Goal: Task Accomplishment & Management: Manage account settings

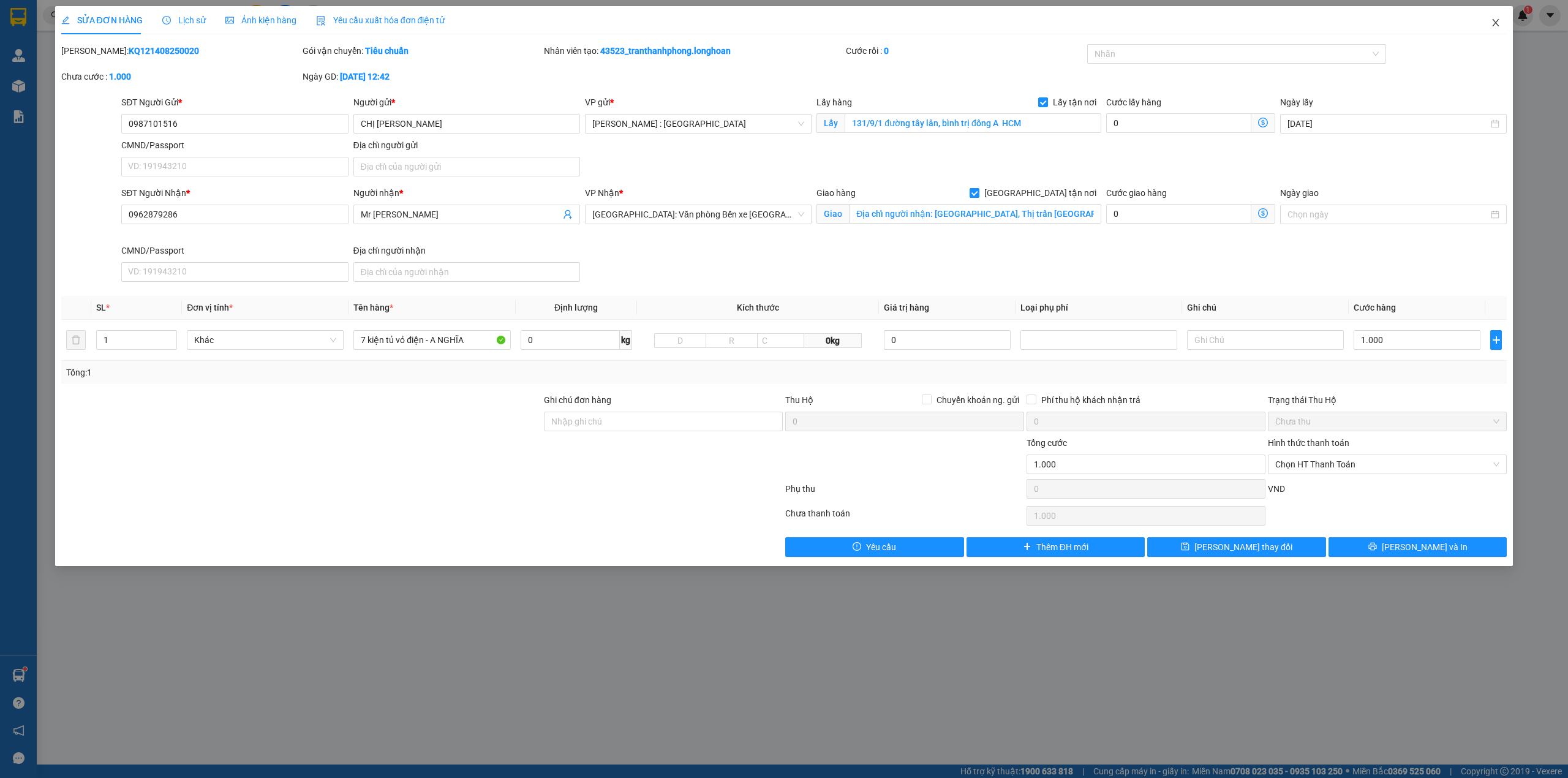
click at [1483, 23] on span "Close" at bounding box center [1496, 23] width 34 height 34
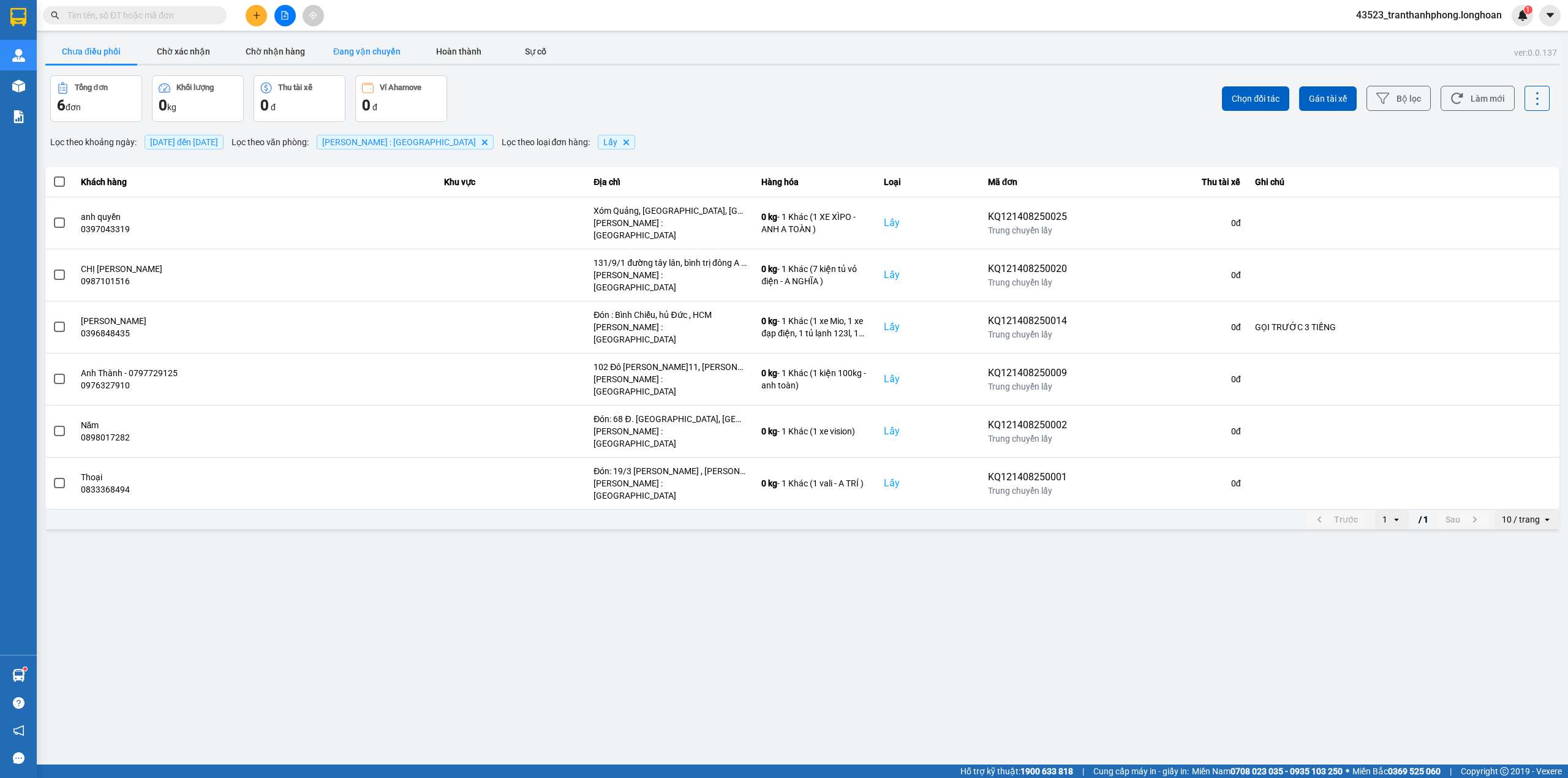
click at [351, 39] on button "Đang vận chuyển" at bounding box center [367, 51] width 92 height 24
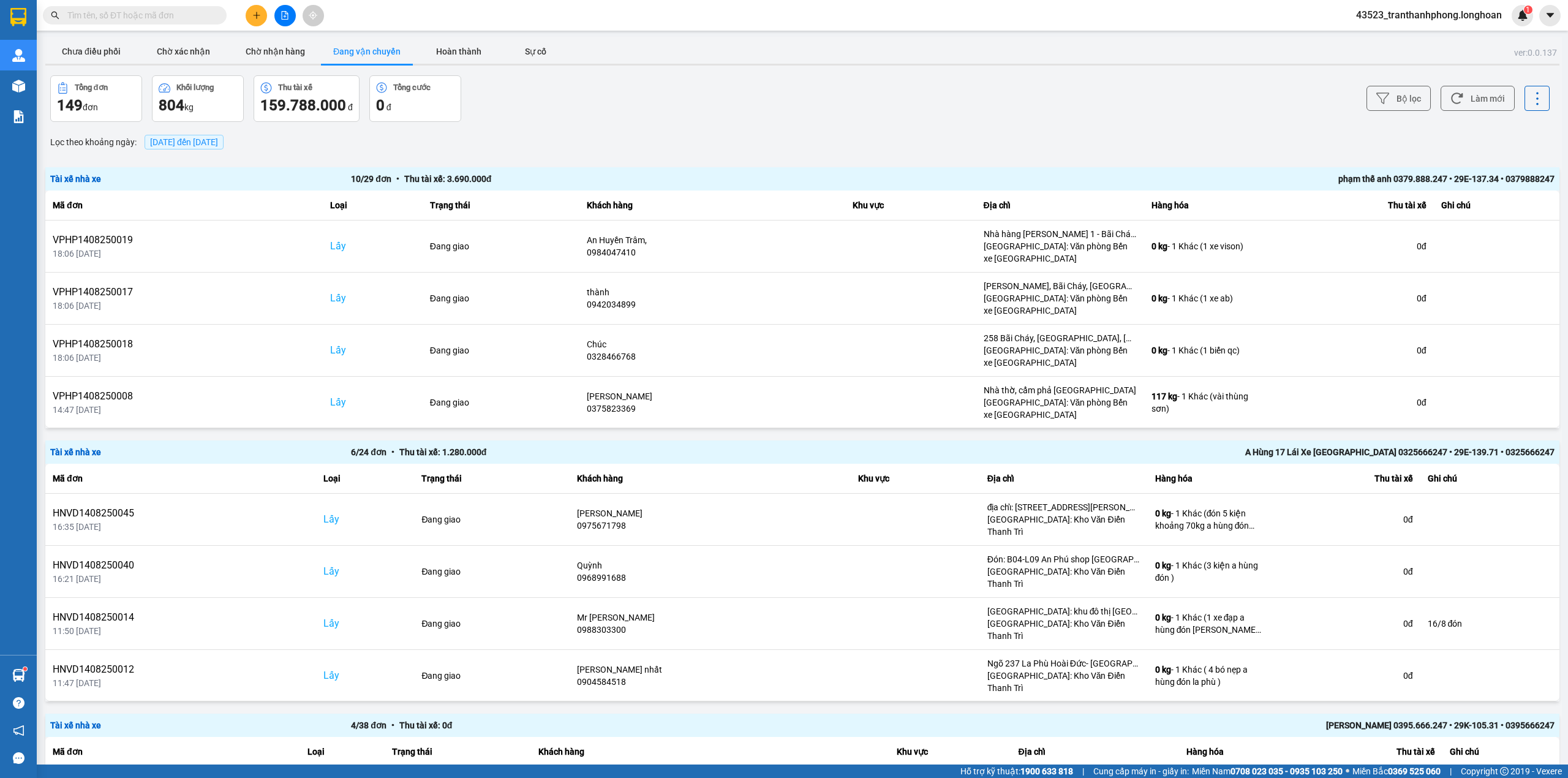
click at [206, 141] on span "[DATE] đến [DATE]" at bounding box center [185, 142] width 68 height 10
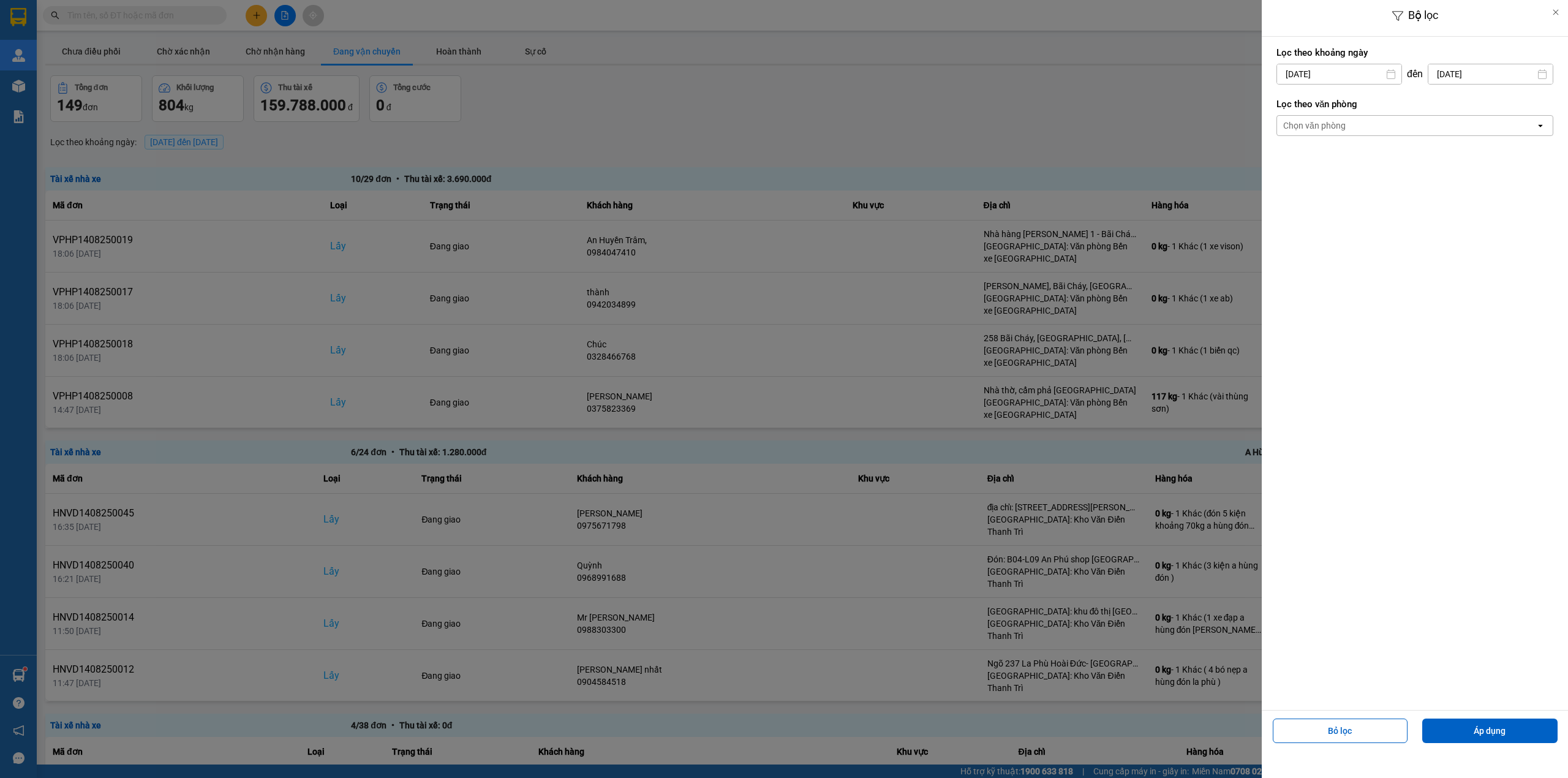
click at [1340, 130] on div "Chọn văn phòng" at bounding box center [1314, 125] width 62 height 12
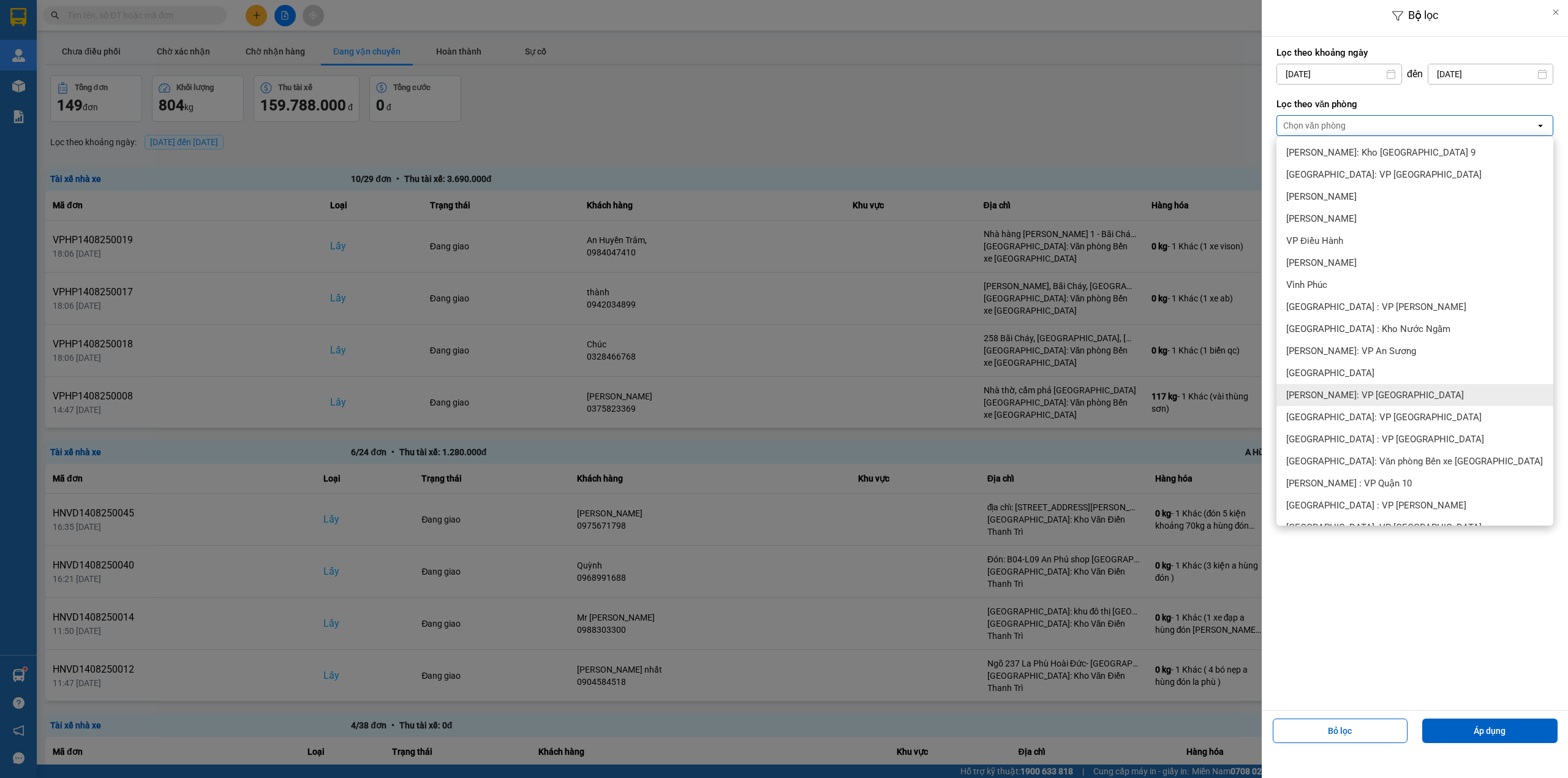
scroll to position [245, 0]
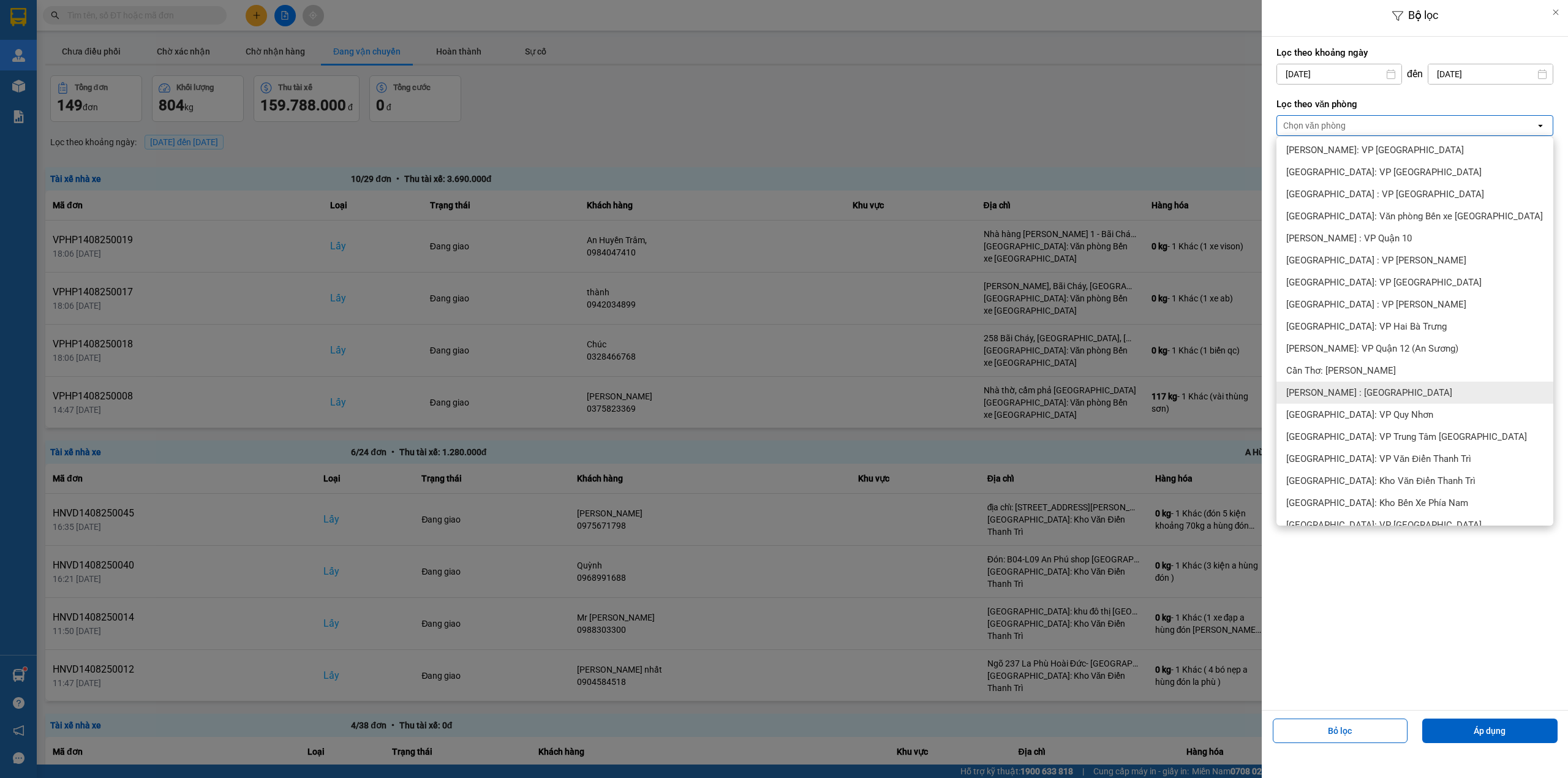
click at [1373, 388] on span "[PERSON_NAME] : [GEOGRAPHIC_DATA]" at bounding box center [1369, 393] width 166 height 12
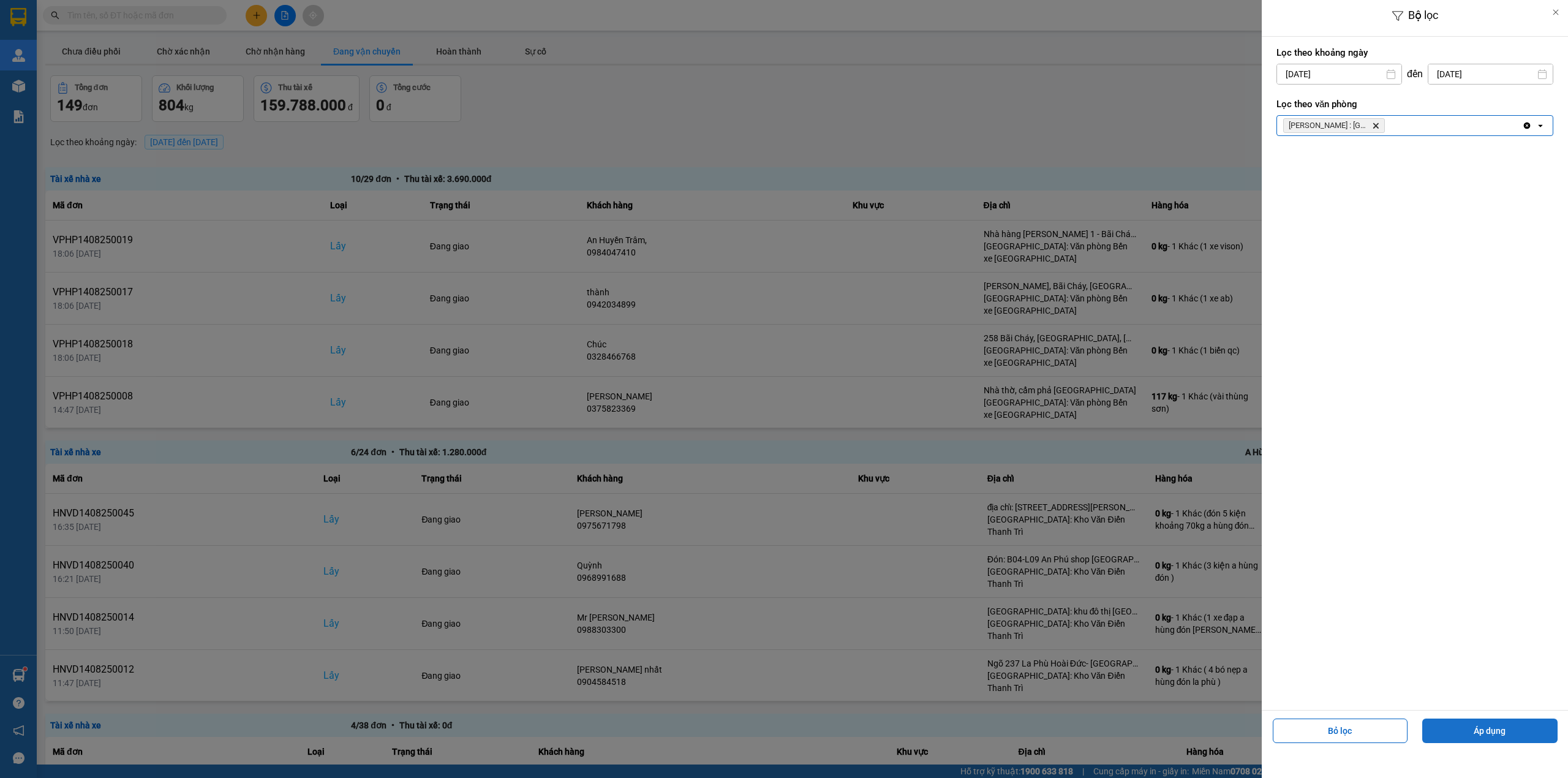
click at [1488, 719] on button "Áp dụng" at bounding box center [1490, 730] width 135 height 24
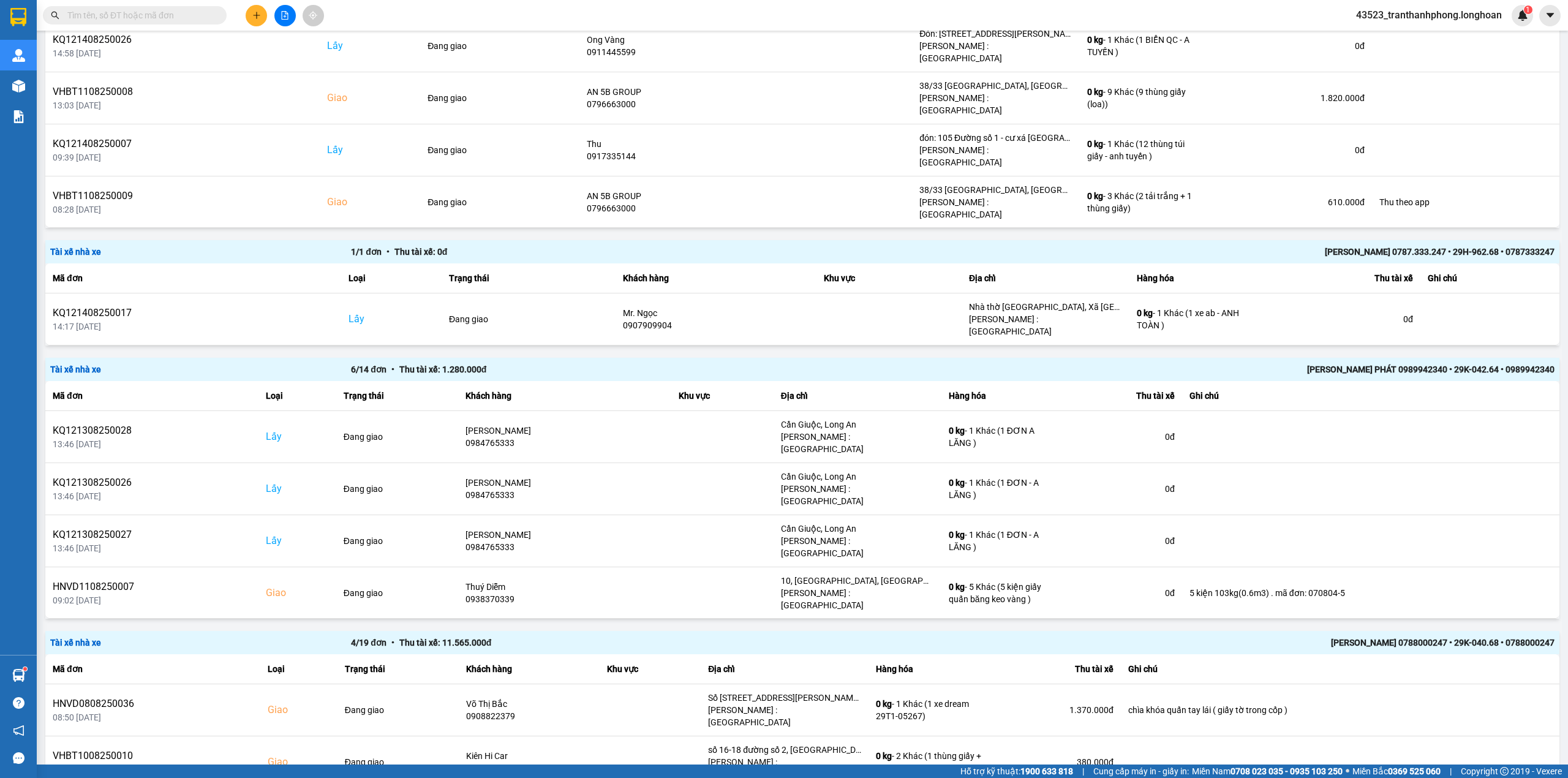
scroll to position [1194, 0]
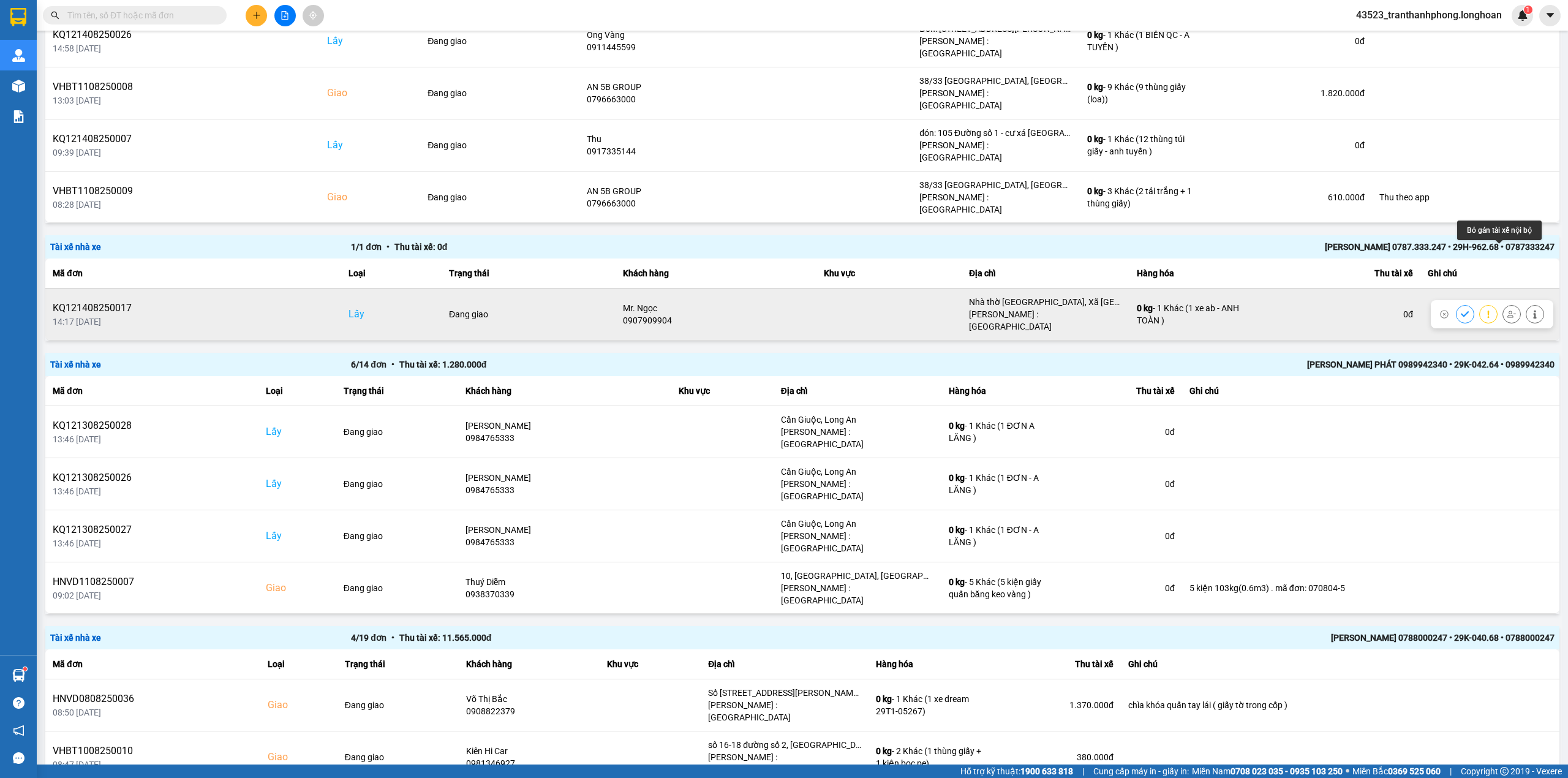
click at [1508, 310] on icon at bounding box center [1512, 314] width 9 height 9
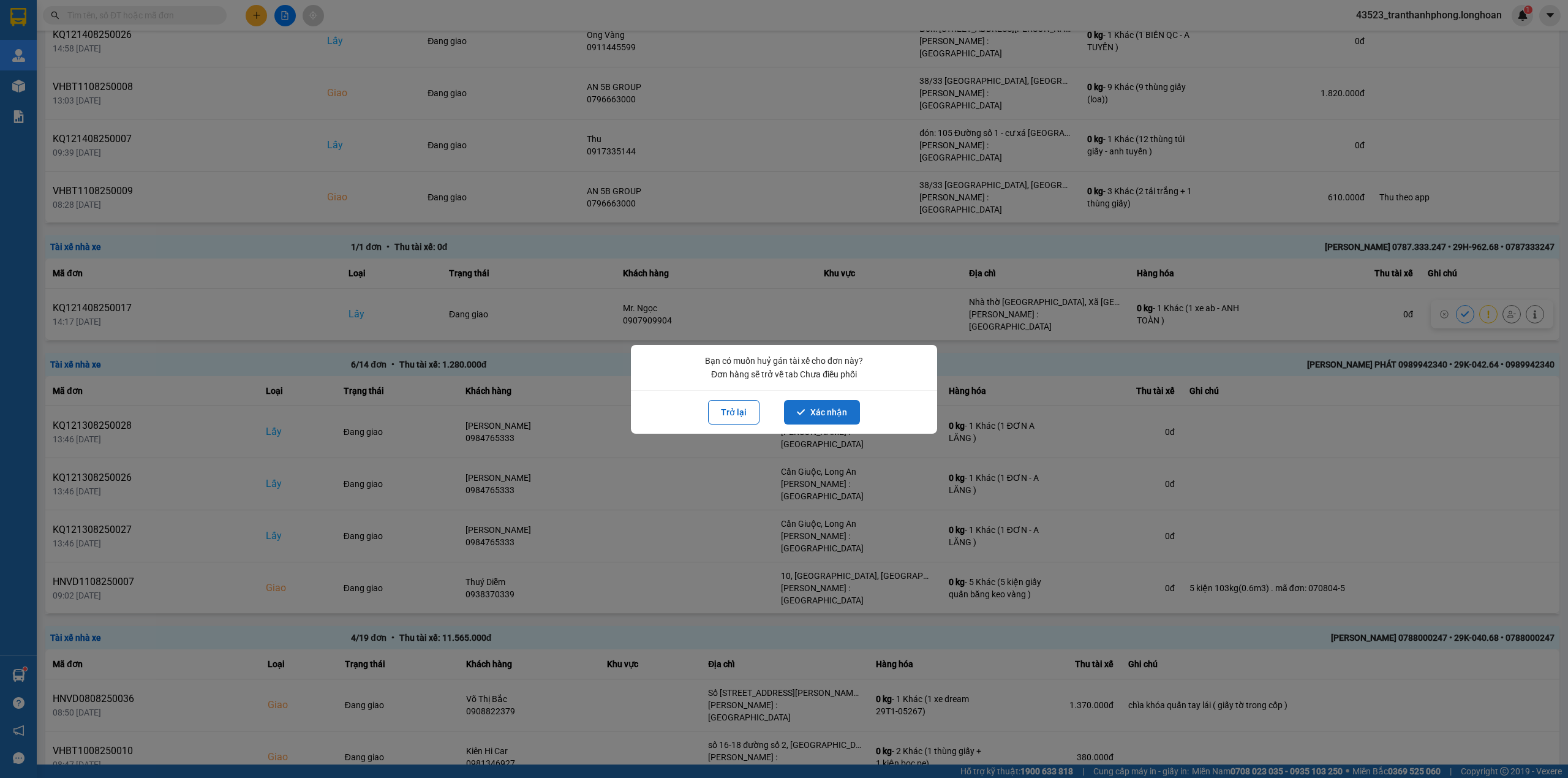
click at [851, 412] on button "Xác nhận" at bounding box center [822, 412] width 76 height 24
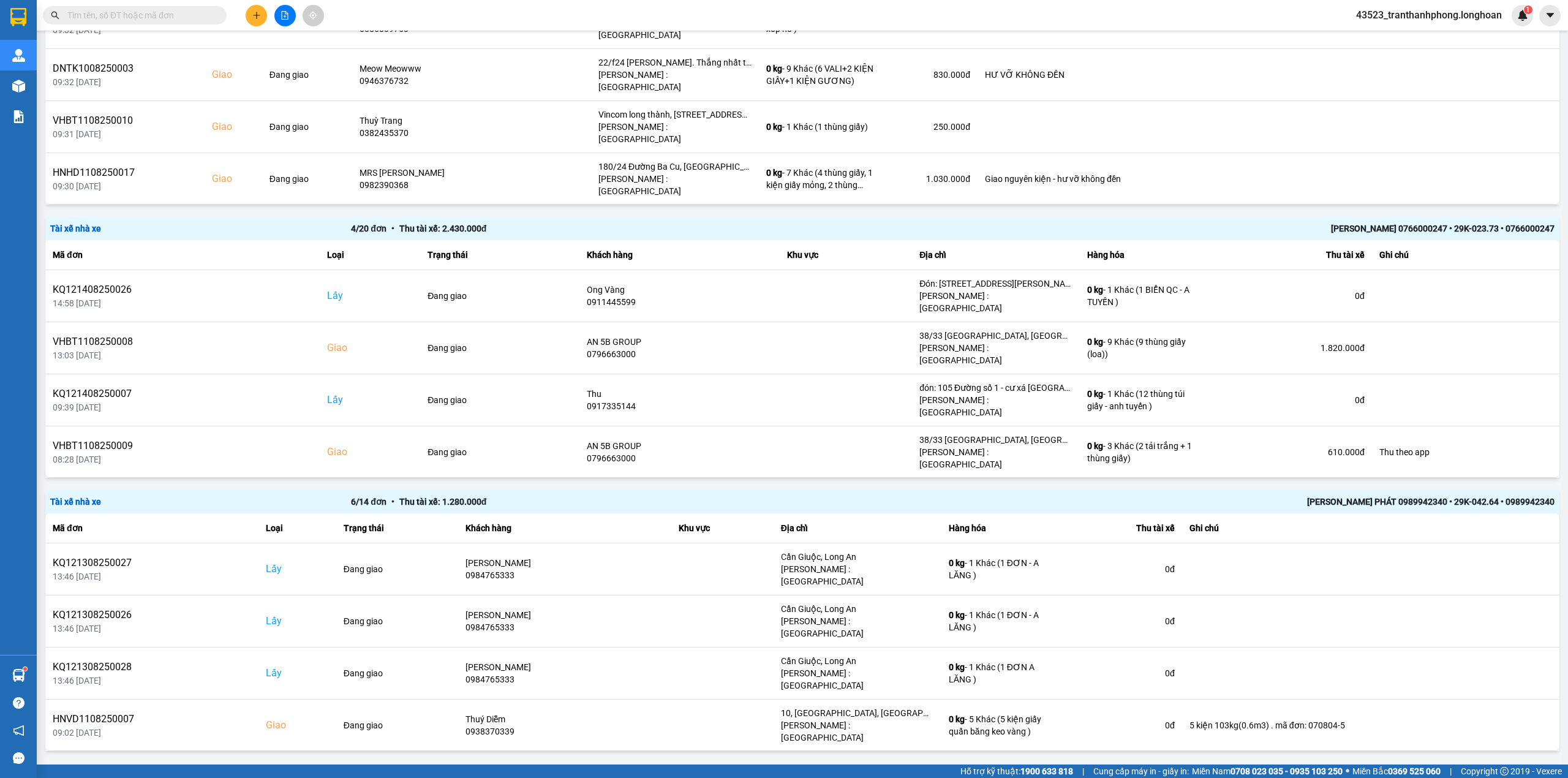
scroll to position [959, 0]
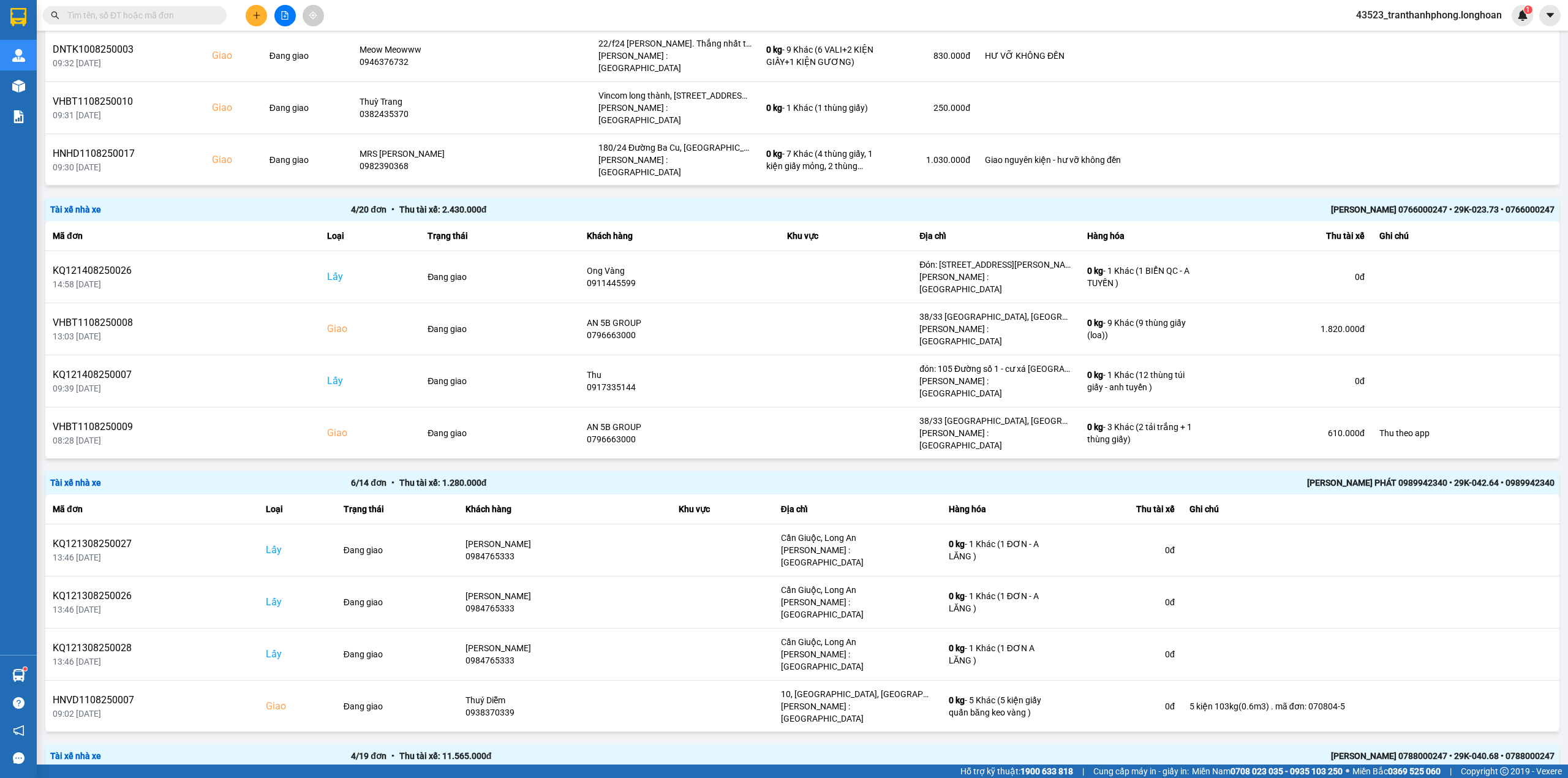
click at [1454, 476] on div "[PERSON_NAME] PHÁT 0989942340 • 29K-042.64 • 0989942340" at bounding box center [1254, 483] width 601 height 14
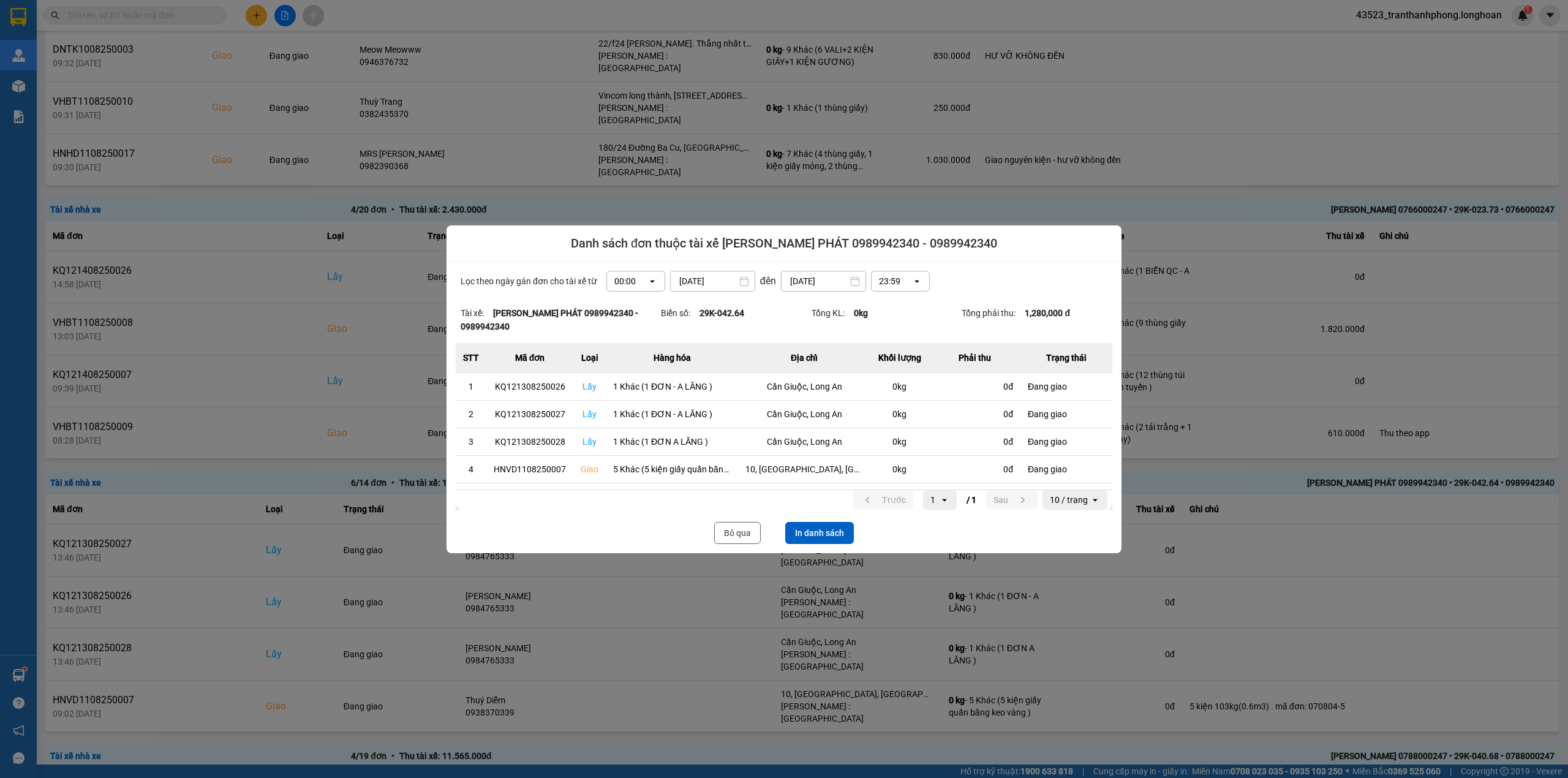
click at [819, 249] on span "Danh sách đơn thuộc tài xế LÊ TẤN PHÁT 0989942340 - 0989942340" at bounding box center [783, 243] width 426 height 17
drag, startPoint x: 747, startPoint y: 248, endPoint x: 998, endPoint y: 235, distance: 251.3
click at [995, 236] on div "Danh sách đơn thuộc tài xế LÊ TẤN PHÁT 0989942340 - 0989942340" at bounding box center [784, 243] width 675 height 36
copy span "LÊ TẤN PHÁT 0989942340 - 0989942340"
click at [720, 315] on strong "29K-042.64" at bounding box center [722, 313] width 45 height 10
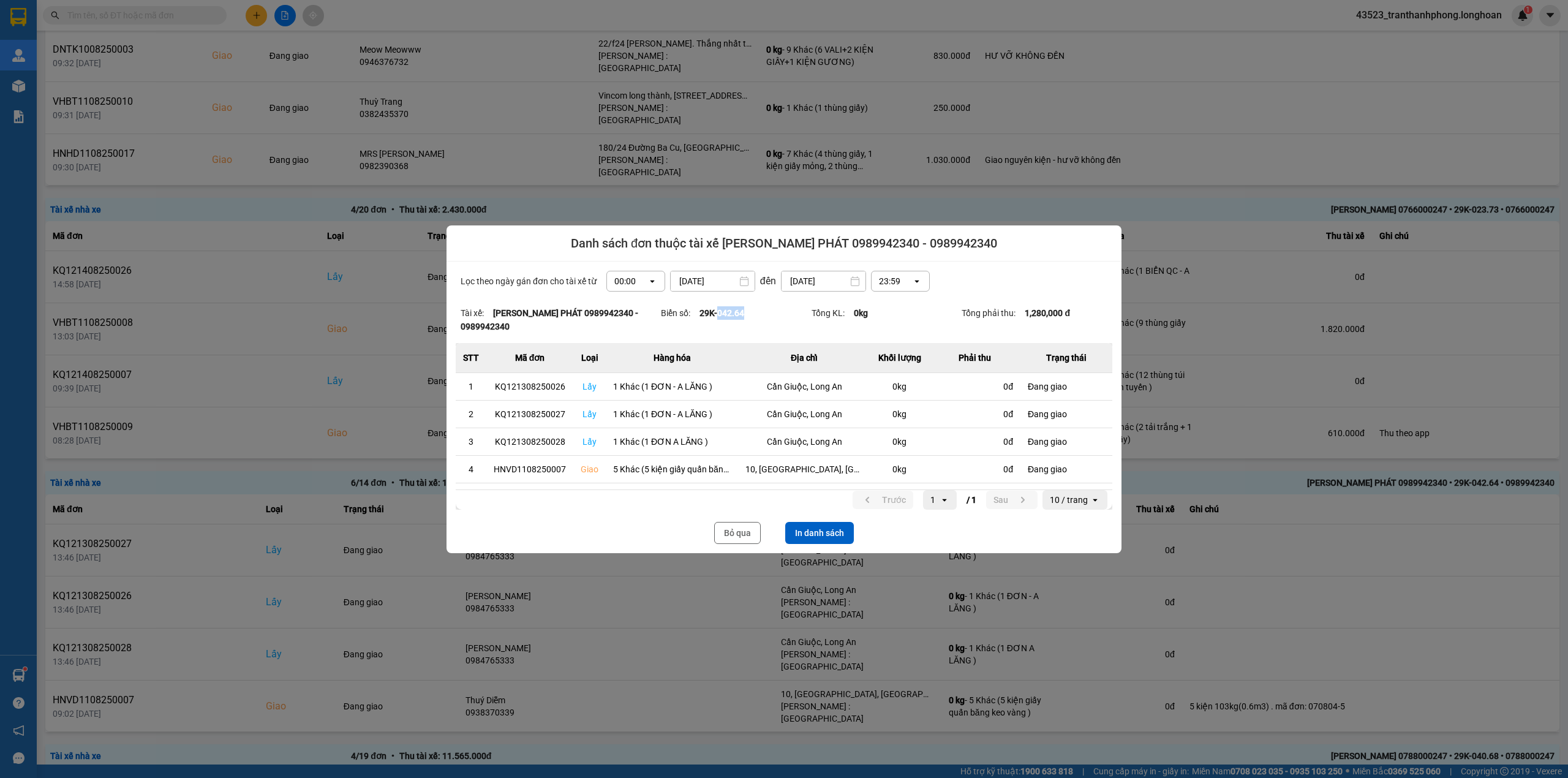
click at [720, 315] on strong "29K-042.64" at bounding box center [722, 313] width 45 height 10
click at [735, 528] on button "Bỏ qua" at bounding box center [737, 533] width 47 height 22
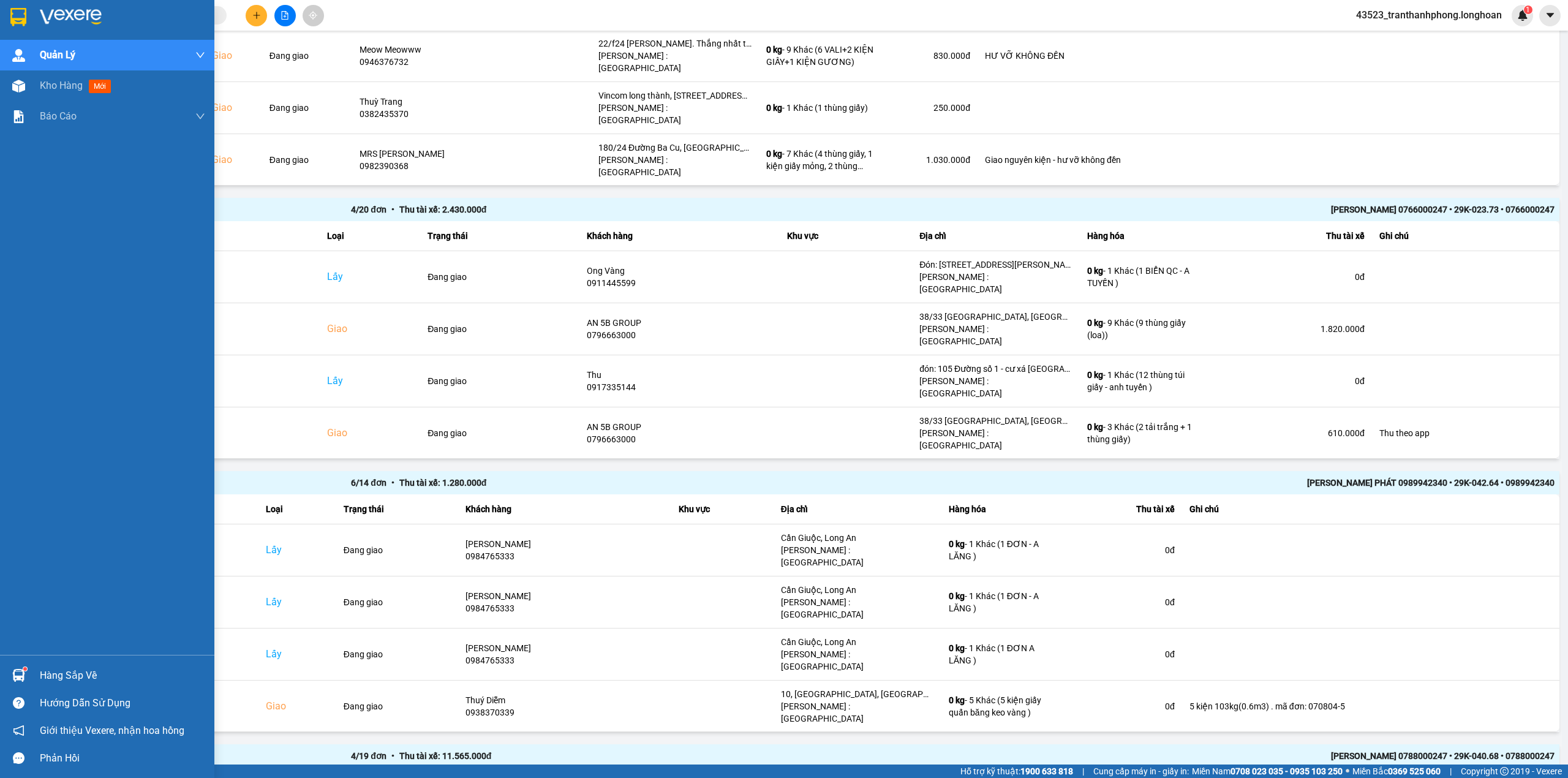
click at [0, 28] on div at bounding box center [107, 20] width 215 height 40
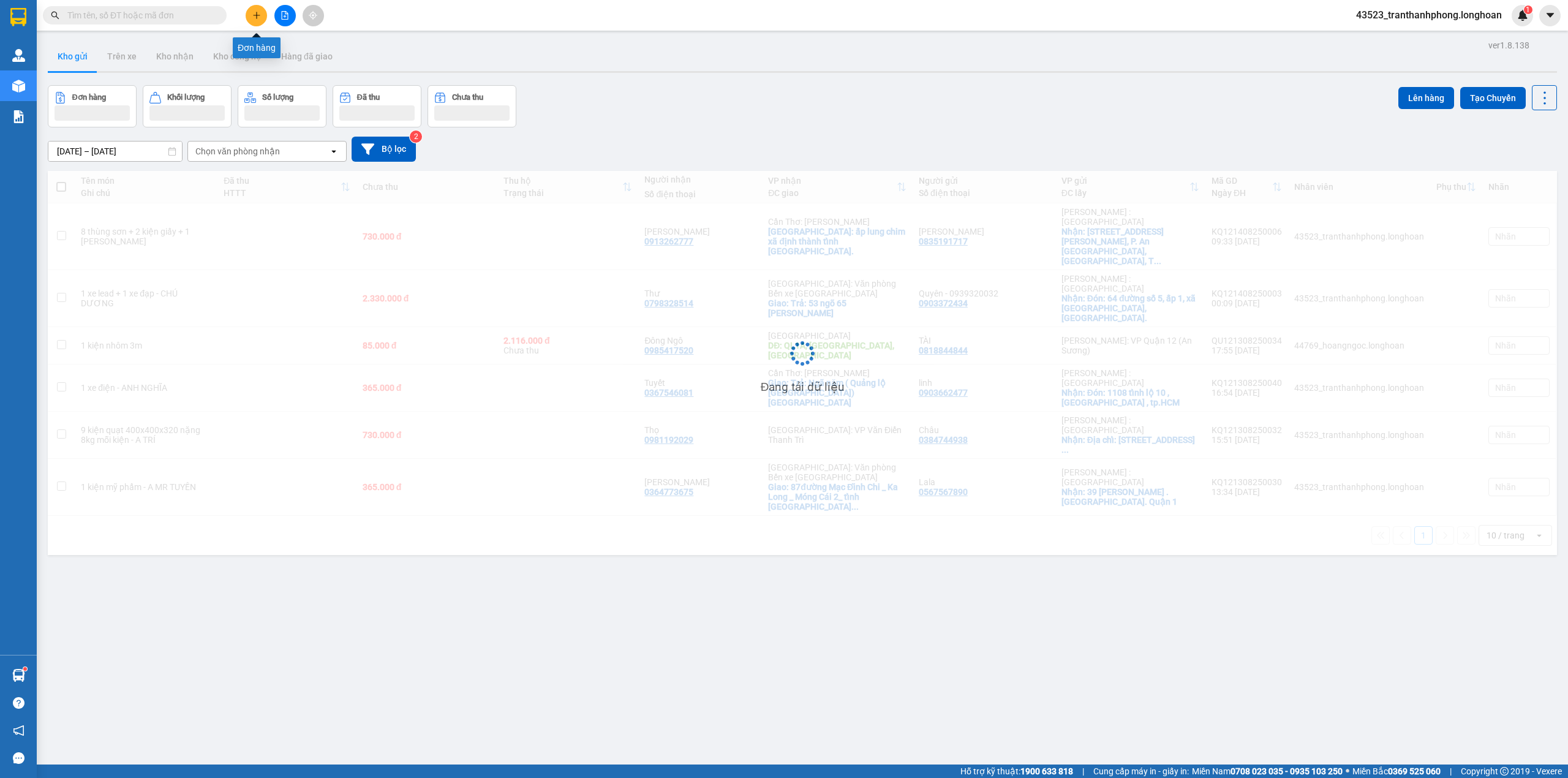
click at [255, 16] on icon "plus" at bounding box center [256, 15] width 9 height 9
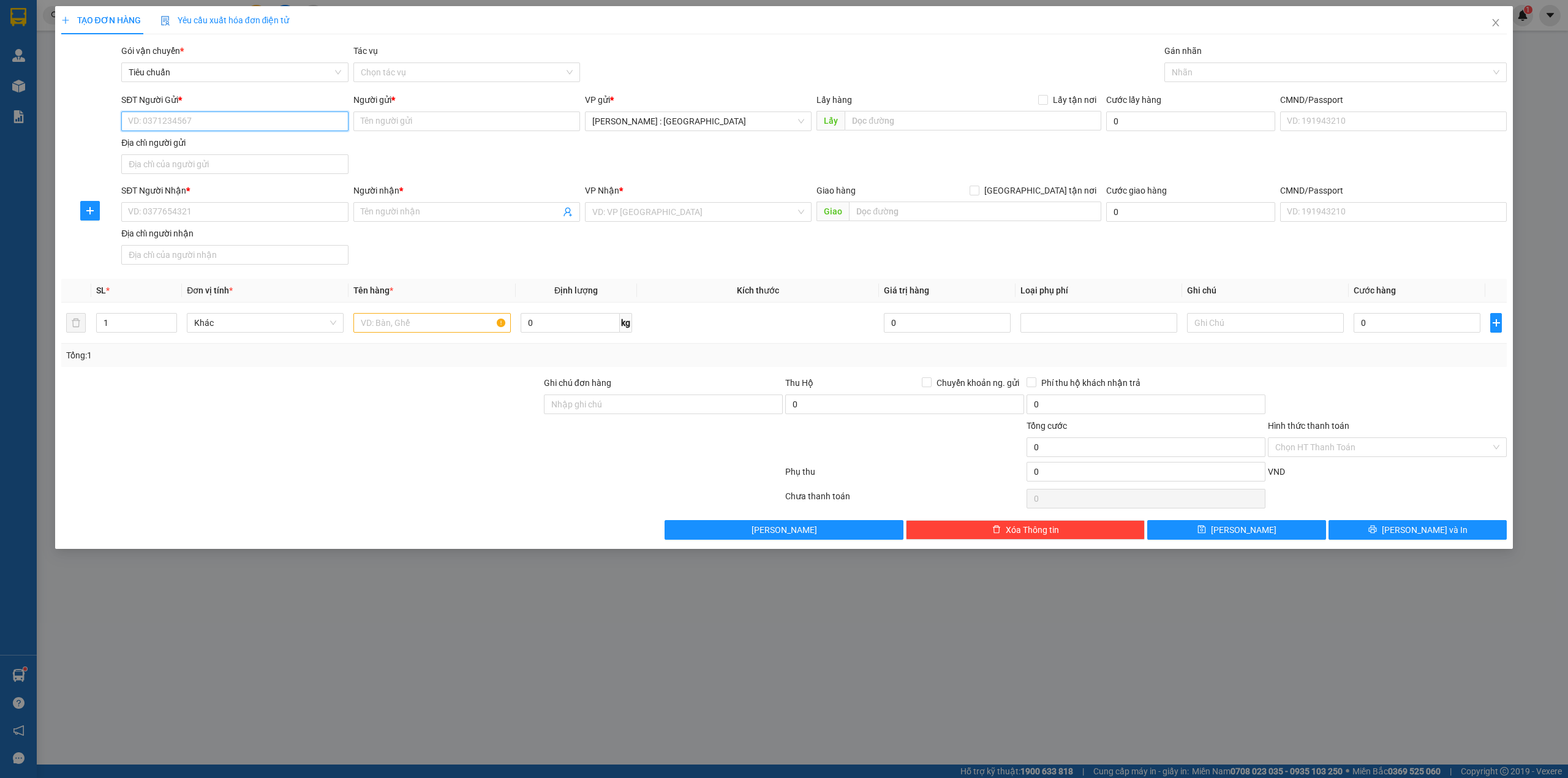
paste input "0933100037"
type input "0933100037"
click at [253, 145] on div "0933100037 - A PHƯƠNG" at bounding box center [234, 146] width 212 height 14
type input "A PHƯƠNG"
checkbox input "true"
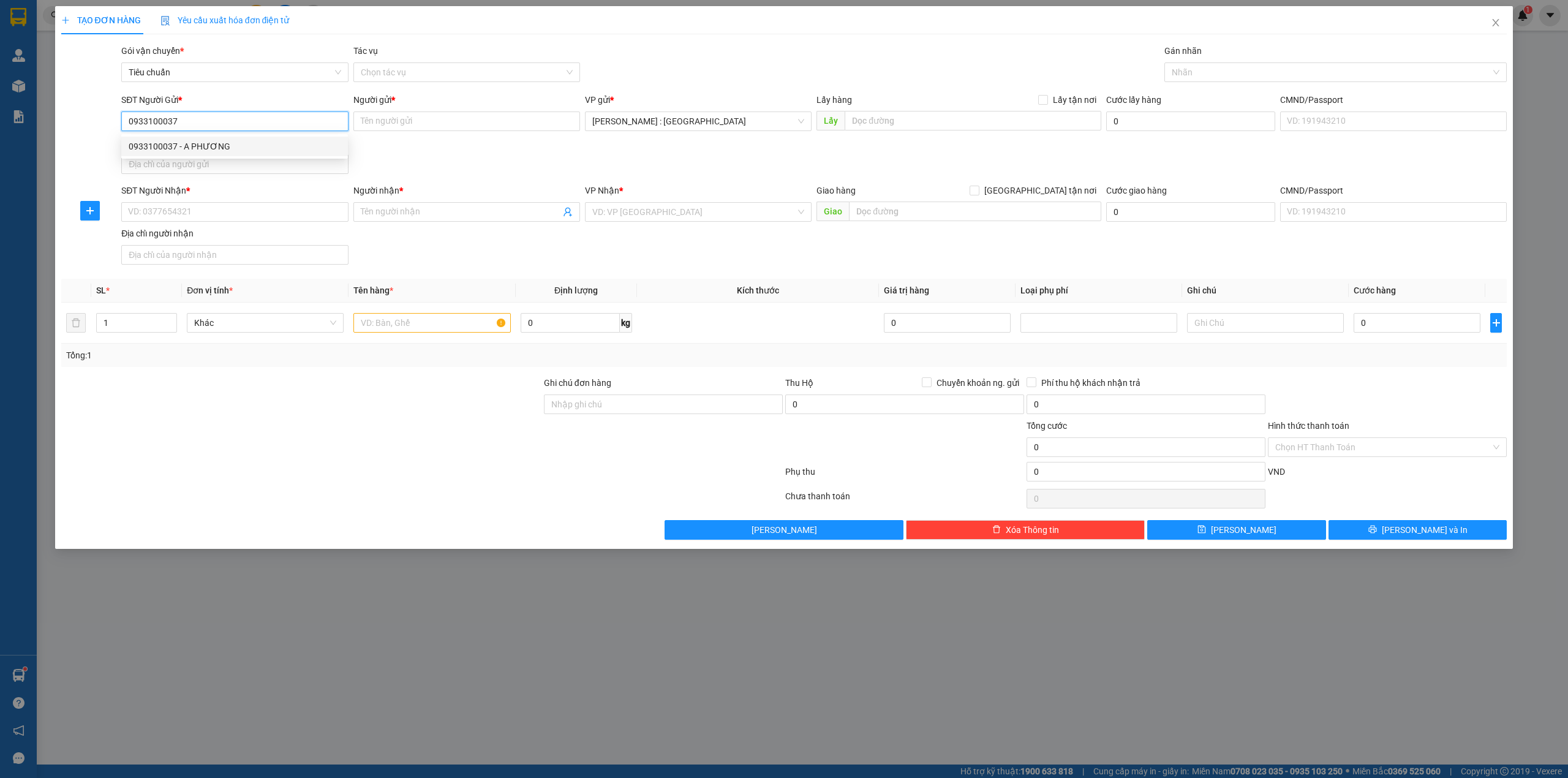
type input "Đón : 527 Lê Hồng Phong,Q10, Tp HCM (Gọi điện trước cho a Phương trước 60-90p)"
type input "200.000"
type input "0933100037"
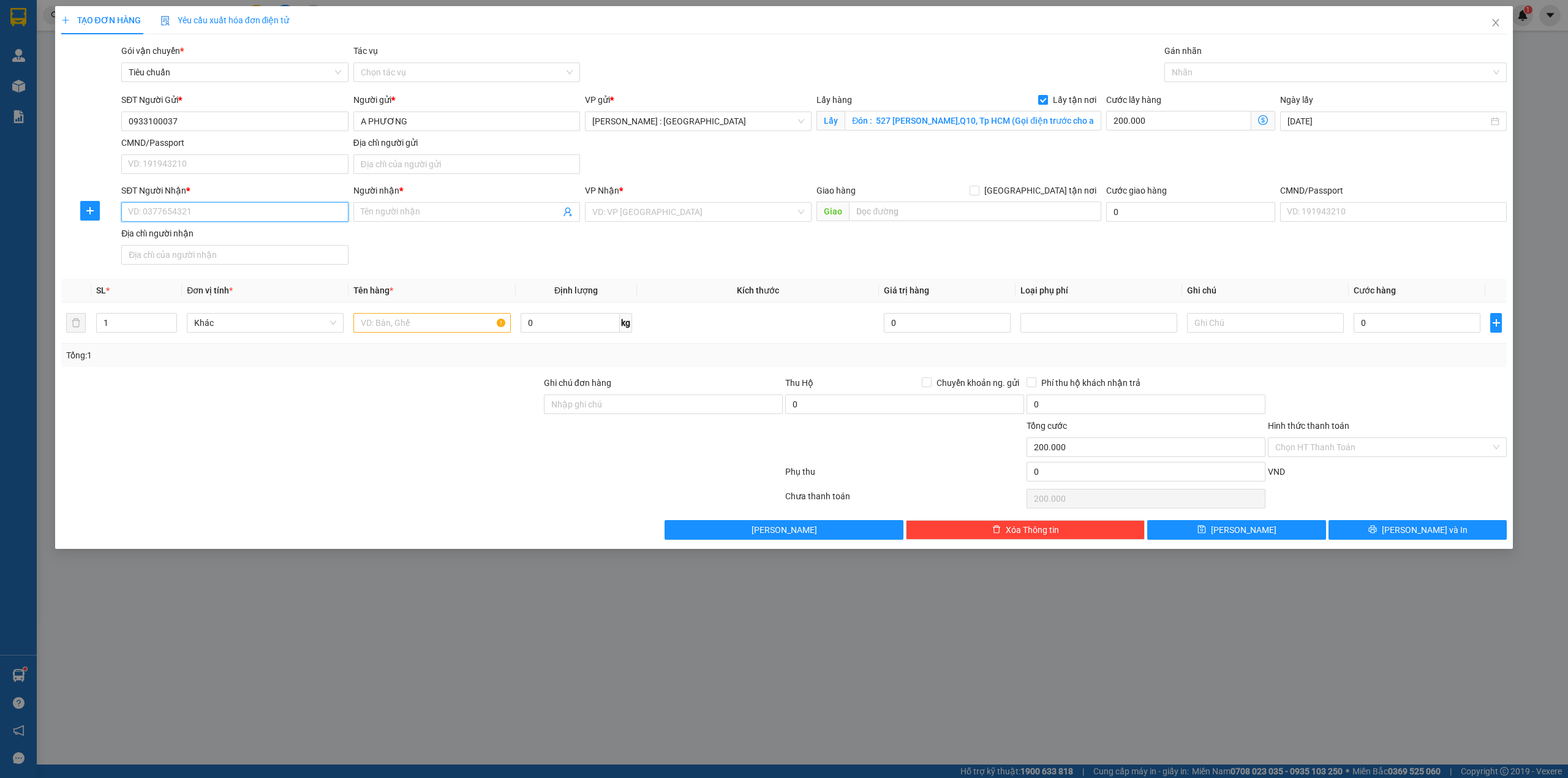
click at [230, 205] on input "SĐT Người Nhận *" at bounding box center [234, 212] width 227 height 20
paste input "0915474693"
type input "0915474693"
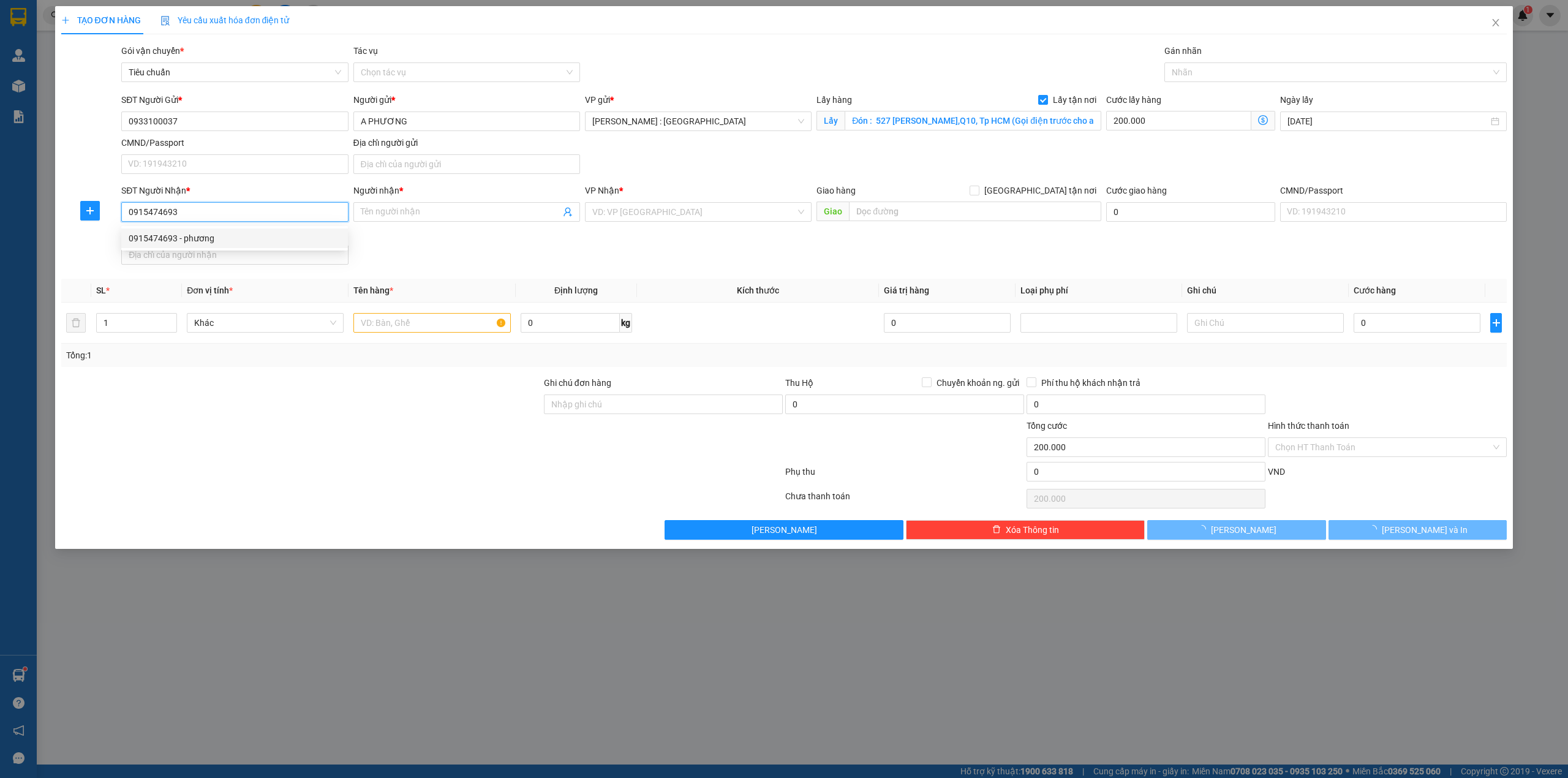
click at [224, 242] on div "0915474693 - phương" at bounding box center [234, 238] width 212 height 14
type input "phương"
checkbox input "true"
type input "196 Hoàng Ngân, Trung Hòa,Cầu Giấy,HN"
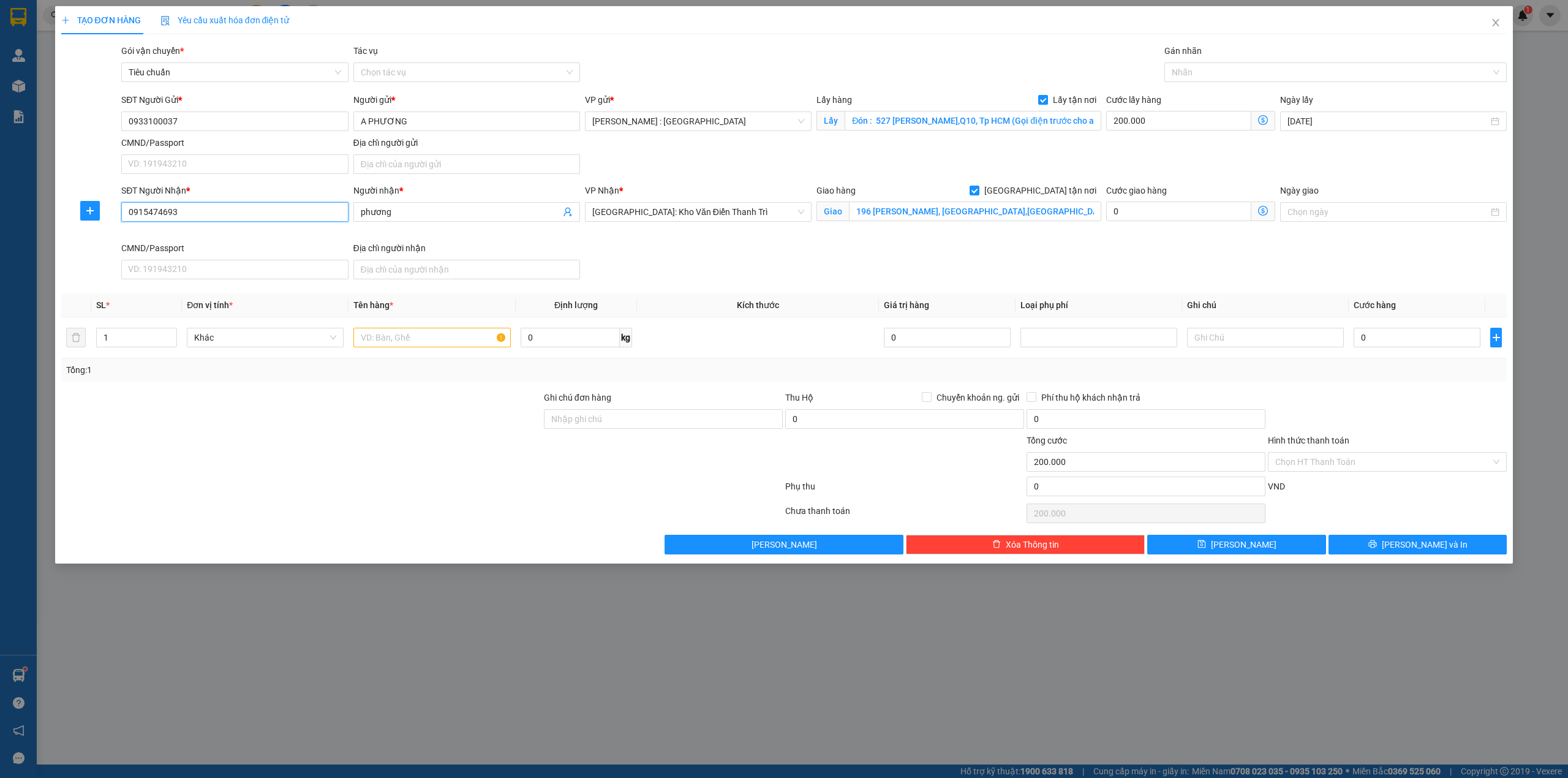
type input "0915474693"
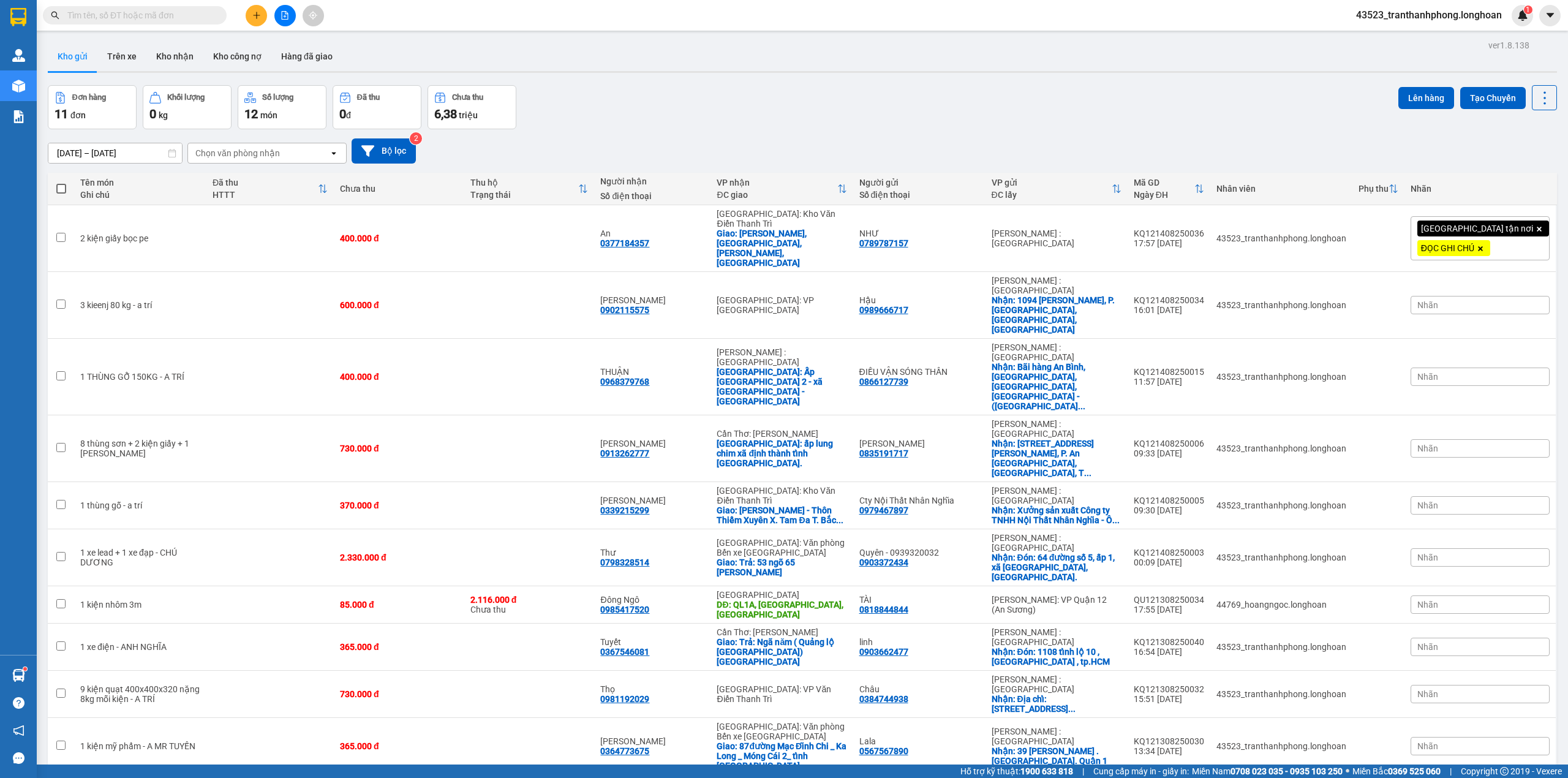
click at [187, 14] on input "text" at bounding box center [140, 15] width 144 height 14
paste input "0915474693"
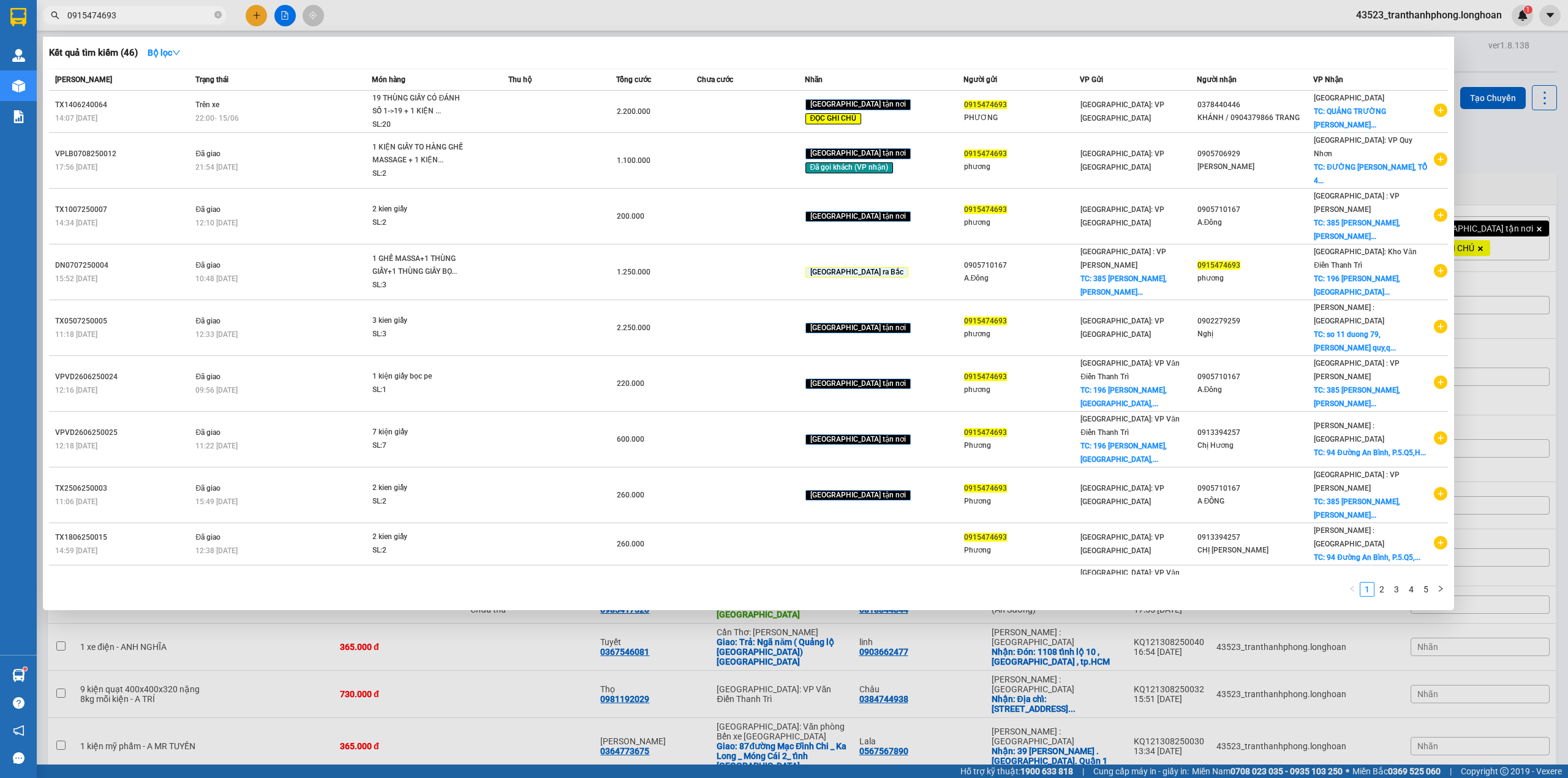
type input "0915474693"
click at [259, 11] on div at bounding box center [784, 389] width 1568 height 778
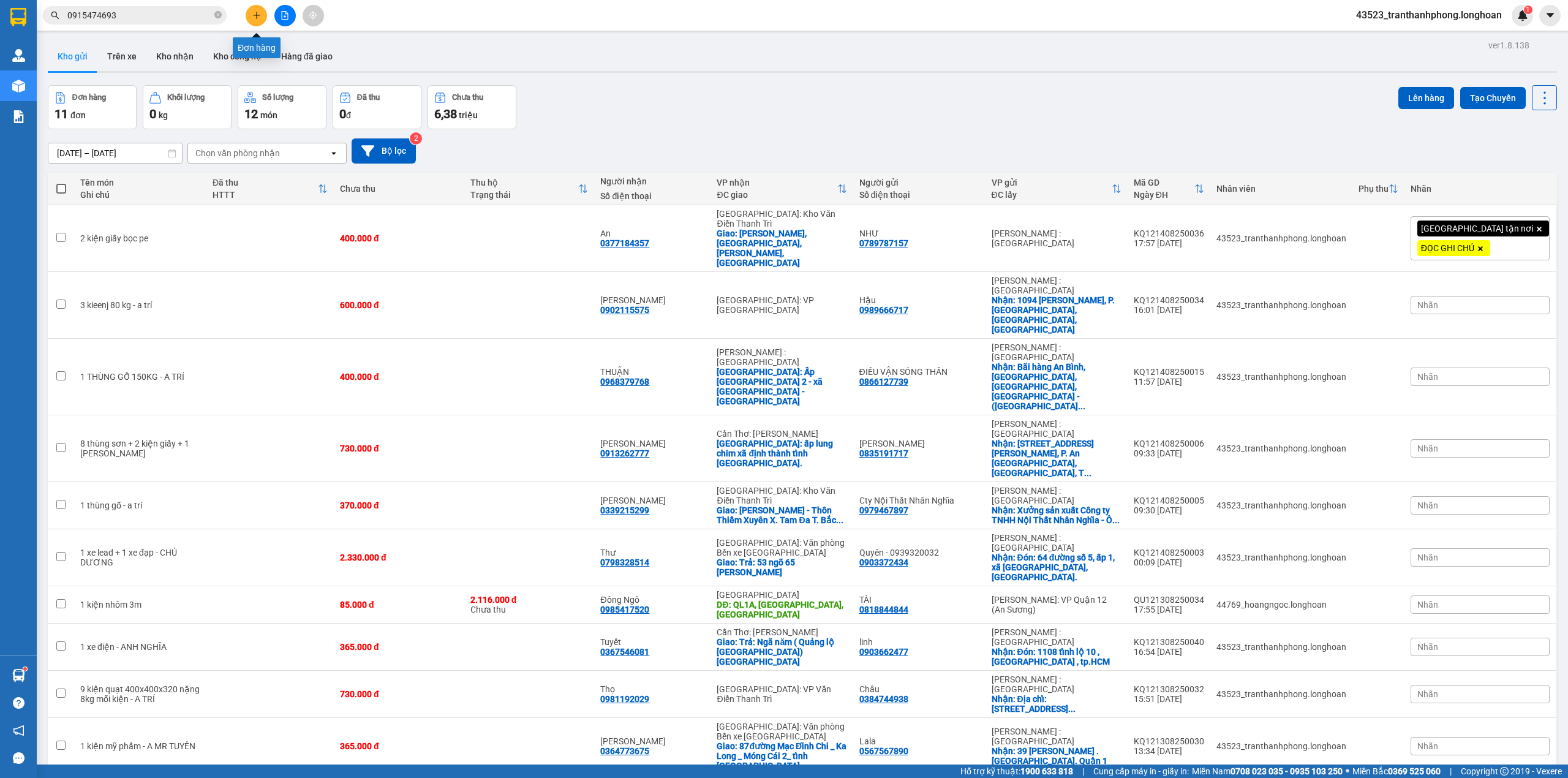
click at [255, 12] on icon "plus" at bounding box center [256, 15] width 9 height 9
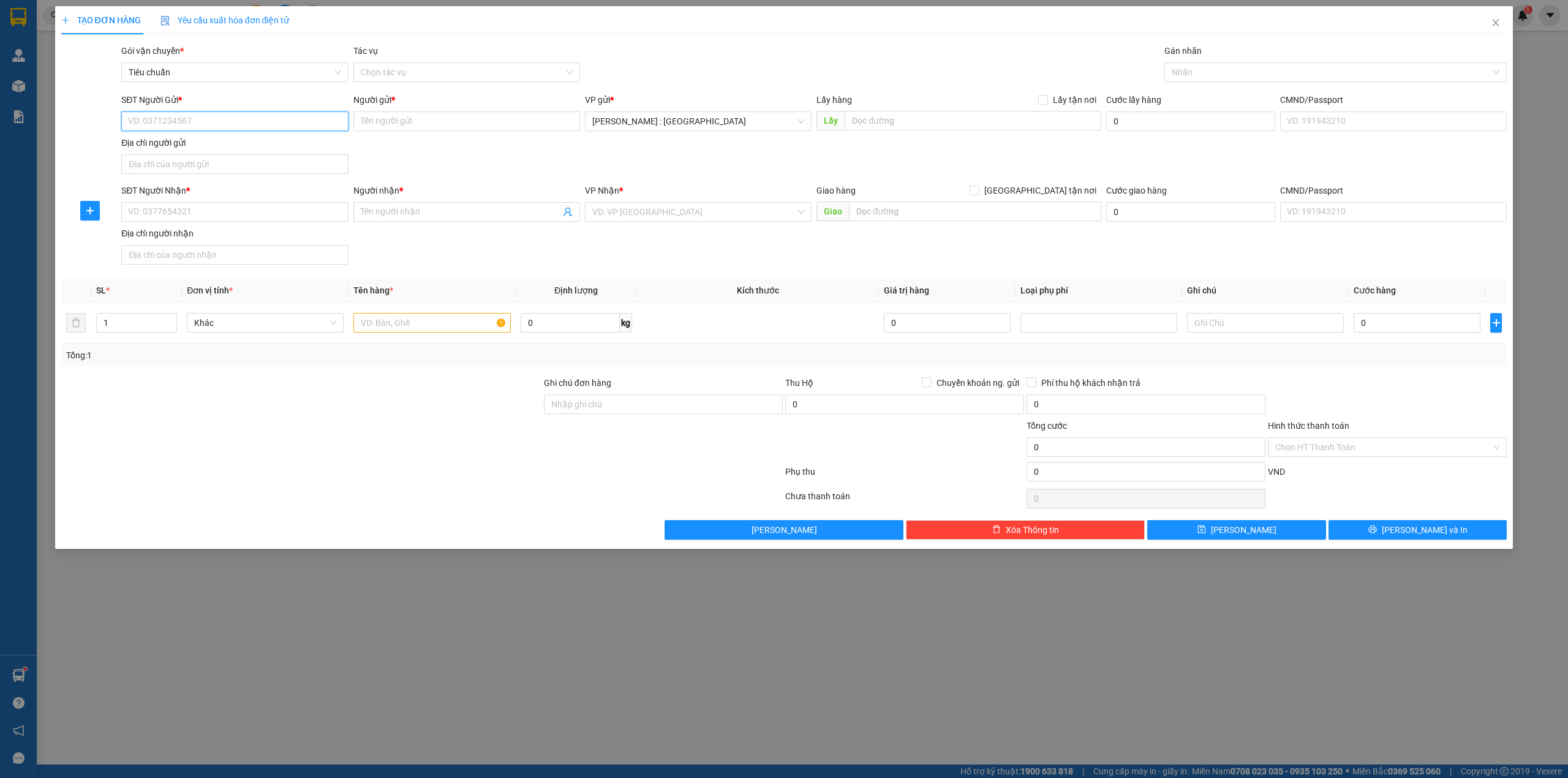
paste input "0933100037"
type input "0933100037"
click at [177, 219] on input "SĐT Người Nhận *" at bounding box center [234, 212] width 227 height 20
paste input "0915474693"
type input "0915474693"
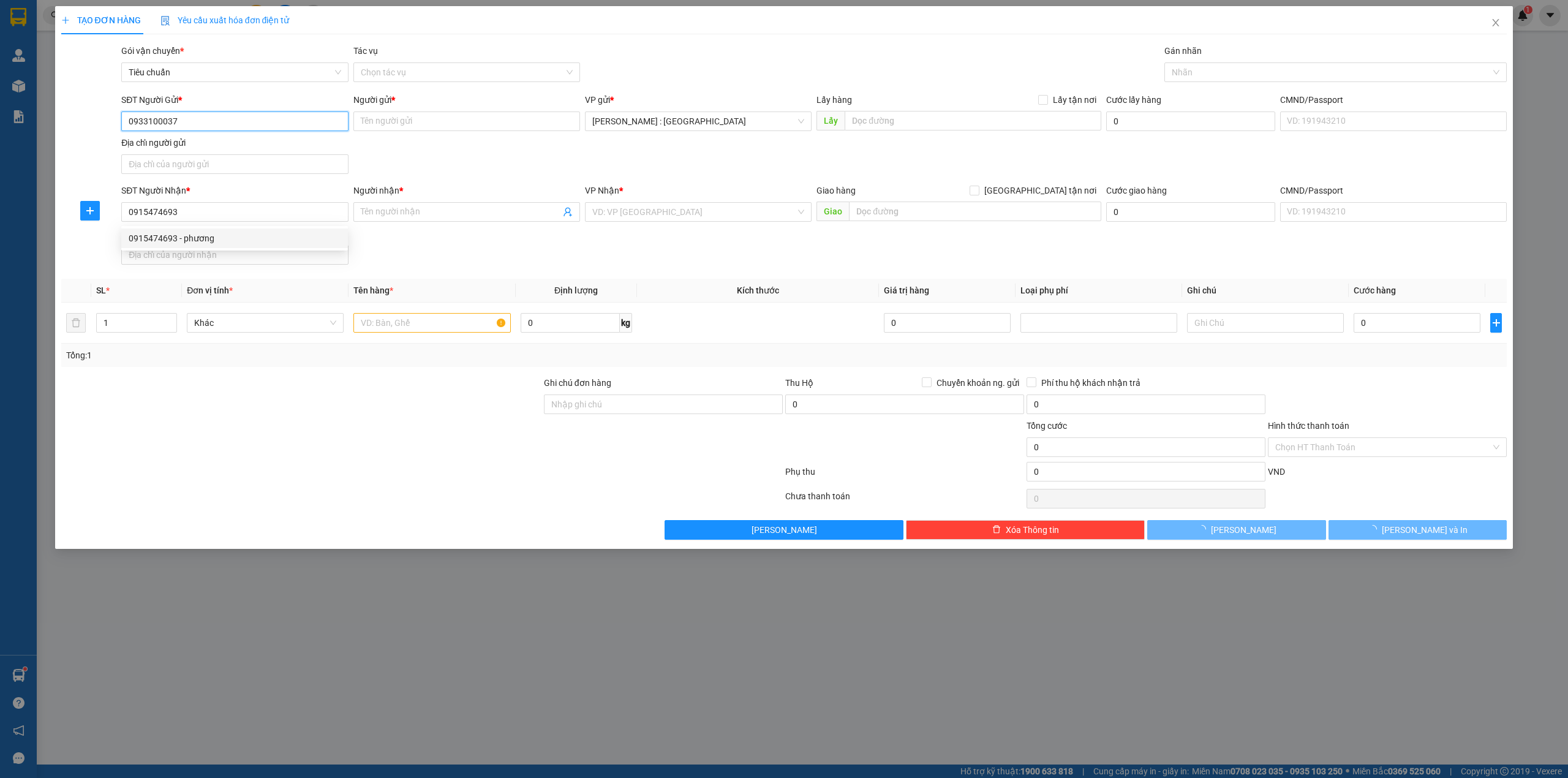
click at [190, 125] on input "0933100037" at bounding box center [234, 121] width 227 height 20
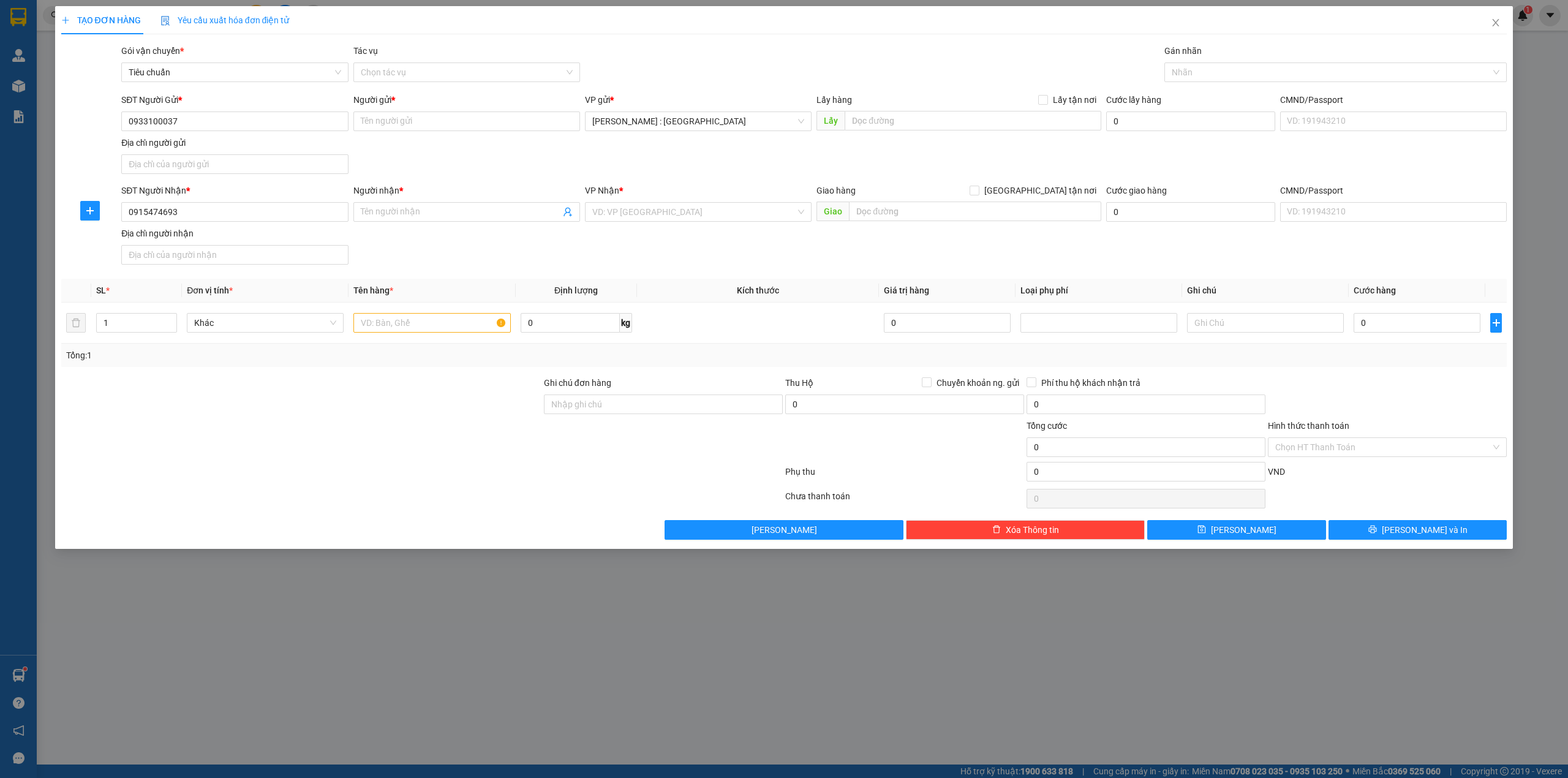
click at [188, 140] on div "Địa chỉ người gửi" at bounding box center [234, 142] width 227 height 14
click at [188, 154] on input "Địa chỉ người gửi" at bounding box center [234, 164] width 227 height 20
click at [194, 125] on input "0933100037" at bounding box center [234, 121] width 227 height 20
click at [202, 119] on input "0933100037" at bounding box center [234, 121] width 227 height 20
click at [152, 121] on input "0933100037" at bounding box center [234, 121] width 227 height 20
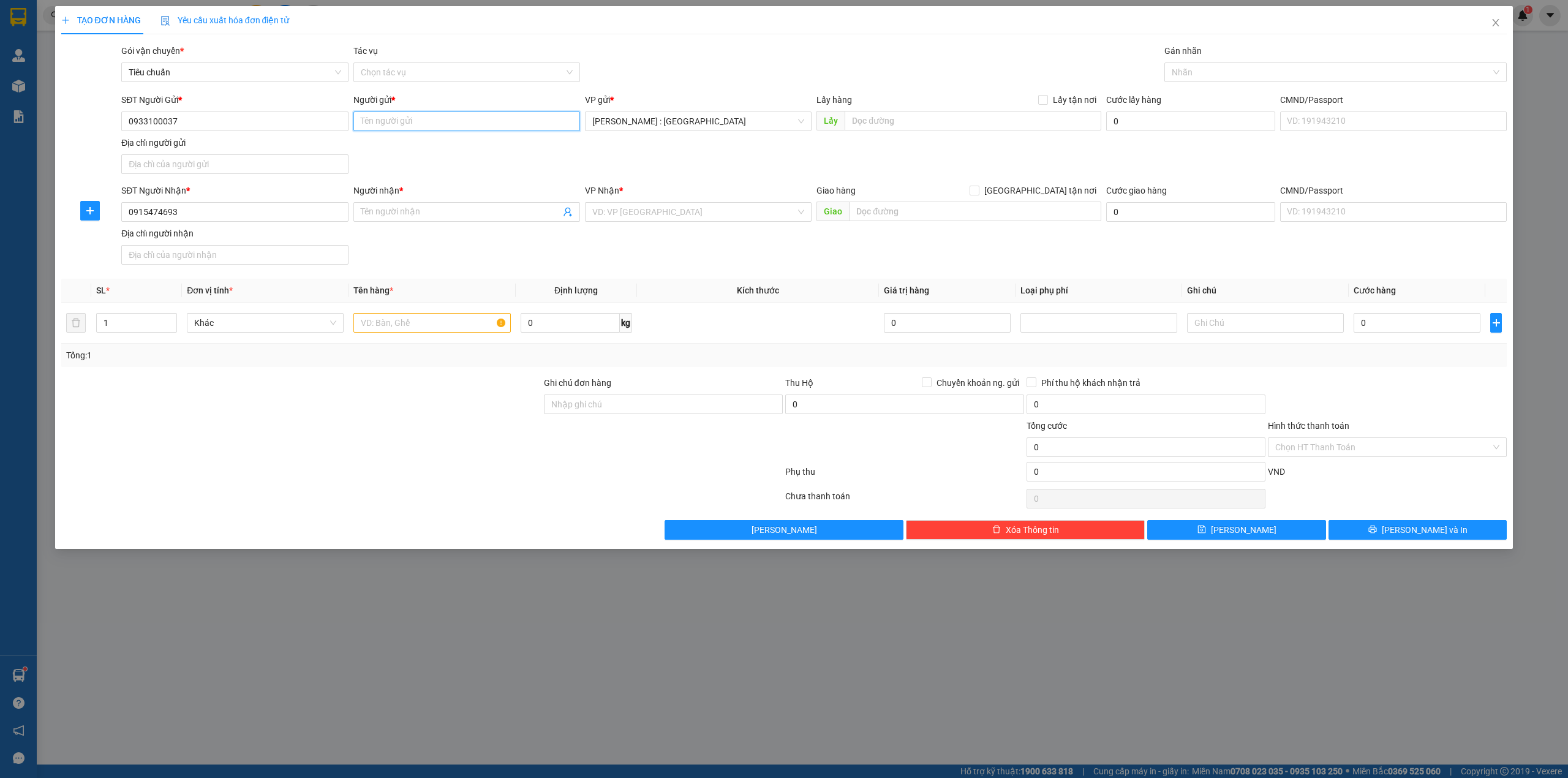
click at [393, 119] on input "Người gửi *" at bounding box center [466, 121] width 227 height 20
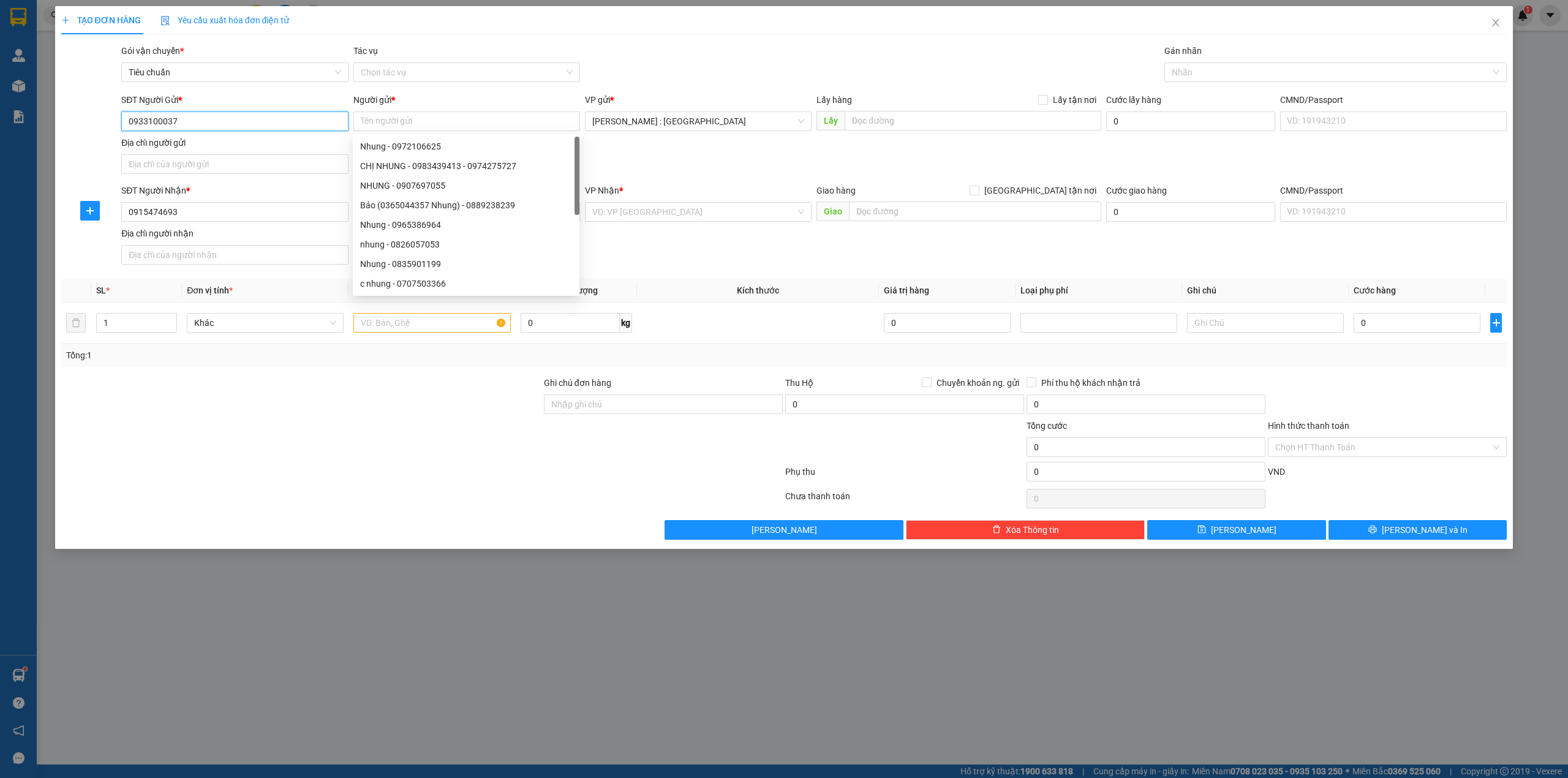
click at [277, 119] on input "0933100037" at bounding box center [234, 121] width 227 height 20
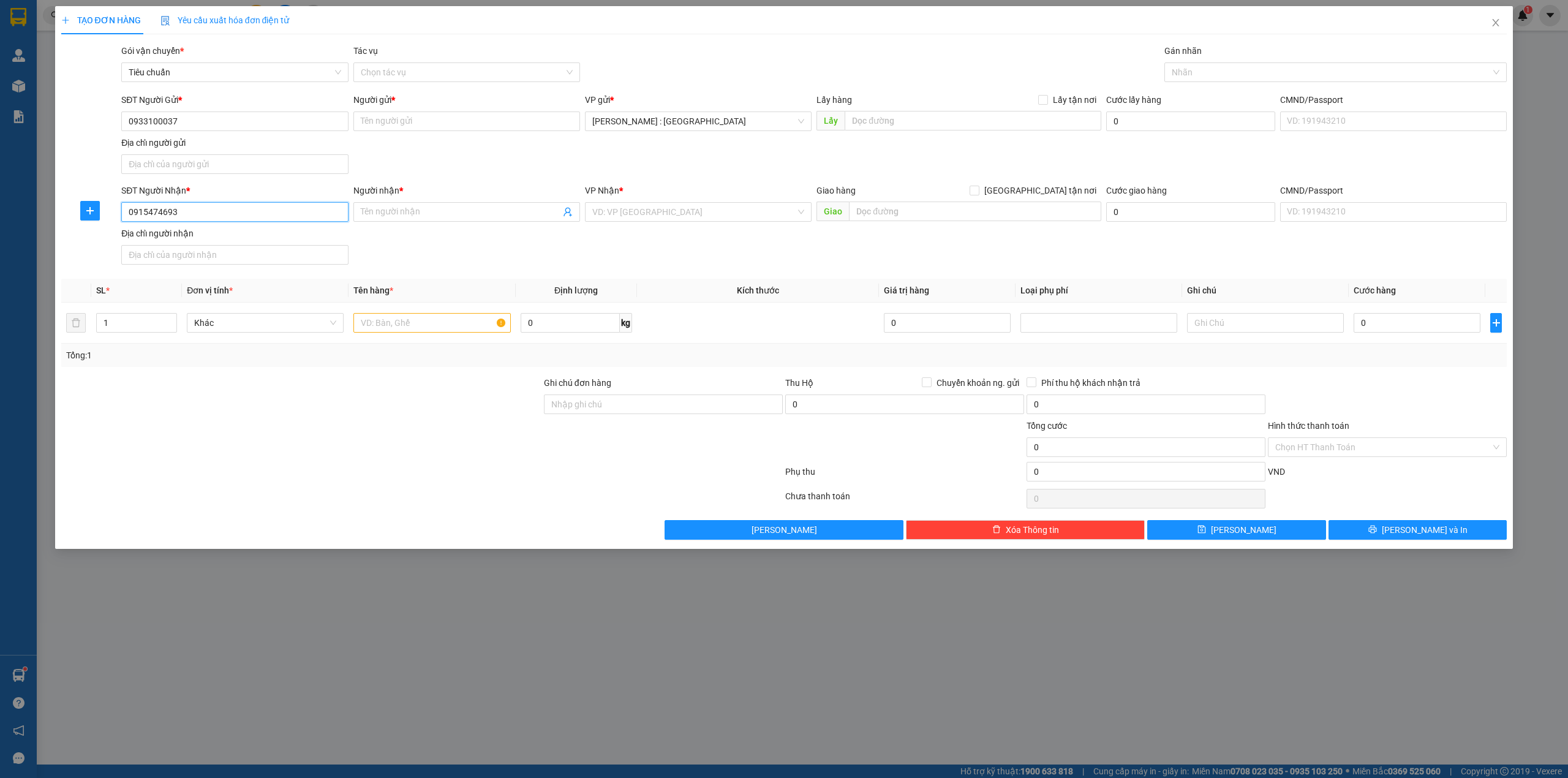
click at [188, 214] on input "0915474693" at bounding box center [234, 212] width 227 height 20
click at [204, 236] on div "0915474693 - phương" at bounding box center [234, 238] width 212 height 14
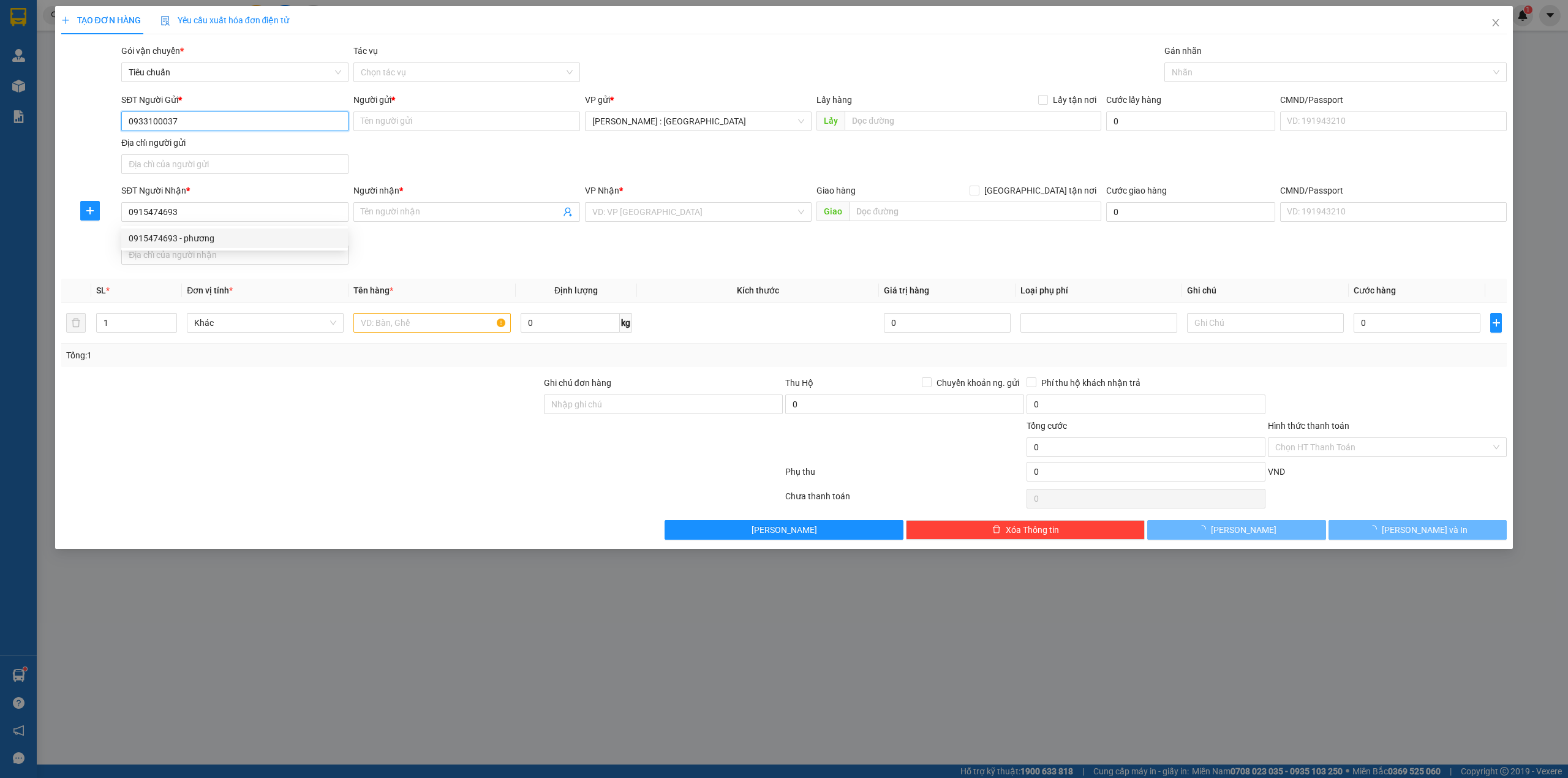
type input "phương"
checkbox input "true"
type input "196 Hoàng Ngân, Trung Hòa,Cầu Giấy,HN"
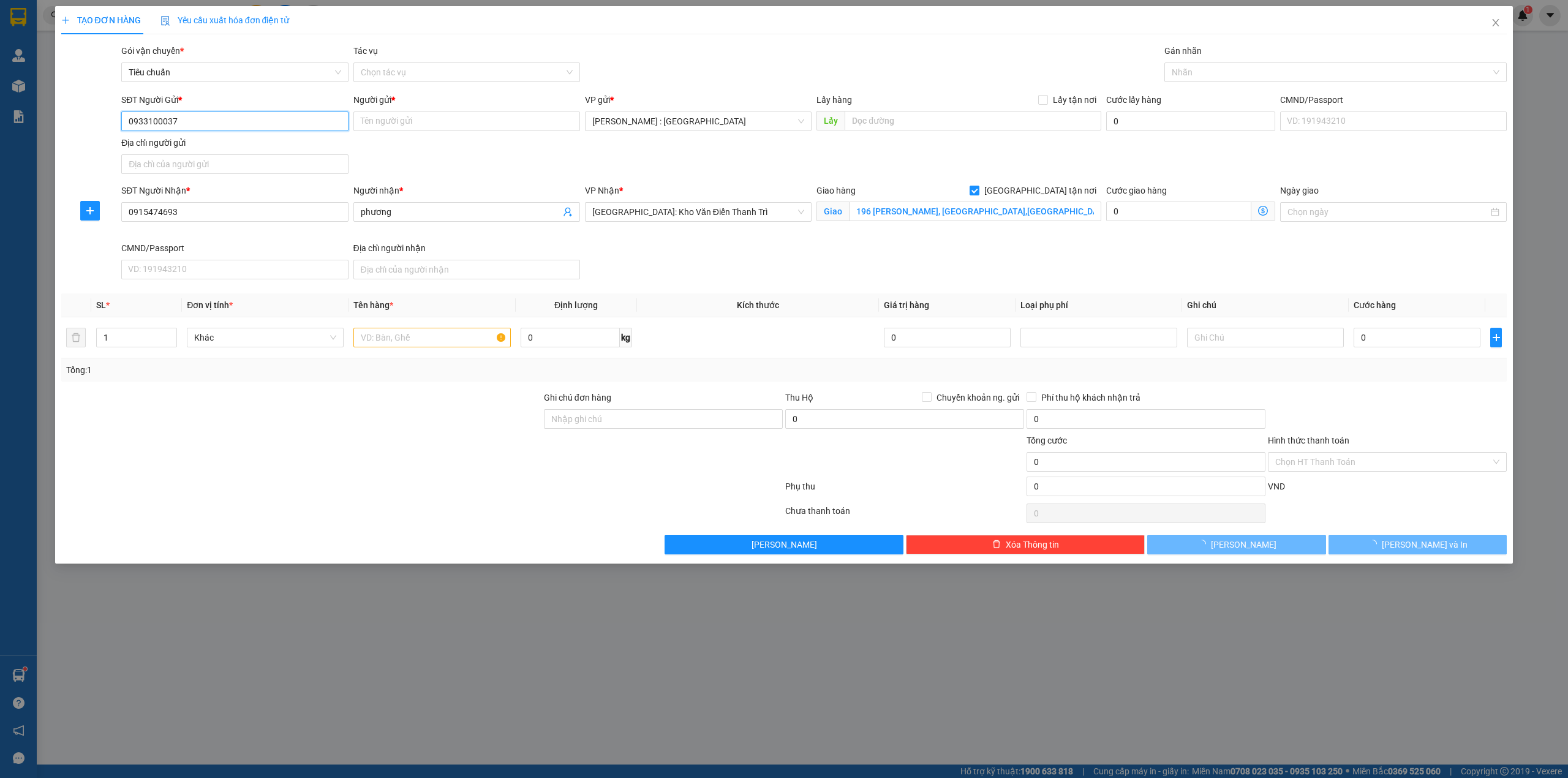
click at [202, 125] on input "0933100037" at bounding box center [234, 121] width 227 height 20
click at [279, 133] on div "SĐT Người Gửi * 0933100037" at bounding box center [234, 114] width 227 height 43
click at [280, 121] on input "0933100037" at bounding box center [234, 121] width 227 height 20
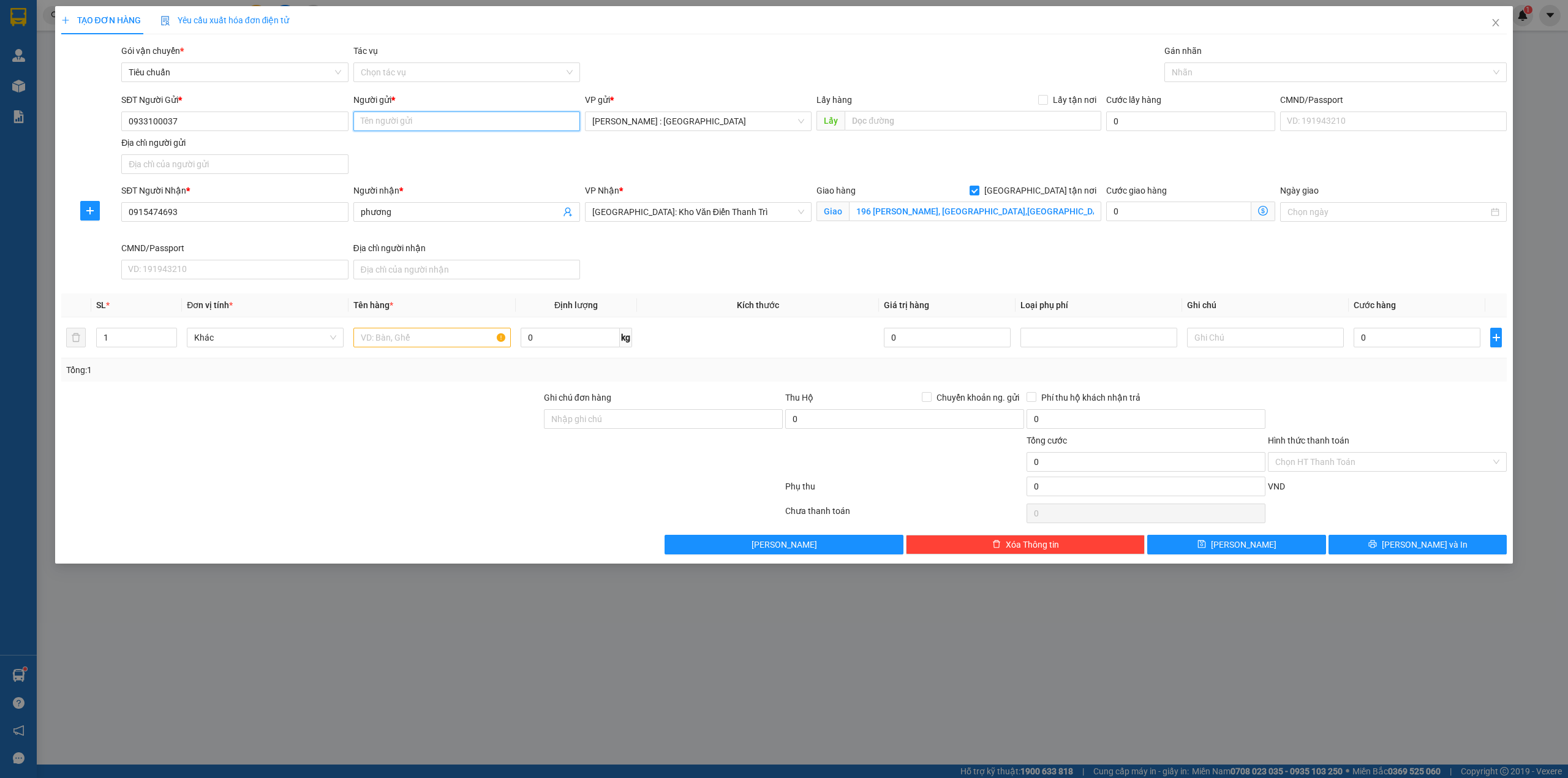
paste input "A.Phương"
click at [488, 123] on input "A.Phương" at bounding box center [466, 121] width 227 height 20
type input "A.Phương"
paste input "Lô 3G-8 đường số 14, KCN Long Hậu, Huyện Cần Giuộc, Tỉnh Long An (Hành Chính)"
click at [1024, 121] on input "Lô 3G-8 đường số 14, KCN Long Hậu, Huyện Cần Giuộc, Tỉnh Long An (Hành Chính)" at bounding box center [973, 121] width 257 height 20
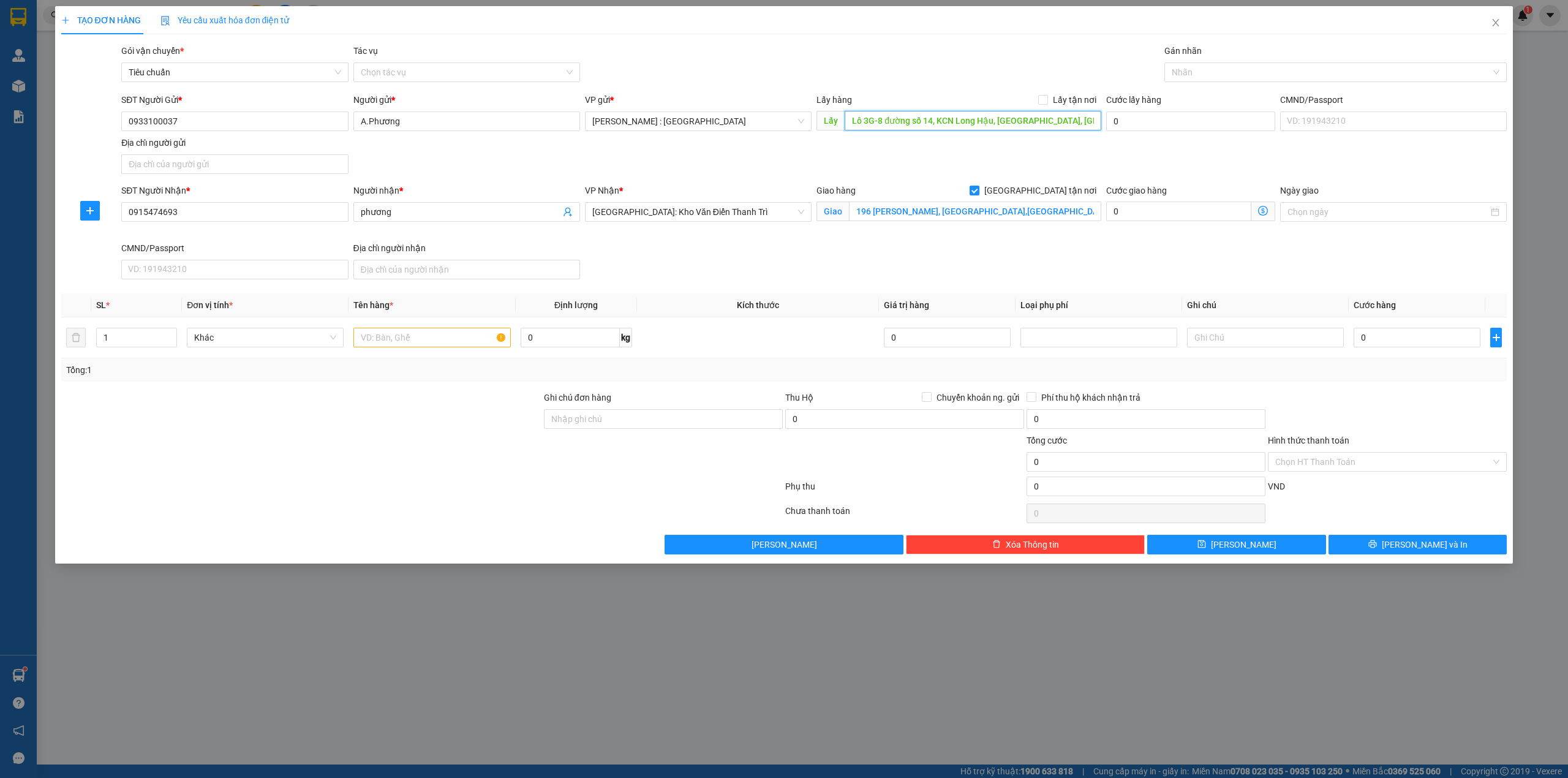
scroll to position [0, 191]
type input "Lô 3G-8 đường số 14, KCN Long Hậu, Huyện Cần Giuộc, Tỉnh Long An (Hành Chính)"
click at [1052, 91] on div "Transit Pickup Surcharge Ids Transit Deliver Surcharge Ids Transit Deliver Surc…" at bounding box center [784, 299] width 1447 height 510
click at [1047, 103] on input "Lấy tận nơi" at bounding box center [1042, 99] width 9 height 9
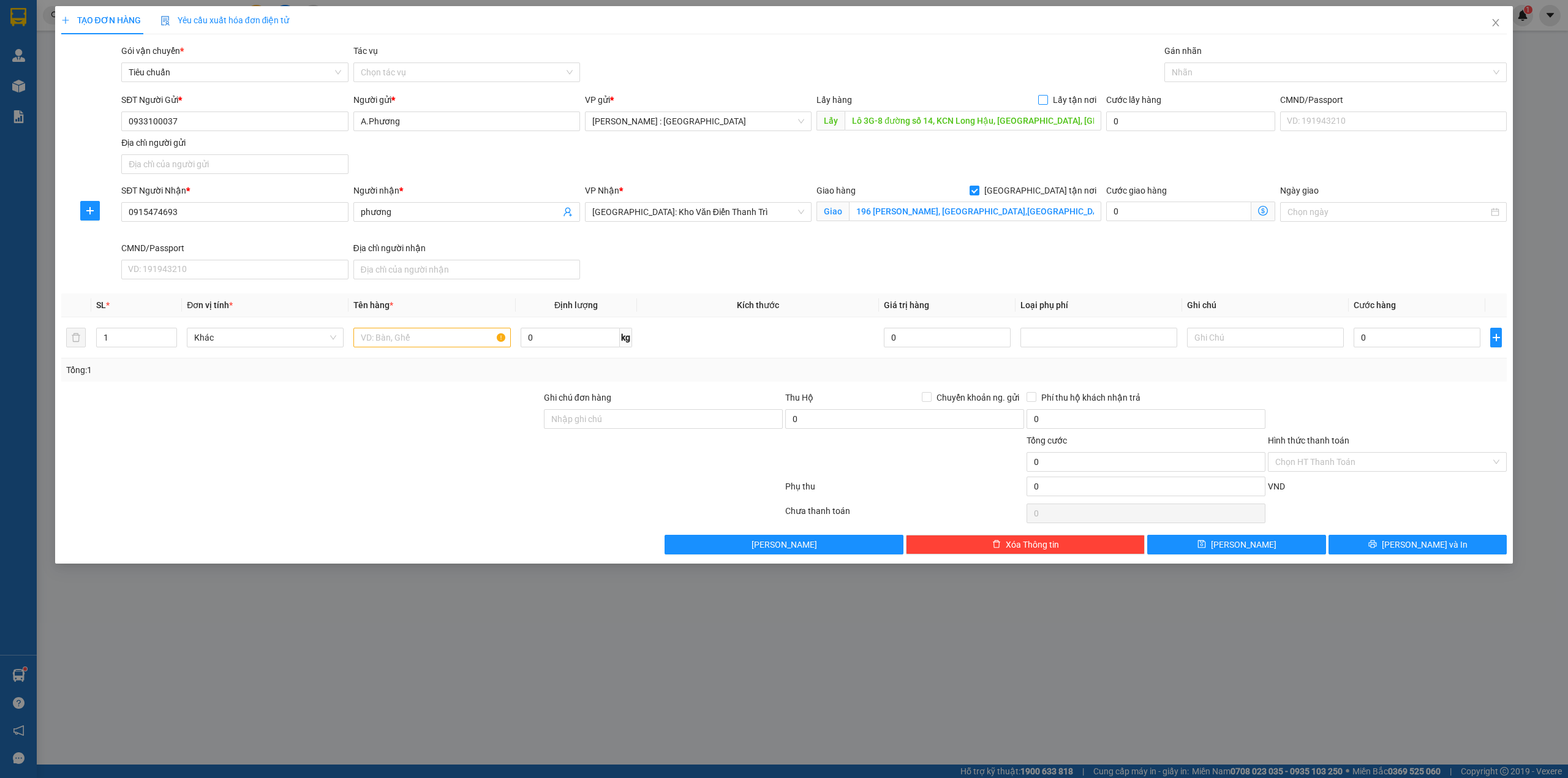
checkbox input "true"
click at [402, 341] on input "text" at bounding box center [431, 337] width 157 height 20
paste input "1 kiện ghế + (5-6 thùng hàng nhỏ)"
type input "1 kiện ghế + (5-6 thùng hàng nhỏ) - ANH LĂNG"
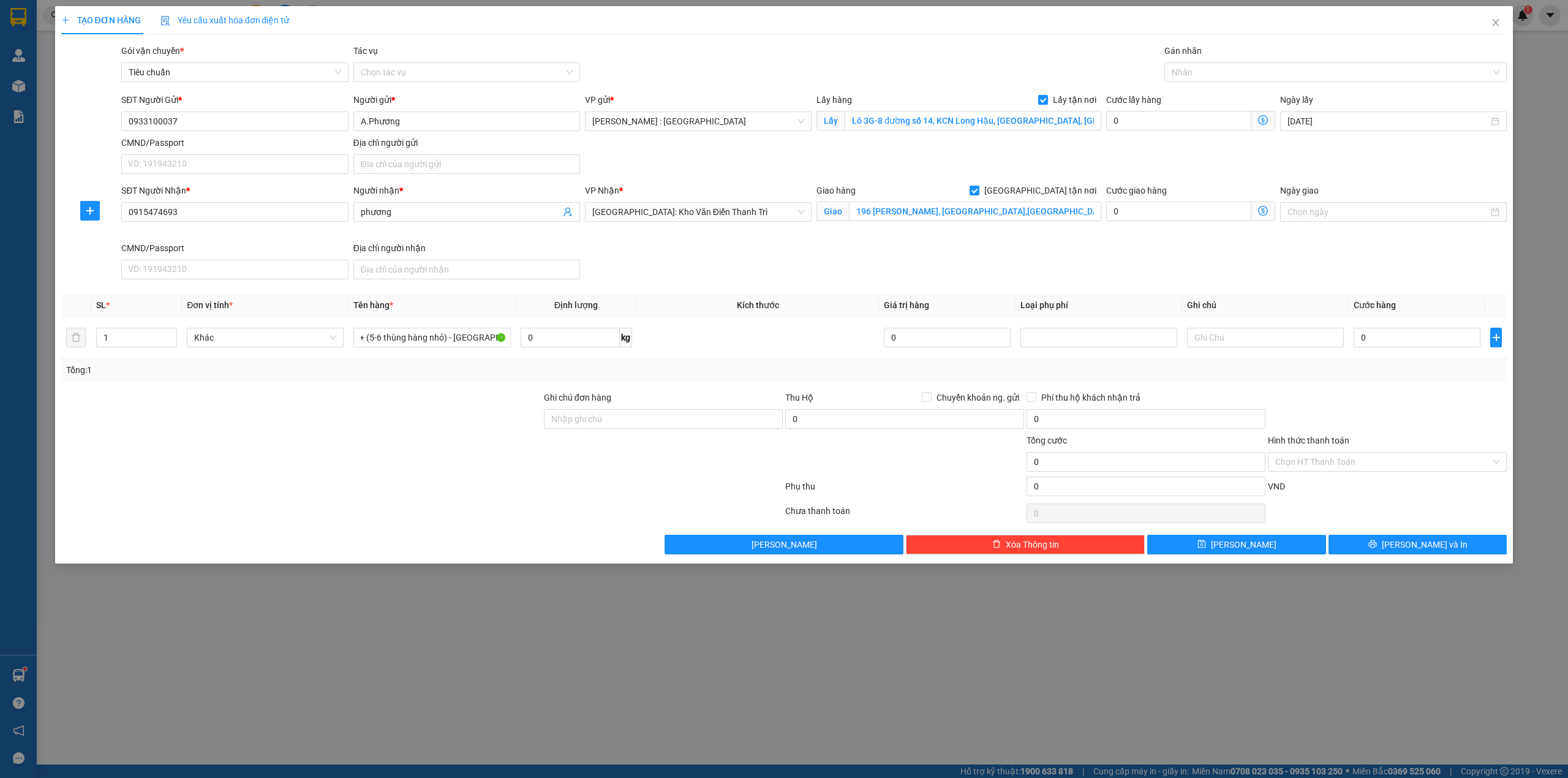
scroll to position [0, 0]
click at [1408, 344] on input "0" at bounding box center [1417, 337] width 127 height 20
type input "1"
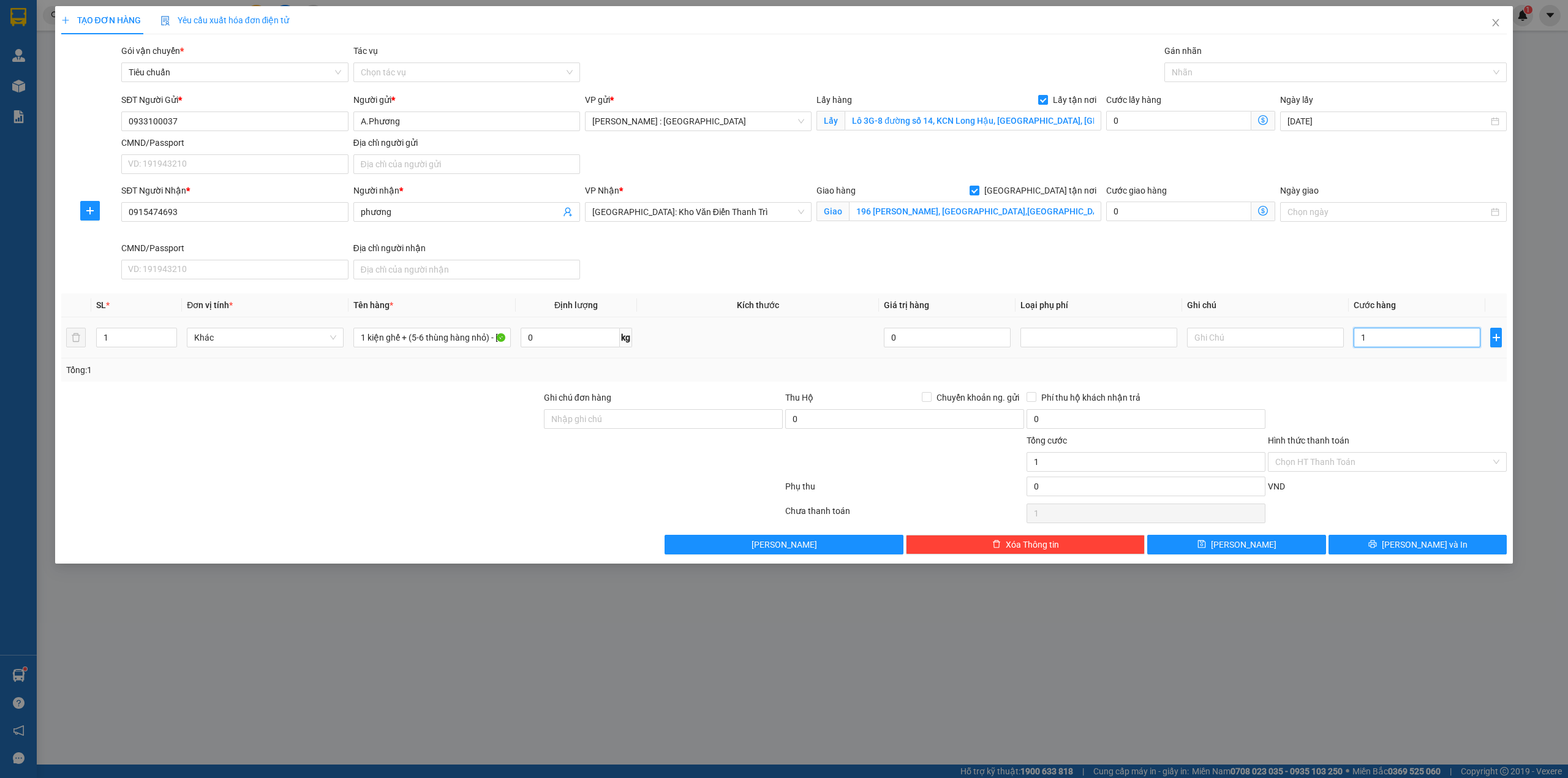
type input "16"
type input "160"
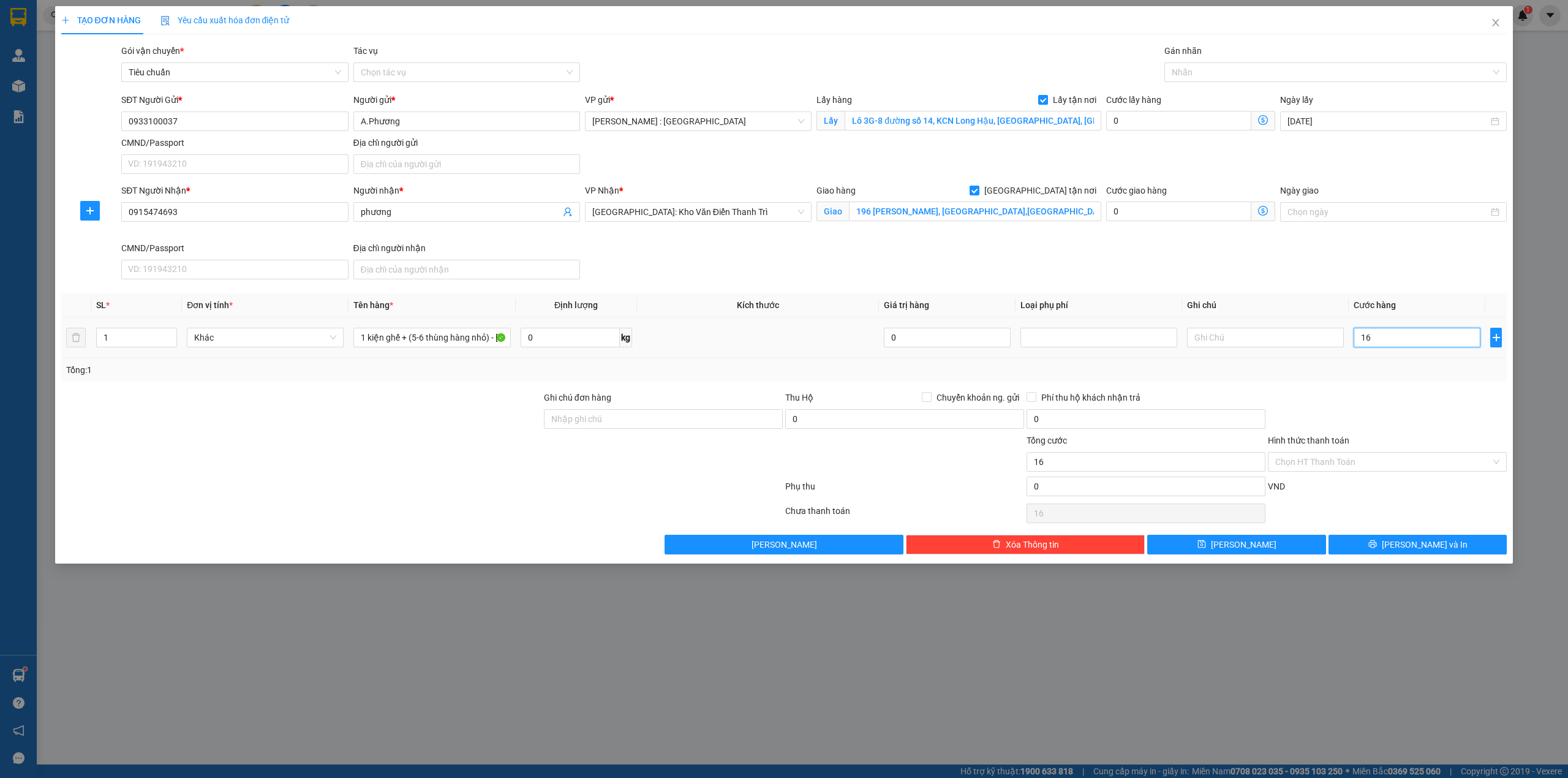
type input "160"
type input "1.600"
type input "1.600.000"
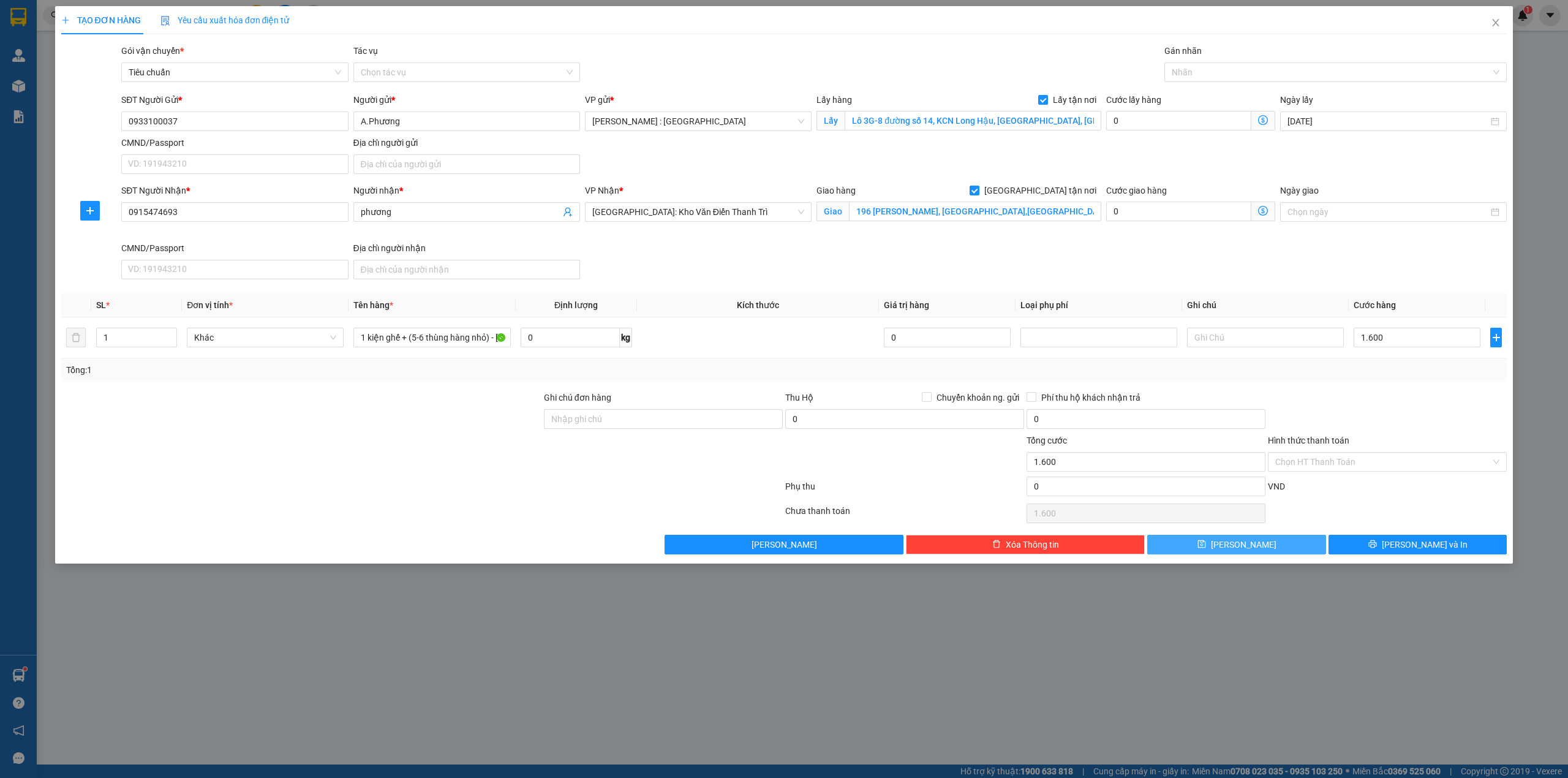
type input "1.600.000"
click at [1280, 551] on button "[PERSON_NAME]" at bounding box center [1236, 544] width 179 height 20
checkbox input "false"
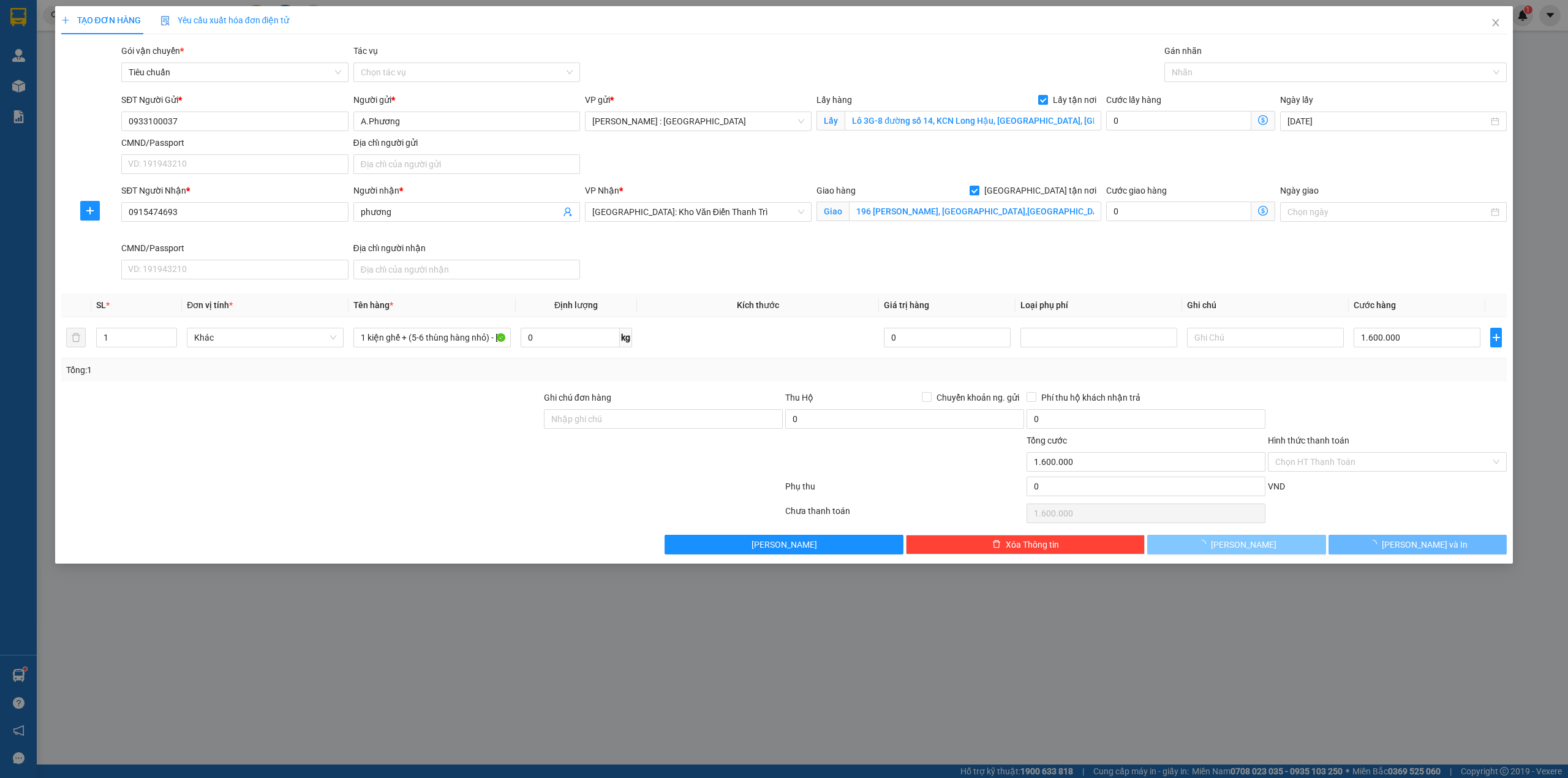
type input "0"
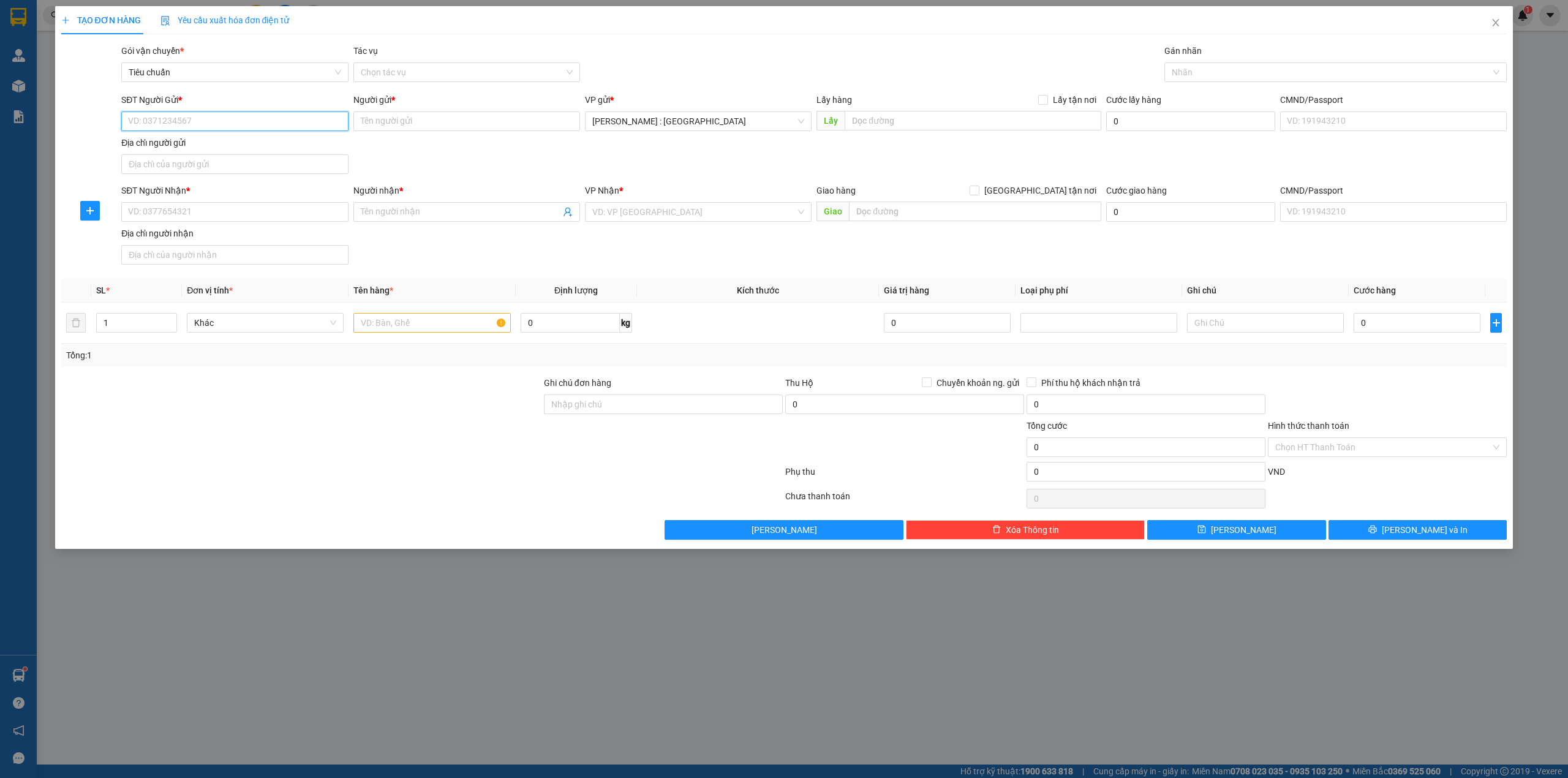
click at [282, 116] on input "SĐT Người Gửi *" at bounding box center [234, 121] width 227 height 20
paste input "0937524634"
type input "0937524634"
paste input "0904270190"
click at [275, 214] on input "SĐT Người Nhận *" at bounding box center [234, 212] width 227 height 20
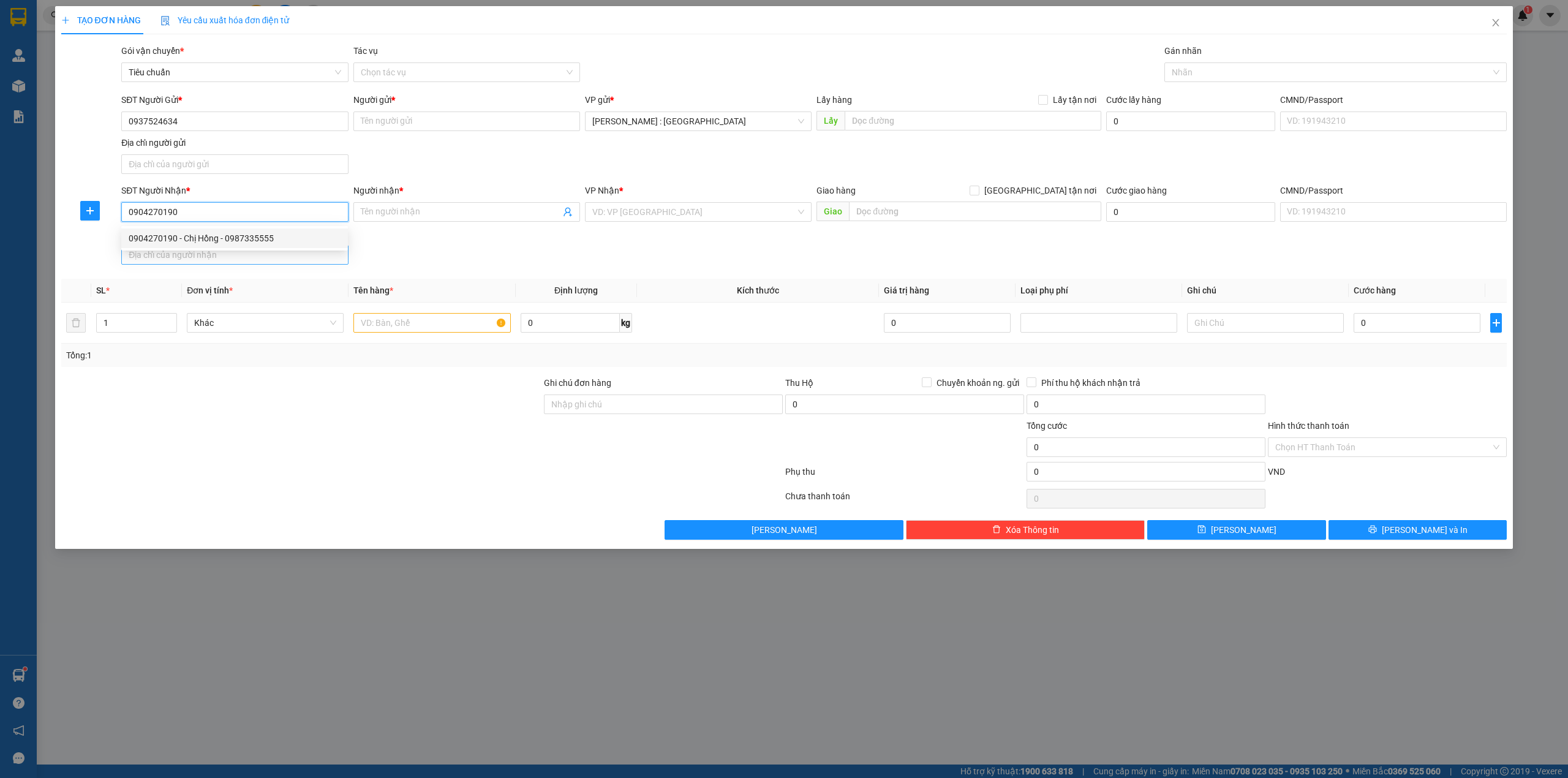
type input "0904270190"
drag, startPoint x: 248, startPoint y: 106, endPoint x: 233, endPoint y: 131, distance: 29.2
click at [248, 106] on div "SĐT Người Gửi *" at bounding box center [234, 100] width 227 height 14
click at [248, 112] on input "0937524634" at bounding box center [234, 121] width 227 height 20
click at [233, 131] on input "0937524634" at bounding box center [234, 121] width 227 height 20
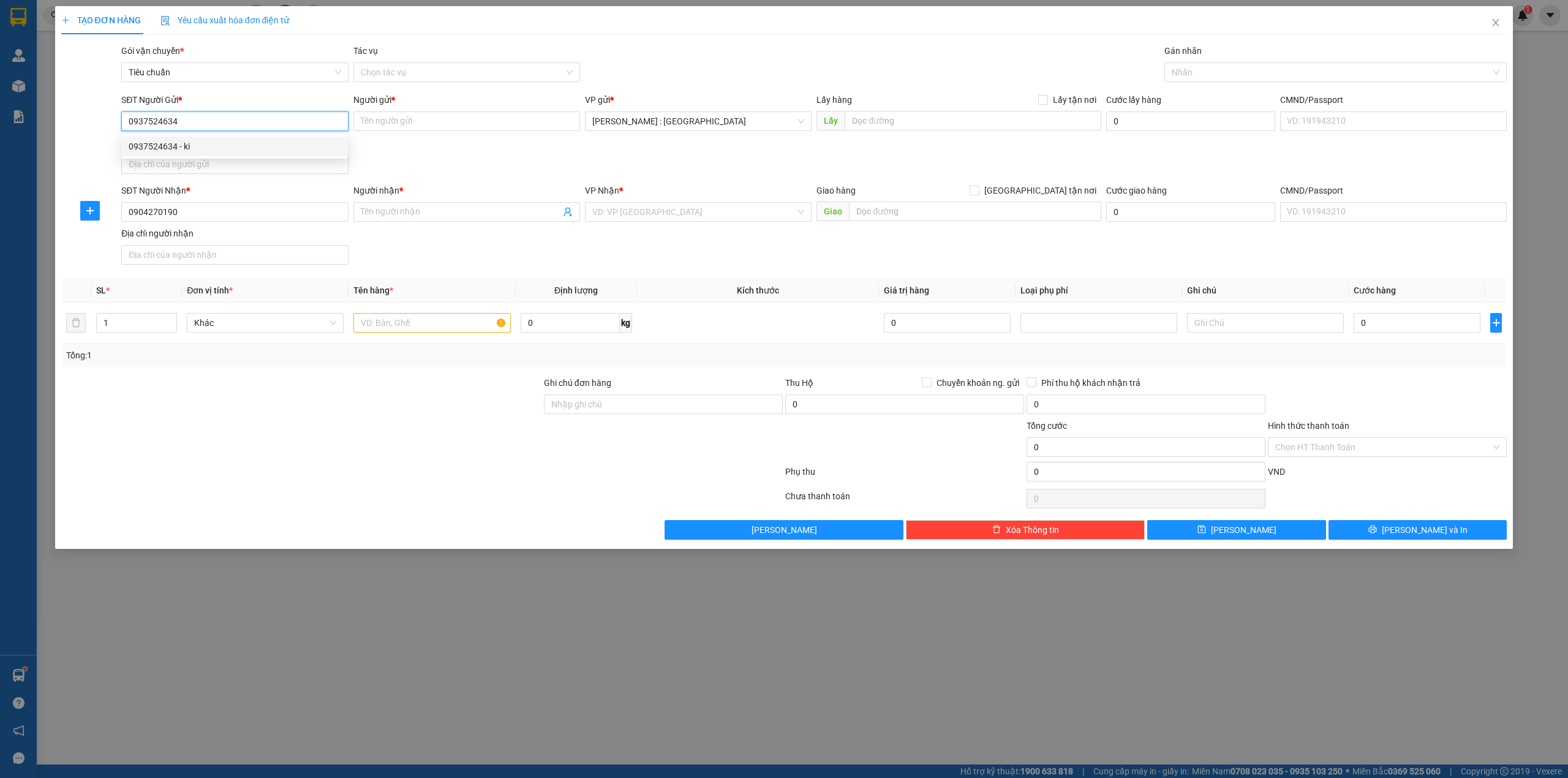
click at [205, 148] on div "0937524634 - ki" at bounding box center [234, 146] width 212 height 14
type input "ki"
checkbox input "true"
type input "Đón: 34 đường 12, phường 10, Gò Vấp"
type input "65.000"
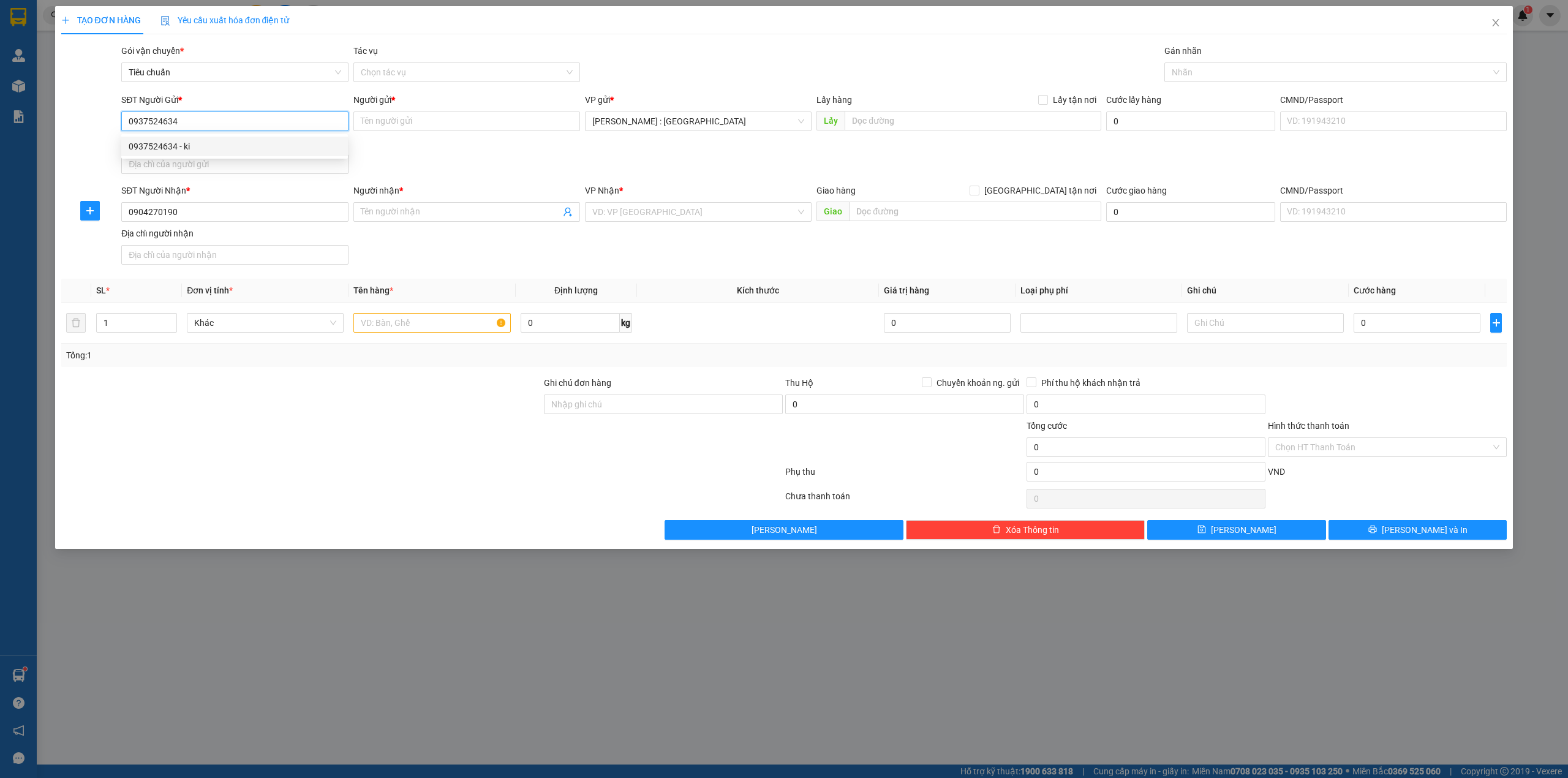
type input "65.000"
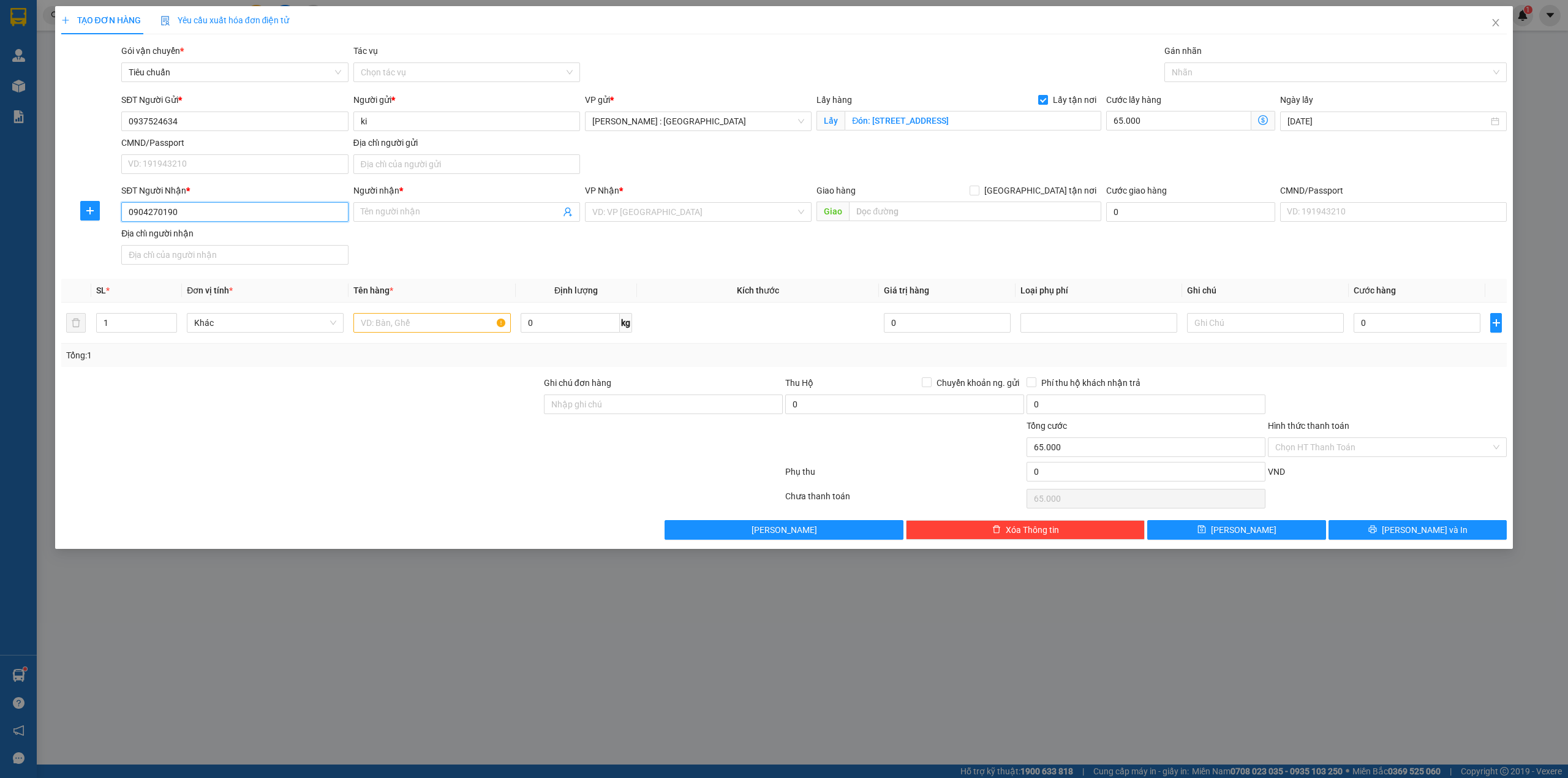
click at [261, 217] on input "0904270190" at bounding box center [234, 212] width 227 height 20
click at [187, 238] on div "0904270190 - Chị Hồng - 0987335555" at bounding box center [234, 238] width 212 height 14
type input "Chị Hồng - 0987335555"
checkbox input "true"
type input "ĐỊA CHỈ: 33 Hai Bà Trưng PHƯỜNG THỊ NẠI THÀNH PHỐ QUI NHƠN Bình Ðịnh"
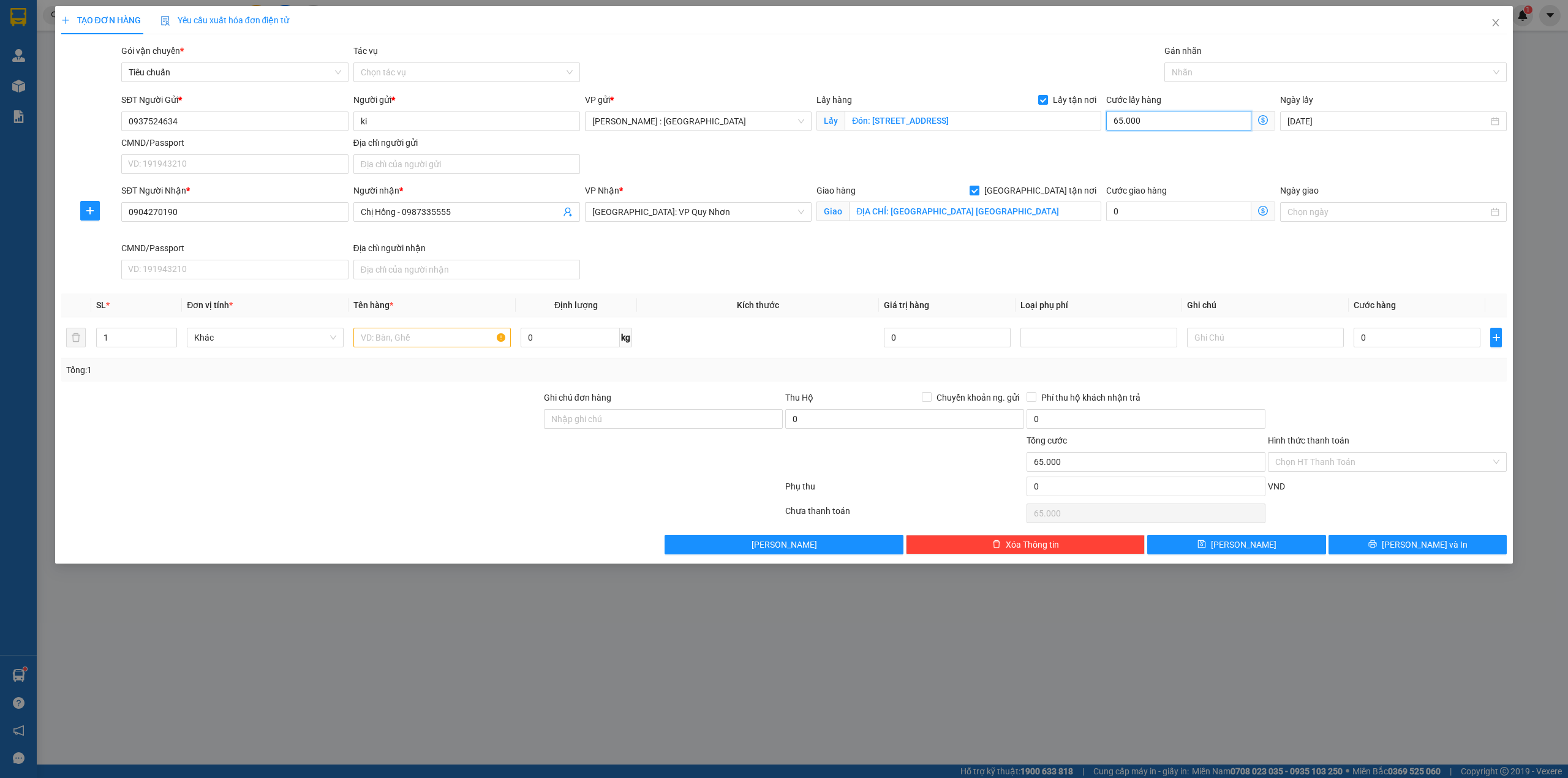
click at [1141, 125] on input "65.000" at bounding box center [1179, 121] width 145 height 20
type input "1"
type input "10"
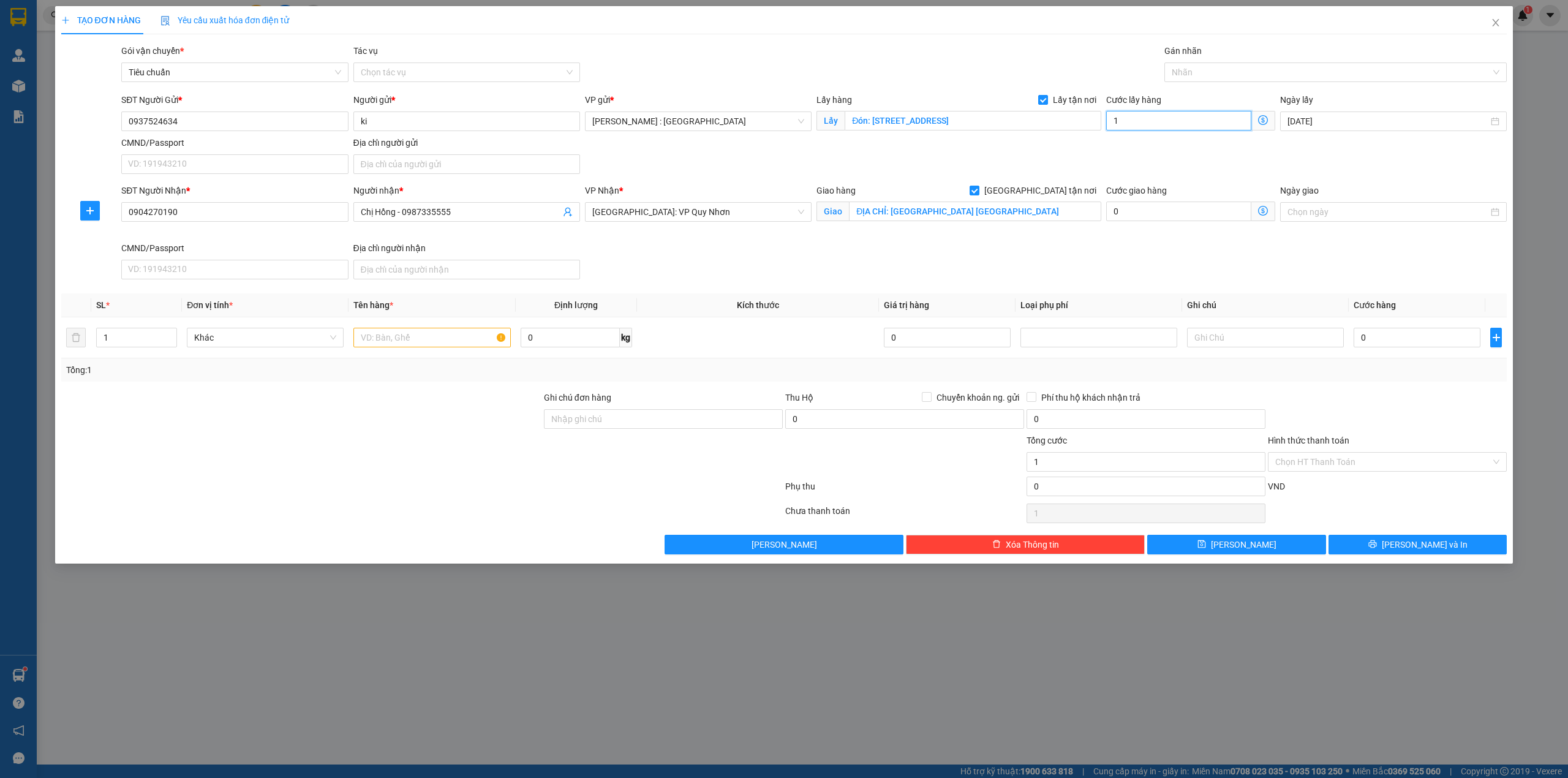
type input "10"
type input "100"
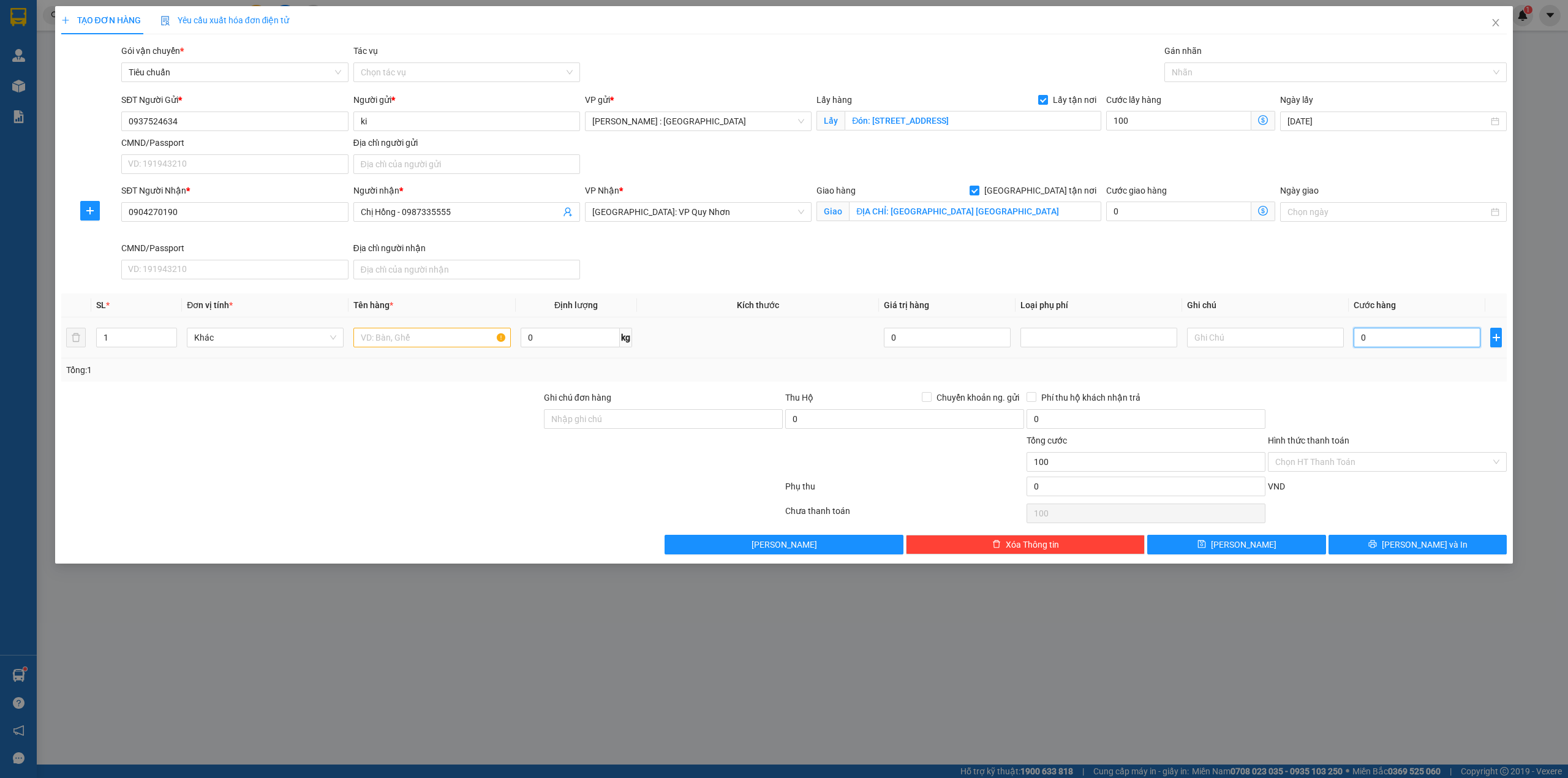
type input "100.000"
click at [1381, 343] on input "0" at bounding box center [1417, 337] width 127 height 20
click at [410, 341] on input "text" at bounding box center [431, 337] width 157 height 20
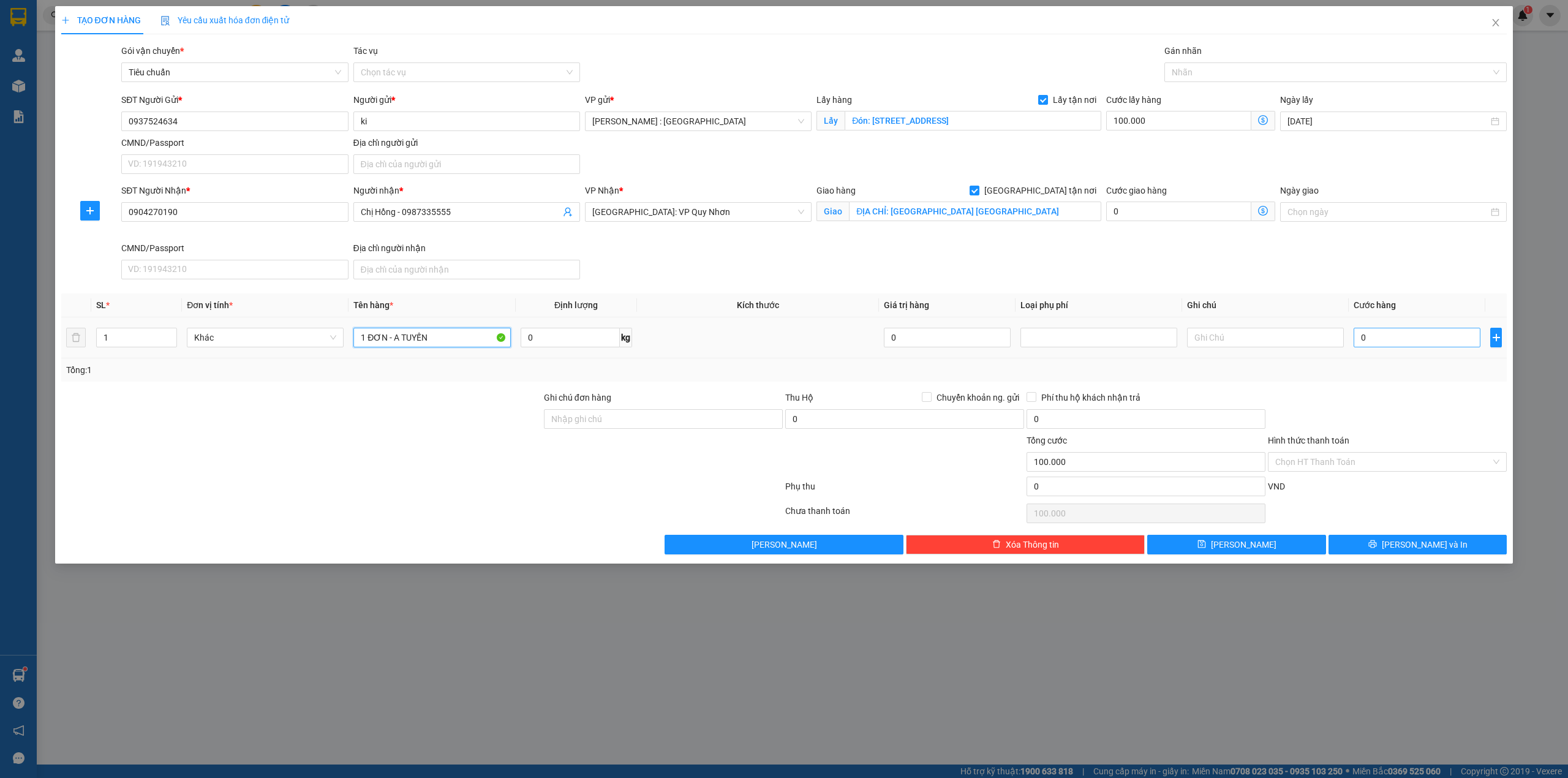
type input "1 ĐƠN - A TUYẾN"
click at [1393, 347] on input "0" at bounding box center [1417, 337] width 127 height 20
type input "1"
type input "100.001"
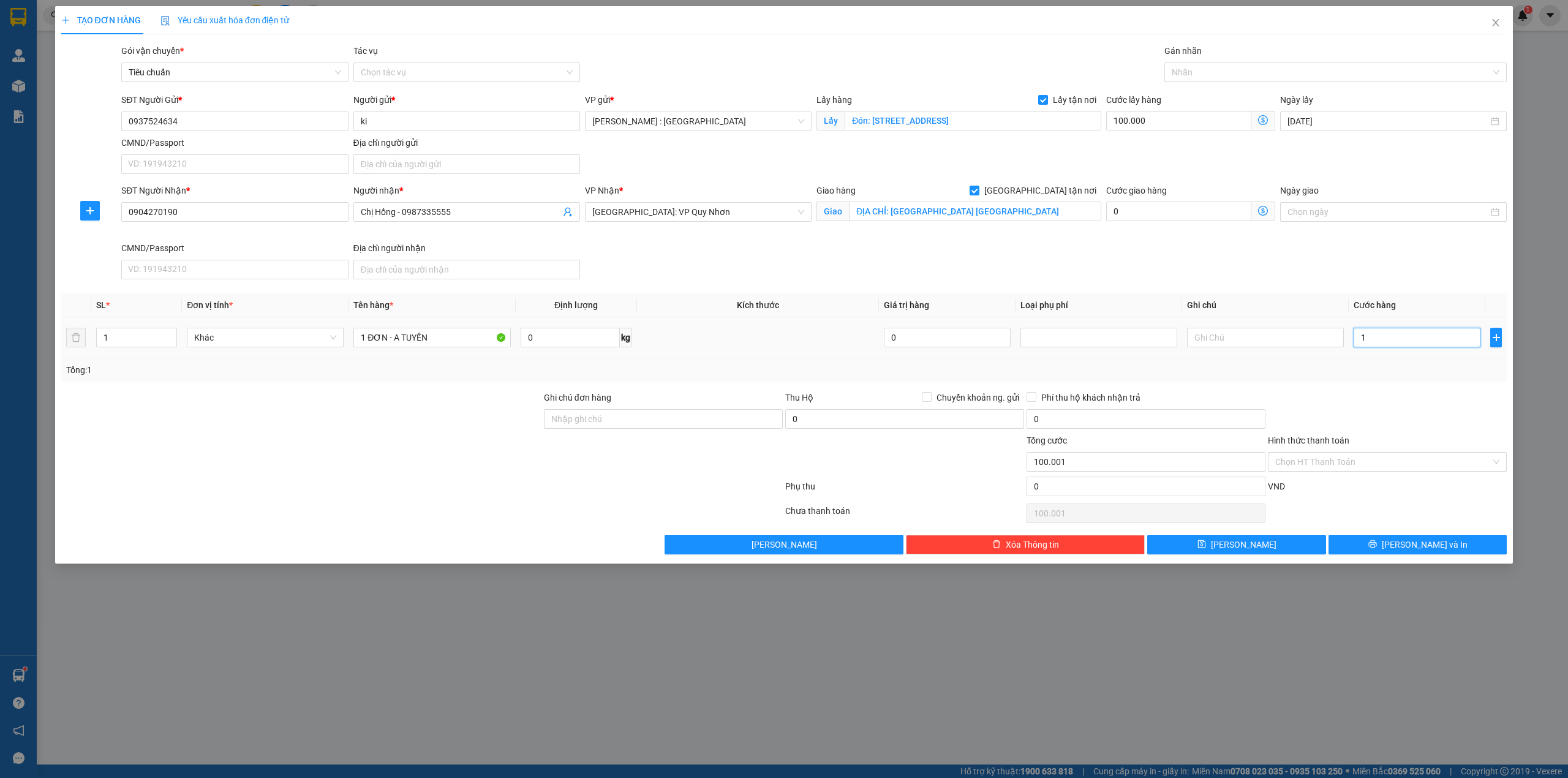
type input "10"
type input "100.010"
type input "100"
type input "100.100"
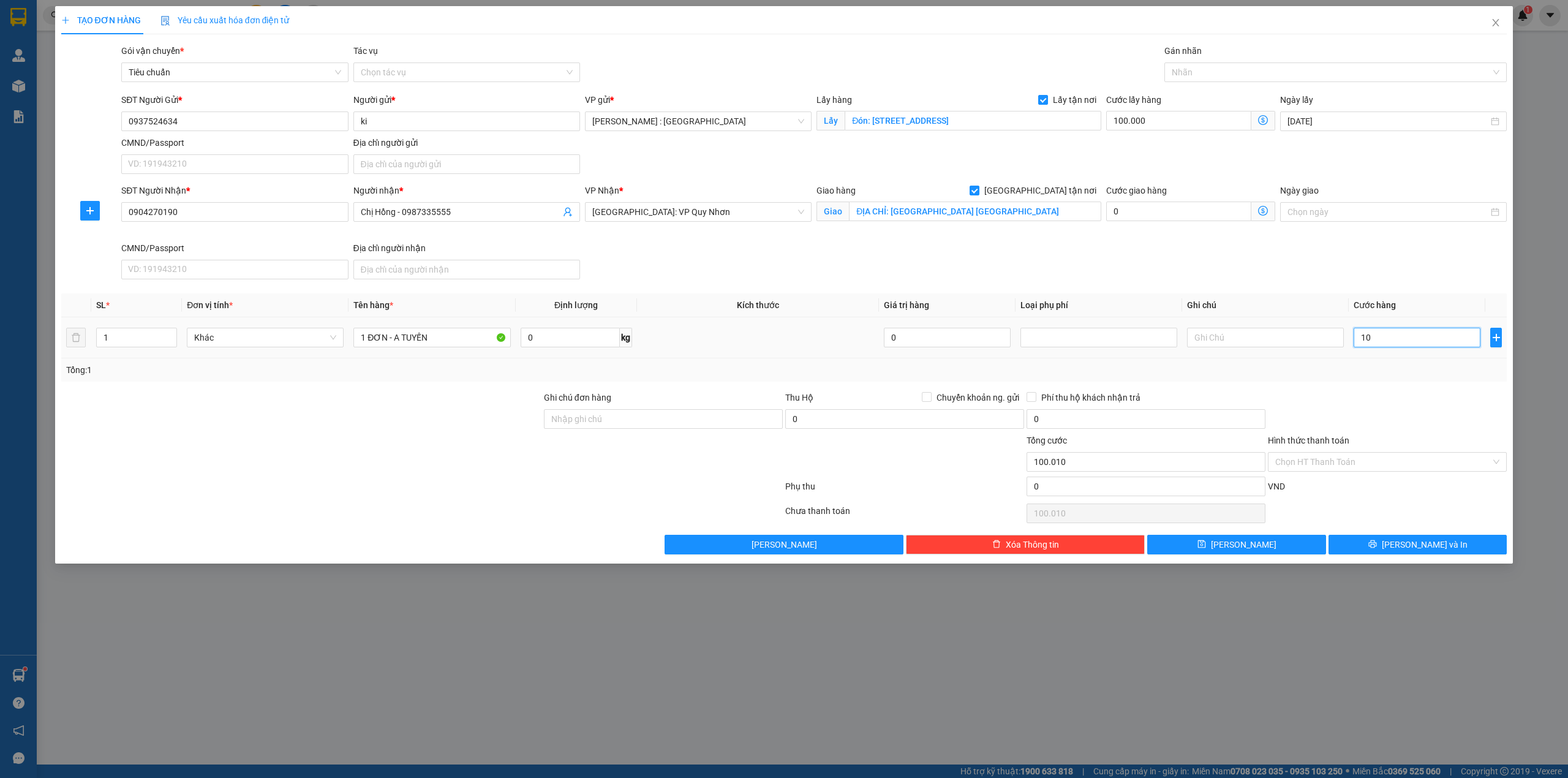
type input "100.100"
type input "100.000"
type input "200.000"
click at [1084, 495] on input "0" at bounding box center [1146, 486] width 239 height 20
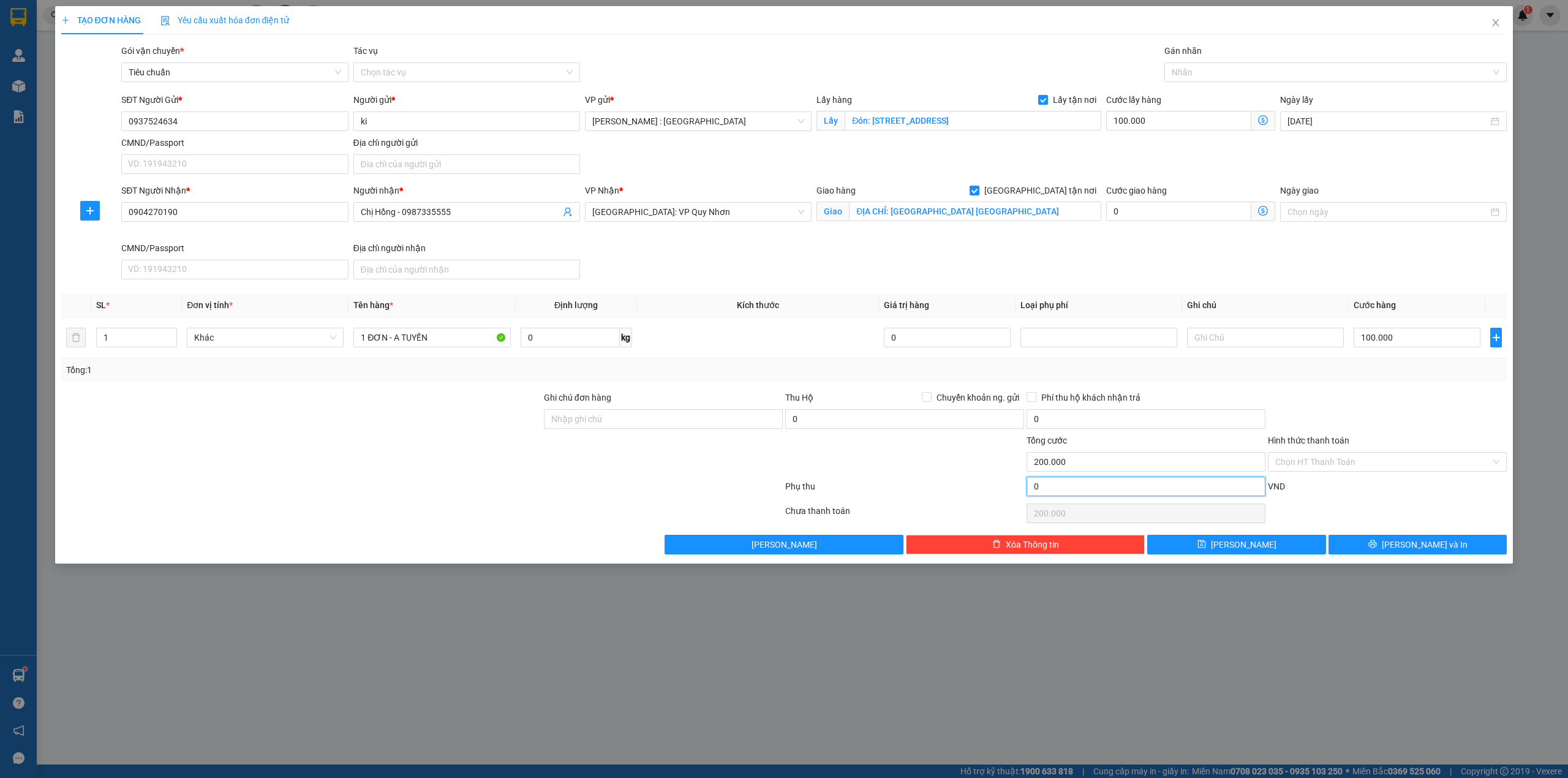
type input "200.001"
type input "1"
type input "200.001"
type input "200.010"
type input "10"
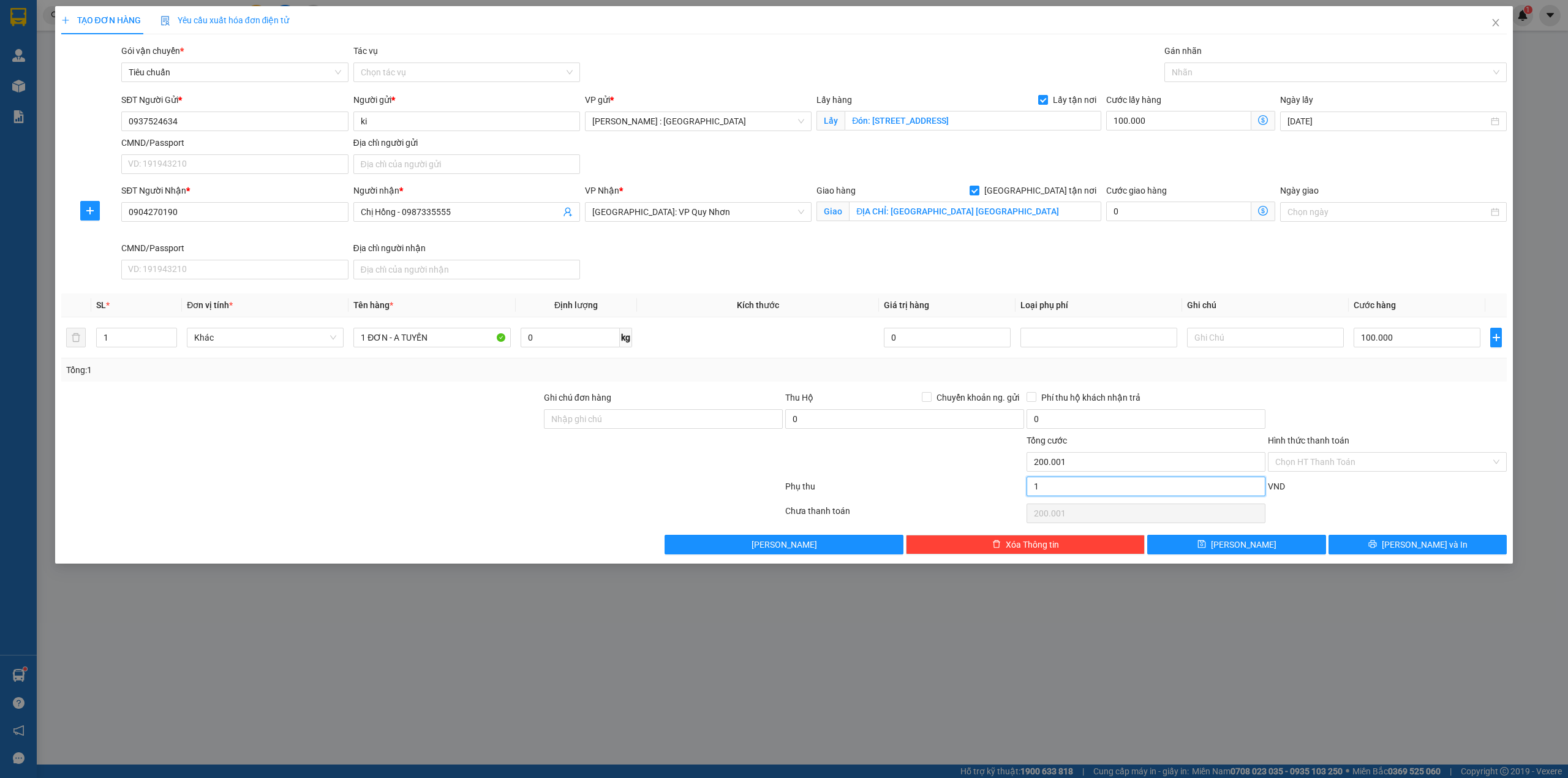
type input "200.010"
type input "200.100"
type input "100"
type input "200.100"
type input "100"
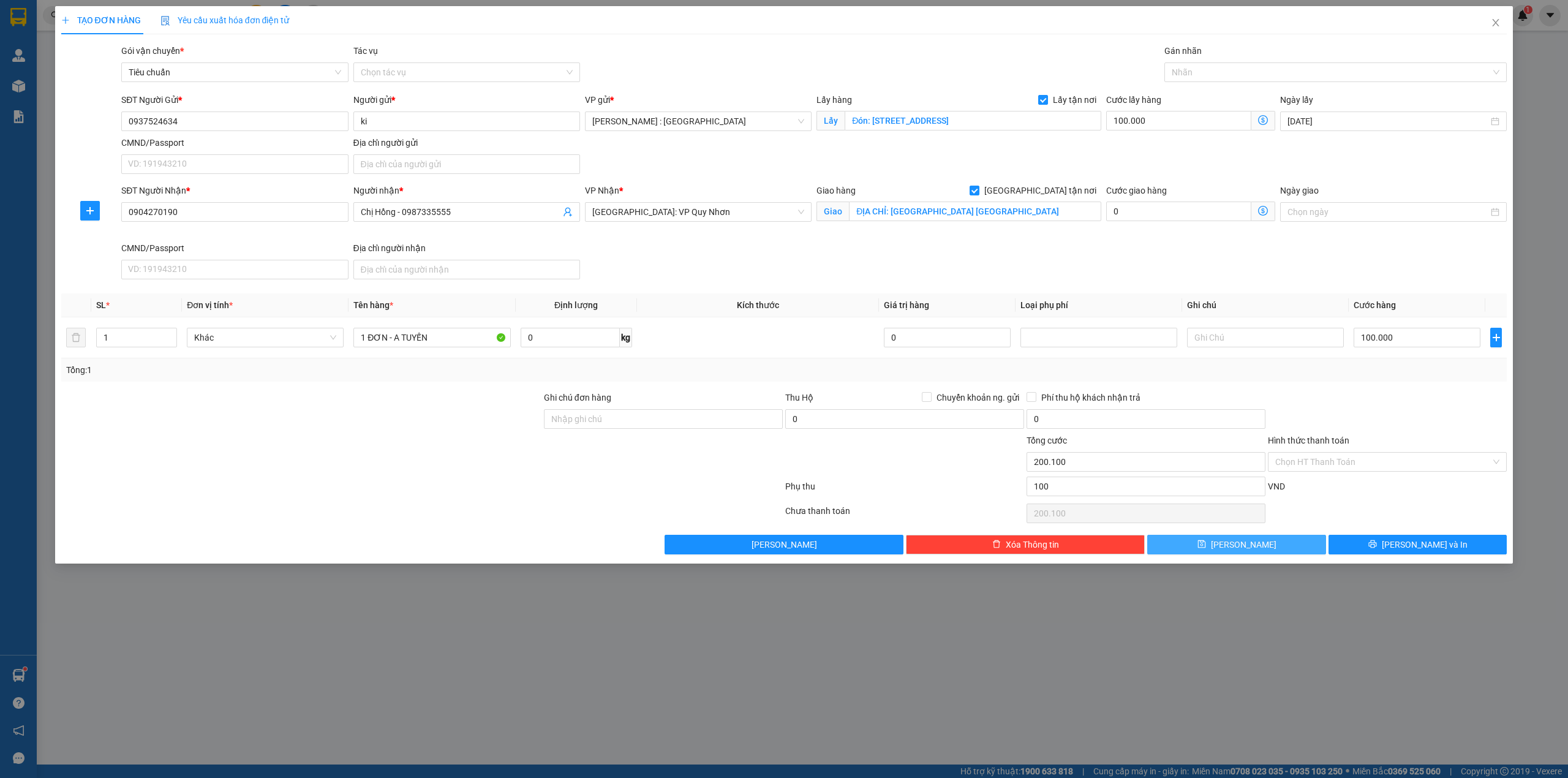
type input "300.000"
type input "100.000"
type input "300.000"
click at [1299, 546] on button "[PERSON_NAME]" at bounding box center [1236, 544] width 179 height 20
checkbox input "false"
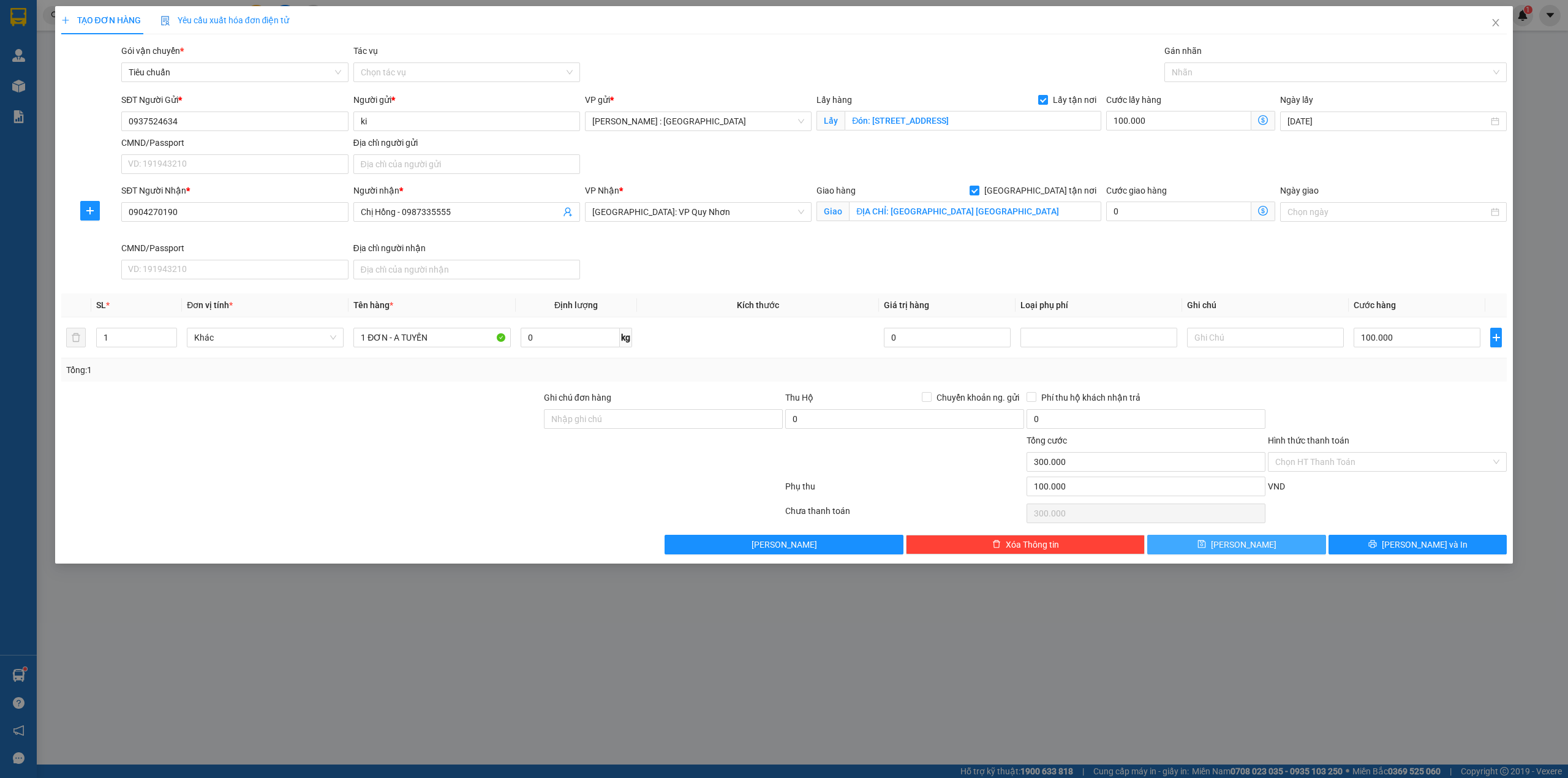
checkbox input "false"
type input "0"
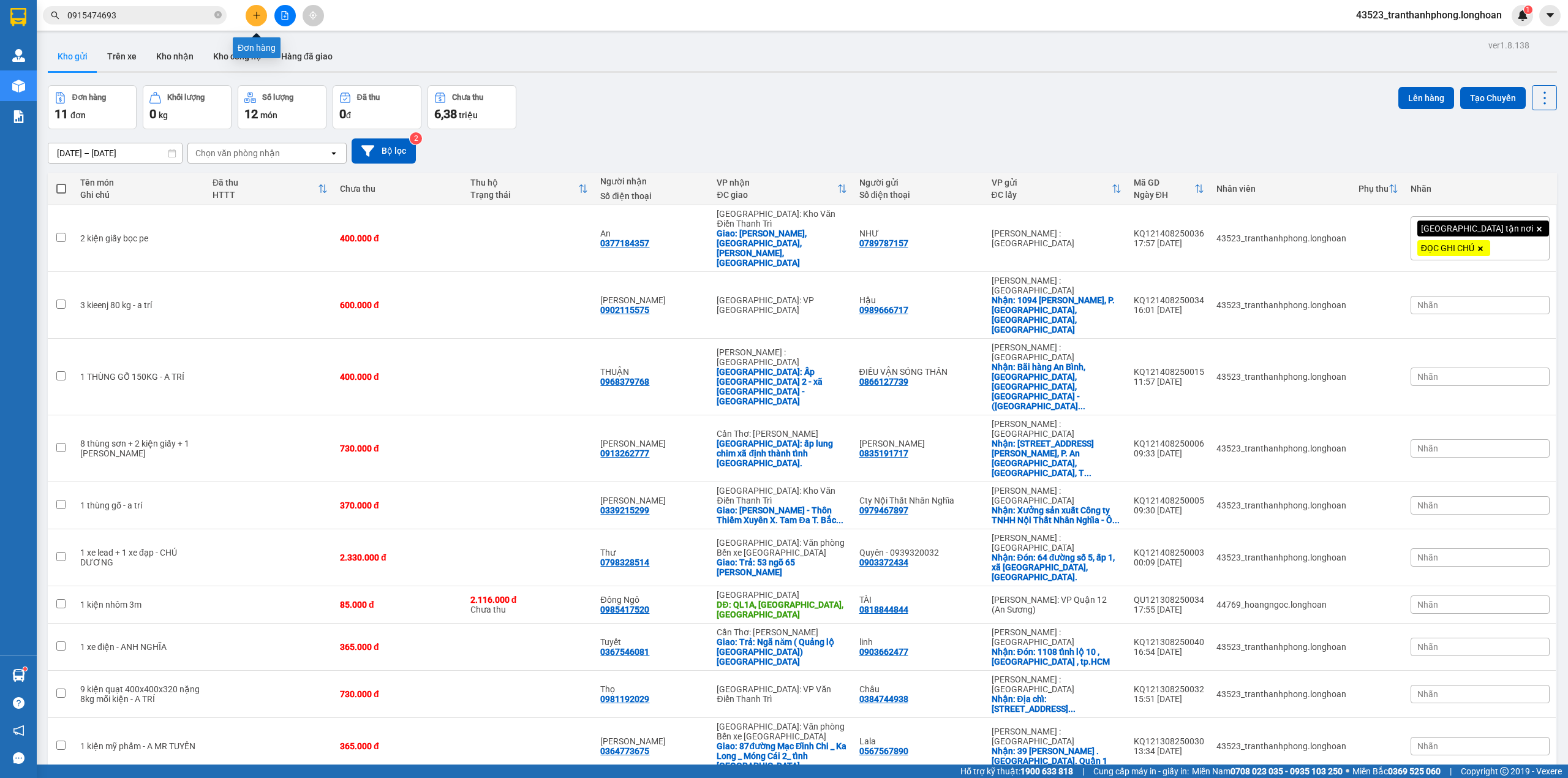
click at [255, 14] on icon "plus" at bounding box center [256, 15] width 9 height 9
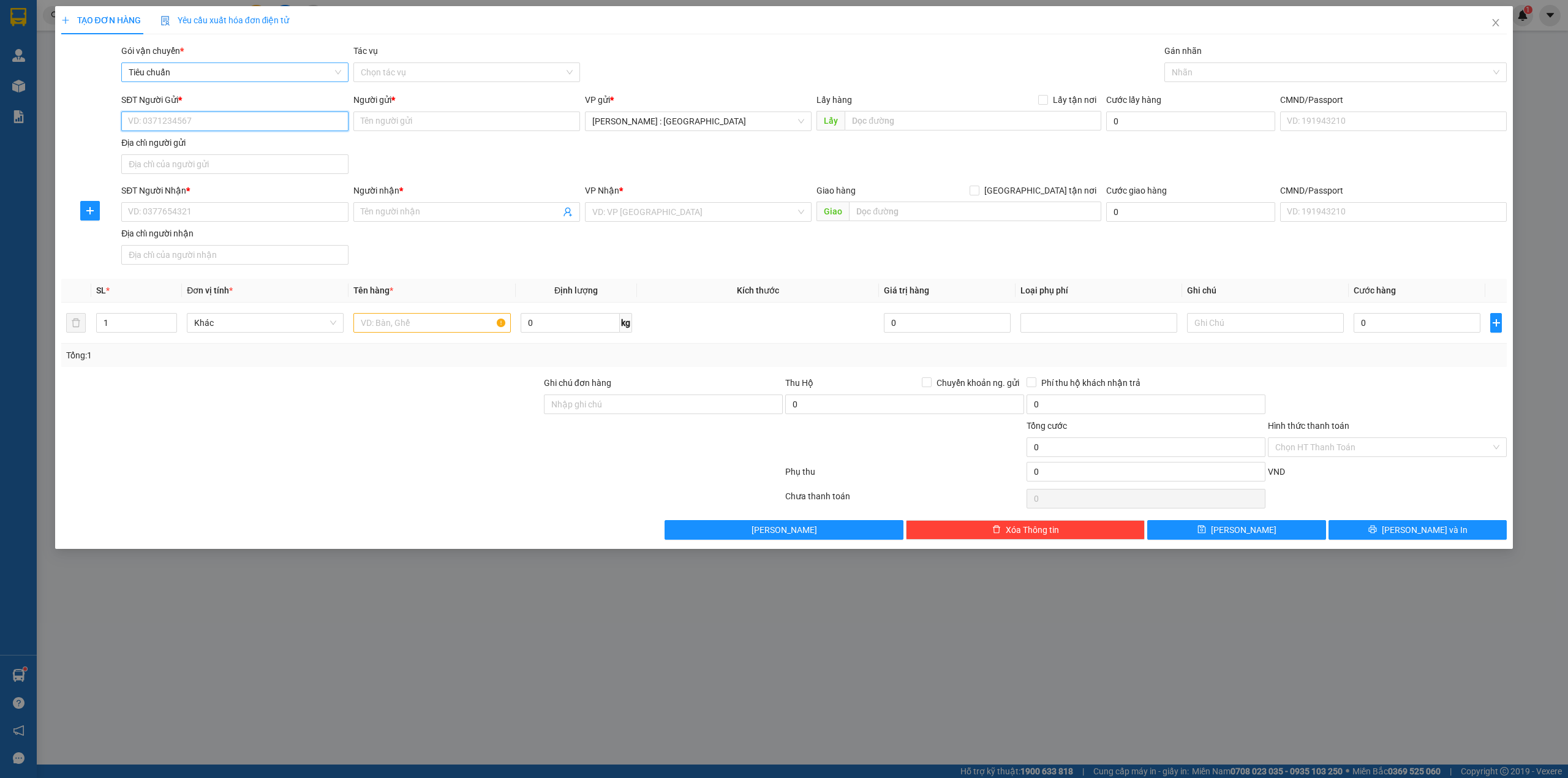
paste input "0973742071"
type input "0973742071"
click at [248, 221] on input "SĐT Người Nhận *" at bounding box center [234, 212] width 227 height 20
paste input "0989552969"
type input "0989552969"
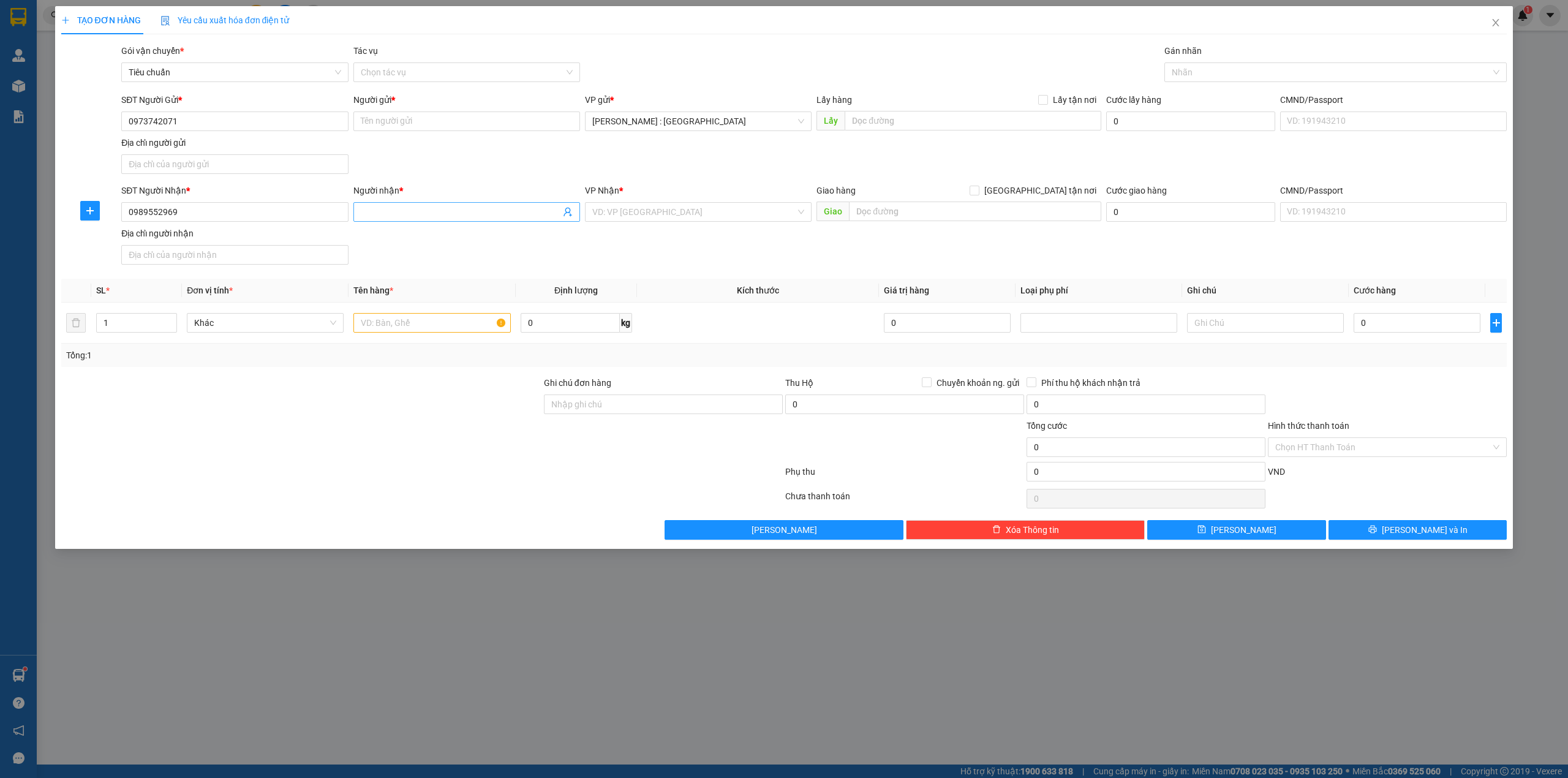
click at [413, 207] on input "Người nhận *" at bounding box center [460, 212] width 200 height 14
paste input "a Tài"
type input "a Tài"
click at [435, 118] on input "Người gửi *" at bounding box center [466, 121] width 227 height 20
paste input "E Định"
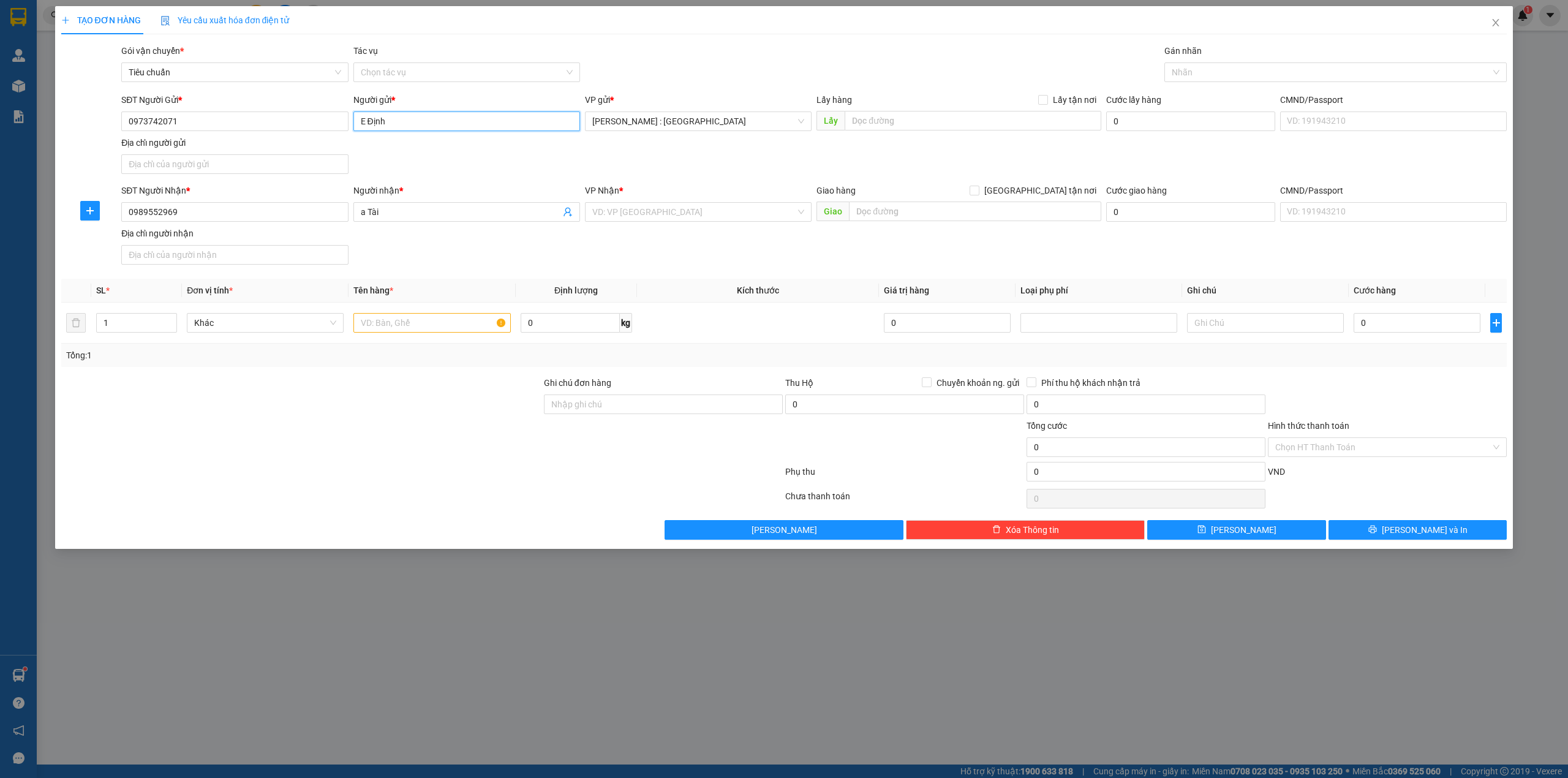
type input "E Định"
click at [1033, 123] on input "text" at bounding box center [973, 121] width 257 height 20
paste input "Đón : 350/81 đường T15, An Phú Đông, quận 12 HCM (google map: Vovmedia 2)"
type input "Đón : 350/81 đường T15, An Phú Đông, quận 12 HCM (google map: Vovmedia 2)"
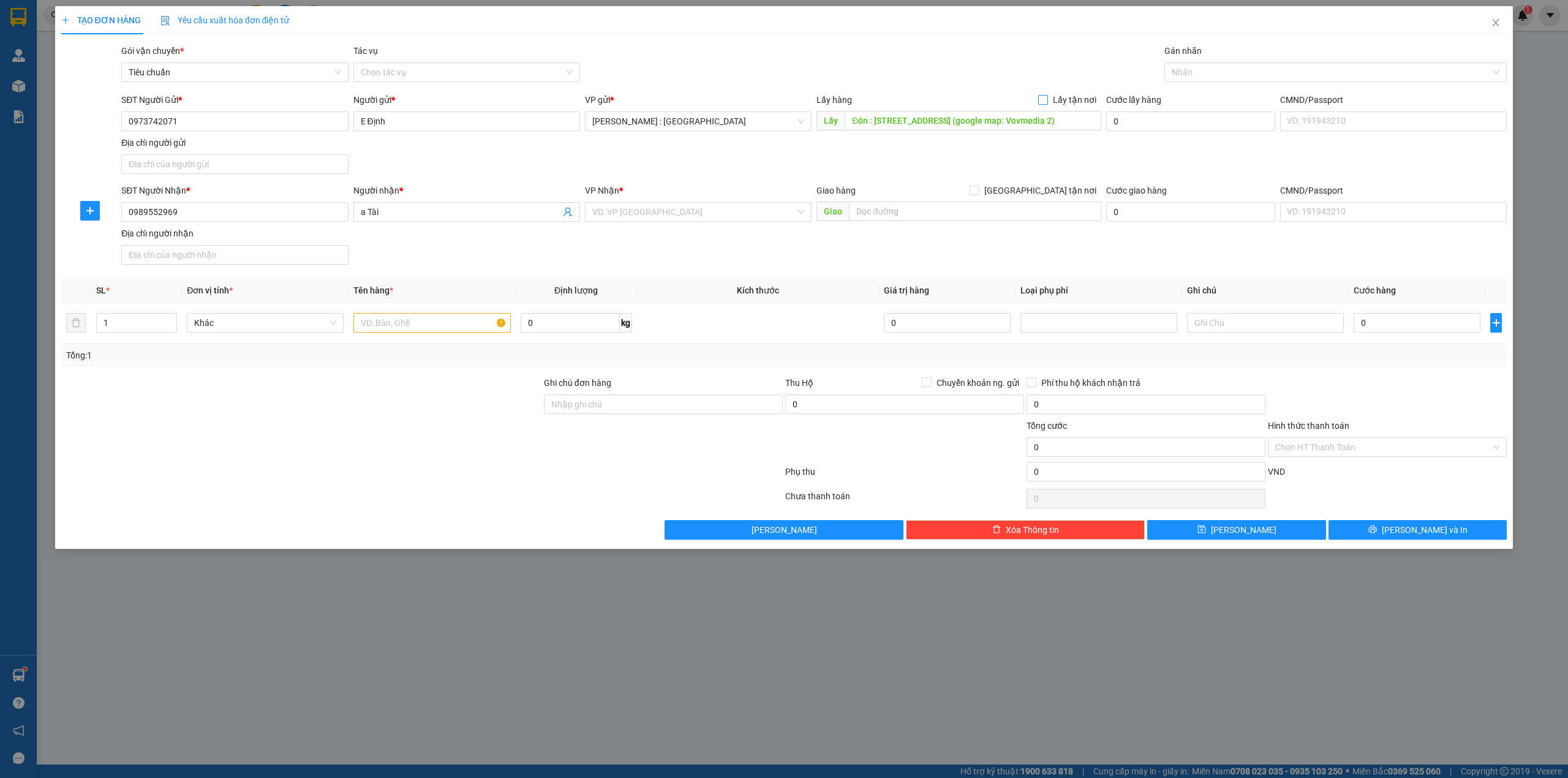
scroll to position [0, 0]
click at [1072, 98] on span "Lấy tận nơi" at bounding box center [1074, 100] width 53 height 14
click at [1047, 98] on input "Lấy tận nơi" at bounding box center [1042, 99] width 9 height 9
checkbox input "true"
click at [939, 205] on input "text" at bounding box center [975, 211] width 252 height 20
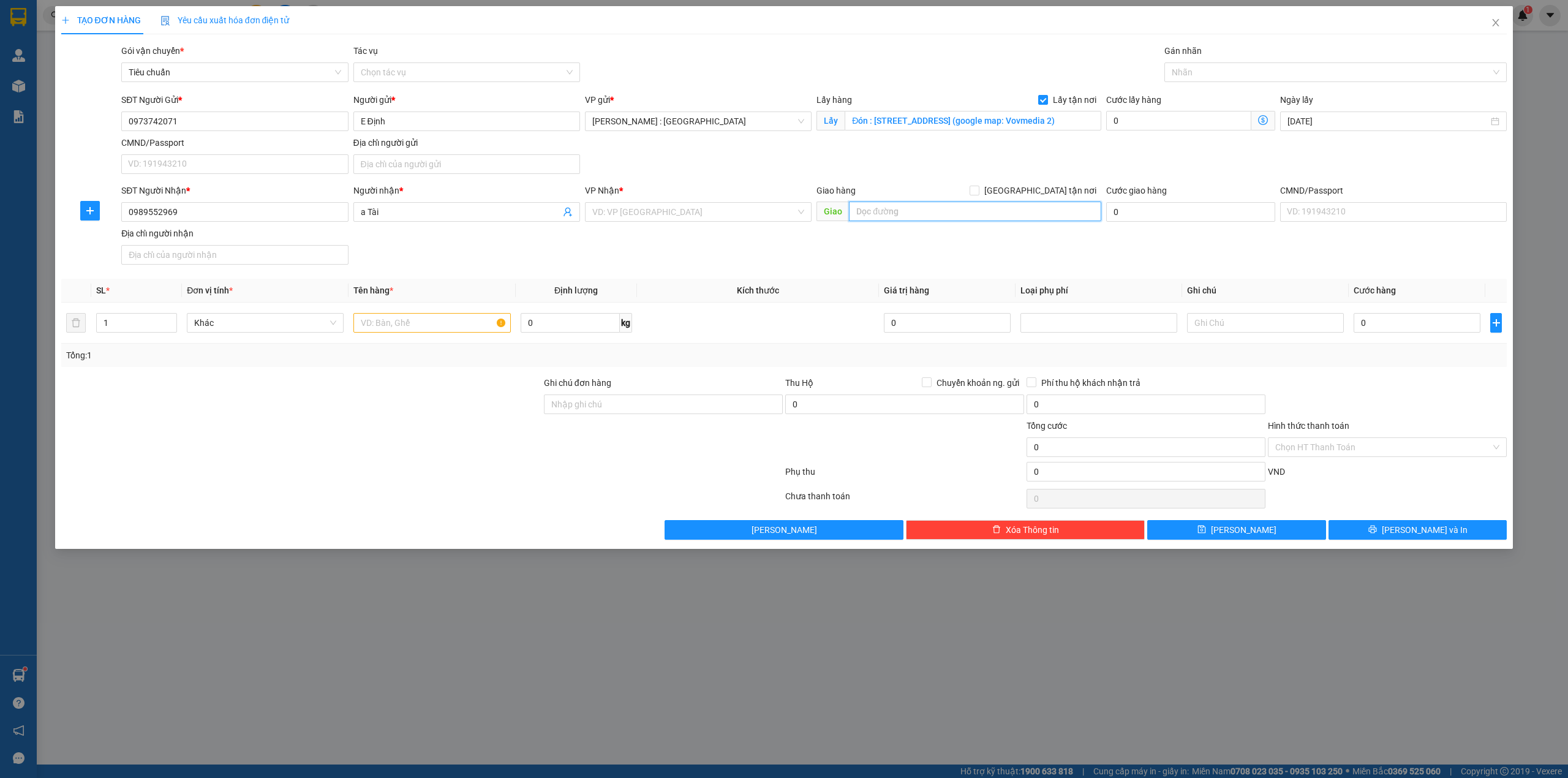
paste input "Trả : 01 Phan Đăng Lưu, Hải Châu, Đà Nẵng (Đà Nẵng Downtown)"
type input "Trả : 01 Phan Đăng Lưu, Hải Châu, Đà Nẵng (Đà Nẵng Downtown)"
drag, startPoint x: 1032, startPoint y: 192, endPoint x: 1037, endPoint y: 190, distance: 5.4
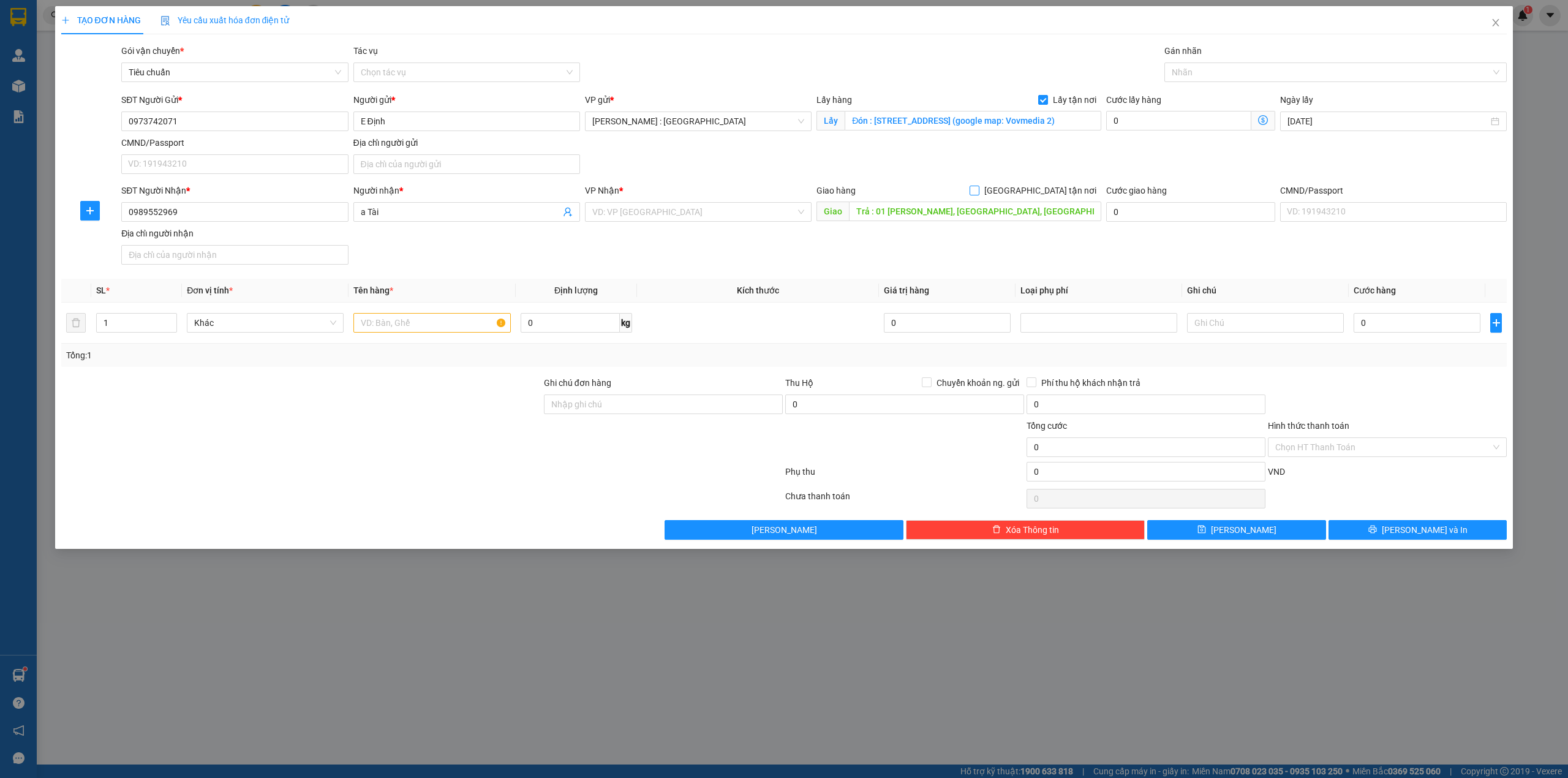
click at [1033, 192] on div "Giao hàng Giao tận nơi" at bounding box center [959, 190] width 285 height 14
click at [978, 190] on input "[GEOGRAPHIC_DATA] tận nơi" at bounding box center [974, 190] width 9 height 9
checkbox input "true"
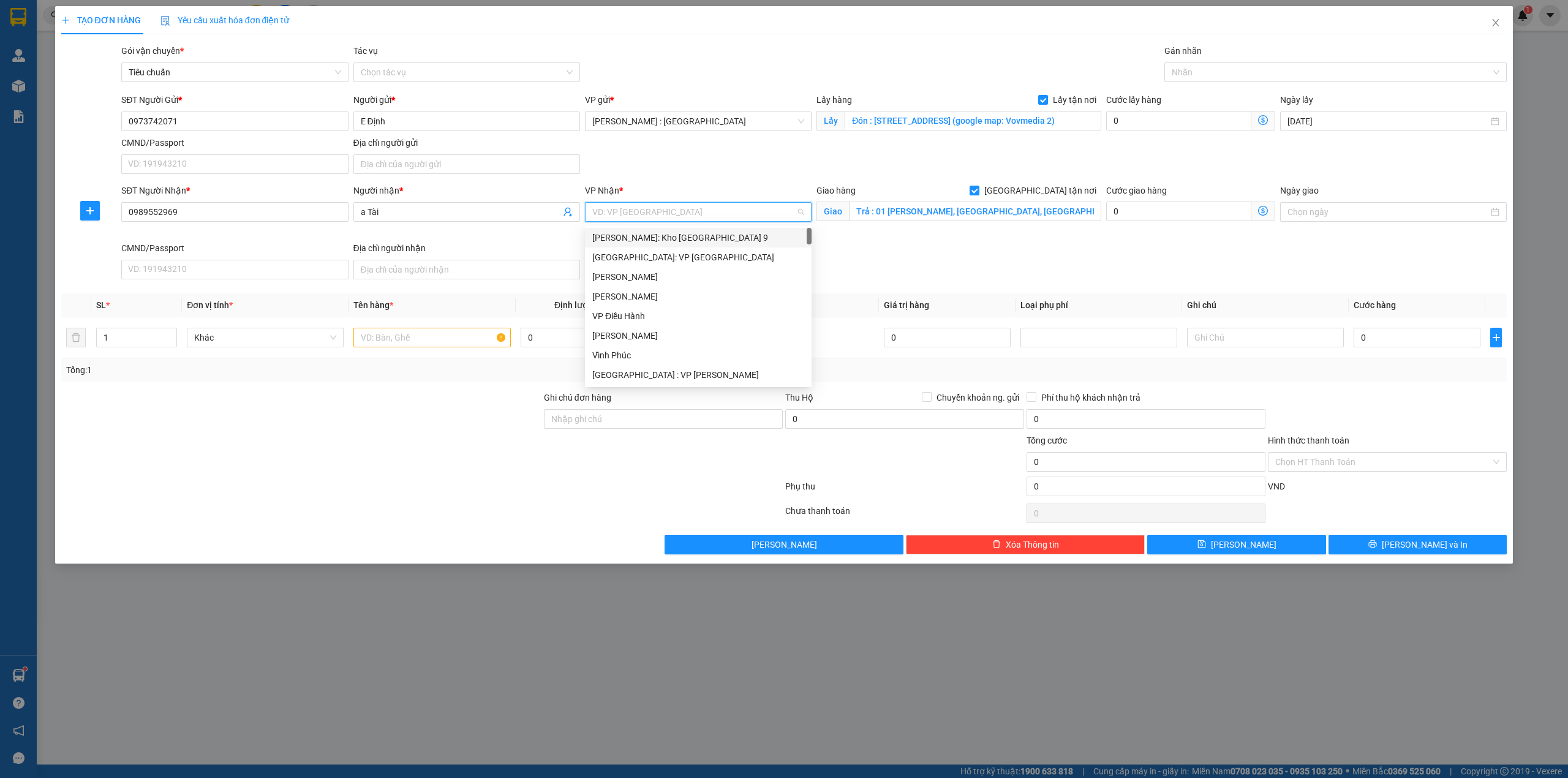
click at [708, 216] on input "search" at bounding box center [694, 212] width 204 height 18
type input "D"
type input "ĐÀ"
click at [674, 240] on div "[GEOGRAPHIC_DATA] : VP [PERSON_NAME]" at bounding box center [705, 238] width 225 height 14
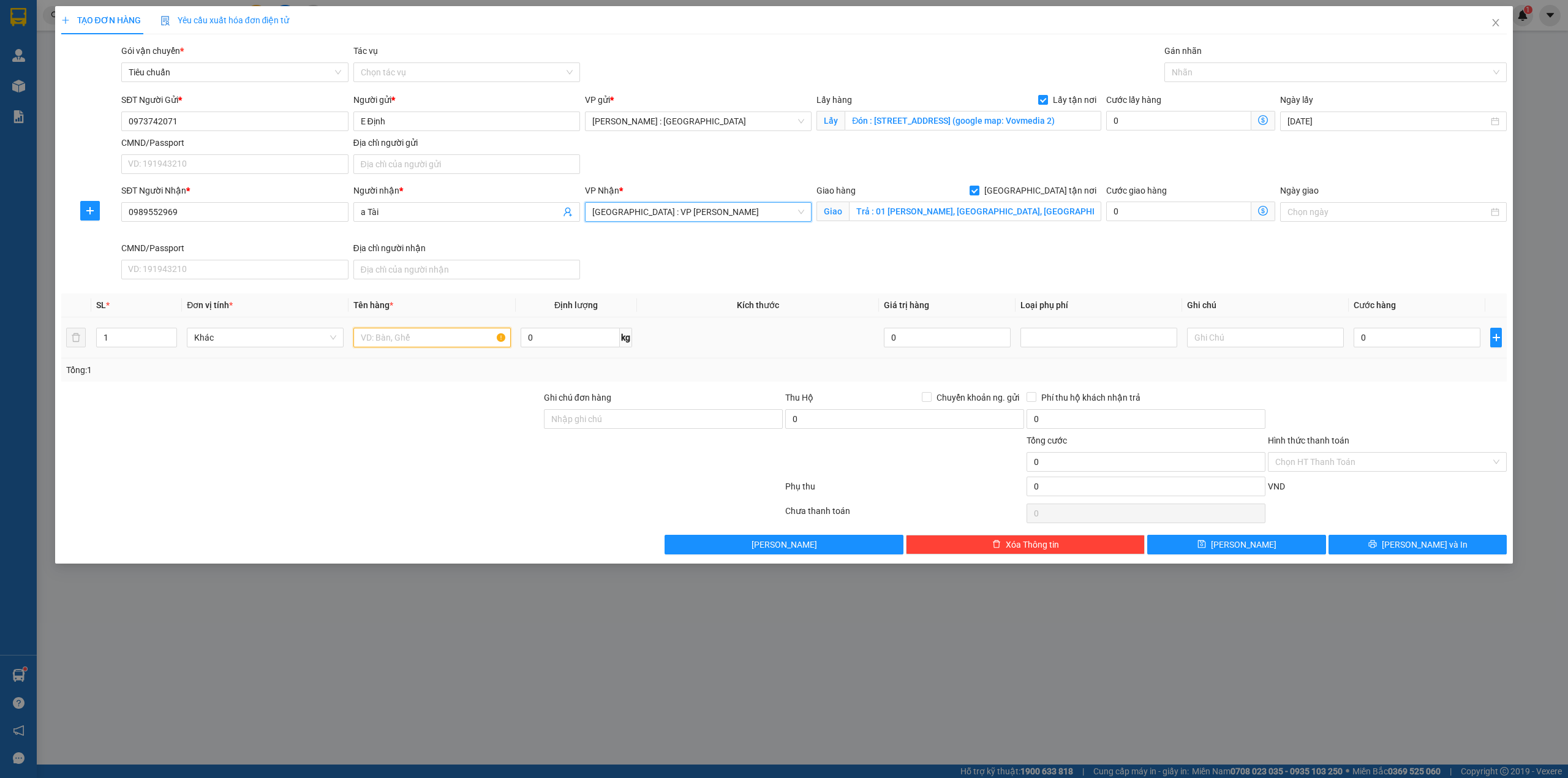
click at [452, 344] on input "text" at bounding box center [431, 337] width 157 height 20
type input "21 THÙNG GIẤY - CHÚ DƯƠNG"
click at [1368, 343] on input "0" at bounding box center [1417, 337] width 127 height 20
type input "1"
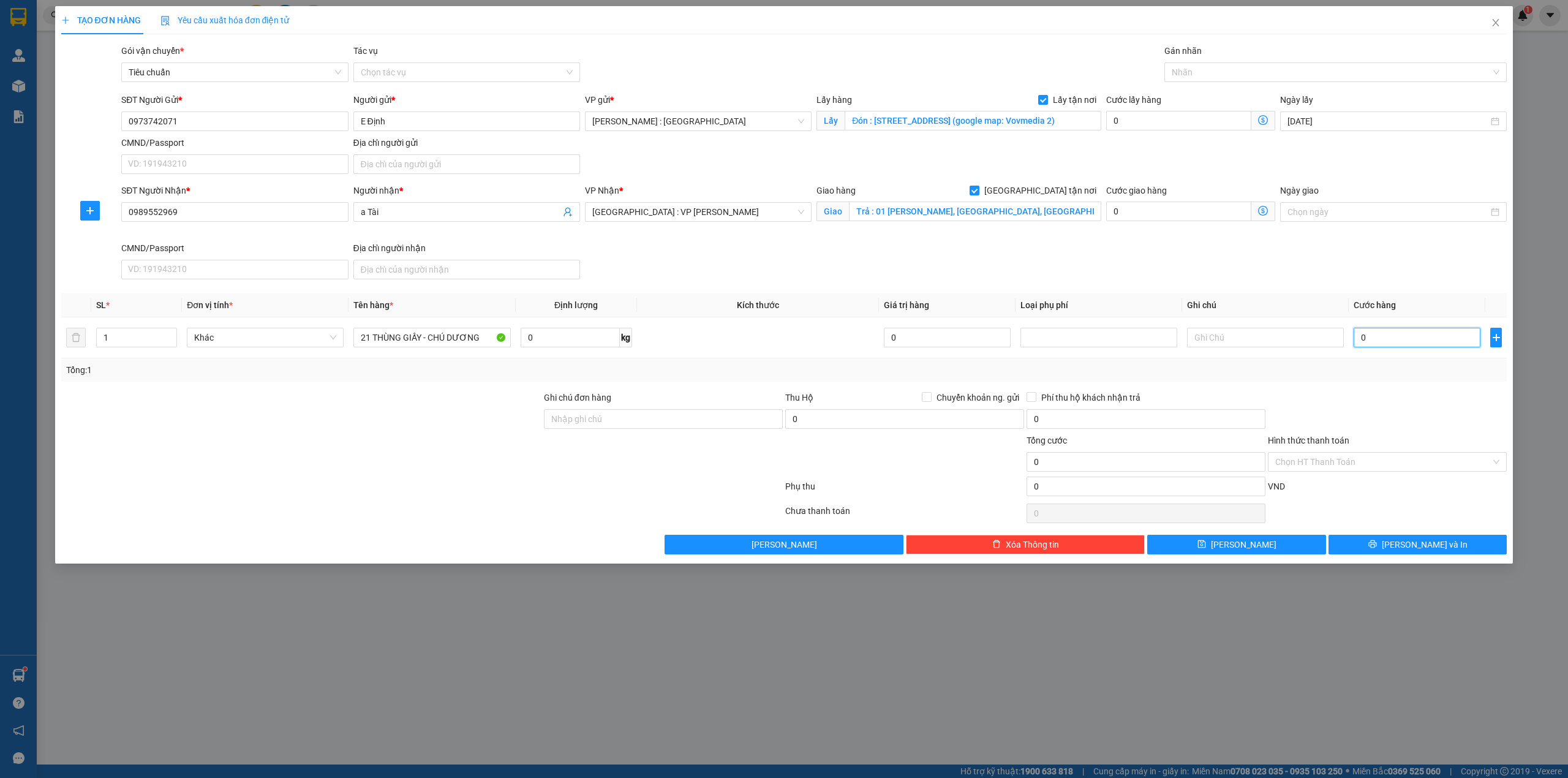
type input "1"
type input "18"
type input "180"
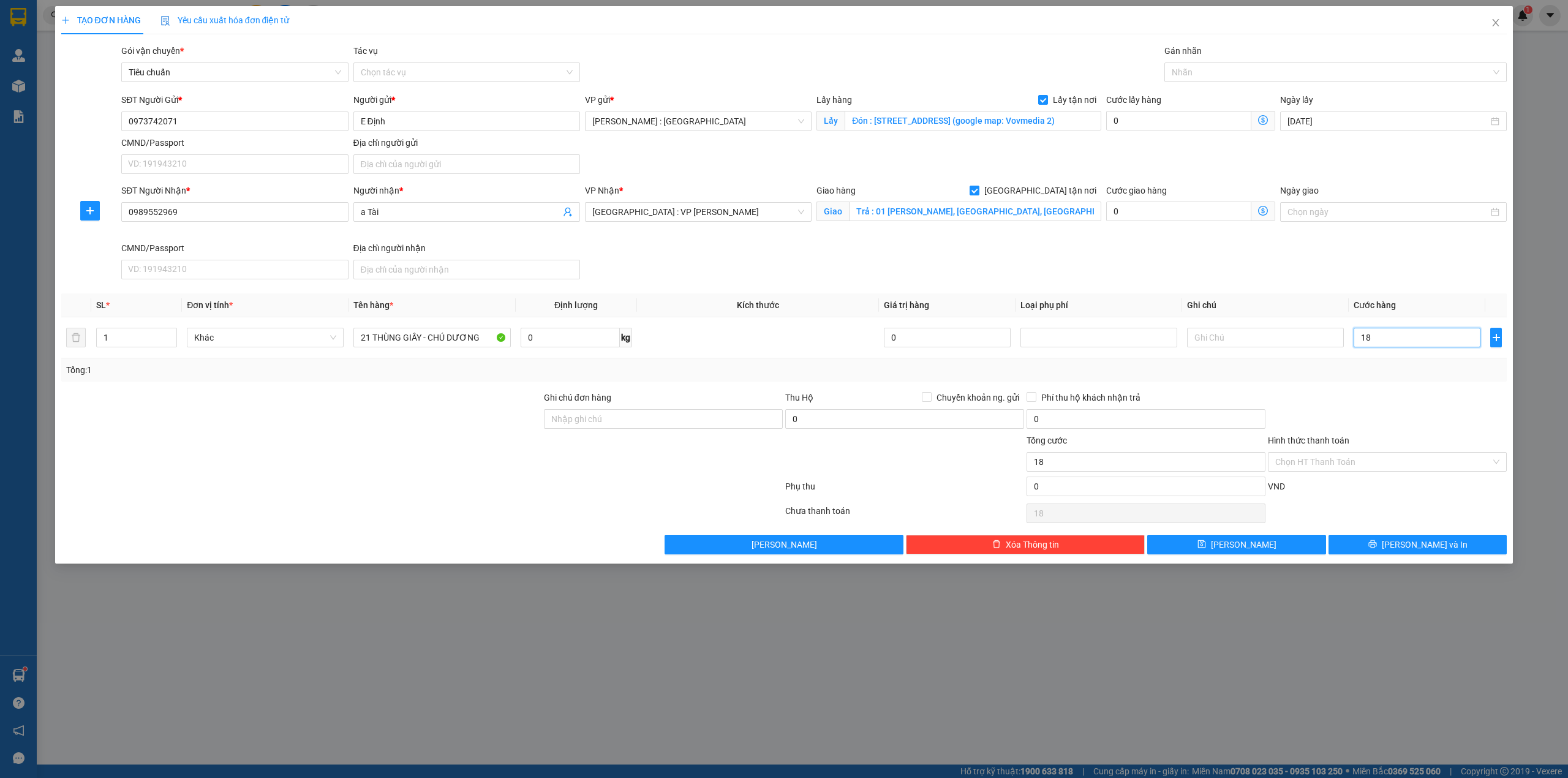
type input "180"
type input "1.800"
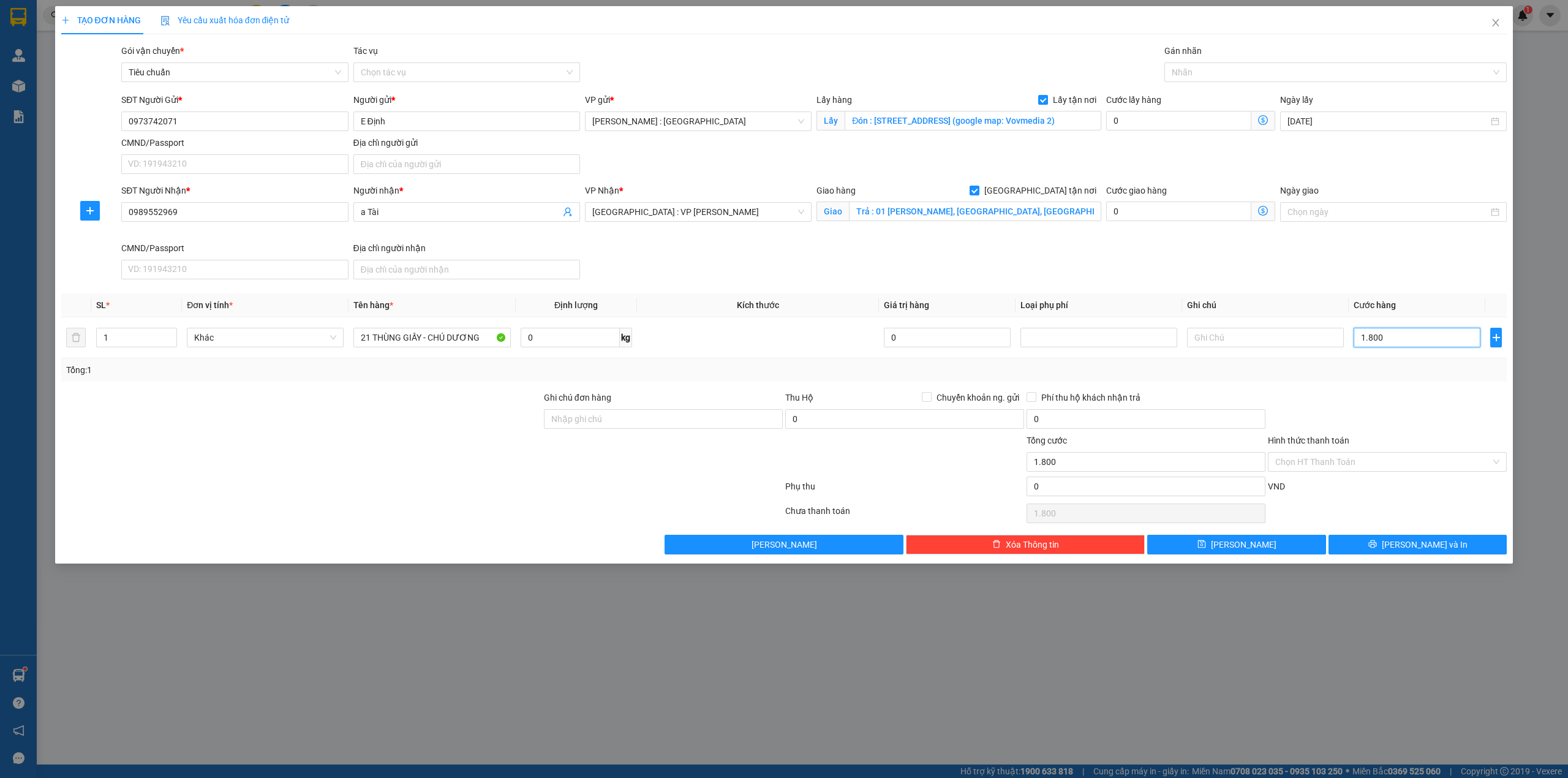
type input "18.000"
type input "180.000"
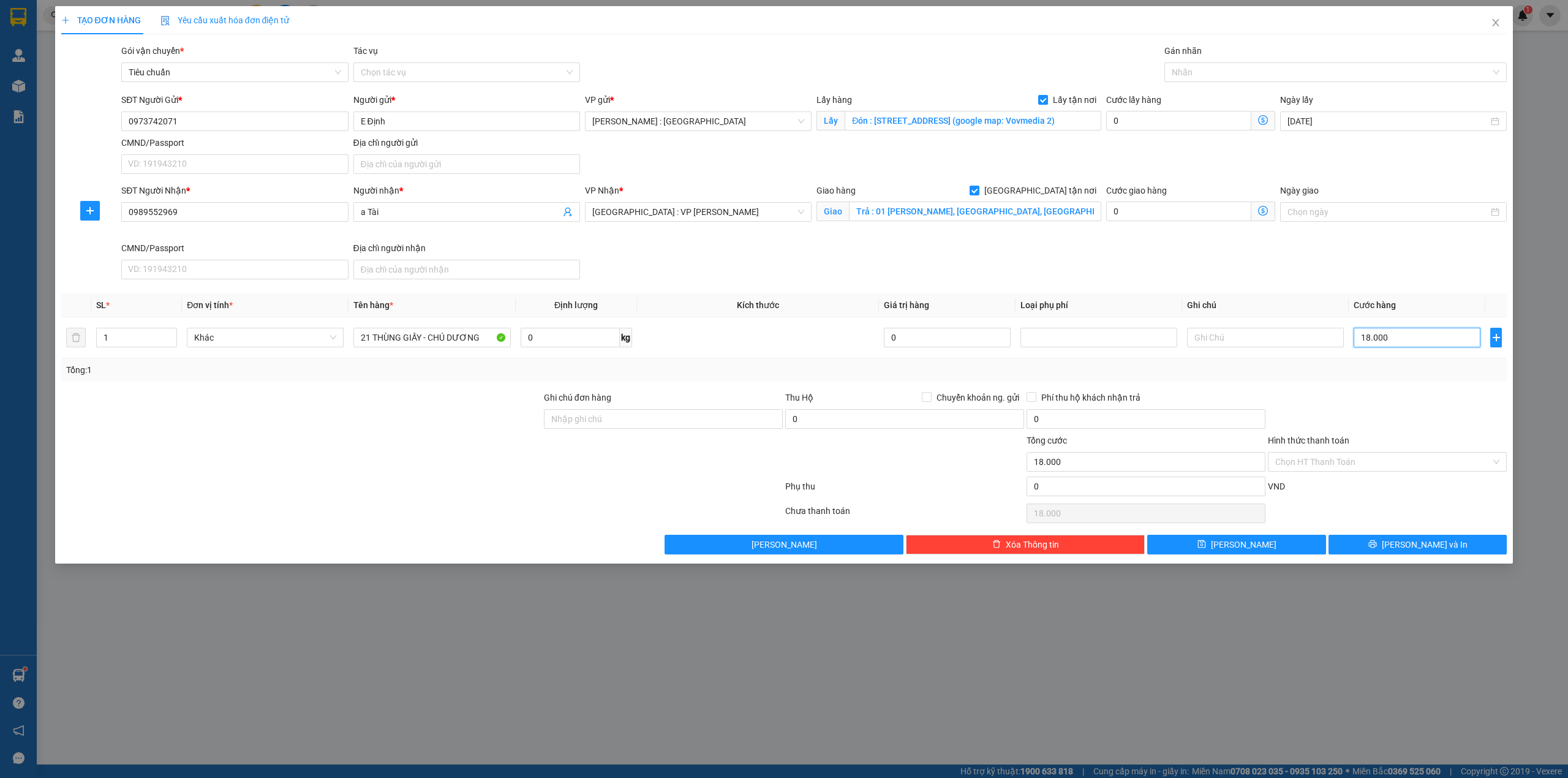
type input "180.000"
type input "1.800.000"
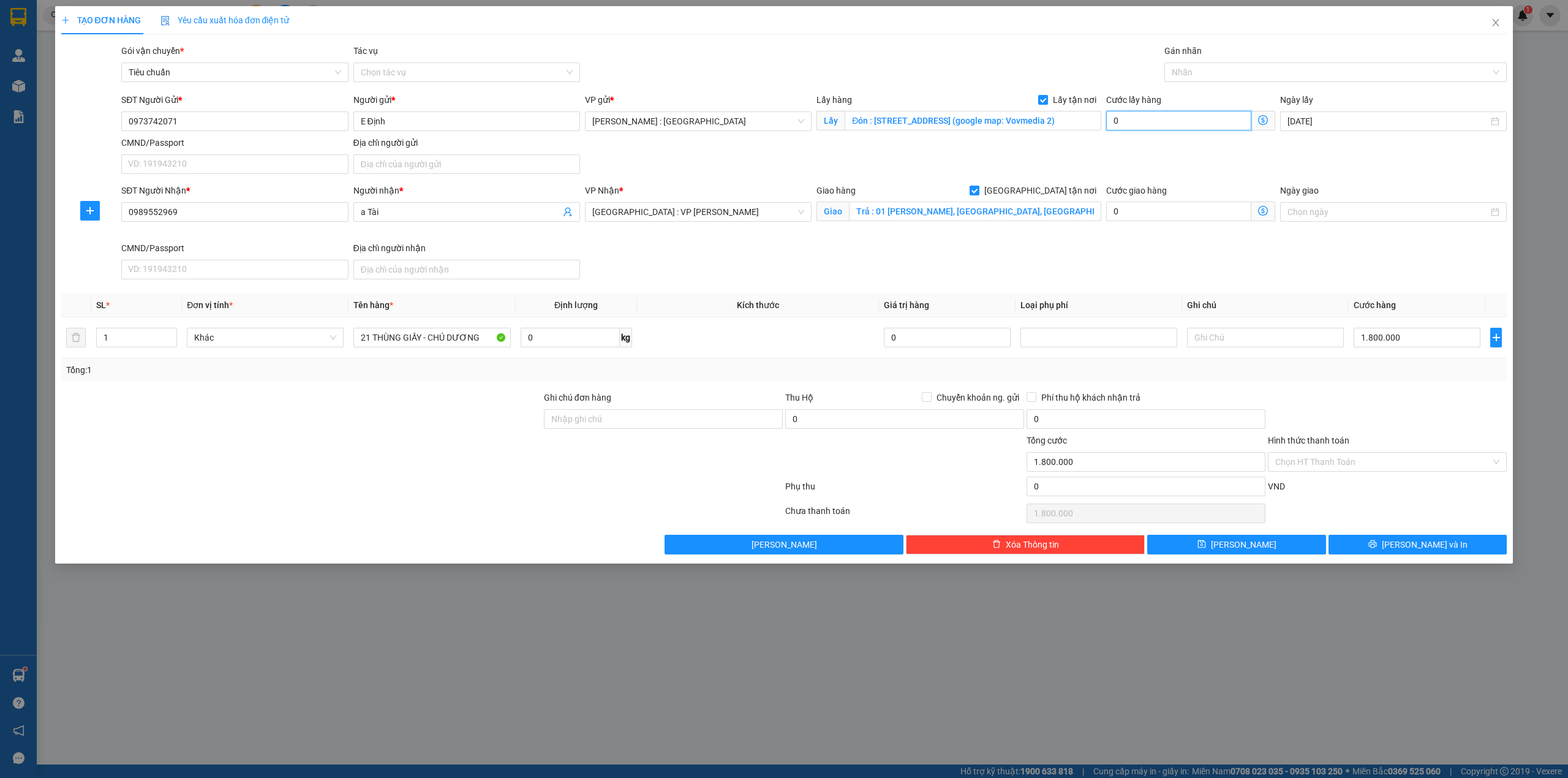
click at [1173, 114] on input "0" at bounding box center [1179, 121] width 145 height 20
type input "1.800.001"
type input "1"
type input "1.800.015"
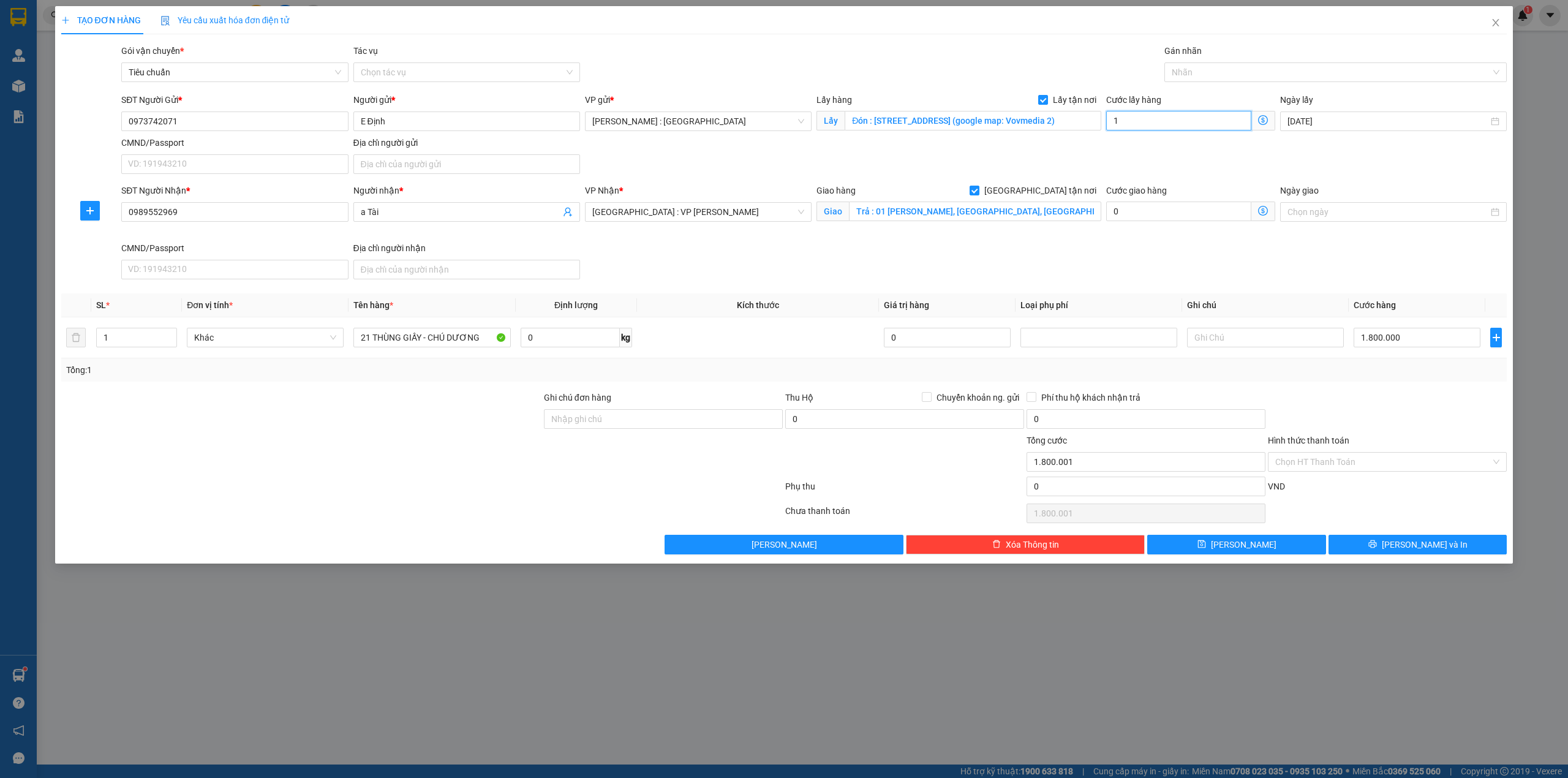
type input "1.800.015"
type input "15"
type input "1.800.150"
type input "150"
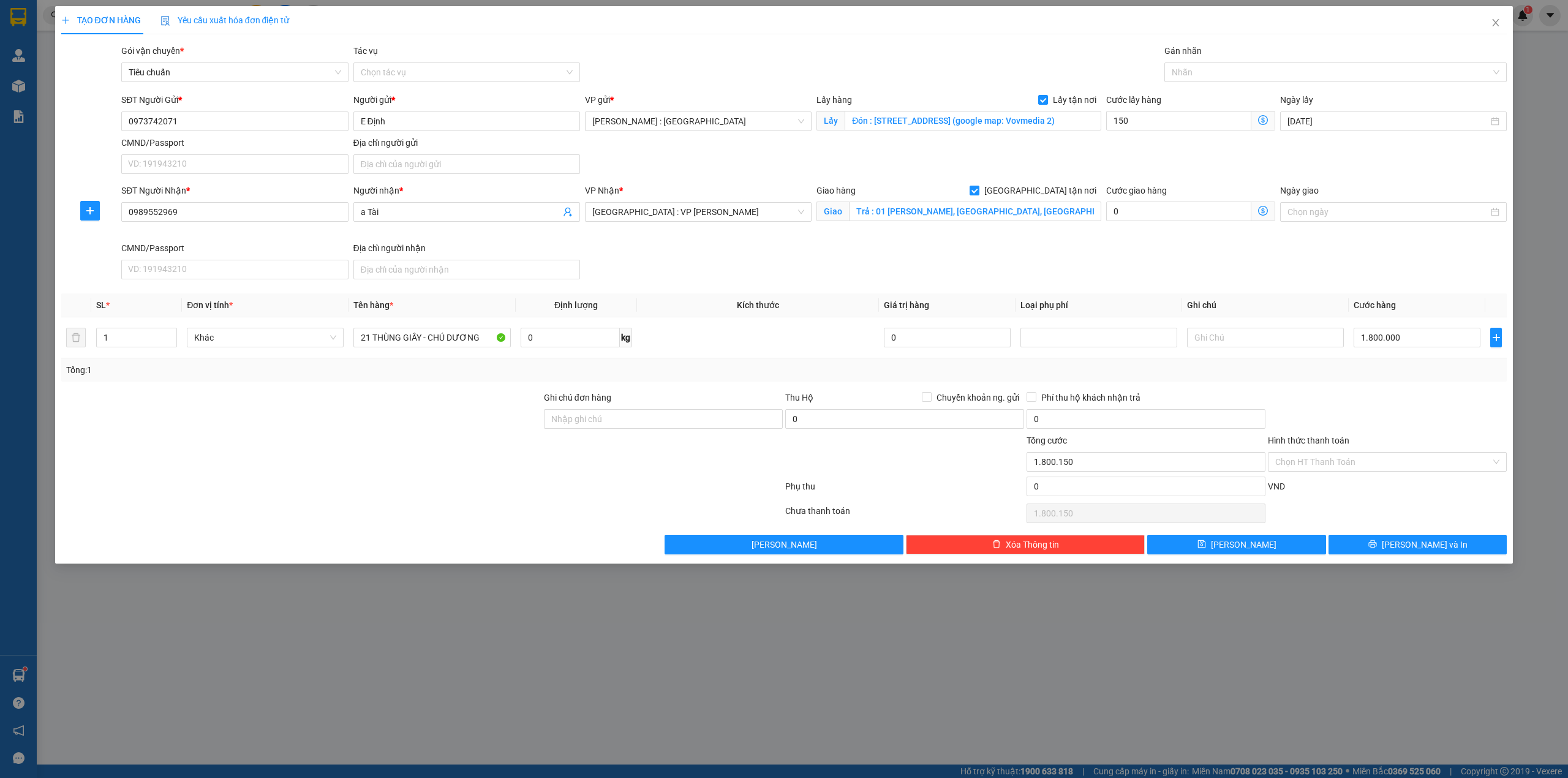
type input "1.950.000"
type input "150.000"
click at [692, 466] on div at bounding box center [664, 455] width 242 height 43
click at [1220, 548] on button "[PERSON_NAME]" at bounding box center [1236, 544] width 179 height 20
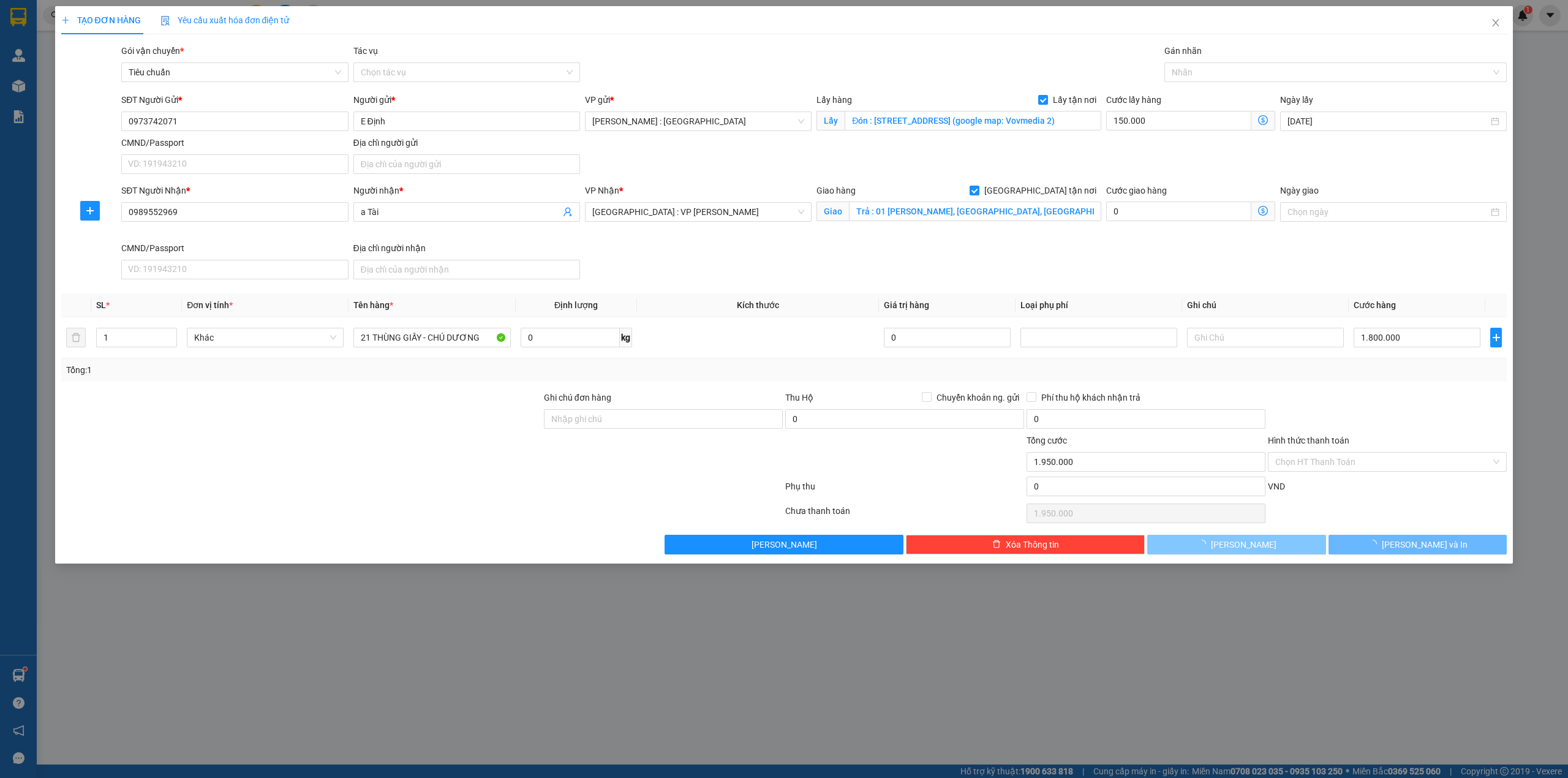
checkbox input "false"
type input "0"
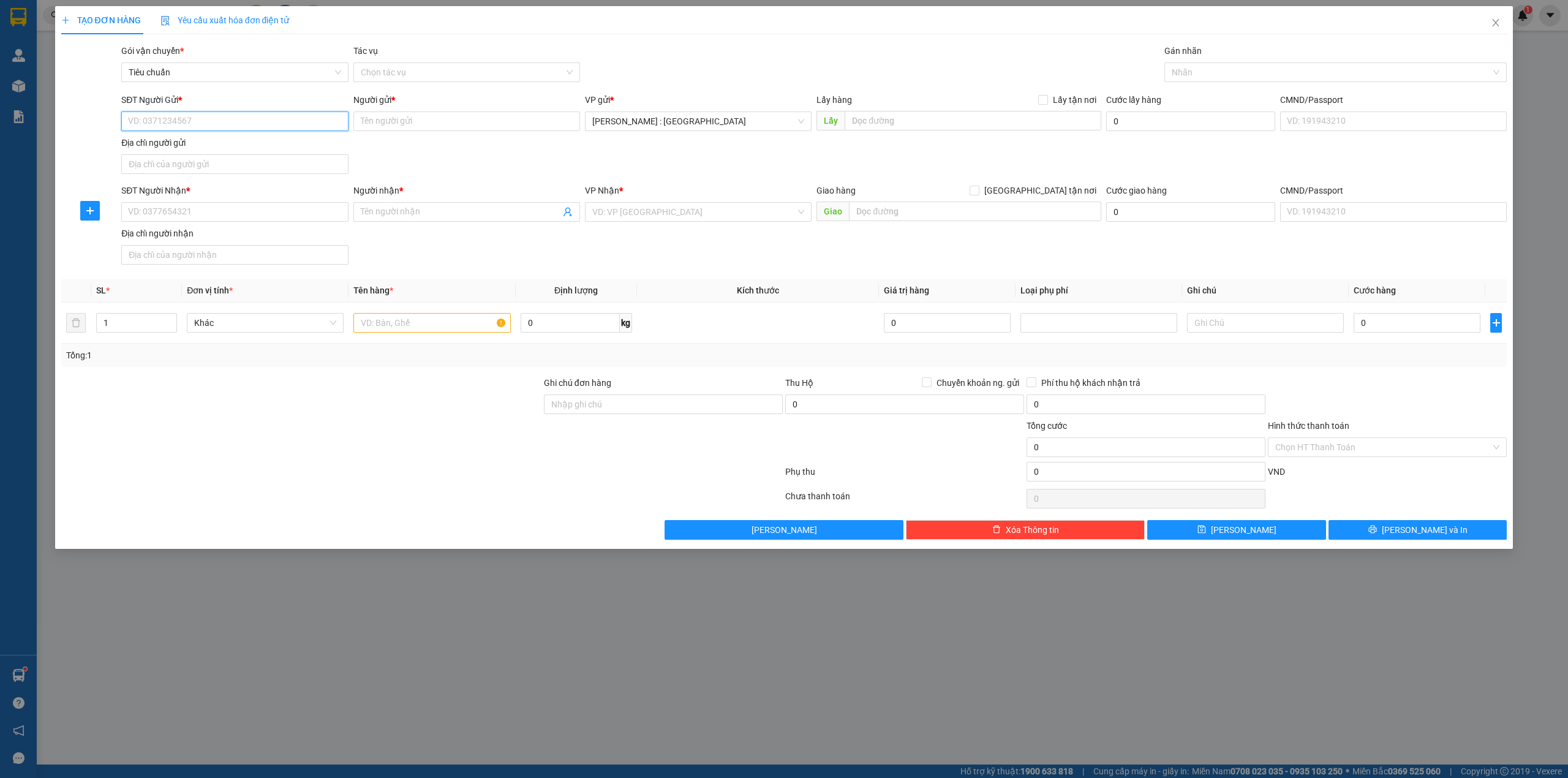
paste input "0397022395"
click at [246, 123] on input "SĐT Người Gửi *" at bounding box center [234, 121] width 227 height 20
type input "0397022395"
click at [282, 196] on div "SĐT Người Nhận *" at bounding box center [234, 190] width 227 height 14
click at [282, 202] on input "SĐT Người Nhận *" at bounding box center [234, 212] width 227 height 20
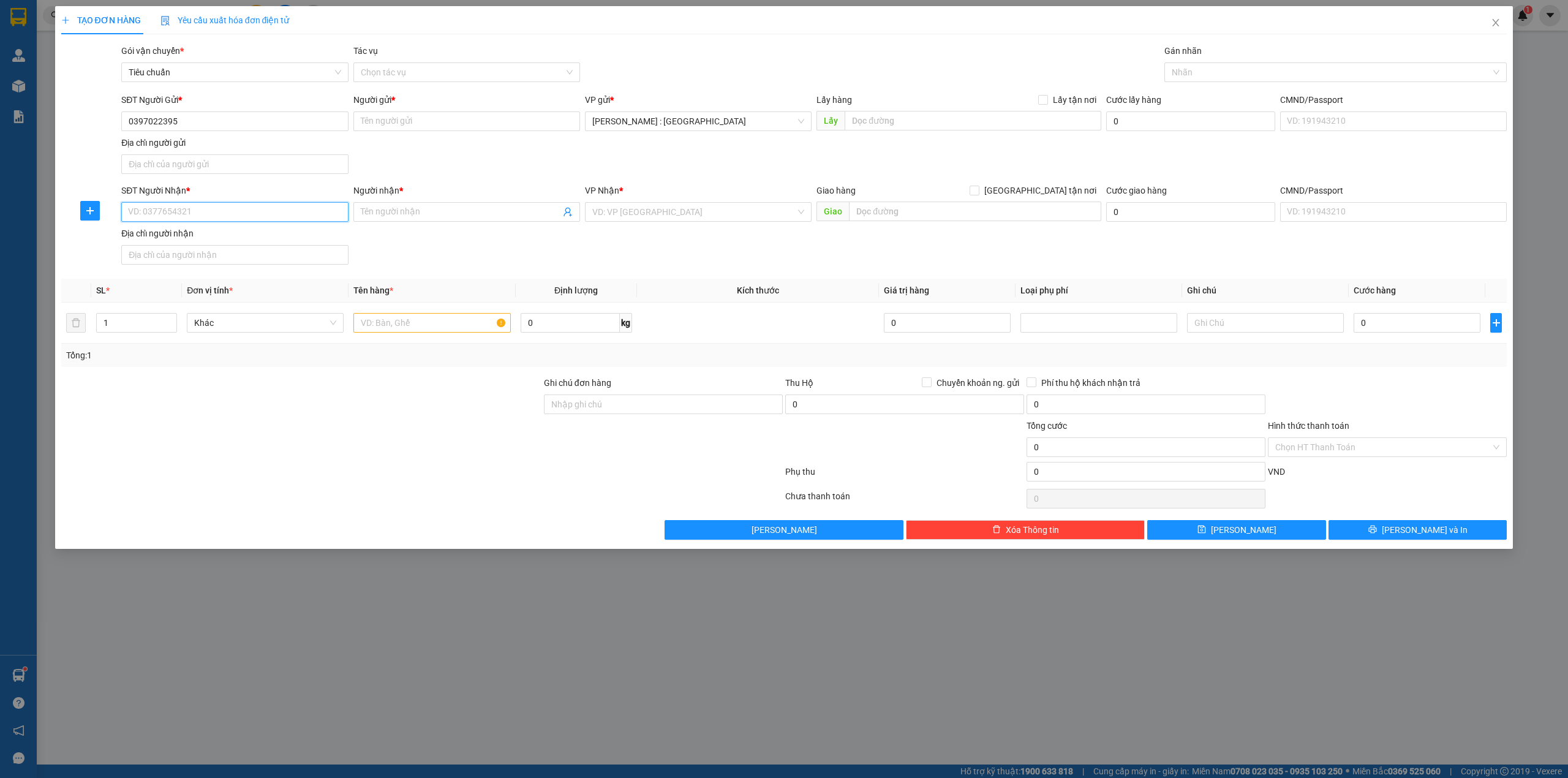
paste input "0936358696"
type input "0936358696"
click at [412, 218] on input "Người nhận *" at bounding box center [460, 212] width 200 height 14
paste input "C Ly"
type input "C Ly"
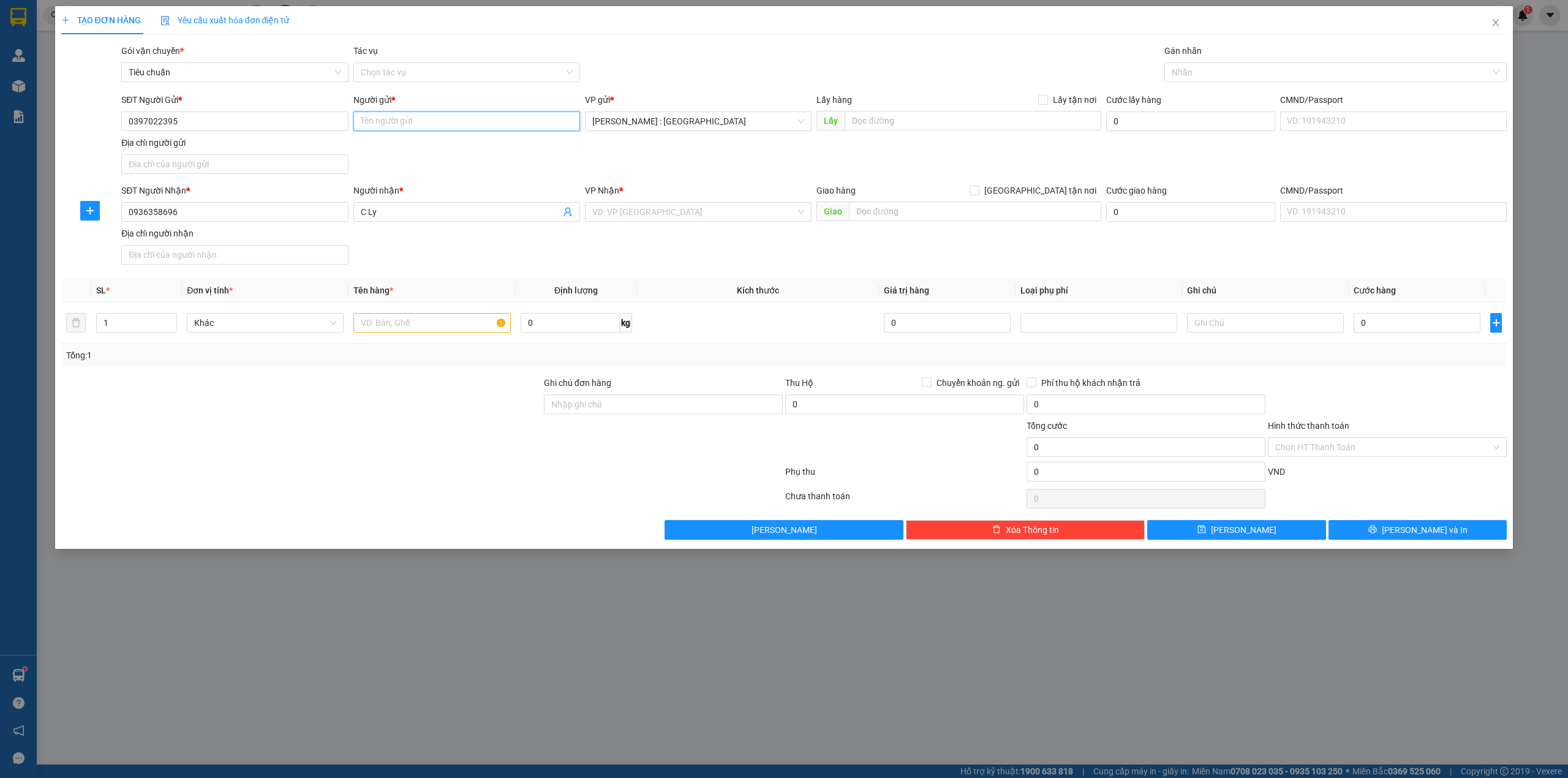
click at [401, 131] on input "Người gửi *" at bounding box center [466, 121] width 227 height 20
paste input "Thanh Trà"
type input "Thanh Trà"
paste input "Tháp A, Hùng Vương Plaza (mặt Lý Thường Kiệt), P12, Q5, HCM"
drag, startPoint x: 934, startPoint y: 123, endPoint x: 946, endPoint y: 121, distance: 12.2
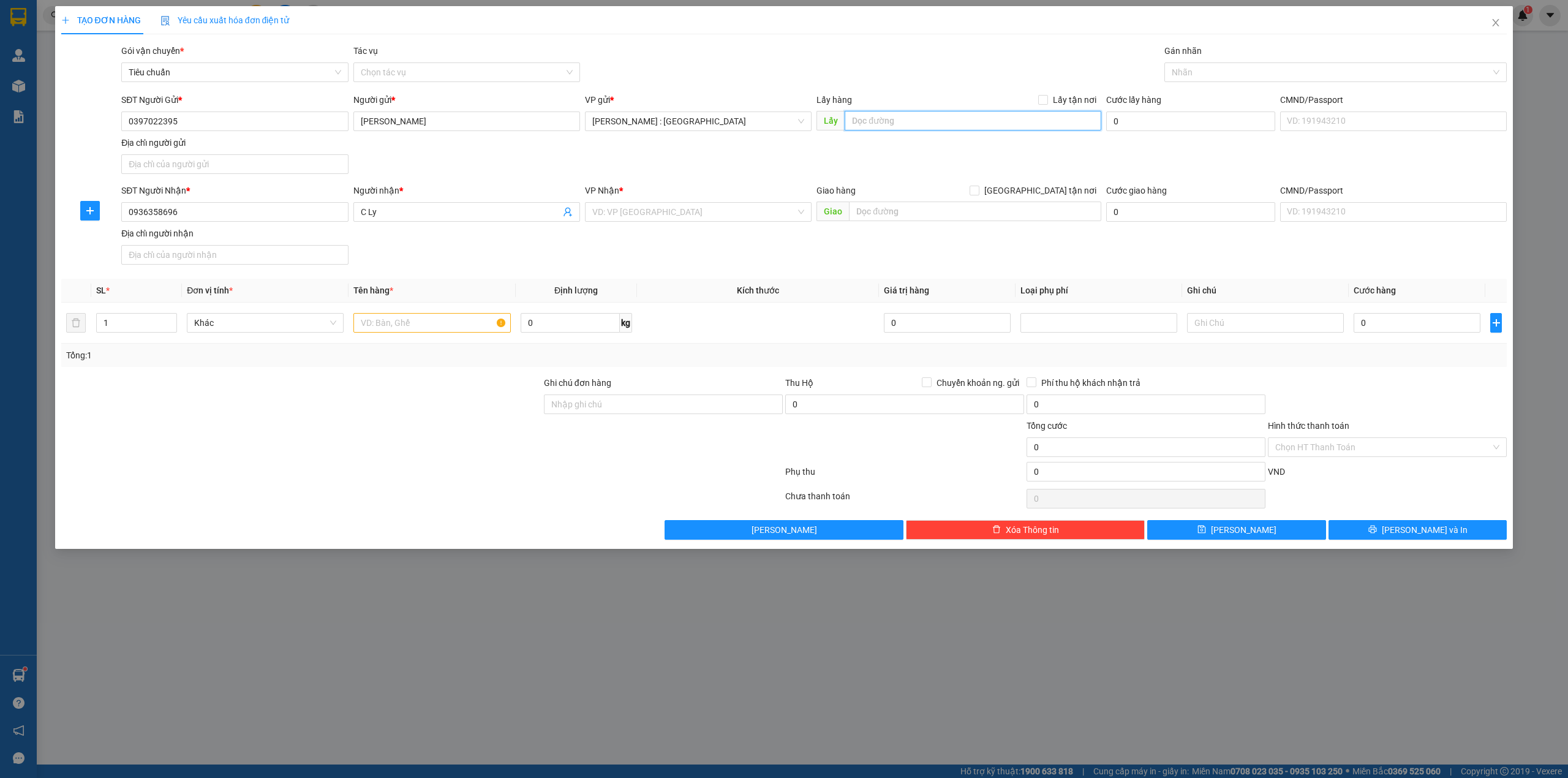
click at [935, 123] on input "text" at bounding box center [973, 121] width 257 height 20
type input "Tháp A, Hùng Vương Plaza (mặt Lý Thường Kiệt), P12, Q5, HCM"
click at [1053, 102] on span "Lấy tận nơi" at bounding box center [1074, 100] width 53 height 14
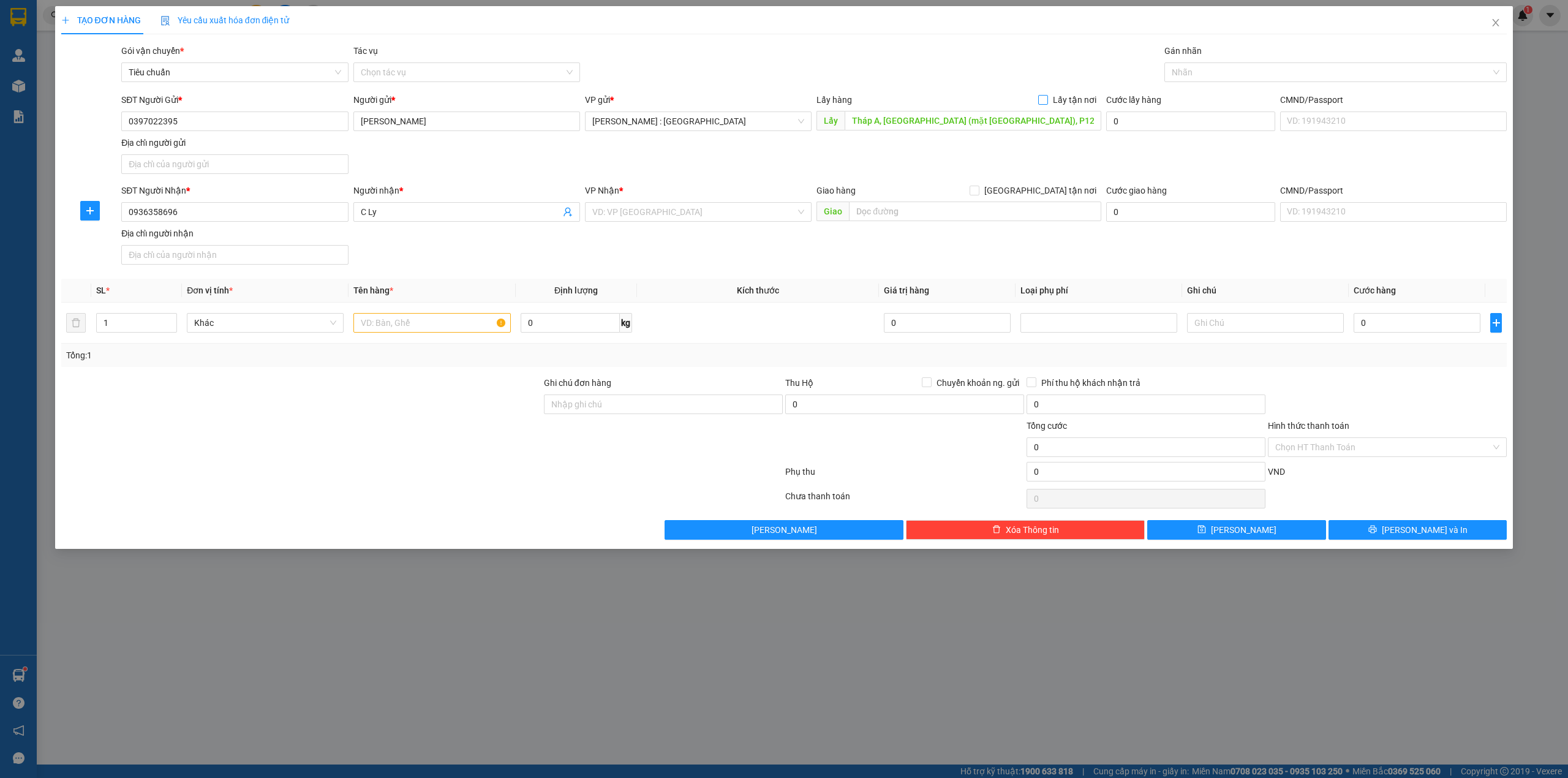
click at [1047, 102] on input "Lấy tận nơi" at bounding box center [1042, 99] width 9 height 9
checkbox input "true"
click at [917, 212] on input "text" at bounding box center [975, 211] width 252 height 20
paste input "175 Phố Nhật Chiêu, P Nhật Tân, Q Tây Hồ, Hà Nội"
type input "175 Phố Nhật Chiêu, P Nhật Tân, Q Tây Hồ, Hà Nội"
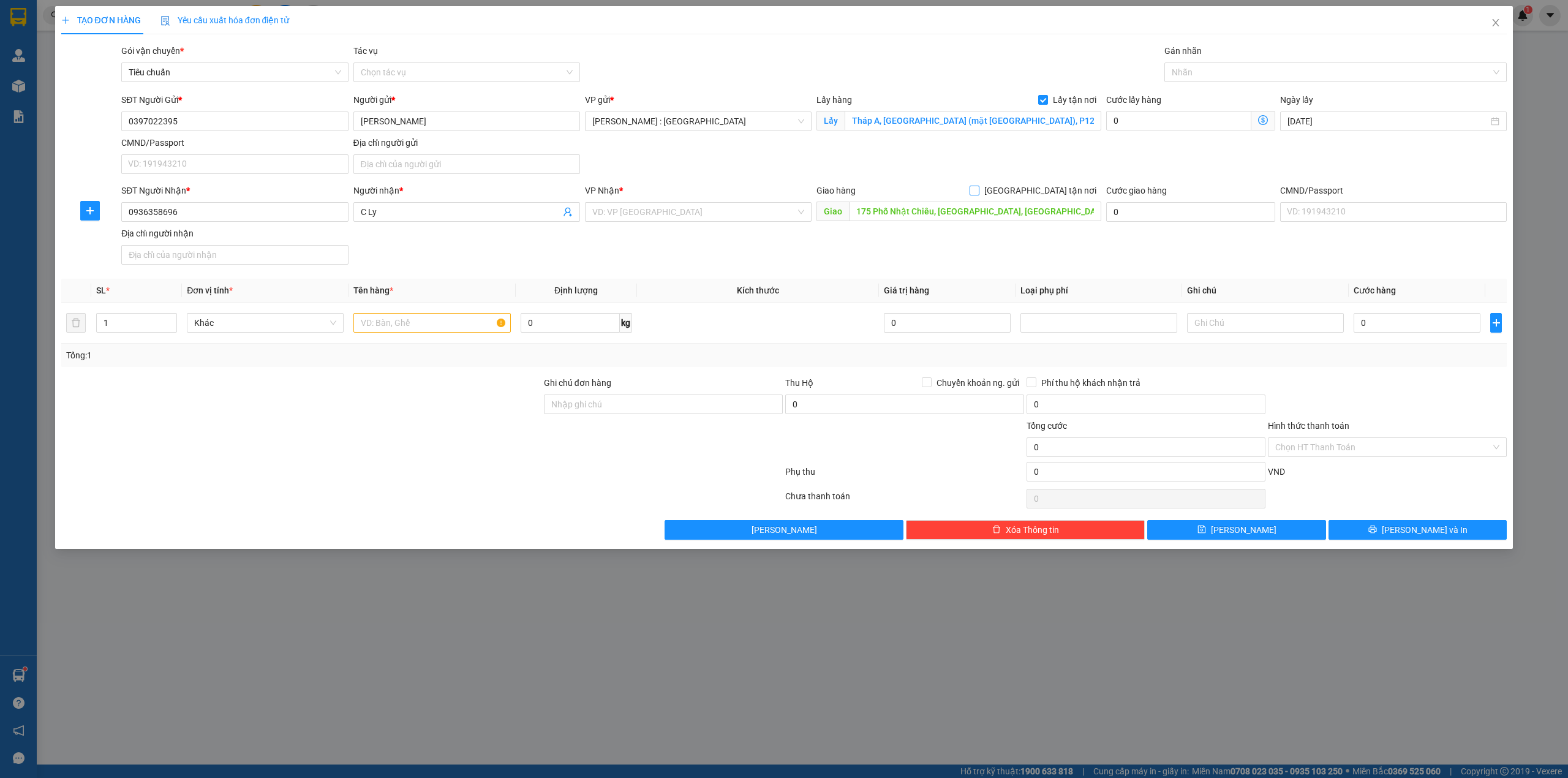
click at [1071, 191] on span "[GEOGRAPHIC_DATA] tận nơi" at bounding box center [1041, 190] width 122 height 14
click at [978, 191] on input "[GEOGRAPHIC_DATA] tận nơi" at bounding box center [974, 190] width 9 height 9
checkbox input "true"
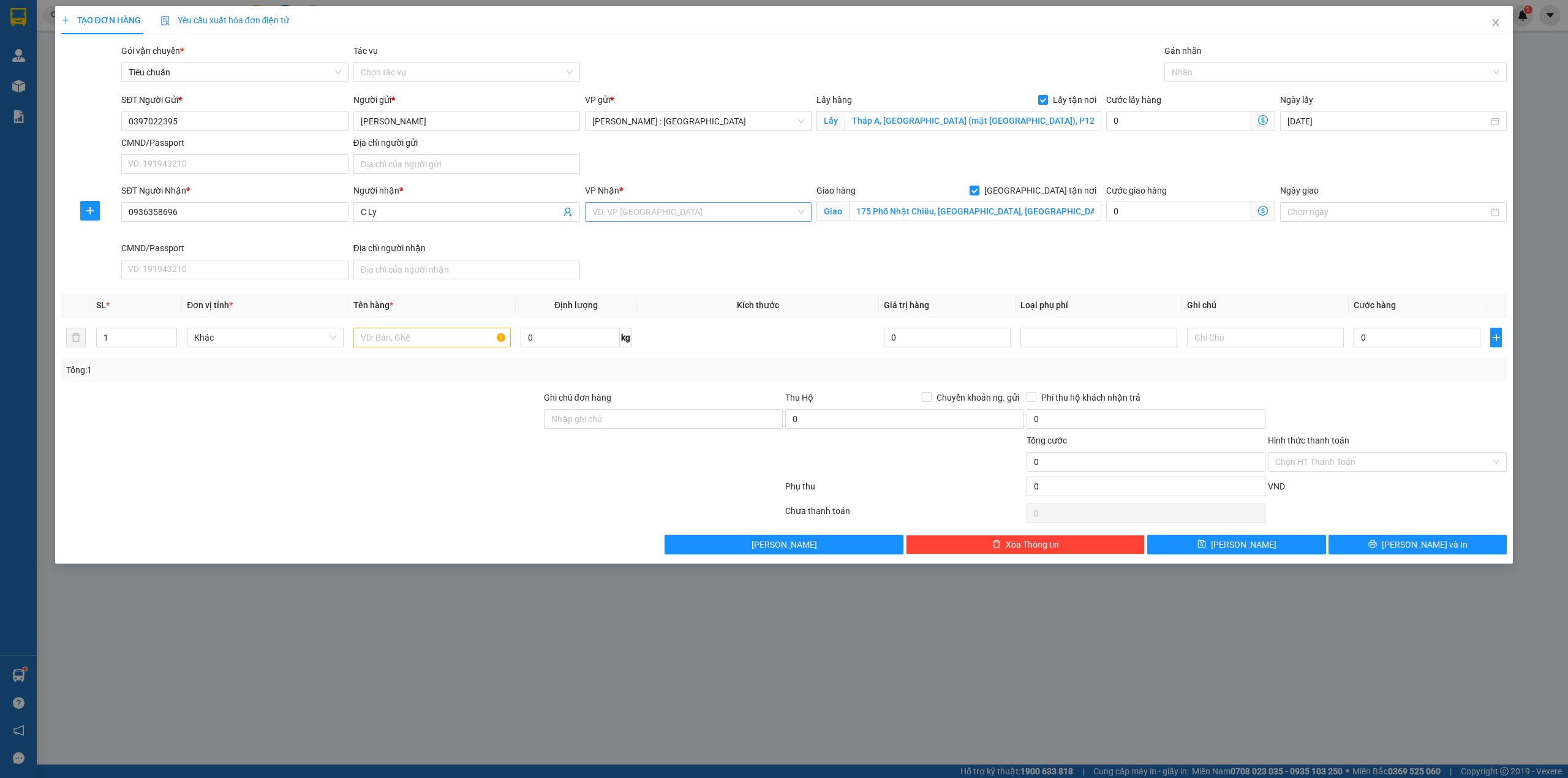
click at [691, 205] on input "search" at bounding box center [694, 212] width 204 height 18
type input "H"
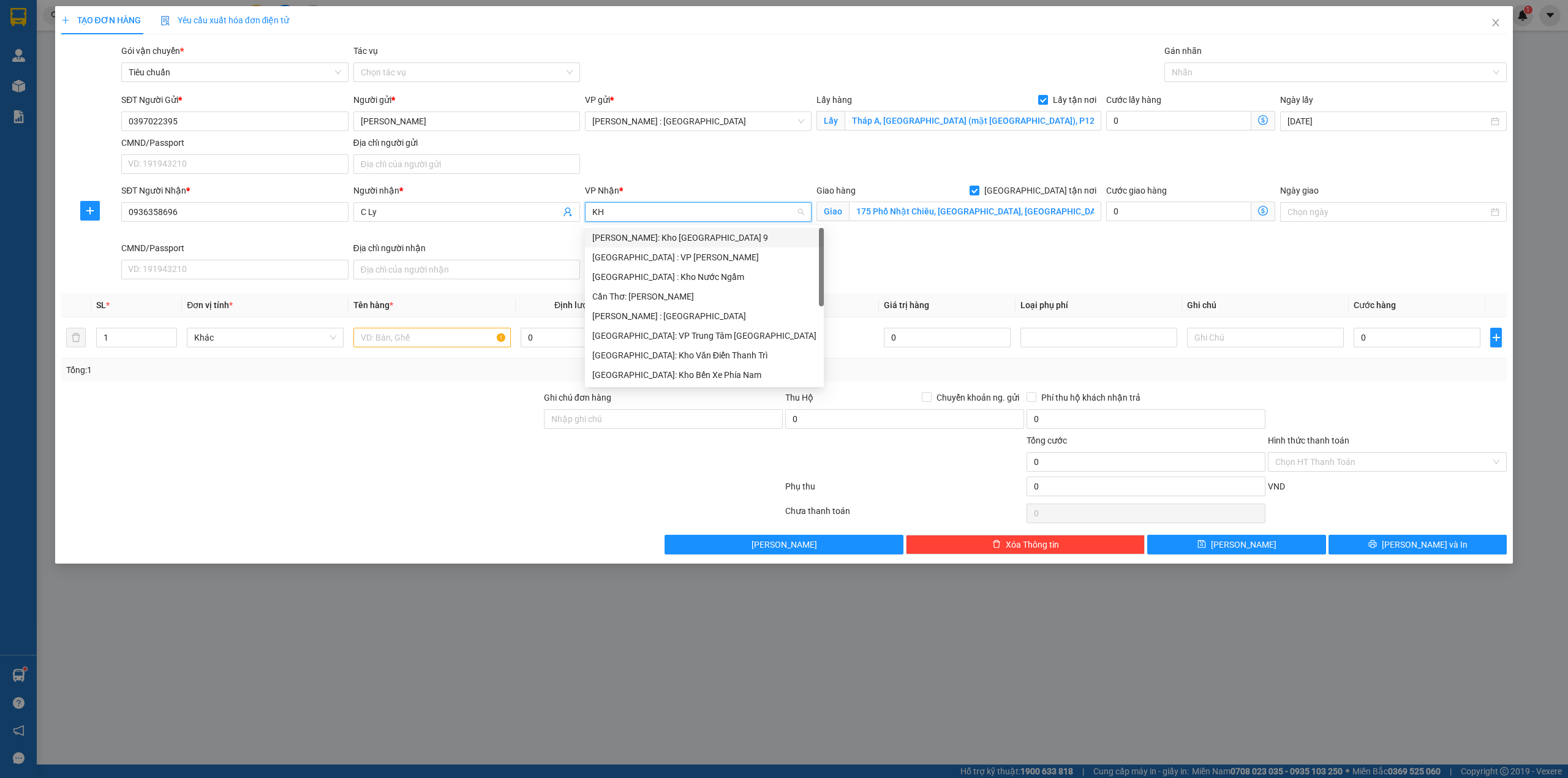
type input "KHO"
click at [691, 315] on div "[GEOGRAPHIC_DATA]: Kho Văn Điển Thanh Trì" at bounding box center [698, 316] width 212 height 14
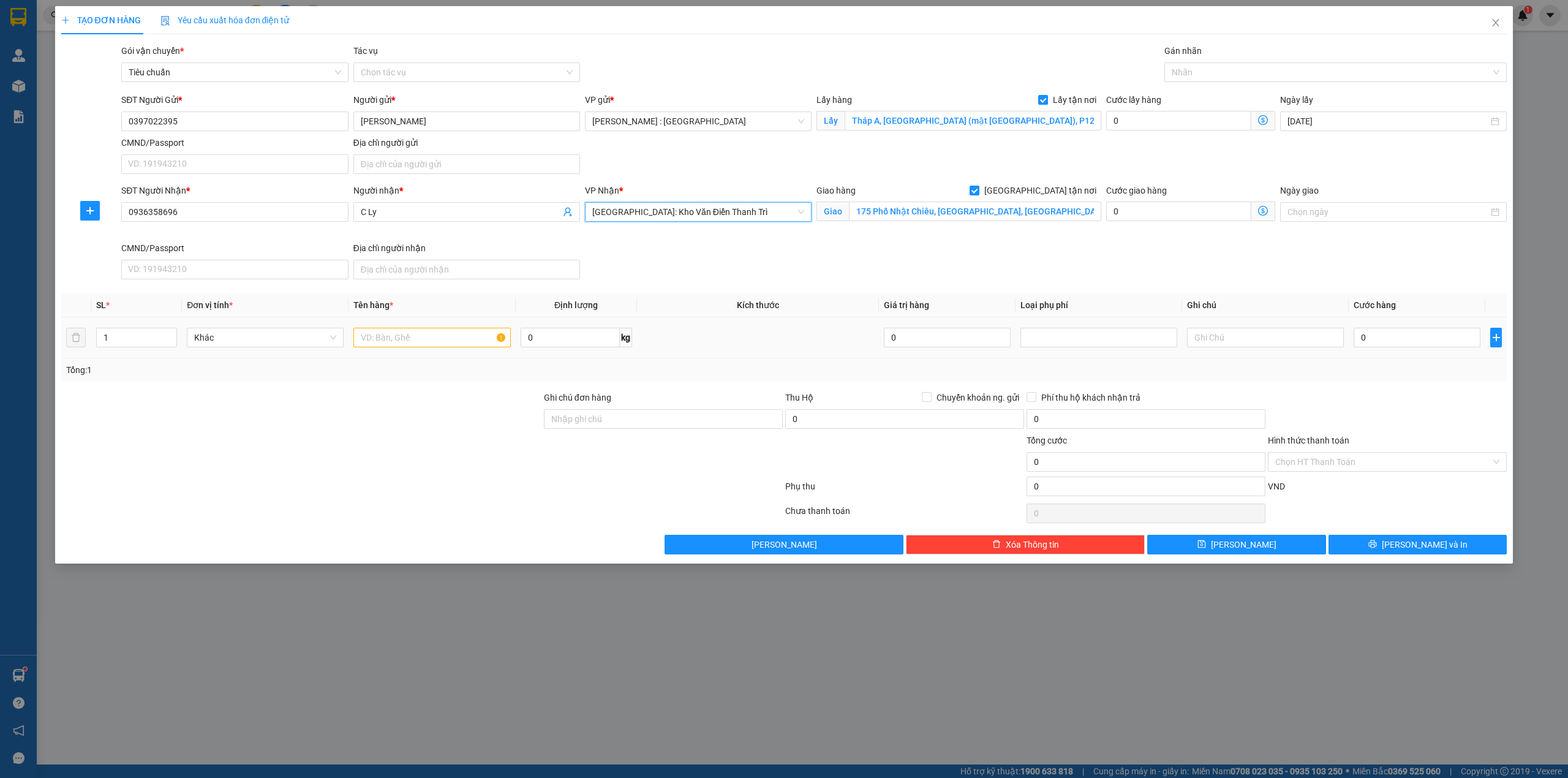
click at [399, 350] on div at bounding box center [431, 337] width 157 height 24
click at [406, 347] on input "text" at bounding box center [431, 337] width 157 height 20
paste input "1 xe vision"
type input "1 xe vision - ANH NAM"
click at [1426, 343] on input "0" at bounding box center [1417, 337] width 127 height 20
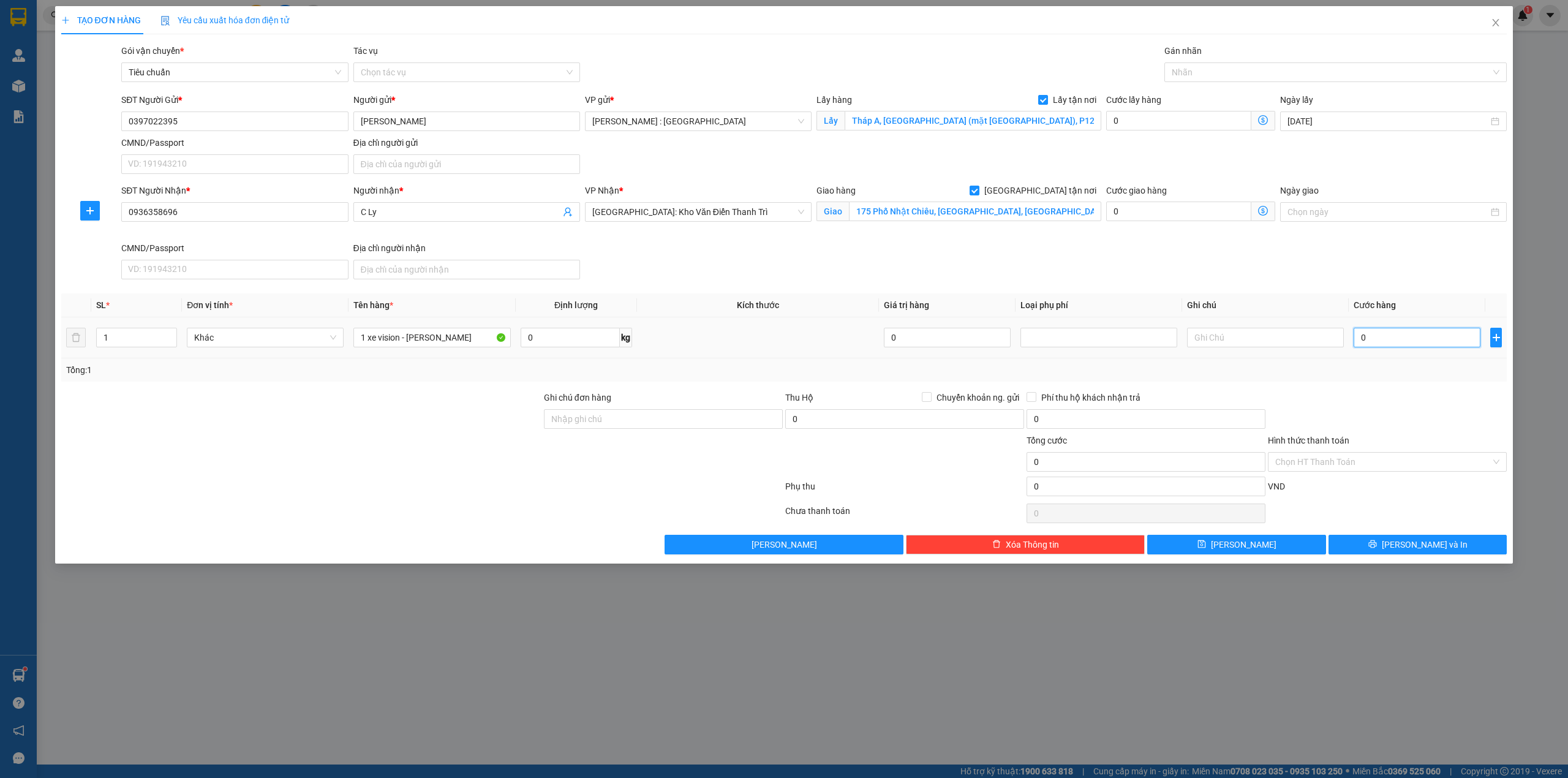
type input "1"
type input "13"
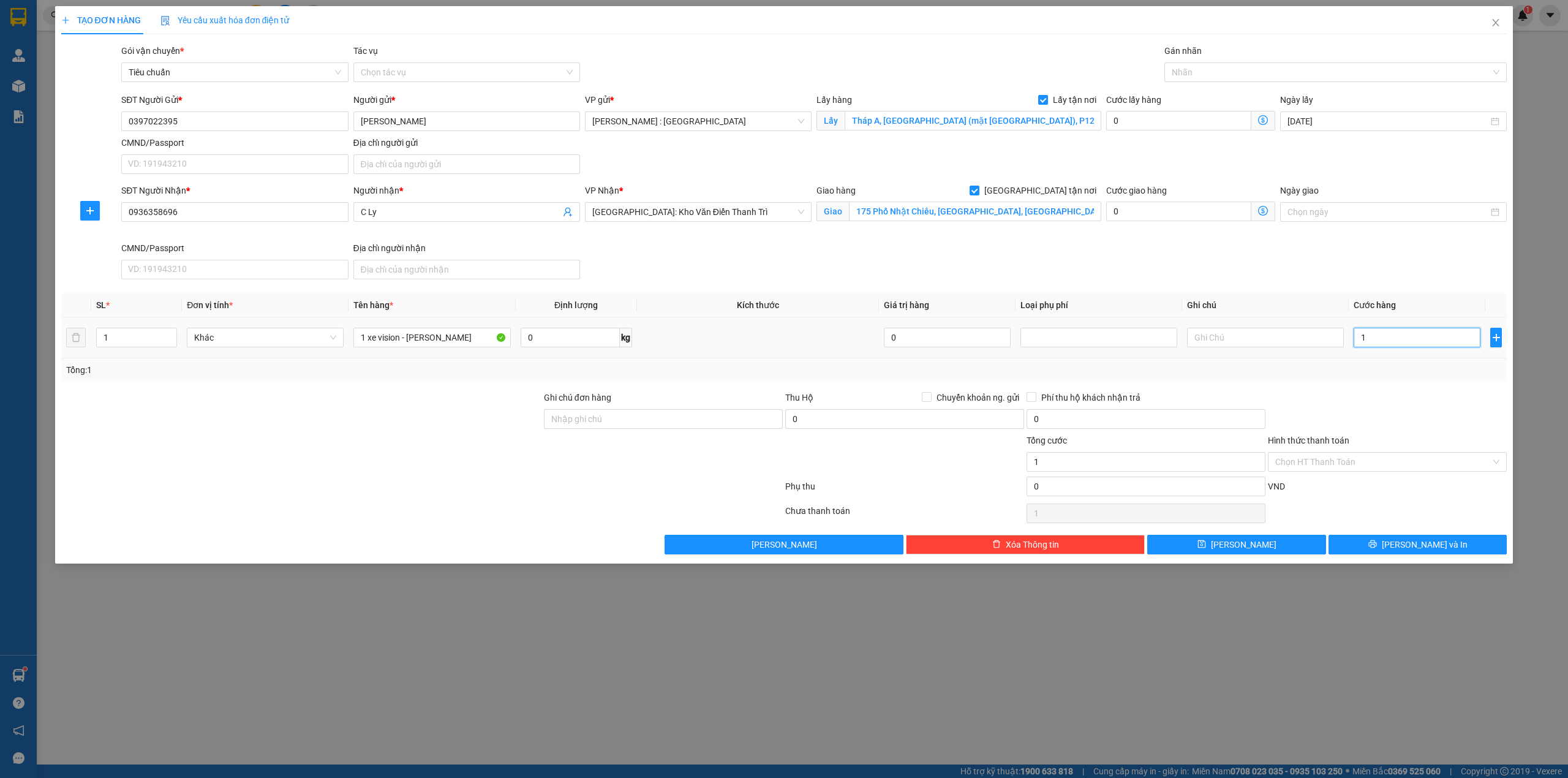
type input "13"
type input "138"
type input "1.380"
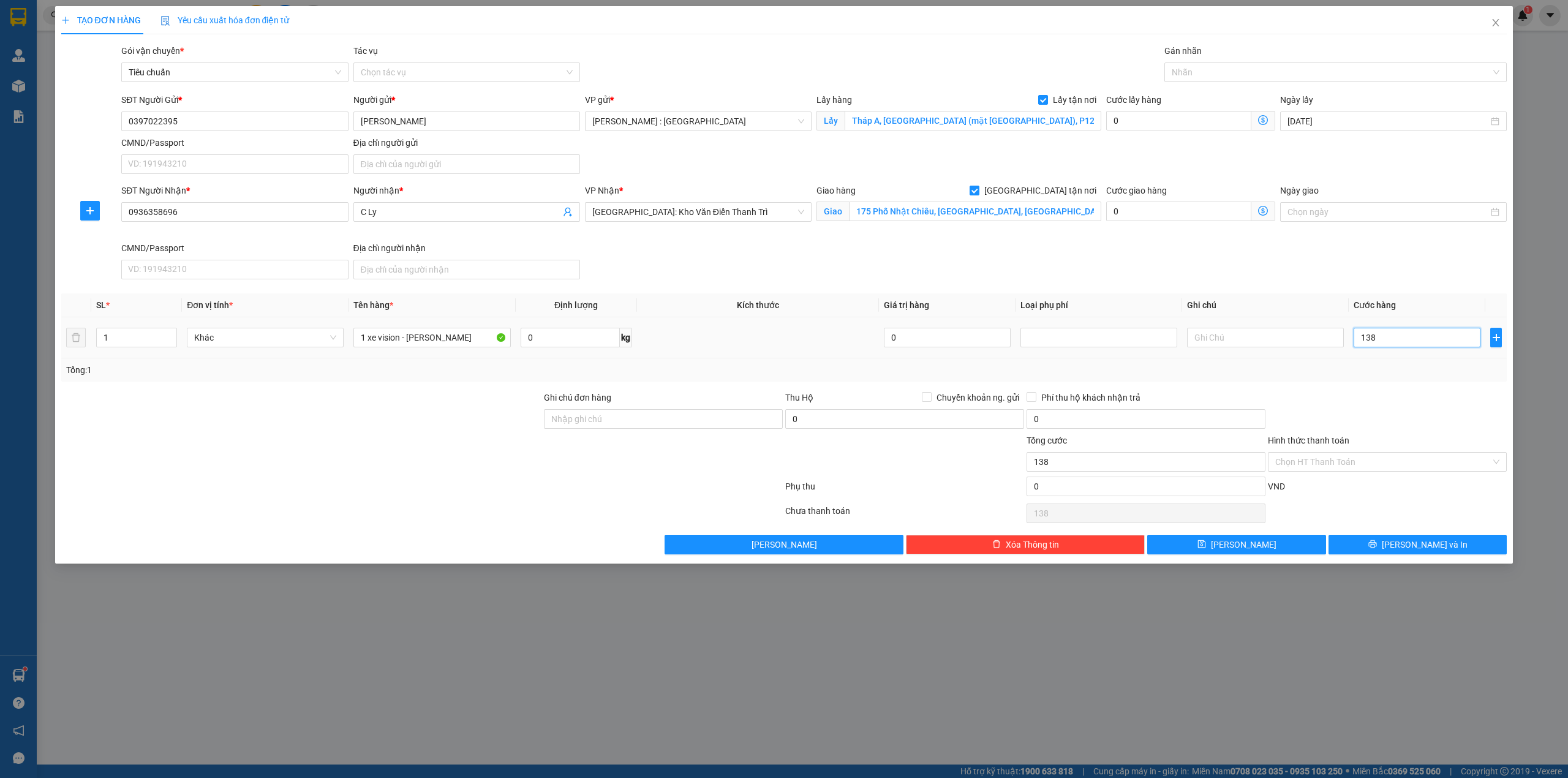
type input "1.380"
type input "1.380.000"
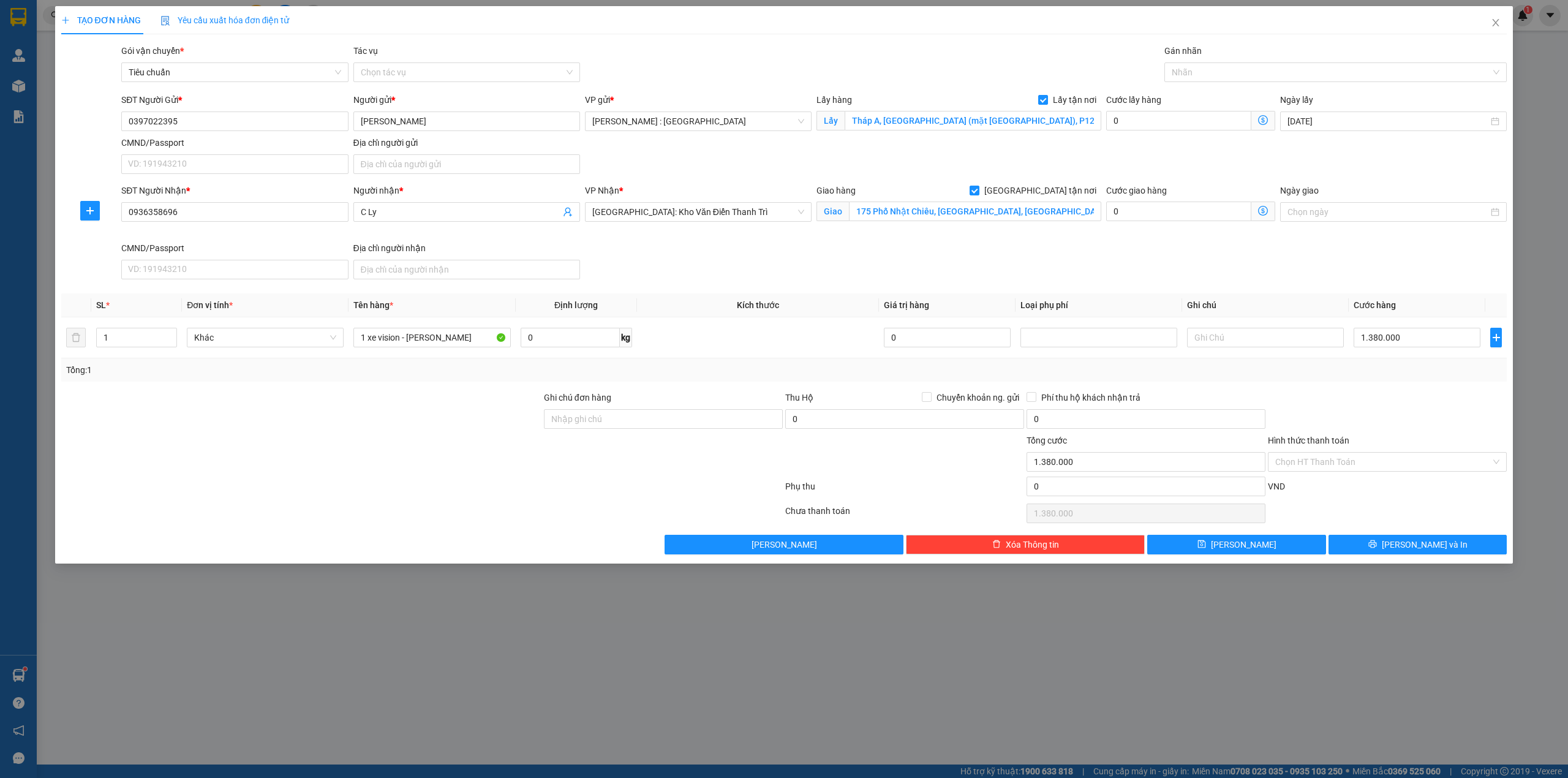
click at [1167, 106] on div "Cước lấy hàng" at bounding box center [1190, 102] width 169 height 18
click at [1164, 116] on input "0" at bounding box center [1179, 121] width 145 height 20
type input "1.380.001"
click at [1221, 75] on div at bounding box center [1330, 72] width 324 height 14
click at [1191, 96] on div "Xe máy" at bounding box center [1336, 97] width 328 height 14
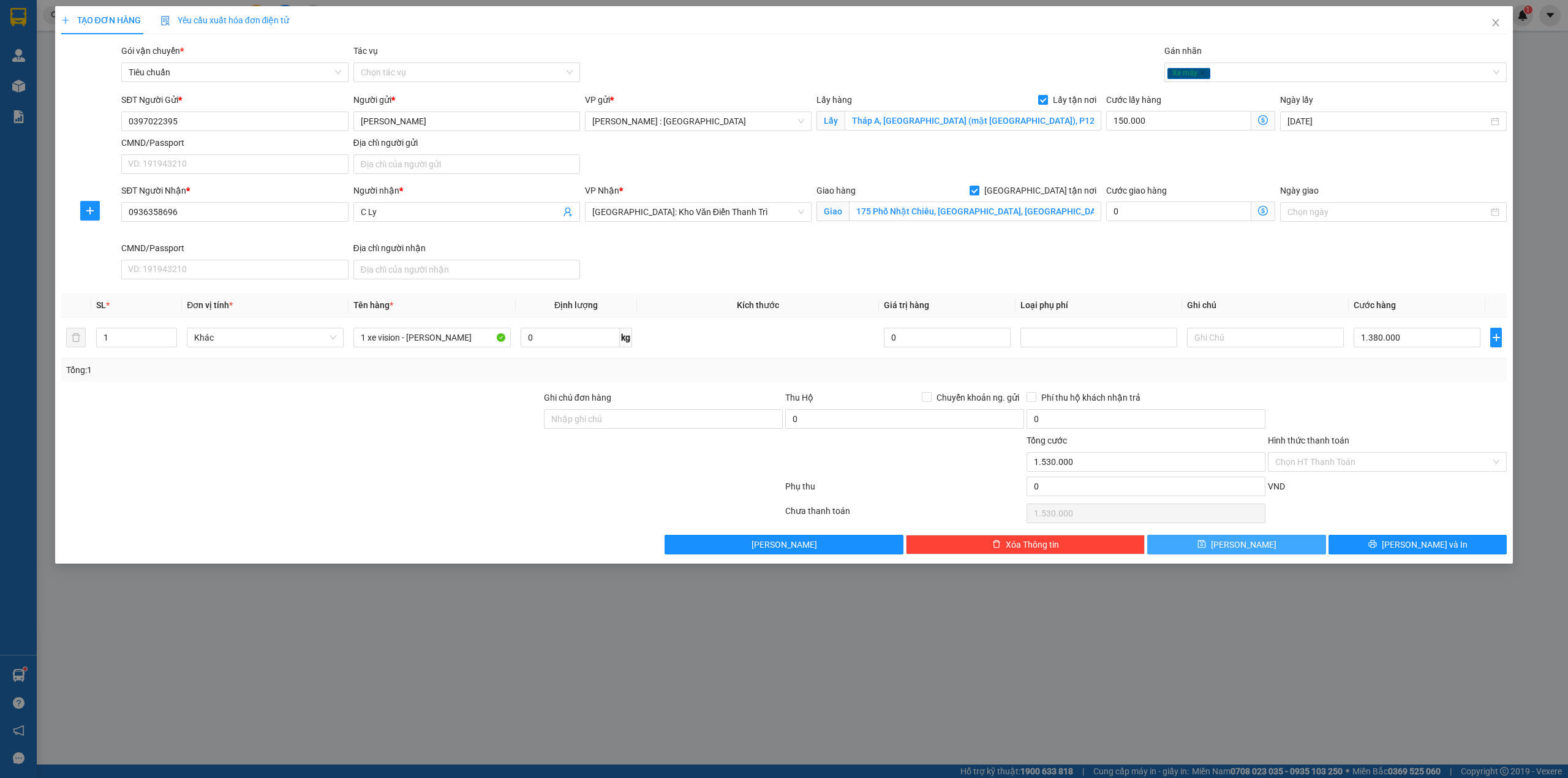
click at [1267, 552] on button "[PERSON_NAME]" at bounding box center [1236, 544] width 179 height 20
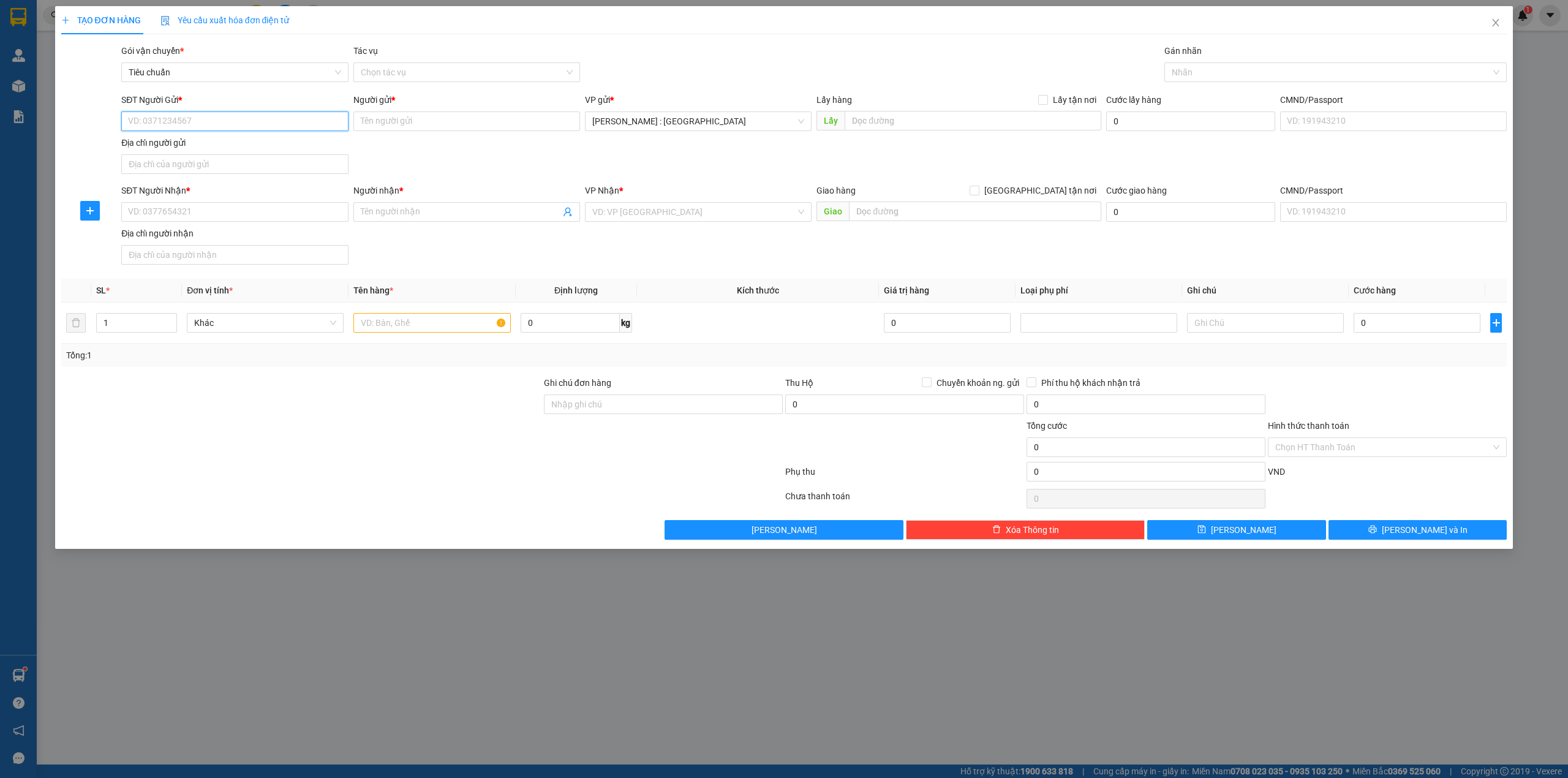
click at [227, 130] on input "SĐT Người Gửi *" at bounding box center [234, 121] width 227 height 20
paste input "091 3405909"
click at [221, 219] on input "SĐT Người Nhận *" at bounding box center [234, 212] width 227 height 20
paste input "0988519139"
click at [408, 207] on input "Người nhận *" at bounding box center [460, 212] width 200 height 14
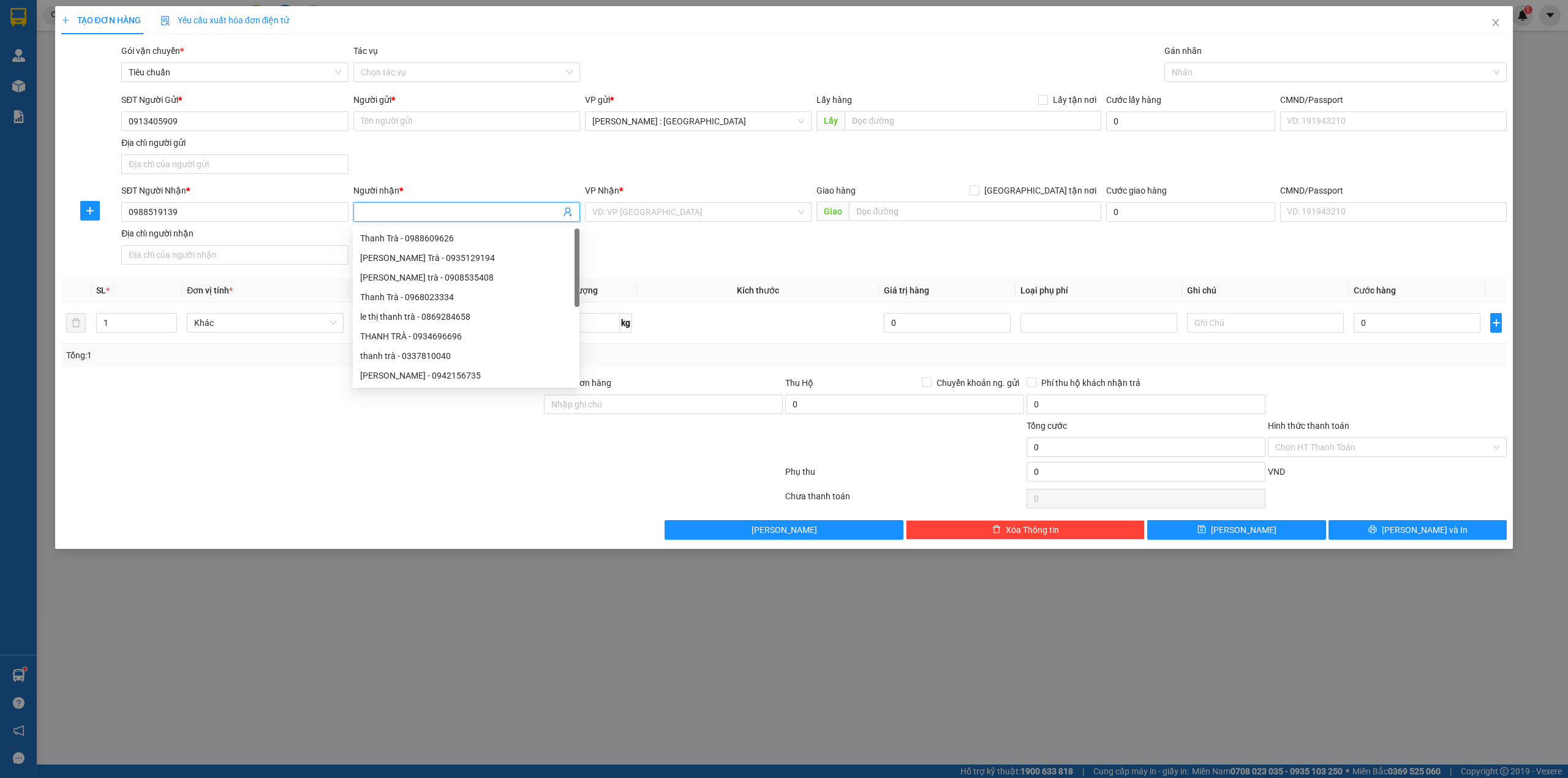
paste input "anh ánh"
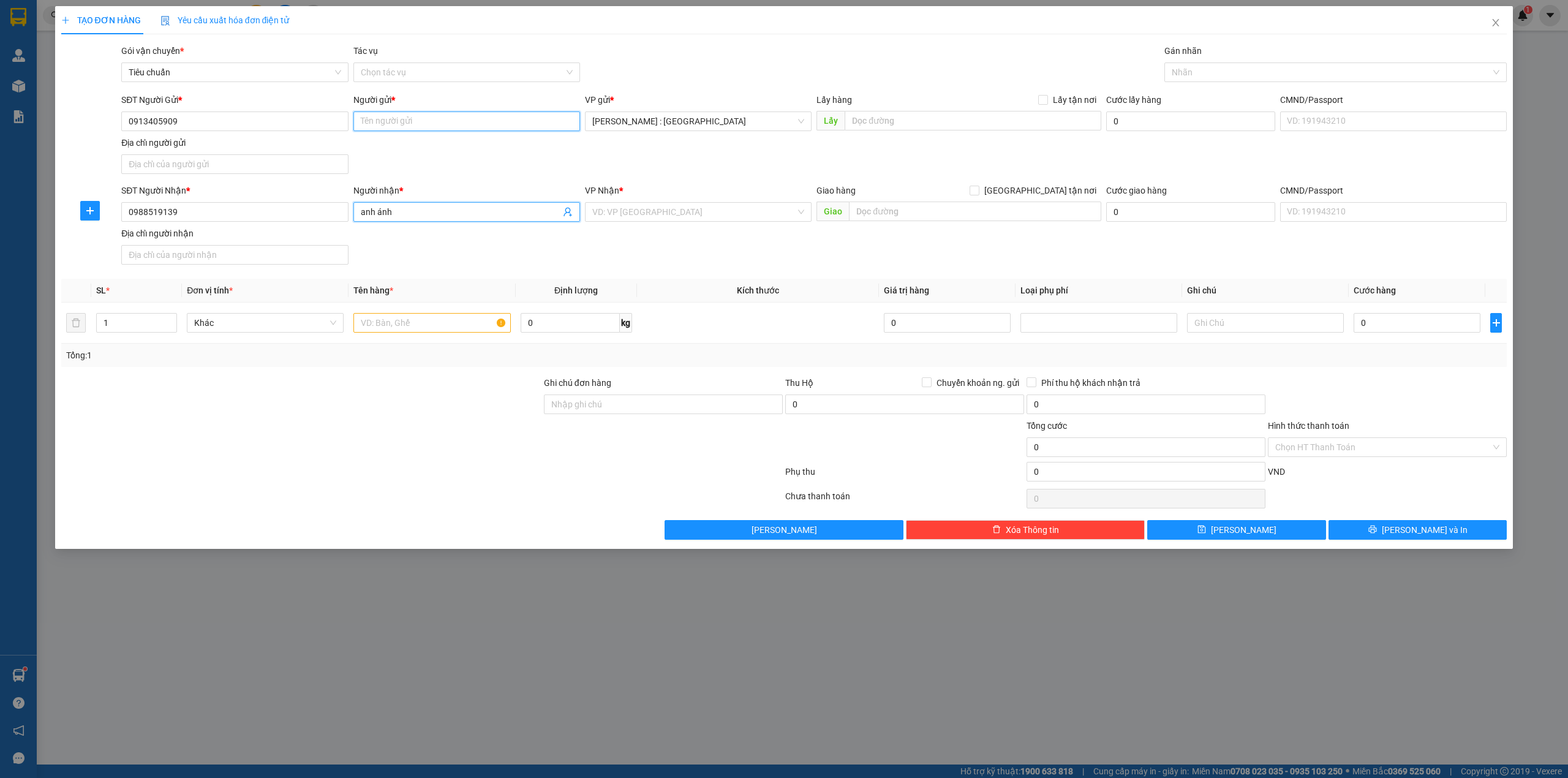
paste input "anh điều"
click at [506, 123] on input "Người gửi *" at bounding box center [466, 121] width 227 height 20
click at [967, 118] on input "text" at bounding box center [973, 121] width 257 height 20
paste input "Cảng cát lỡ , Đ. 30 Tháng 4, Phường 11, Vũng Tàu, Bà Rịa - Vũng Tàu"
click at [1045, 96] on input "Lấy tận nơi" at bounding box center [1042, 99] width 9 height 9
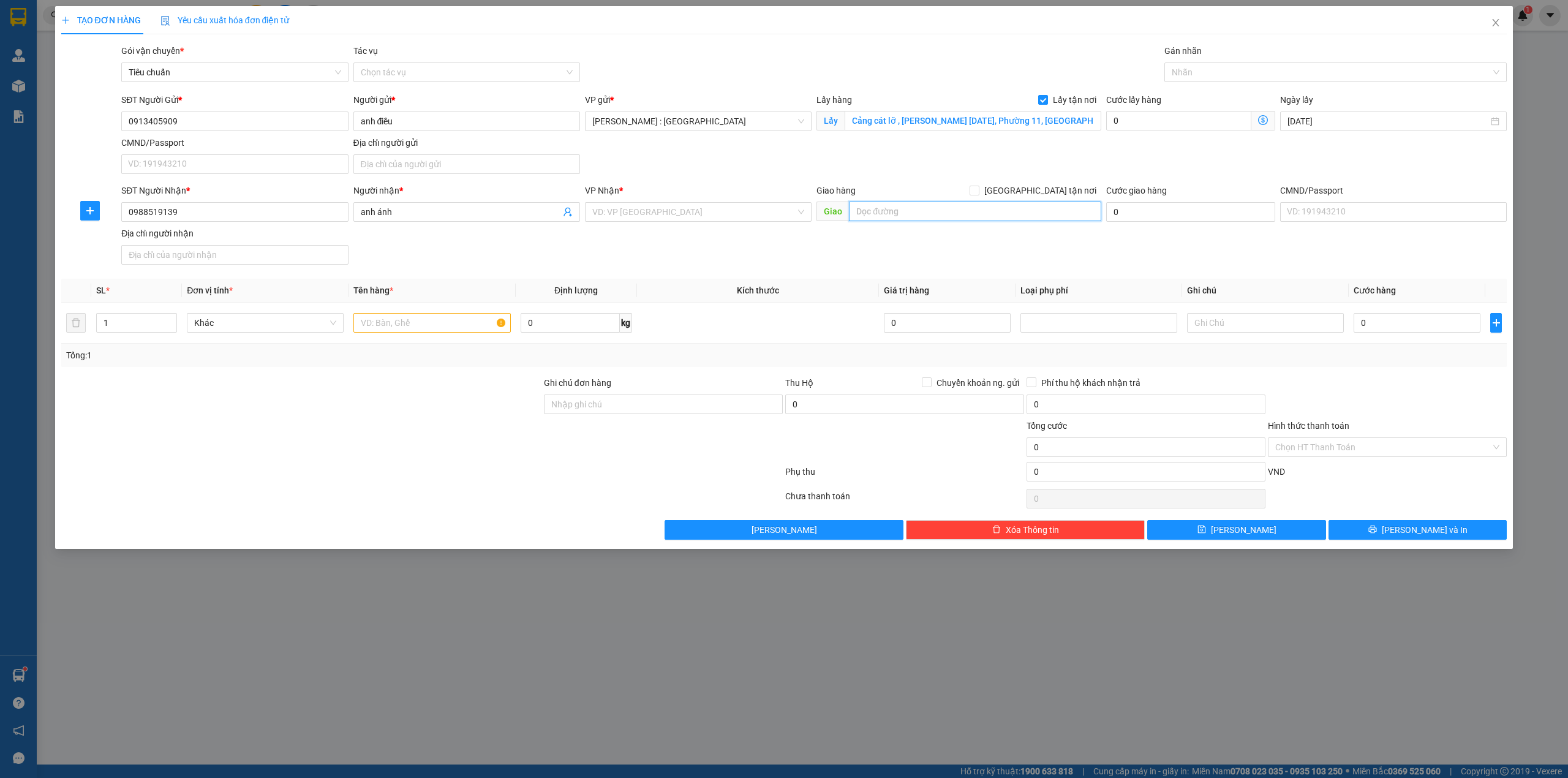
paste input "Ngã 3 cam lâm - Cam Ranh - Khánh Hoà"
click at [984, 212] on input "Ngã 3 cam lâm - Cam Ranh - Khánh Hoà" at bounding box center [975, 211] width 252 height 20
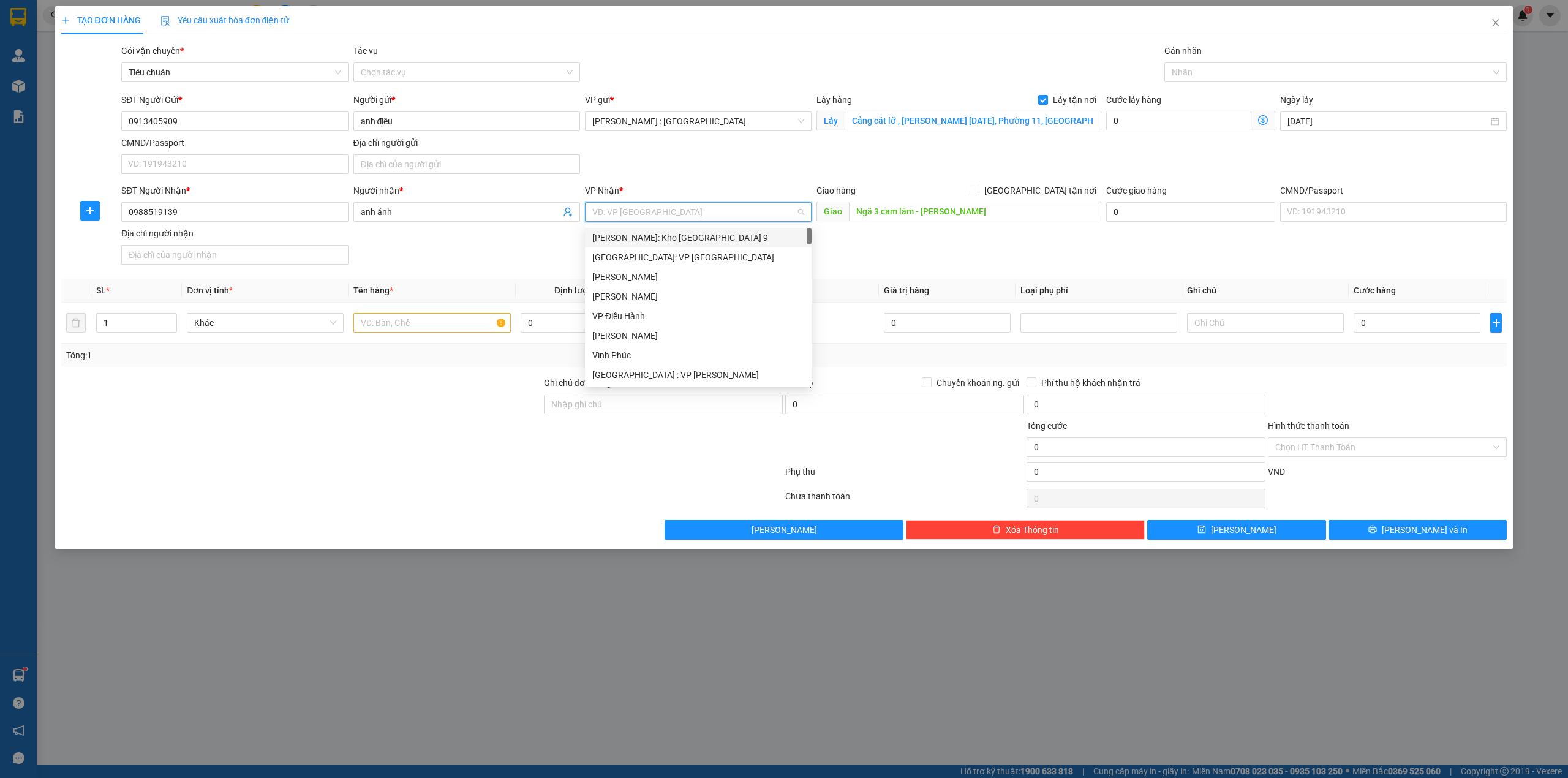
click at [706, 211] on input "search" at bounding box center [694, 212] width 204 height 18
click at [621, 259] on div "[GEOGRAPHIC_DATA]" at bounding box center [704, 257] width 224 height 14
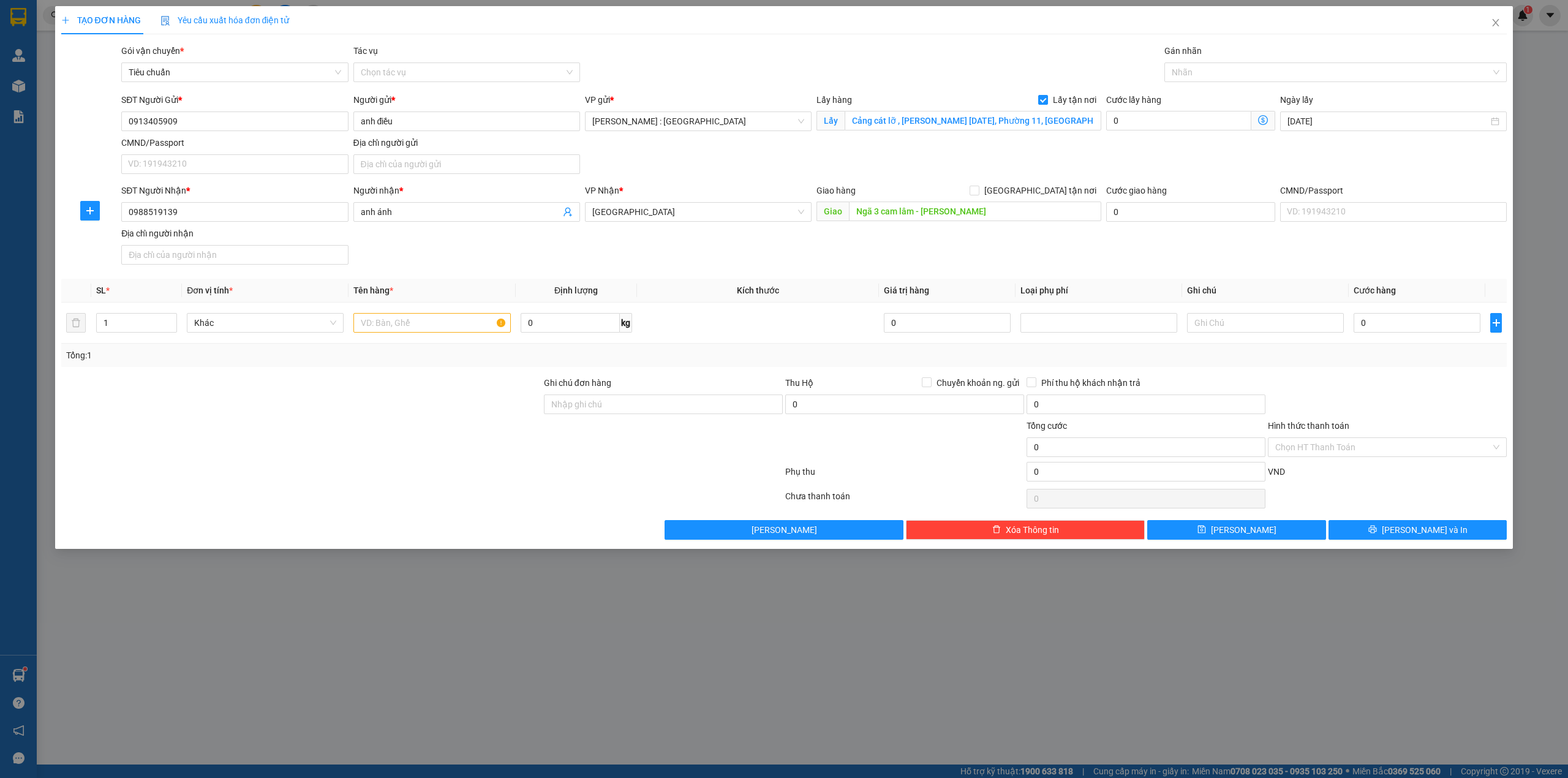
scroll to position [441, 0]
click at [418, 326] on input "text" at bounding box center [431, 323] width 157 height 20
click at [1372, 324] on input "0" at bounding box center [1417, 323] width 127 height 20
click at [848, 367] on div "Tổng: 1" at bounding box center [784, 355] width 1447 height 23
click at [1265, 536] on button "[PERSON_NAME]" at bounding box center [1236, 530] width 179 height 20
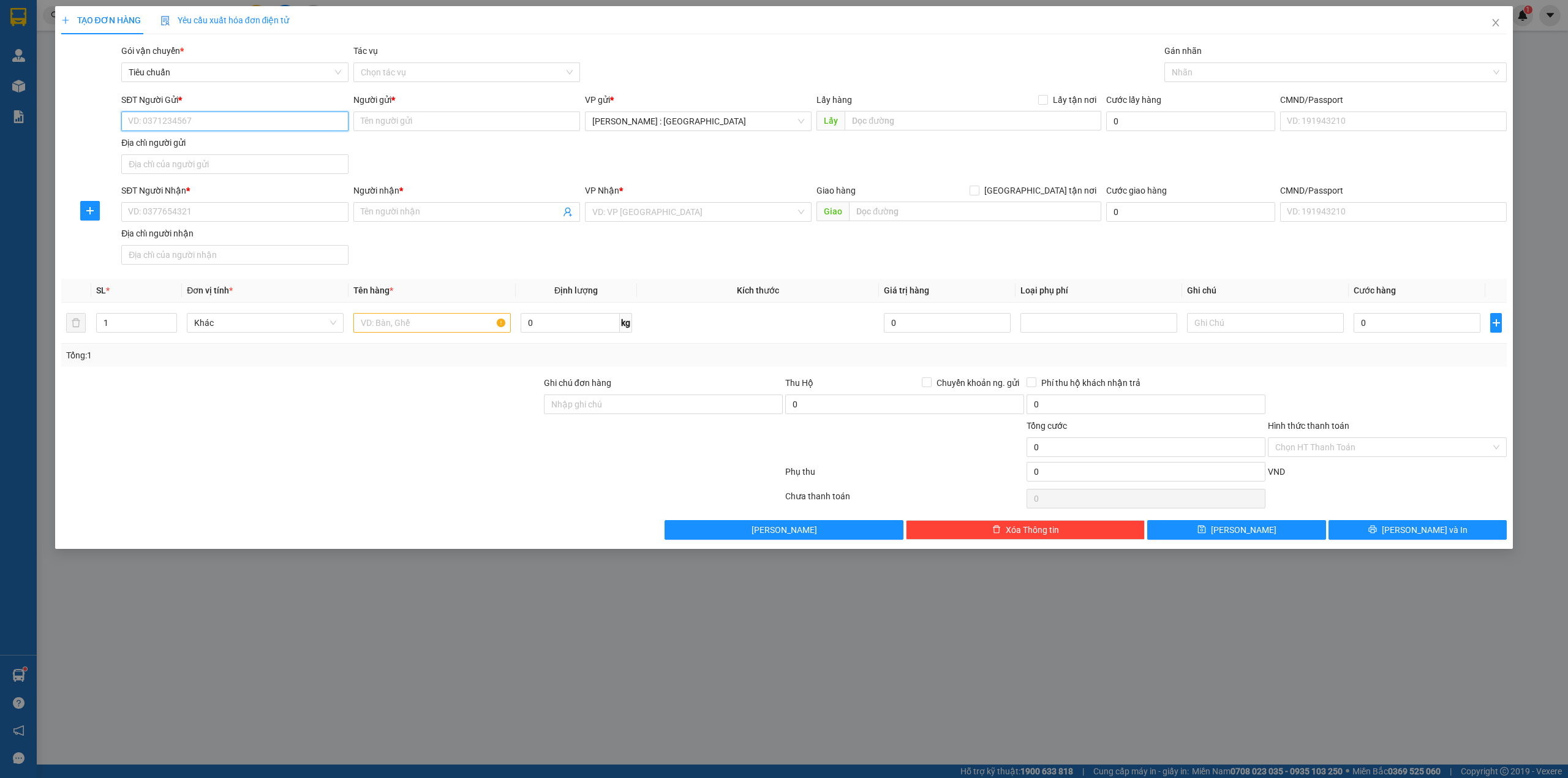
paste input "0904631298"
drag, startPoint x: 345, startPoint y: 126, endPoint x: 322, endPoint y: 164, distance: 44.4
click at [343, 126] on input "0904631298" at bounding box center [234, 121] width 227 height 20
paste input "0904631298"
click at [322, 211] on input "SĐT Người Nhận *" at bounding box center [234, 212] width 227 height 20
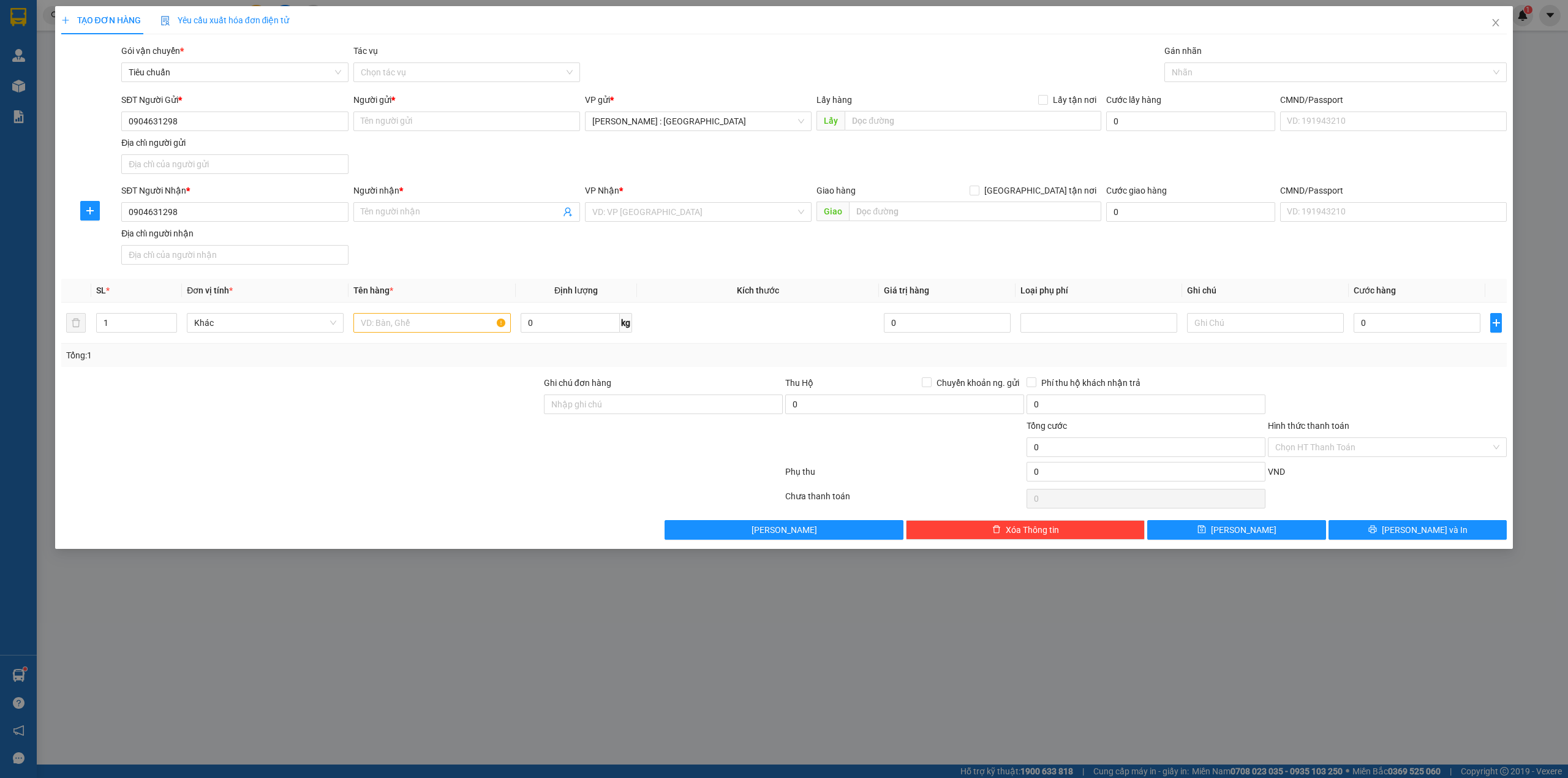
click at [463, 201] on div "Người nhận *" at bounding box center [466, 193] width 227 height 18
paste input "A Trường"
click at [460, 211] on input "Người nhận *" at bounding box center [460, 212] width 200 height 14
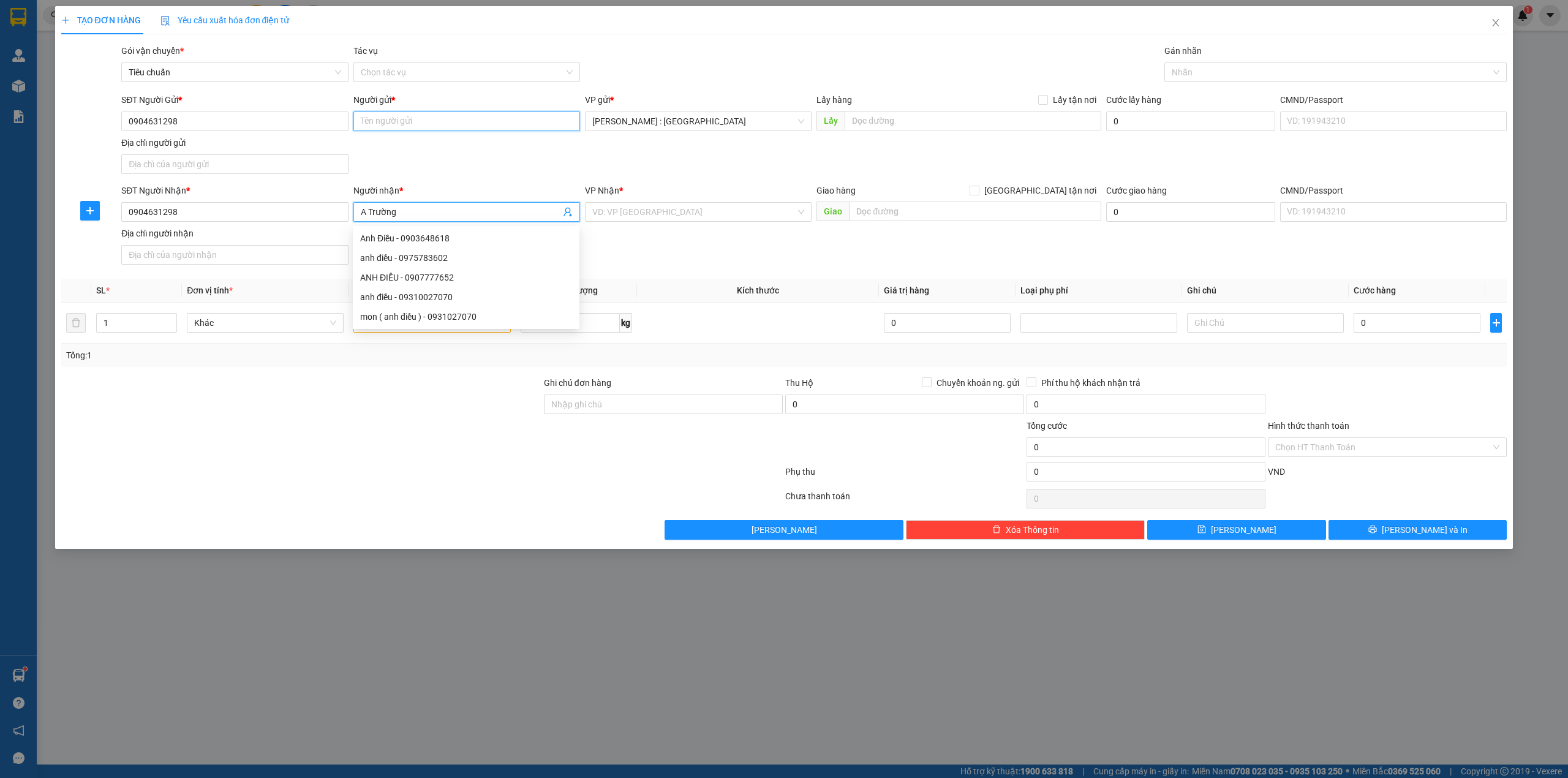
paste input "A Trường"
click at [489, 123] on input "A Trường" at bounding box center [466, 121] width 227 height 20
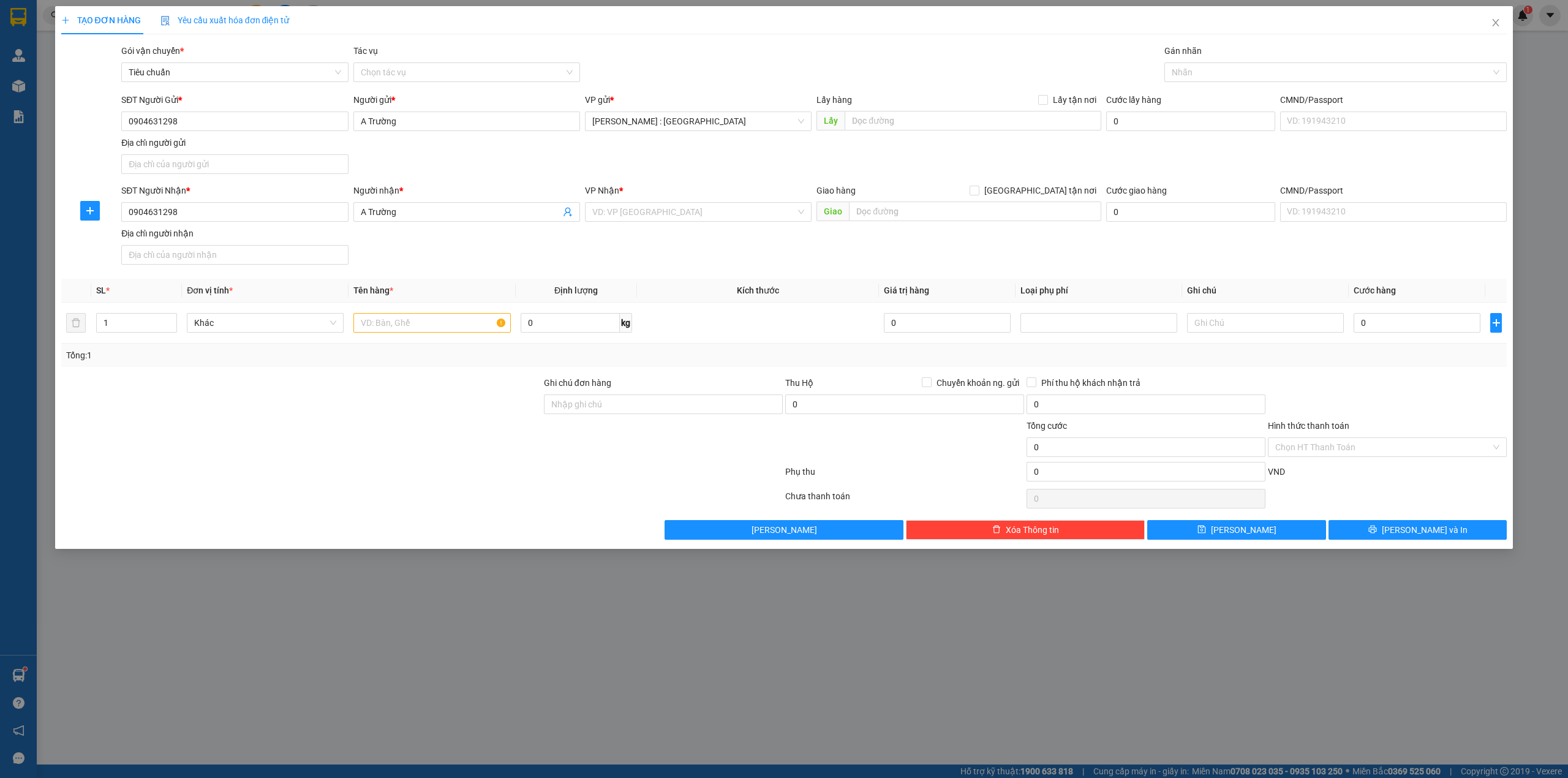
click at [923, 133] on div "Lấy hàng Lấy tận nơi Lấy" at bounding box center [959, 114] width 285 height 43
paste input "100 Đ. Phan Văn Hớn, Tân Thới Nhất, Quận 12, Hồ Chí Minh (Sân banh Vũ Khánh)"
click at [924, 131] on input "text" at bounding box center [973, 121] width 257 height 20
click at [1046, 93] on label "Lấy tận nơi" at bounding box center [1070, 100] width 63 height 14
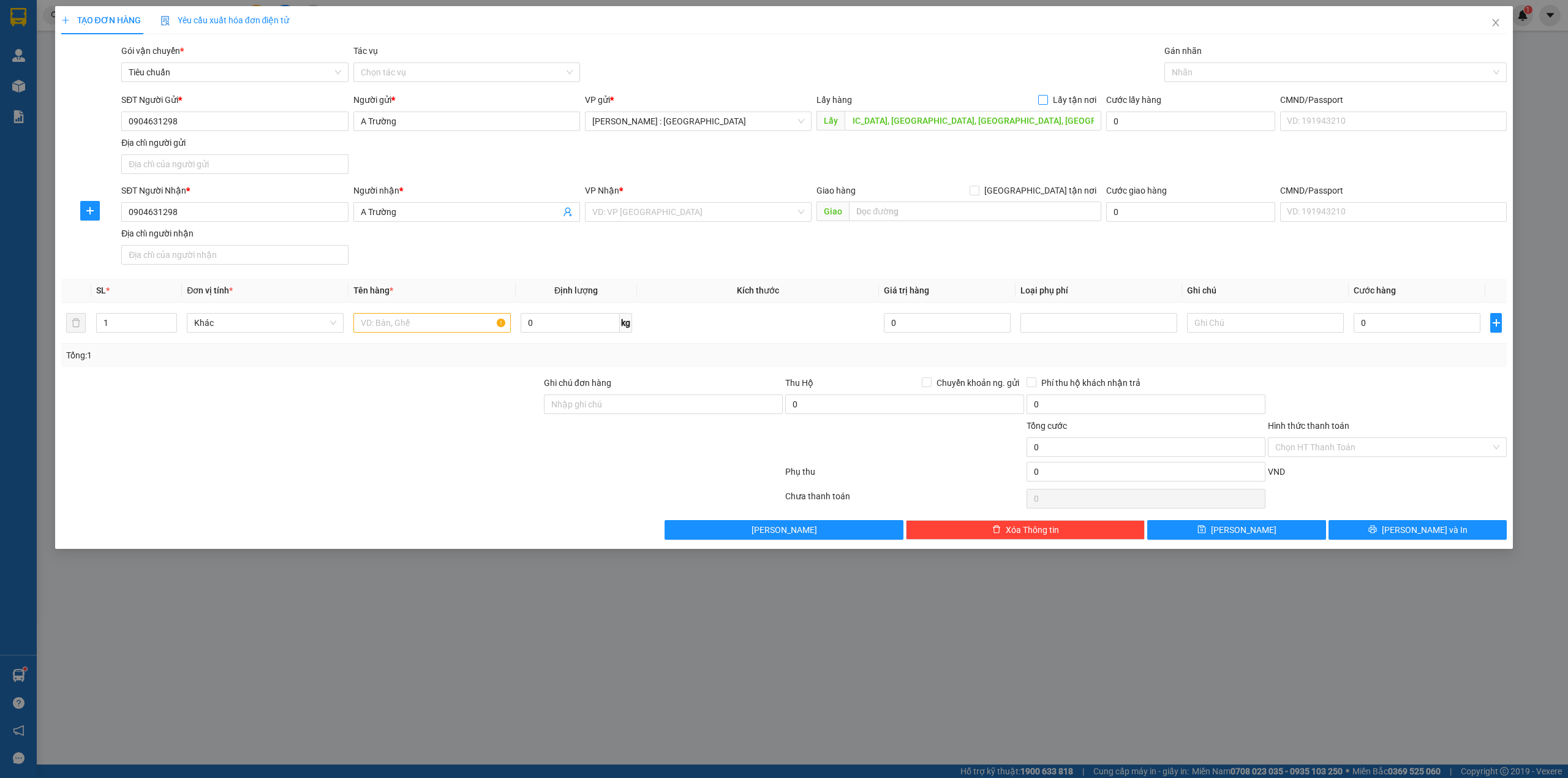
click at [1046, 95] on input "Lấy tận nơi" at bounding box center [1042, 99] width 9 height 9
click at [1040, 198] on div "Giao hàng Giao tận nơi" at bounding box center [959, 193] width 285 height 18
click at [751, 223] on div "VP Nhận * VD: VP Sài Gòn" at bounding box center [698, 205] width 227 height 43
drag, startPoint x: 1051, startPoint y: 187, endPoint x: 1037, endPoint y: 196, distance: 16.6
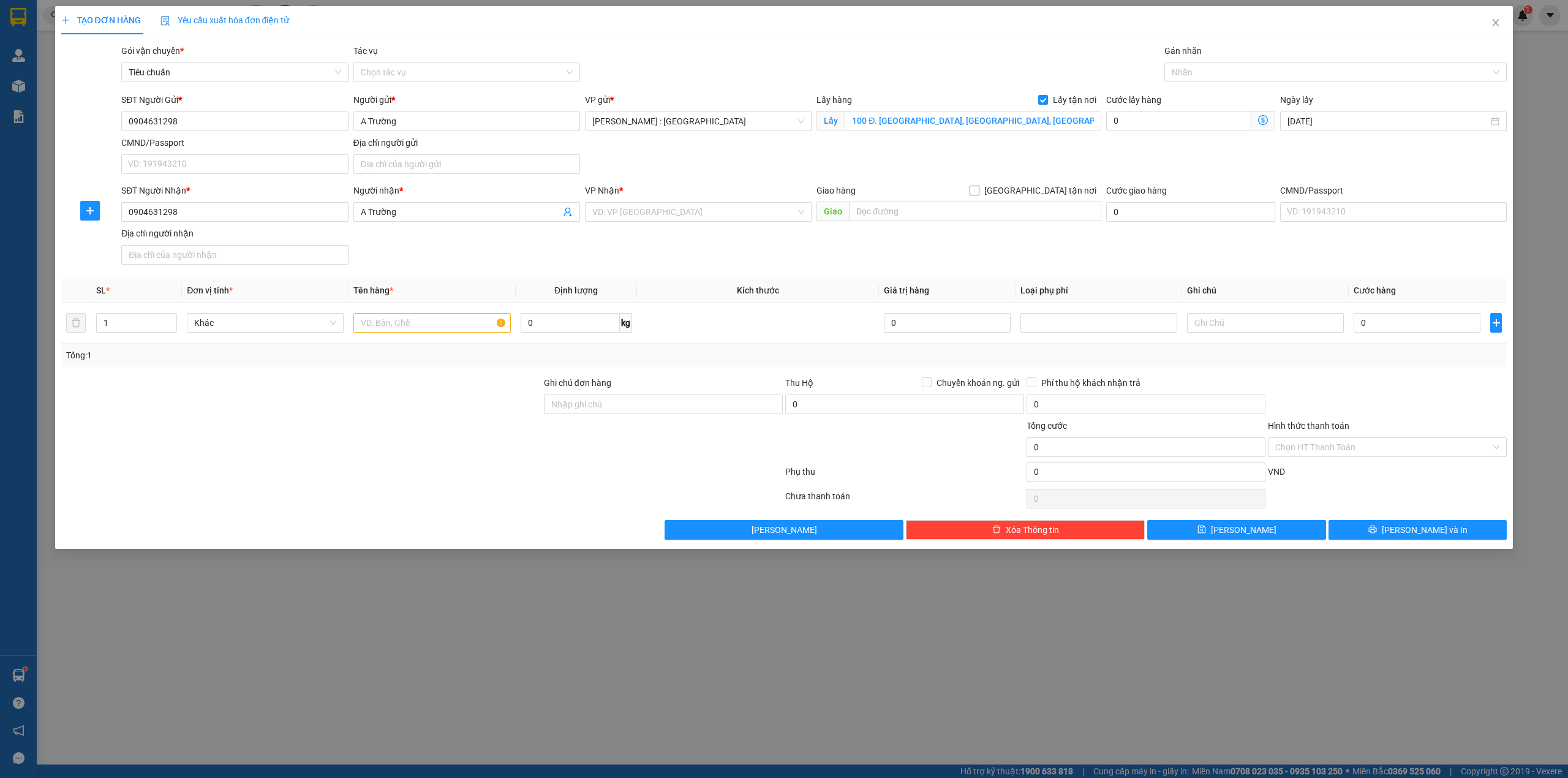
click at [1051, 190] on span "[GEOGRAPHIC_DATA] tận nơi" at bounding box center [1041, 190] width 122 height 14
click at [978, 190] on input "[GEOGRAPHIC_DATA] tận nơi" at bounding box center [974, 190] width 9 height 9
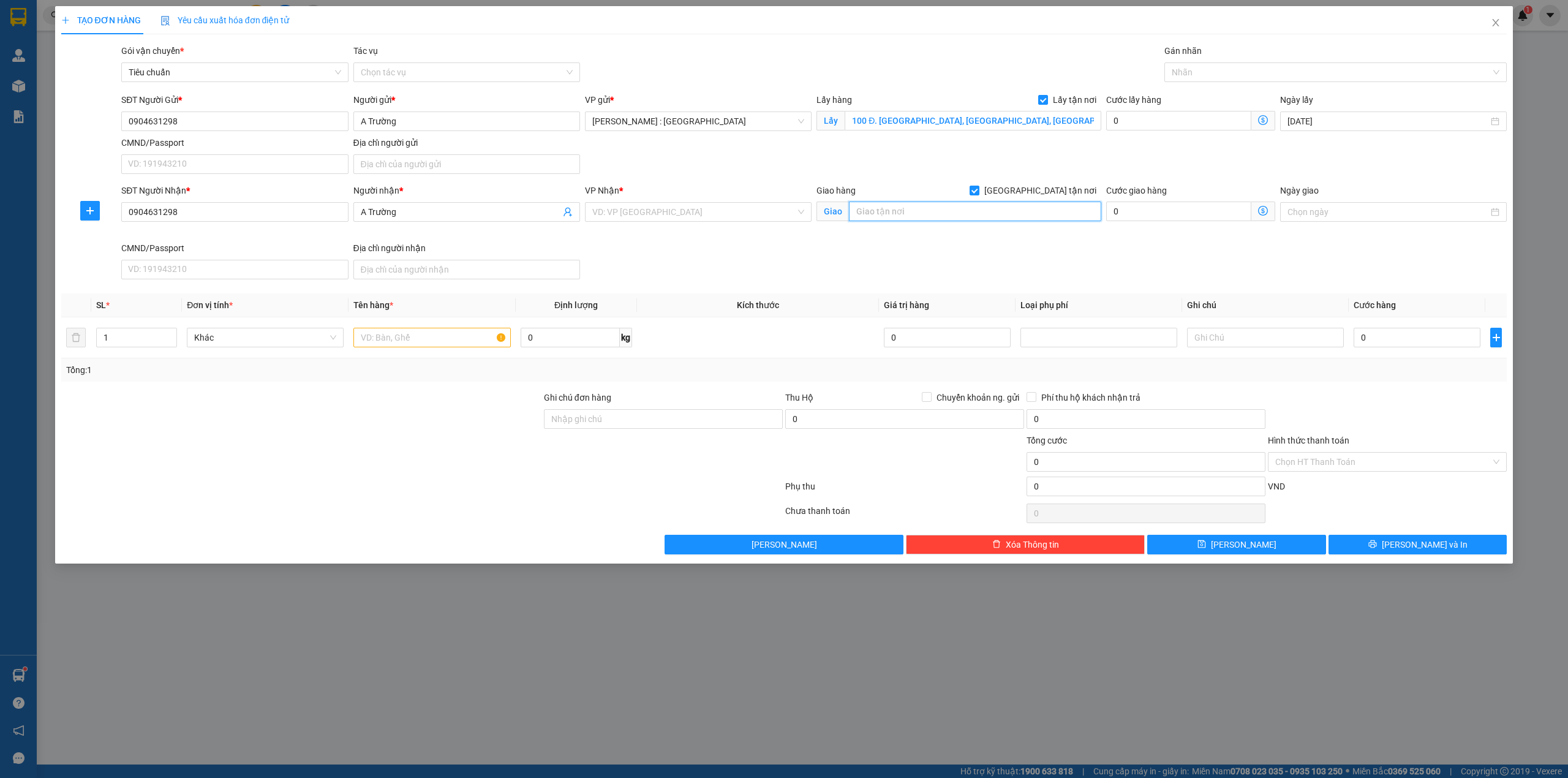
drag, startPoint x: 1016, startPoint y: 209, endPoint x: 1011, endPoint y: 216, distance: 8.6
click at [1011, 216] on input "text" at bounding box center [975, 211] width 252 height 20
paste input "chung cư 30T1 Nam Trung Yên, Cầu Giấy, Hà Nội"
click at [697, 211] on input "search" at bounding box center [694, 212] width 204 height 18
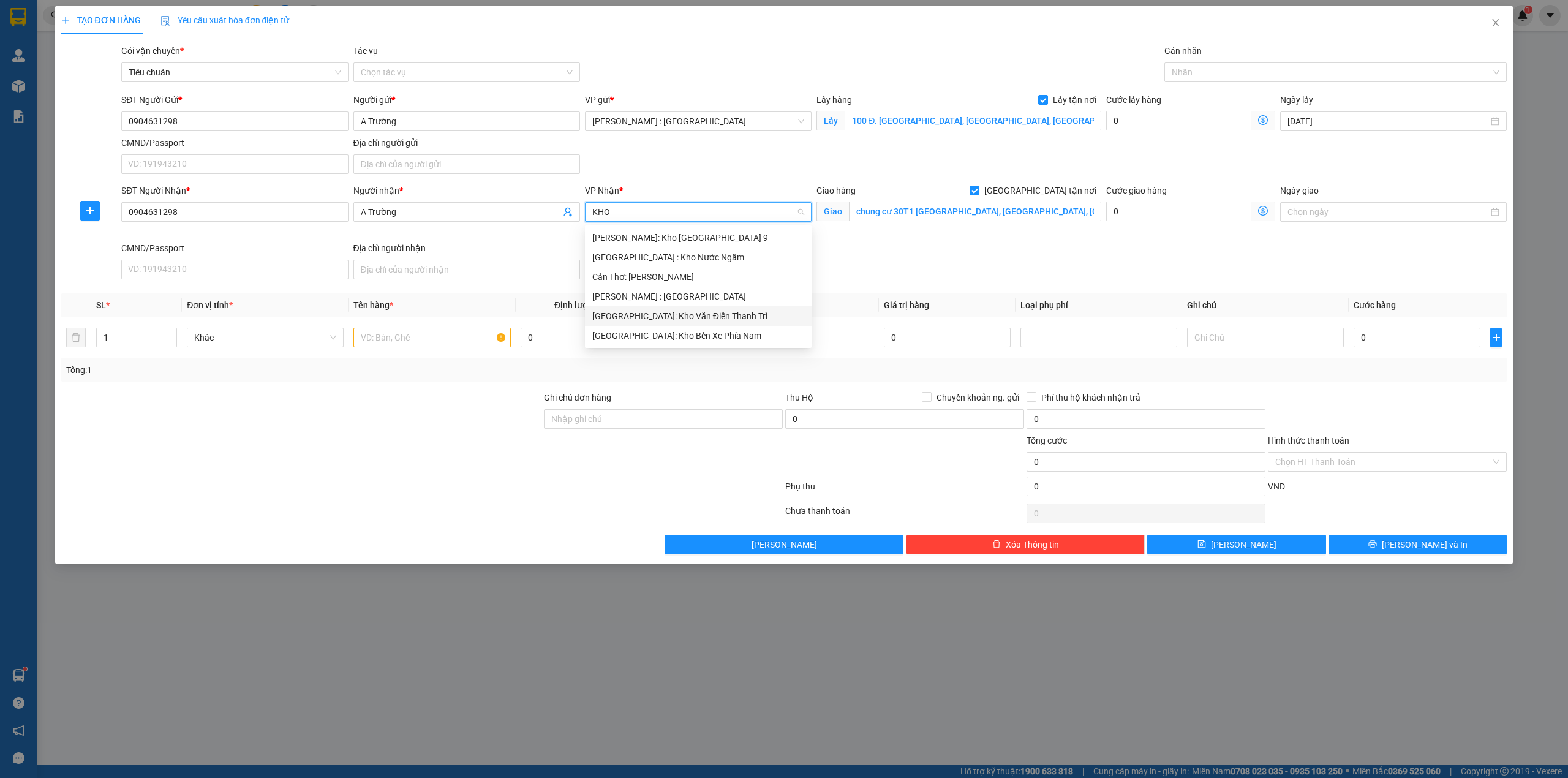
click at [628, 319] on div "[GEOGRAPHIC_DATA]: Kho Văn Điển Thanh Trì" at bounding box center [698, 316] width 212 height 14
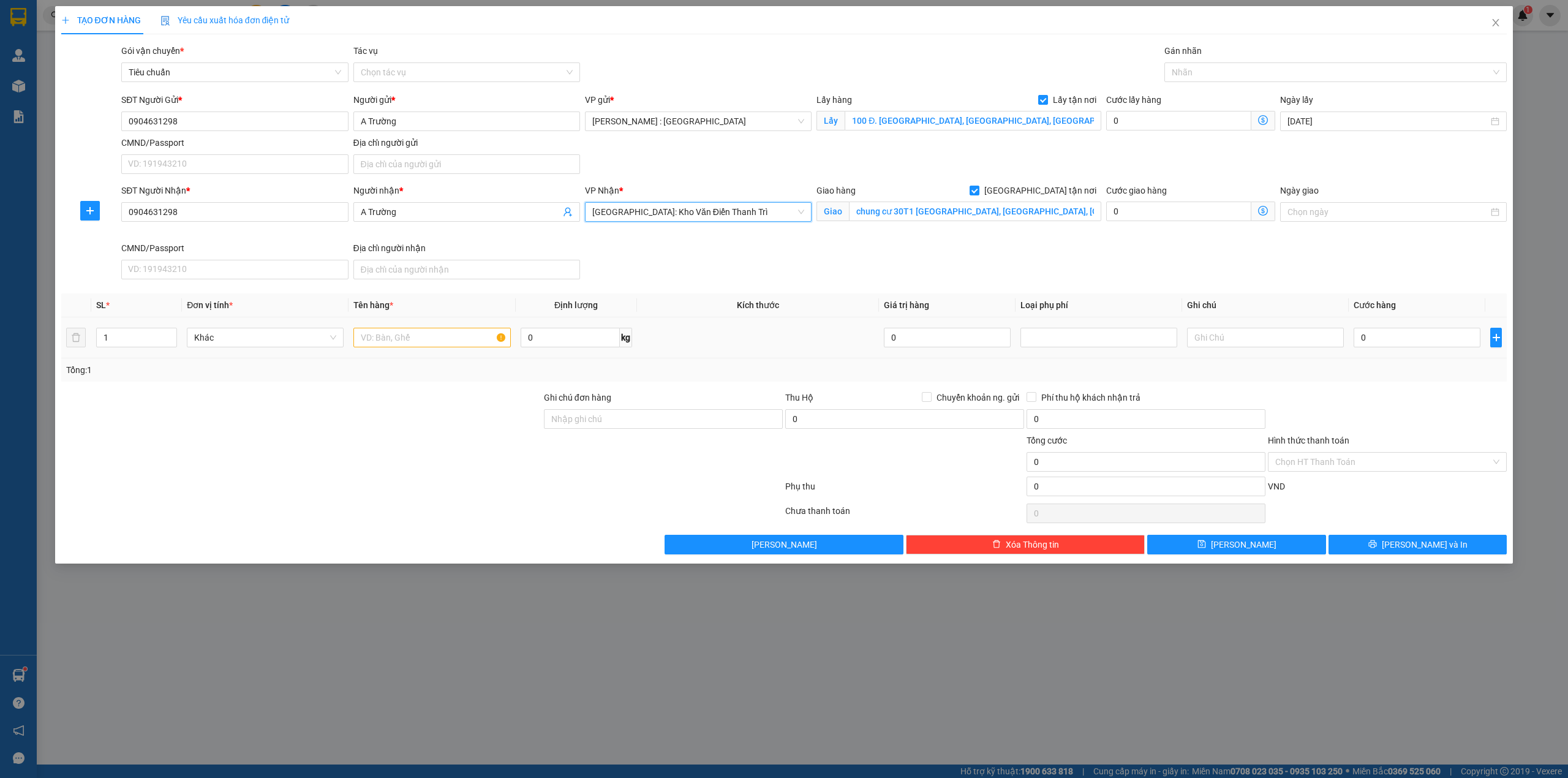
drag, startPoint x: 443, startPoint y: 360, endPoint x: 443, endPoint y: 342, distance: 18.0
click at [443, 358] on td at bounding box center [432, 337] width 167 height 41
click at [446, 337] on input "text" at bounding box center [431, 337] width 157 height 20
click at [1447, 344] on input "0" at bounding box center [1417, 337] width 127 height 20
click at [1149, 121] on input "0" at bounding box center [1179, 121] width 145 height 20
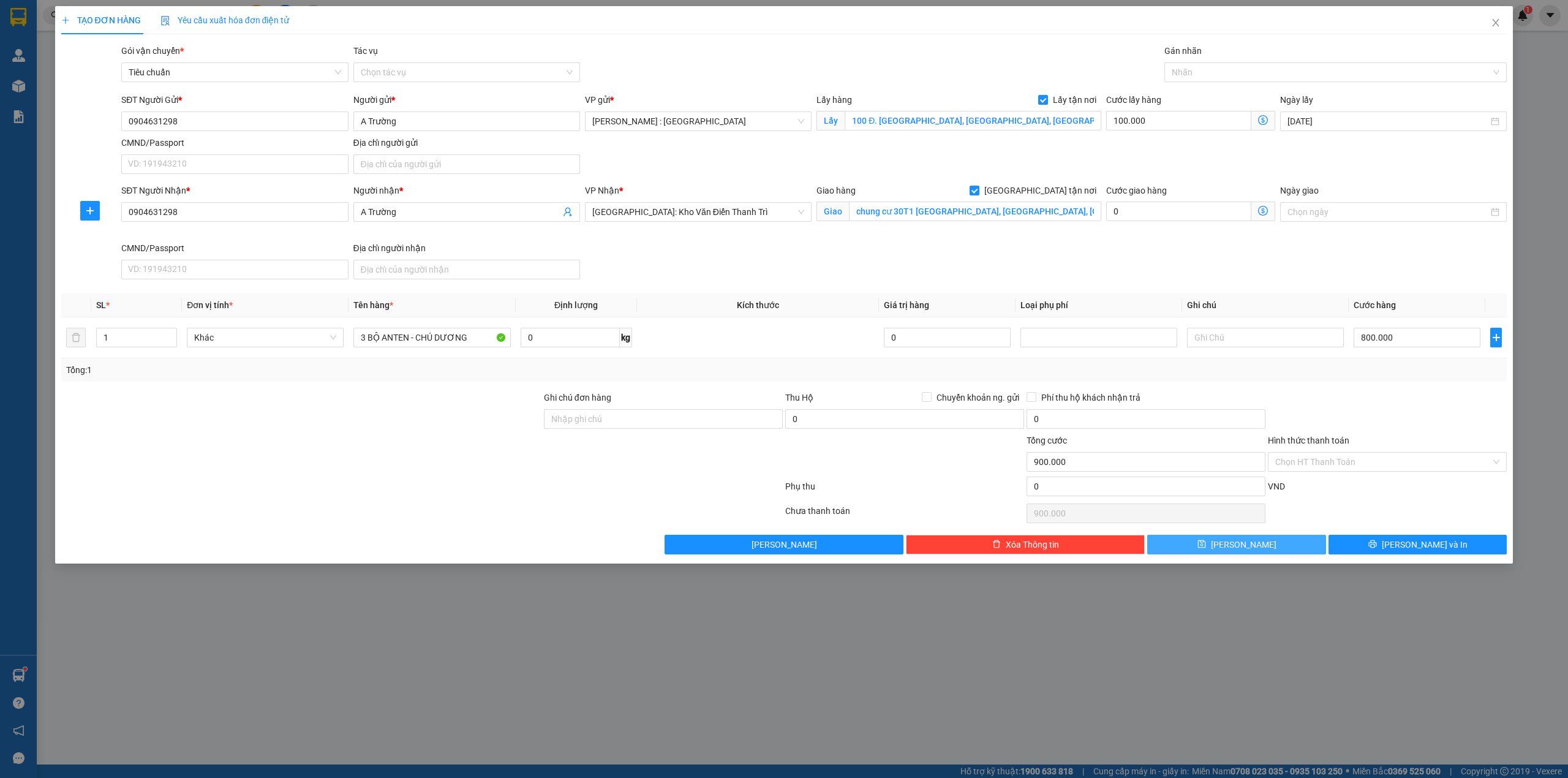
click at [1275, 550] on button "[PERSON_NAME]" at bounding box center [1236, 544] width 179 height 20
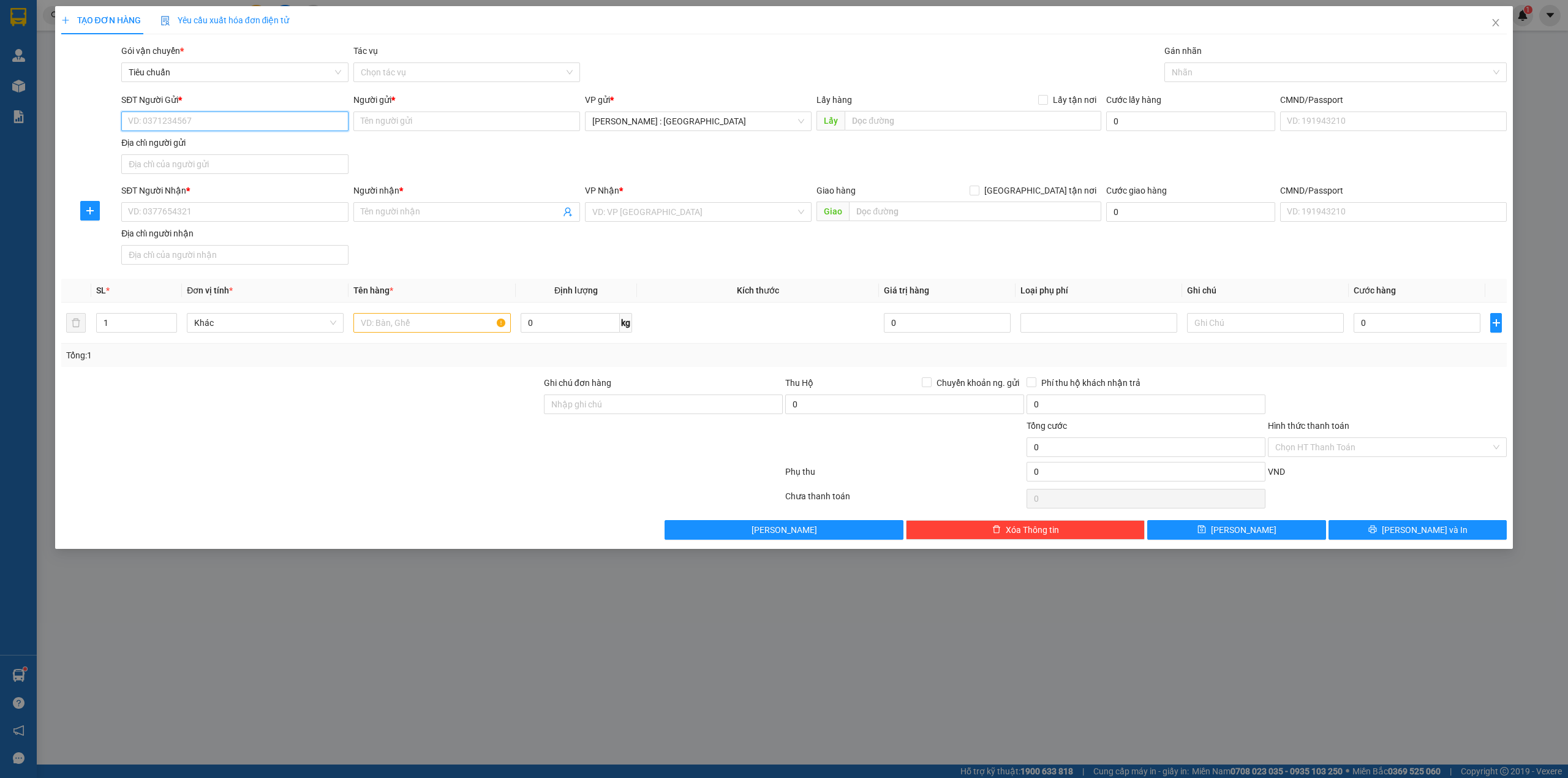
click at [334, 118] on input "SĐT Người Gửi *" at bounding box center [234, 121] width 227 height 20
paste input "0787838556"
click at [285, 212] on input "SĐT Người Nhận *" at bounding box center [234, 212] width 227 height 20
paste input "0354263459"
click at [478, 221] on span at bounding box center [466, 212] width 227 height 20
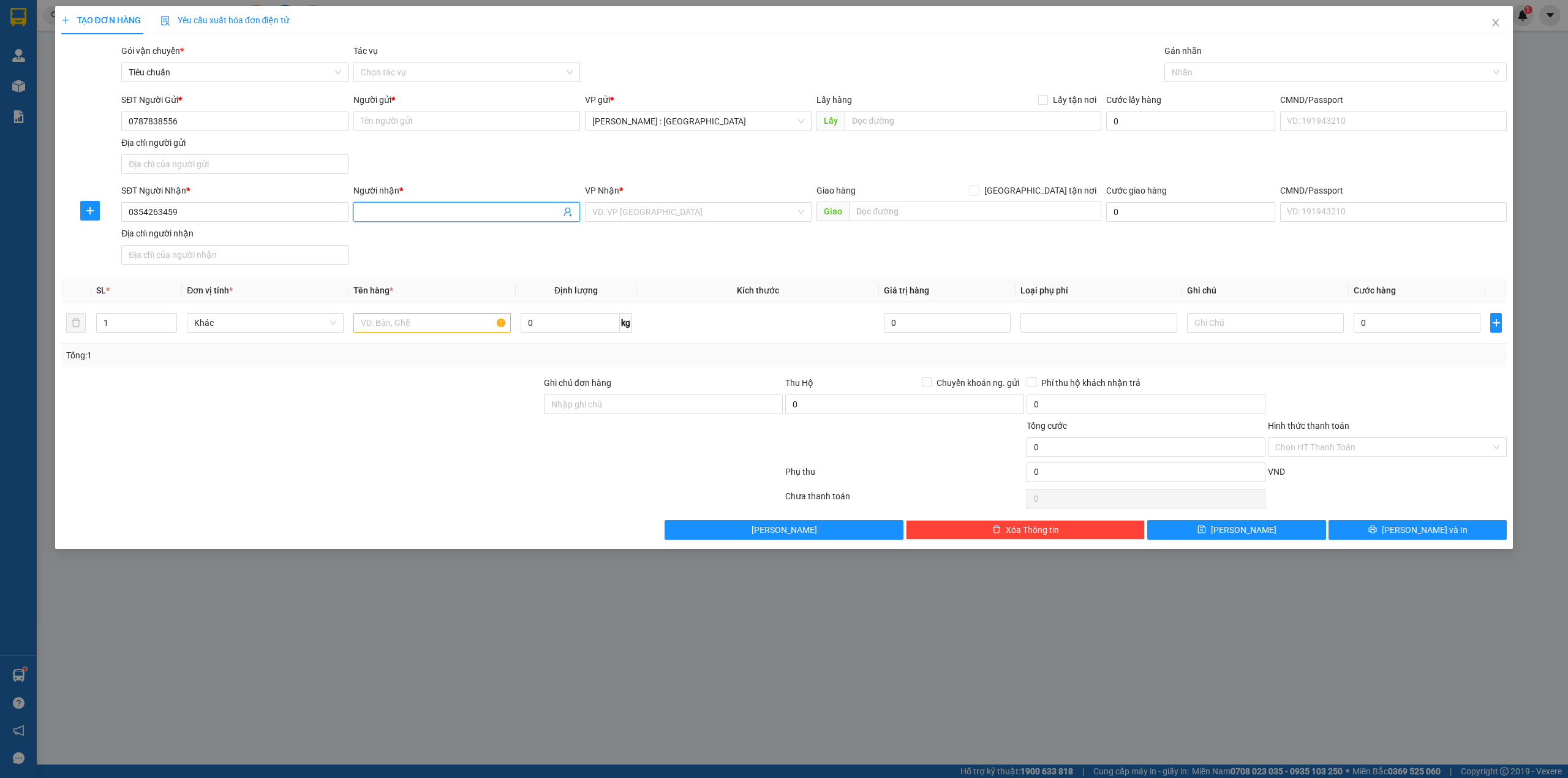
paste input "Thoa"
drag, startPoint x: 439, startPoint y: 100, endPoint x: 443, endPoint y: 118, distance: 18.4
click at [439, 100] on div "Người gửi *" at bounding box center [466, 100] width 227 height 14
click at [439, 112] on input "Người gửi *" at bounding box center [466, 121] width 227 height 20
click at [444, 120] on input "Người gửi *" at bounding box center [466, 121] width 227 height 20
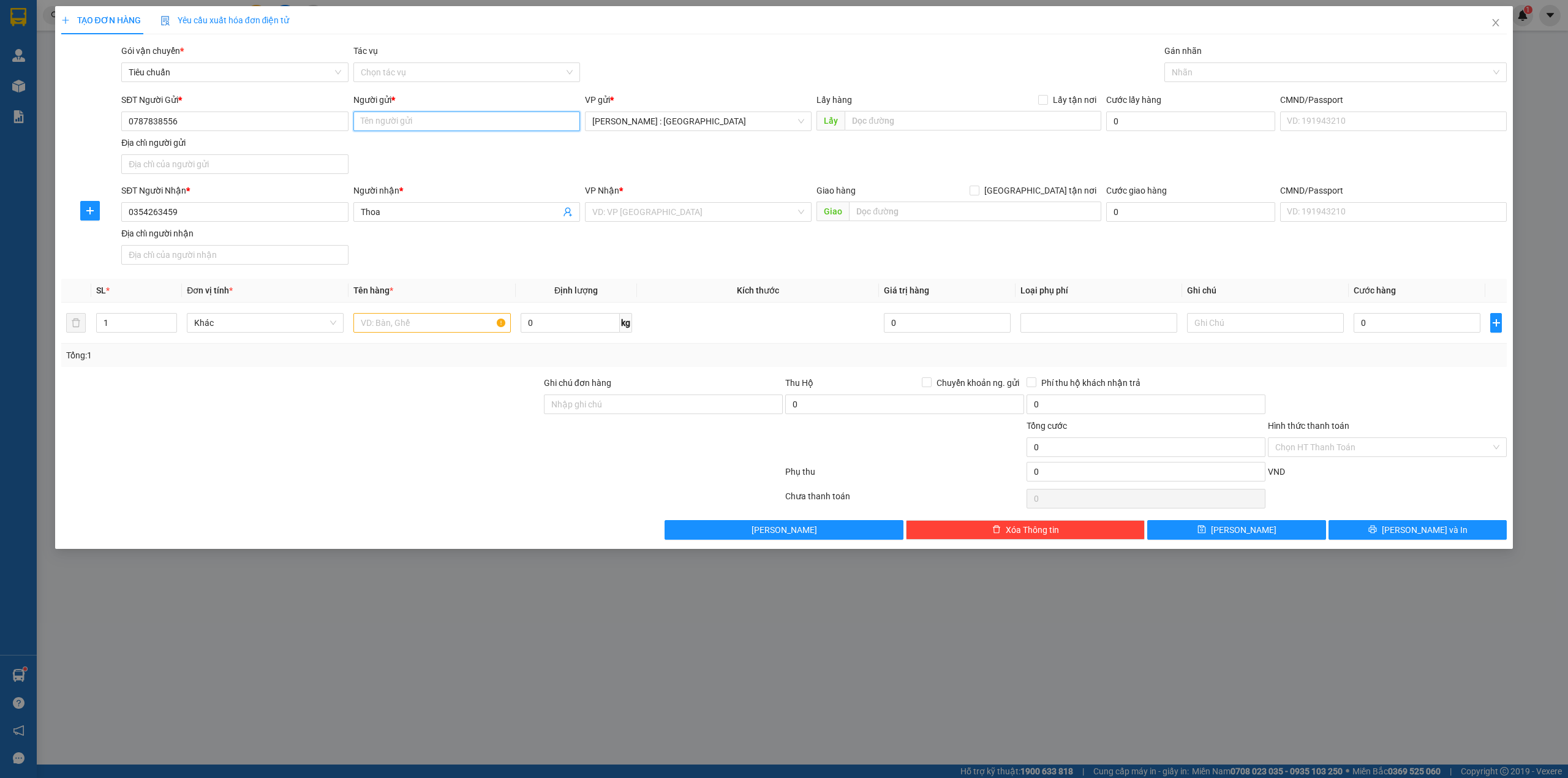
paste input "Ngân"
paste input "Địa chỉ: 1A đường số 7, Linh Chiểu, Thủ Đức"
drag, startPoint x: 921, startPoint y: 125, endPoint x: 1068, endPoint y: 106, distance: 148.2
click at [1068, 106] on div "Lấy hàng Lấy tận nơi Lấy Địa chỉ: 1A đường số 7, Linh Chiểu, Thủ Đức" at bounding box center [959, 114] width 285 height 43
click at [1068, 104] on span "Lấy tận nơi" at bounding box center [1074, 100] width 53 height 14
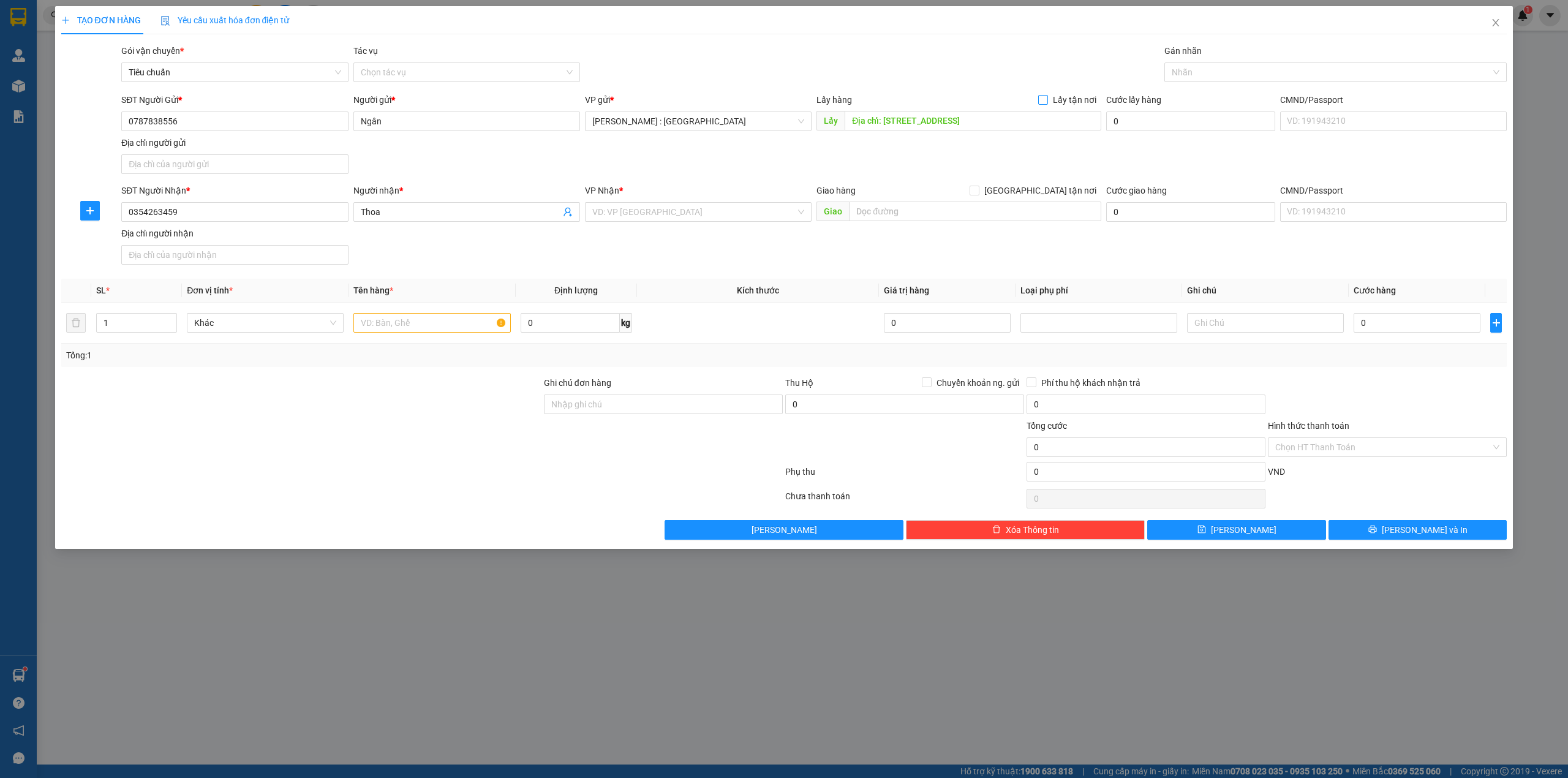
click at [1047, 104] on input "Lấy tận nơi" at bounding box center [1042, 99] width 9 height 9
paste input "Địa chỉ: 162 tổ 87 khóm Mỹ Thiện, phường 3, TP Cao Lãnh, Đồng Tháp"
click at [1028, 208] on input "Địa chỉ: 162 tổ 87 khóm Mỹ Thiện, phường 3, TP Cao Lãnh, Đồng Tháp" at bounding box center [975, 211] width 252 height 20
click at [1052, 194] on span "[GEOGRAPHIC_DATA] tận nơi" at bounding box center [1041, 190] width 122 height 14
click at [978, 194] on input "[GEOGRAPHIC_DATA] tận nơi" at bounding box center [974, 190] width 9 height 9
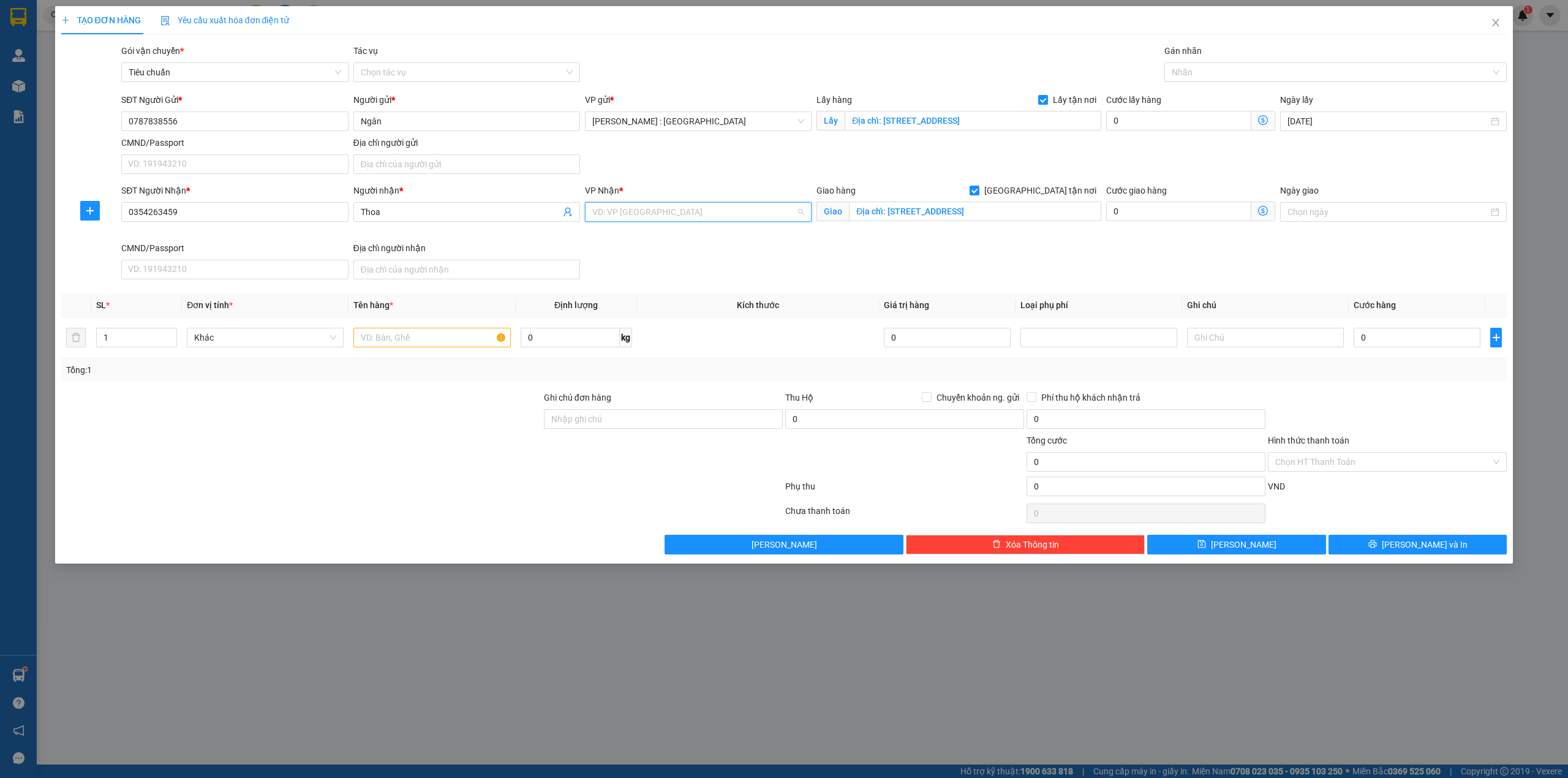
click at [764, 215] on input "search" at bounding box center [694, 212] width 204 height 18
click at [707, 239] on div "Cần Thơ: [PERSON_NAME]" at bounding box center [698, 238] width 212 height 14
click at [446, 336] on input "text" at bounding box center [431, 337] width 157 height 20
click at [1429, 326] on td "0" at bounding box center [1417, 337] width 137 height 41
click at [1421, 334] on input "0" at bounding box center [1417, 337] width 127 height 20
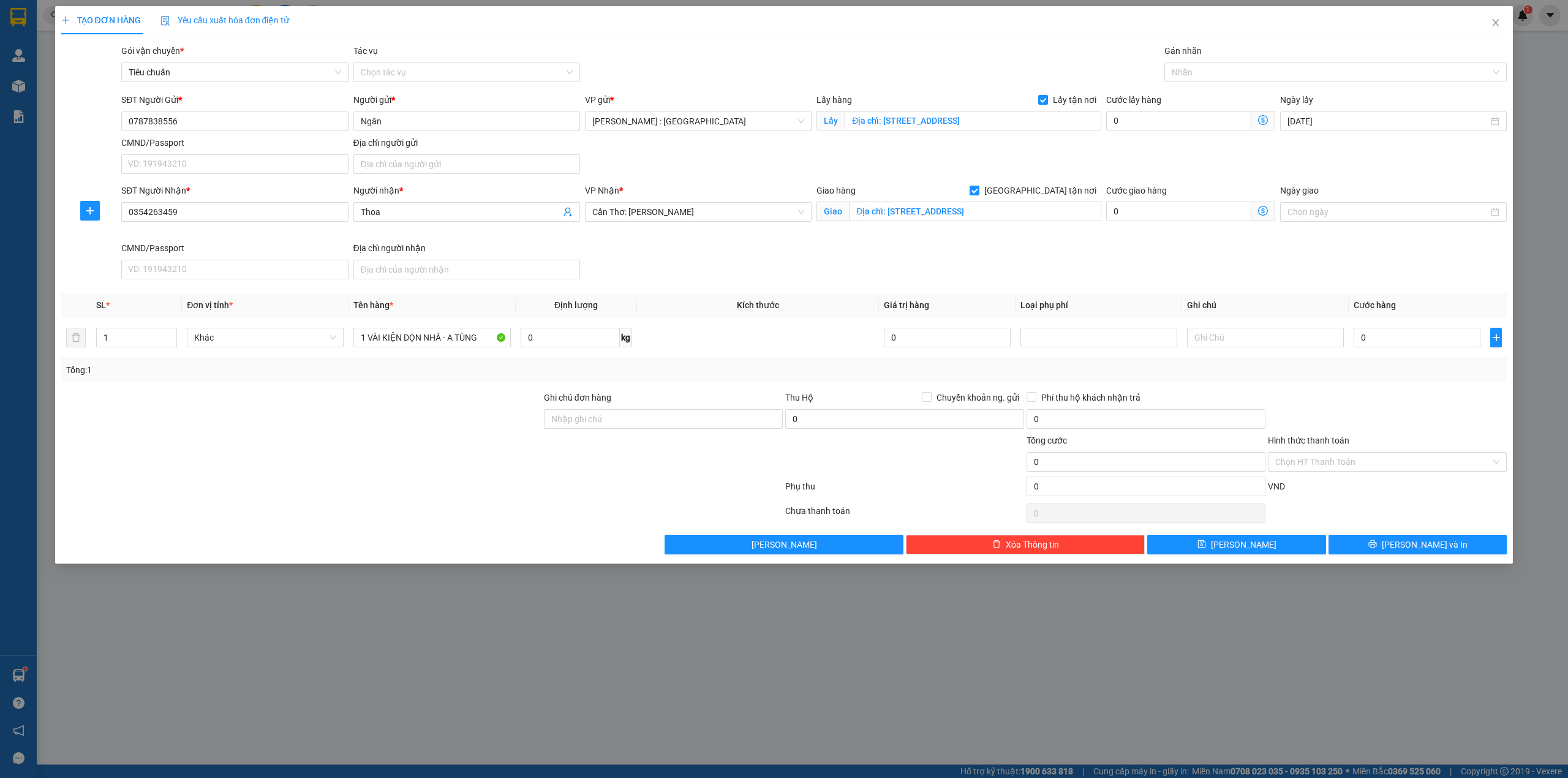
click at [1227, 140] on div "SĐT Người Gửi * 0787838556 Người gửi * Ngân VP gửi * Hồ Chí Minh : Kho Quận 12 …" at bounding box center [814, 136] width 1391 height 86
click at [1219, 129] on input "0" at bounding box center [1179, 121] width 145 height 20
click at [1374, 334] on input "0" at bounding box center [1417, 337] width 127 height 20
click at [1227, 554] on button "[PERSON_NAME]" at bounding box center [1236, 544] width 179 height 20
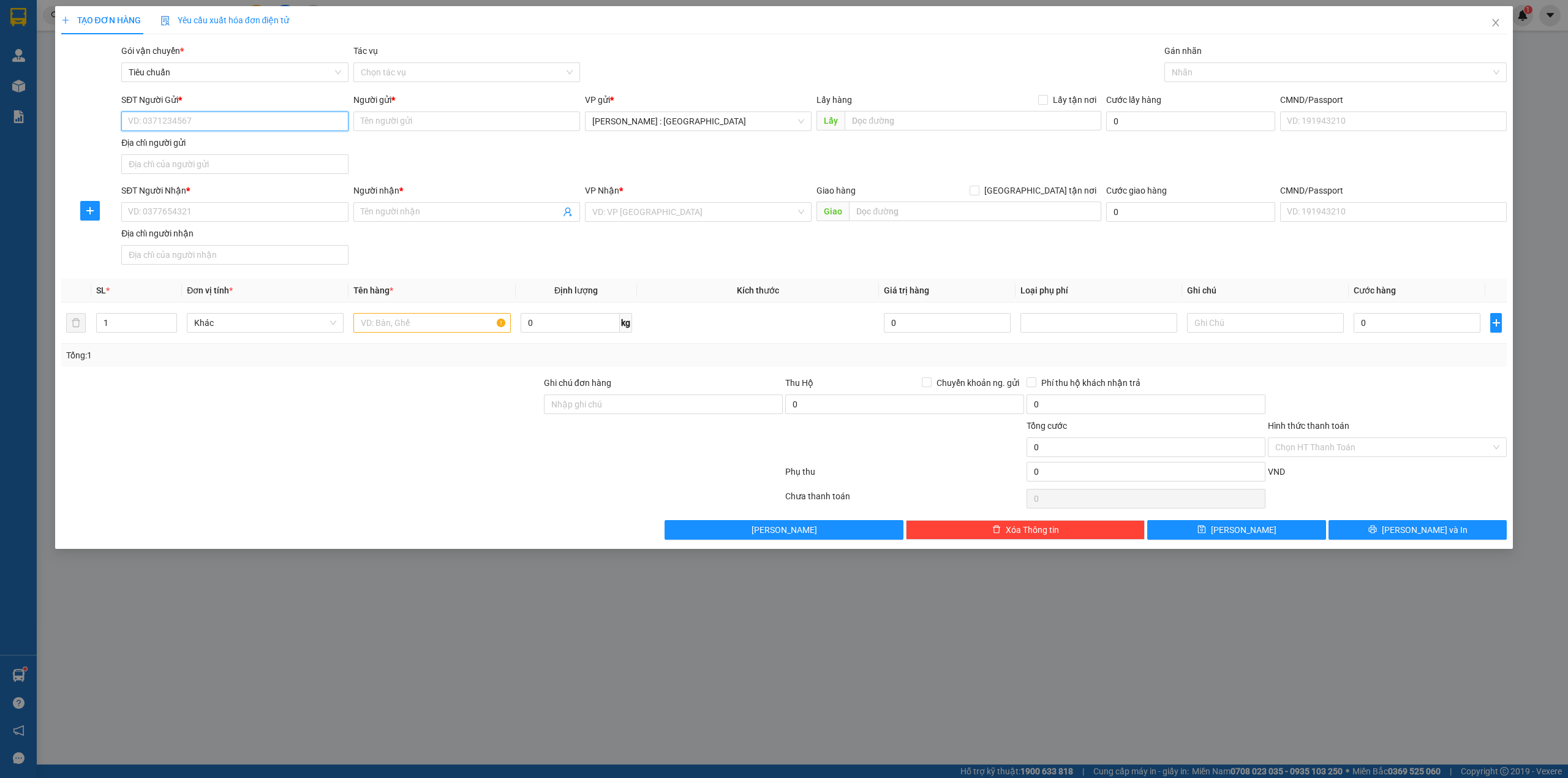
paste input "0908290366"
click at [286, 119] on input "SĐT Người Gửi *" at bounding box center [234, 121] width 227 height 20
click at [275, 214] on input "SĐT Người Nhận *" at bounding box center [234, 212] width 227 height 20
paste input "0932042077"
click at [398, 219] on input "Người nhận *" at bounding box center [460, 212] width 200 height 14
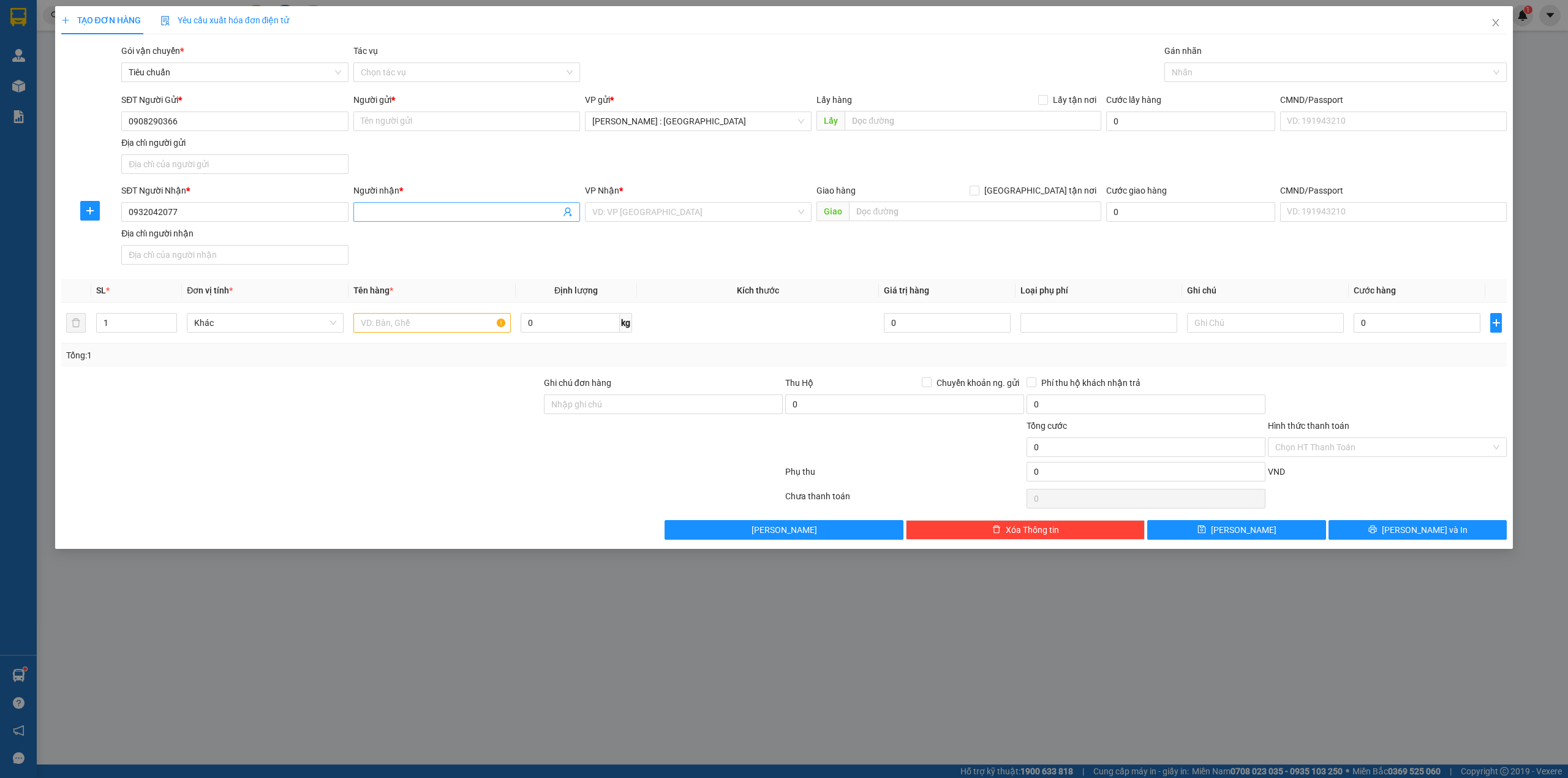
paste input "Thảo"
click at [449, 114] on input "Người gửi *" at bounding box center [466, 121] width 227 height 20
paste input "Hằng"
paste input "Trả: 81 pho Duc chính, phương Lê Hồng phong , Tp Quy nhon , tinh binh định"
click at [1037, 211] on input "Trả: 81 pho Duc chính, phương Lê Hồng phong , Tp Quy nhon , tinh binh định" at bounding box center [975, 211] width 252 height 20
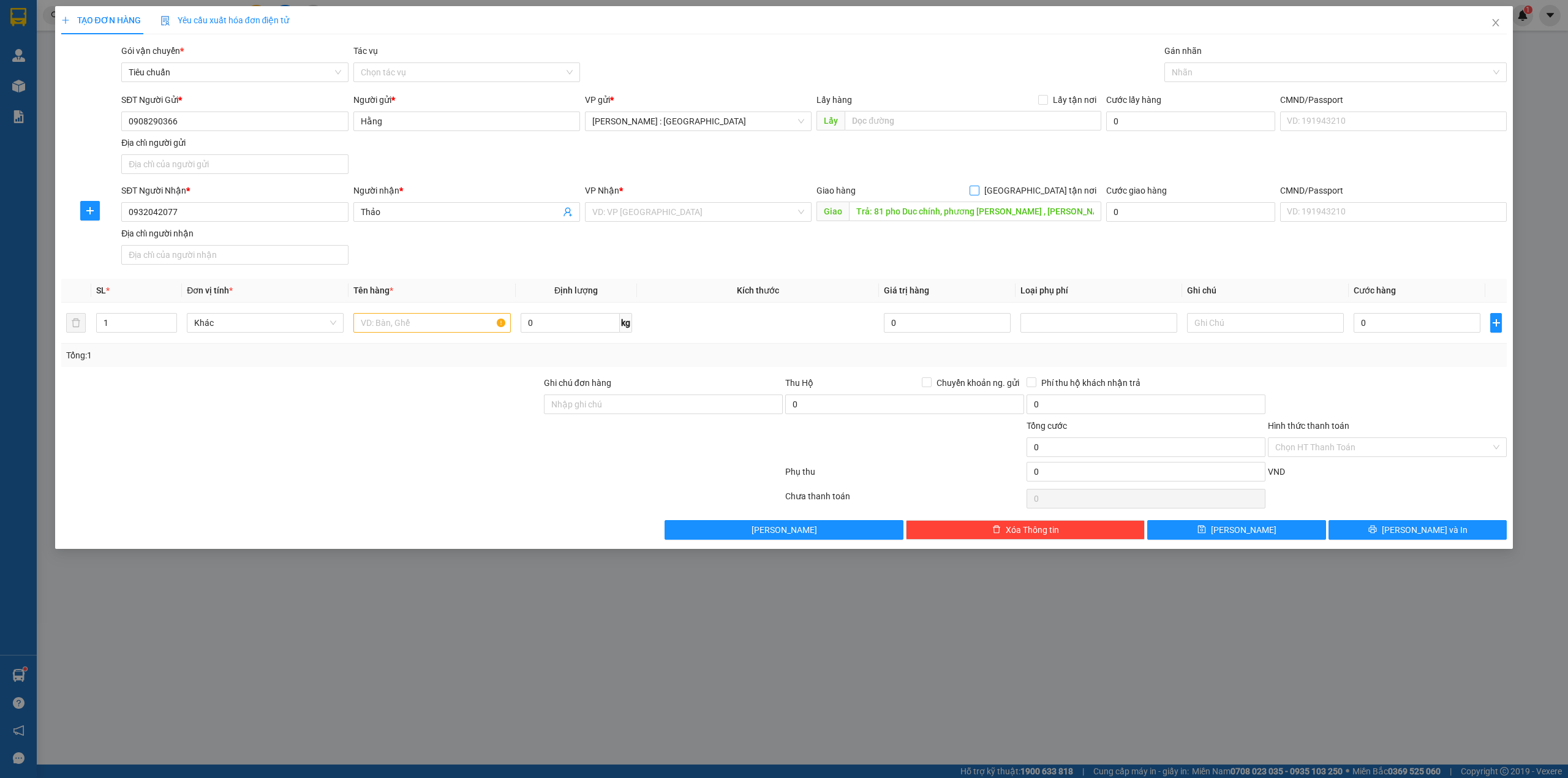
click at [1054, 195] on span "[GEOGRAPHIC_DATA] tận nơi" at bounding box center [1041, 190] width 122 height 14
click at [978, 194] on input "[GEOGRAPHIC_DATA] tận nơi" at bounding box center [974, 190] width 9 height 9
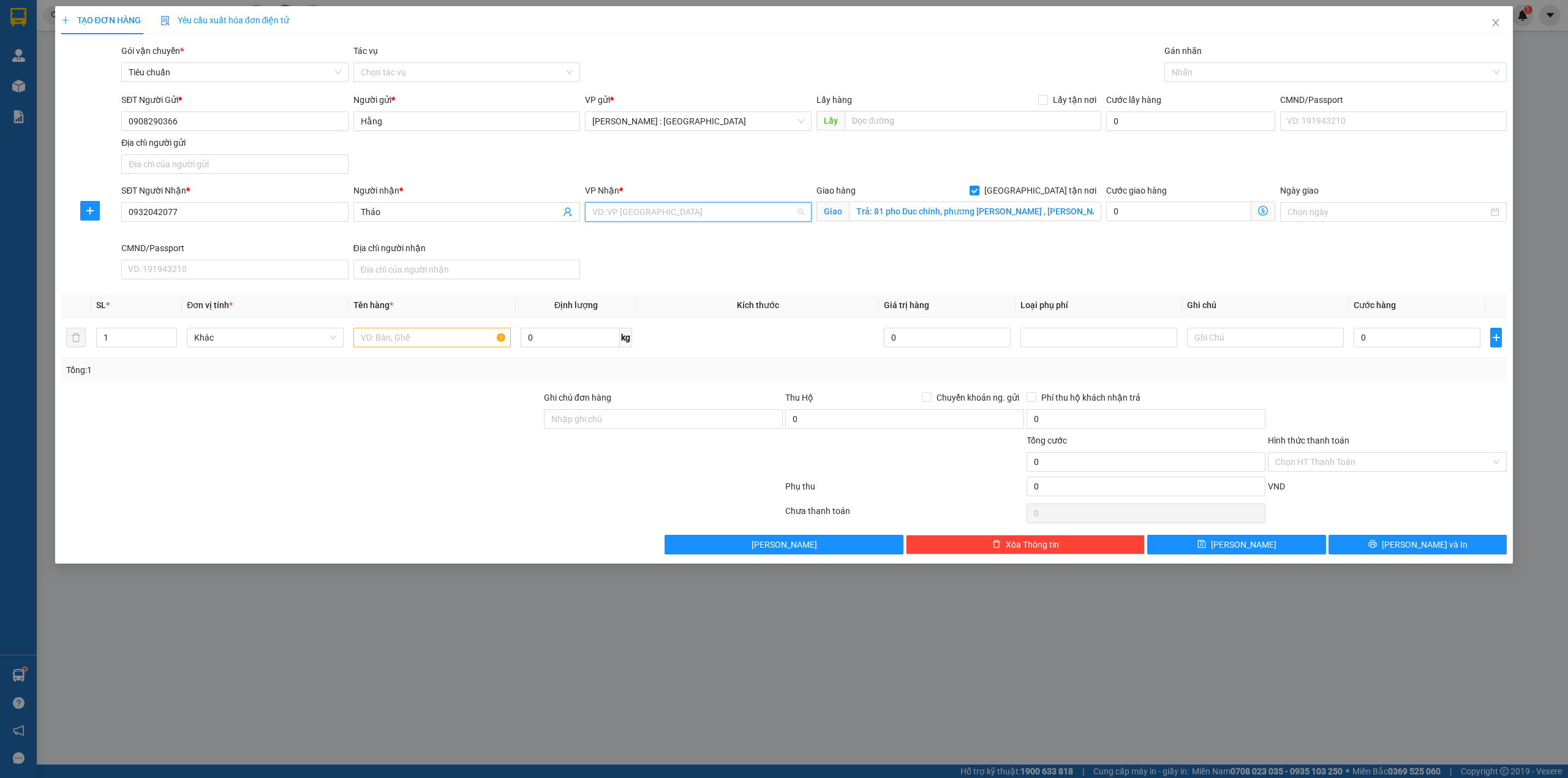
click at [794, 213] on input "search" at bounding box center [694, 212] width 204 height 18
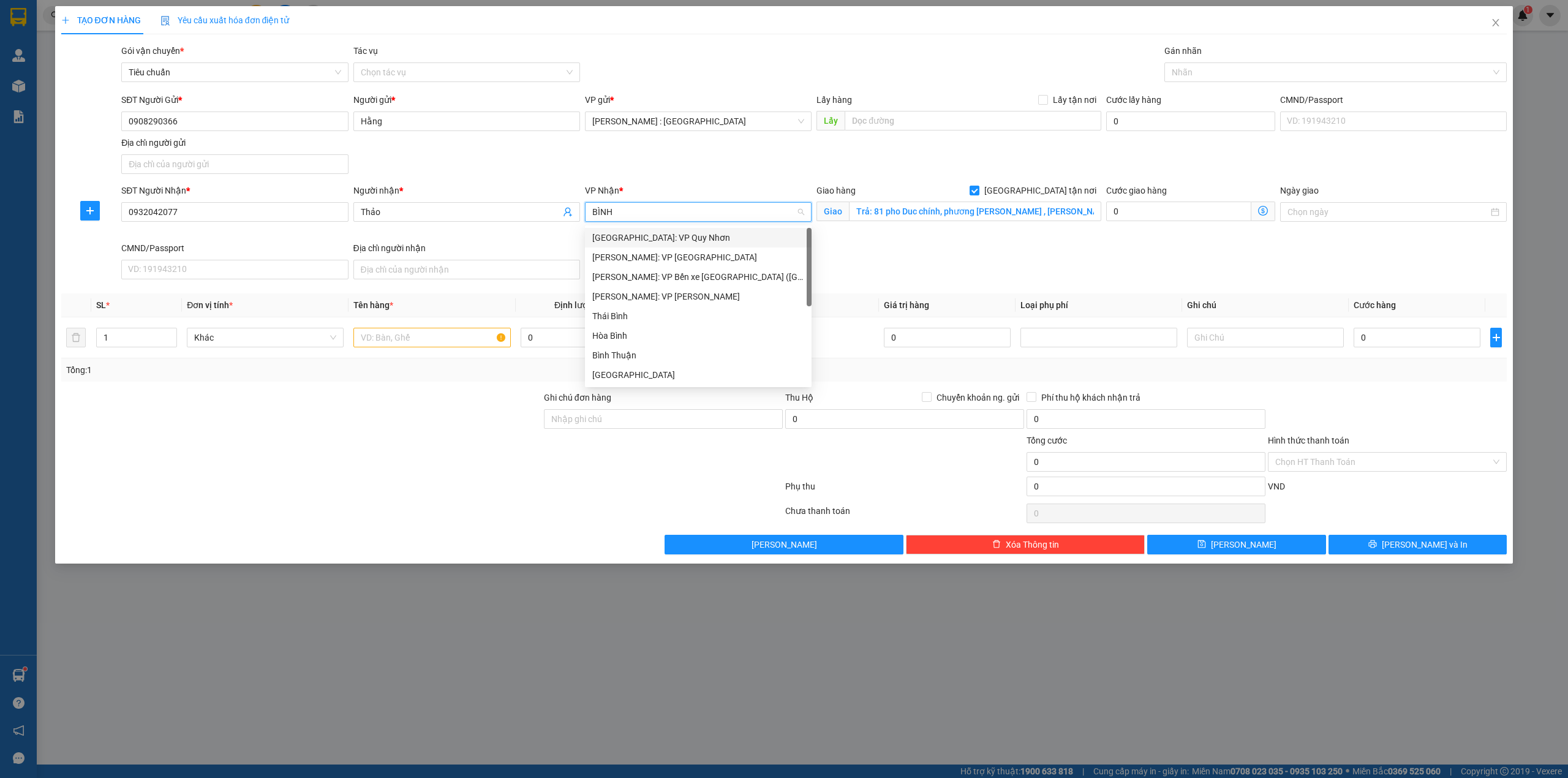
click at [741, 236] on div "[GEOGRAPHIC_DATA]: VP Quy Nhơn" at bounding box center [698, 238] width 212 height 14
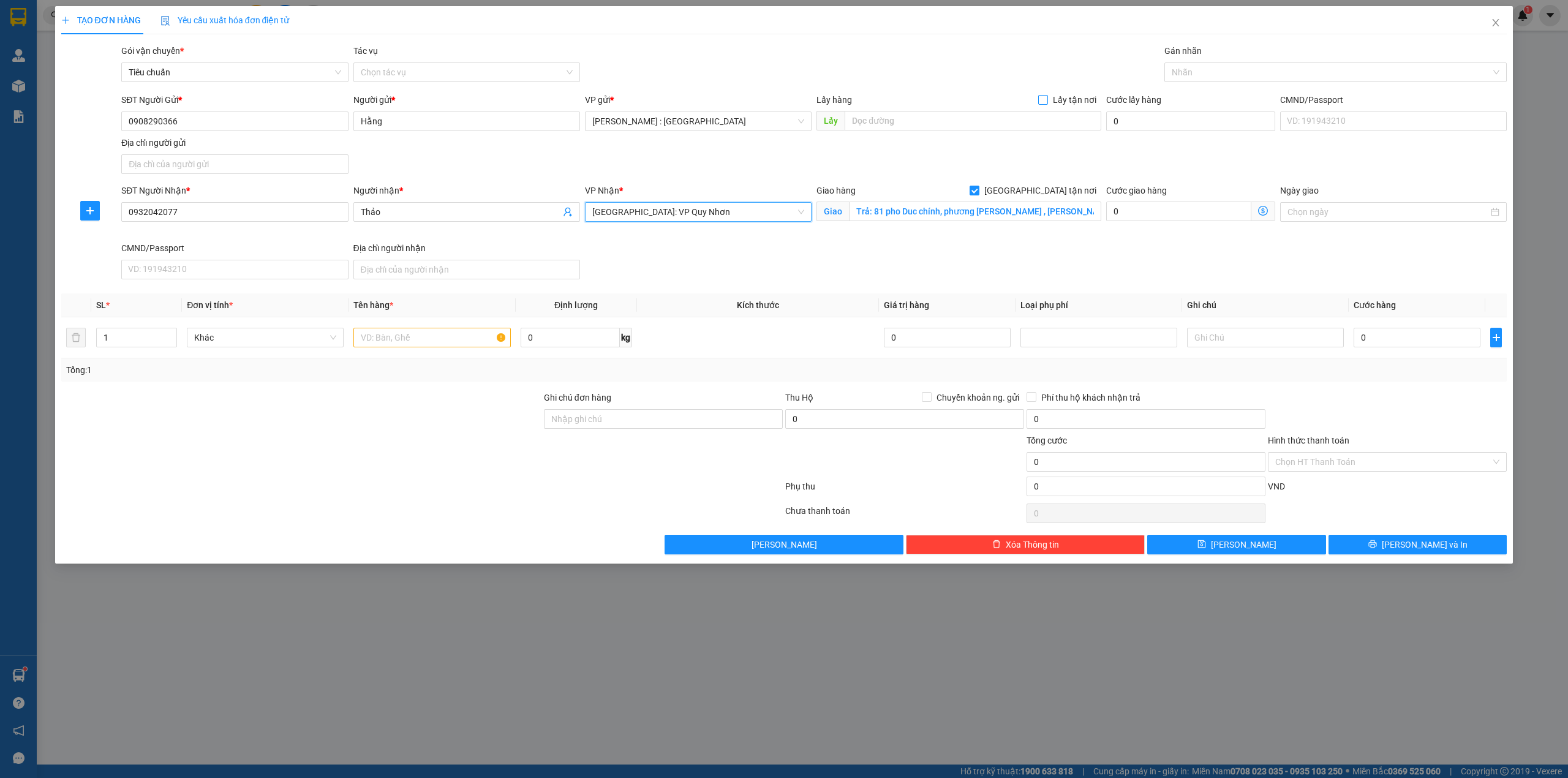
click at [1076, 96] on span "Lấy tận nơi" at bounding box center [1074, 100] width 53 height 14
click at [1047, 96] on input "Lấy tận nơi" at bounding box center [1042, 99] width 9 height 9
click at [1040, 118] on input "text" at bounding box center [973, 121] width 257 height 20
paste input "Địa chỉ: 1A đường số 7, Linh Chiểu, Thủ Đức"
paste input "ón: số 21 đường thủ khoa huân phường bến Thành quận 1"
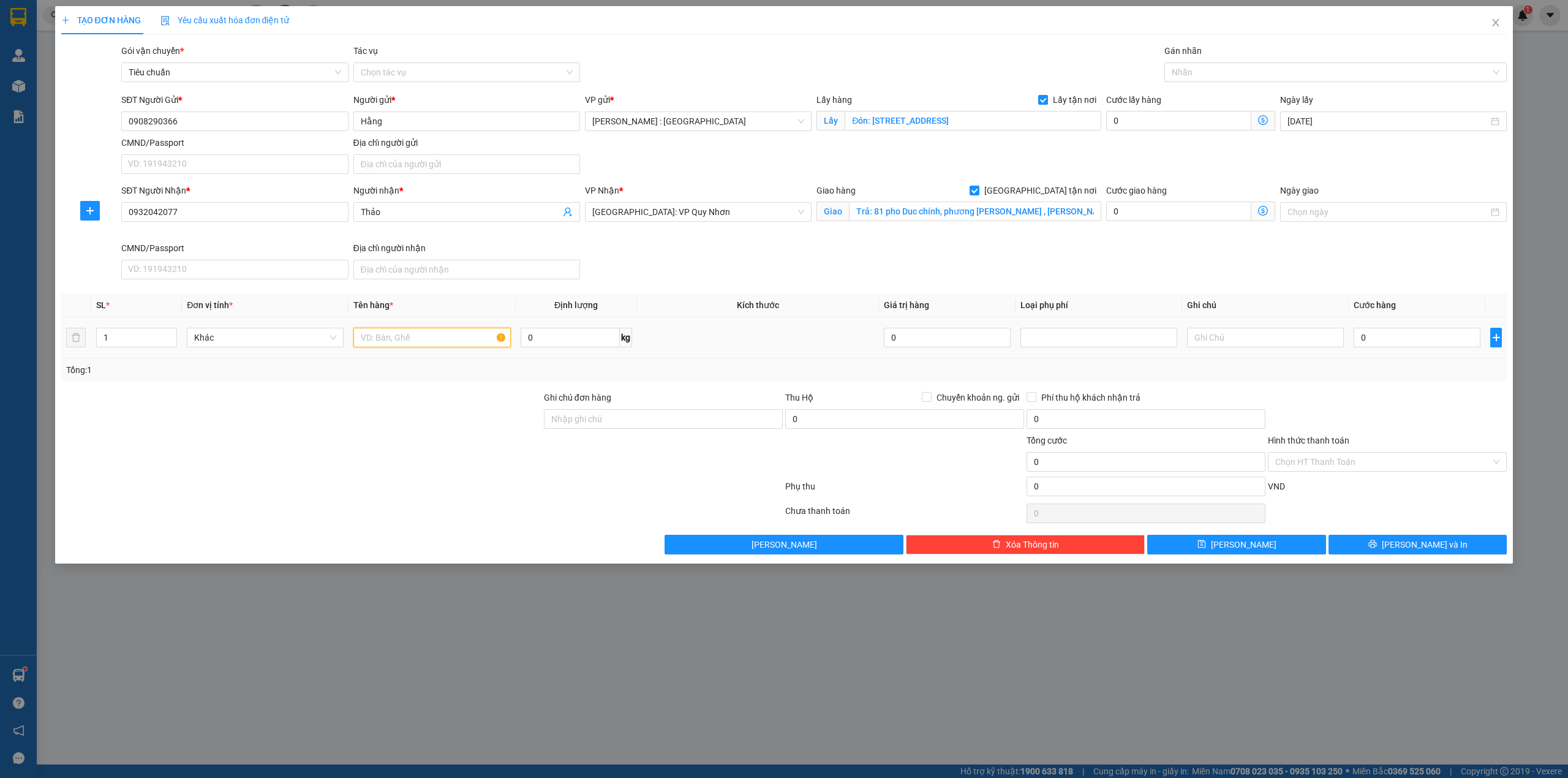
click at [415, 337] on input "text" at bounding box center [431, 337] width 157 height 20
click at [1424, 332] on input "0" at bounding box center [1417, 337] width 127 height 20
click at [1174, 115] on input "0" at bounding box center [1179, 121] width 145 height 20
click at [1238, 547] on span "[PERSON_NAME]" at bounding box center [1244, 544] width 66 height 14
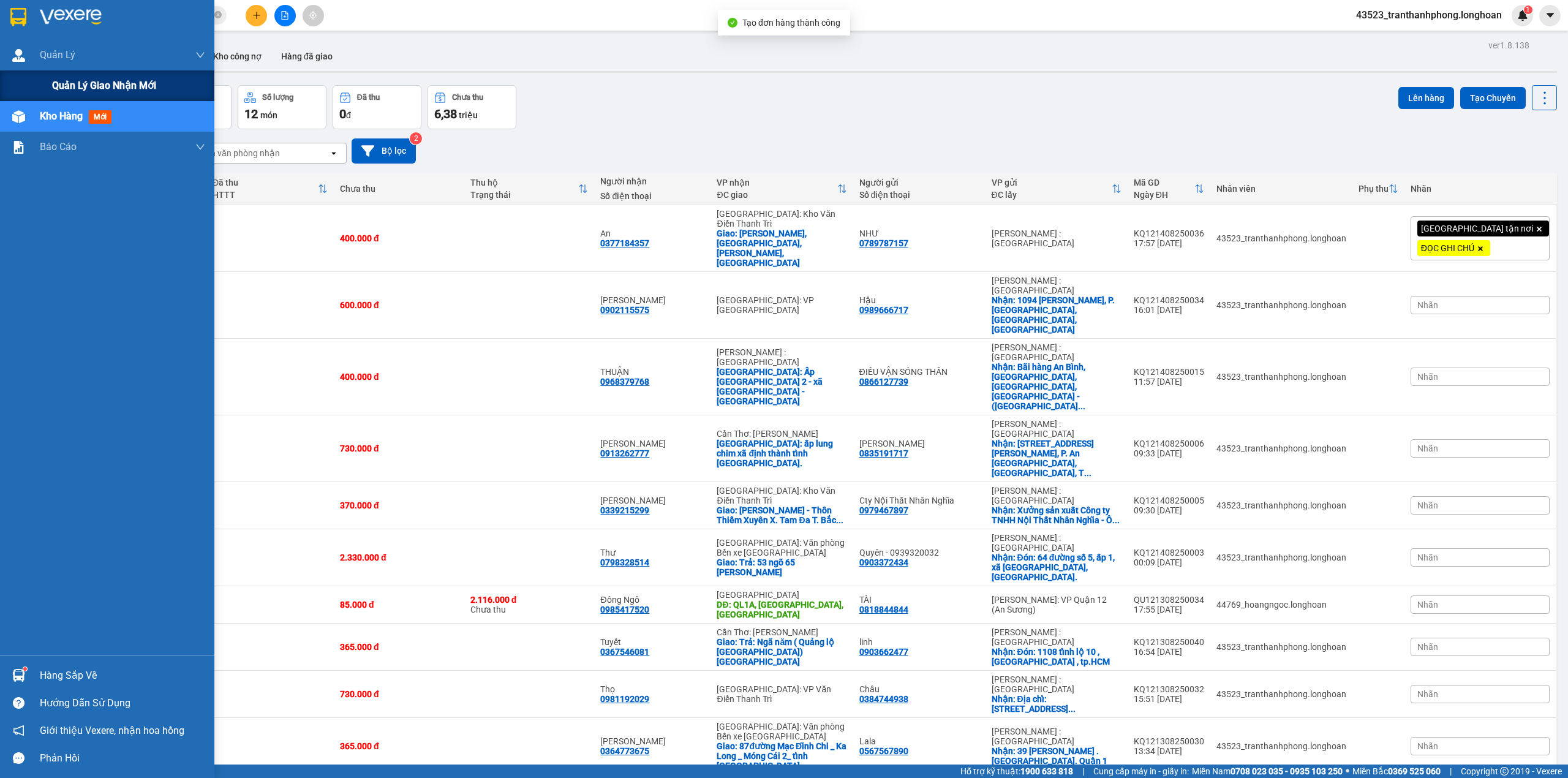
click at [54, 81] on span "Quản lý giao nhận mới" at bounding box center [104, 85] width 104 height 15
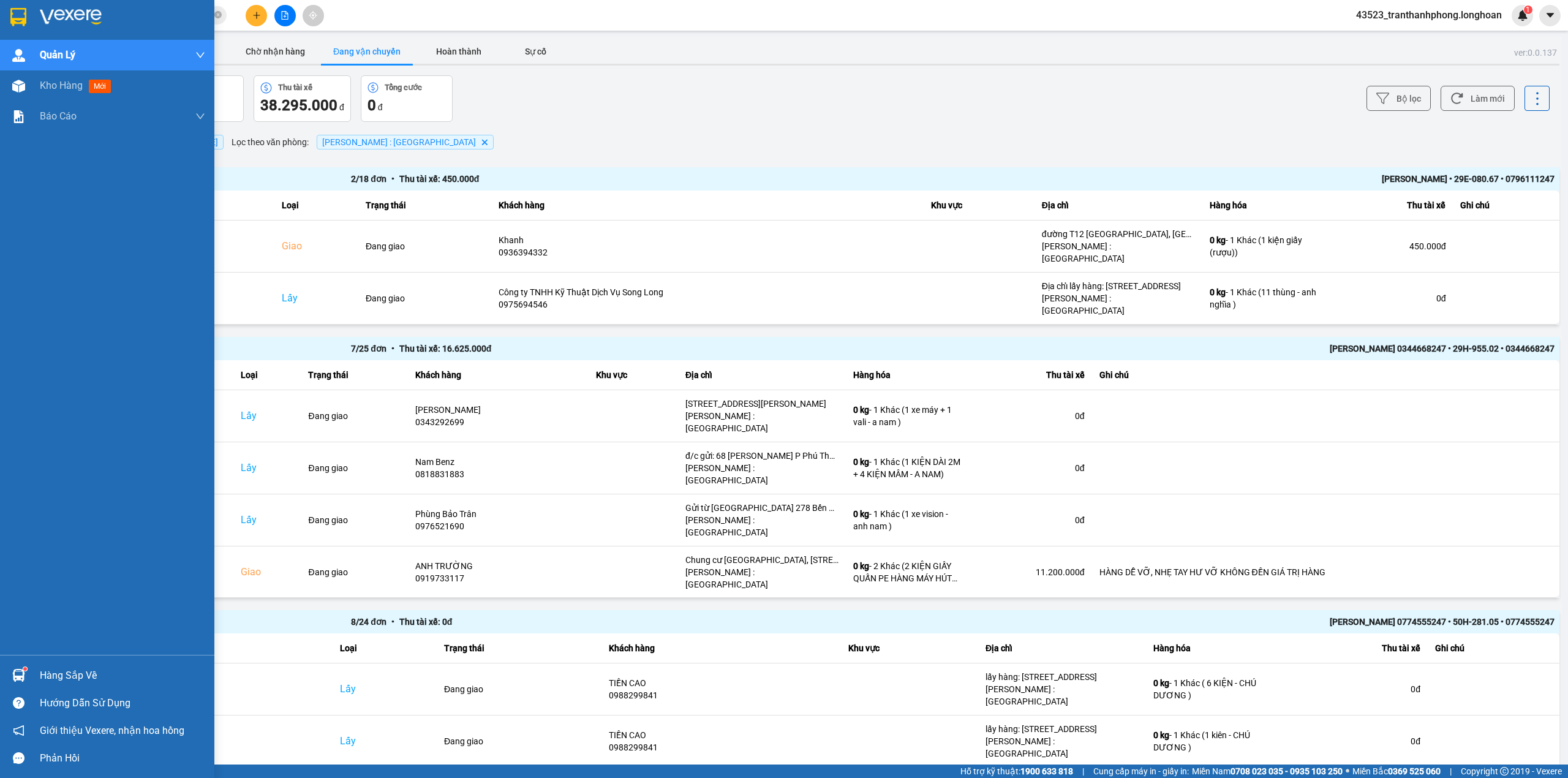
click at [0, 12] on div at bounding box center [107, 20] width 215 height 40
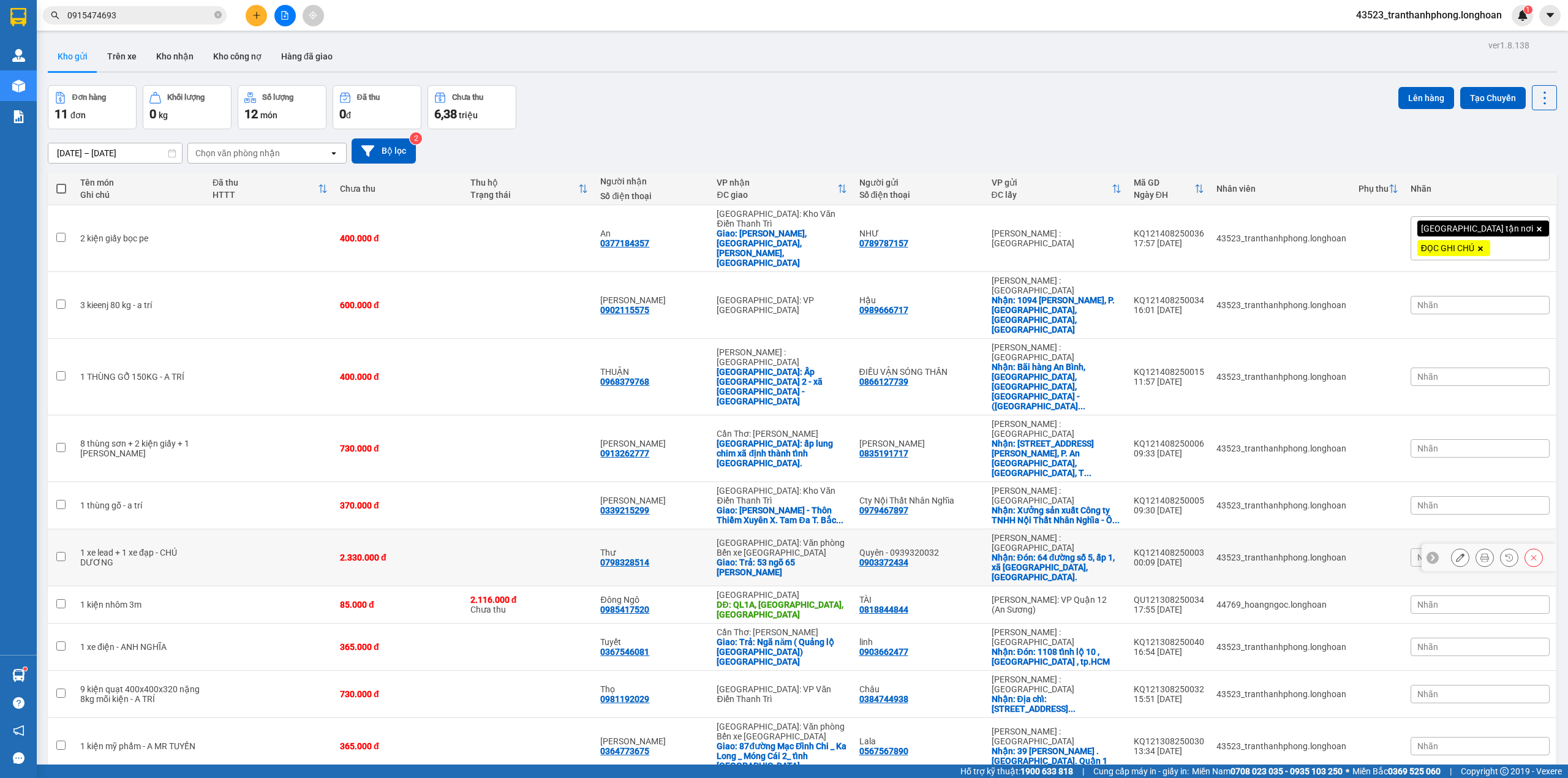
scroll to position [56, 0]
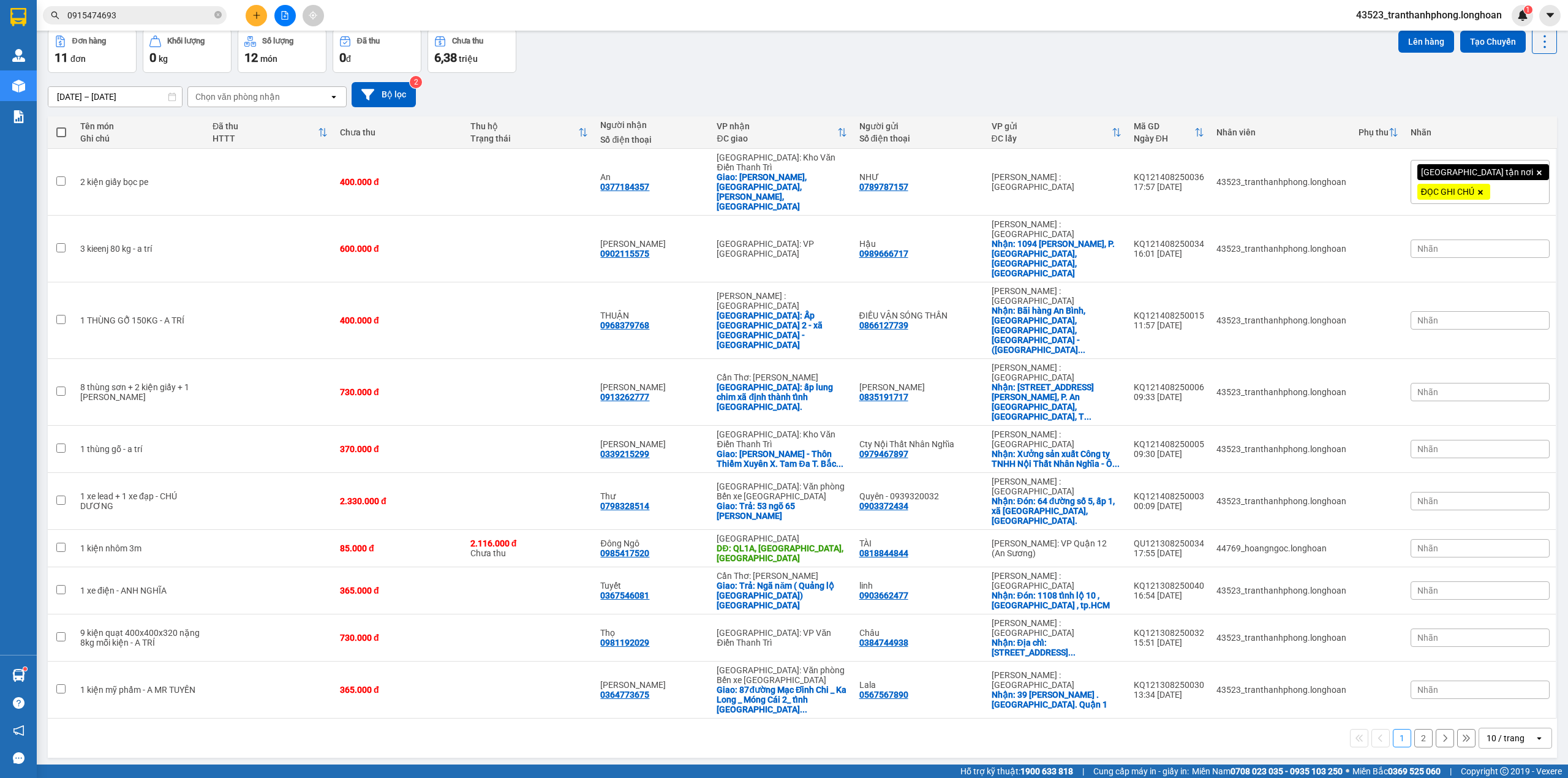
click at [1498, 732] on div "10 / trang" at bounding box center [1506, 738] width 38 height 12
click at [1493, 734] on div "100 / trang" at bounding box center [1503, 725] width 74 height 22
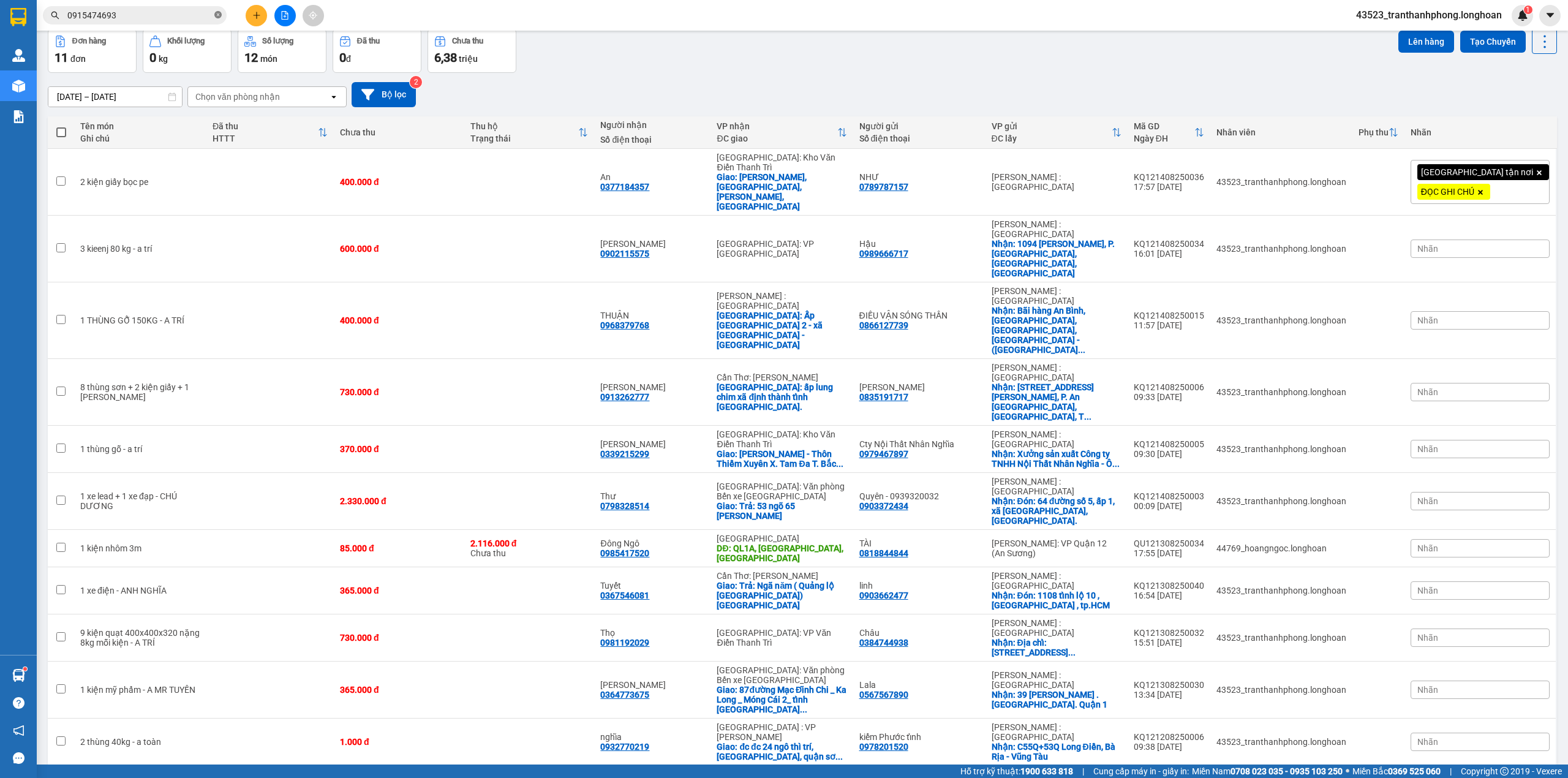
click at [215, 14] on icon "close-circle" at bounding box center [218, 14] width 7 height 7
paste input "0399727119"
click at [191, 14] on input "text" at bounding box center [140, 15] width 144 height 14
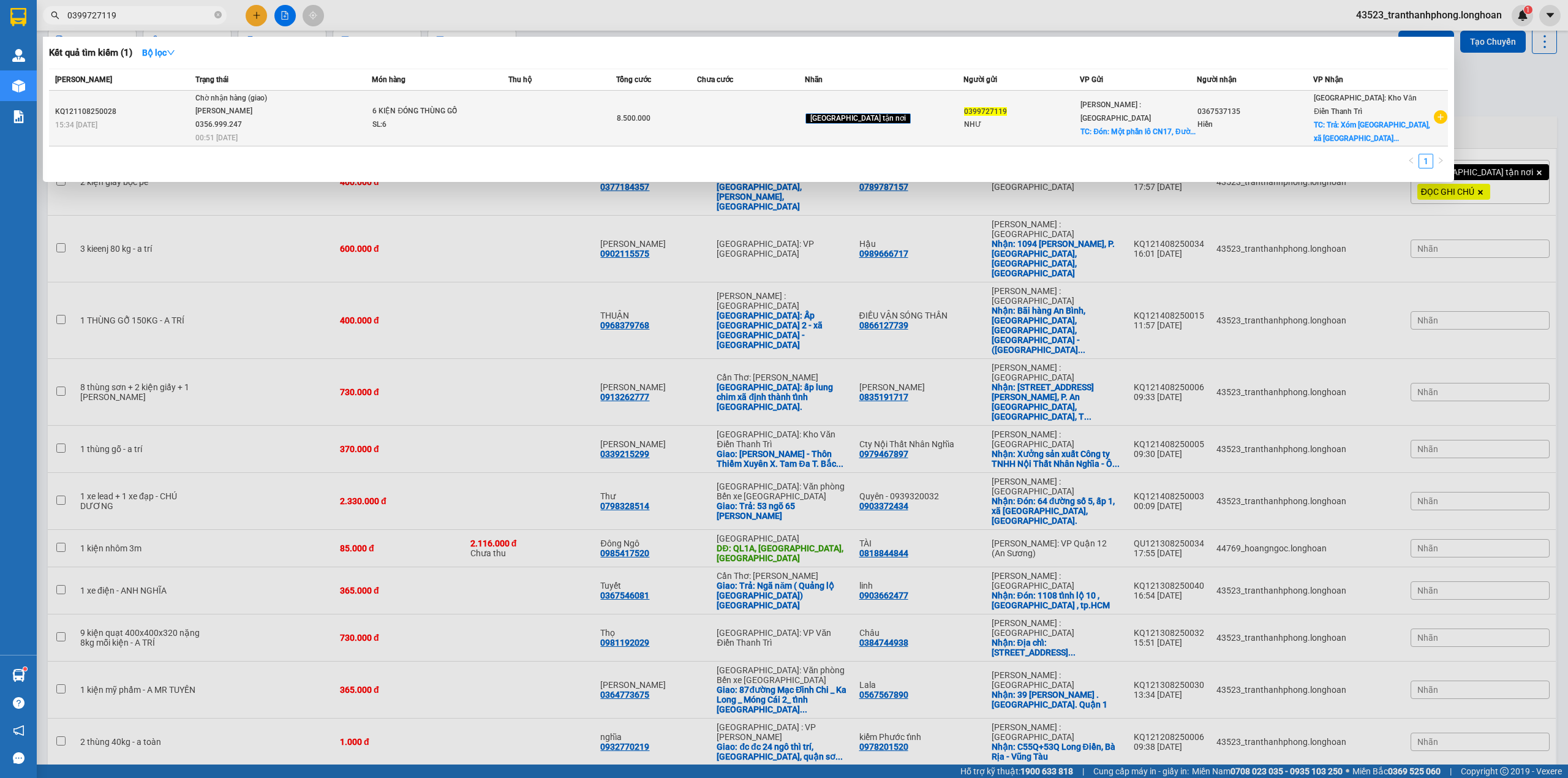
click at [300, 128] on span "Chờ nhận hàng (giao) nguyễn hải đăng 0356.999.247 00:51 - 14/08" at bounding box center [284, 117] width 176 height 51
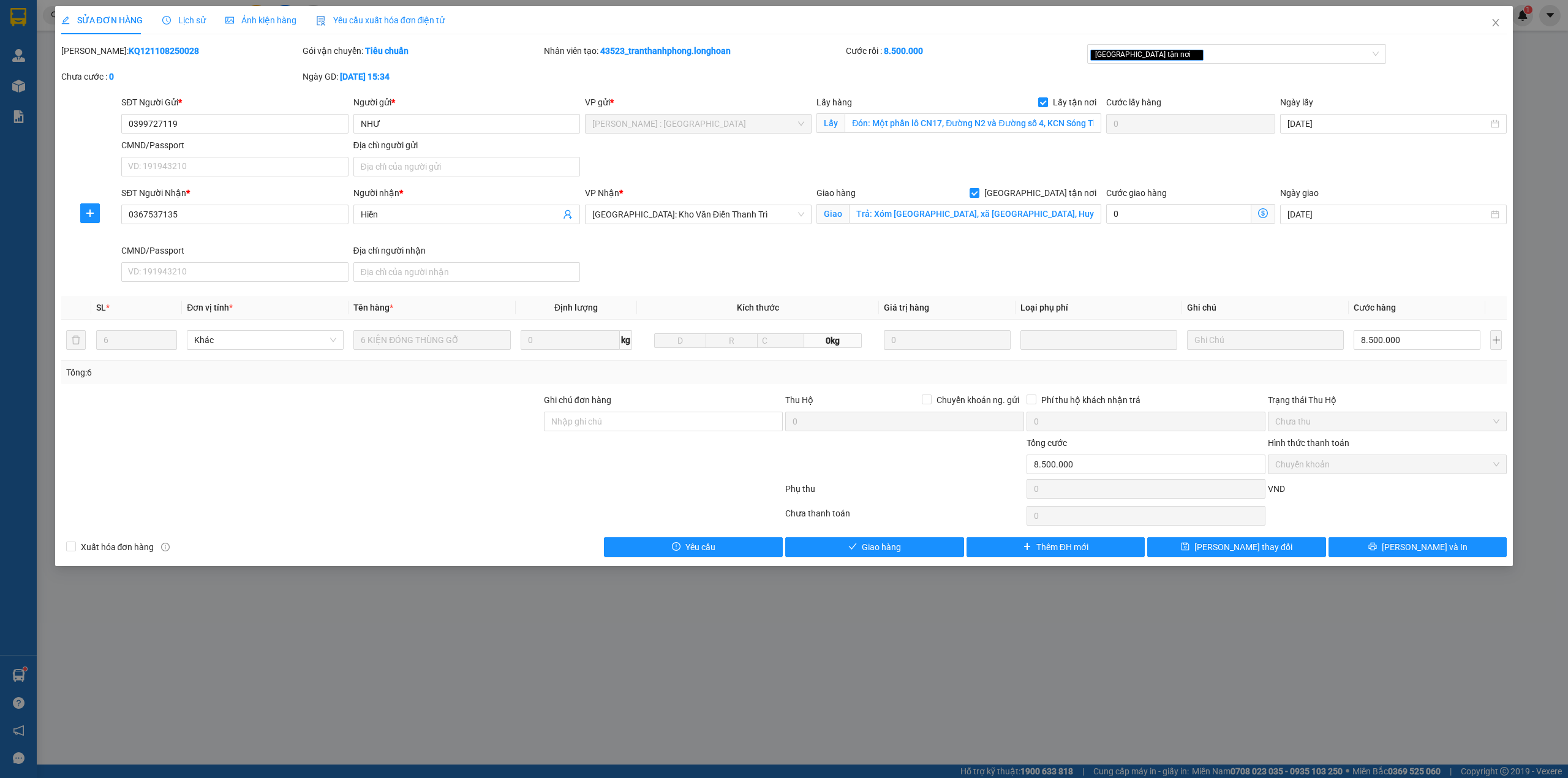
click at [129, 53] on b "KQ121108250028" at bounding box center [163, 51] width 70 height 10
copy b "KQ121108250028"
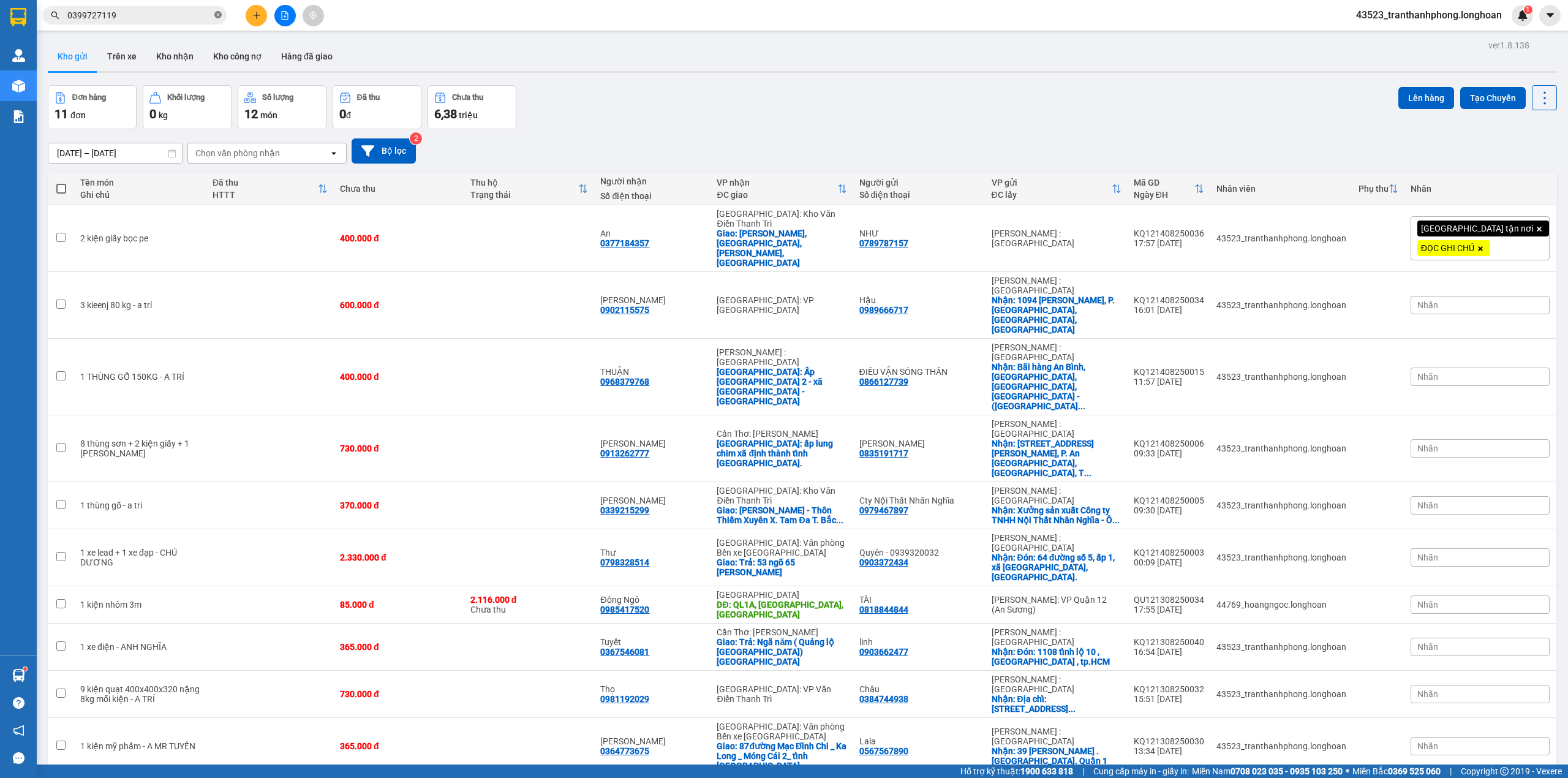
click at [223, 20] on span "0399727119" at bounding box center [135, 15] width 184 height 18
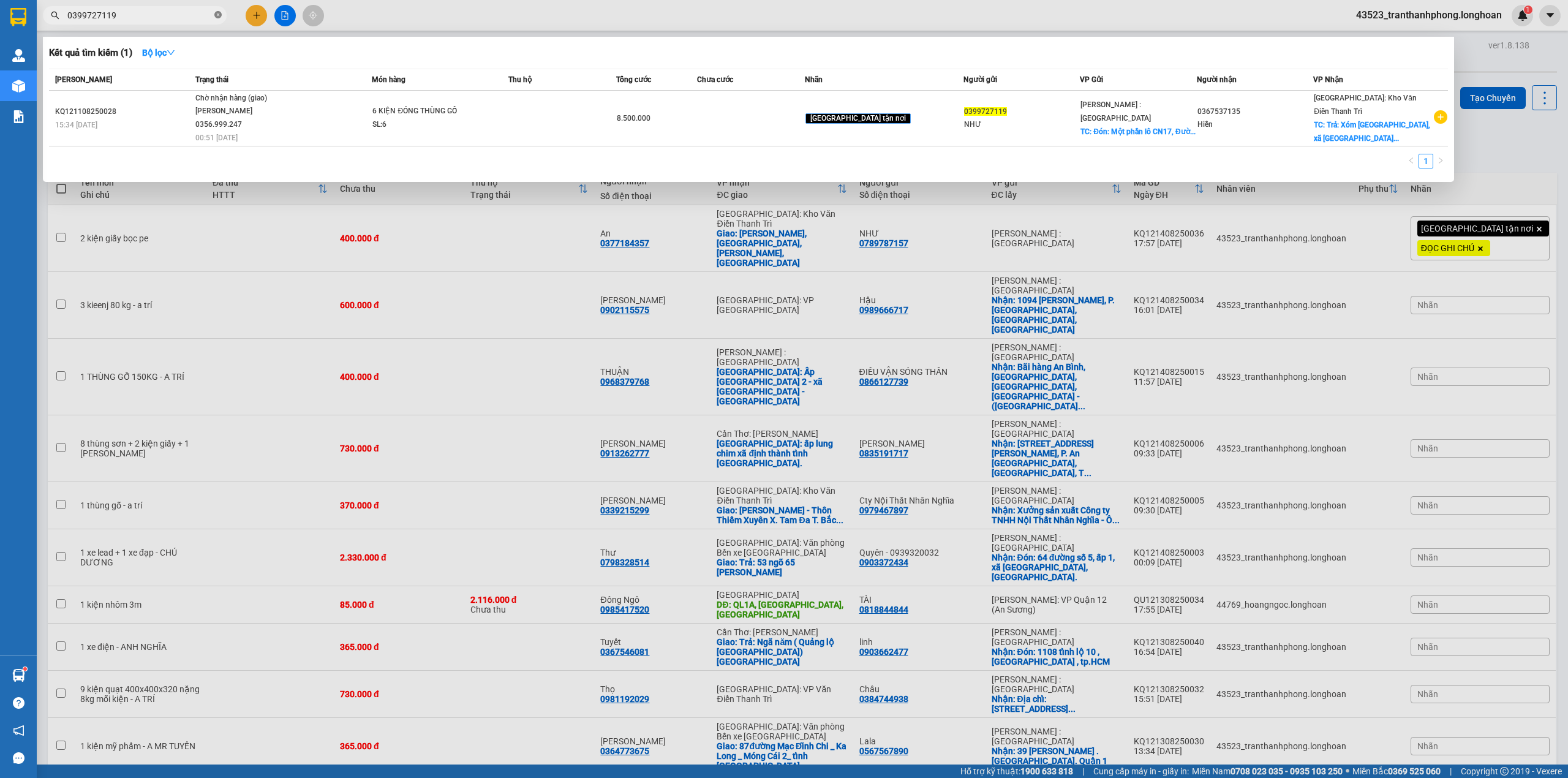
click at [218, 18] on icon "close-circle" at bounding box center [218, 14] width 7 height 7
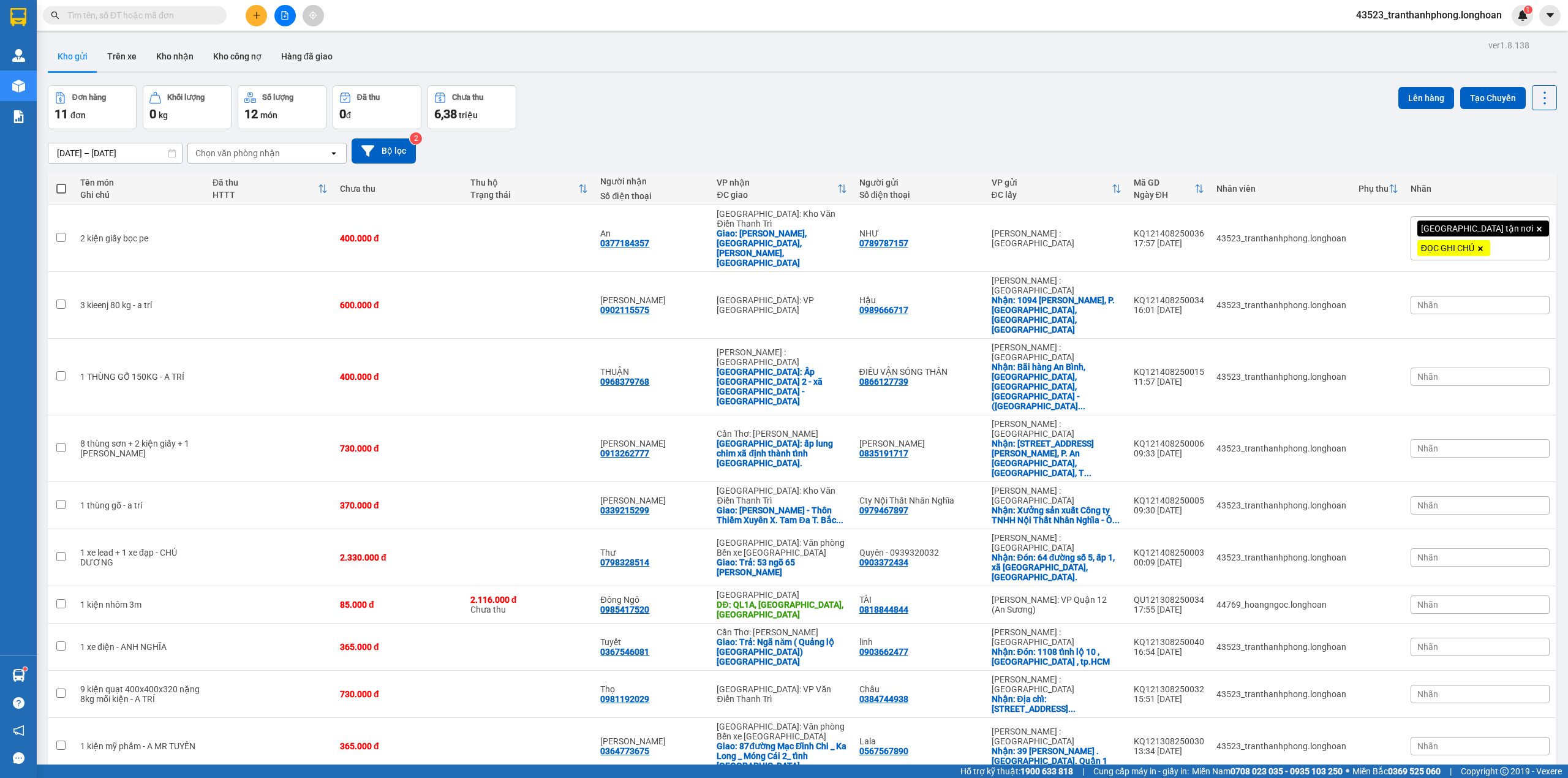
paste input "0988799355"
click at [186, 14] on input "text" at bounding box center [140, 15] width 144 height 14
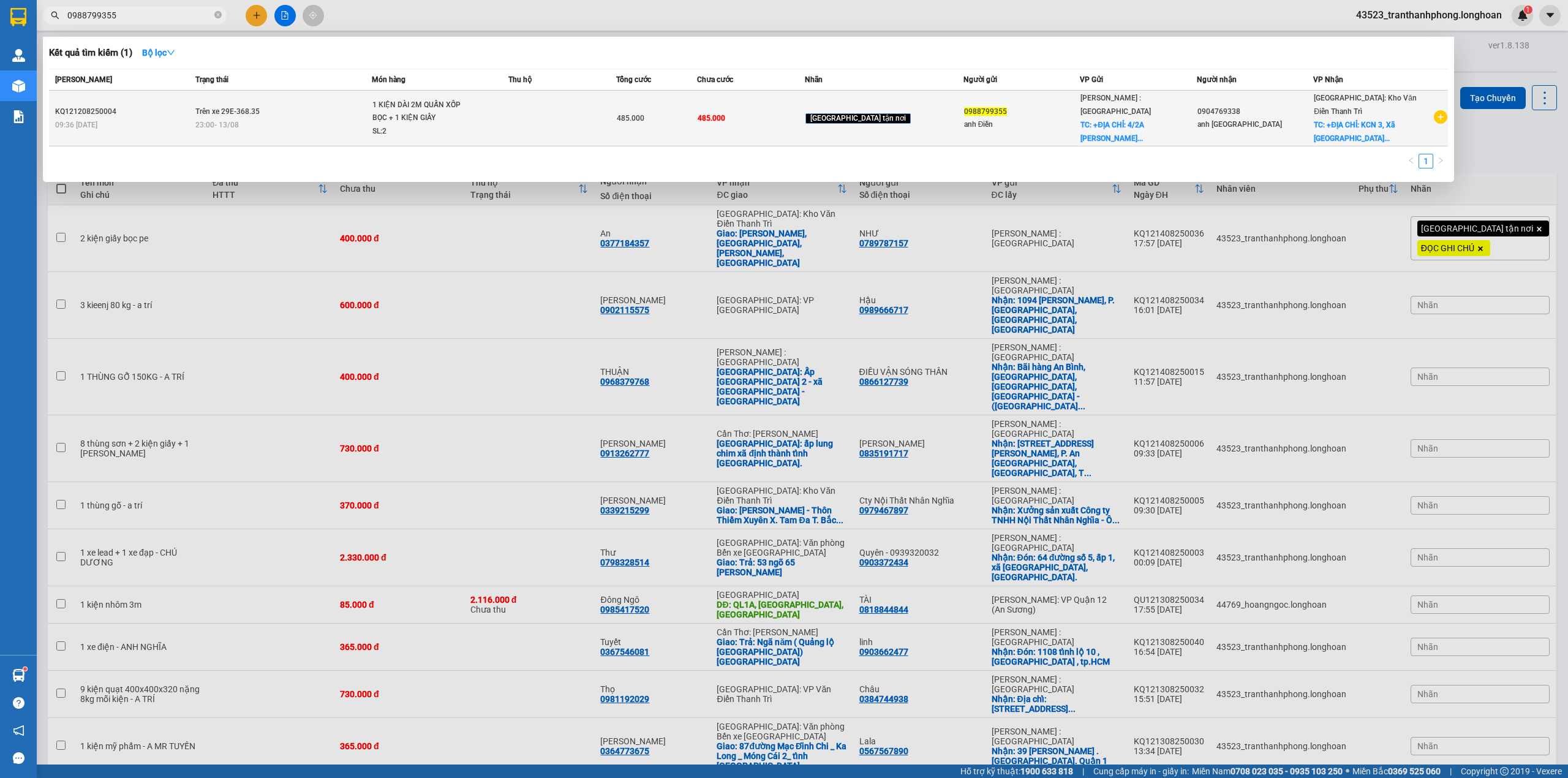
click at [356, 118] on div "23:00 - 13/08" at bounding box center [284, 125] width 176 height 14
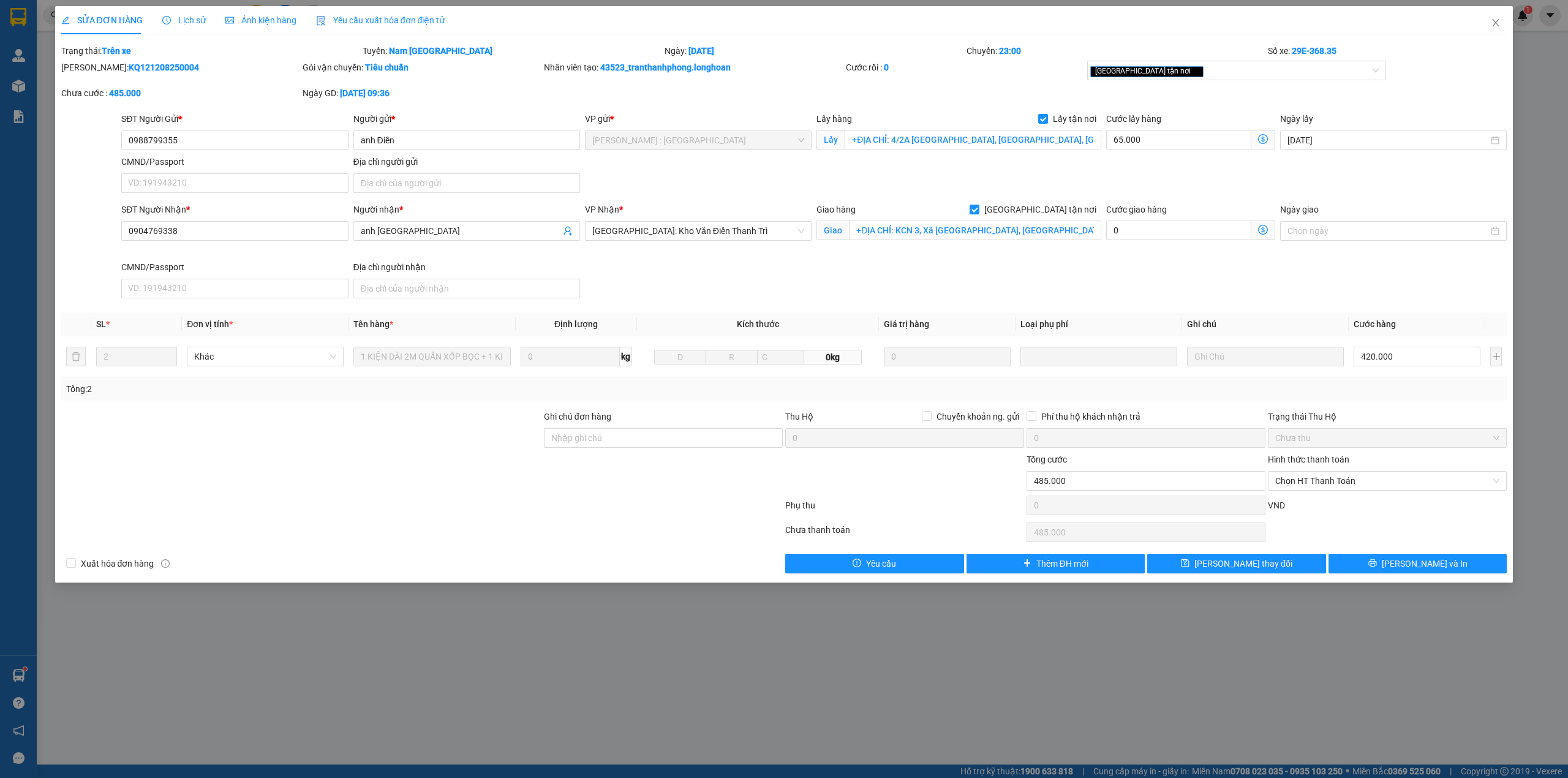
click at [148, 75] on div "Mã ĐH: KQ121208250004" at bounding box center [181, 73] width 242 height 26
click at [146, 70] on b "KQ121208250004" at bounding box center [163, 67] width 70 height 10
copy b "KQ121208250004"
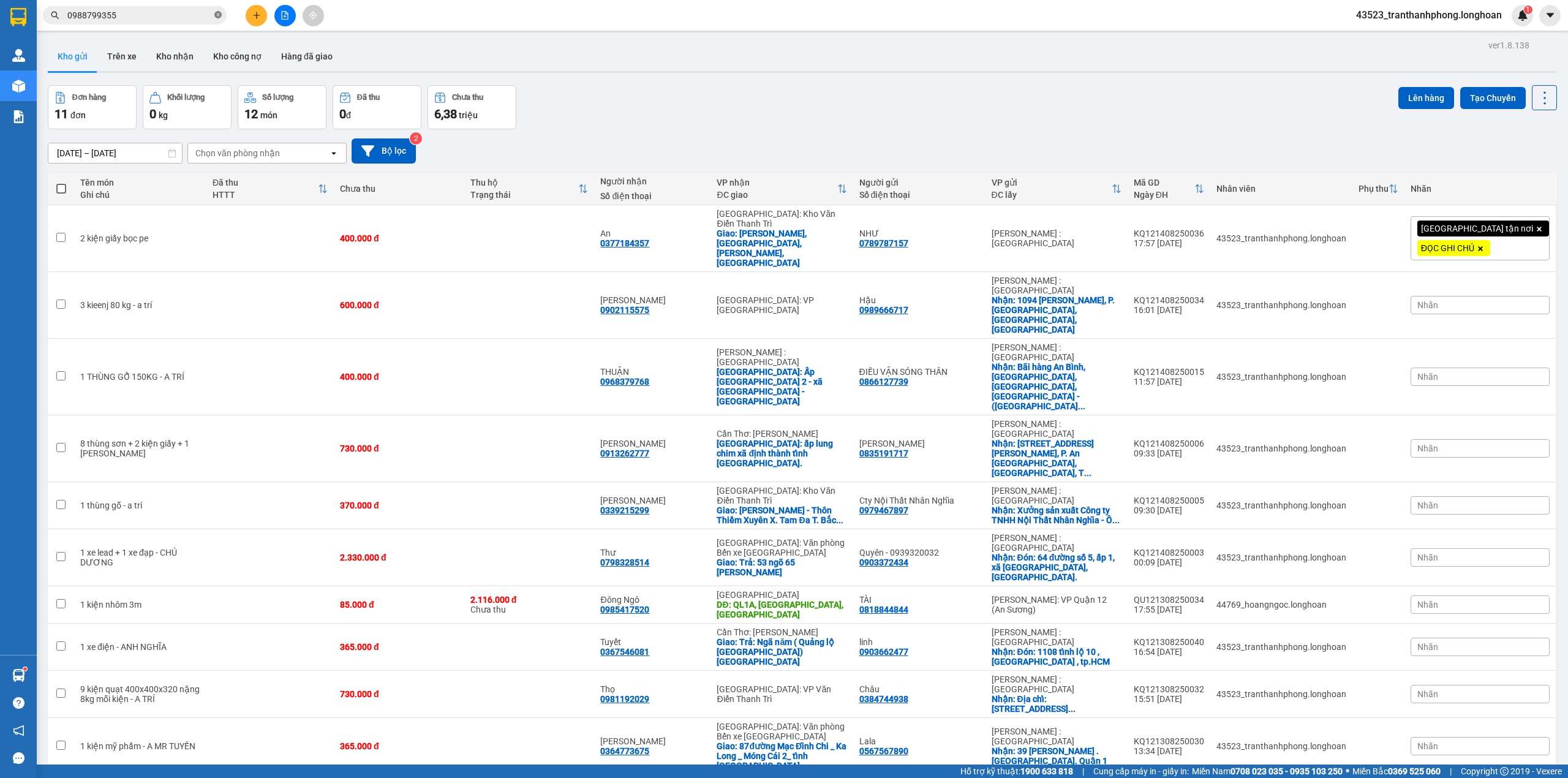
click at [218, 14] on icon "close-circle" at bounding box center [218, 14] width 7 height 7
paste input "0978987799"
click at [160, 12] on input "0978987799" at bounding box center [140, 15] width 144 height 14
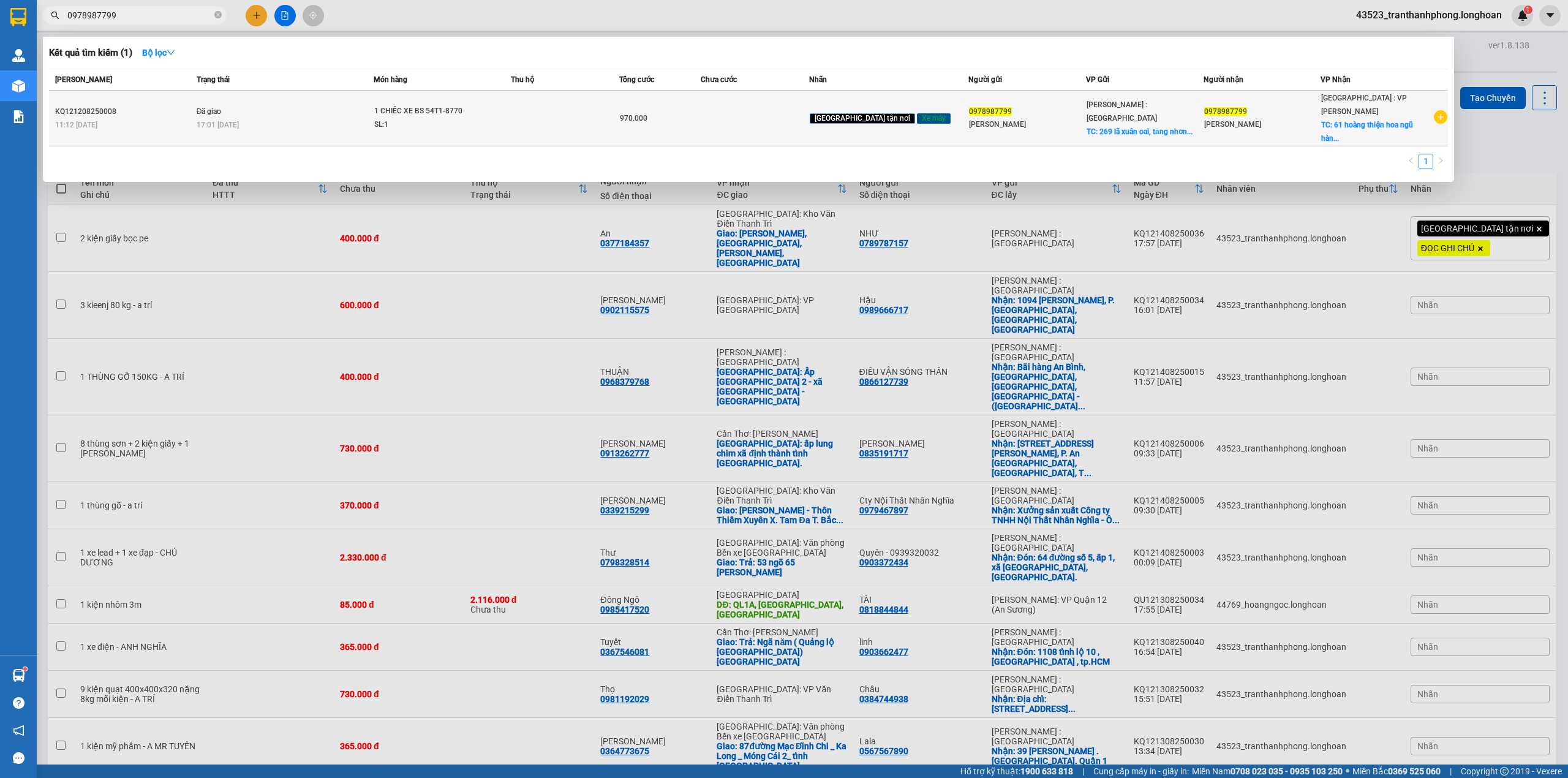
click at [303, 101] on td "Đã giao 17:01 - 14/08" at bounding box center [284, 118] width 181 height 56
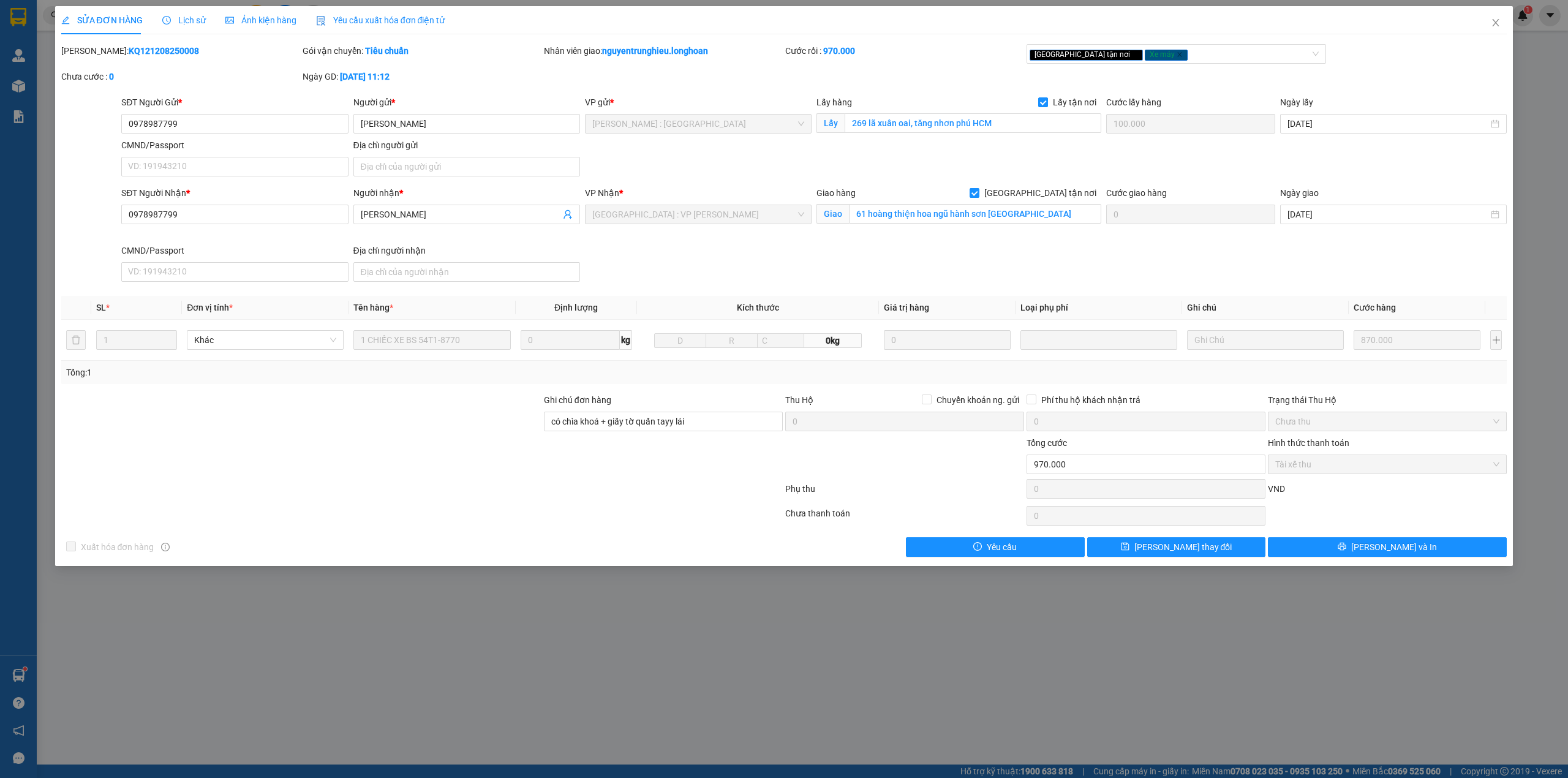
click at [142, 50] on b "KQ121208250008" at bounding box center [163, 51] width 70 height 10
copy b "KQ121208250008"
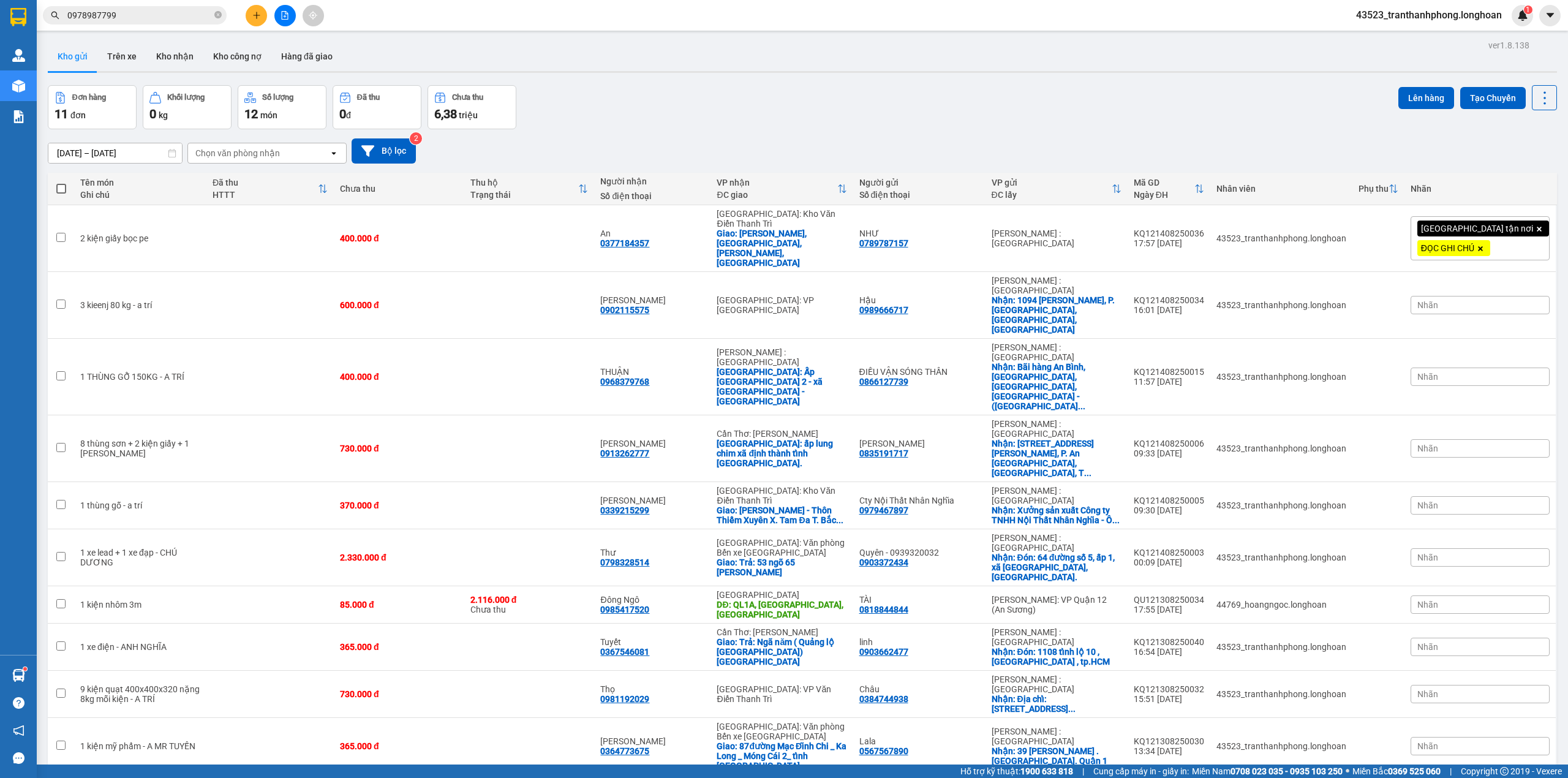
click at [212, 15] on span "0978987799" at bounding box center [135, 15] width 184 height 18
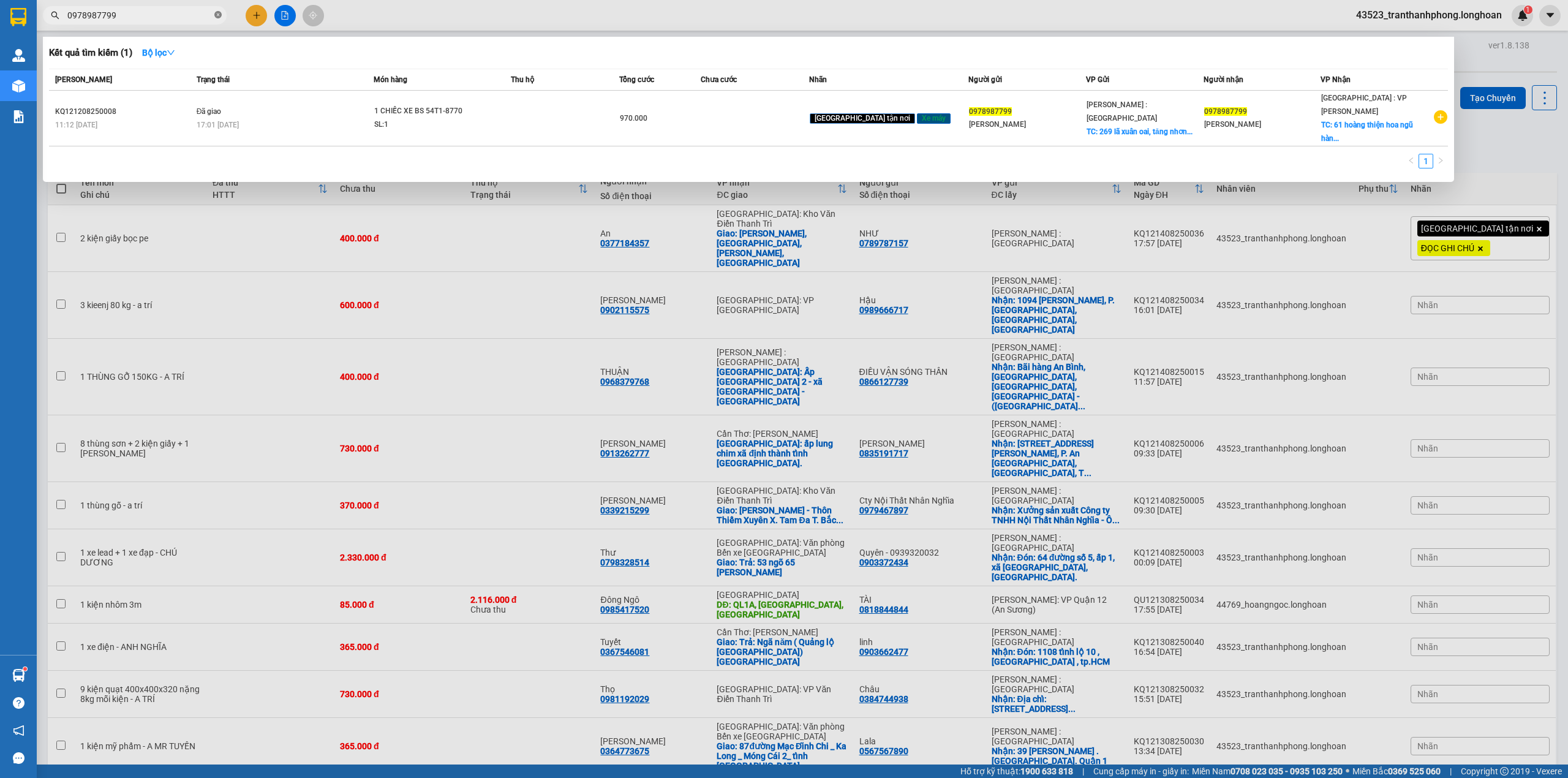
click at [215, 14] on icon "close-circle" at bounding box center [218, 14] width 7 height 7
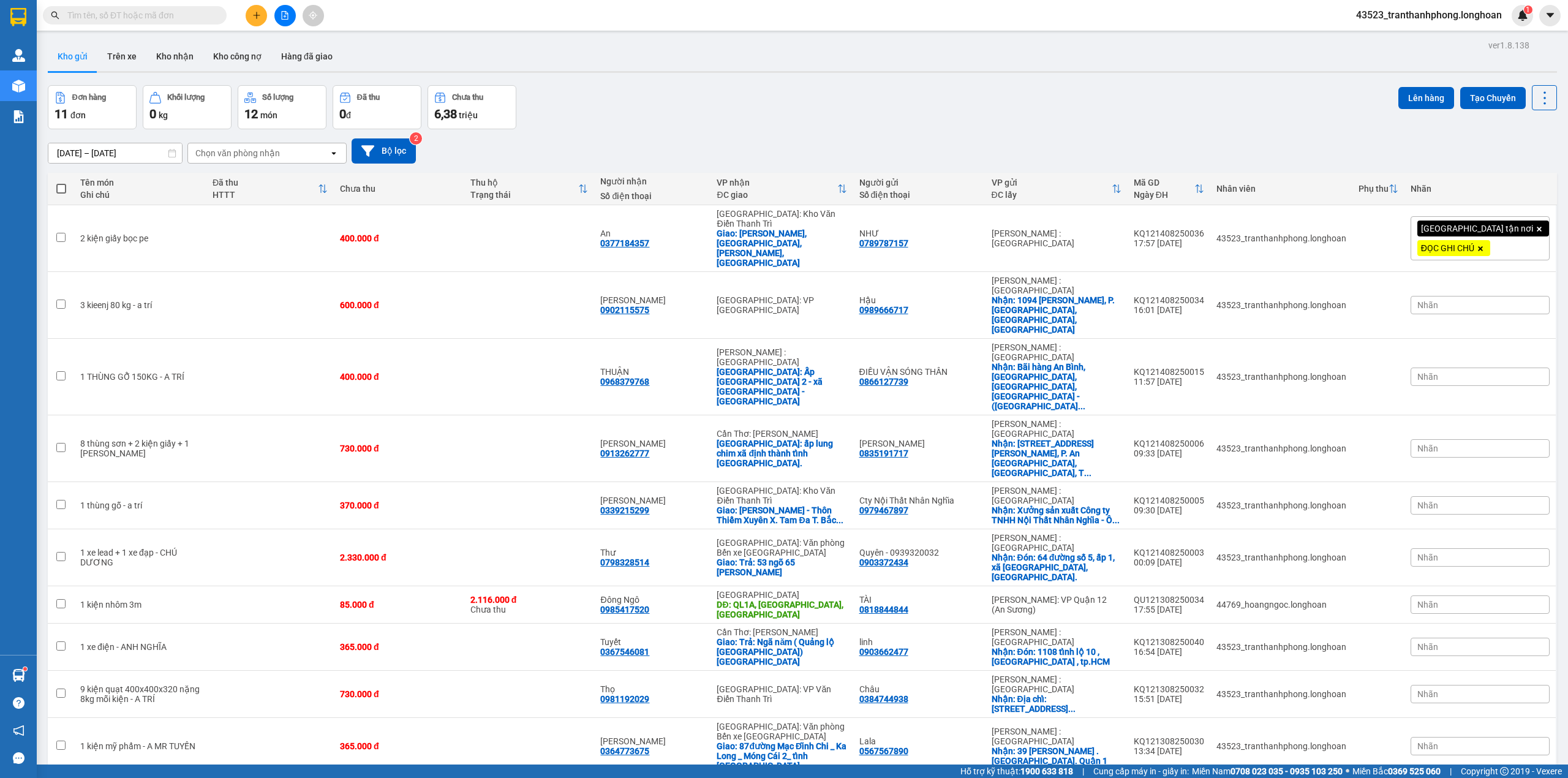
click at [213, 14] on span at bounding box center [135, 15] width 184 height 18
click at [202, 21] on input "text" at bounding box center [140, 15] width 144 height 14
paste input "0982870339"
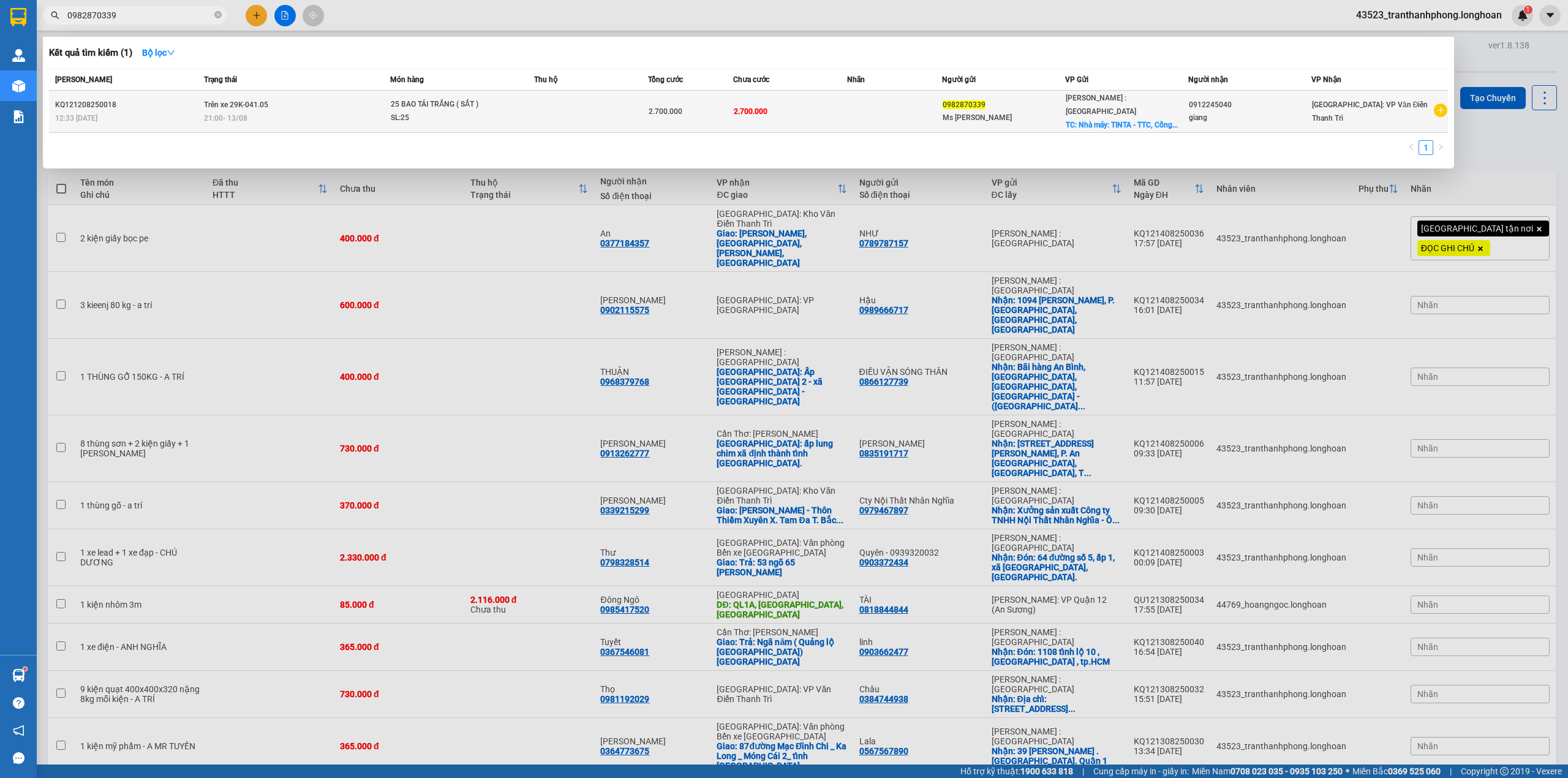
click at [212, 100] on span "Trên xe 29K-041.05" at bounding box center [236, 104] width 64 height 9
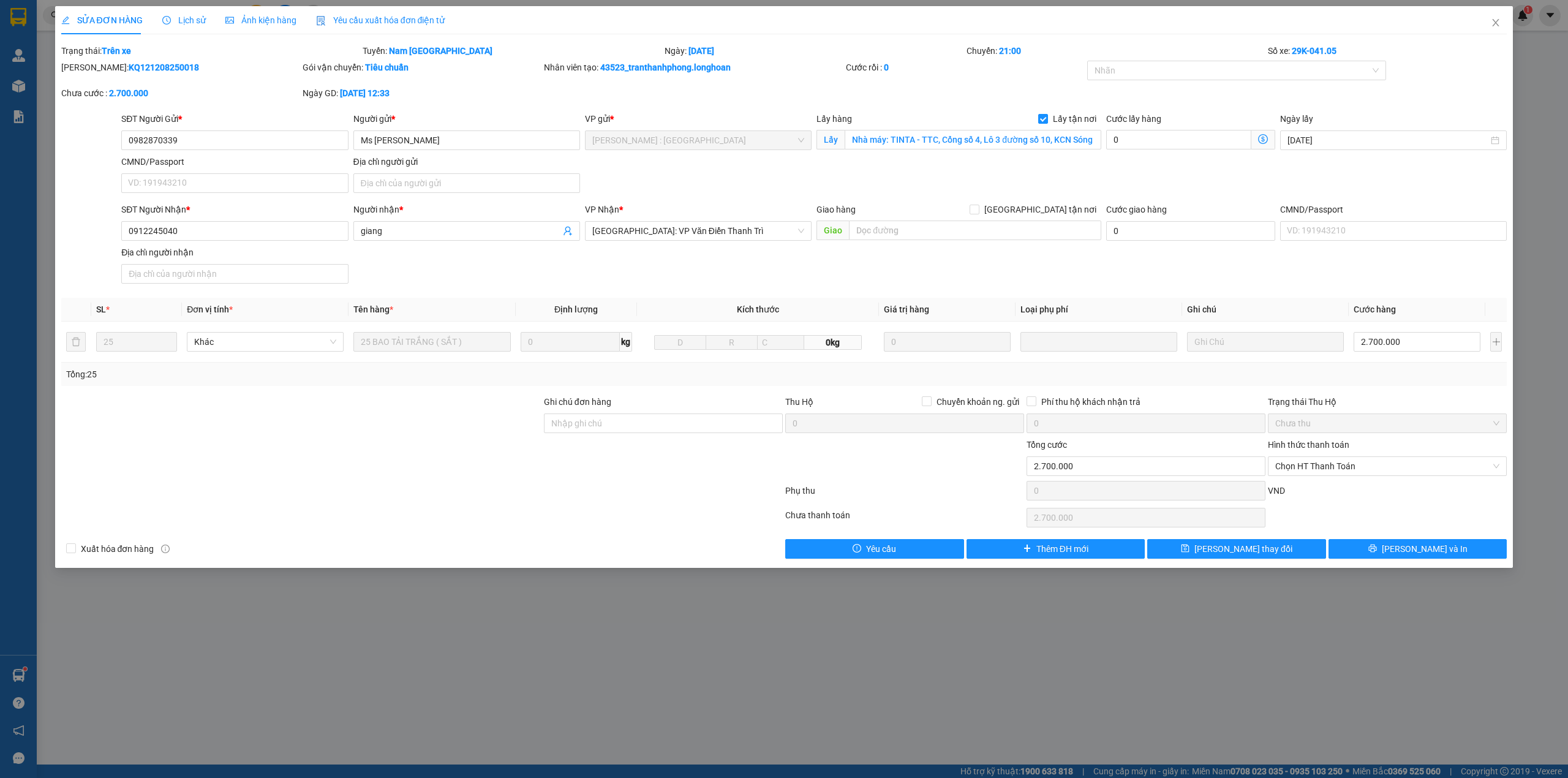
click at [142, 62] on b "KQ121208250018" at bounding box center [163, 67] width 70 height 10
copy b "KQ121208250018"
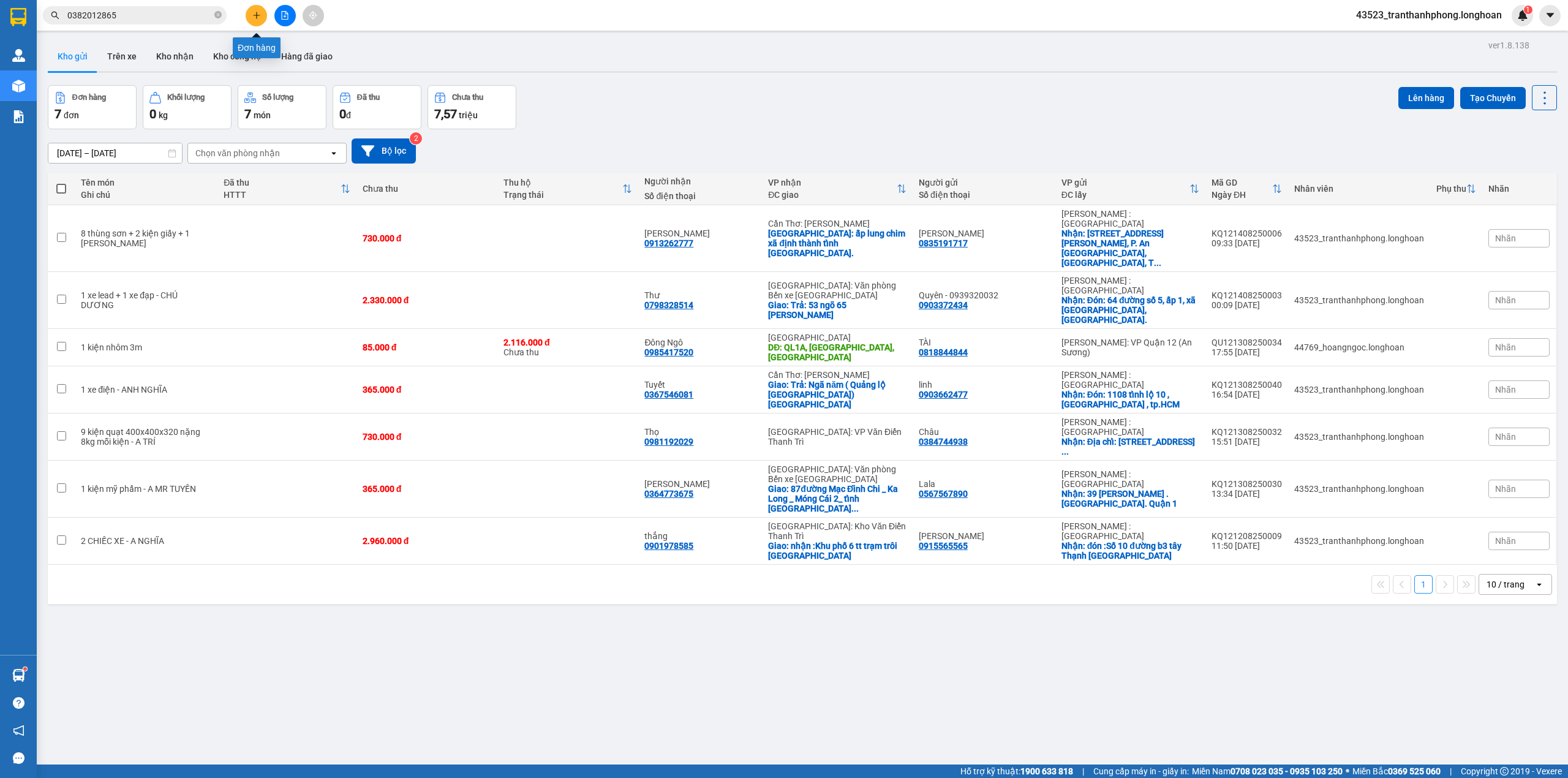
click at [259, 14] on icon "plus" at bounding box center [256, 15] width 9 height 9
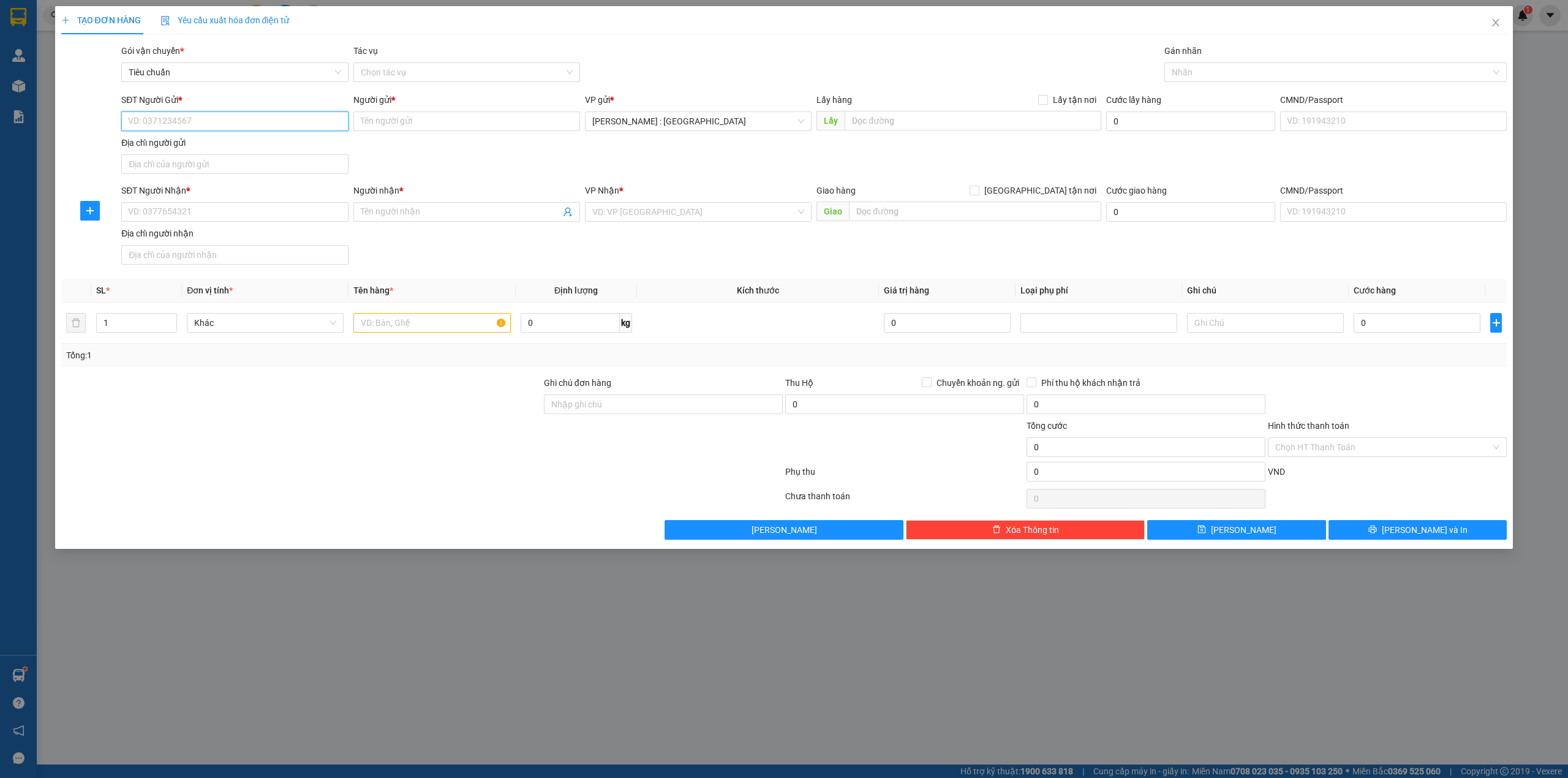
click at [202, 123] on input "SĐT Người Gửi *" at bounding box center [234, 121] width 227 height 20
type input "2"
click at [169, 321] on icon "up" at bounding box center [171, 320] width 5 height 5
click at [427, 326] on input "text" at bounding box center [431, 323] width 157 height 20
type input "2 kiện giấy bọc pe"
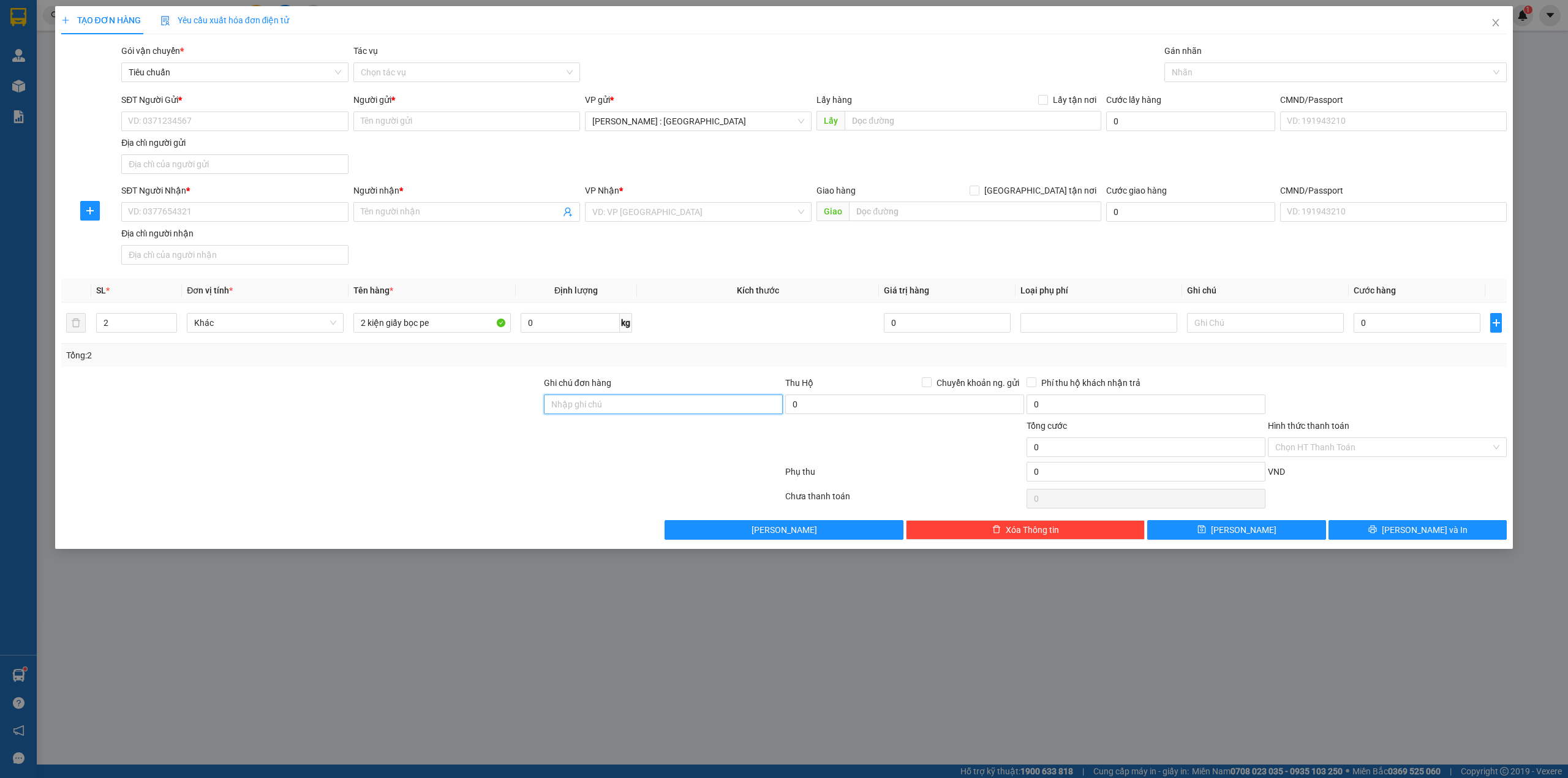
click at [611, 409] on input "Ghi chú đơn hàng" at bounding box center [663, 404] width 239 height 20
type input "hàng lúc gửi có dính nước mưa"
click at [212, 119] on input "SĐT Người Gửi *" at bounding box center [234, 121] width 227 height 20
type input "0789787151"
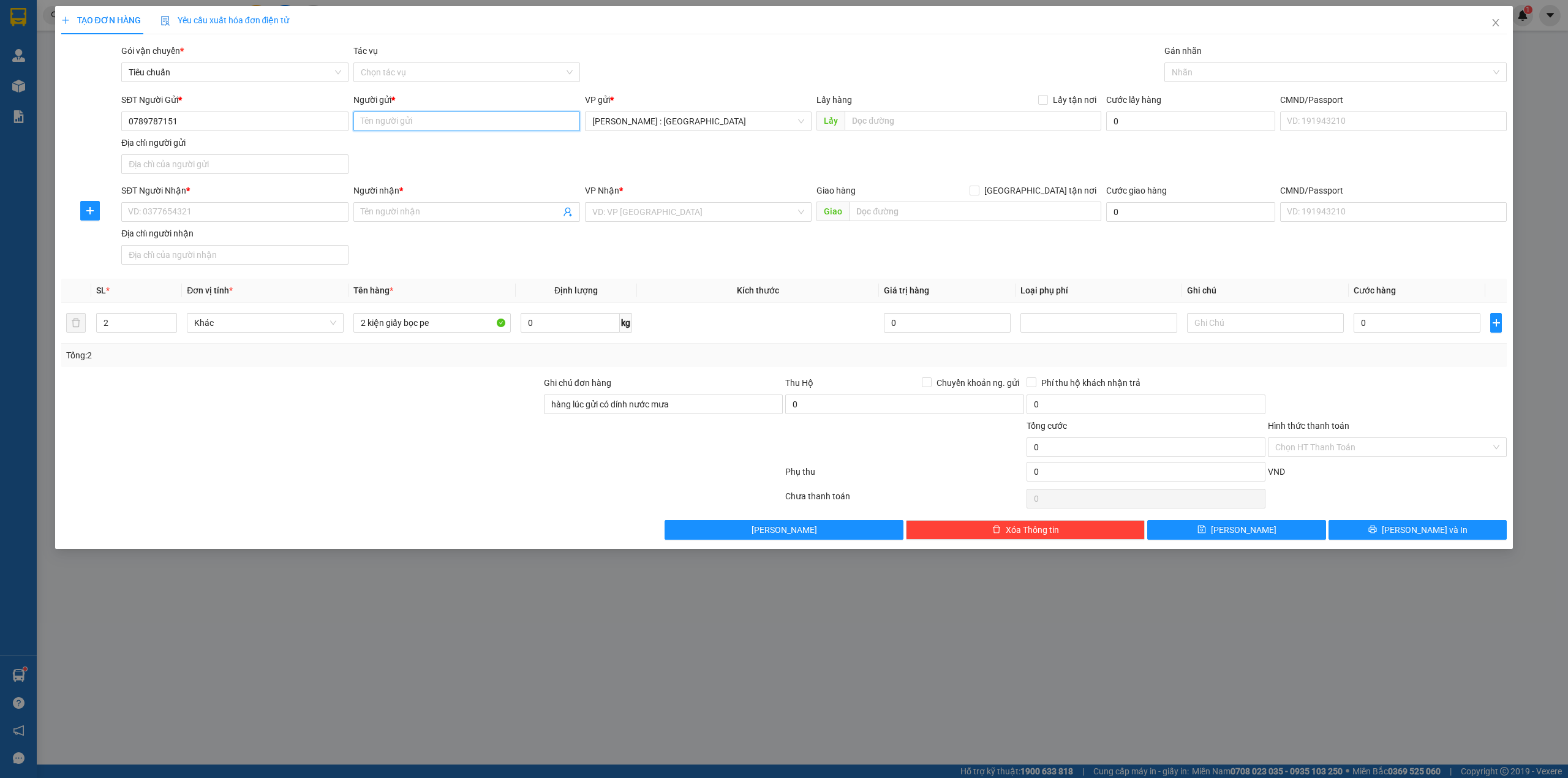
click at [412, 120] on input "Người gửi *" at bounding box center [466, 121] width 227 height 20
click at [165, 116] on input "0789787151" at bounding box center [234, 121] width 227 height 20
click at [401, 125] on input "Người gửi *" at bounding box center [466, 121] width 227 height 20
type input "cty đầu tư topseng"
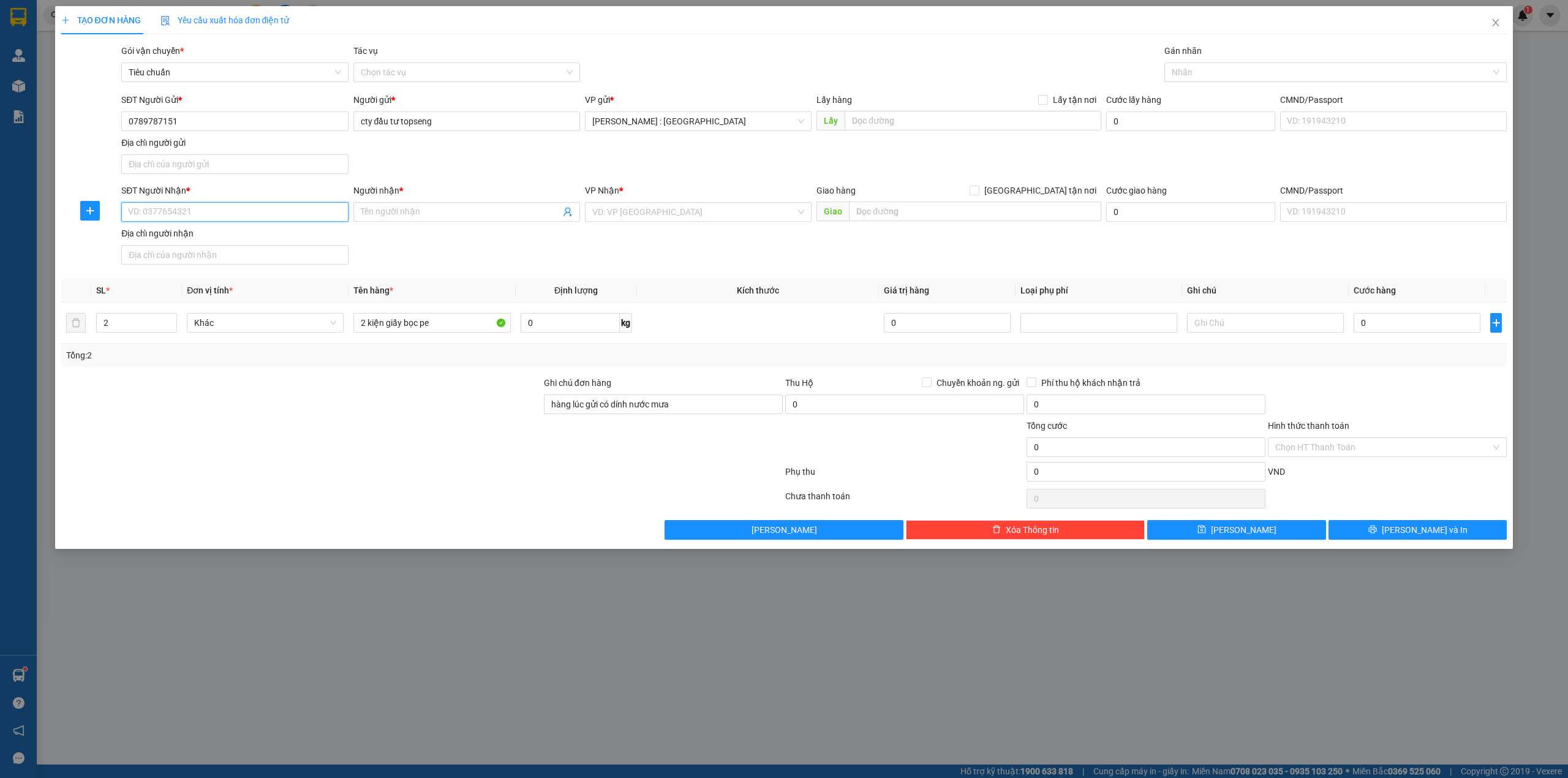
click at [228, 211] on input "SĐT Người Nhận *" at bounding box center [234, 212] width 227 height 20
click at [147, 118] on input "0789787151" at bounding box center [234, 121] width 227 height 20
click at [179, 120] on input "0789787151" at bounding box center [234, 121] width 227 height 20
type input "0789787157"
click at [160, 147] on div "0789787157 - NHƯ" at bounding box center [234, 146] width 212 height 14
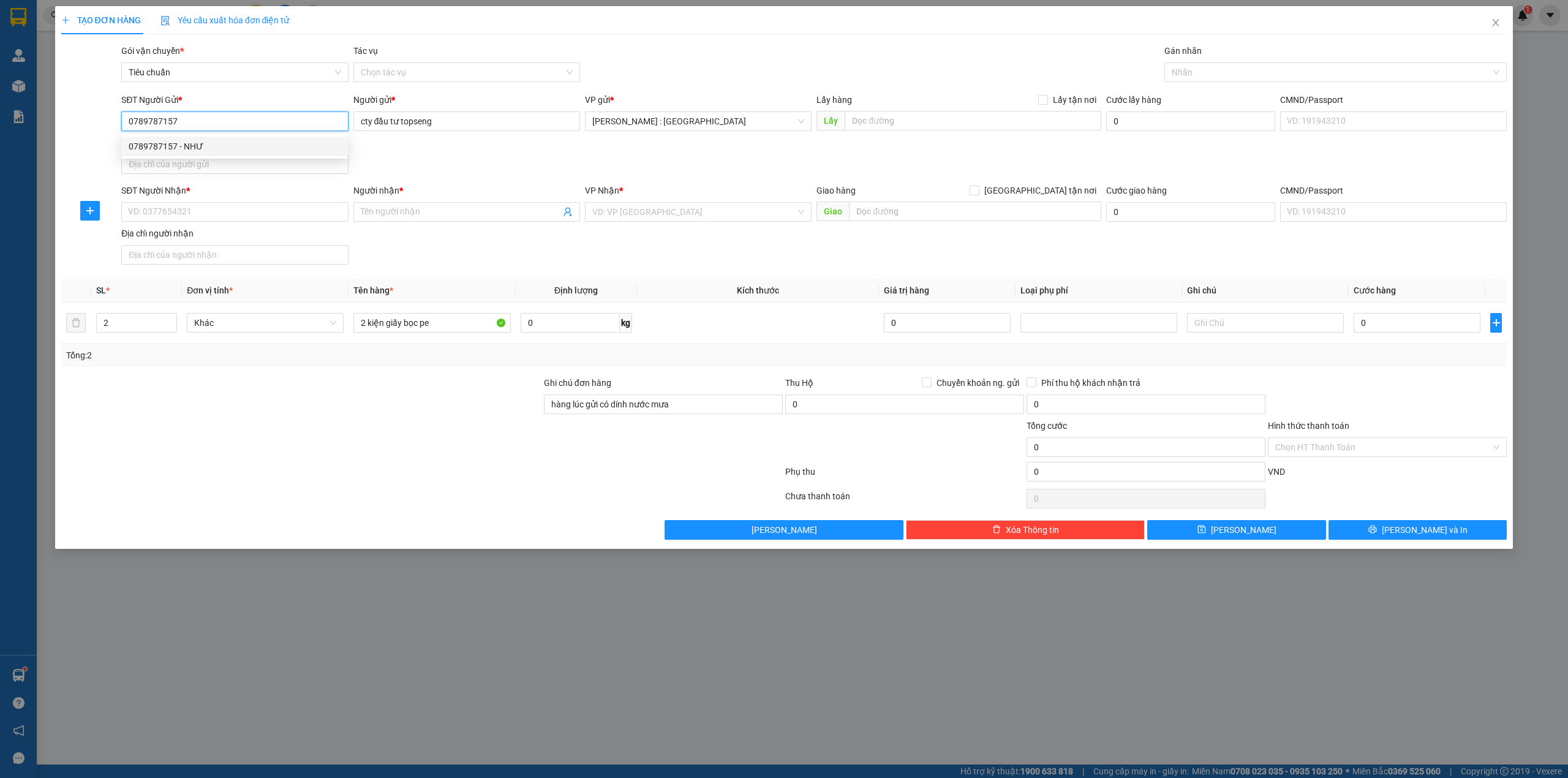
type input "NHƯ"
checkbox input "true"
type input "210 Tân Thới Nhì Xã Xuân Thới Sơn hoc môn"
type input "200.000"
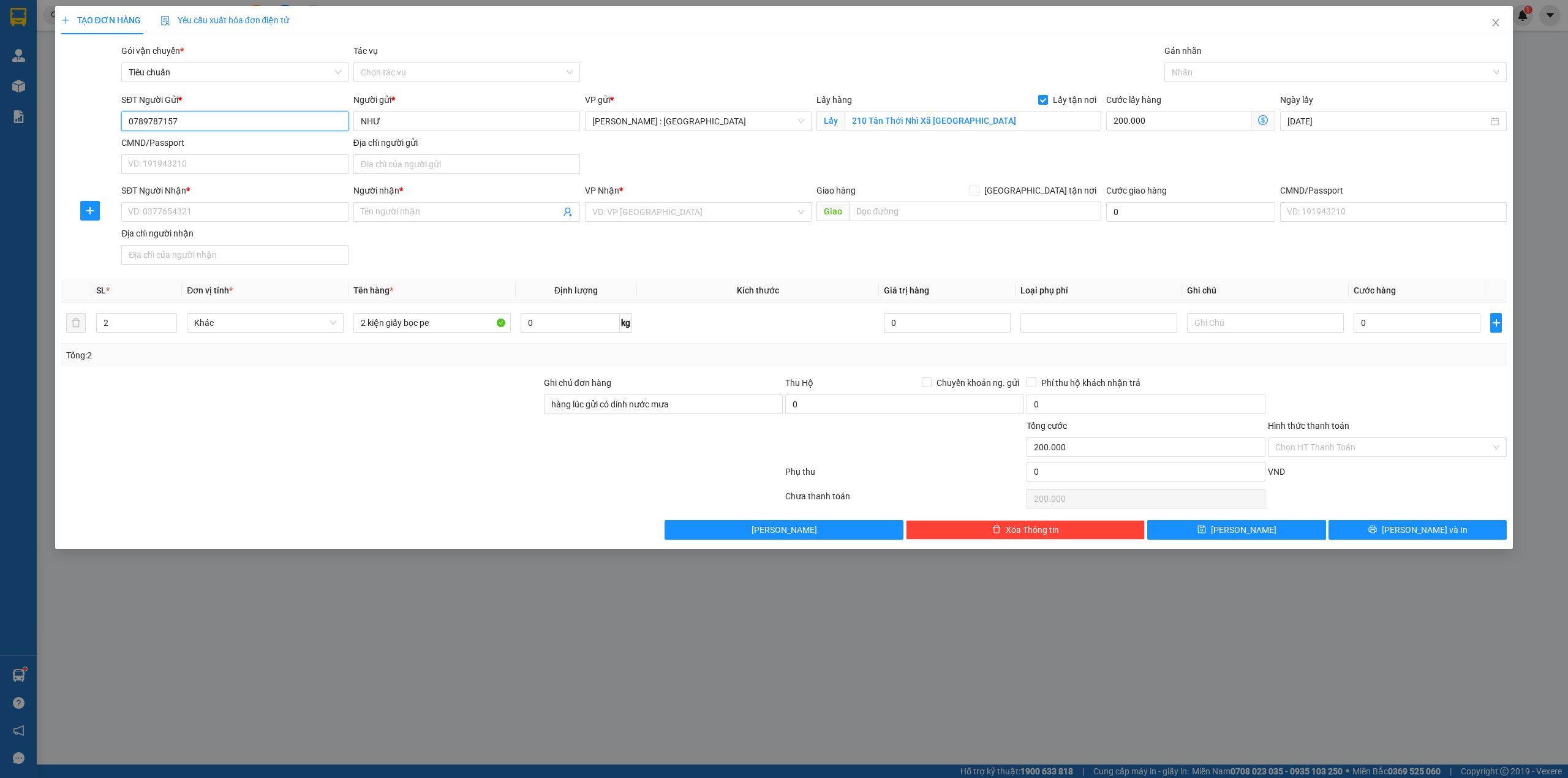
click at [143, 115] on input "0789787157" at bounding box center [234, 121] width 227 height 20
type input "0789787157"
click at [288, 89] on div "Transit Pickup Surcharge Ids Transit Deliver Surcharge Ids Transit Deliver Surc…" at bounding box center [784, 292] width 1447 height 496
click at [1047, 96] on input "Lấy tận nơi" at bounding box center [1042, 99] width 9 height 9
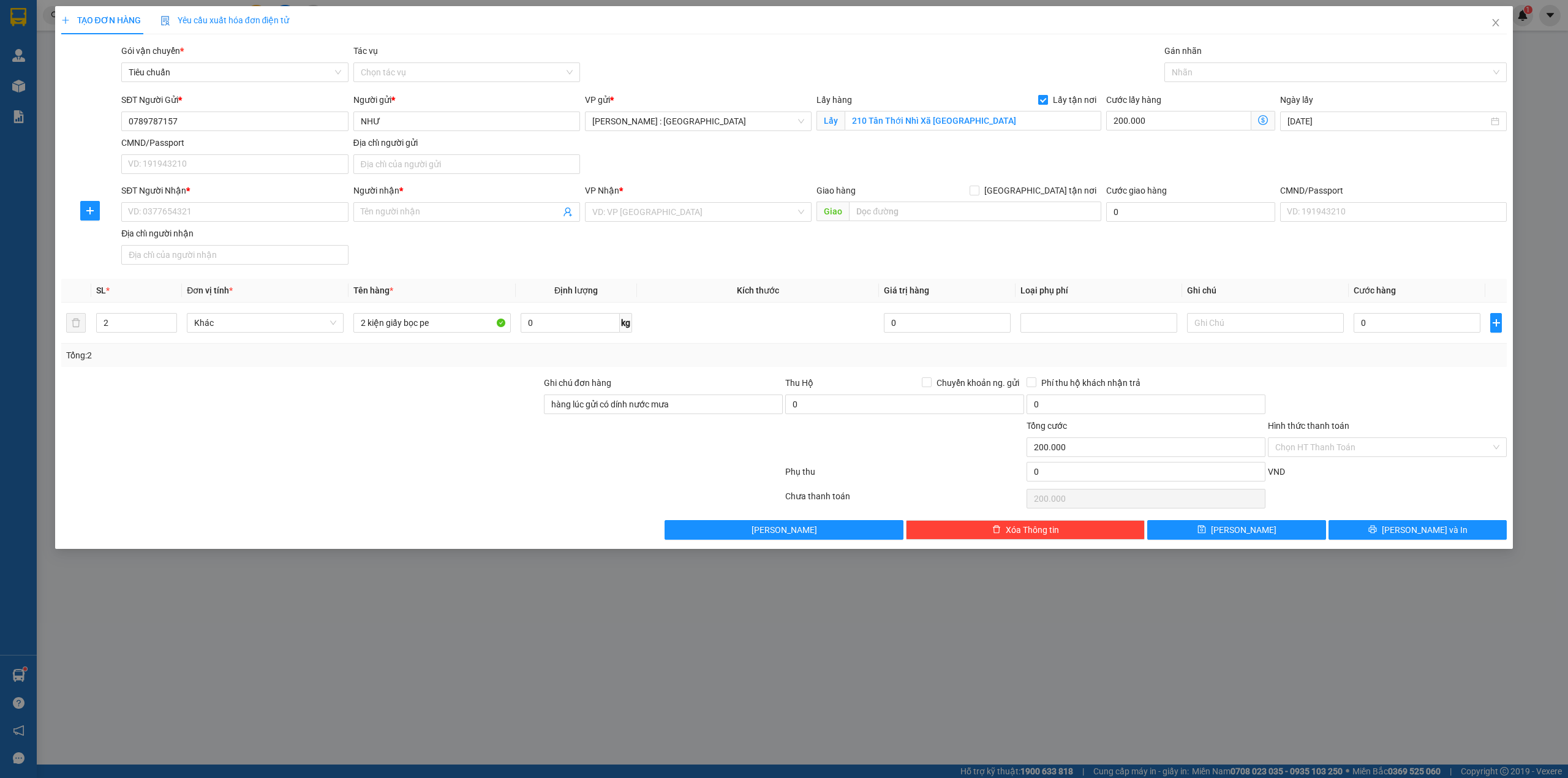
checkbox input "false"
click at [982, 121] on input "210 Tân Thới Nhì Xã Xuân Thới Sơn hoc môn" at bounding box center [973, 121] width 257 height 20
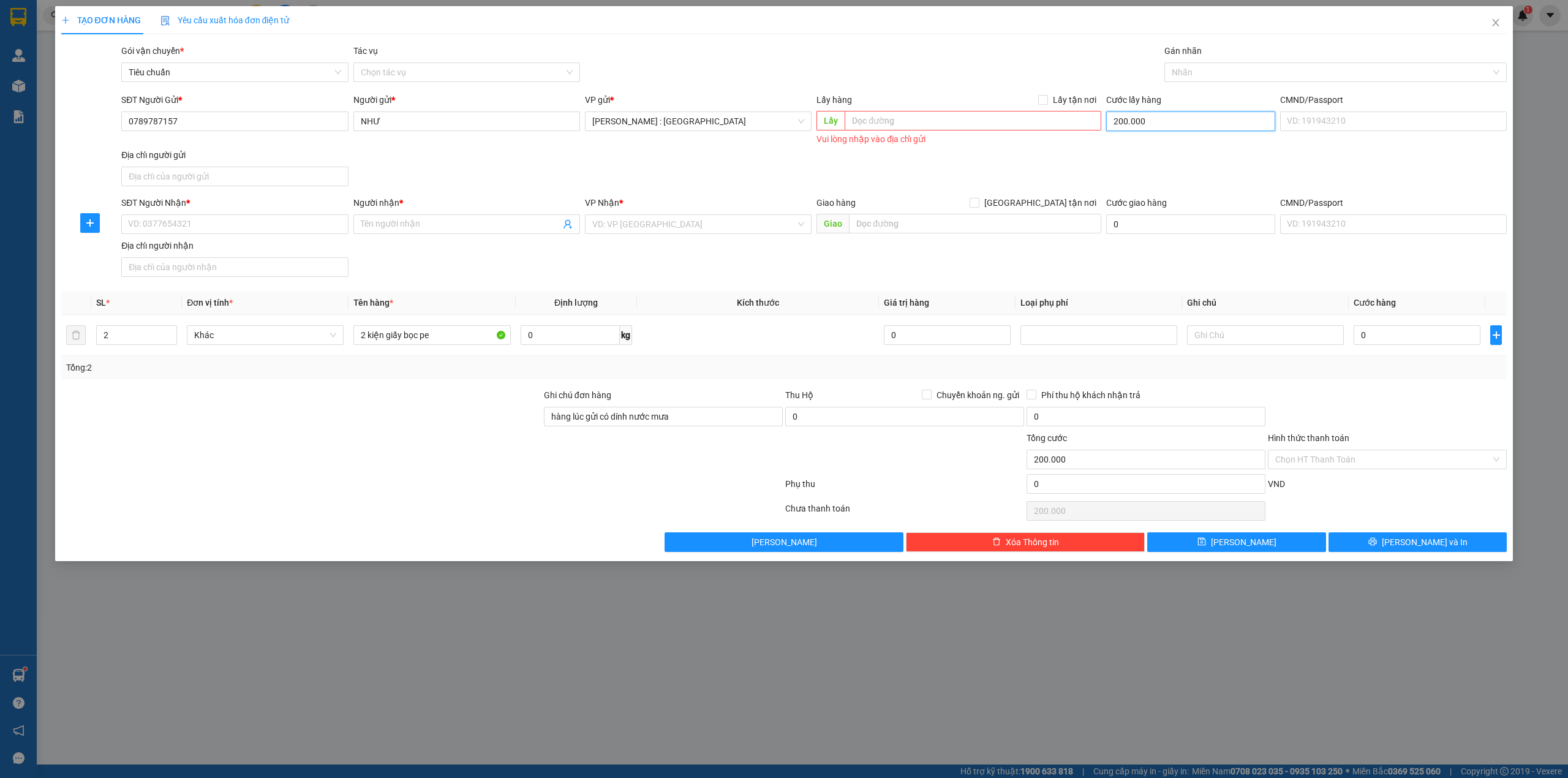
click at [1119, 120] on input "200.000" at bounding box center [1190, 121] width 169 height 20
type input "0"
click at [196, 221] on input "SĐT Người Nhận *" at bounding box center [234, 225] width 227 height 20
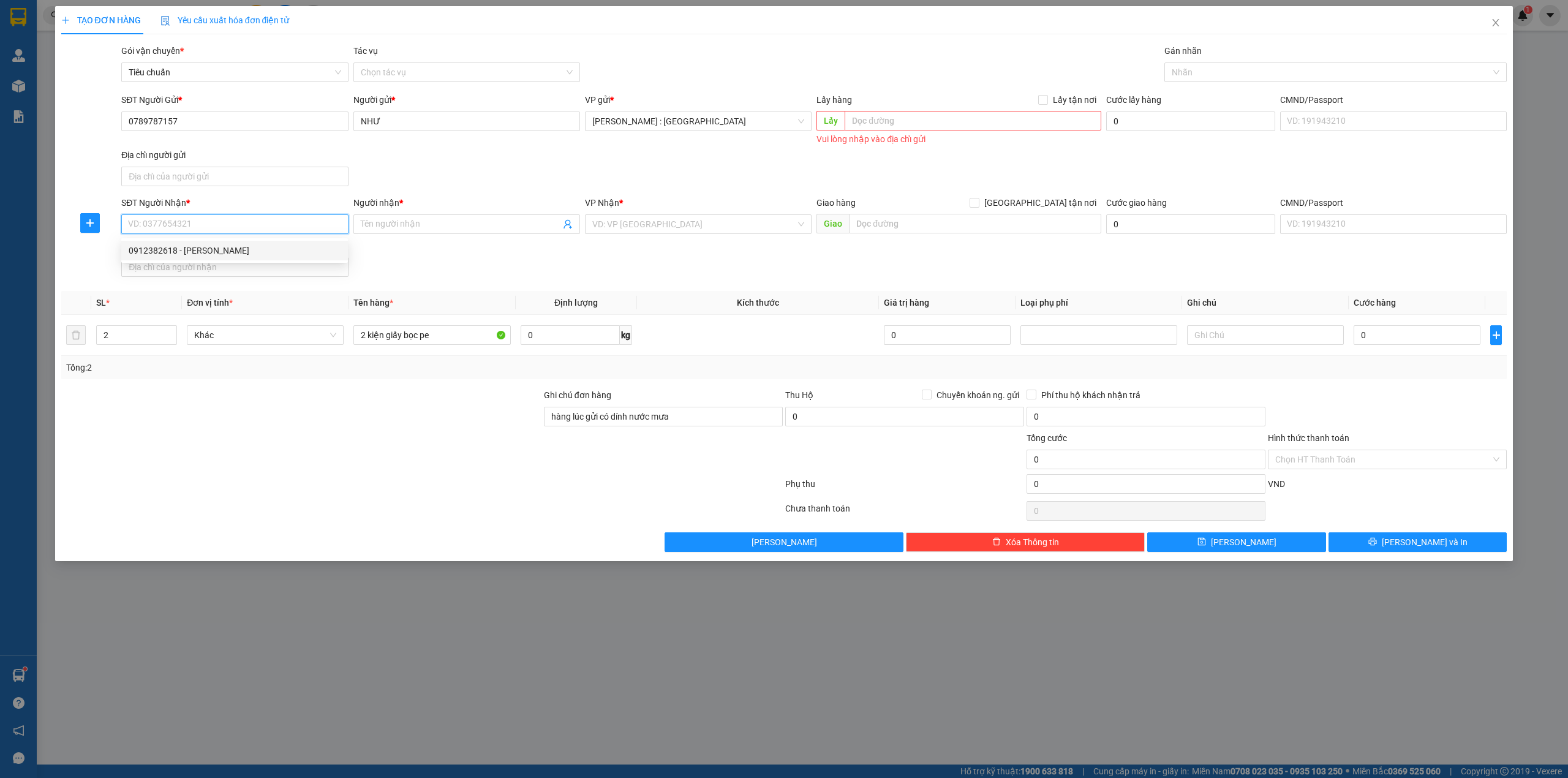
click at [244, 224] on input "SĐT Người Nhận *" at bounding box center [234, 225] width 227 height 20
click at [253, 228] on input "SĐT Người Nhận *" at bounding box center [234, 225] width 227 height 20
paste input "377184357"
click at [129, 221] on input "377184357" at bounding box center [234, 225] width 227 height 20
type input "0377184357"
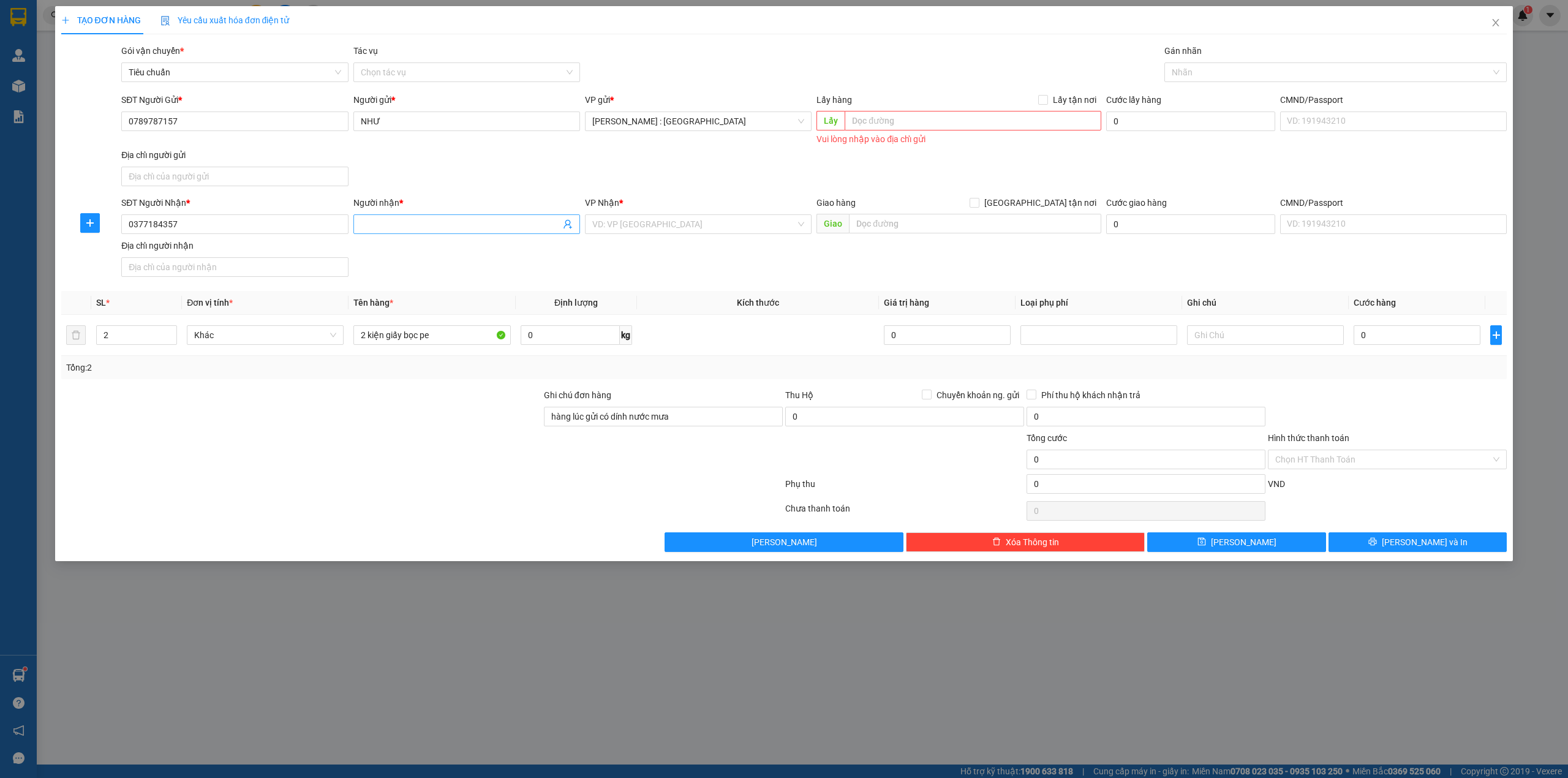
click at [405, 221] on input "Người nhận *" at bounding box center [460, 224] width 200 height 14
drag, startPoint x: 194, startPoint y: 228, endPoint x: 187, endPoint y: 253, distance: 26.0
click at [194, 228] on input "0377184357" at bounding box center [234, 225] width 227 height 20
click at [187, 248] on div "0377184357 - An" at bounding box center [234, 250] width 212 height 14
type input "An"
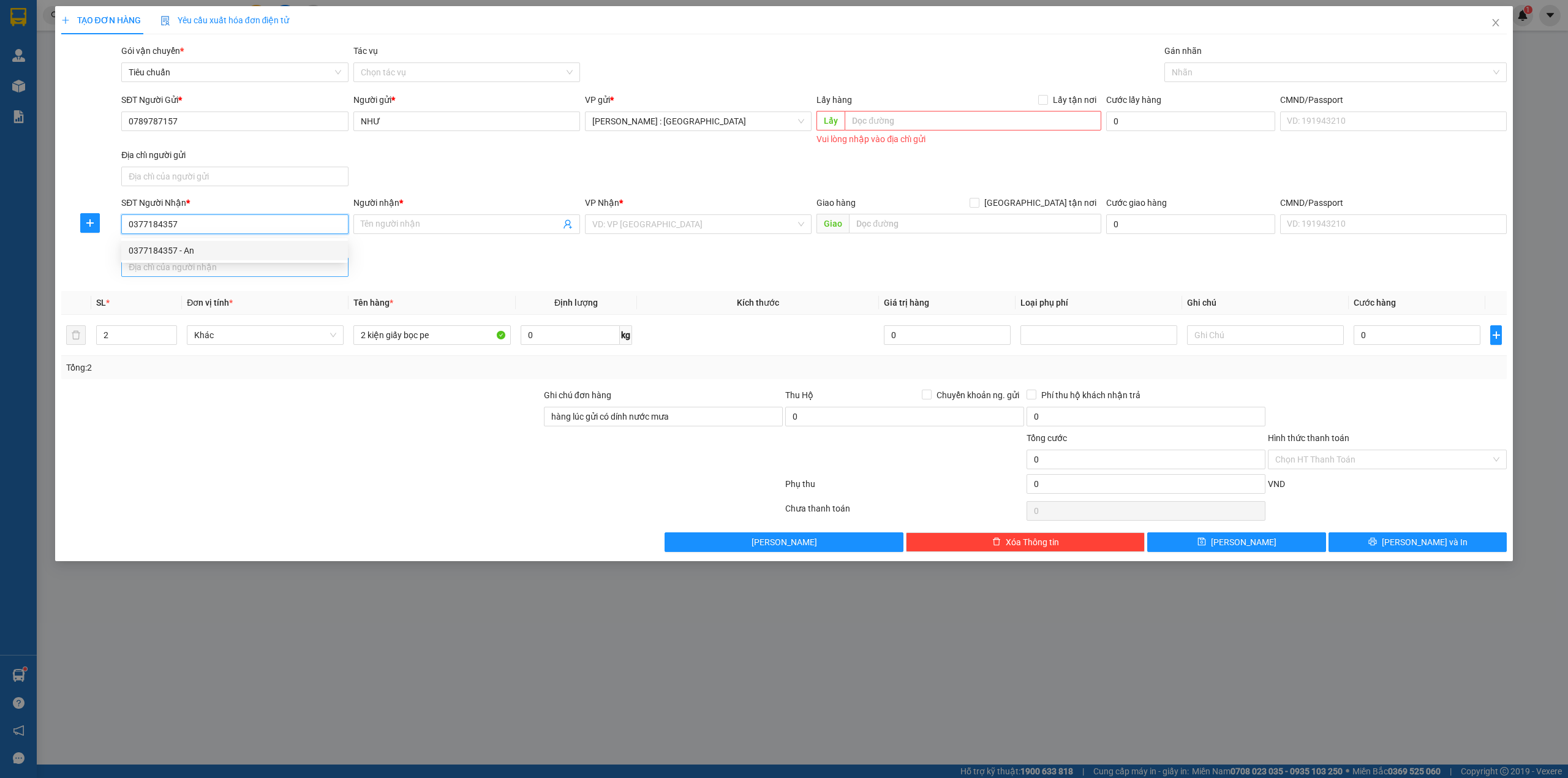
checkbox input "true"
type input "[PERSON_NAME], [PERSON_NAME], [PERSON_NAME], [GEOGRAPHIC_DATA]"
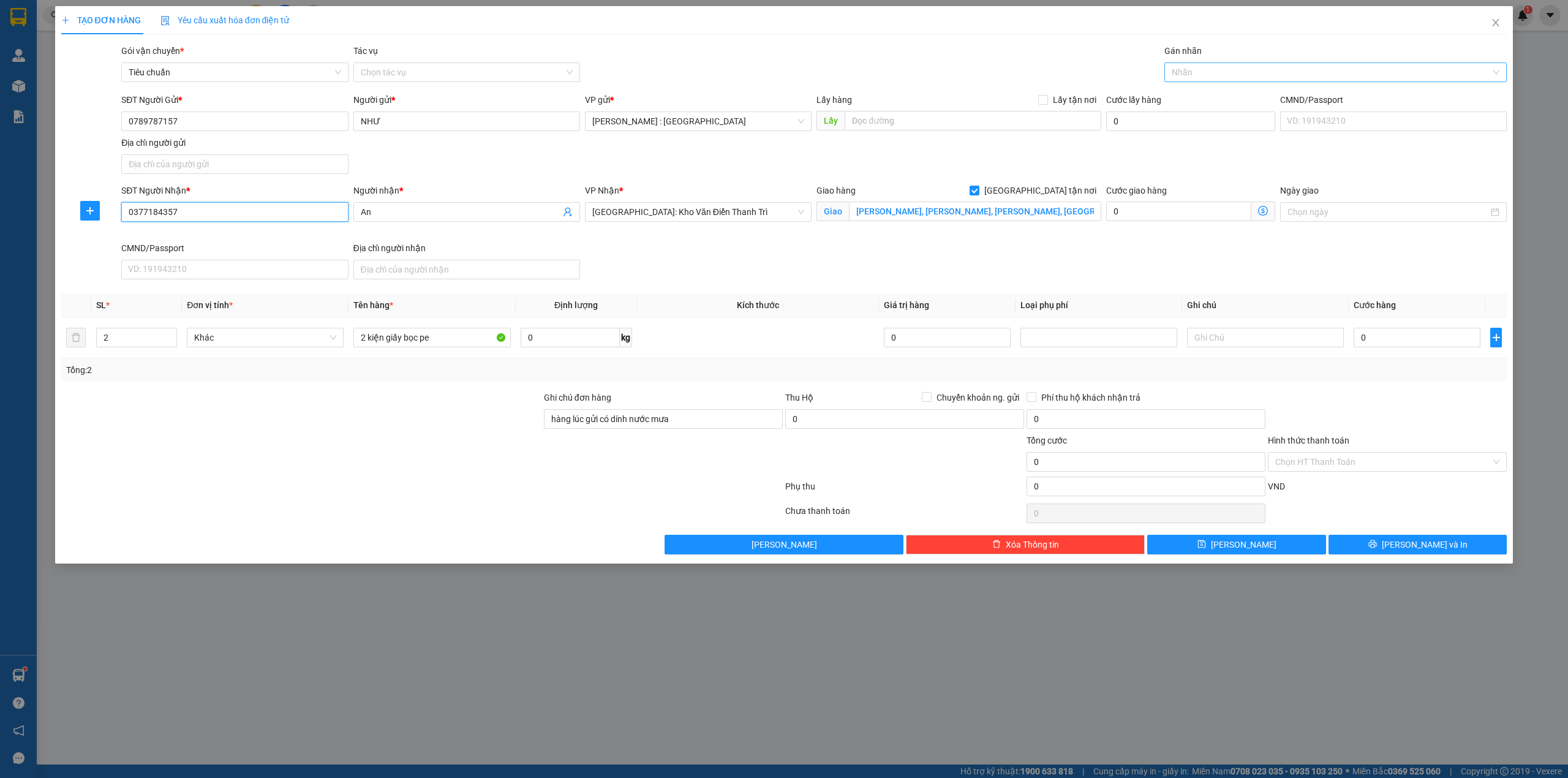
click at [1197, 71] on div at bounding box center [1330, 72] width 324 height 14
type input "gtn"
click at [1199, 96] on div "[GEOGRAPHIC_DATA] tận nơi" at bounding box center [1336, 97] width 328 height 14
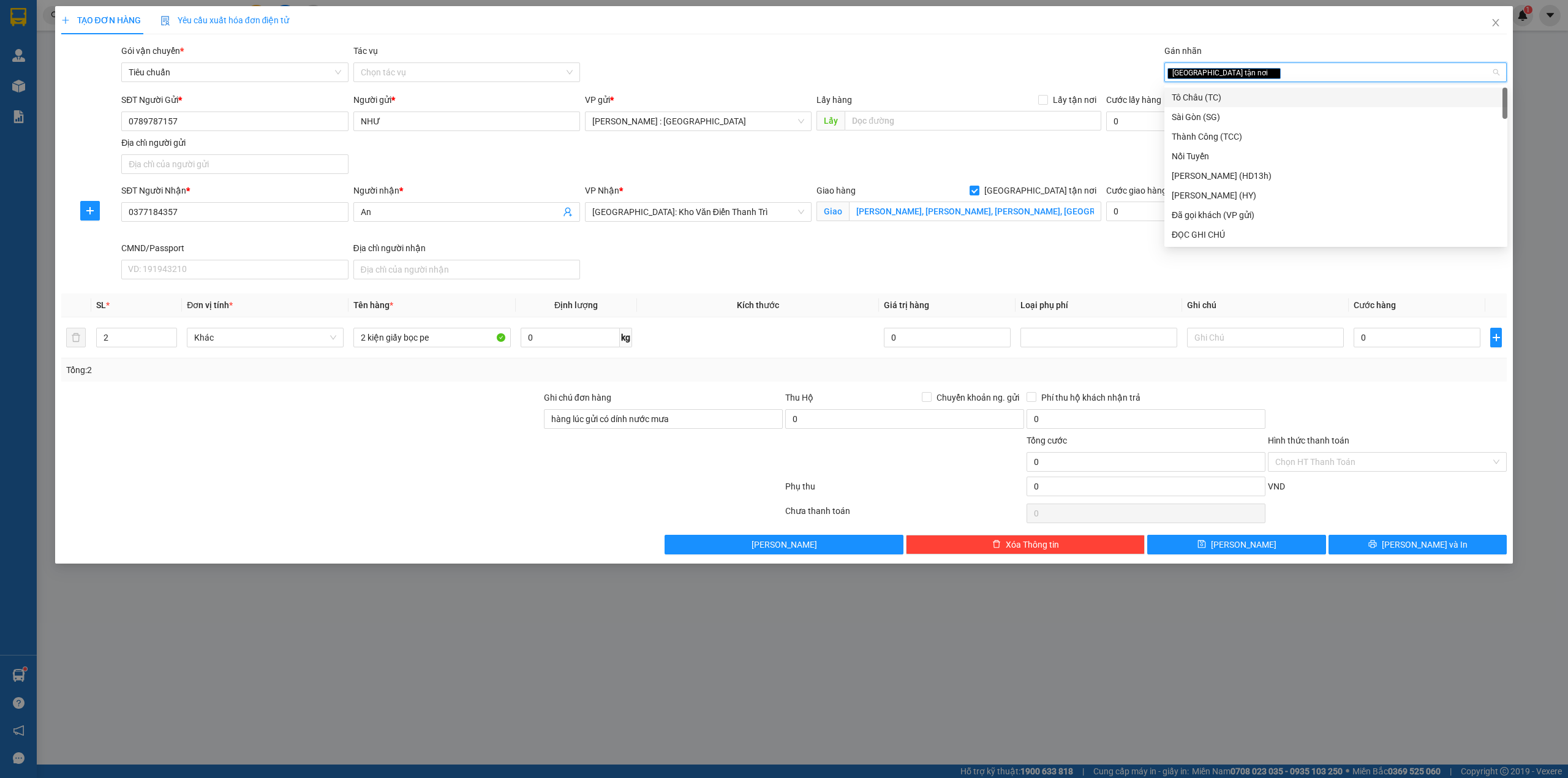
click at [182, 463] on div at bounding box center [301, 455] width 483 height 43
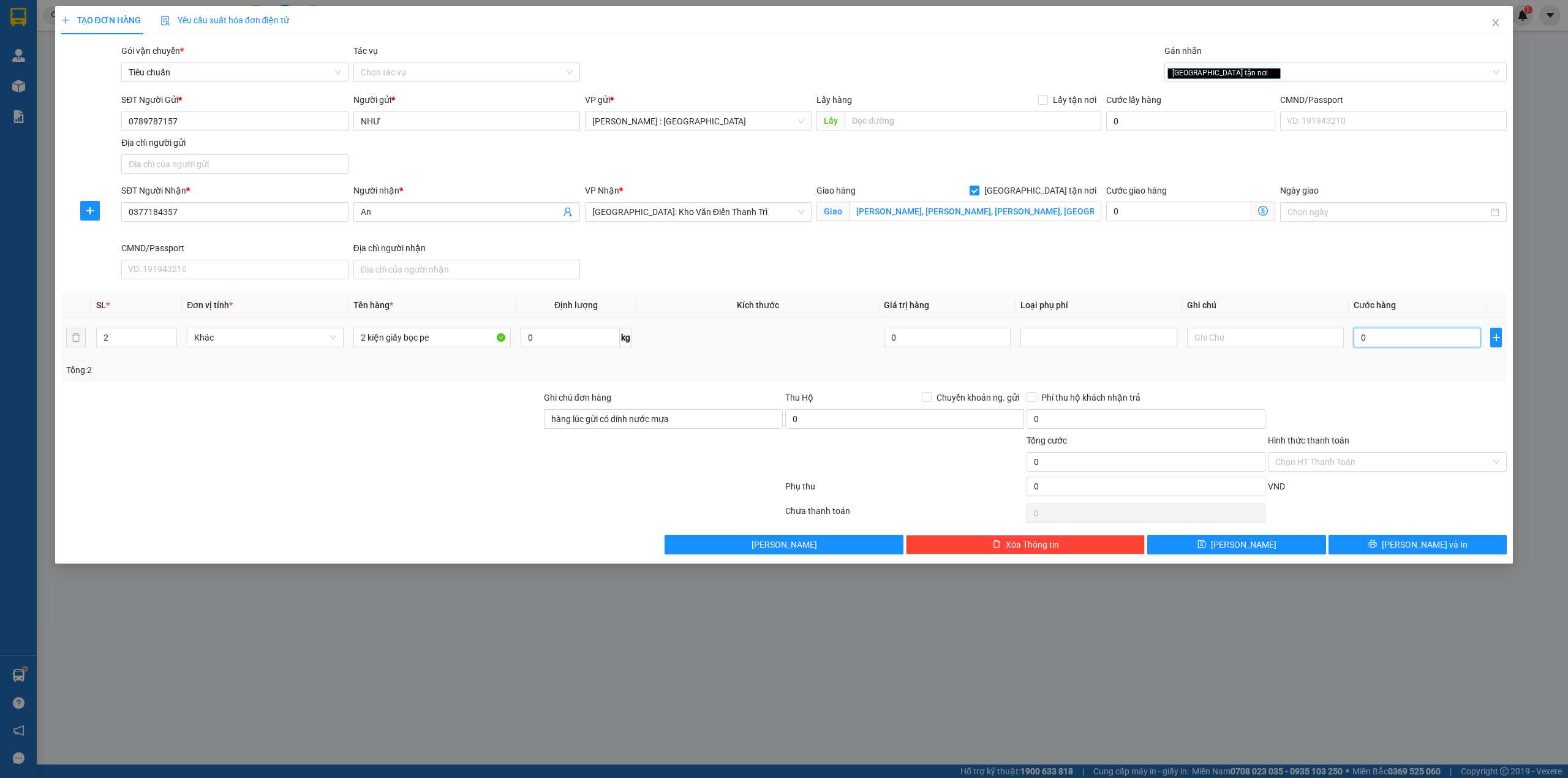
click at [1393, 334] on input "0" at bounding box center [1417, 337] width 127 height 20
type input "4"
type input "40"
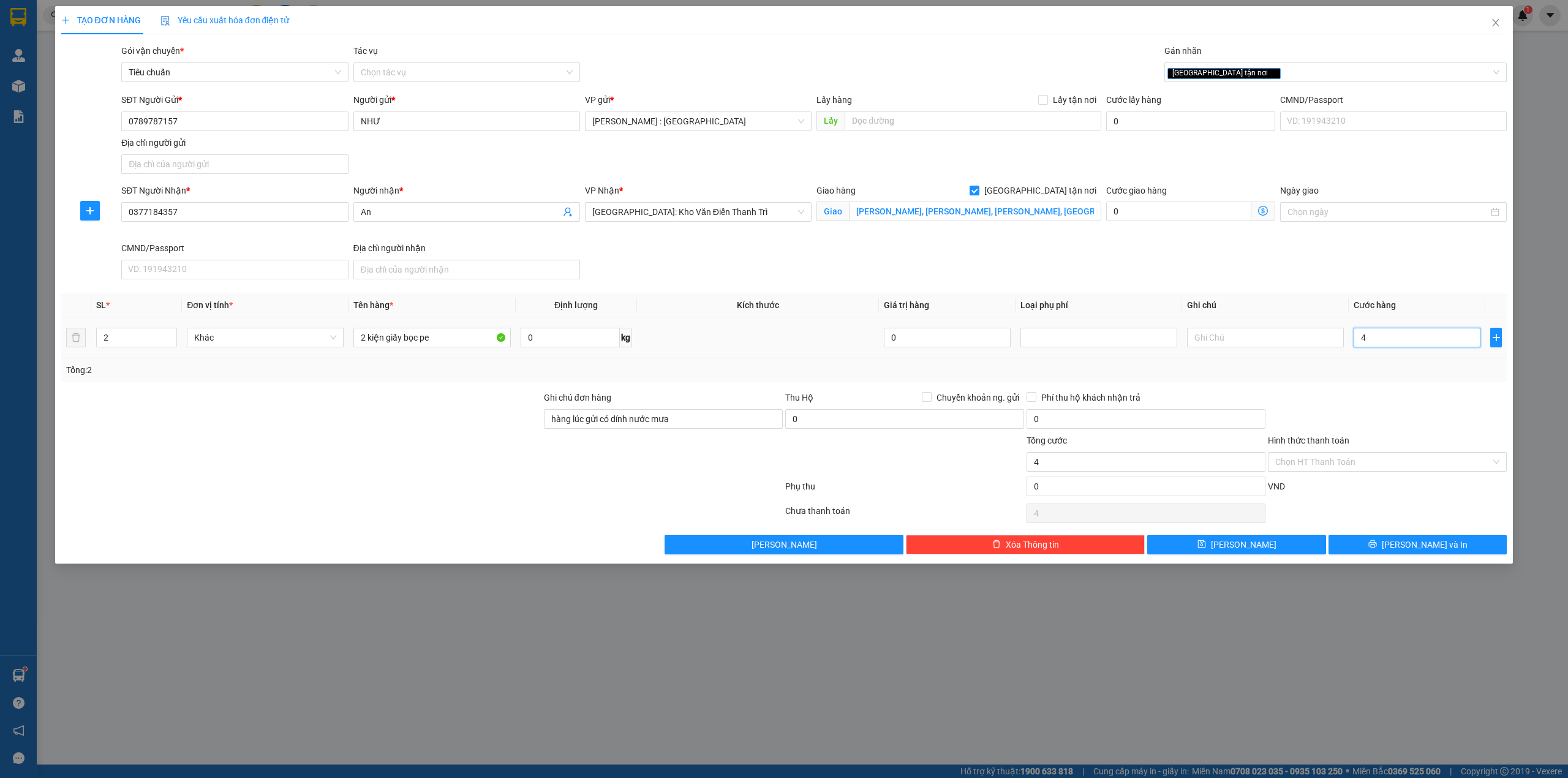
type input "40"
type input "400"
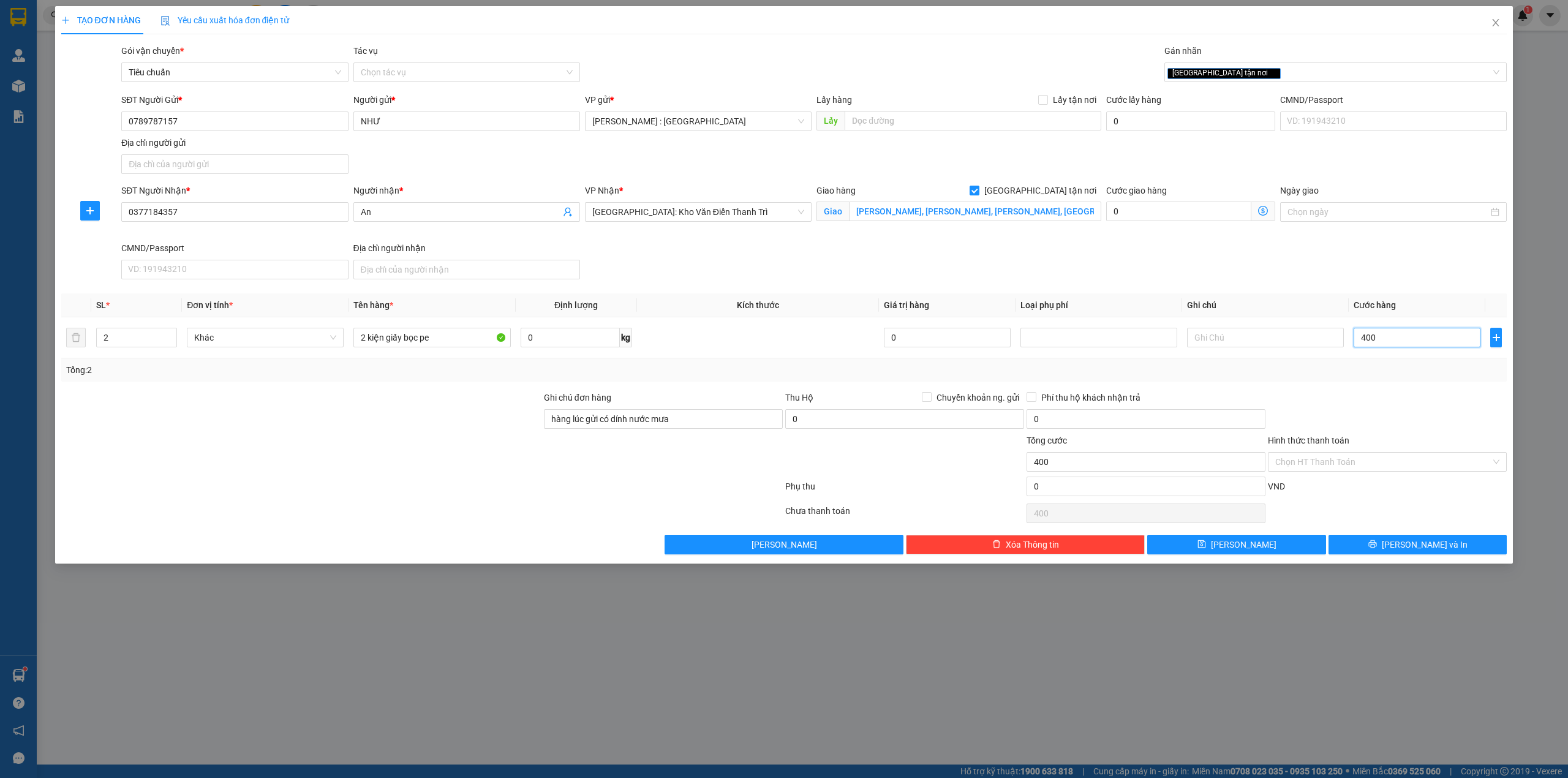
type input "4.000"
type input "40.000"
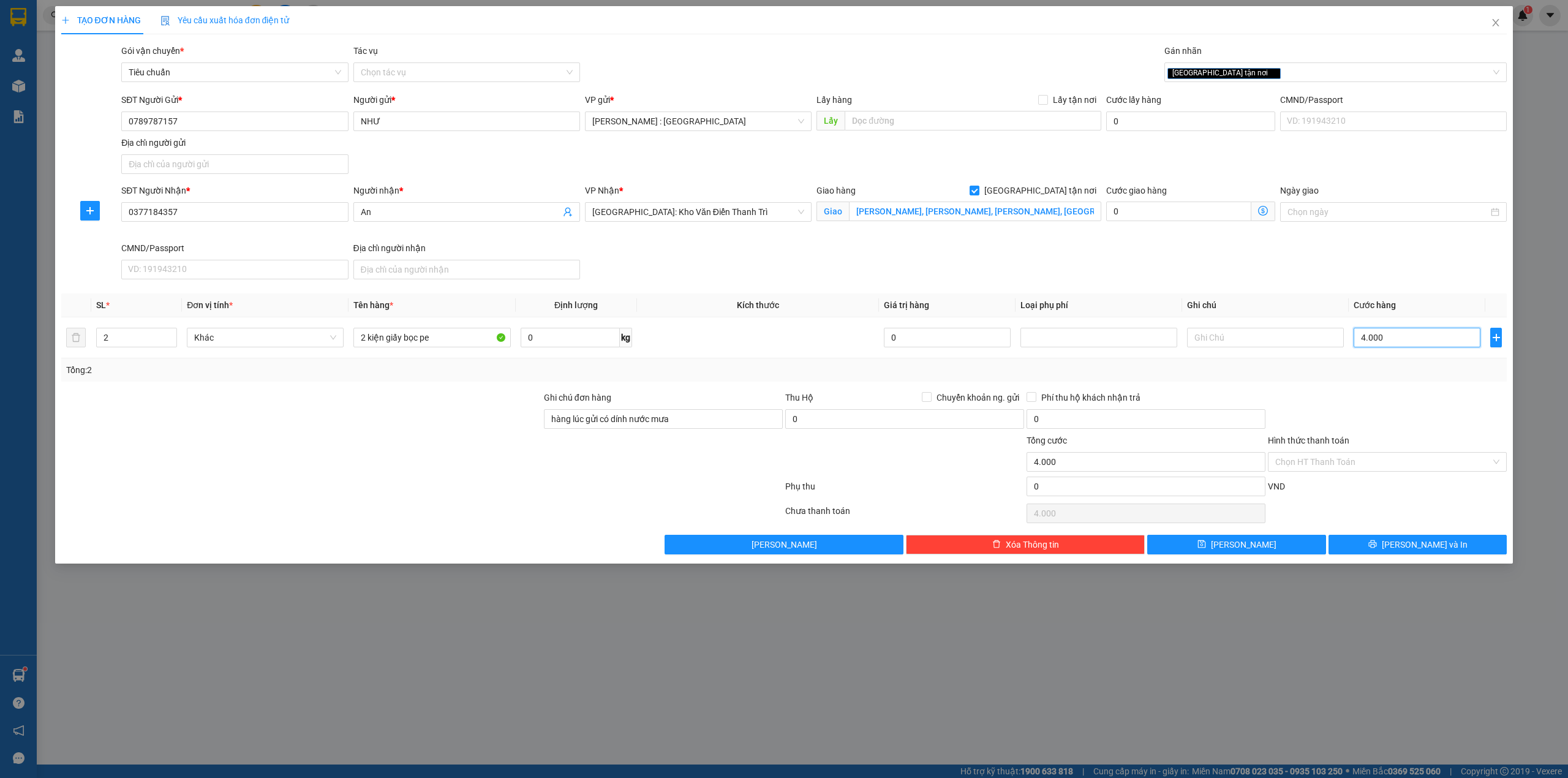
type input "40.000"
type input "400.000"
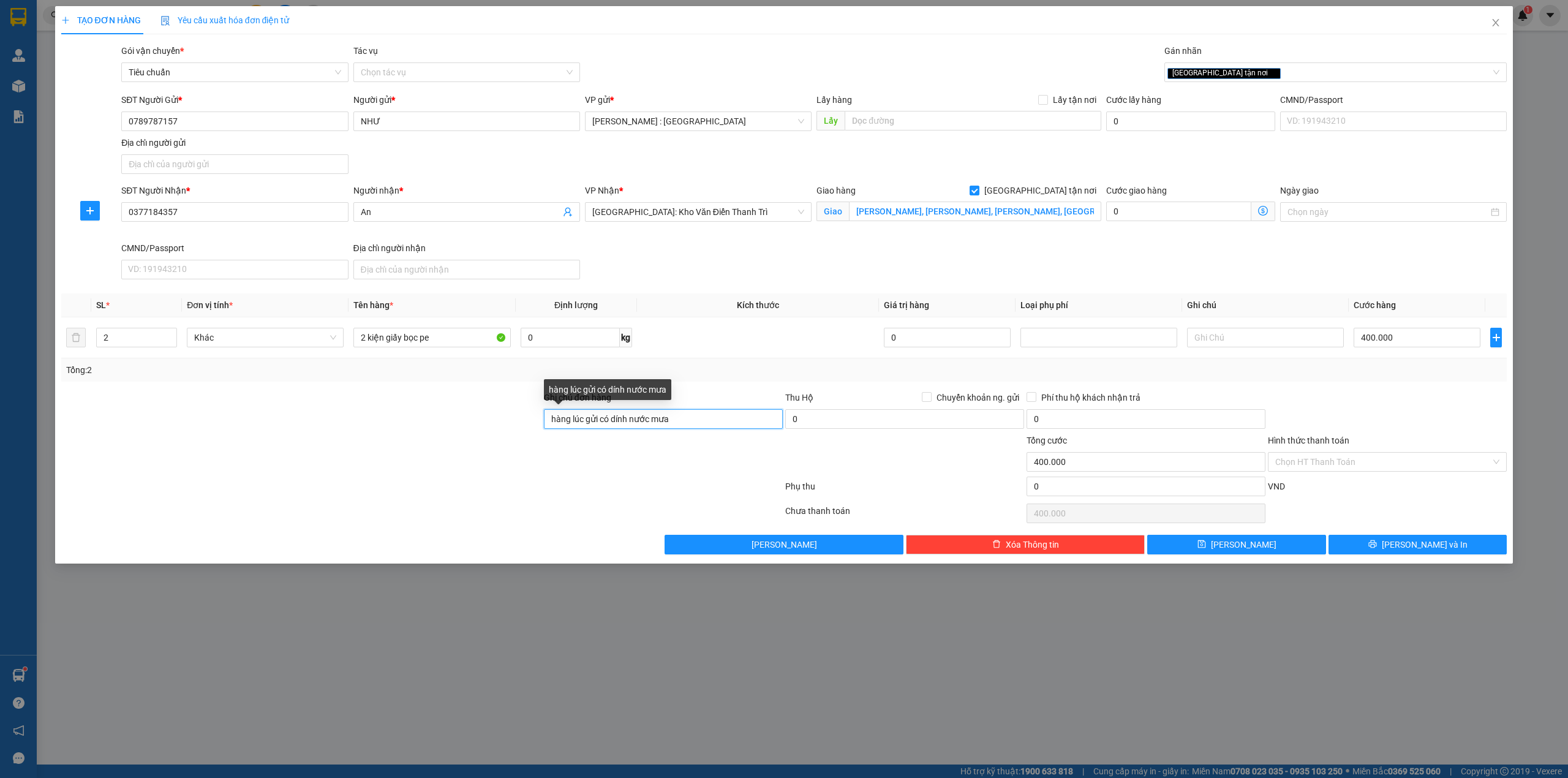
click at [694, 423] on input "hàng lúc gửi có dính nước mưa" at bounding box center [663, 419] width 239 height 20
type input "hàng lúc gửi có dính nước mưa-nhận theo kiện,giao nguyên kiện"
click at [567, 491] on div at bounding box center [422, 488] width 724 height 24
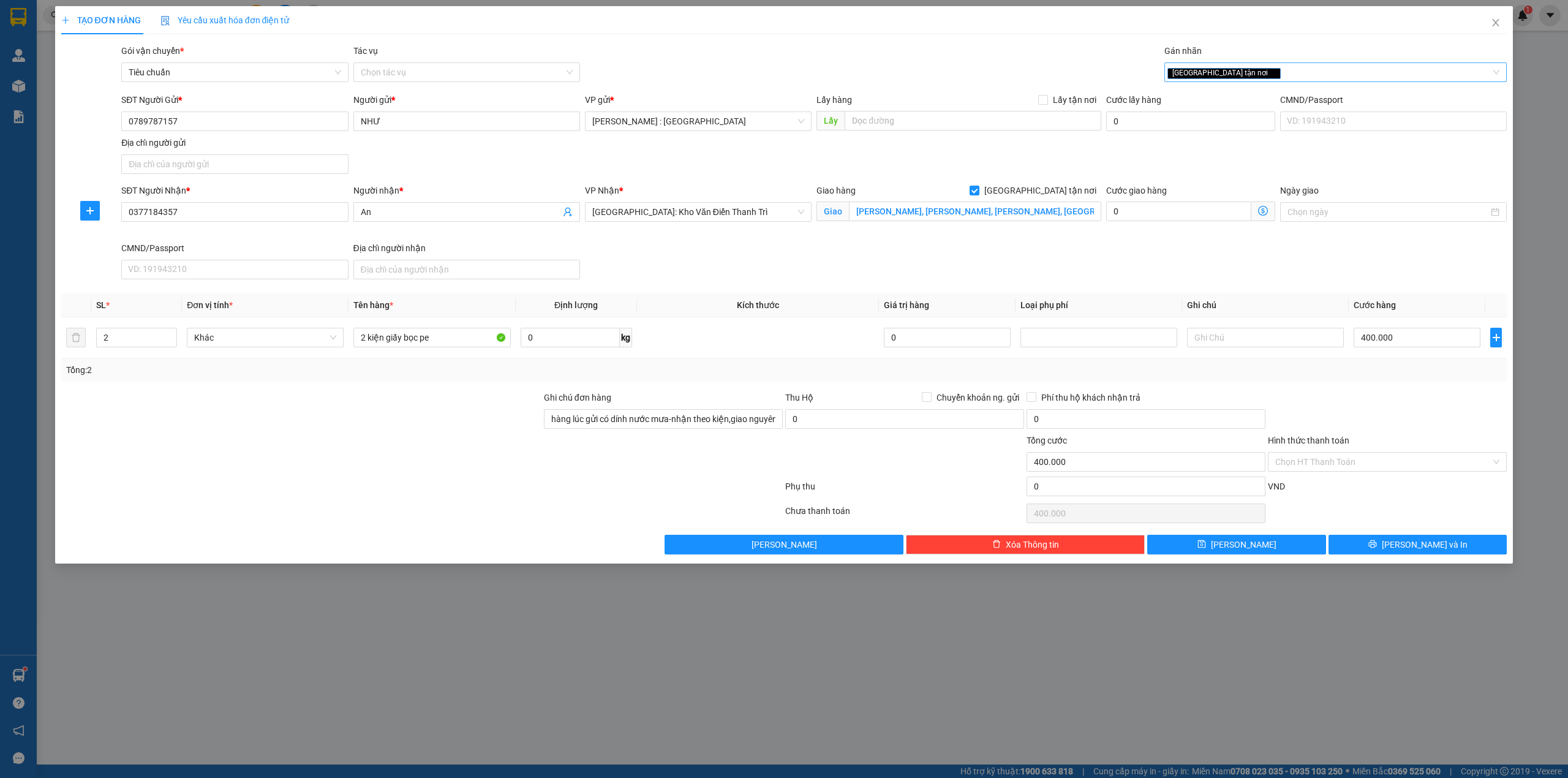
click at [1262, 67] on div "[GEOGRAPHIC_DATA] tận nơi" at bounding box center [1330, 72] width 324 height 14
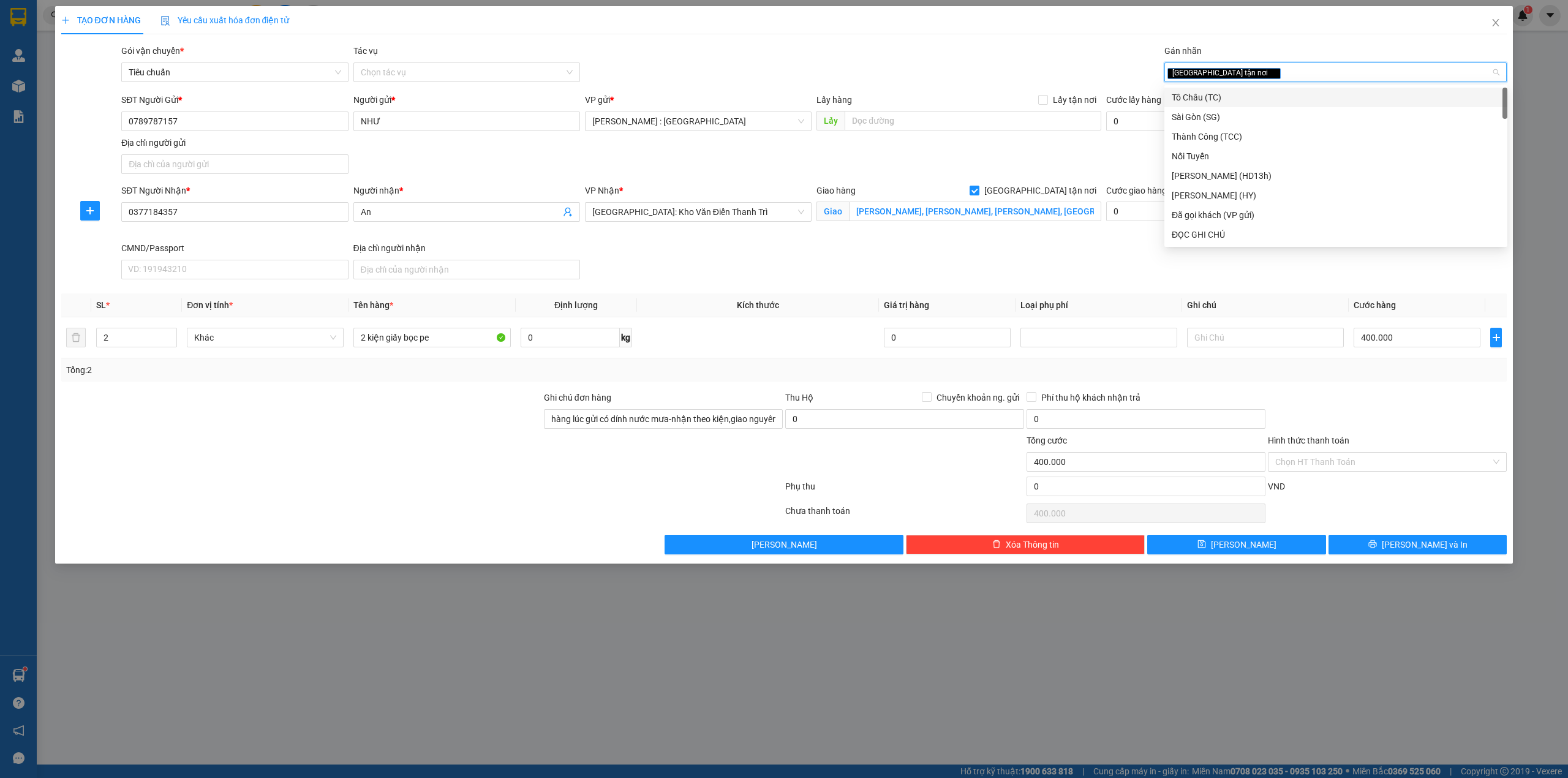
type input "f"
type input "d"
type input "đ"
click at [1188, 138] on div "ĐỌC GHI CHÚ" at bounding box center [1336, 137] width 328 height 14
click at [1404, 546] on button "[PERSON_NAME] và In" at bounding box center [1418, 544] width 179 height 20
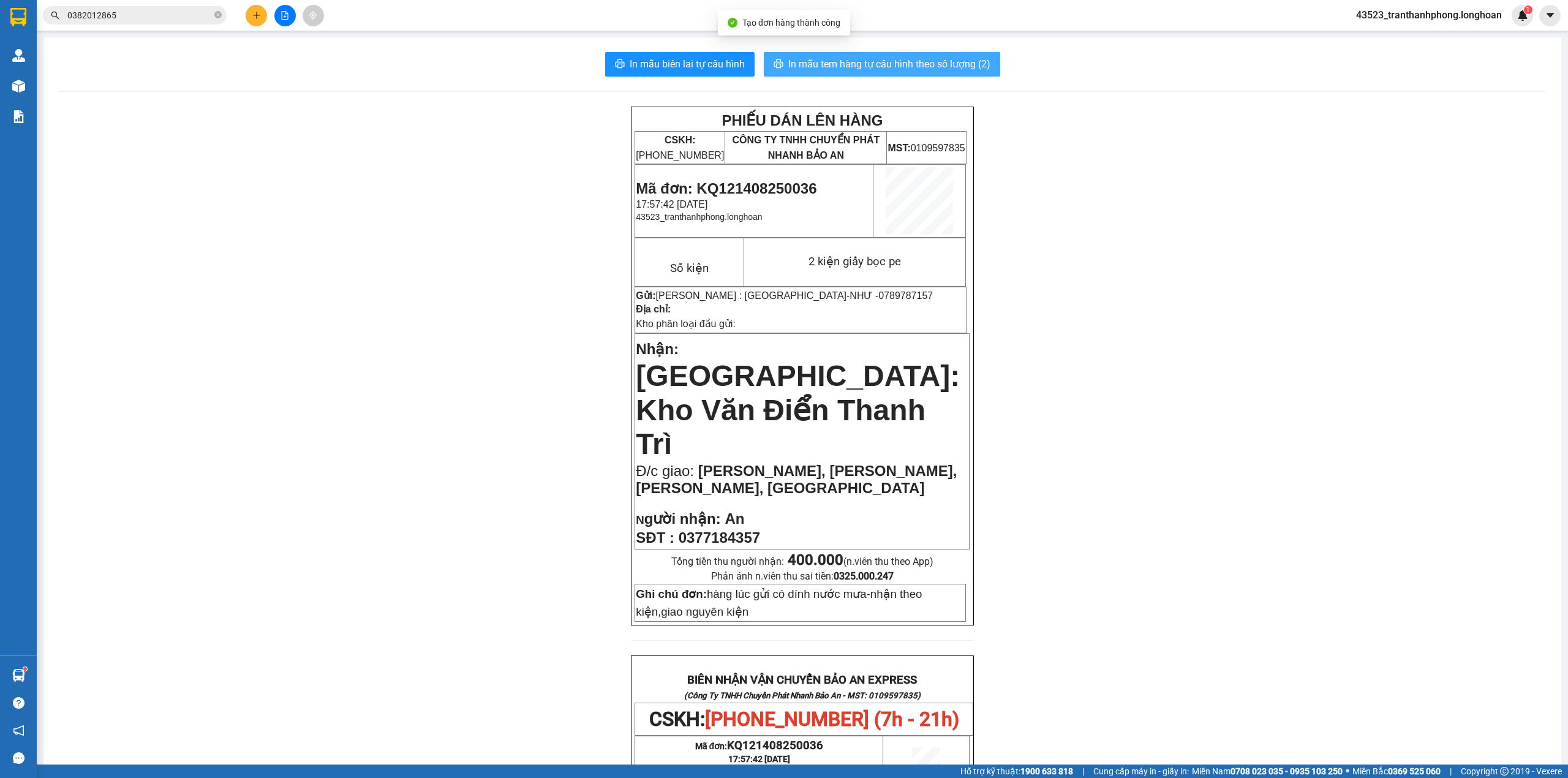
click at [909, 62] on span "In mẫu tem hàng tự cấu hình theo số lượng (2)" at bounding box center [890, 64] width 202 height 15
click at [693, 62] on span "In mẫu biên lai tự cấu hình" at bounding box center [687, 64] width 115 height 15
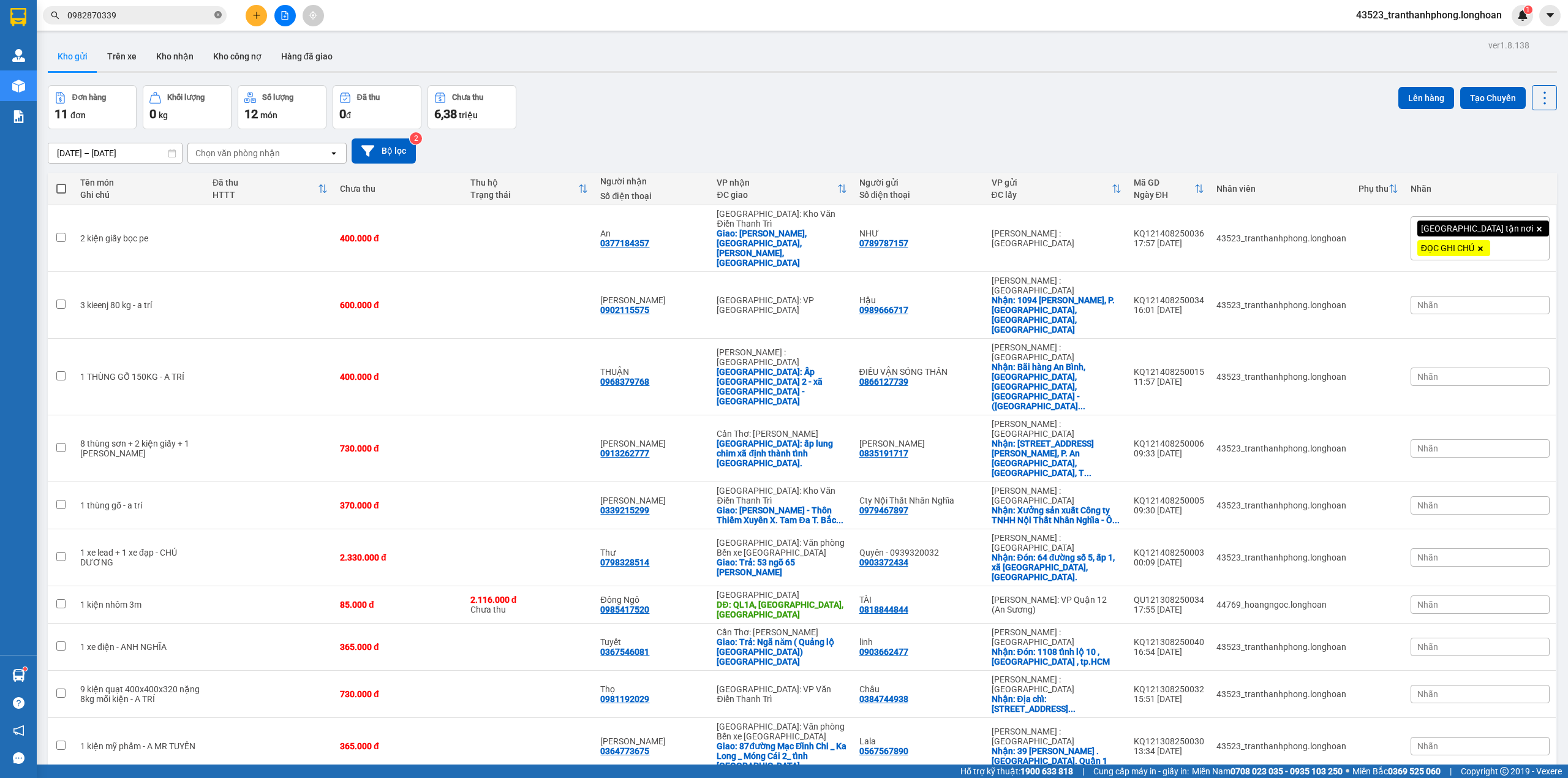
click at [218, 17] on icon "close-circle" at bounding box center [218, 14] width 7 height 7
paste input "0838100995"
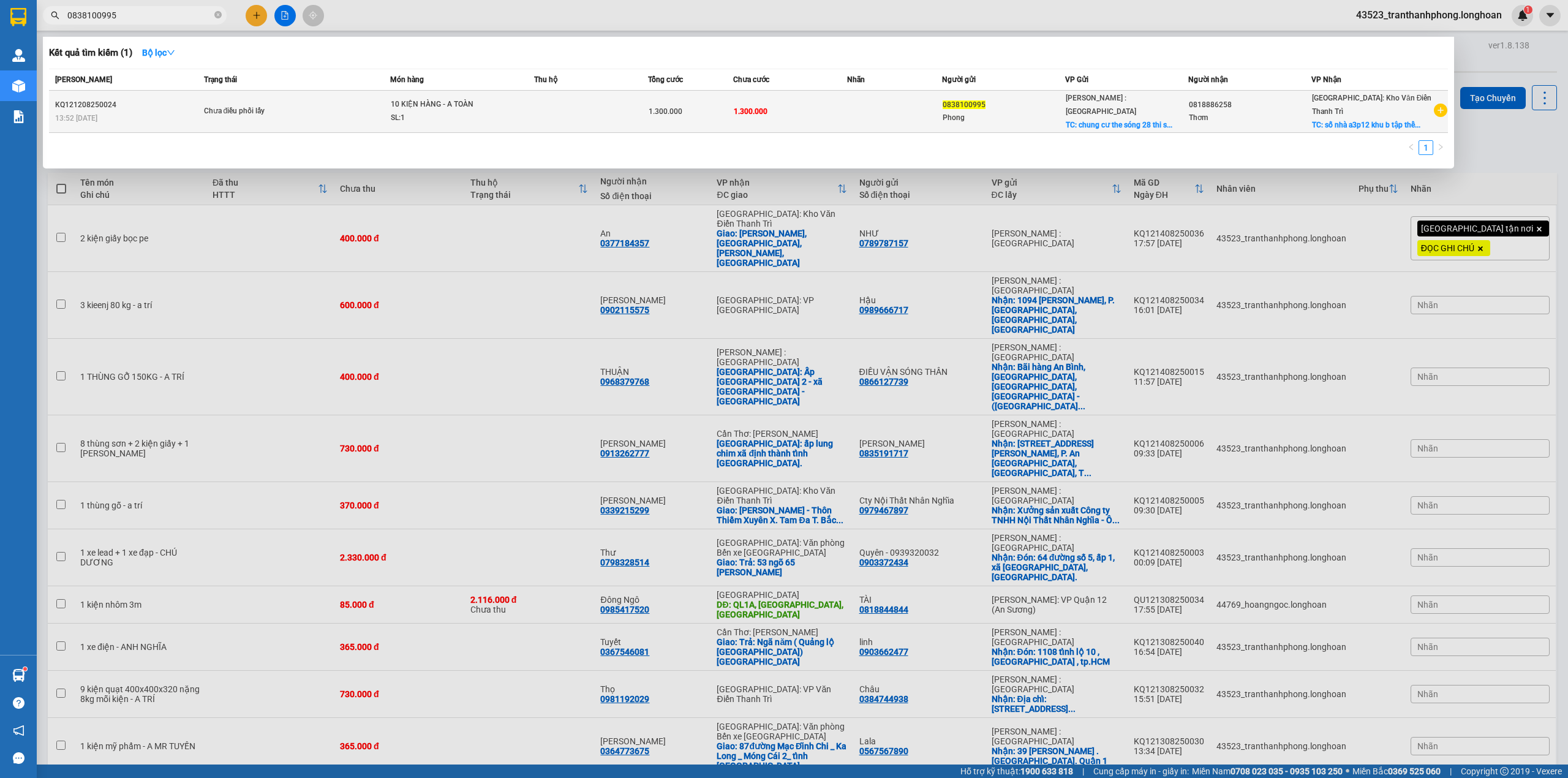
type input "0838100995"
click at [196, 118] on div "13:52 [DATE]" at bounding box center [127, 118] width 145 height 14
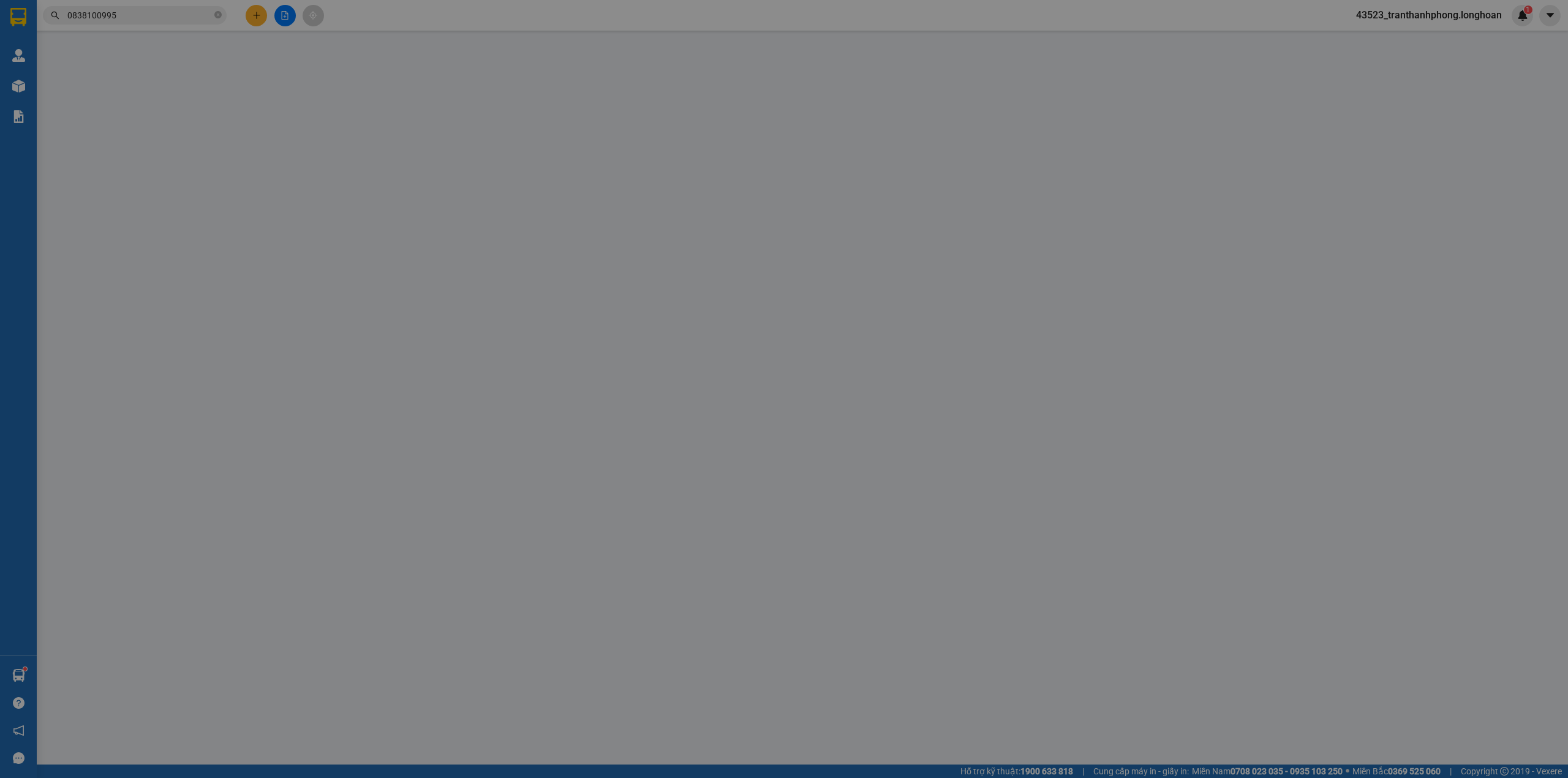
type input "0838100995"
type input "Phong"
checkbox input "true"
type input "chung cư the sóng 28 thi sách tp Vũng tàu"
type input "0818886258"
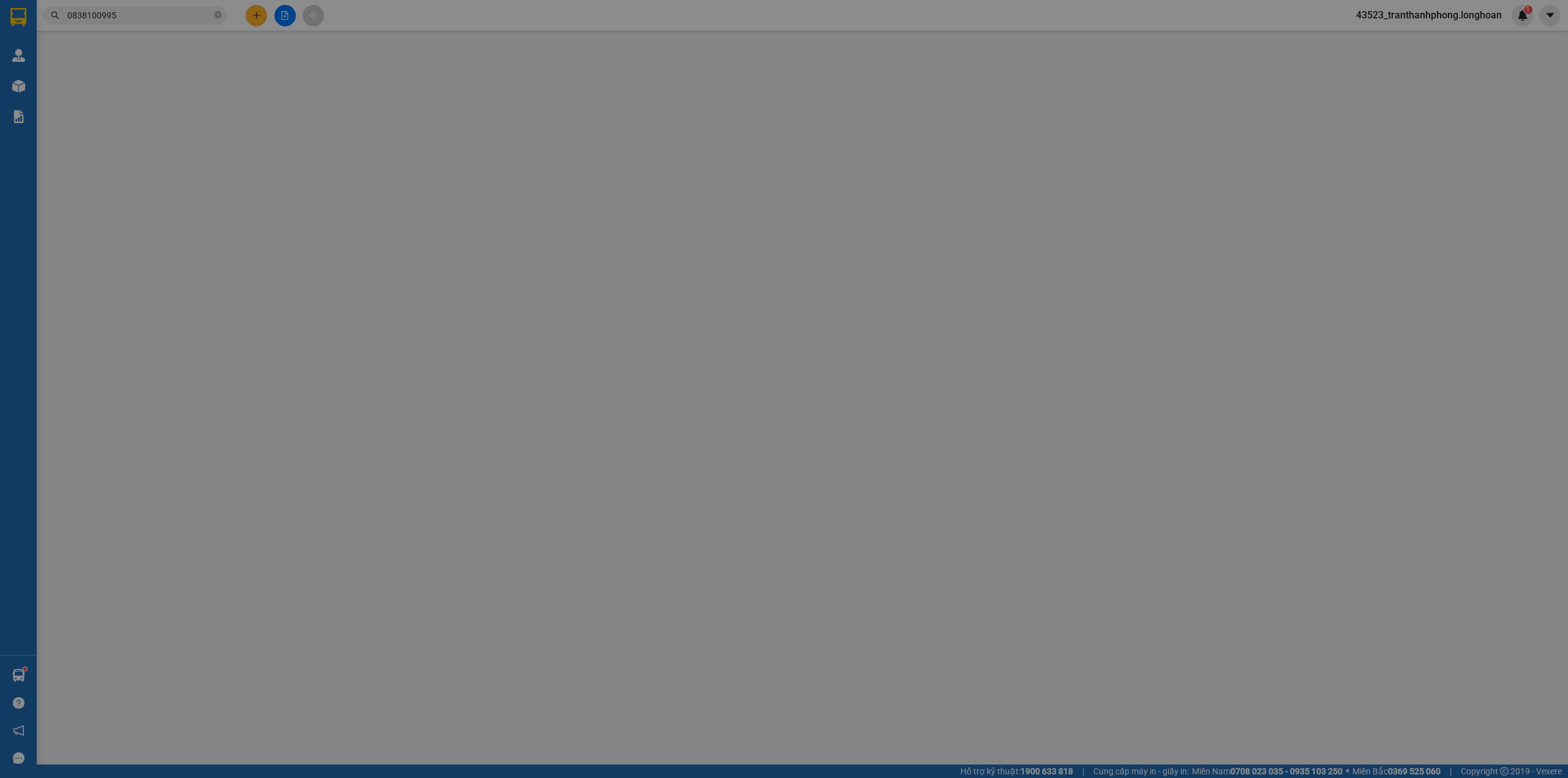
type input "Thơm"
checkbox input "true"
type input "số nhà a3p12 khu b tập thể đh mỏ địa chất, [GEOGRAPHIC_DATA], [GEOGRAPHIC_DATA]…"
type input "1.300.000"
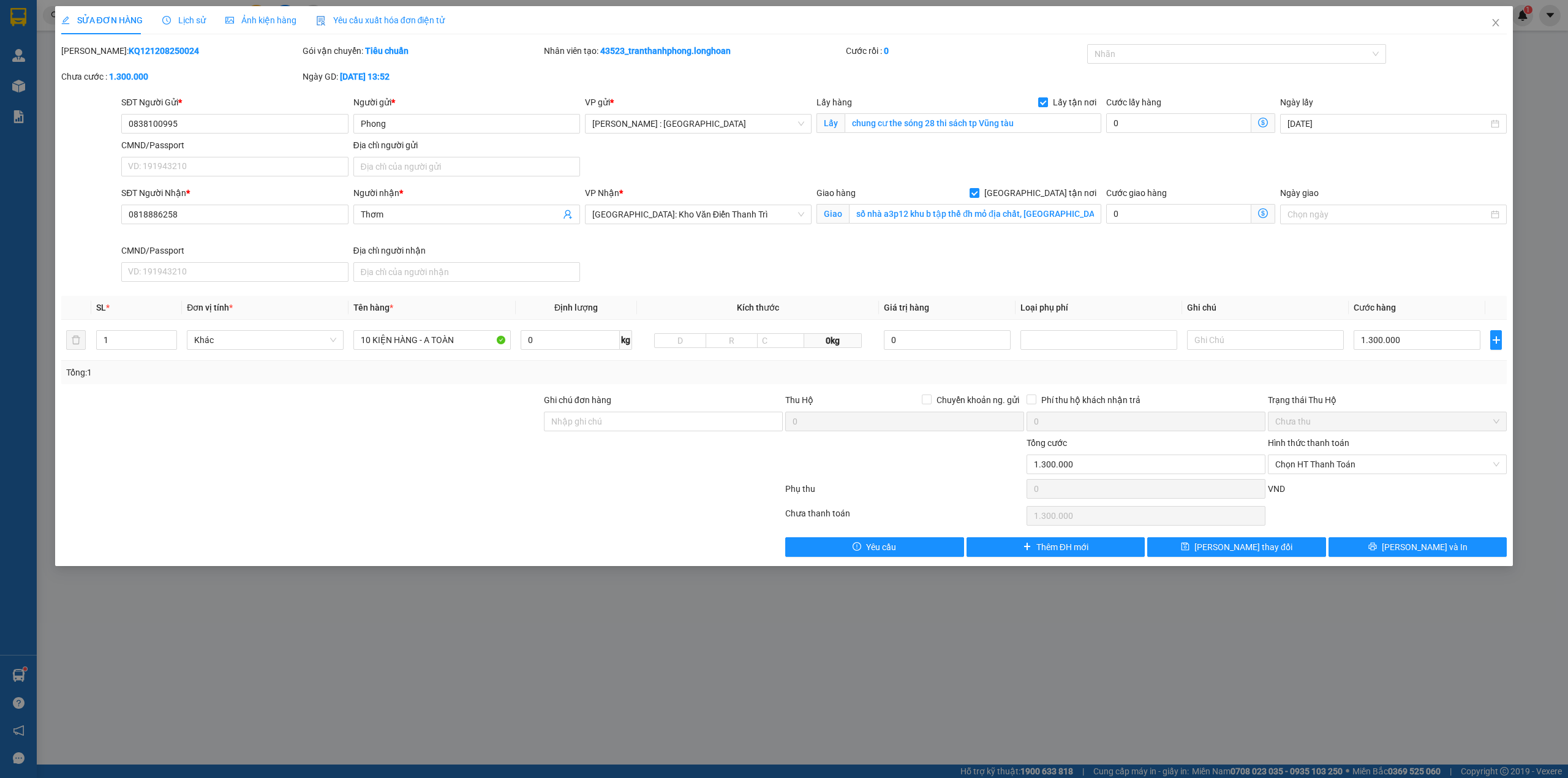
click at [142, 48] on b "KQ121208250024" at bounding box center [163, 51] width 70 height 10
copy b "KQ121208250024"
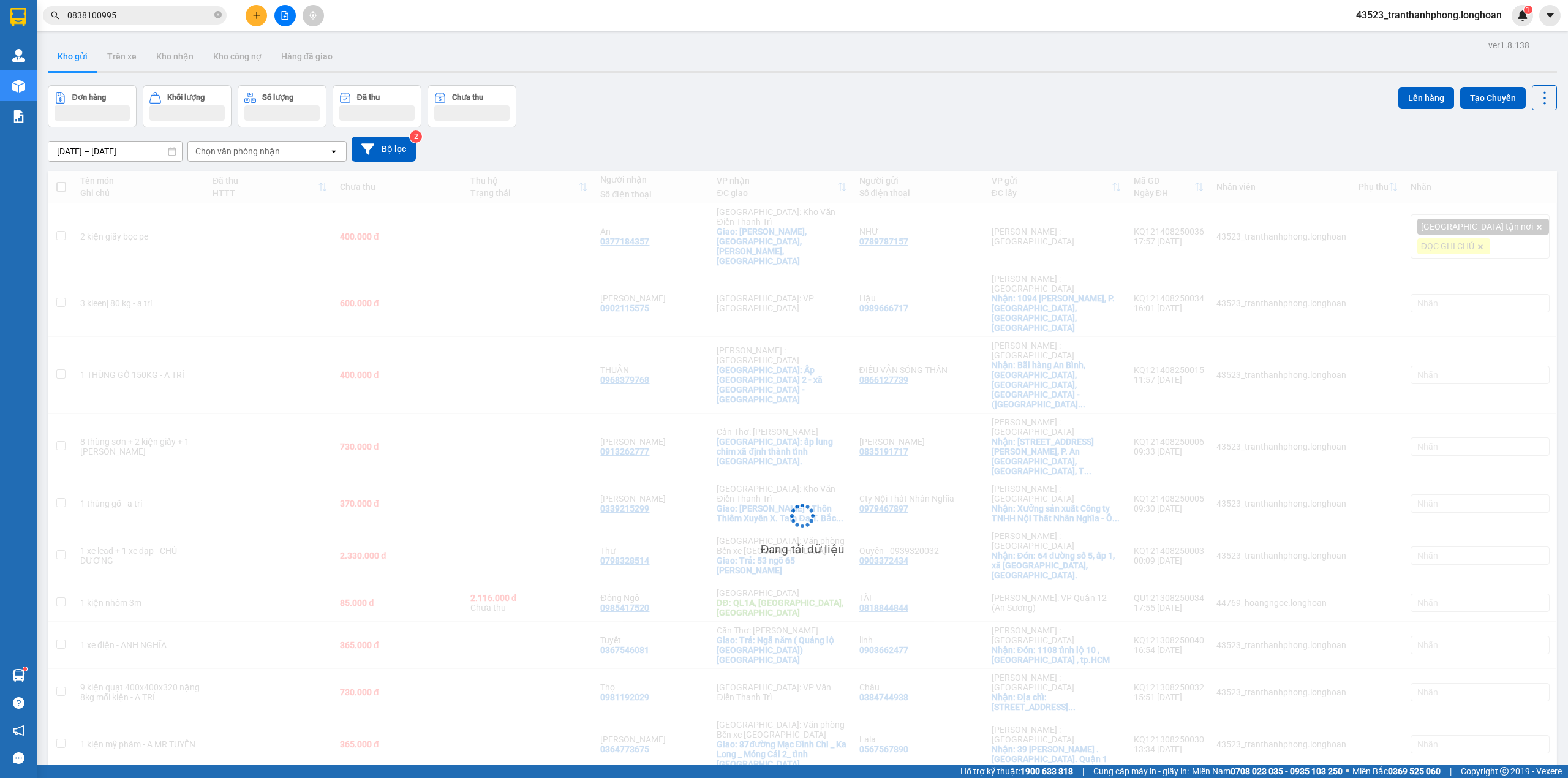
click at [140, 10] on input "0838100995" at bounding box center [140, 15] width 144 height 14
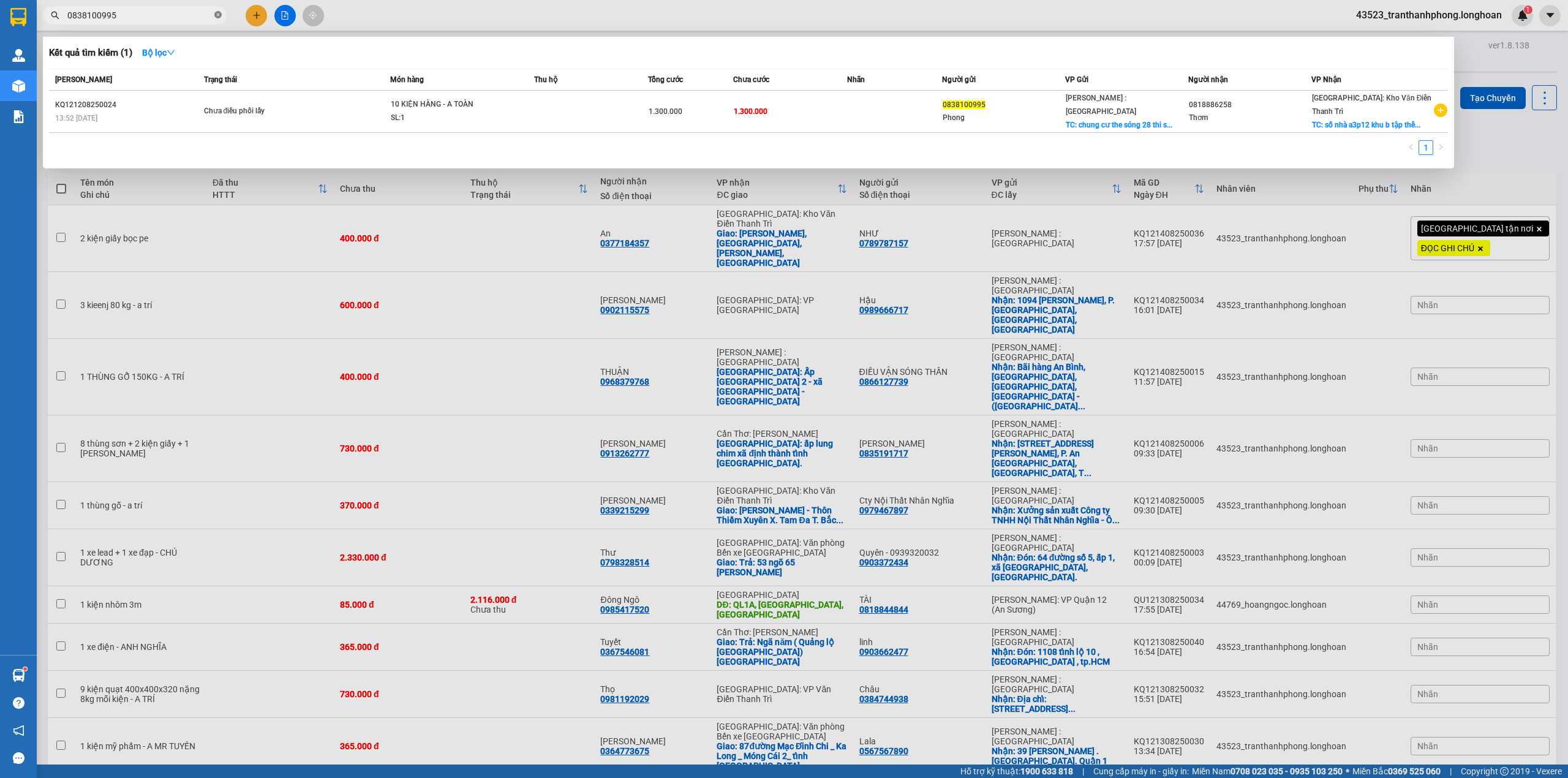
click at [219, 15] on icon "close-circle" at bounding box center [218, 14] width 7 height 7
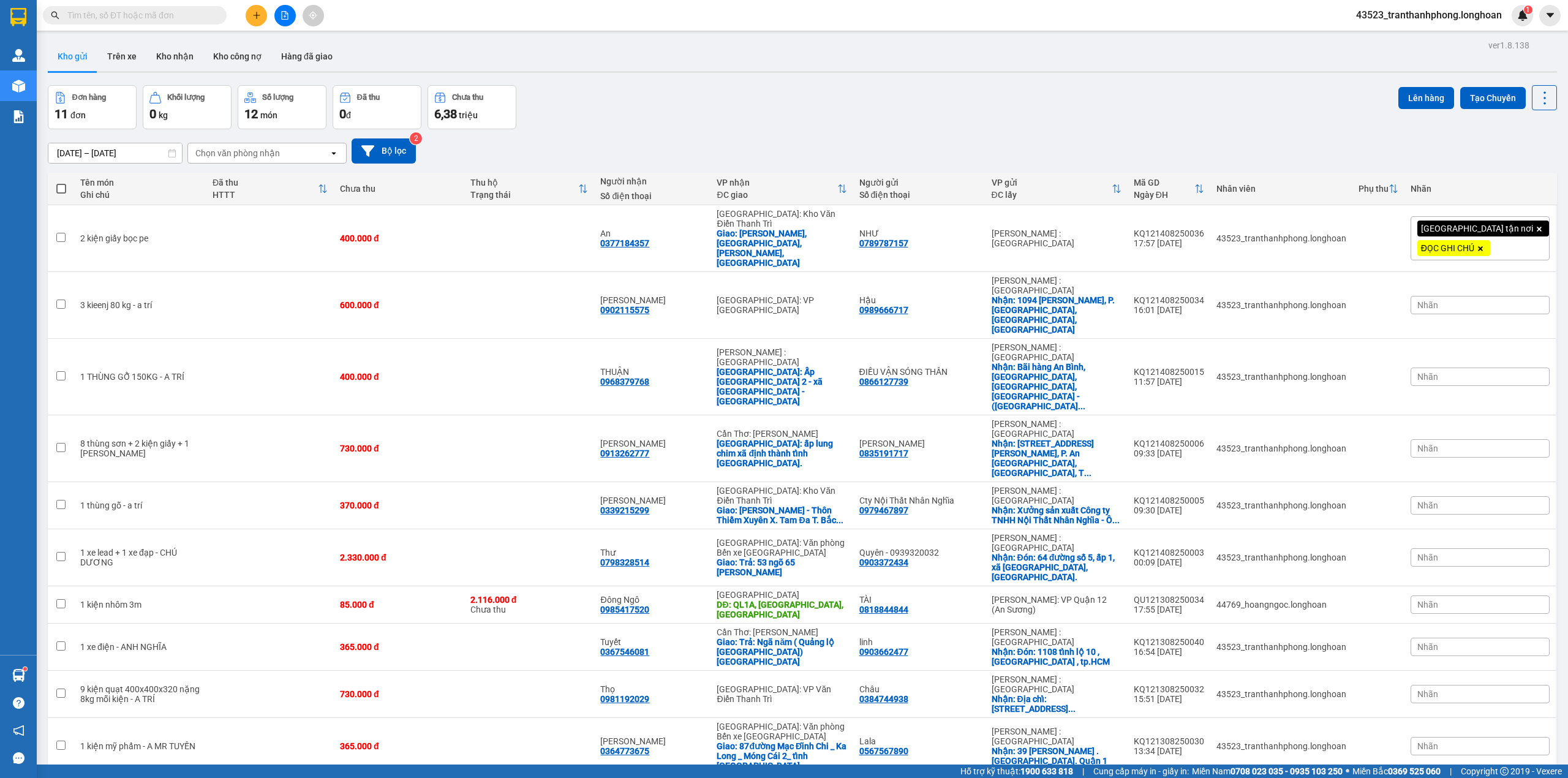
paste input "0838100995"
click at [183, 21] on input "0838100995" at bounding box center [140, 15] width 144 height 14
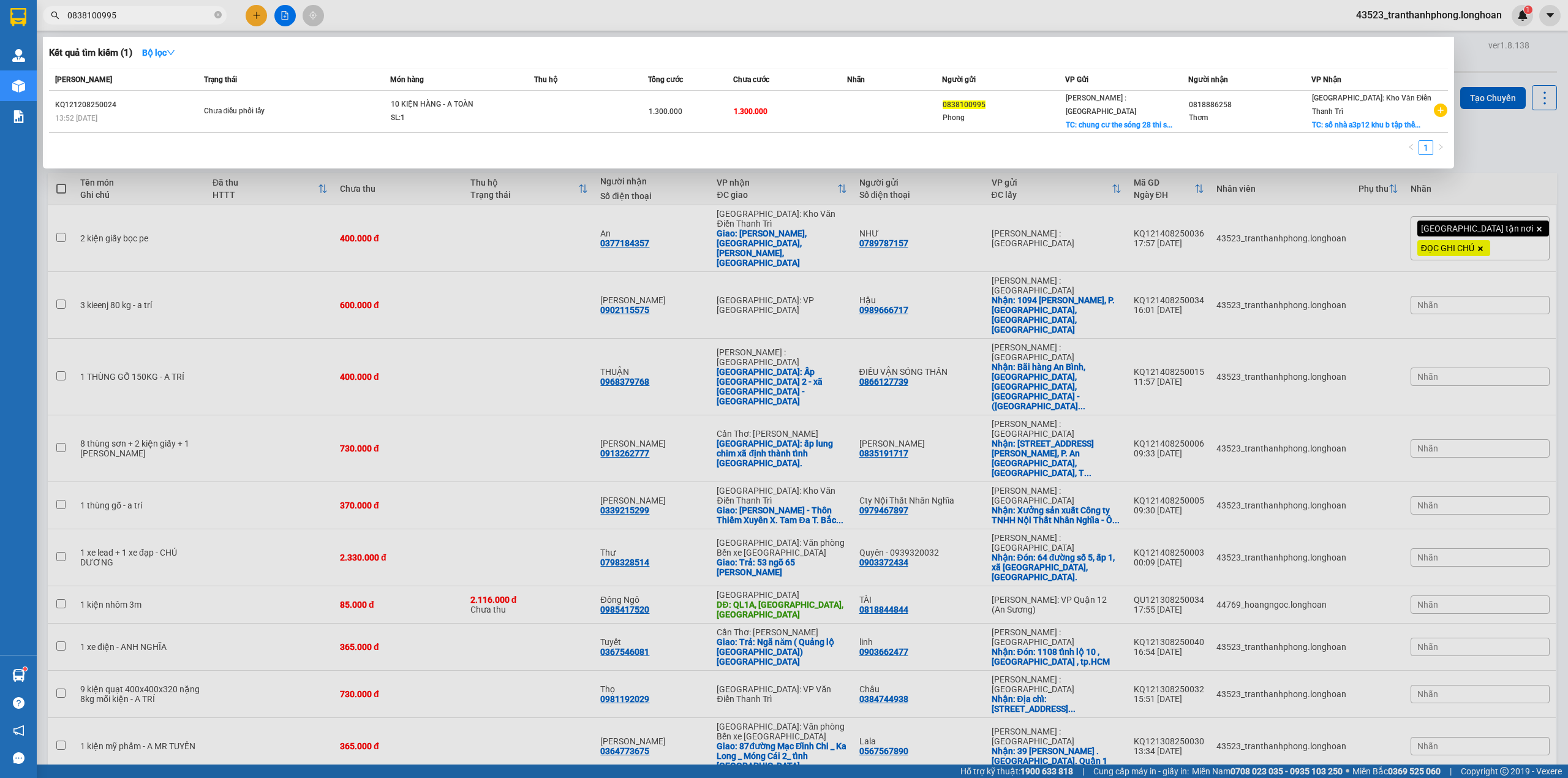
type input "0838100995"
click at [310, 215] on div at bounding box center [784, 389] width 1568 height 778
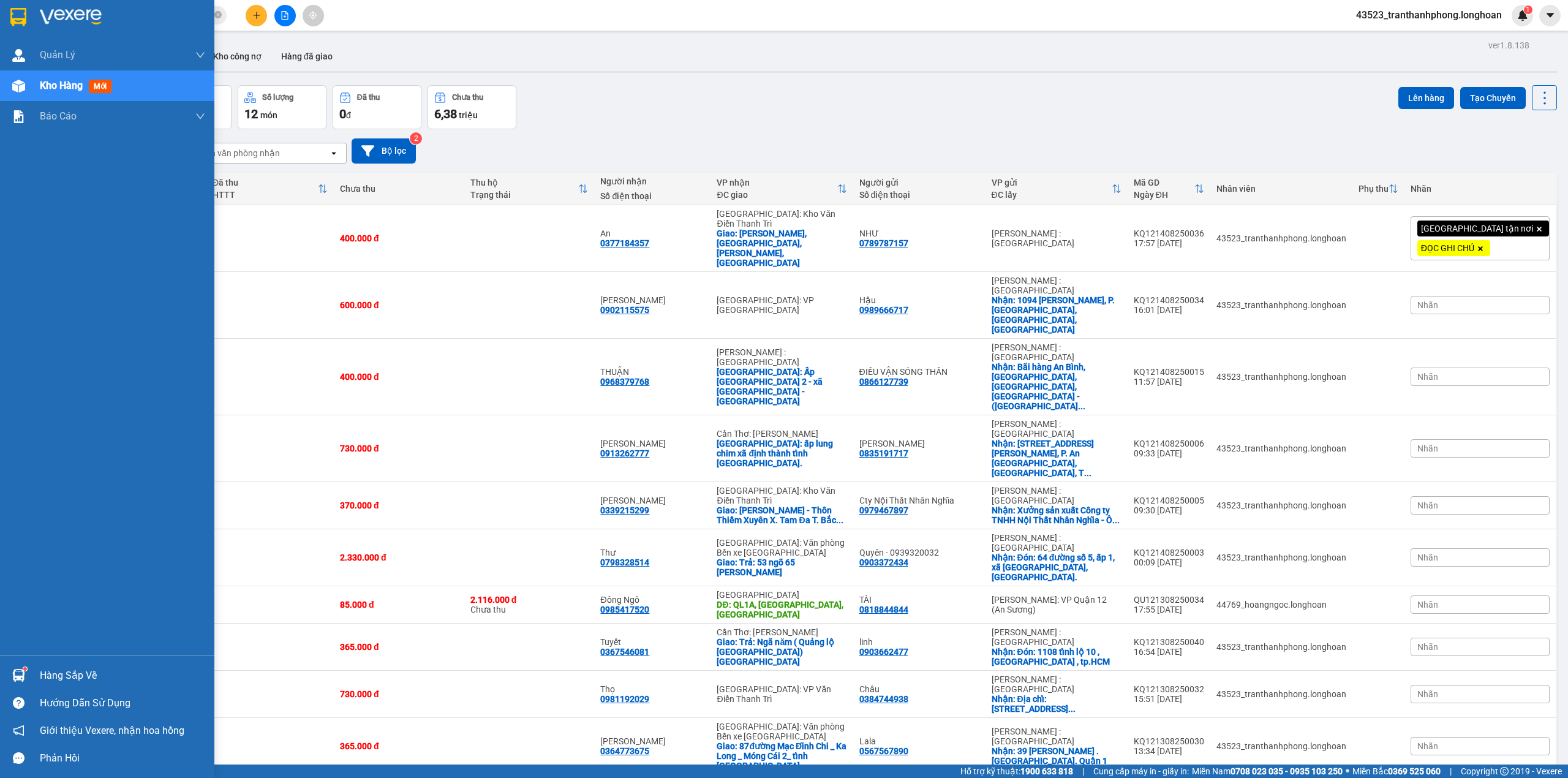
click at [0, 34] on div at bounding box center [107, 20] width 215 height 40
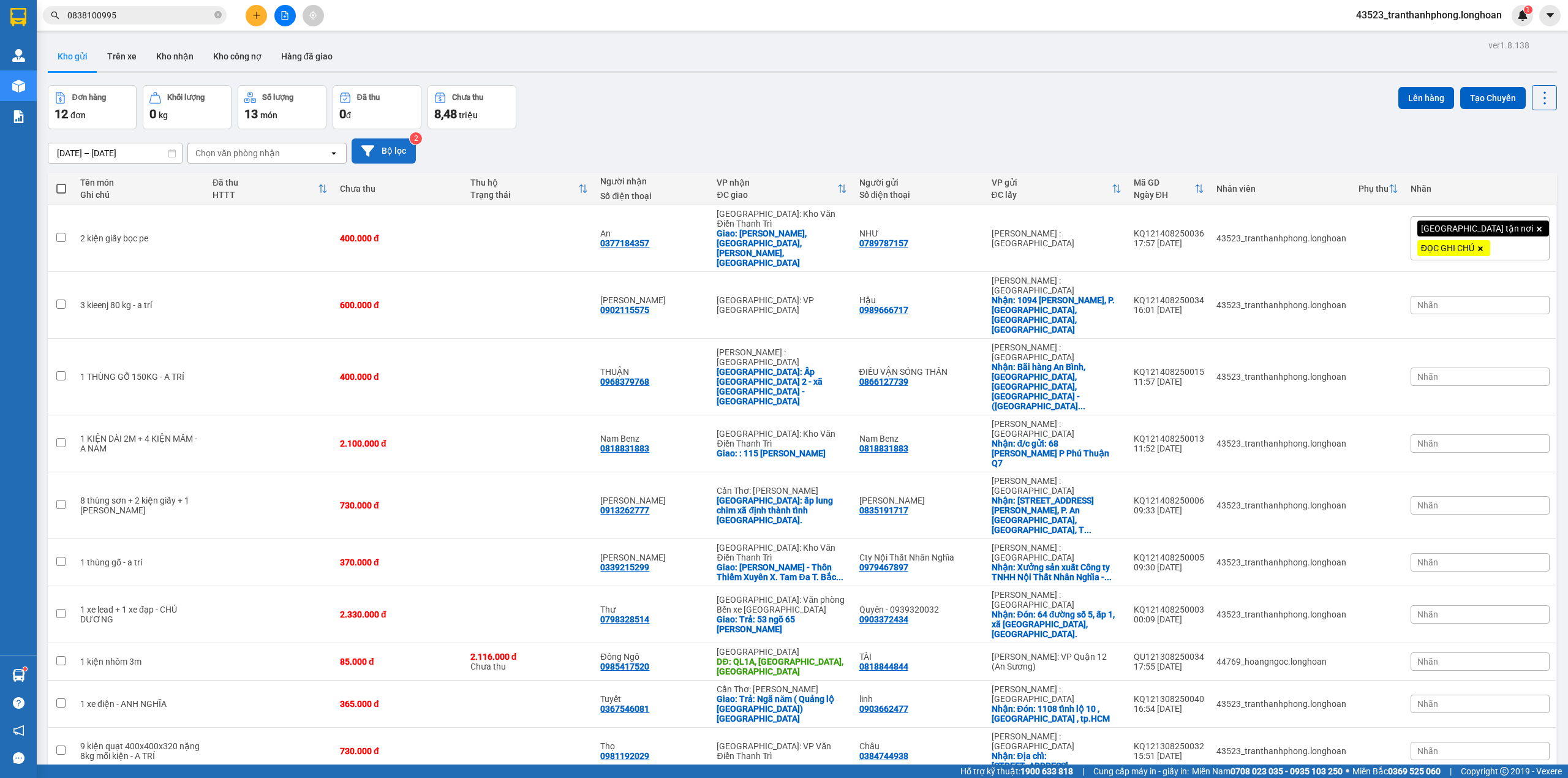
click at [365, 146] on icon at bounding box center [368, 150] width 13 height 11
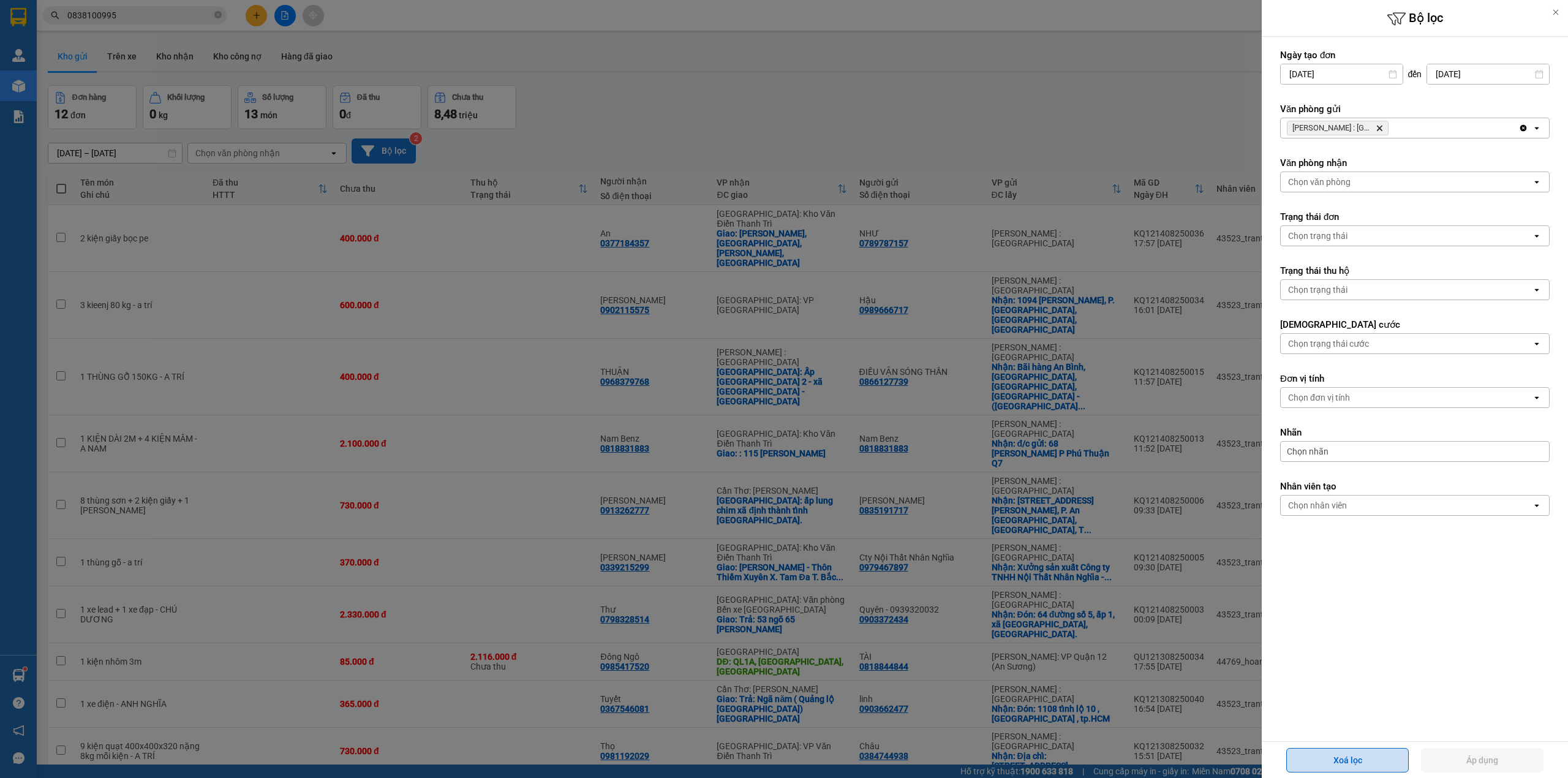
click at [1337, 753] on button "Xoá lọc" at bounding box center [1347, 760] width 123 height 24
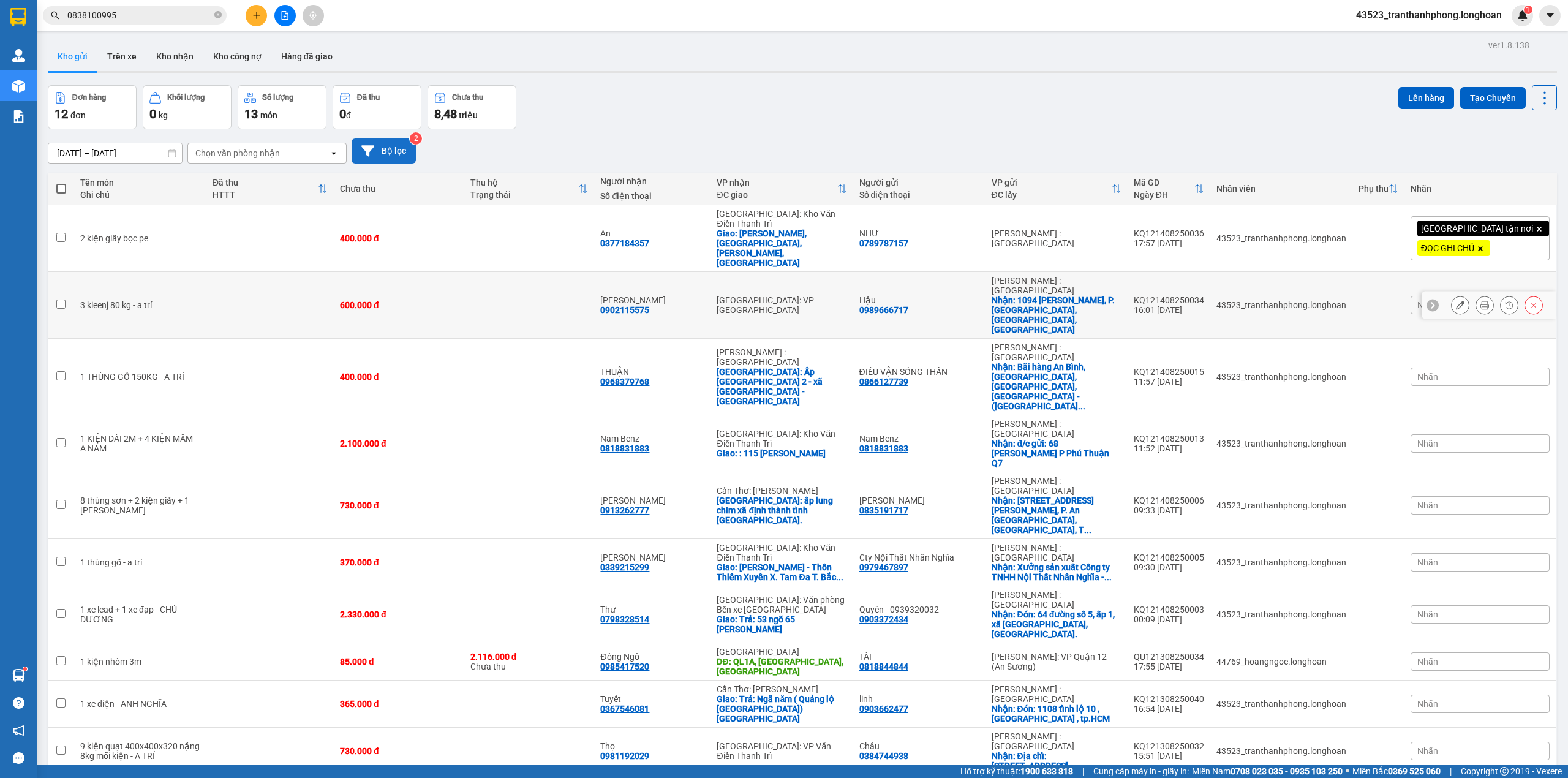
click at [699, 295] on div "[PERSON_NAME]" at bounding box center [652, 300] width 104 height 10
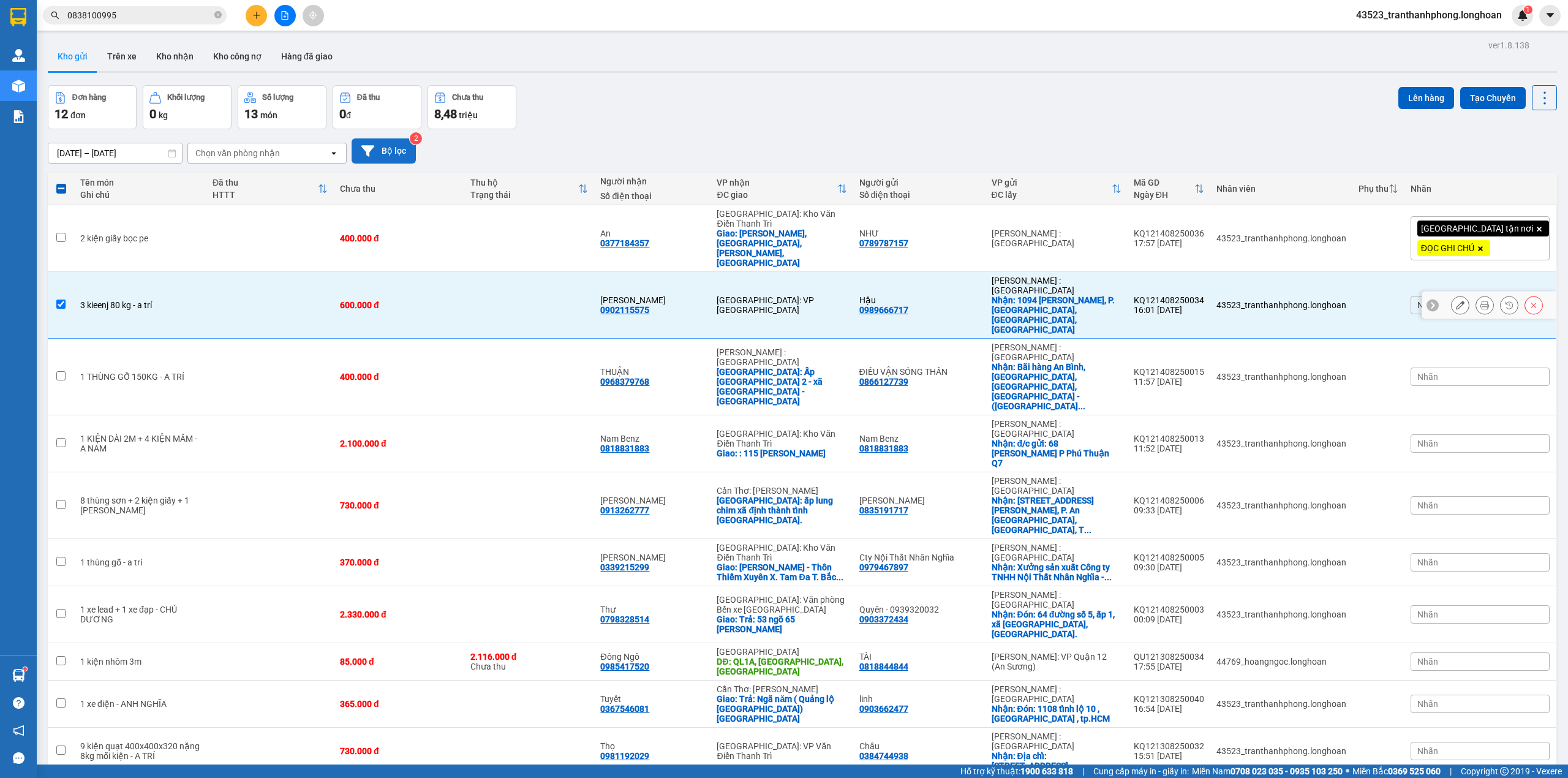
click at [458, 300] on div "600.000 đ" at bounding box center [399, 305] width 118 height 10
checkbox input "false"
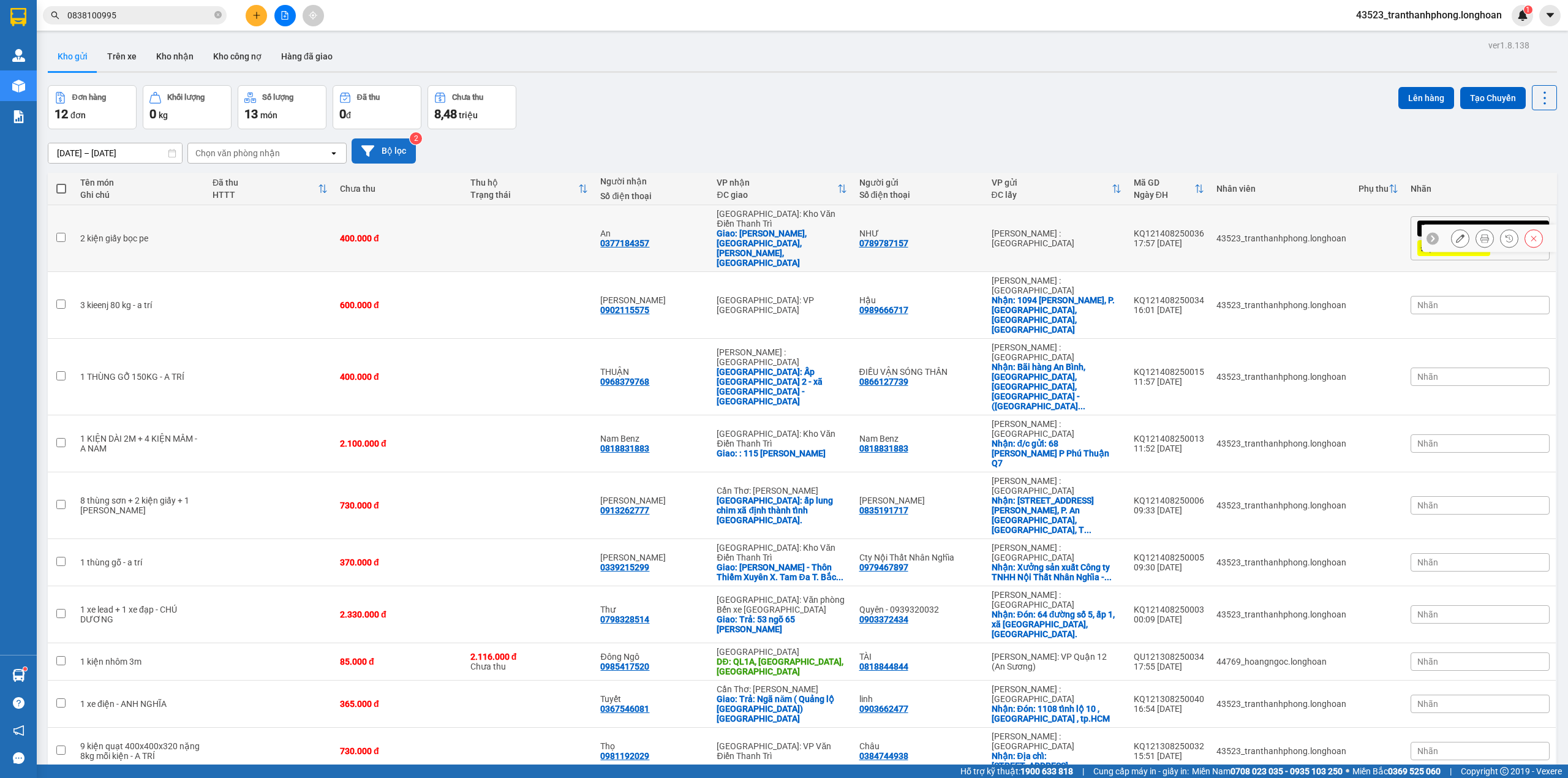
click at [552, 233] on td at bounding box center [529, 239] width 131 height 67
checkbox input "true"
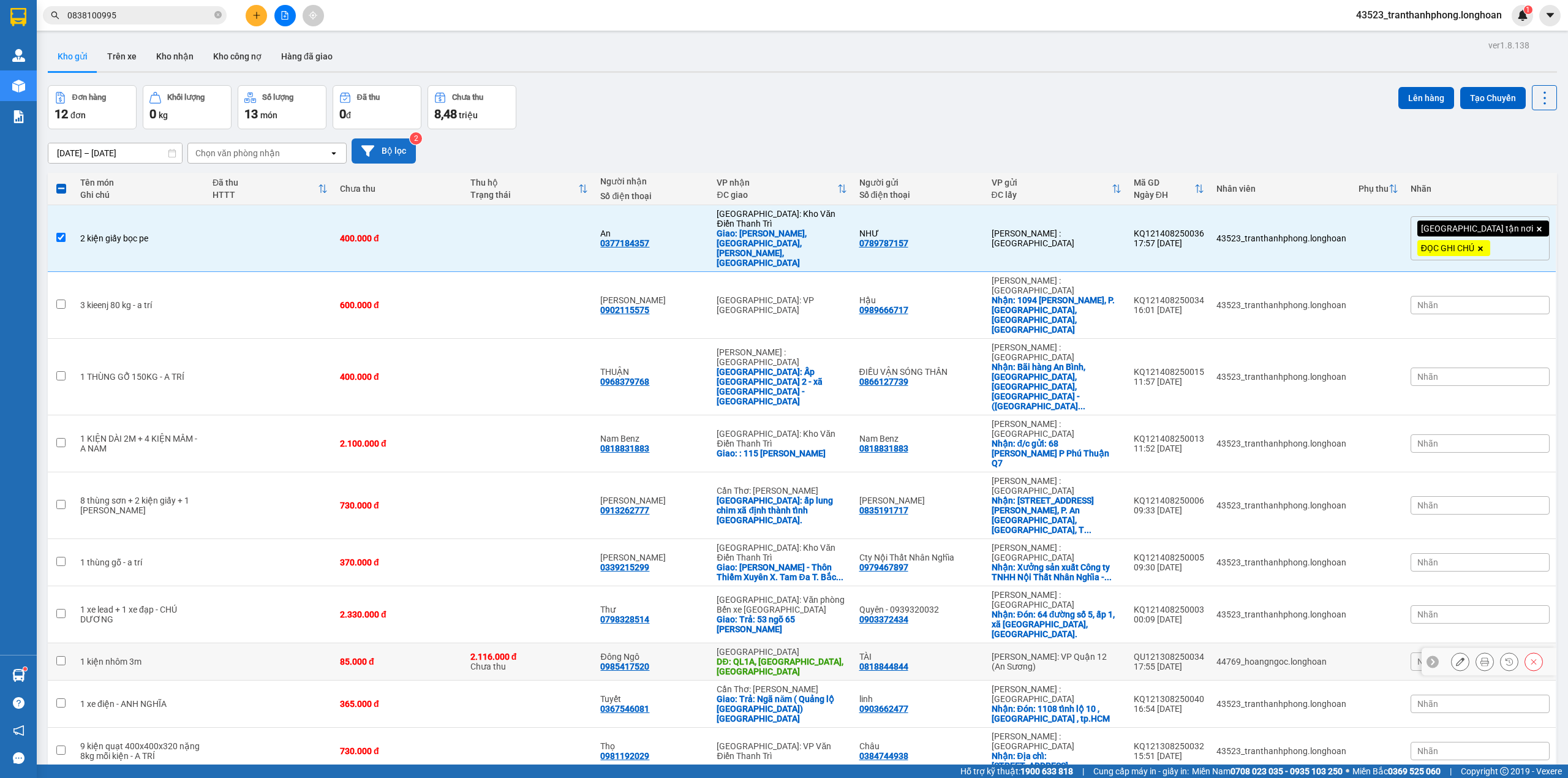
click at [1299, 643] on td "44769_hoangngoc.longhoan" at bounding box center [1281, 662] width 142 height 37
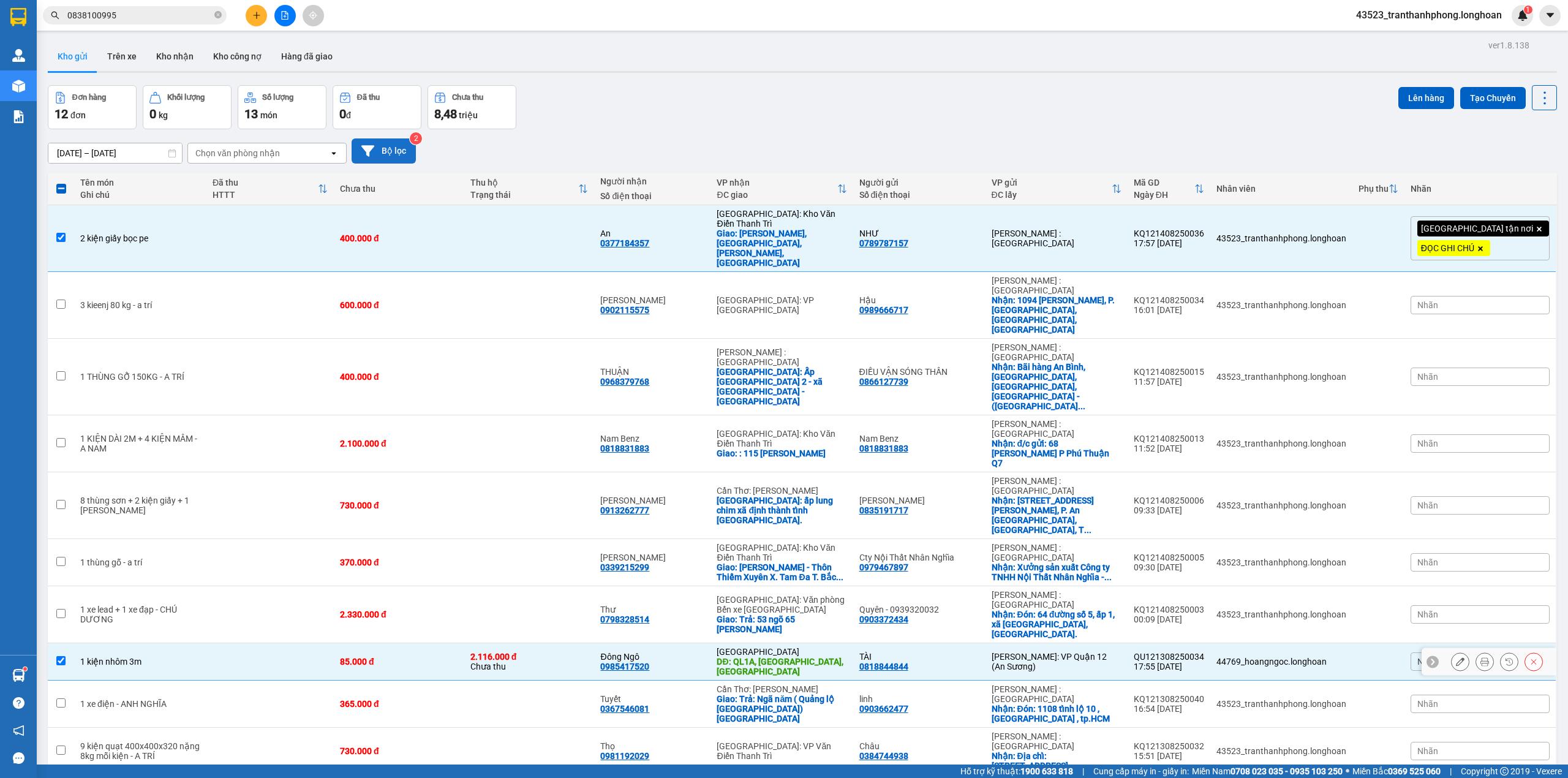
click at [959, 652] on div "TÀI" at bounding box center [919, 657] width 120 height 10
checkbox input "false"
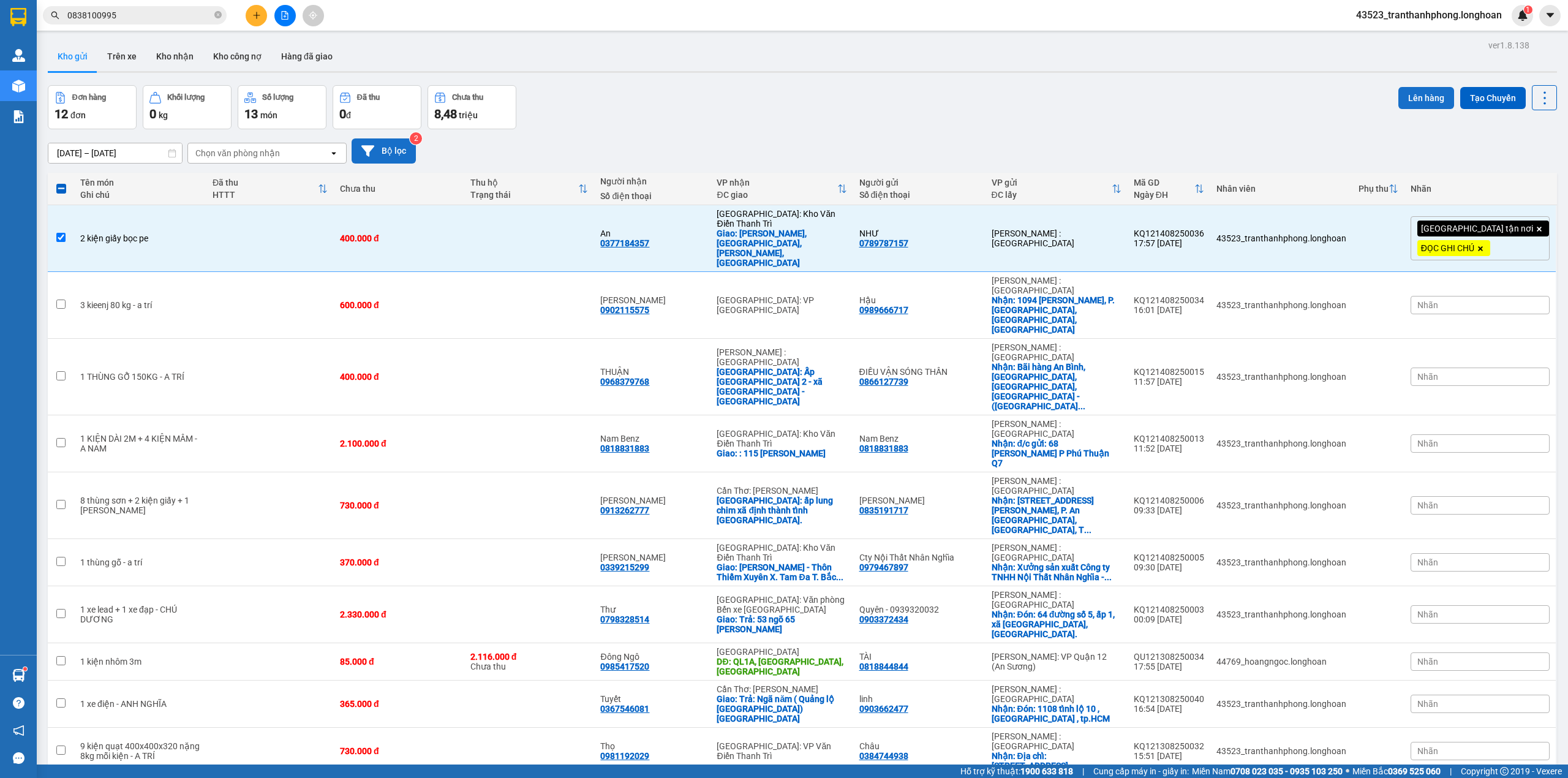
click at [1421, 102] on button "Lên hàng" at bounding box center [1426, 98] width 56 height 22
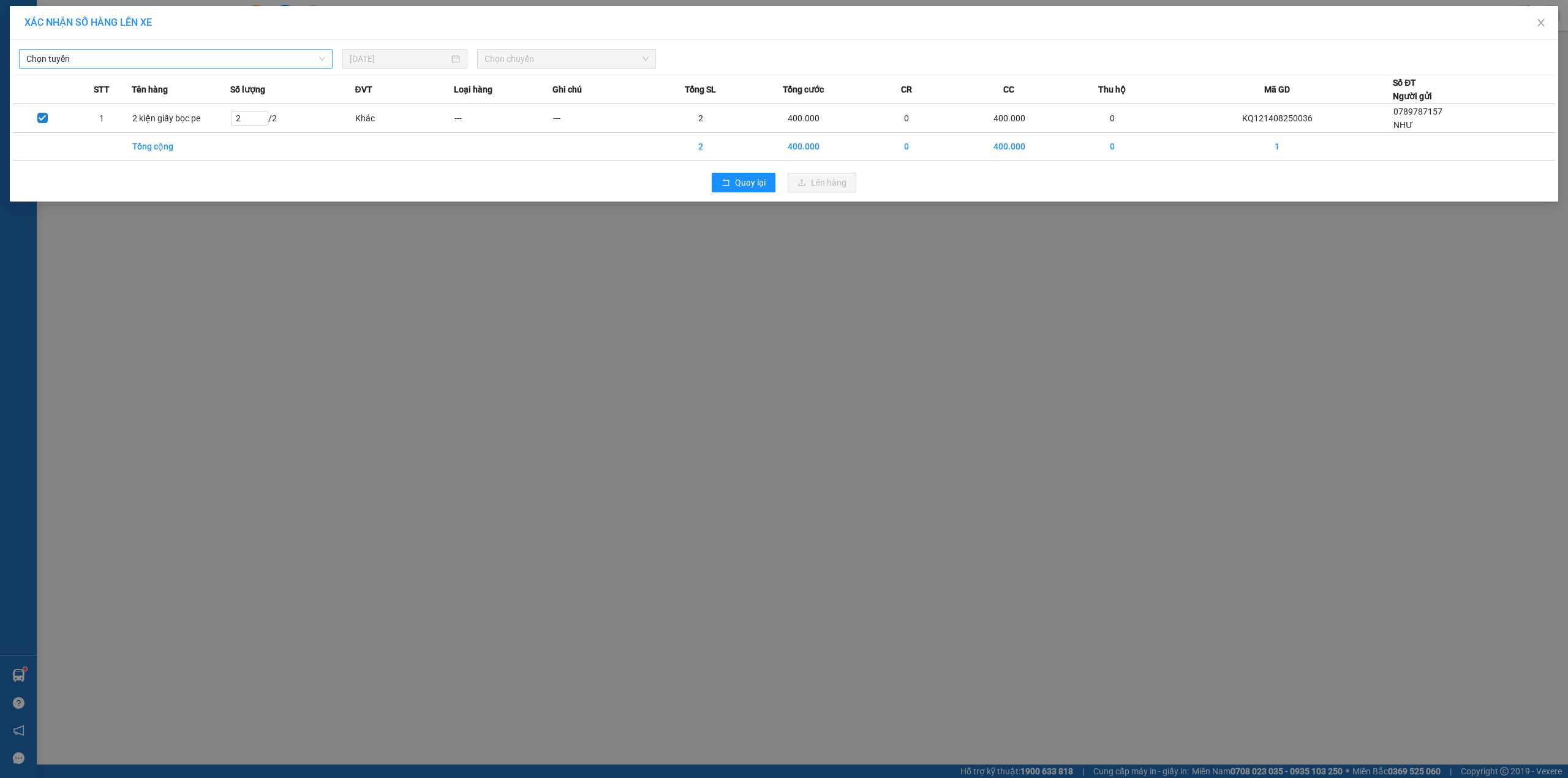
click at [185, 58] on span "Chọn tuyến" at bounding box center [175, 59] width 299 height 18
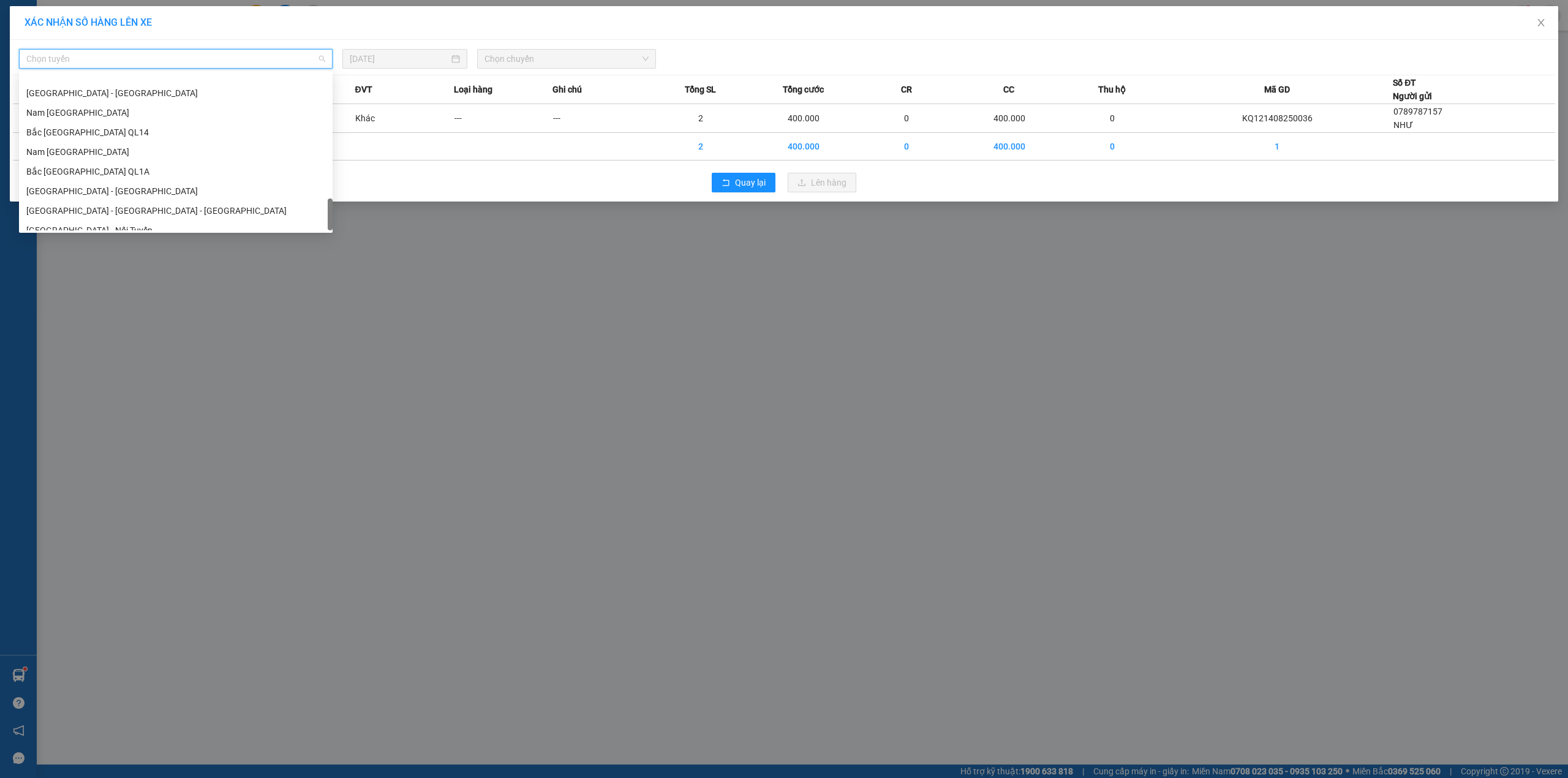
scroll to position [804, 0]
drag, startPoint x: 330, startPoint y: 91, endPoint x: 351, endPoint y: 410, distance: 319.7
click at [397, 467] on body "Kết quả tìm kiếm ( 1 ) Bộ lọc Mã ĐH Trạng thái Món hàng Thu hộ Tổng cước Chưa c…" at bounding box center [784, 389] width 1568 height 778
click at [37, 116] on div "Nam [GEOGRAPHIC_DATA]" at bounding box center [175, 122] width 299 height 14
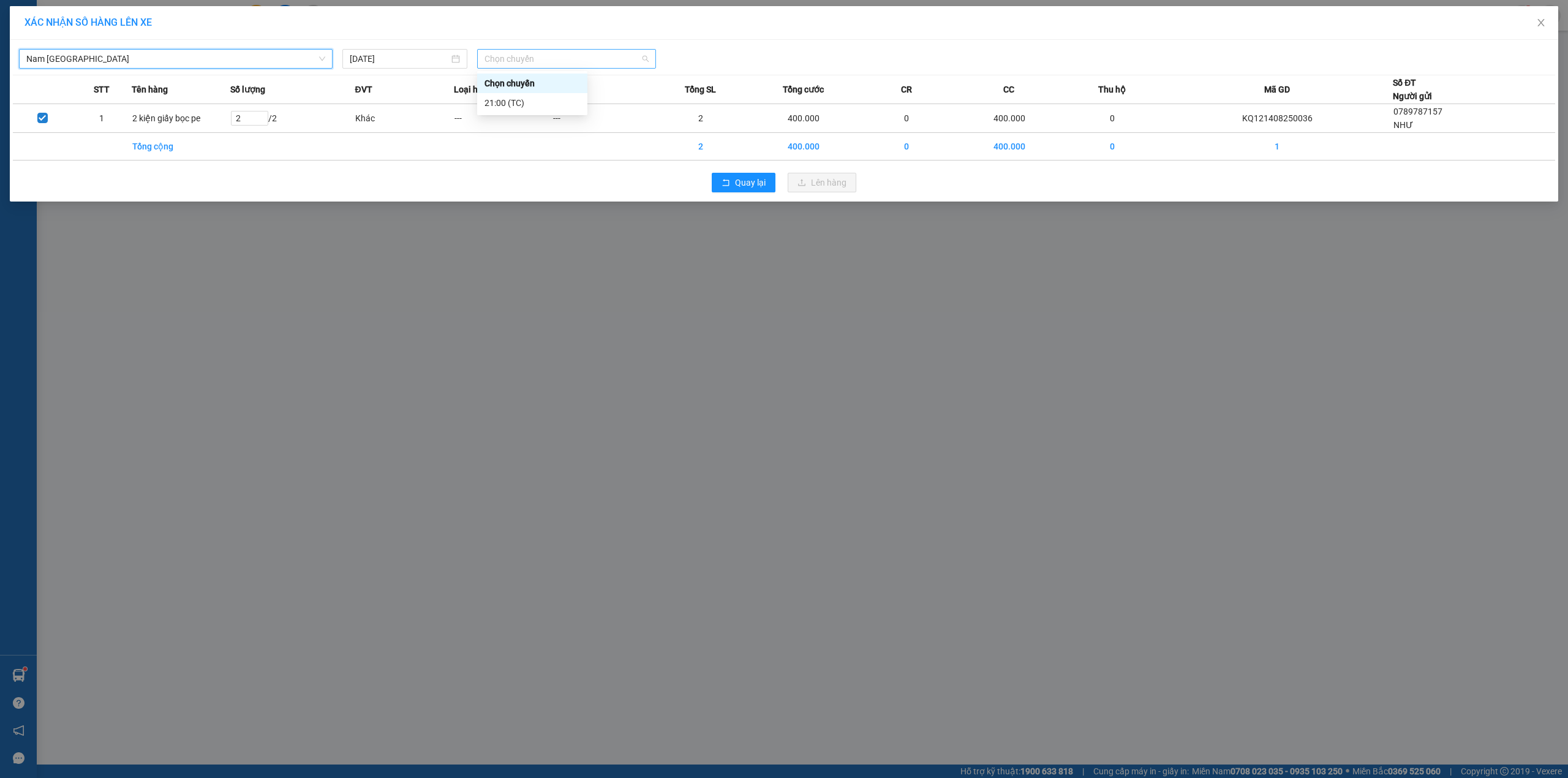
click at [523, 50] on span "Chọn chuyến" at bounding box center [567, 59] width 164 height 18
click at [508, 96] on div "21:00 (TC)" at bounding box center [533, 102] width 96 height 14
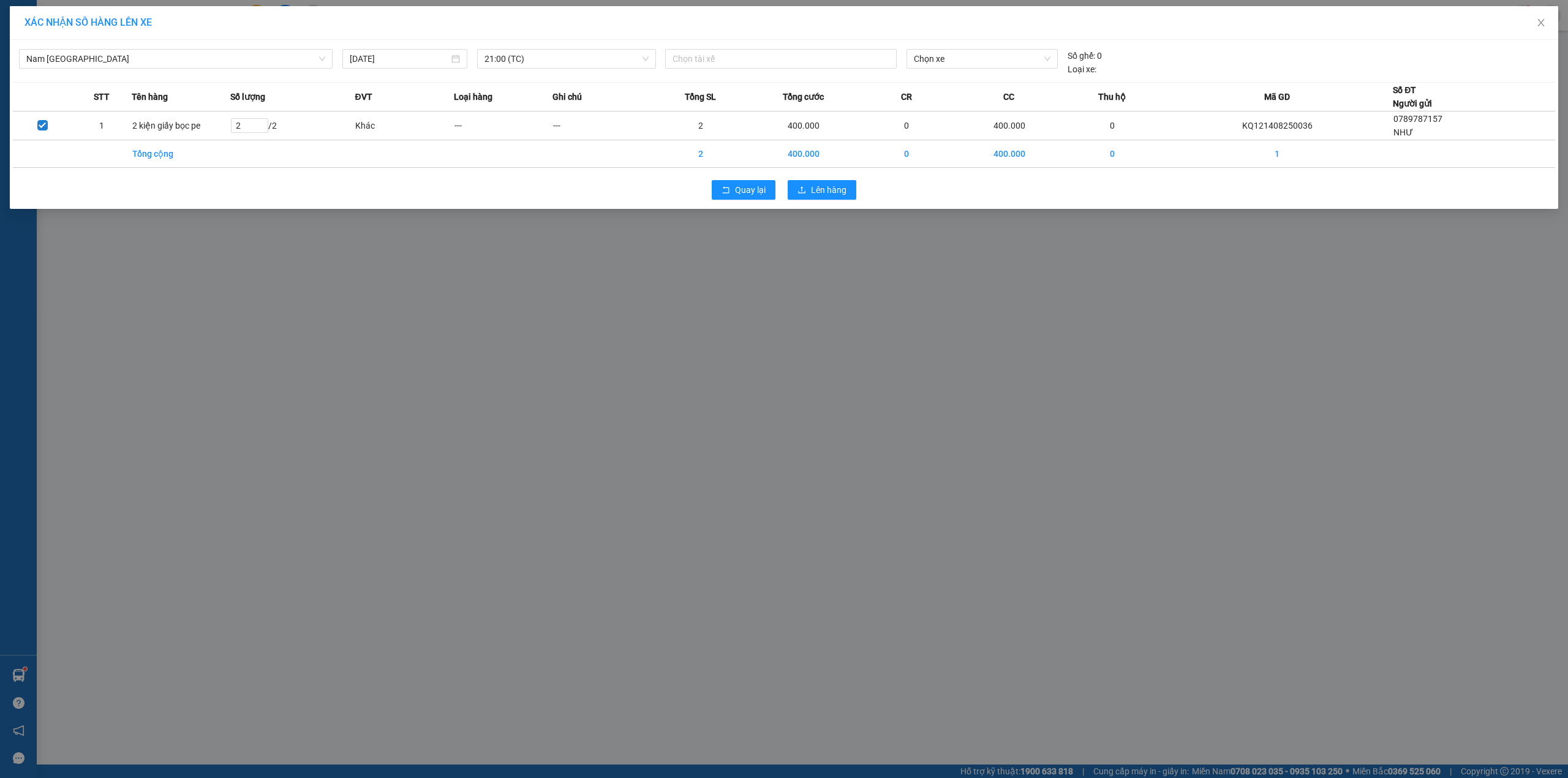
click at [836, 202] on div "Quay lại Lên hàng" at bounding box center [784, 190] width 1542 height 32
click at [834, 200] on button "Lên hàng" at bounding box center [822, 190] width 68 height 20
click at [834, 191] on span "Lên hàng" at bounding box center [829, 190] width 35 height 14
click at [831, 190] on span "Lên hàng" at bounding box center [829, 190] width 35 height 14
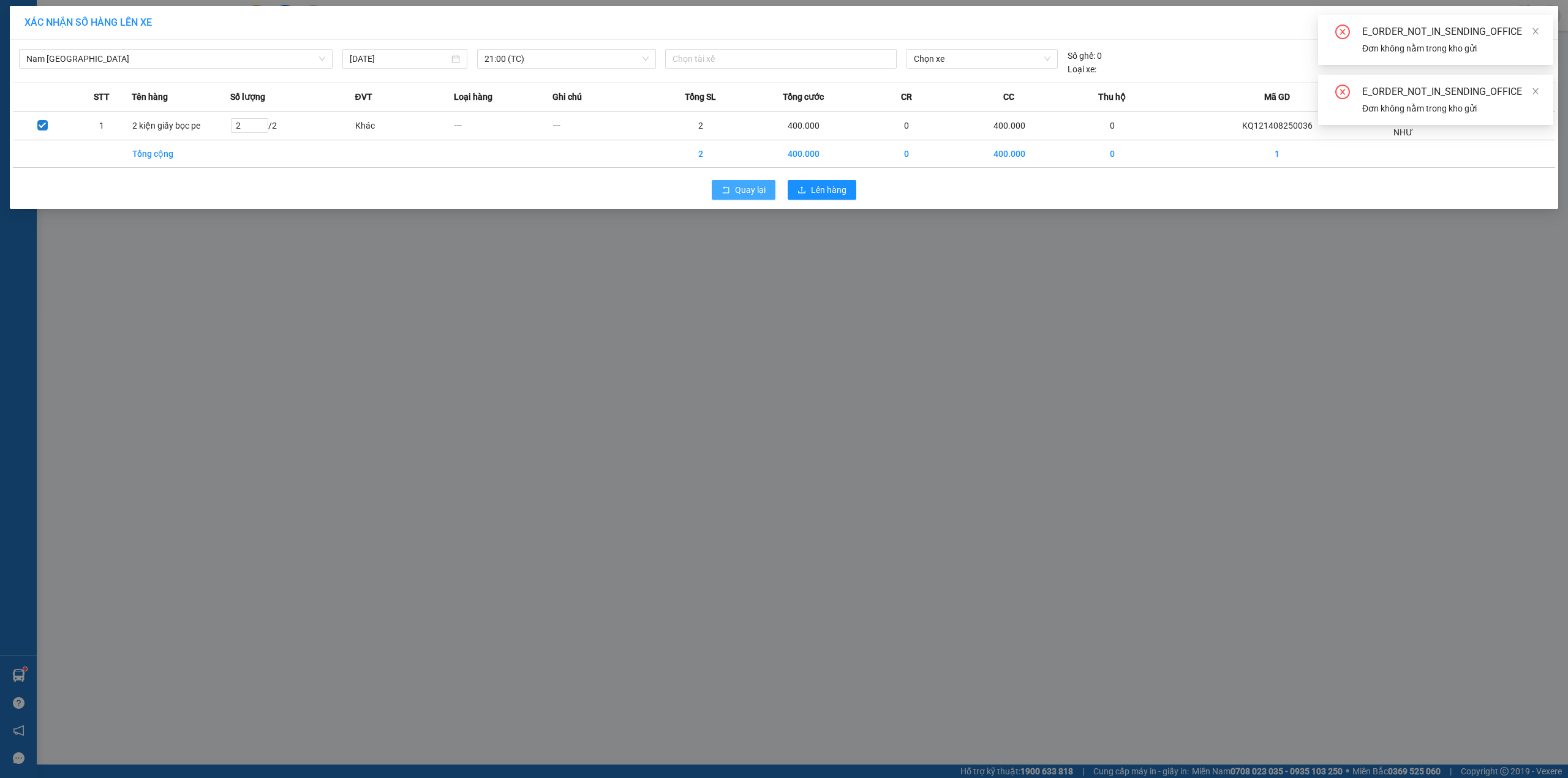
click at [730, 192] on icon "rollback" at bounding box center [726, 190] width 9 height 9
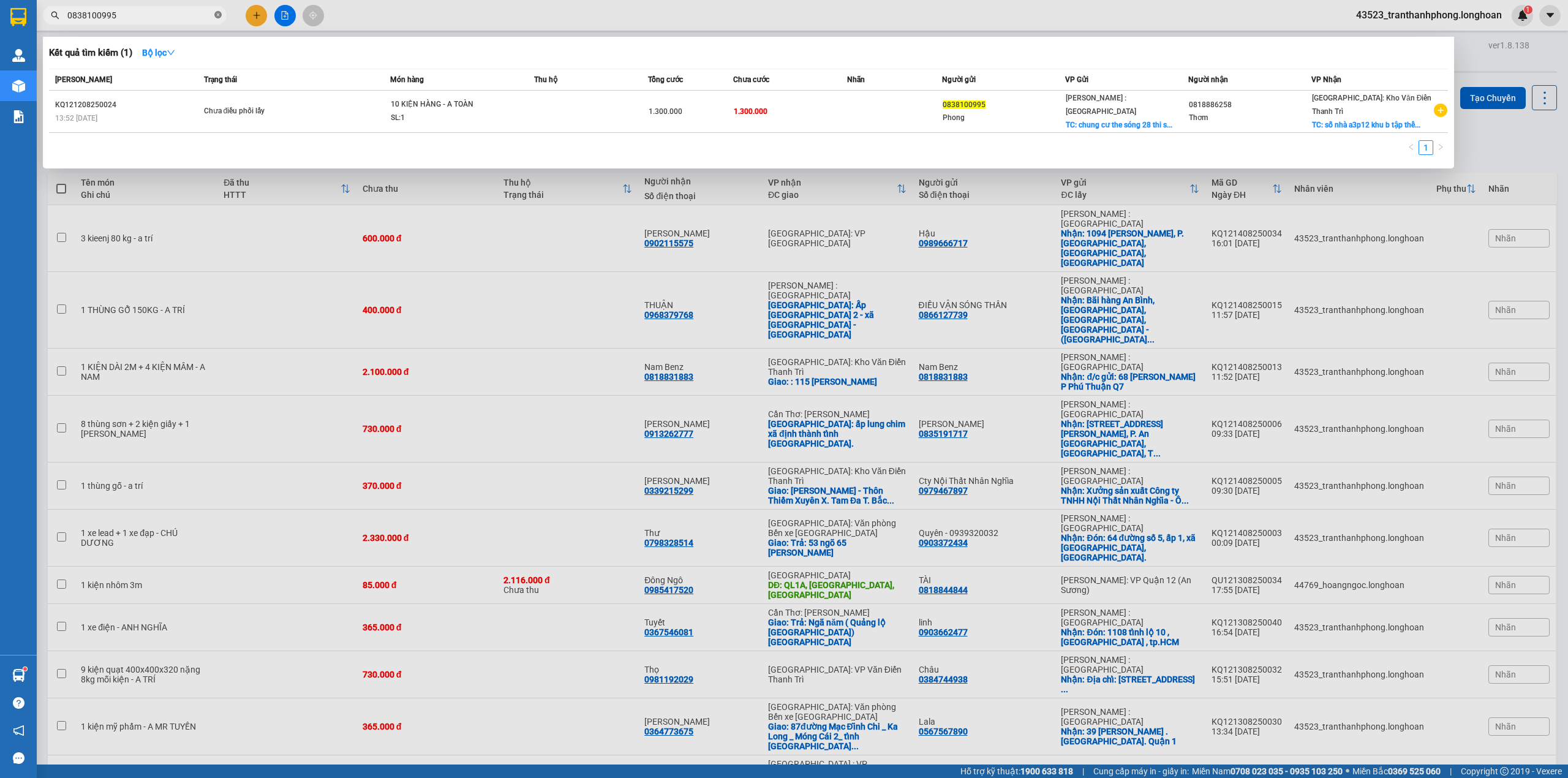
click at [215, 15] on icon "close-circle" at bounding box center [218, 14] width 7 height 7
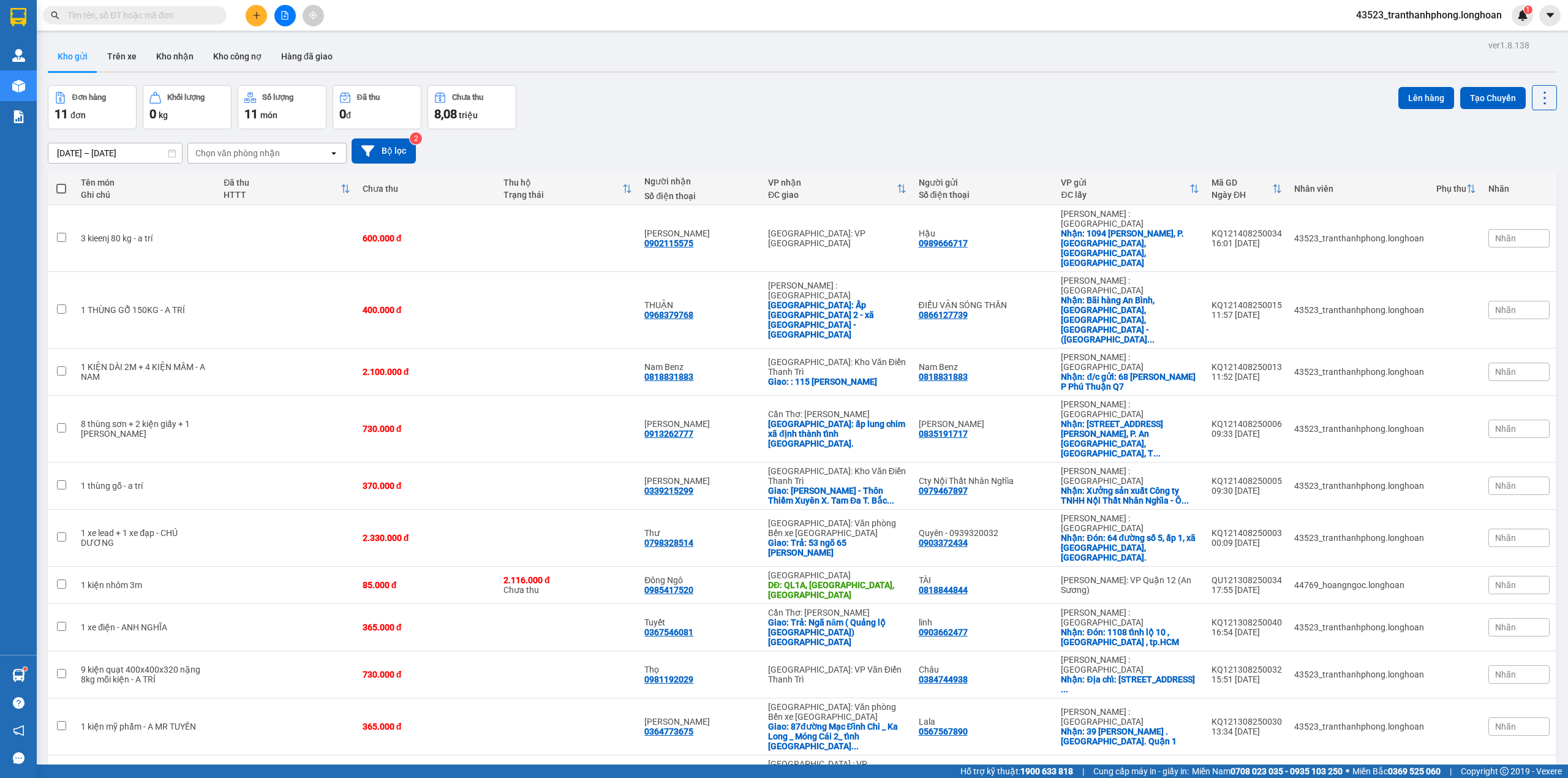
paste input "KQ121408250036"
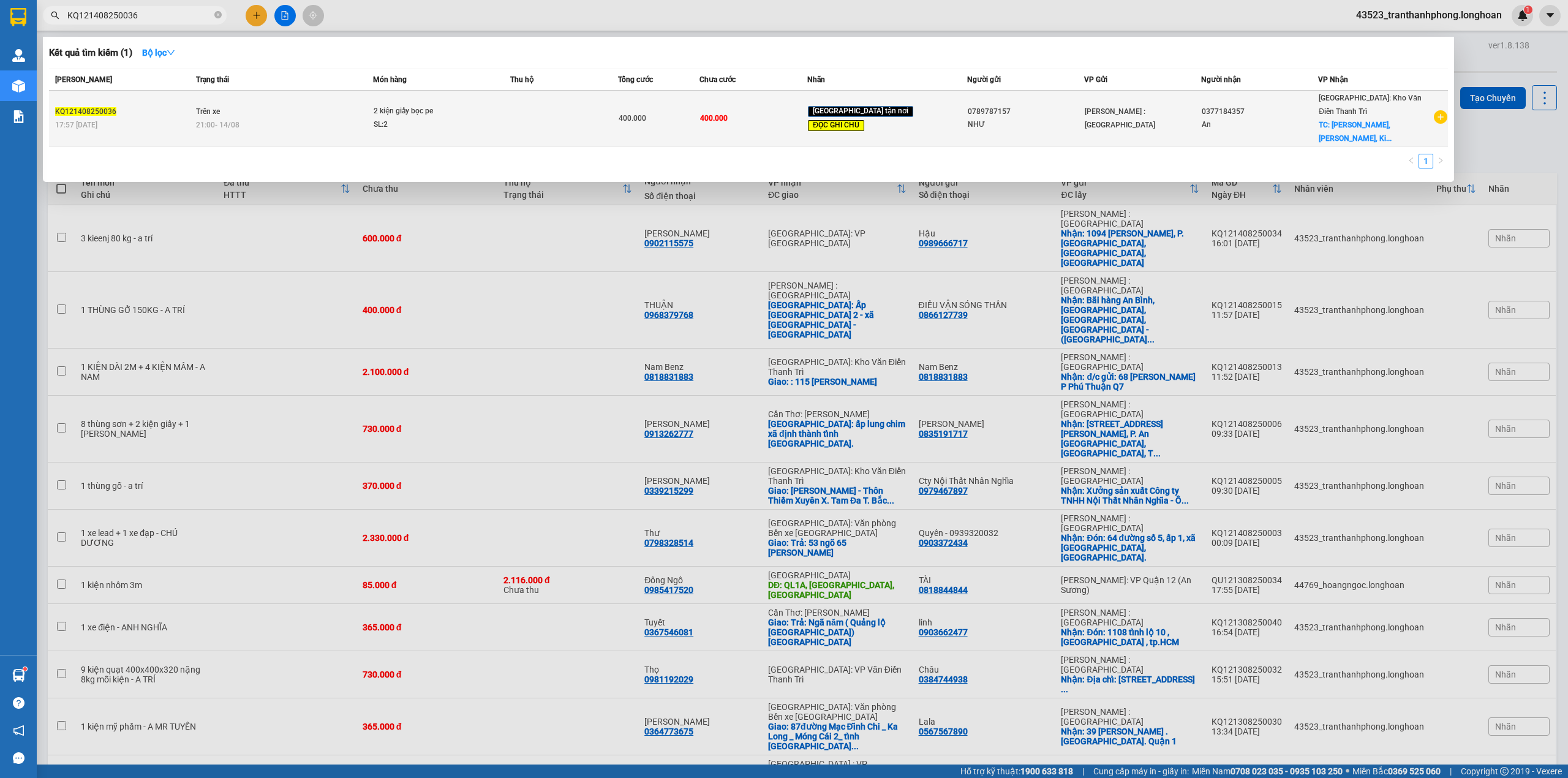
type input "KQ121408250036"
click at [618, 106] on td at bounding box center [564, 118] width 108 height 56
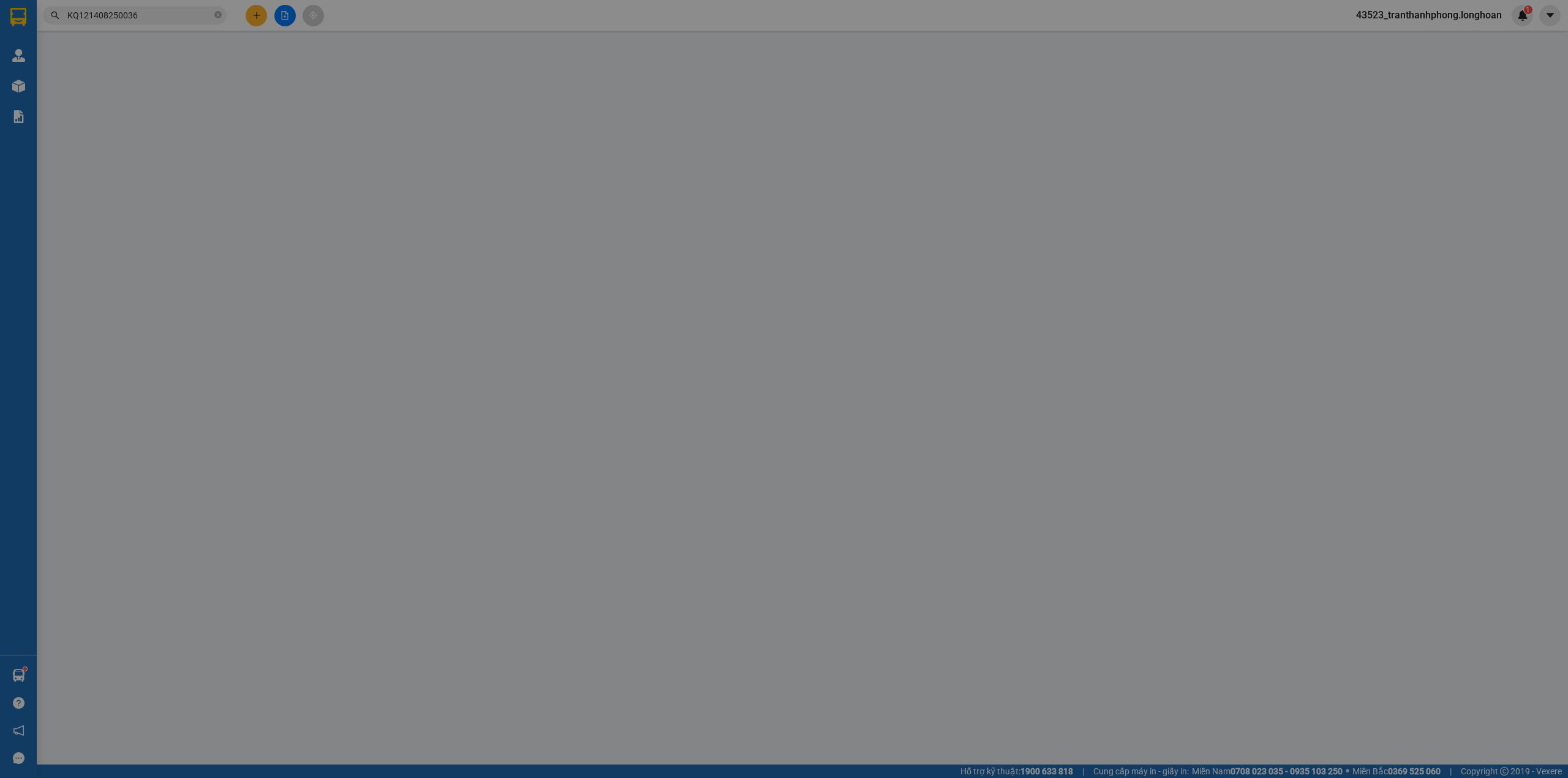
type input "0789787157"
type input "NHƯ"
type input "0377184357"
type input "An"
checkbox input "true"
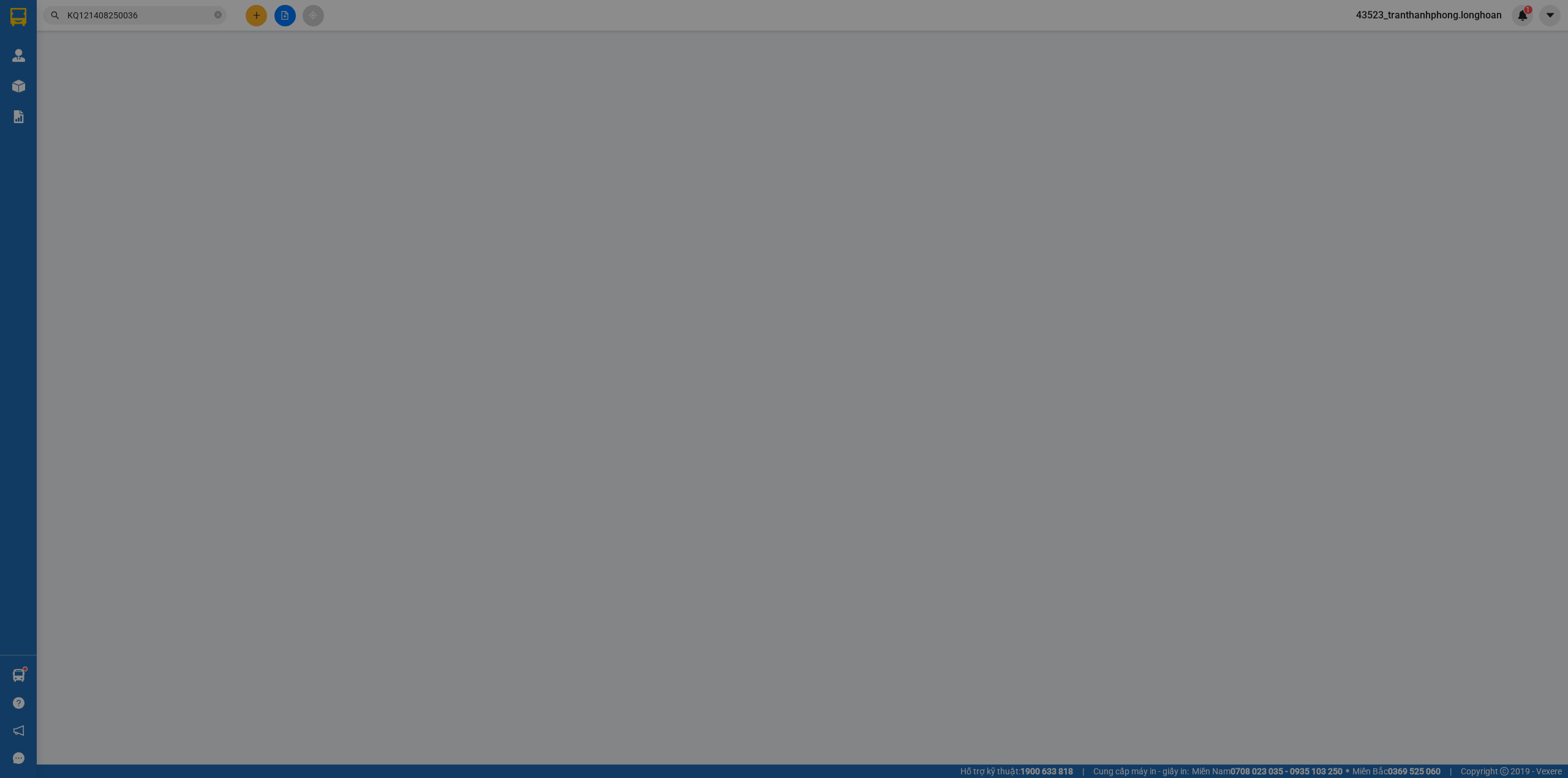
type input "[PERSON_NAME], [PERSON_NAME], [PERSON_NAME], [GEOGRAPHIC_DATA]"
type input "hàng lúc gửi có dính nước mưa-nhận theo kiện,giao nguyên kiện"
type input "400.000"
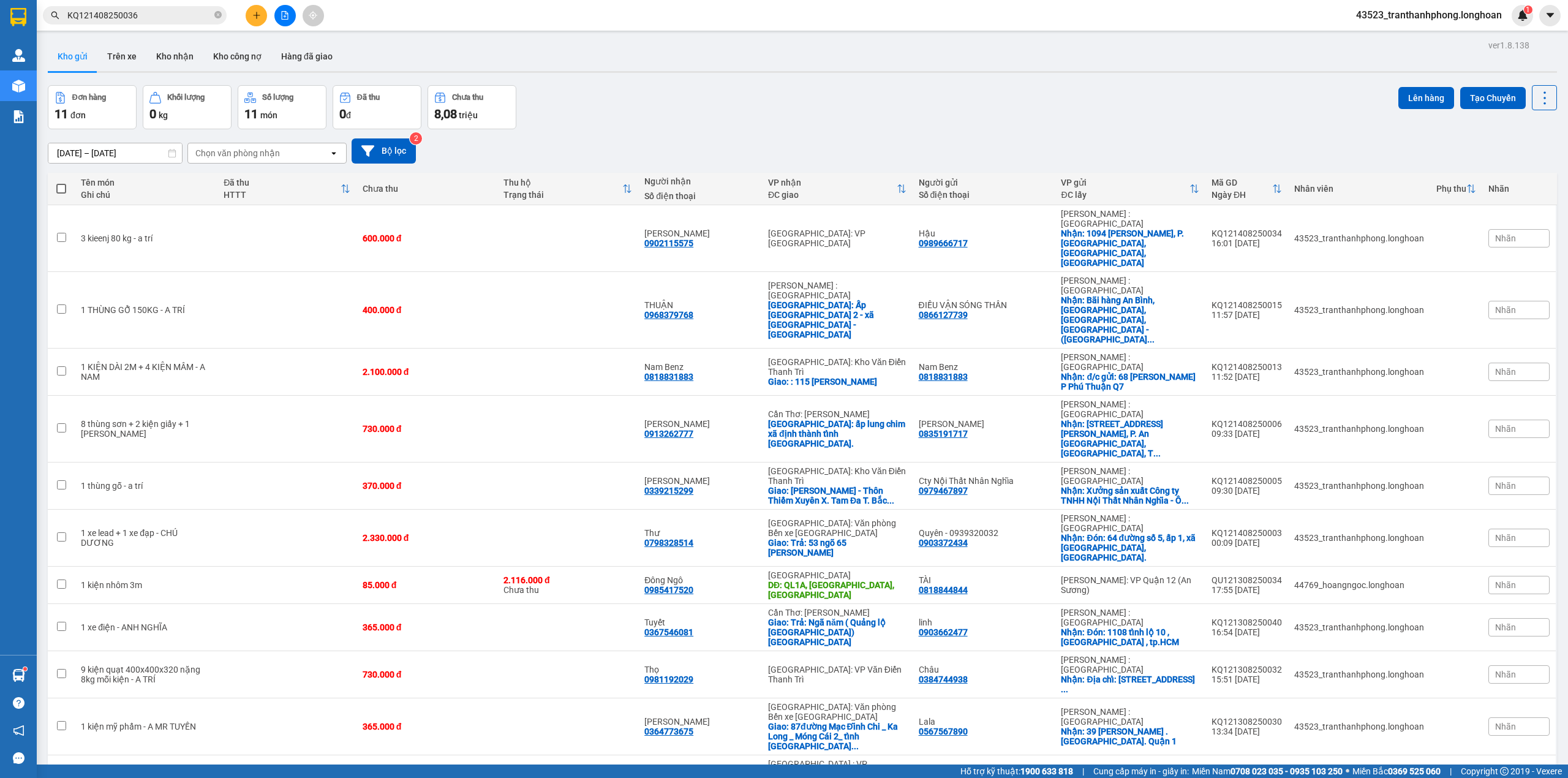
click at [202, 20] on input "KQ121408250036" at bounding box center [140, 15] width 144 height 14
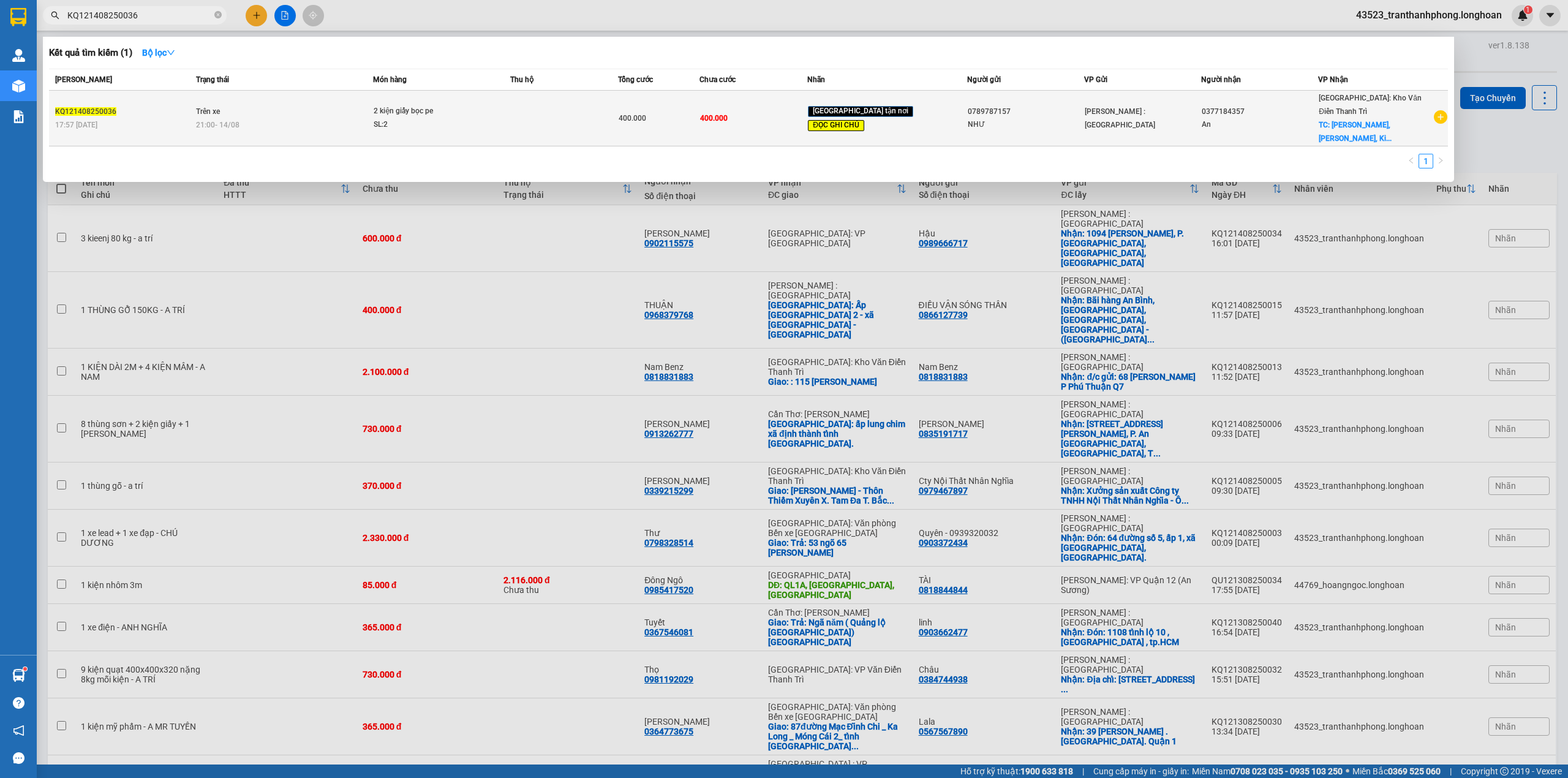
click at [282, 125] on td "Trên xe 21:00 [DATE]" at bounding box center [283, 118] width 180 height 56
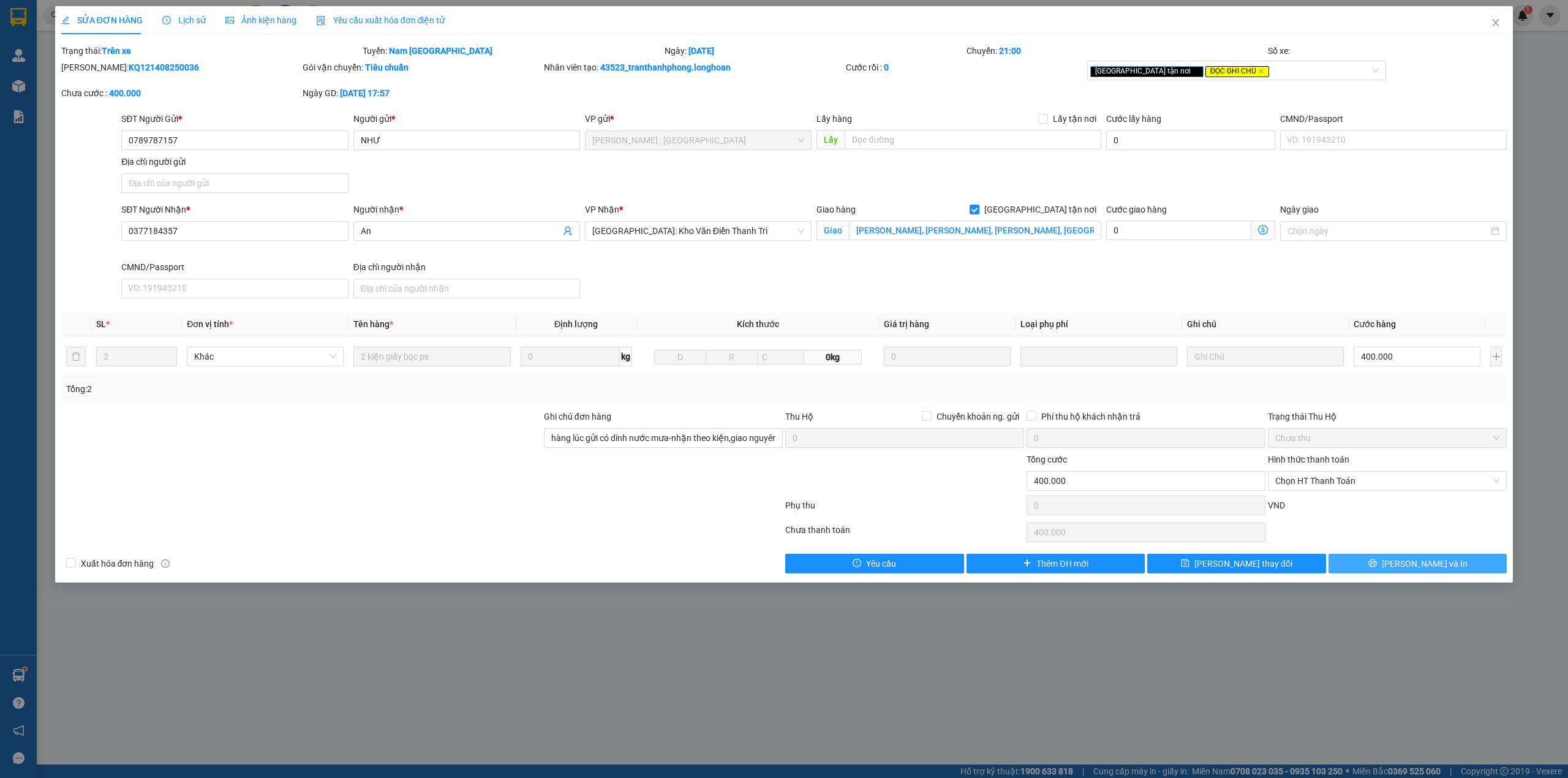
click at [1444, 565] on button "[PERSON_NAME] và In" at bounding box center [1418, 563] width 179 height 20
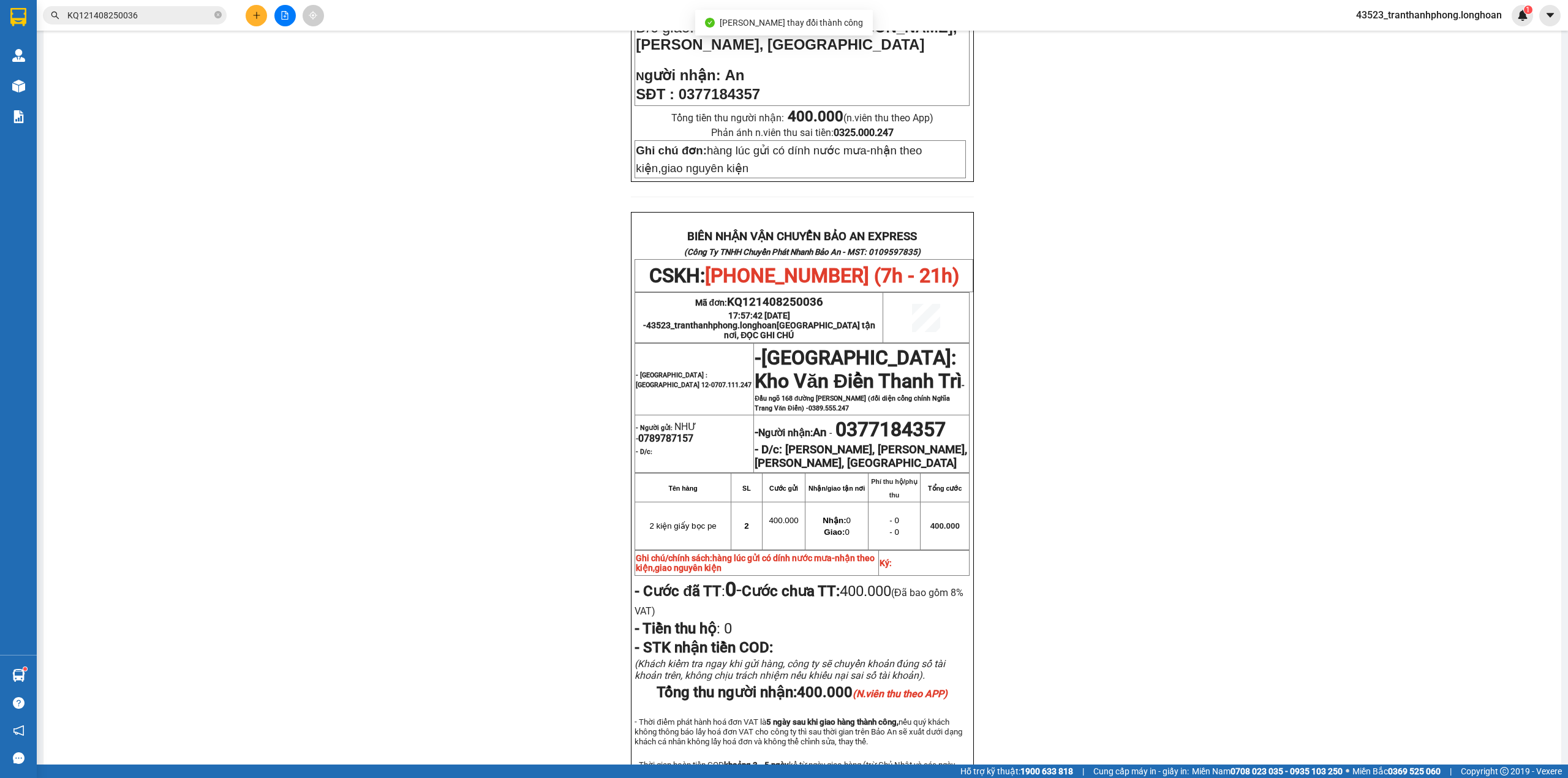
scroll to position [525, 0]
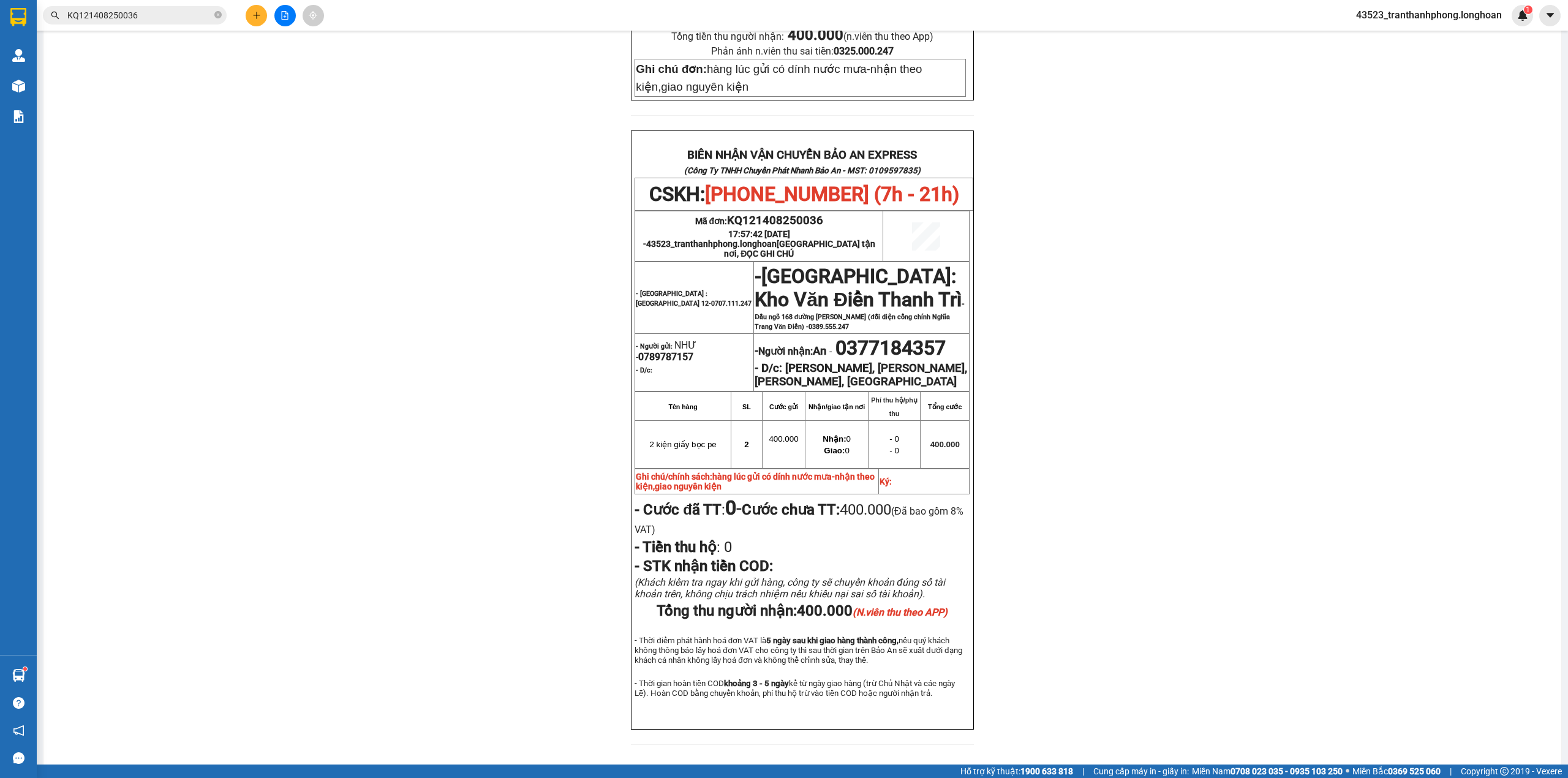
click at [662, 343] on strong "- Người gửi:" at bounding box center [654, 347] width 37 height 8
click at [658, 351] on span "0789787157" at bounding box center [666, 357] width 55 height 12
copy span "0789787157"
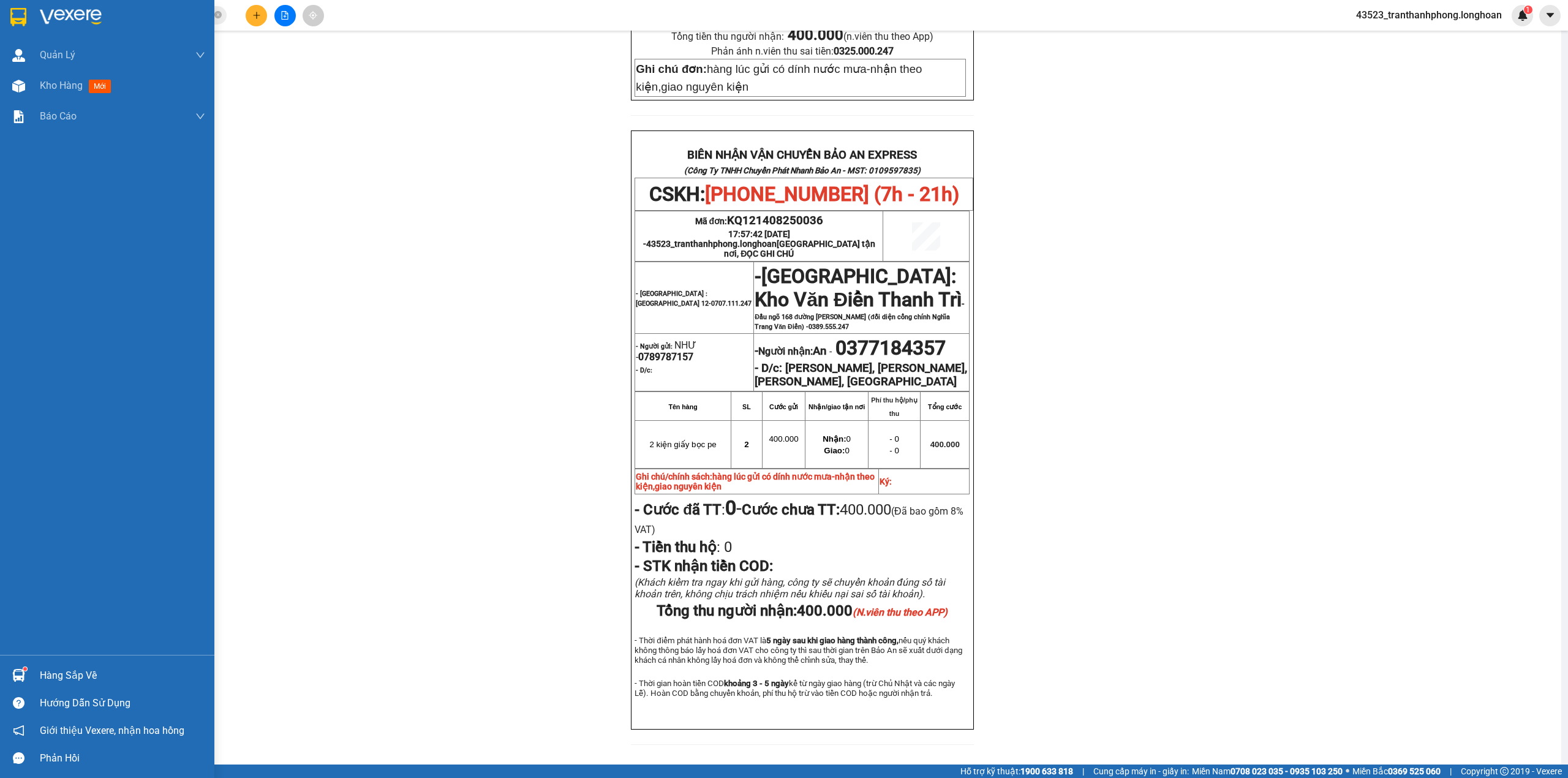
click at [0, 14] on div at bounding box center [107, 20] width 215 height 40
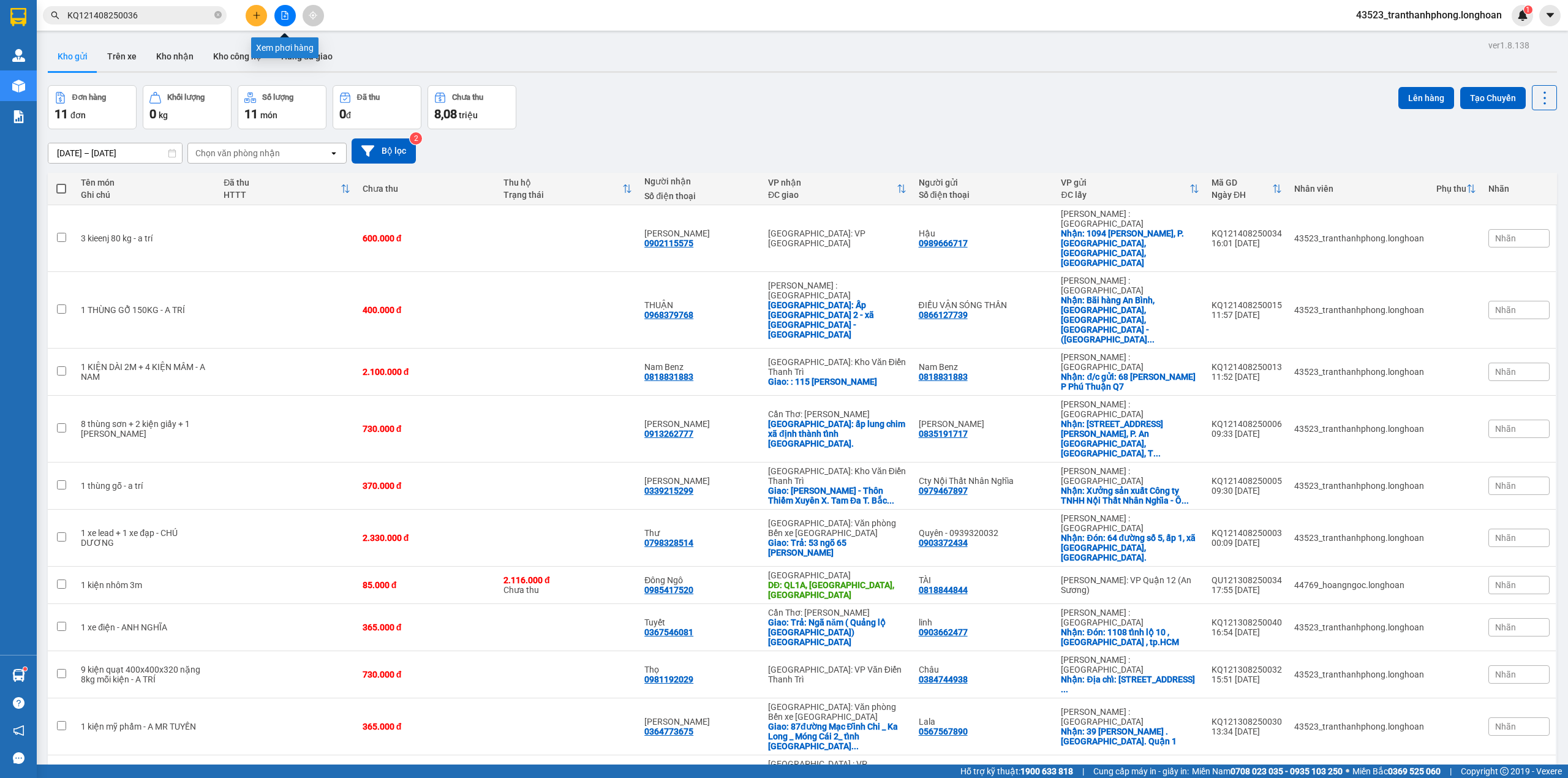
click at [285, 20] on button at bounding box center [285, 15] width 22 height 22
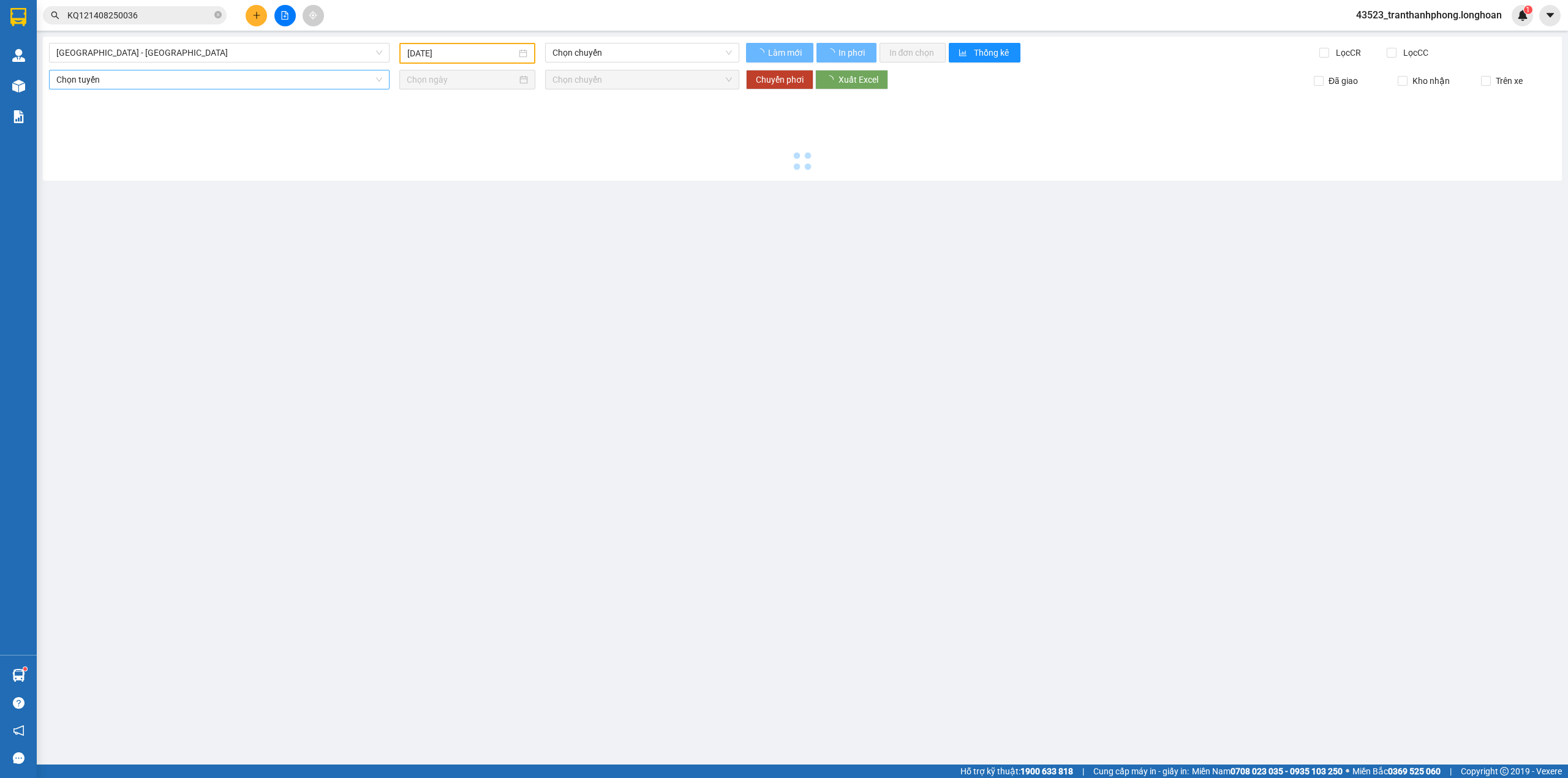
type input "[DATE]"
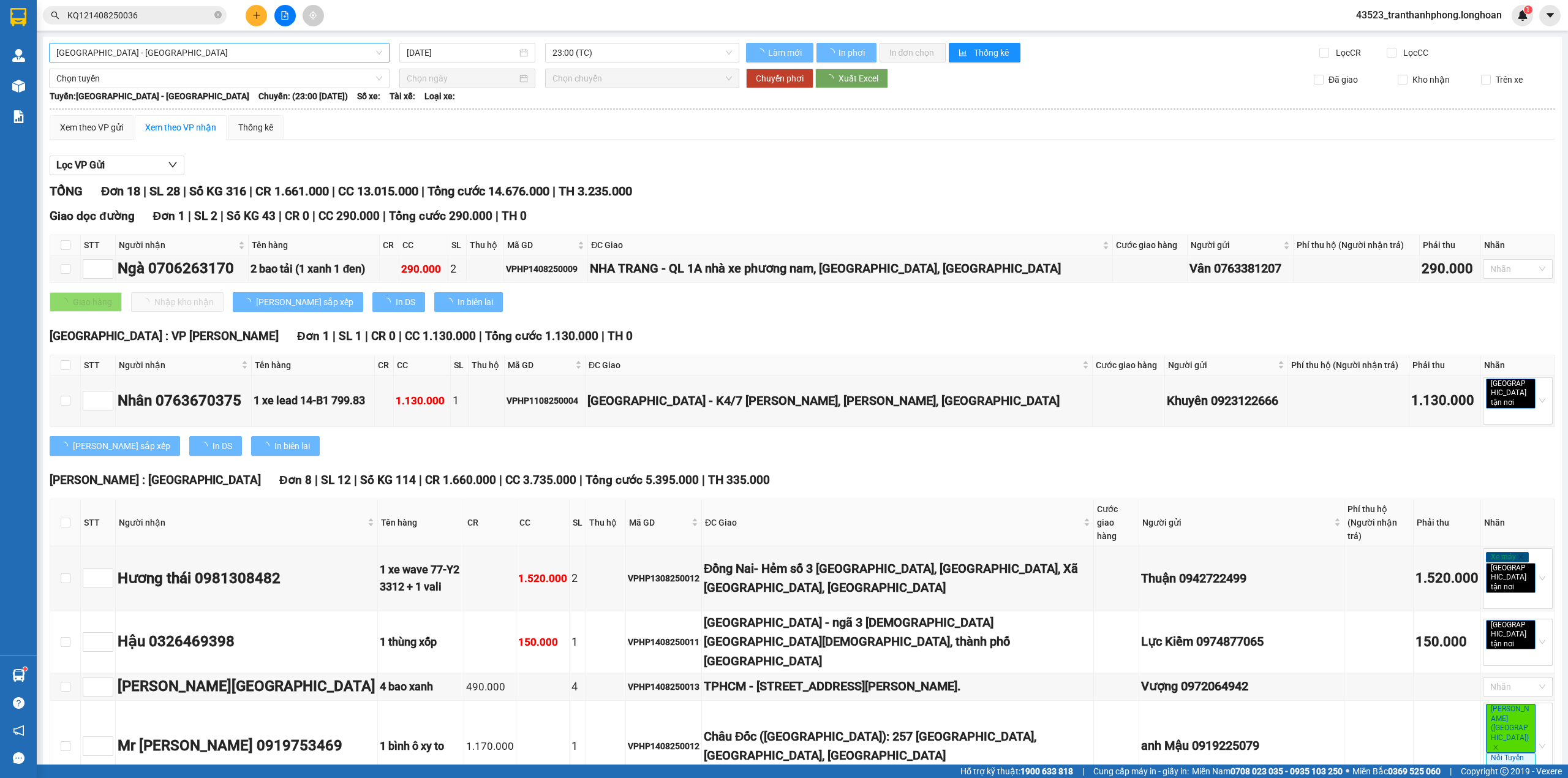
click at [246, 56] on span "[GEOGRAPHIC_DATA] - [GEOGRAPHIC_DATA]" at bounding box center [219, 53] width 326 height 18
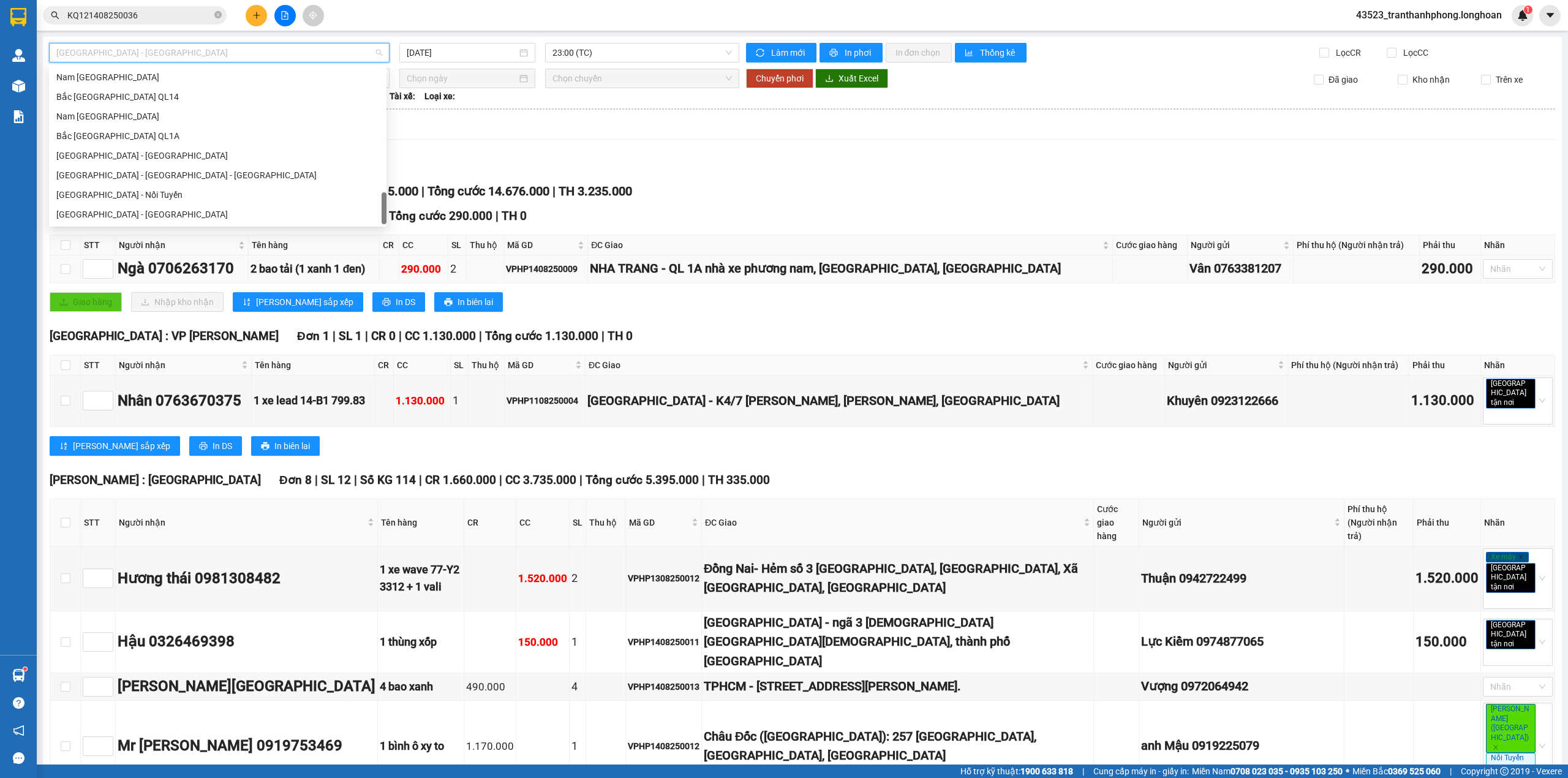
scroll to position [804, 0]
drag, startPoint x: 382, startPoint y: 74, endPoint x: 393, endPoint y: 266, distance: 192.3
click at [393, 266] on body "Kết quả tìm kiếm ( 1 ) Bộ lọc Mã ĐH Trạng thái Món hàng Thu hộ Tổng cước Chưa c…" at bounding box center [784, 389] width 1568 height 778
click at [64, 111] on div "Nam [GEOGRAPHIC_DATA]" at bounding box center [218, 116] width 323 height 14
type input "[DATE]"
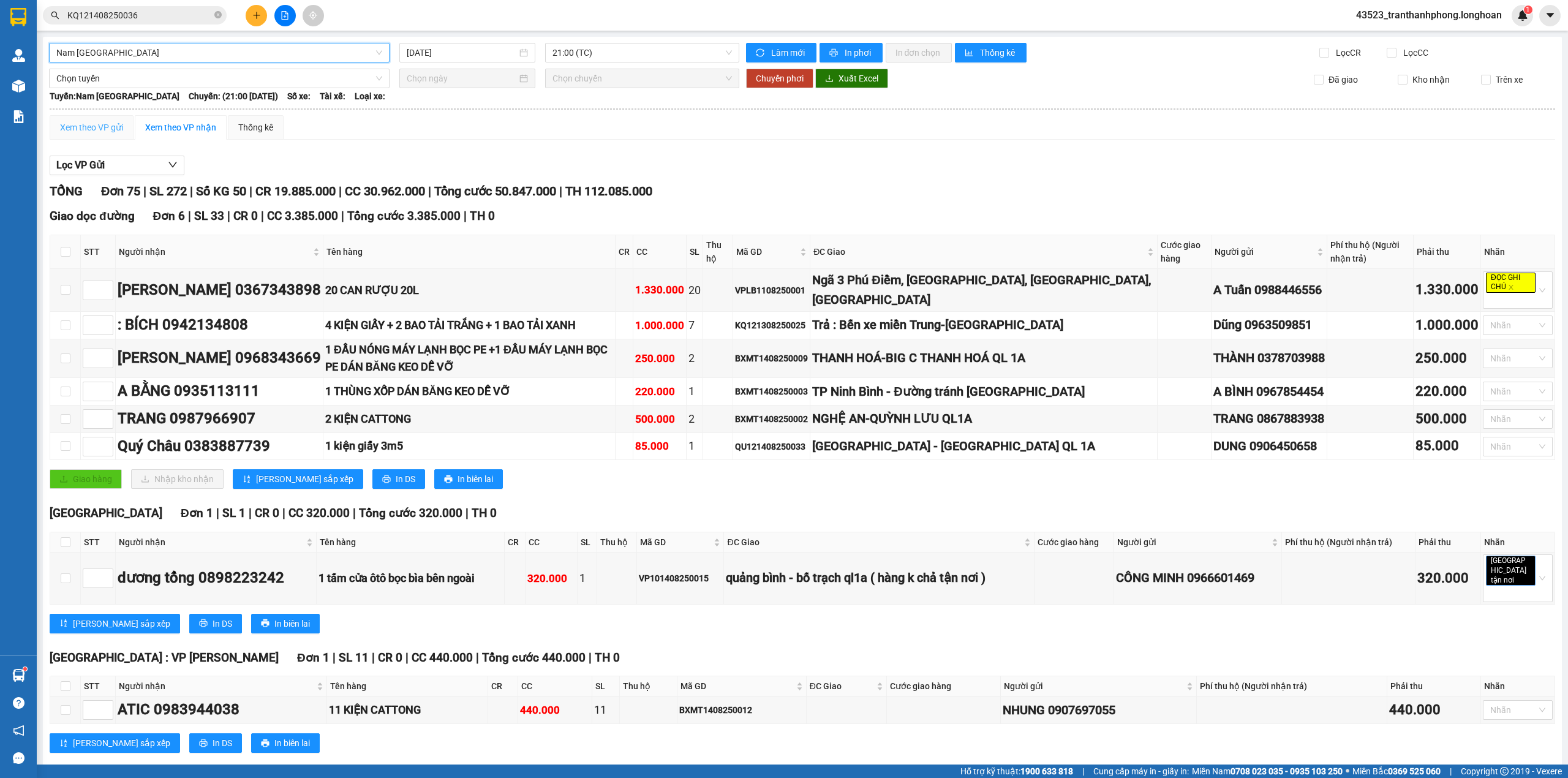
click at [104, 137] on div "Xem theo VP gửi" at bounding box center [92, 127] width 84 height 24
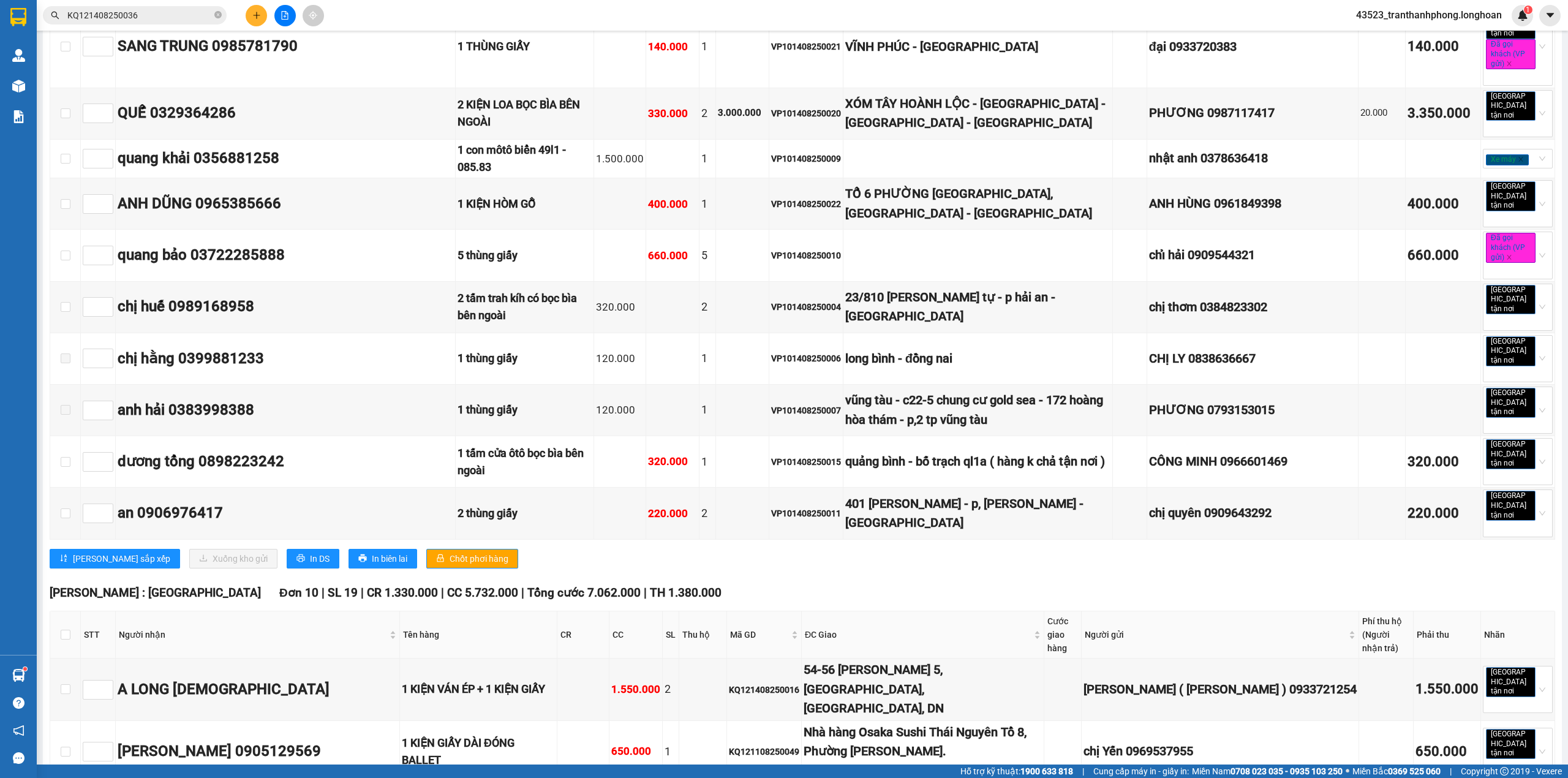
scroll to position [4227, 0]
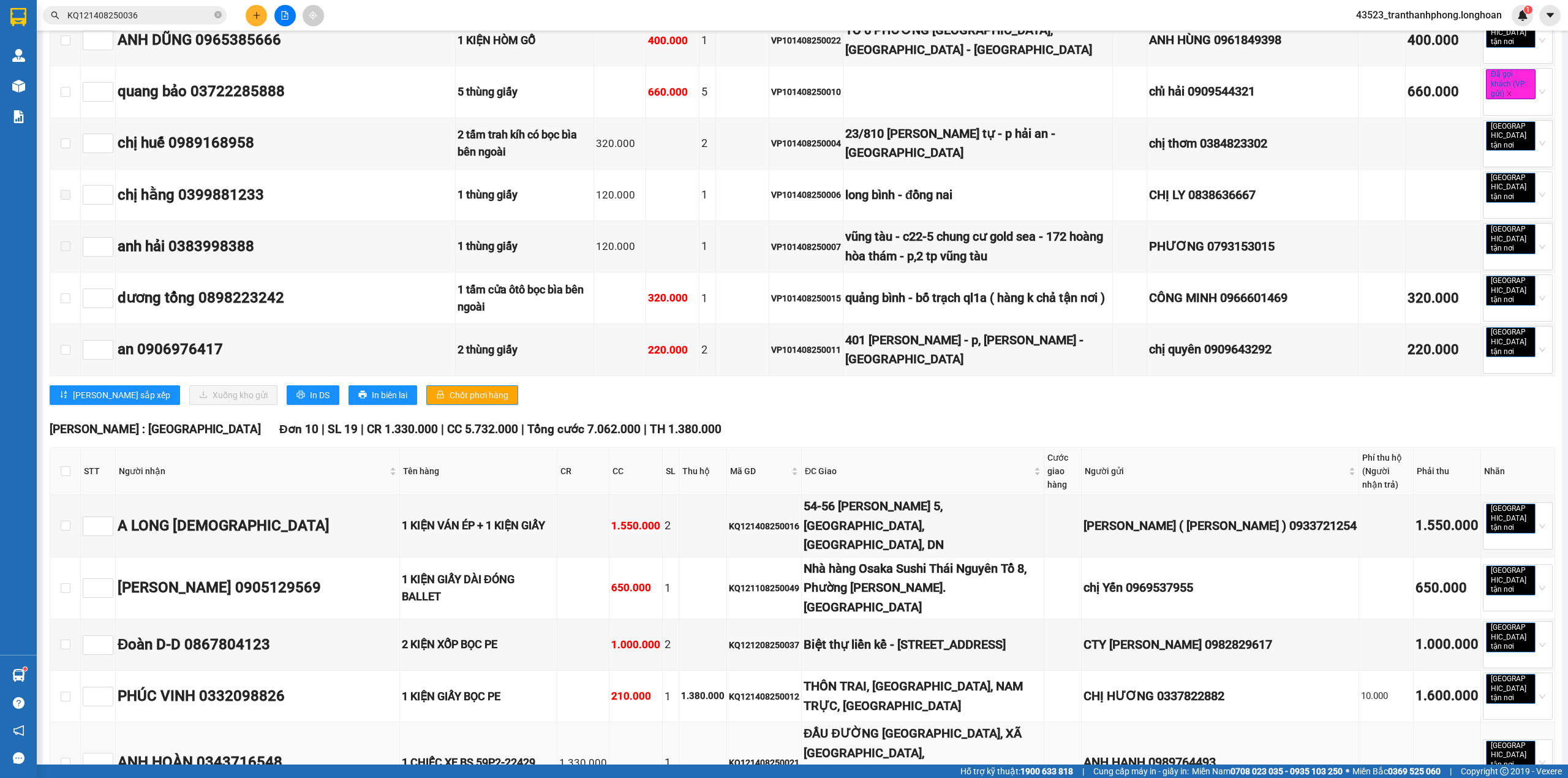
click at [729, 756] on div "KQ121408250021" at bounding box center [764, 762] width 70 height 14
copy div "KQ121408250021"
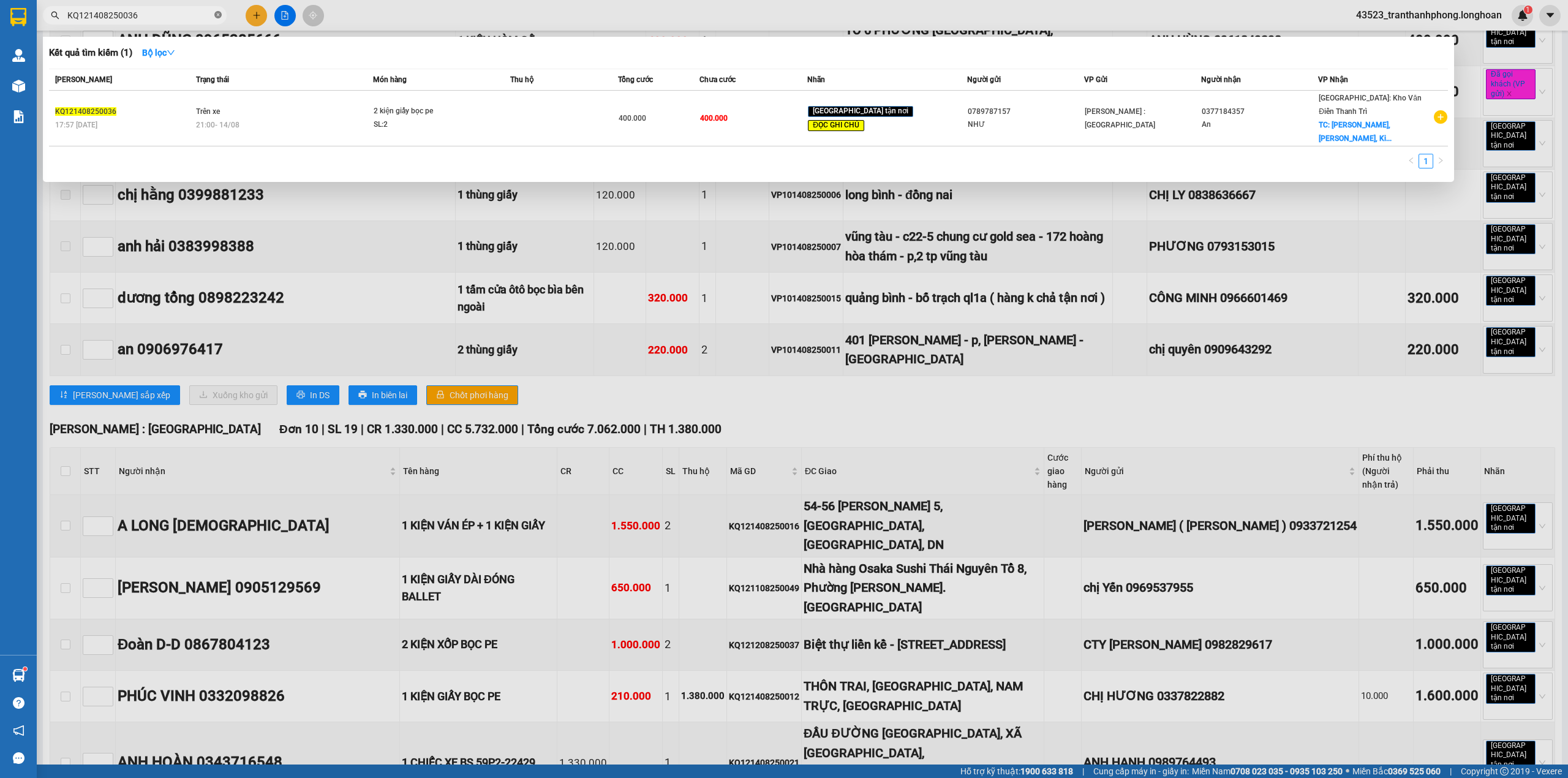
click at [221, 14] on icon "close-circle" at bounding box center [218, 14] width 7 height 7
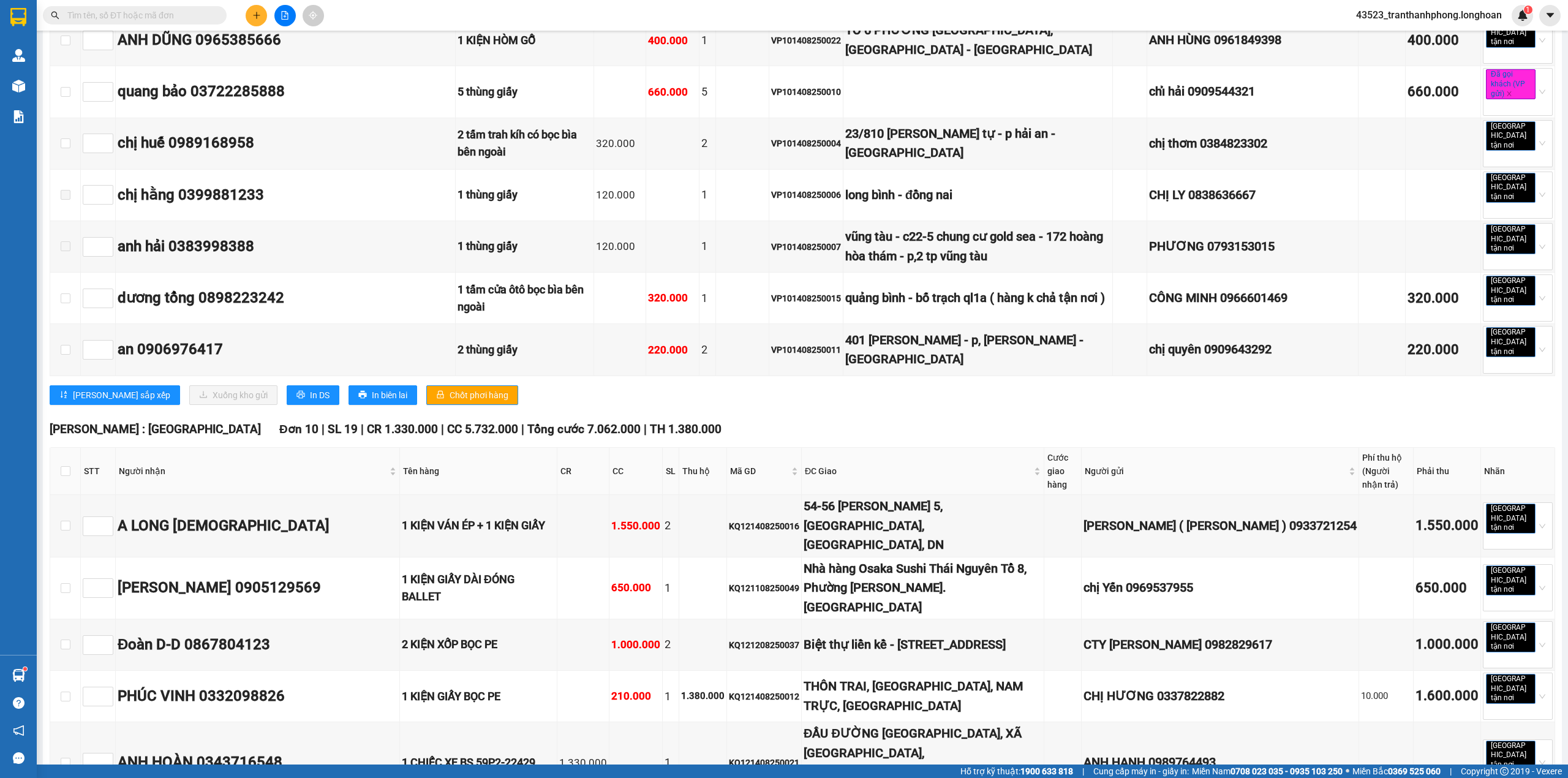
paste input "KQ121408250021"
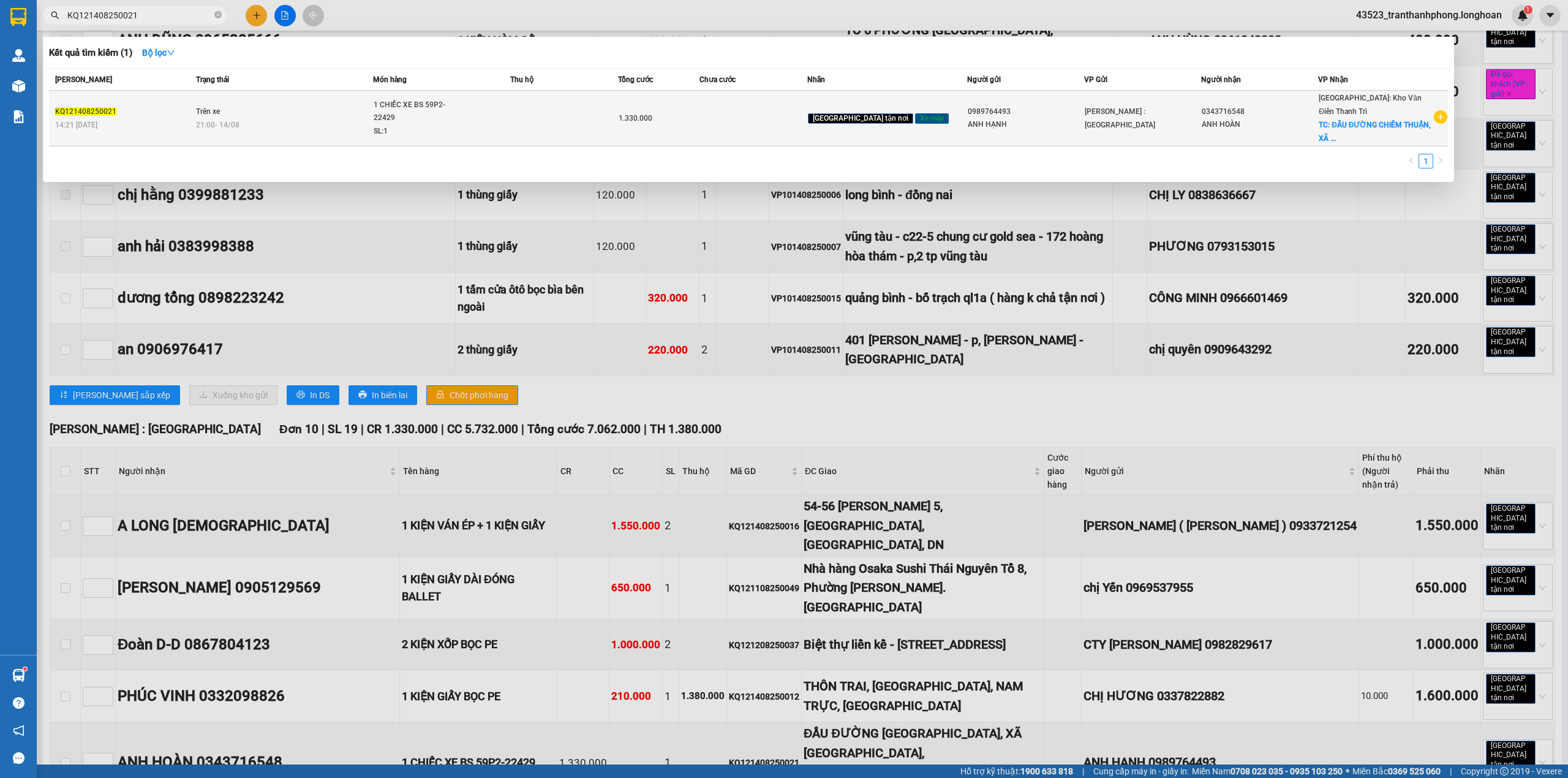
type input "KQ121408250021"
click at [611, 99] on td at bounding box center [564, 118] width 108 height 56
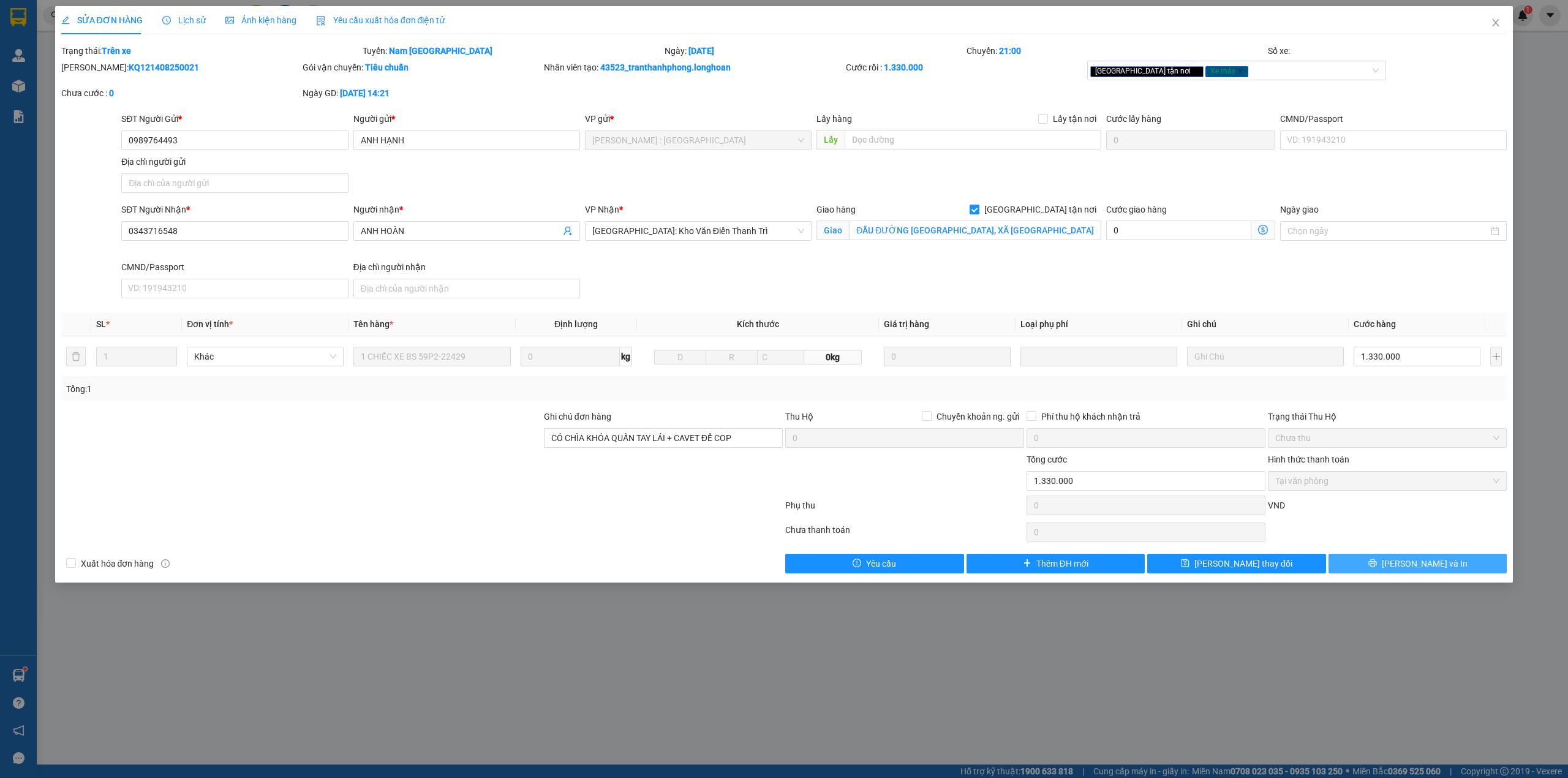
click at [1441, 563] on span "[PERSON_NAME] và In" at bounding box center [1425, 563] width 86 height 14
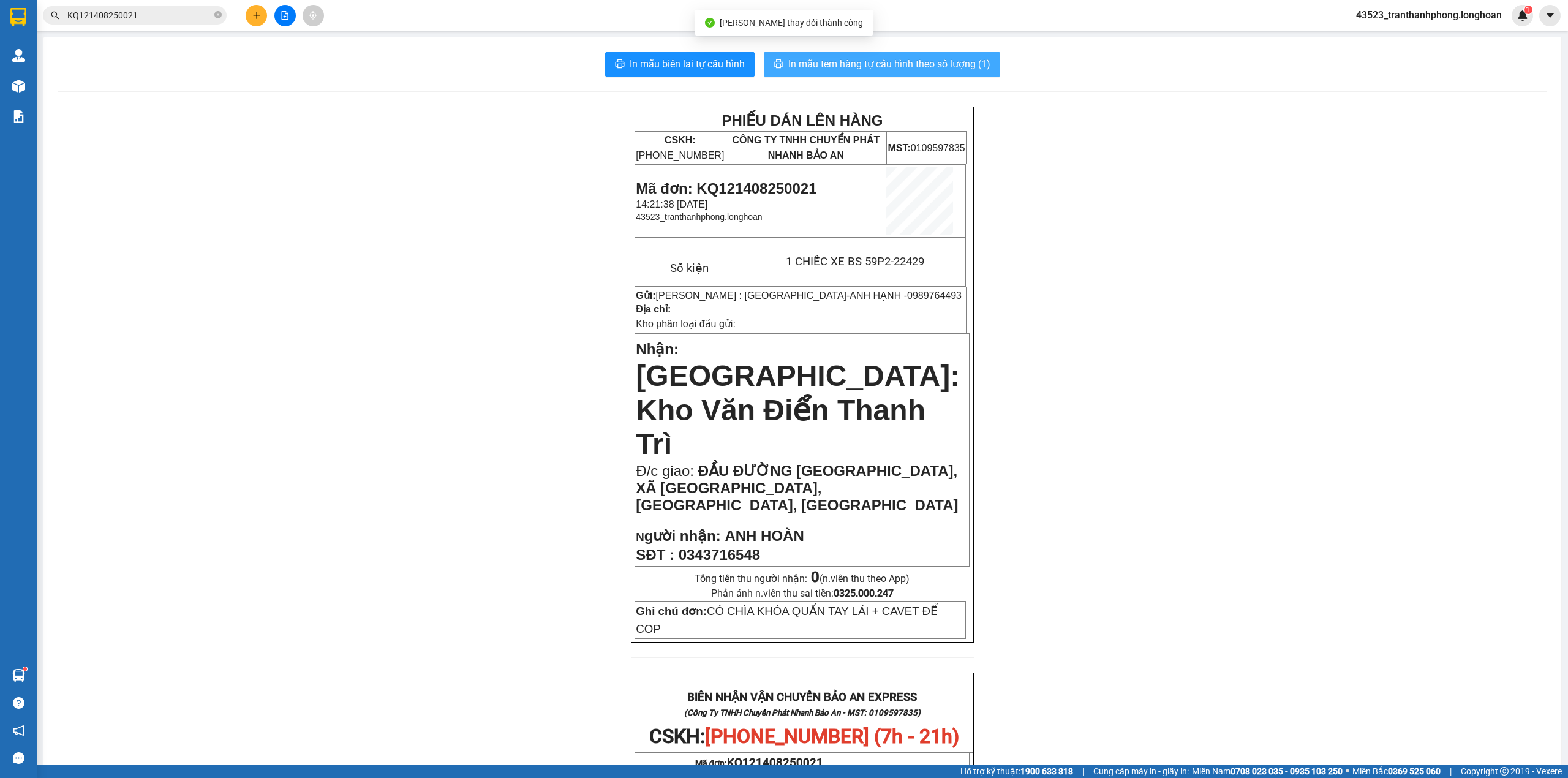
click at [898, 58] on span "In mẫu tem hàng tự cấu hình theo số lượng (1)" at bounding box center [890, 64] width 202 height 15
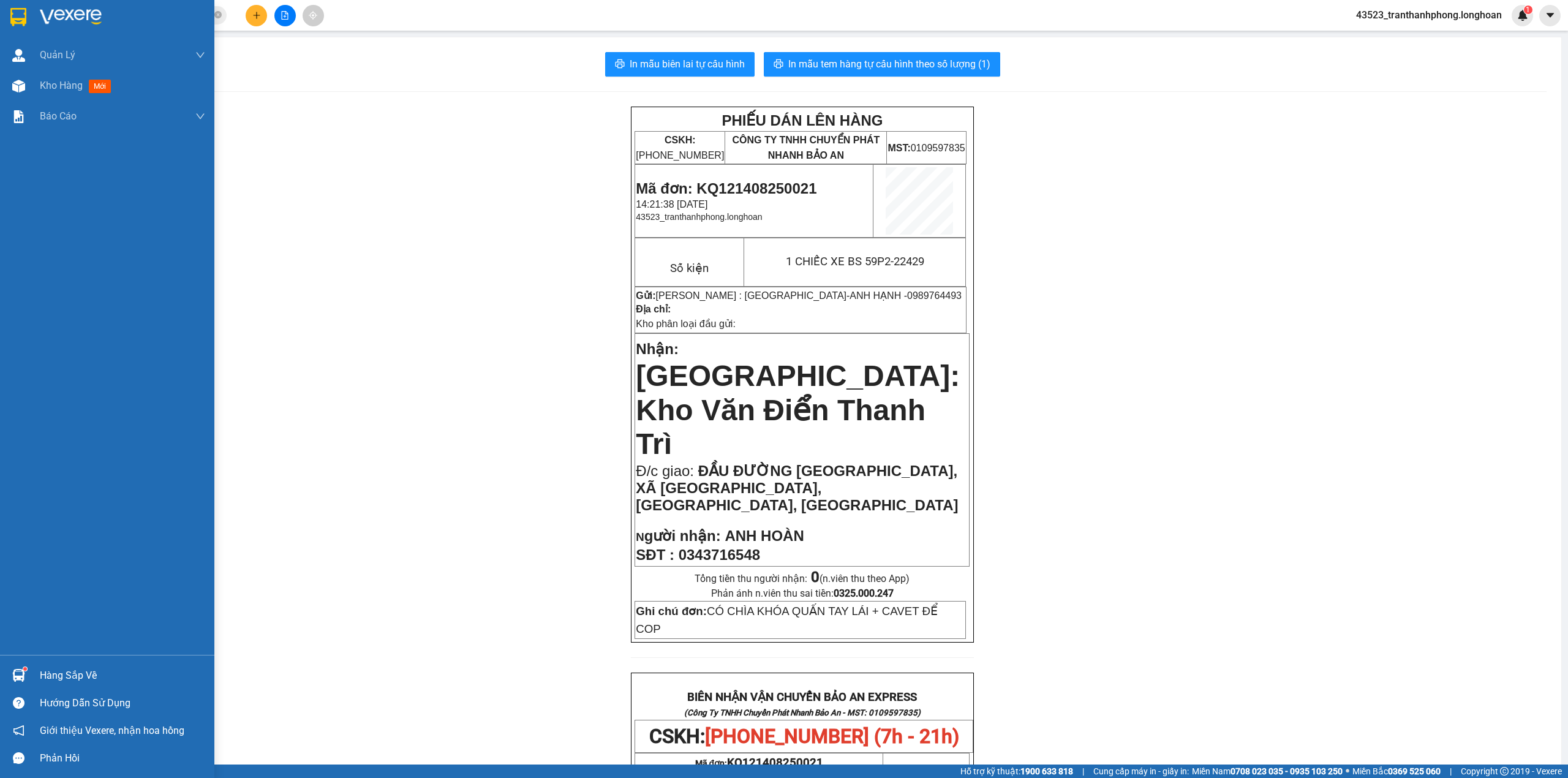
click at [0, 3] on div at bounding box center [107, 20] width 215 height 40
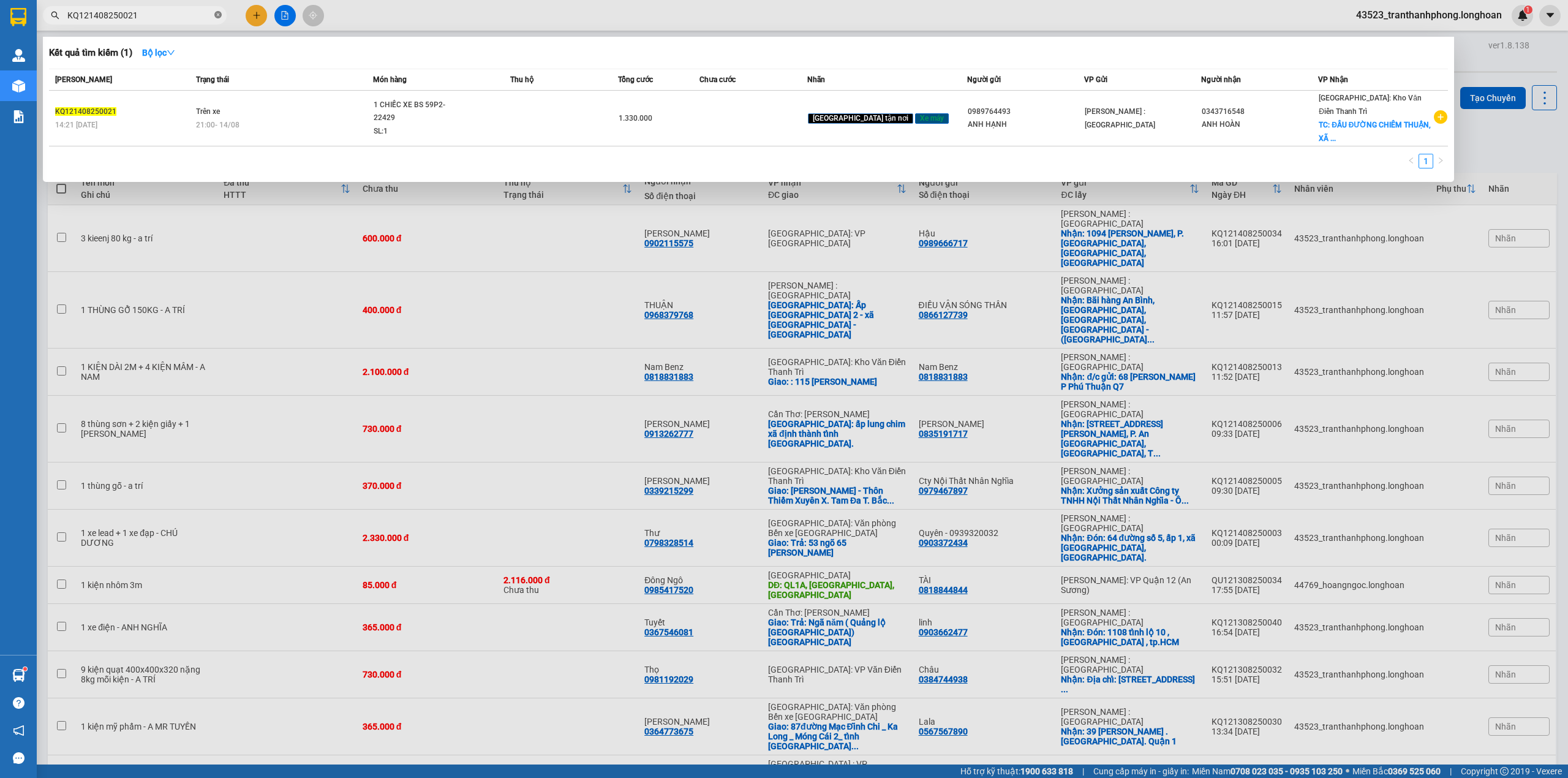
click at [216, 14] on icon "close-circle" at bounding box center [218, 14] width 7 height 7
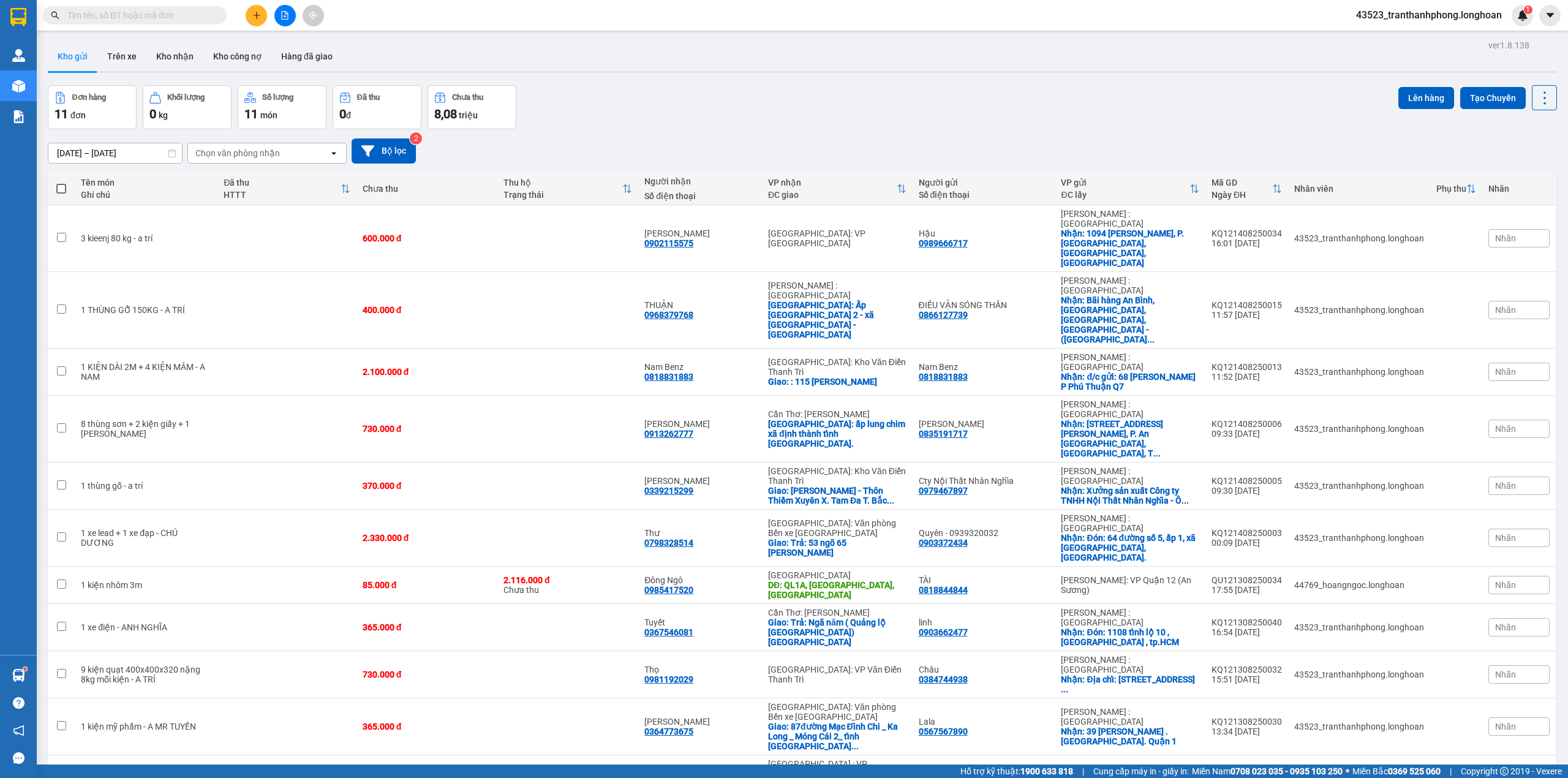
paste input "0779082286"
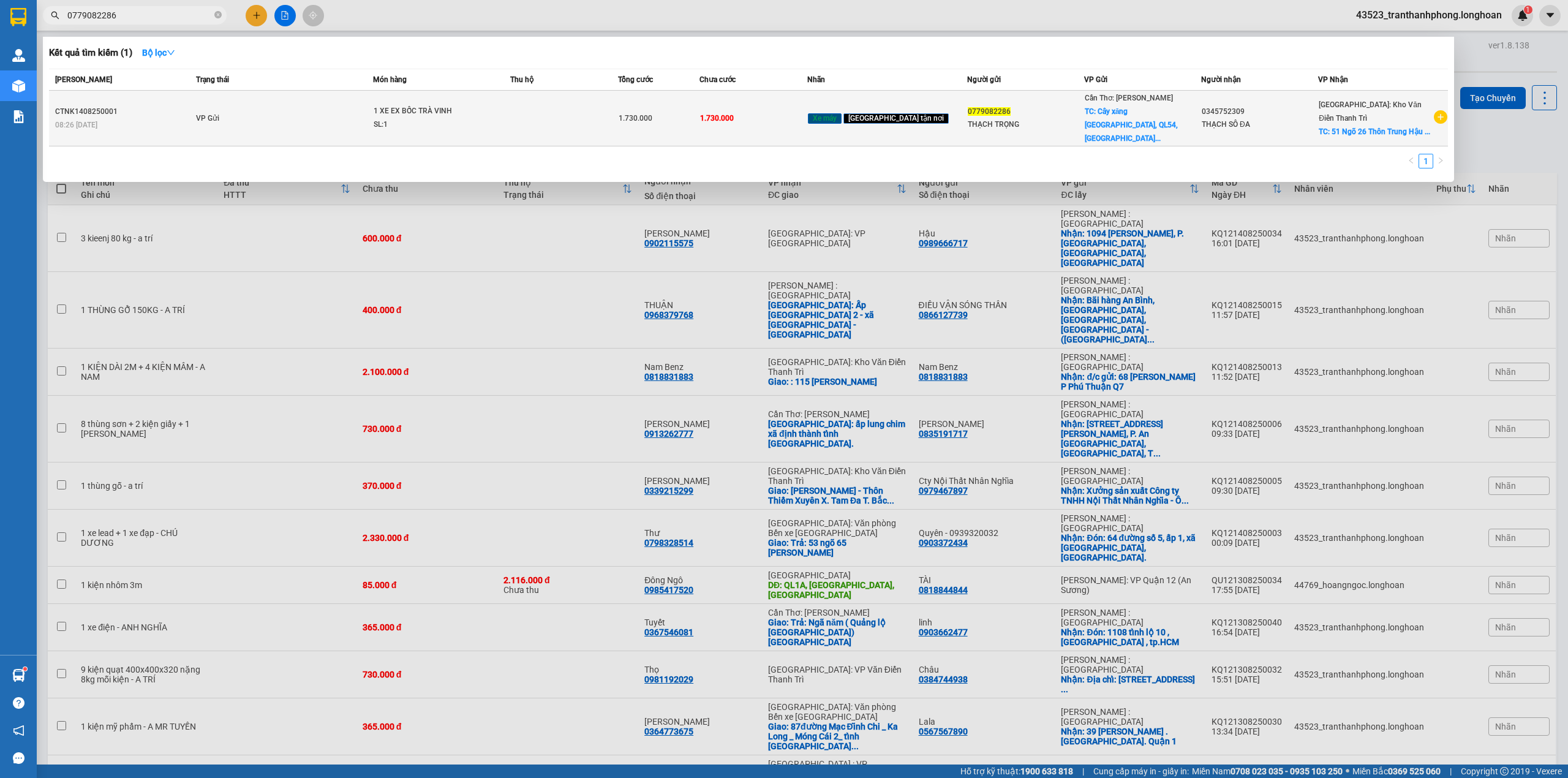
type input "0779082286"
click at [433, 121] on div "SL: 1" at bounding box center [420, 125] width 92 height 14
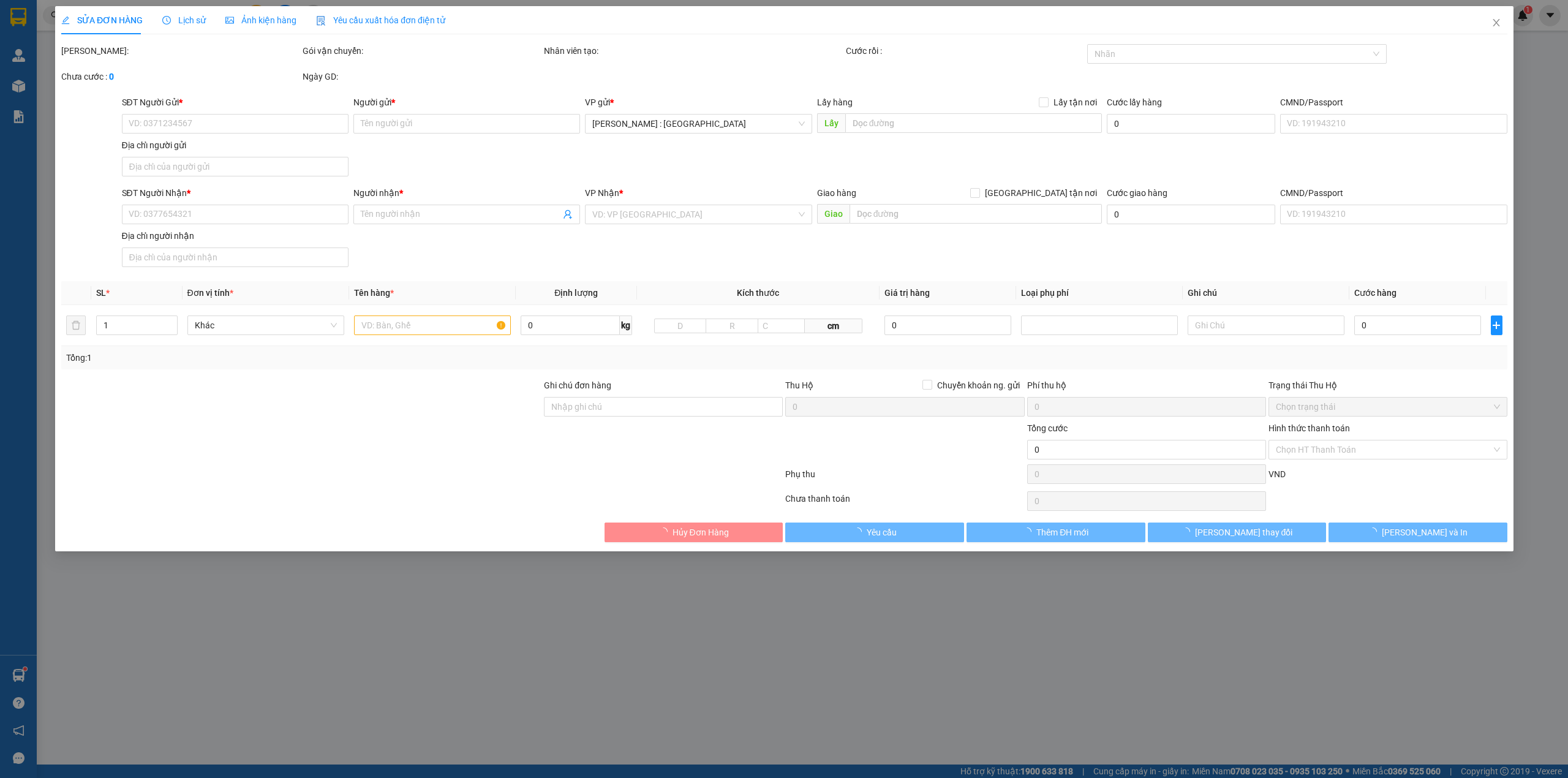
type input "0779082286"
type input "THẠCH TRỌNG"
checkbox input "true"
type input "Cây xăng [GEOGRAPHIC_DATA], QL54, [GEOGRAPHIC_DATA], [GEOGRAPHIC_DATA], [GEOGRA…"
type input "0345752309"
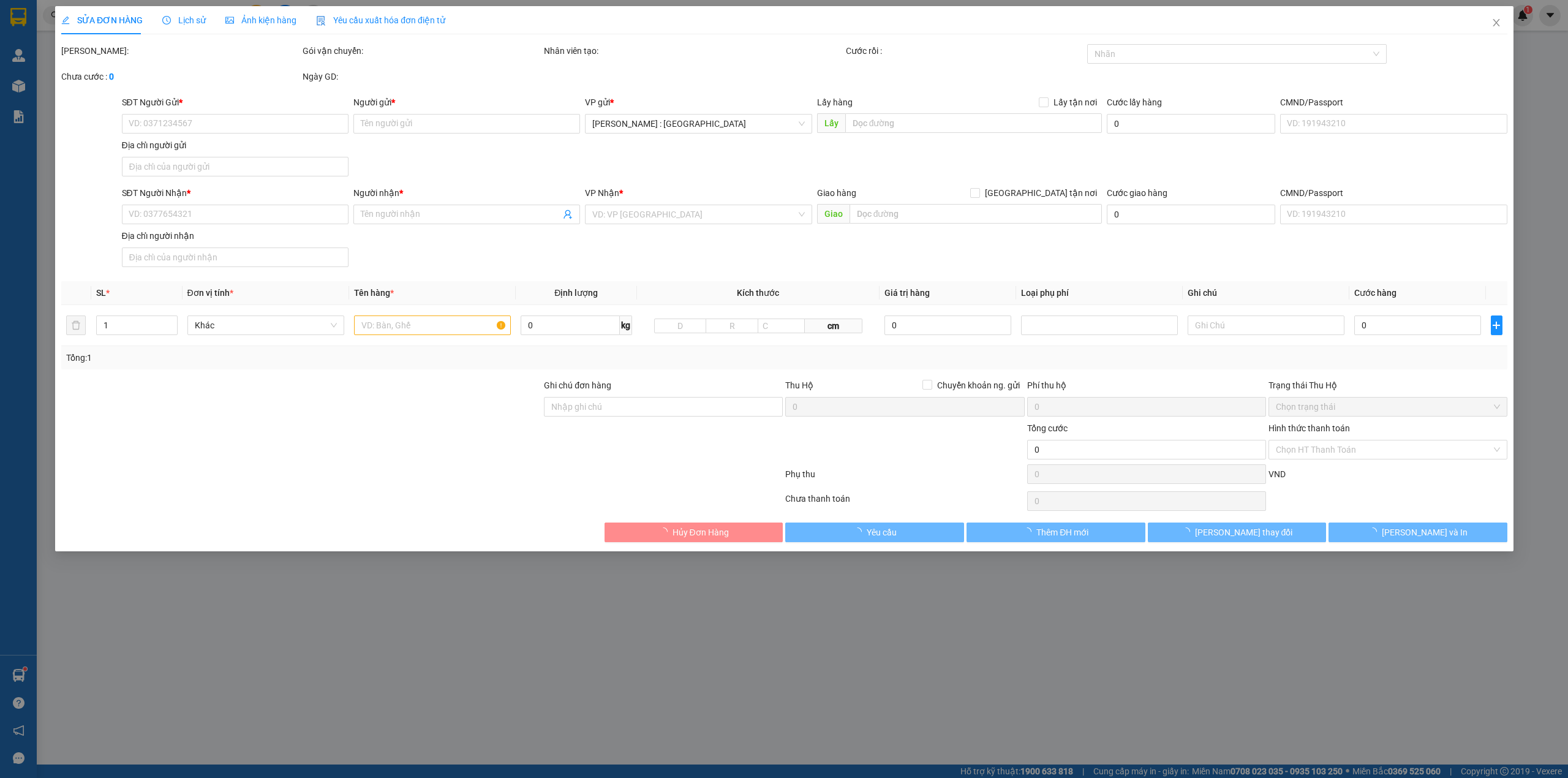
type input "THẠCH SÔ ĐA"
checkbox input "true"
type input "51 Ngõ 26 Thôn Trung Hậu Đoài , [GEOGRAPHIC_DATA], [GEOGRAPHIC_DATA] , [GEOGRAP…"
type input "1.730.000"
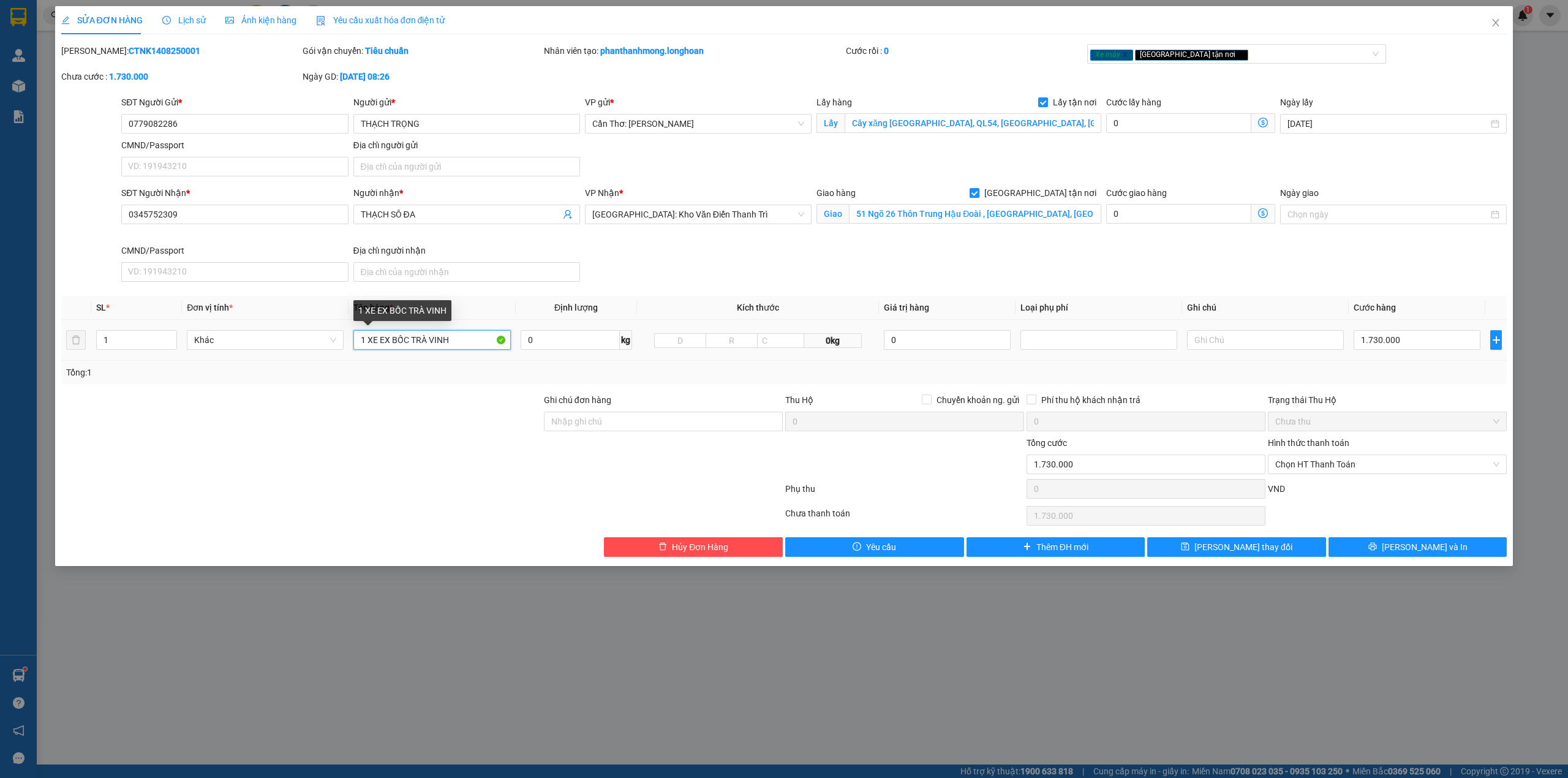
drag, startPoint x: 446, startPoint y: 351, endPoint x: 398, endPoint y: 346, distance: 48.3
click at [397, 345] on input "1 XE EX BỐC TRÀ VINH" at bounding box center [431, 340] width 157 height 20
type input "1 XE EX BS 84E1-58037"
click at [682, 434] on div "Ghi chú đơn hàng" at bounding box center [663, 414] width 239 height 43
click at [691, 429] on input "Ghi chú đơn hàng" at bounding box center [663, 421] width 239 height 20
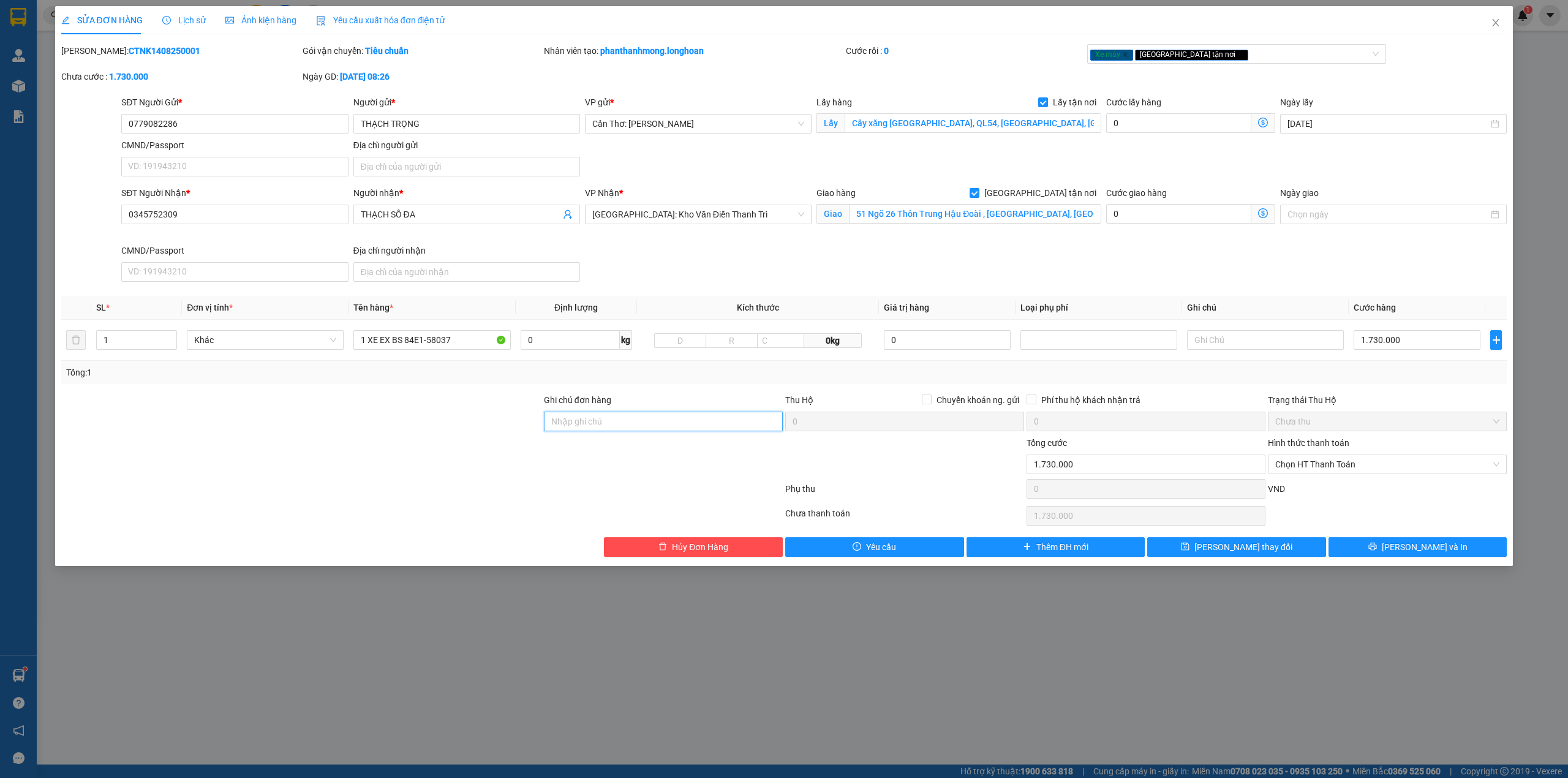
click at [684, 422] on input "Ghi chú đơn hàng" at bounding box center [663, 421] width 239 height 20
type input "chìa khóa + cavet quấn tay lái"
click at [1398, 578] on div "SỬA ĐƠN HÀNG Lịch sử Ảnh kiện hàng Yêu cầu xuất hóa đơn điện tử Total Paid Fee …" at bounding box center [784, 389] width 1568 height 778
click at [1402, 560] on div "SỬA ĐƠN HÀNG Lịch sử Ảnh kiện hàng Yêu cầu xuất hóa đơn điện tử Total Paid Fee …" at bounding box center [784, 286] width 1458 height 560
click at [1402, 556] on button "[PERSON_NAME] và In" at bounding box center [1418, 547] width 179 height 20
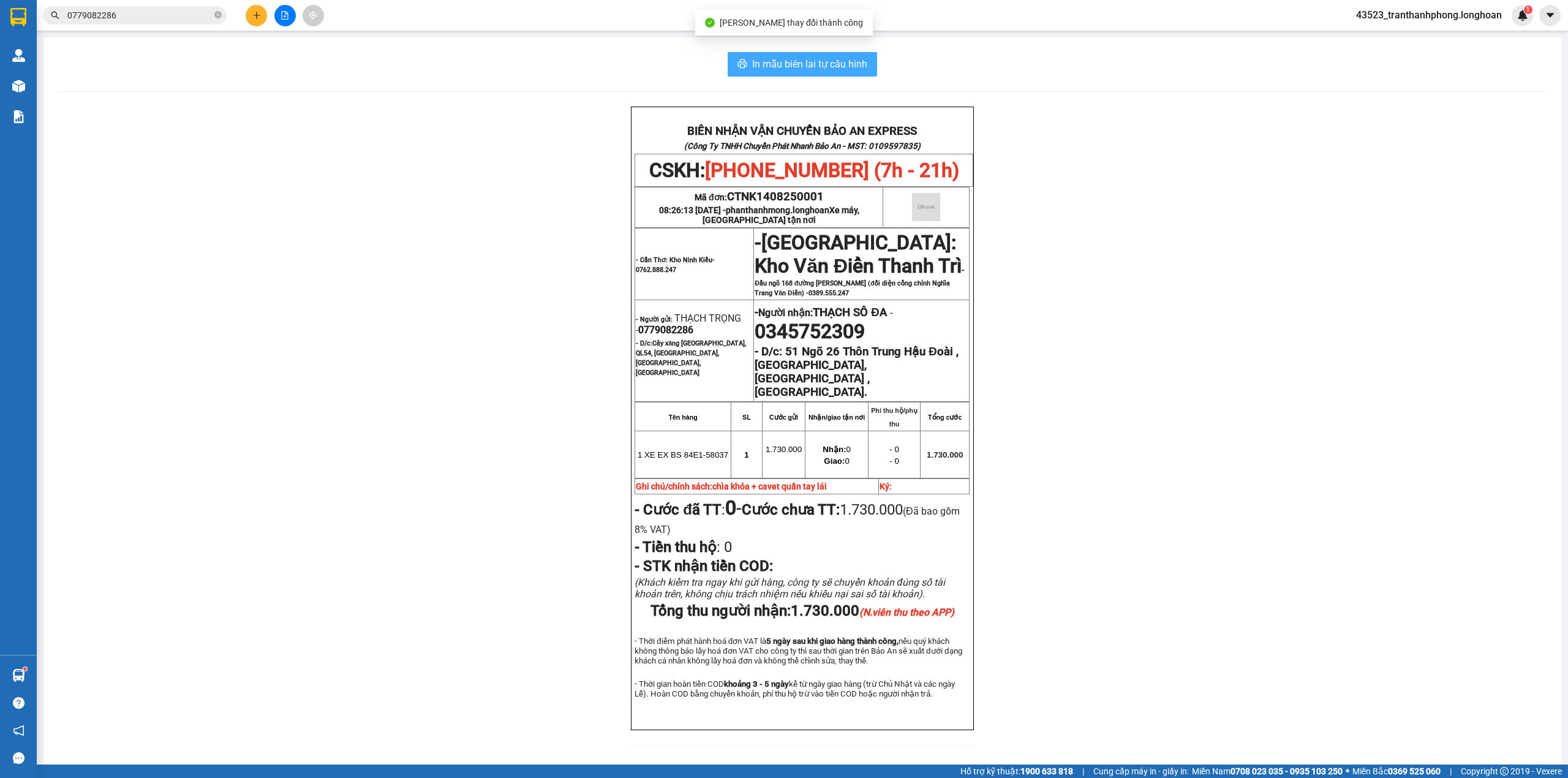
click at [812, 55] on button "In mẫu biên lai tự cấu hình" at bounding box center [802, 64] width 150 height 24
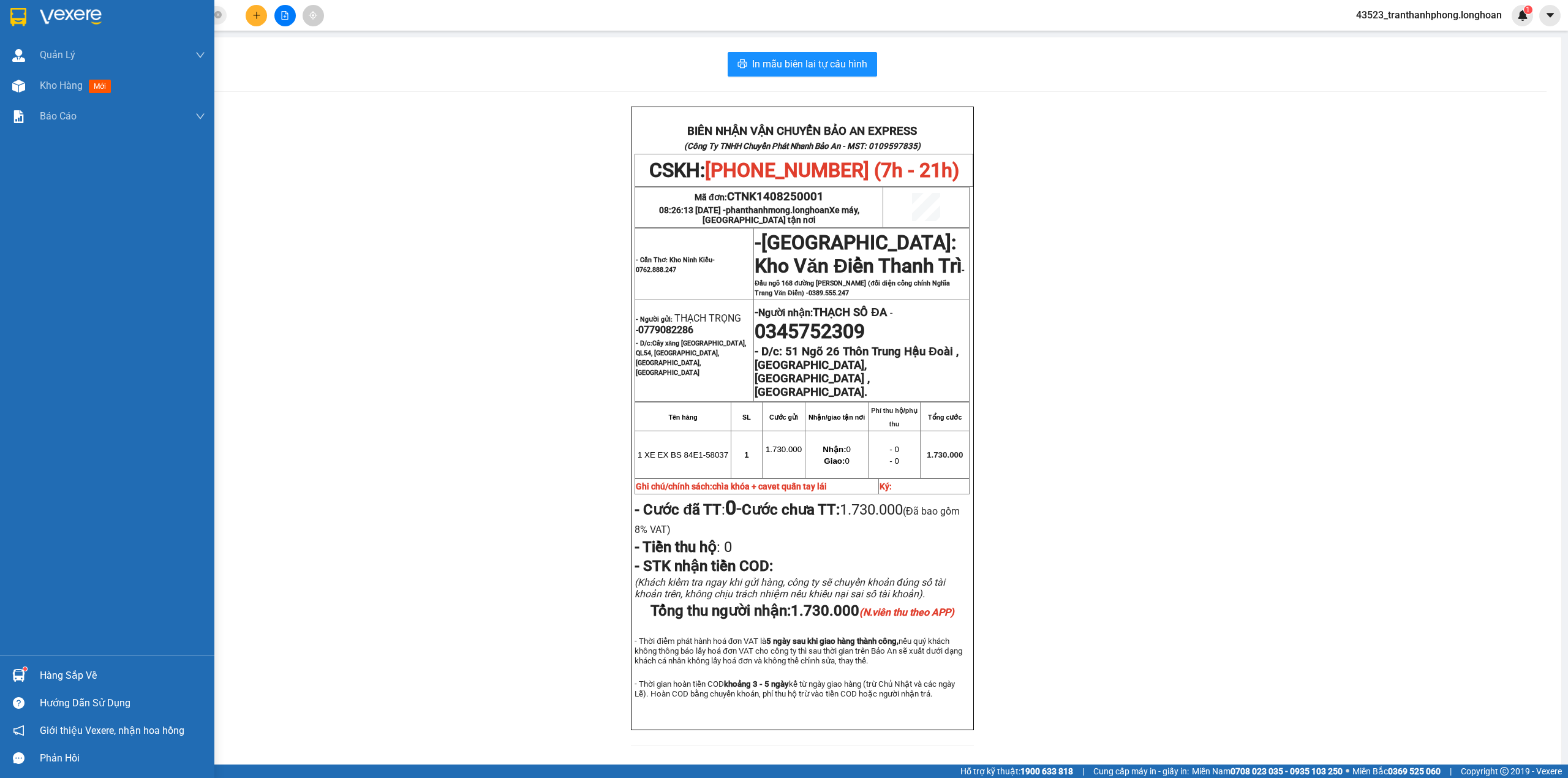
click at [8, 11] on div at bounding box center [18, 16] width 22 height 22
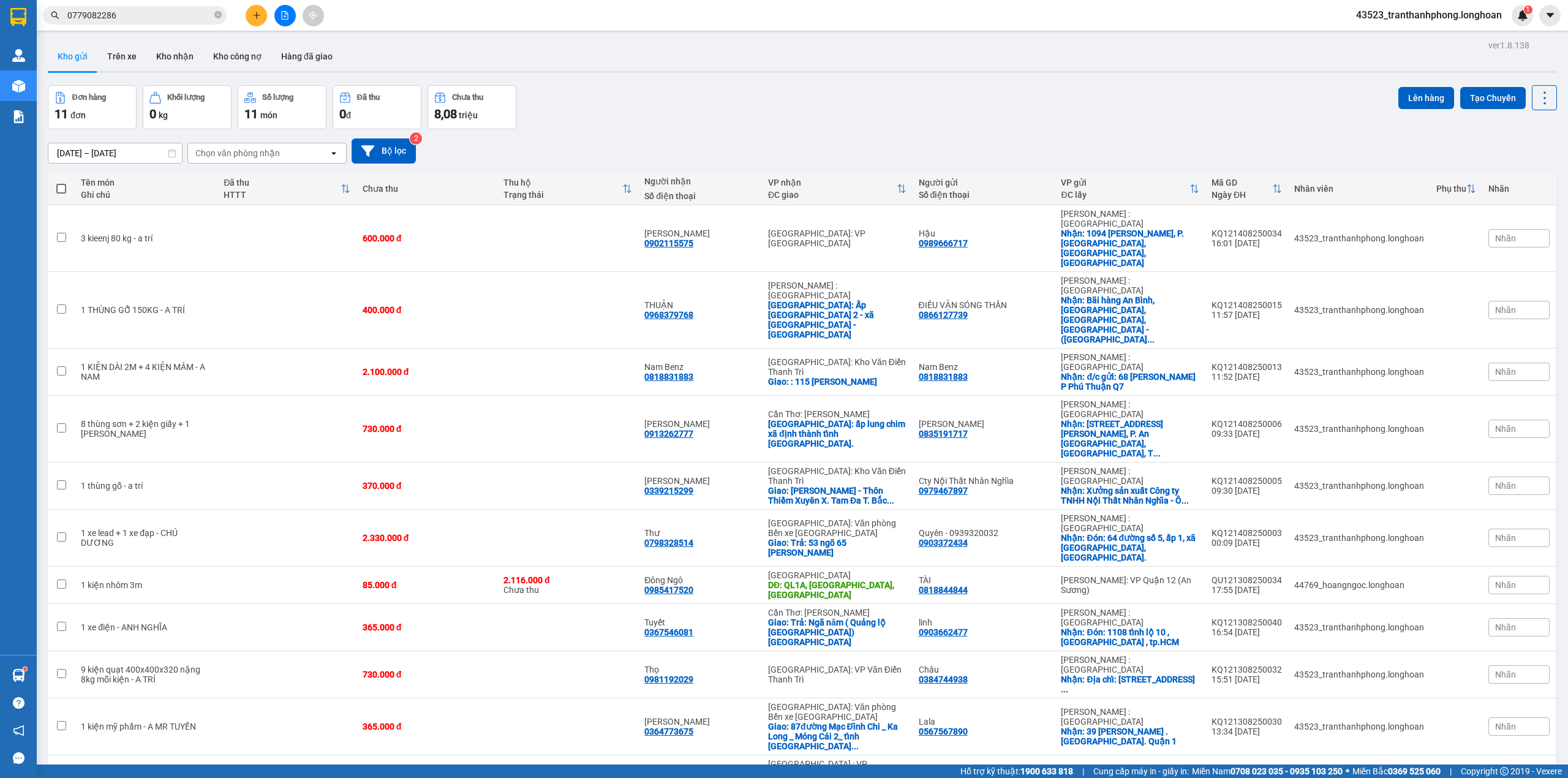
click at [55, 74] on div "ver 1.8.138 Kho gửi Trên xe Kho nhận Kho công nợ Hàng đã giao Đơn hàng 11 đơn K…" at bounding box center [802, 451] width 1519 height 829
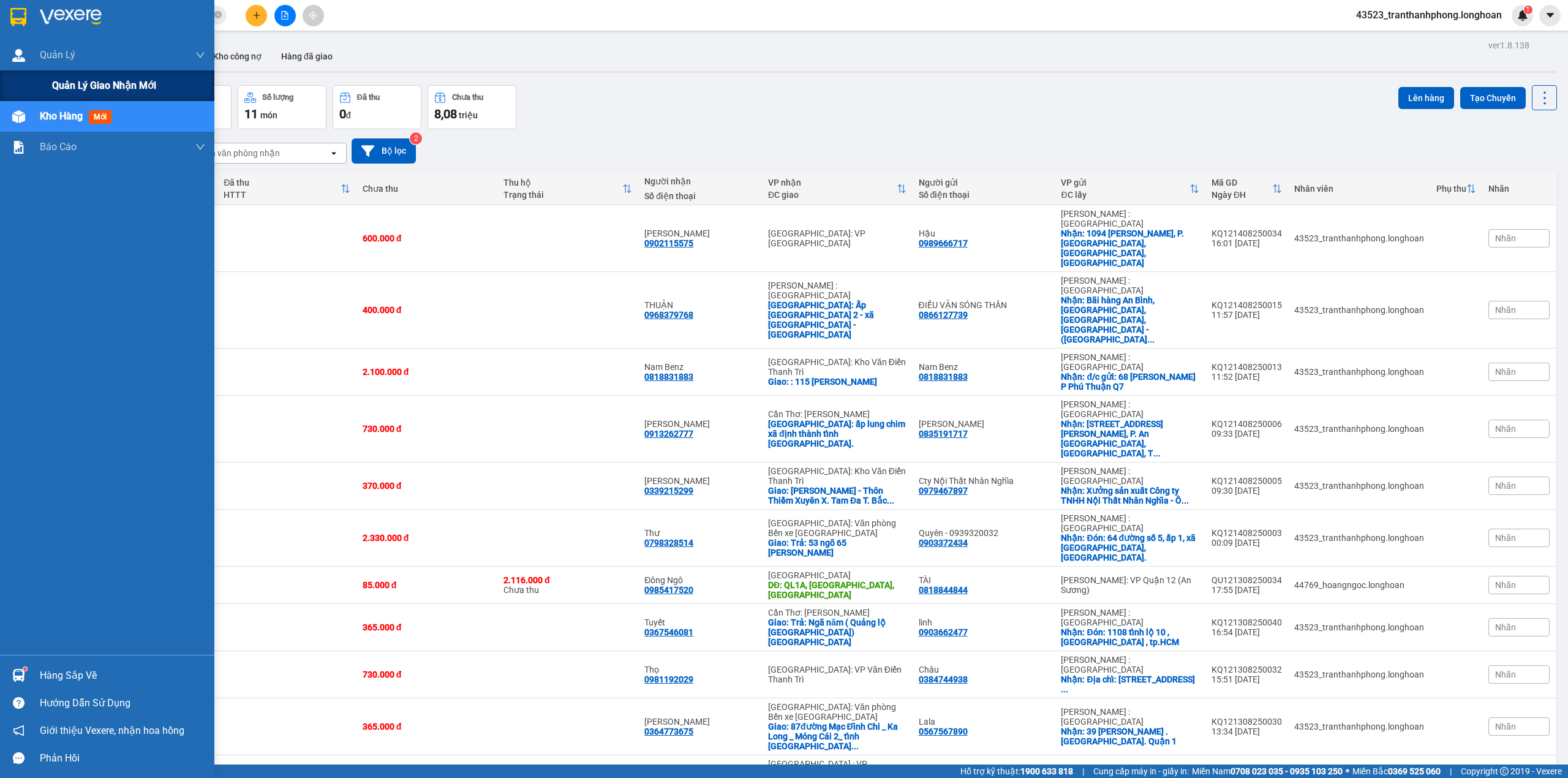
click at [54, 91] on span "Quản lý giao nhận mới" at bounding box center [104, 85] width 104 height 15
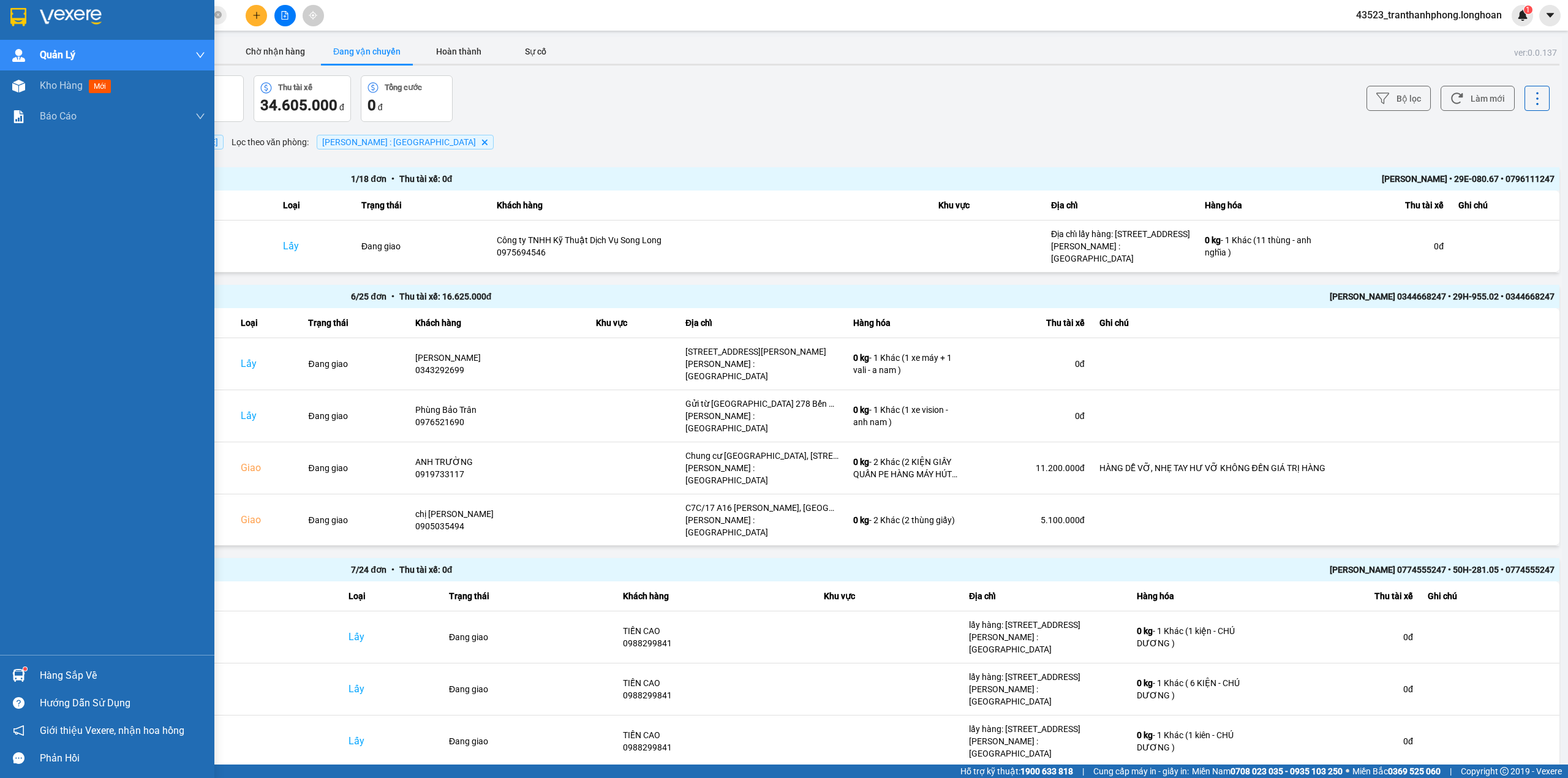
click at [0, 3] on div at bounding box center [107, 20] width 215 height 40
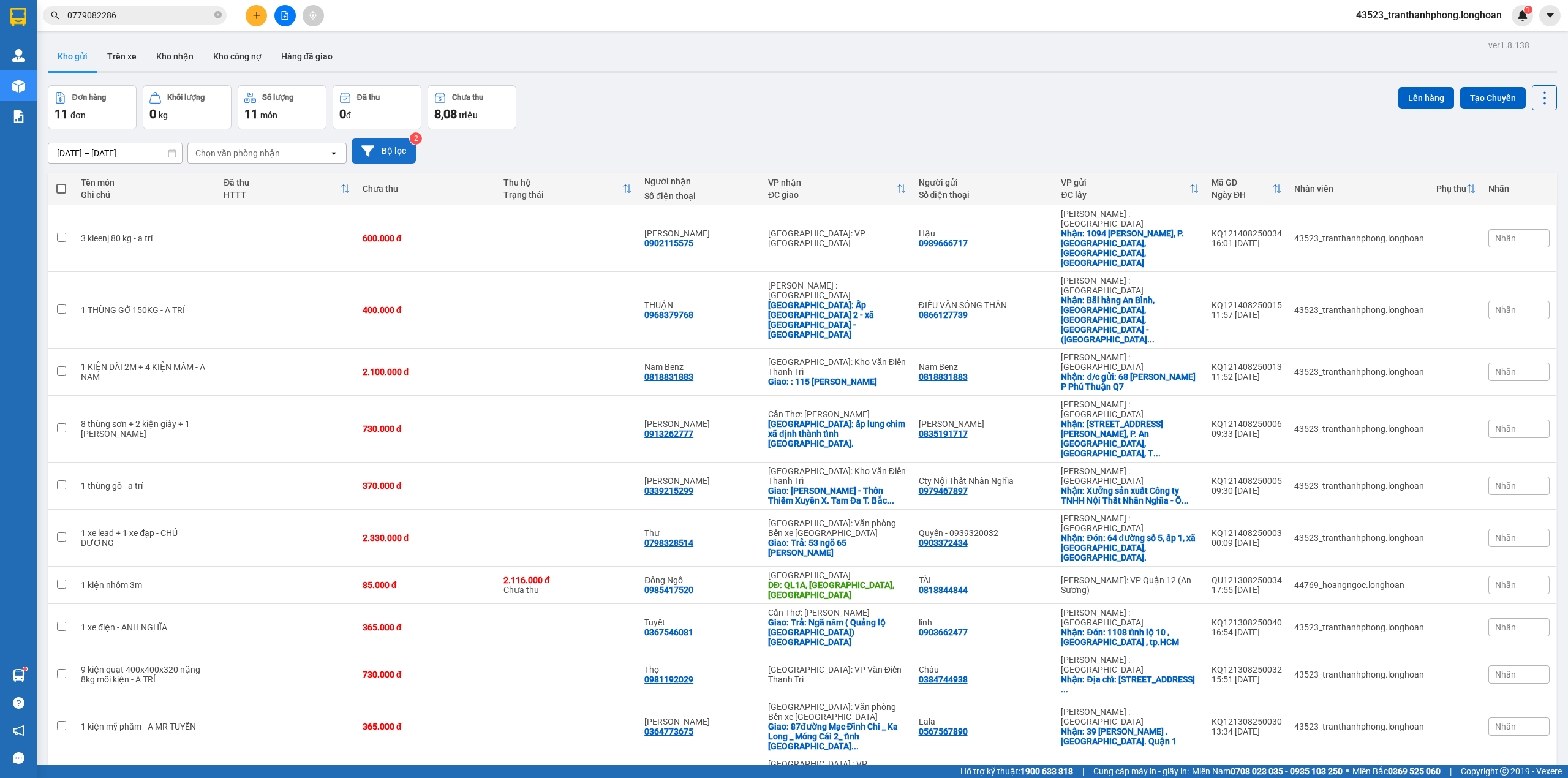
click at [388, 155] on button "Bộ lọc" at bounding box center [383, 151] width 64 height 25
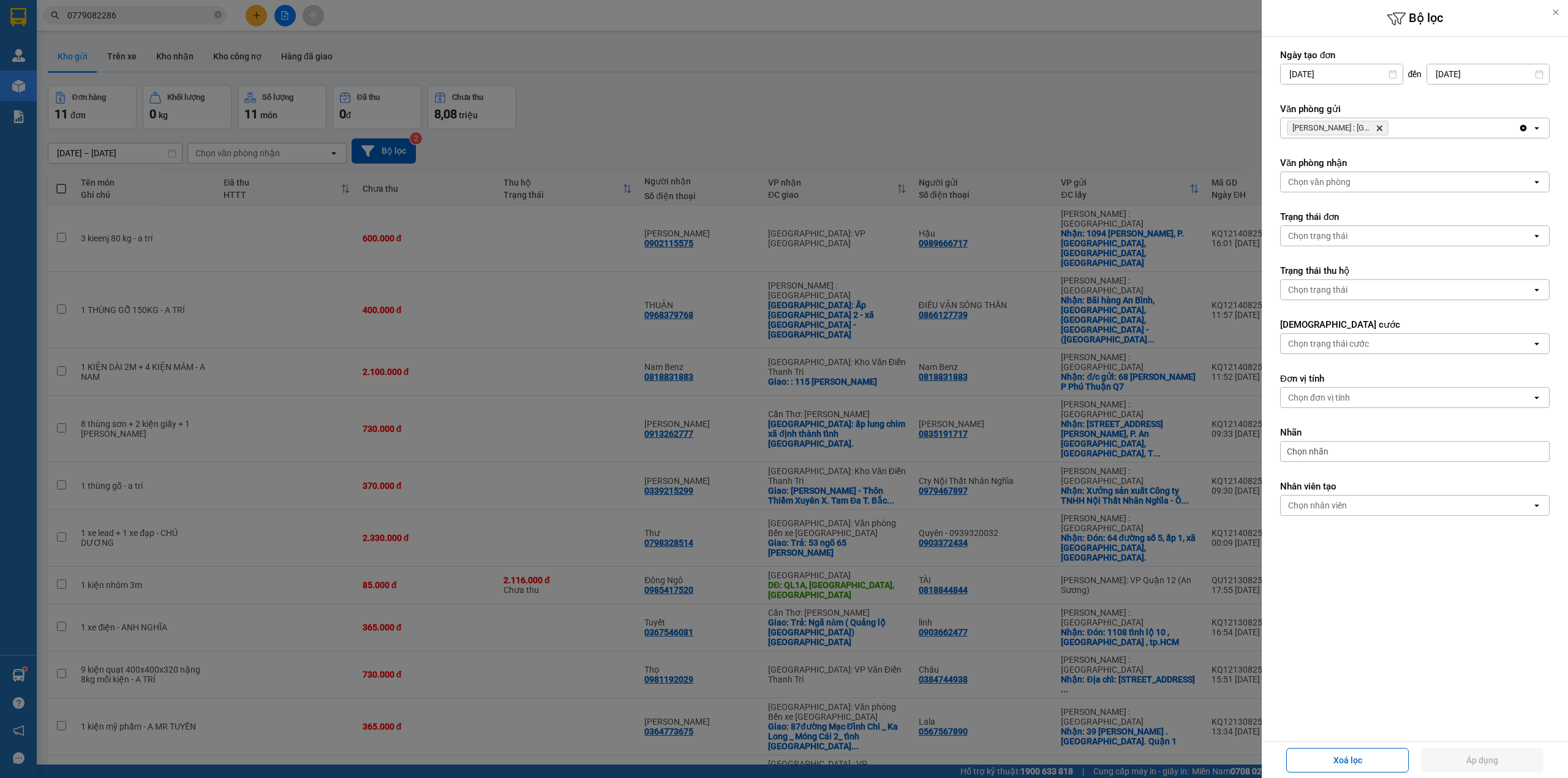
click at [1383, 125] on icon "Delete" at bounding box center [1379, 127] width 7 height 7
click at [1381, 127] on div "Chọn văn phòng" at bounding box center [1406, 128] width 251 height 20
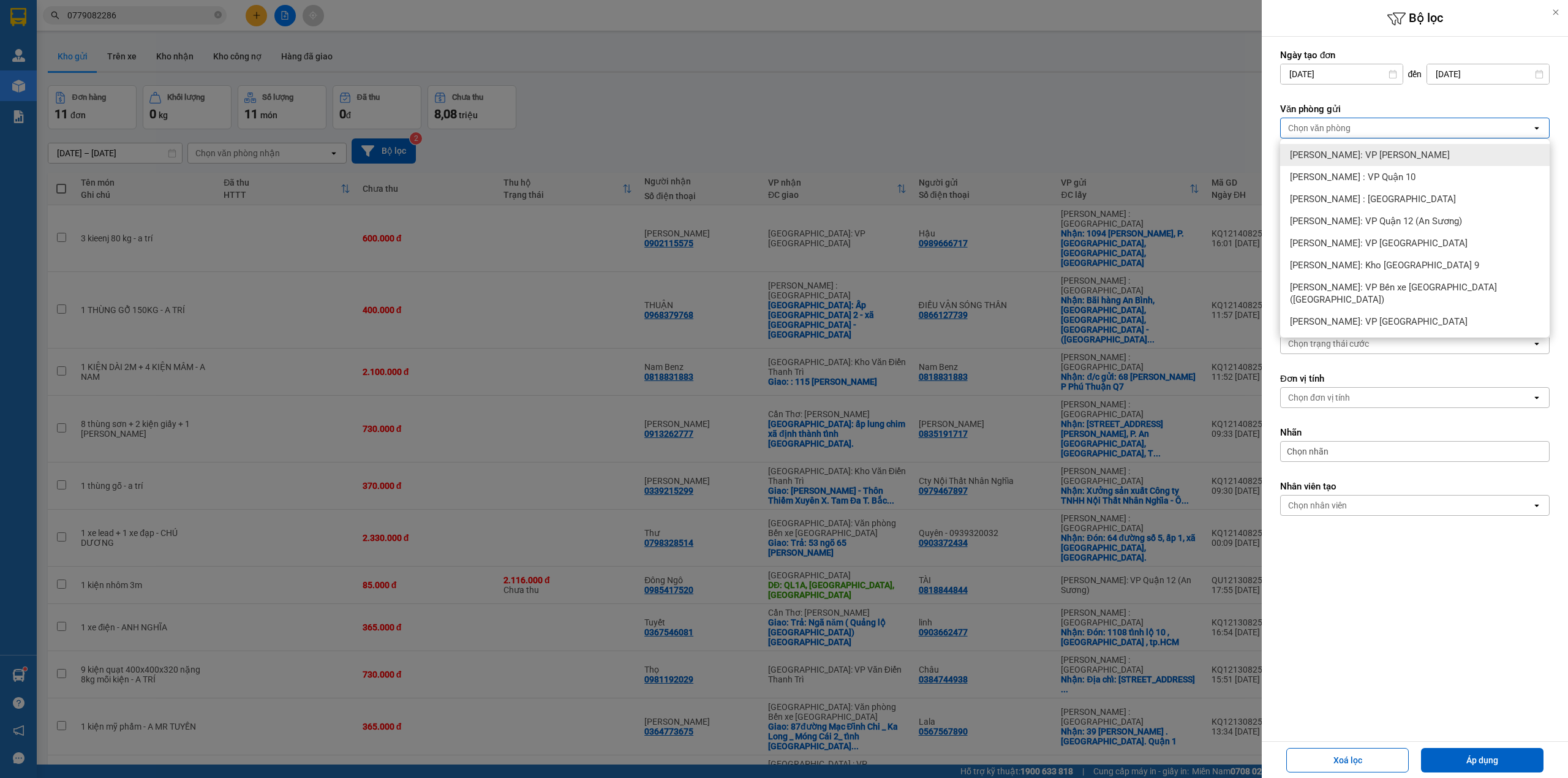
click at [1007, 99] on div at bounding box center [784, 389] width 1568 height 778
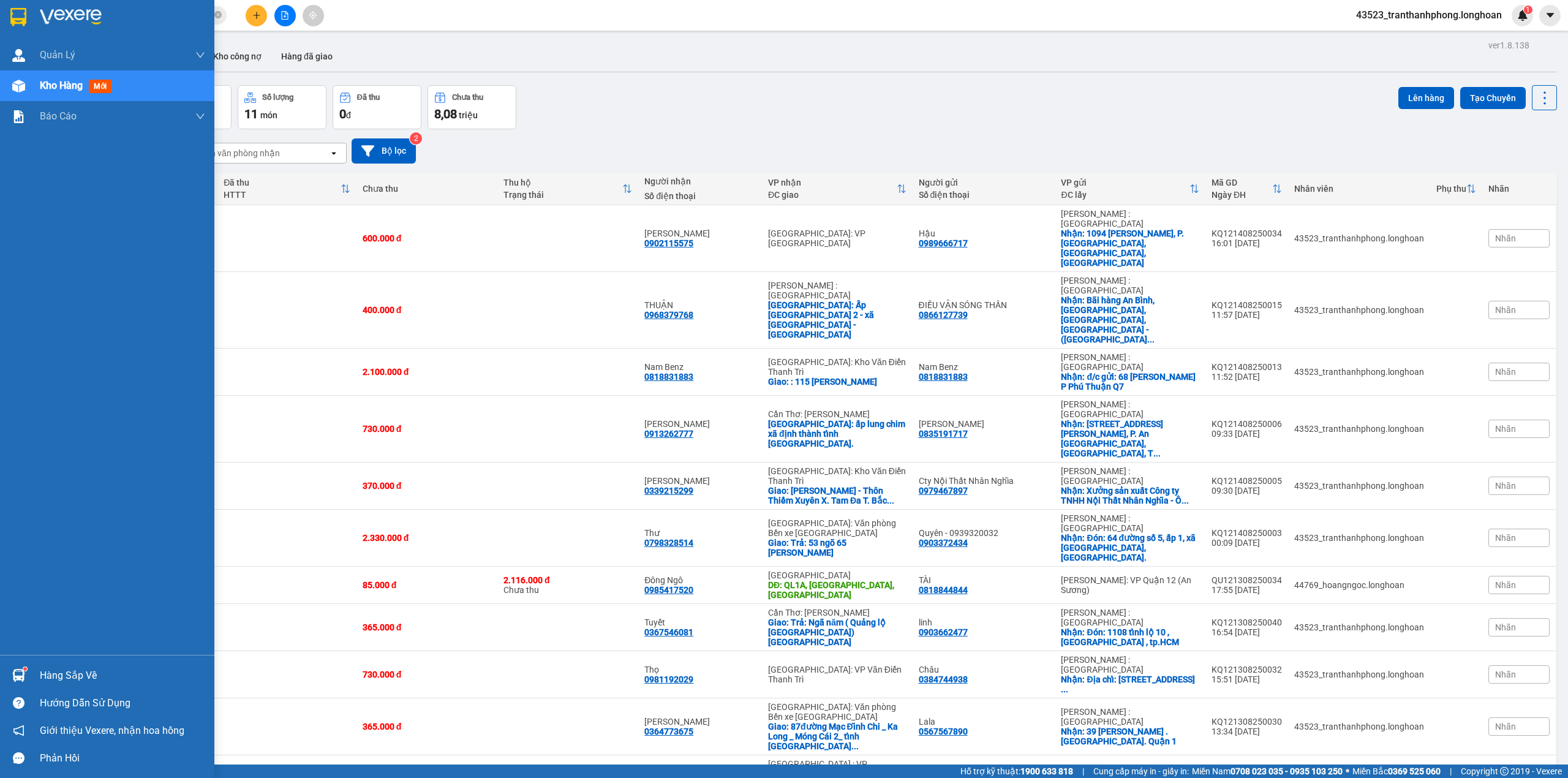
click at [5, 24] on div at bounding box center [107, 20] width 215 height 40
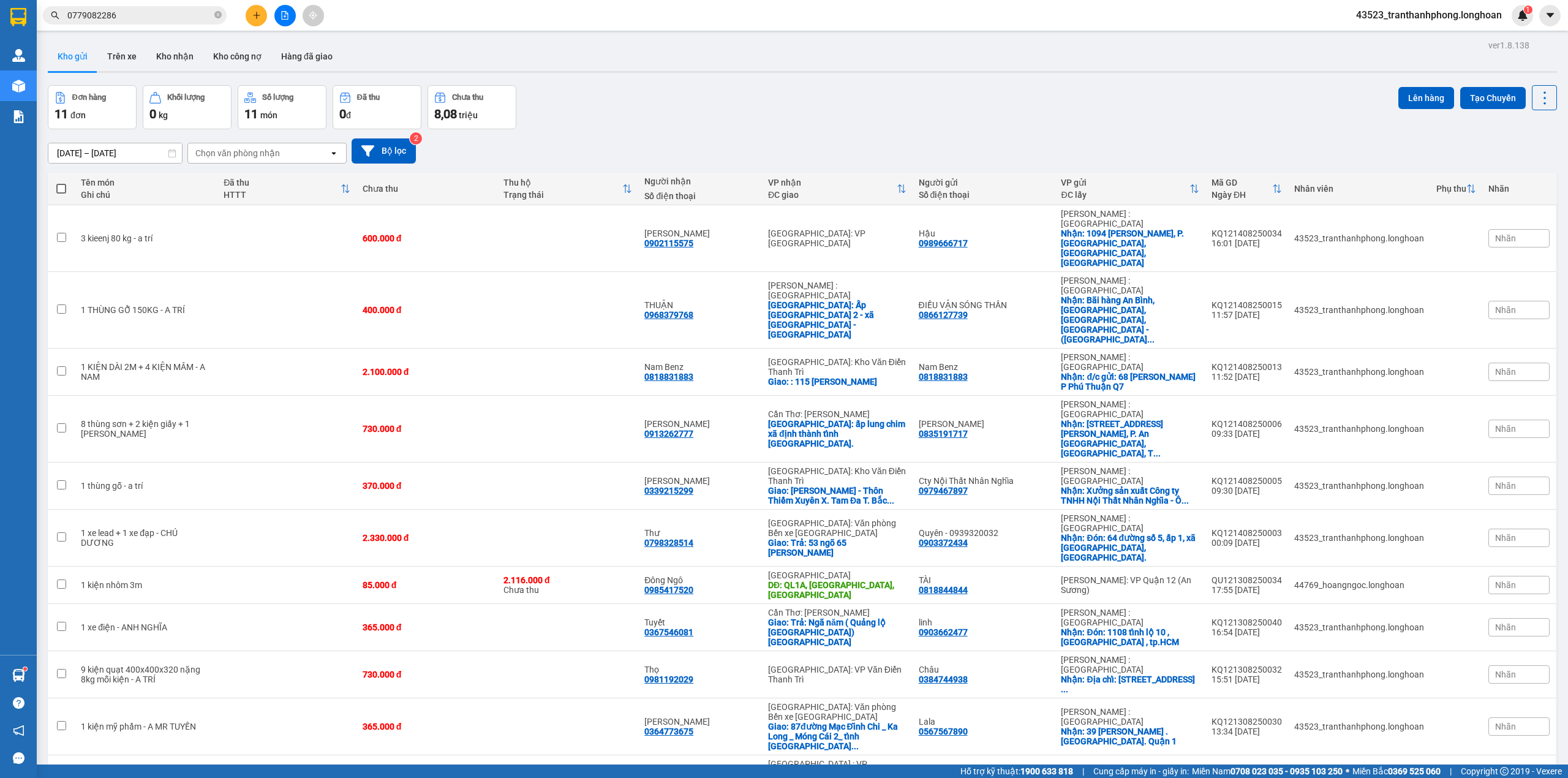
click at [270, 8] on div at bounding box center [285, 15] width 92 height 22
click at [262, 11] on button at bounding box center [256, 15] width 22 height 22
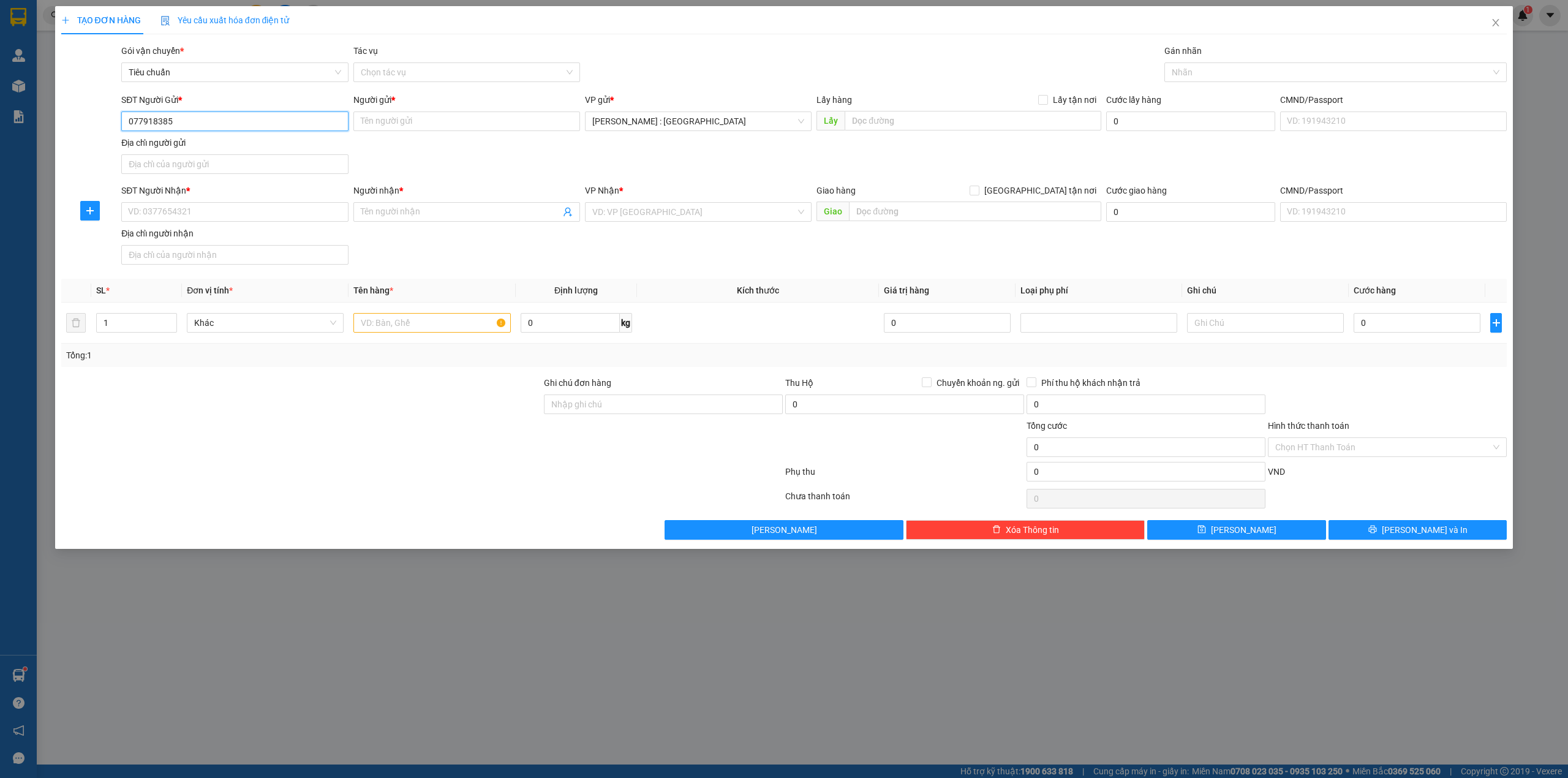
type input "0779183858"
click at [260, 148] on div "0779183858 - Cty VietGrow" at bounding box center [234, 146] width 212 height 14
type input "Cty VietGrow"
checkbox input "true"
type input "an lạc bình tân"
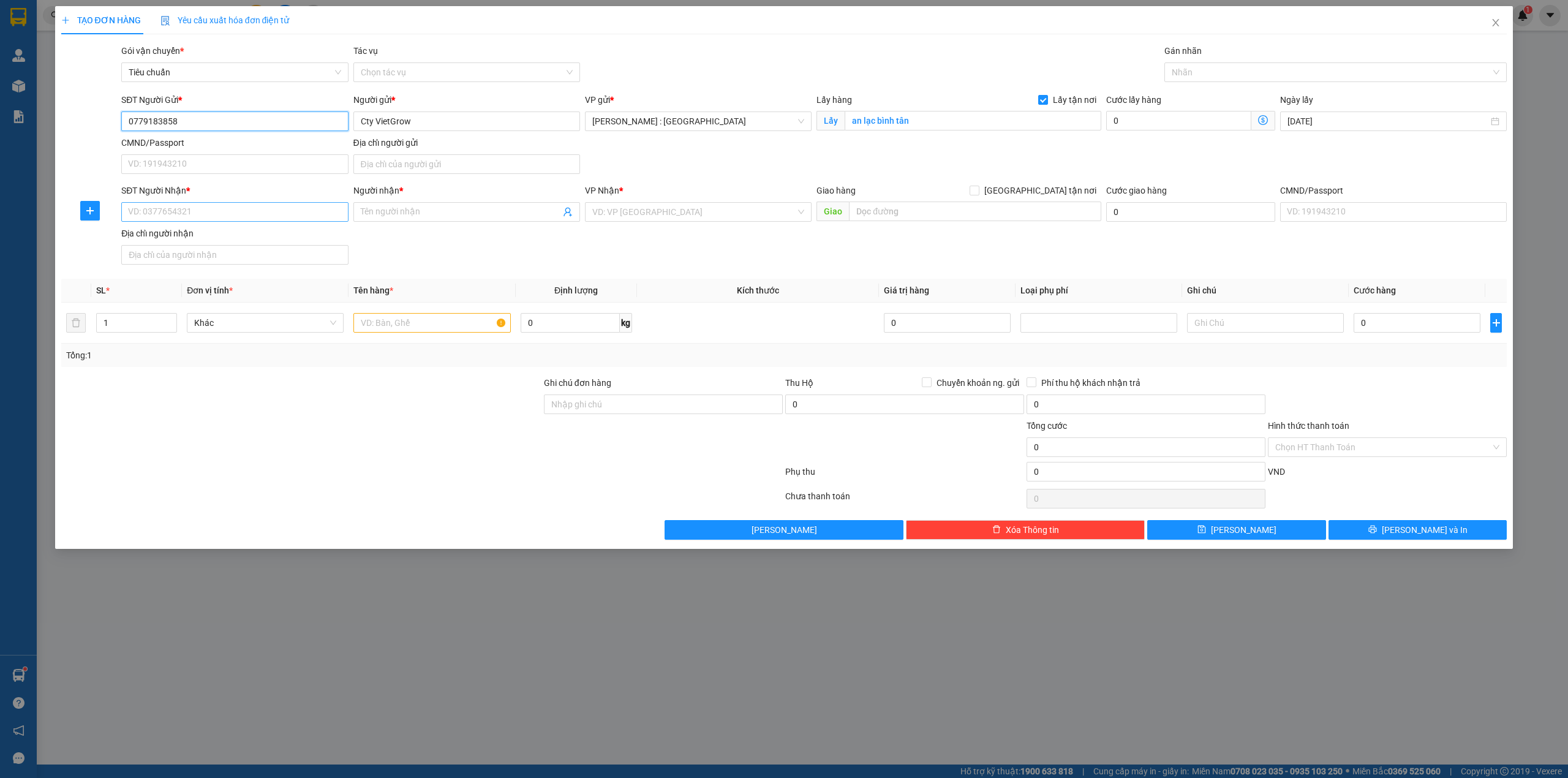
type input "0779183858"
click at [235, 222] on input "SĐT Người Nhận *" at bounding box center [234, 212] width 227 height 20
click at [1045, 104] on span at bounding box center [1043, 100] width 10 height 10
click at [1045, 104] on input "Lấy tận nơi" at bounding box center [1042, 99] width 9 height 9
checkbox input "false"
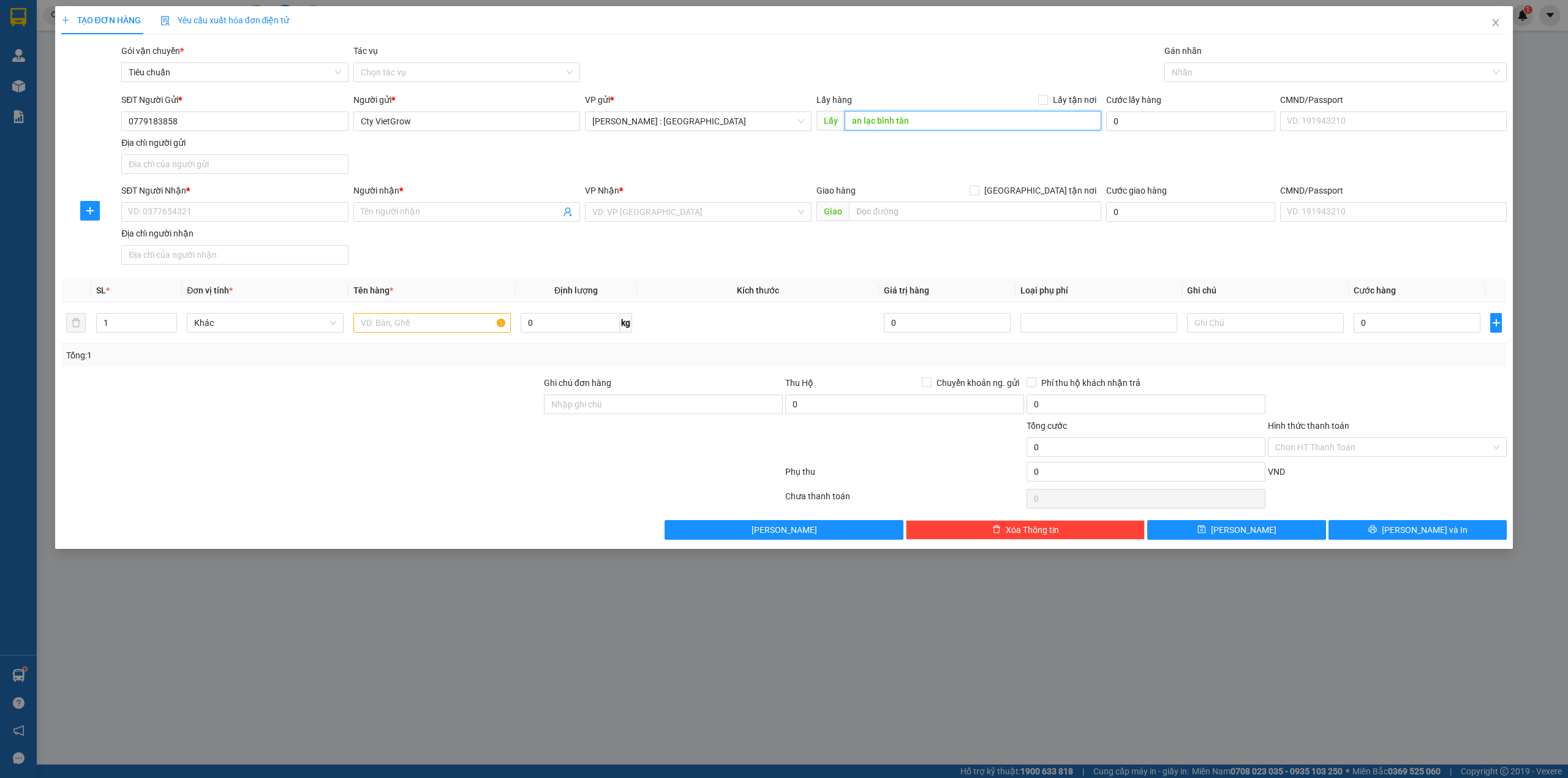
click at [1017, 121] on input "an lạc bình tân" at bounding box center [973, 121] width 257 height 20
click at [255, 212] on input "SĐT Người Nhận *" at bounding box center [234, 212] width 227 height 20
click at [248, 212] on input "SĐT Người Nhận *" at bounding box center [234, 212] width 227 height 20
click at [259, 215] on input "SĐT Người Nhận *" at bounding box center [234, 212] width 227 height 20
type input "0904332012"
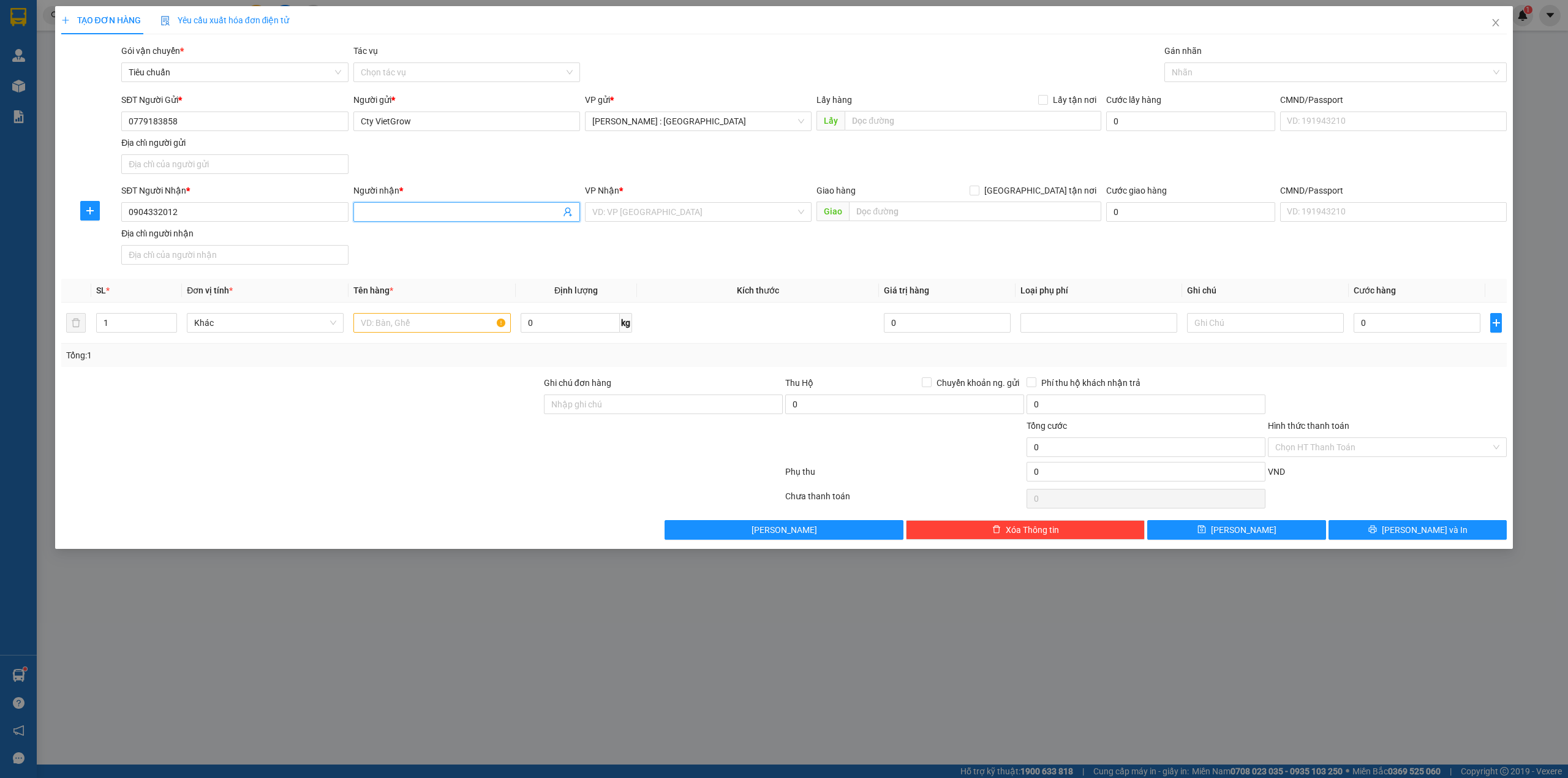
click at [456, 209] on input "Người nhận *" at bounding box center [460, 212] width 200 height 14
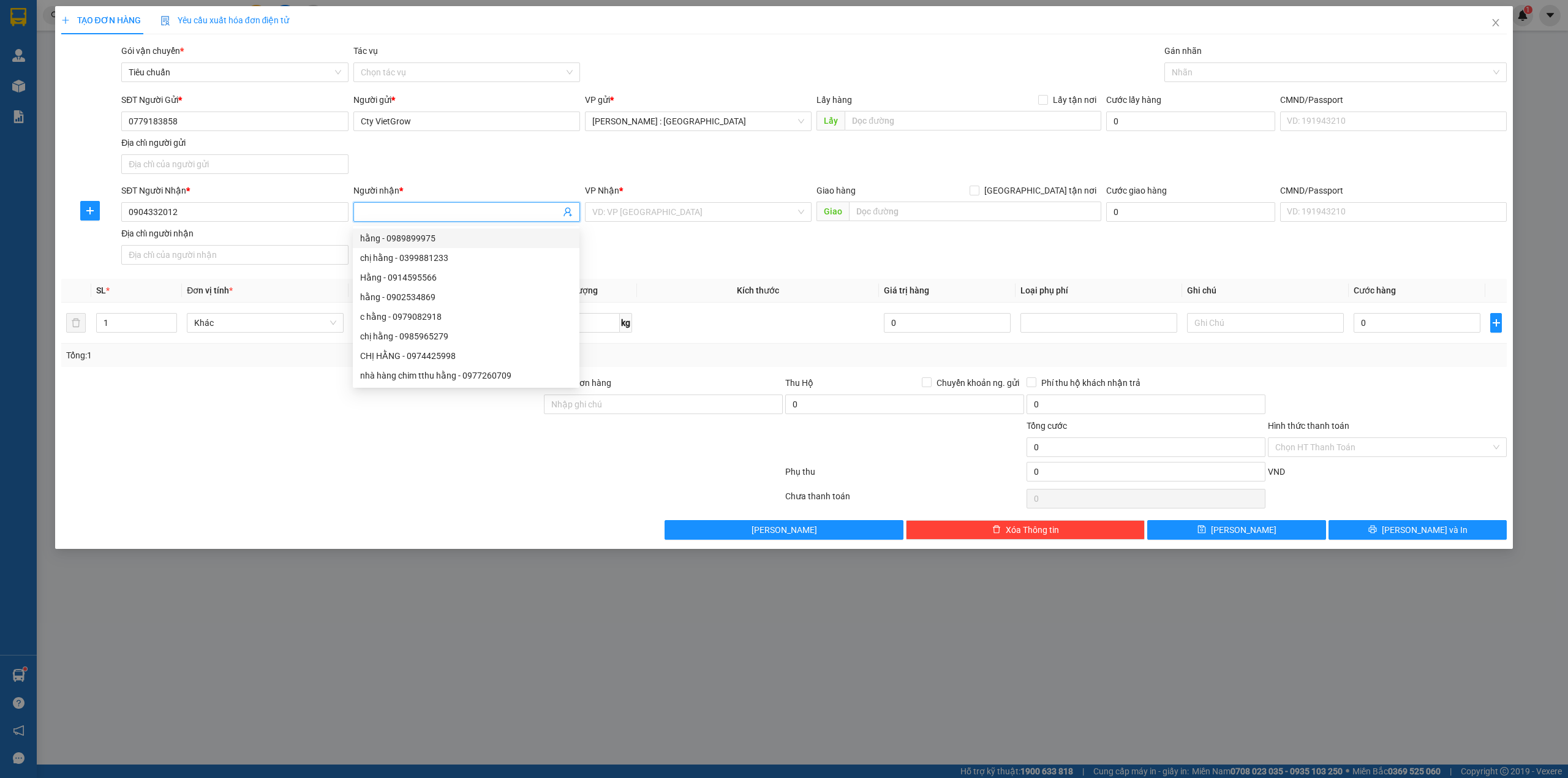
click at [480, 209] on input "Người nhận *" at bounding box center [460, 212] width 200 height 14
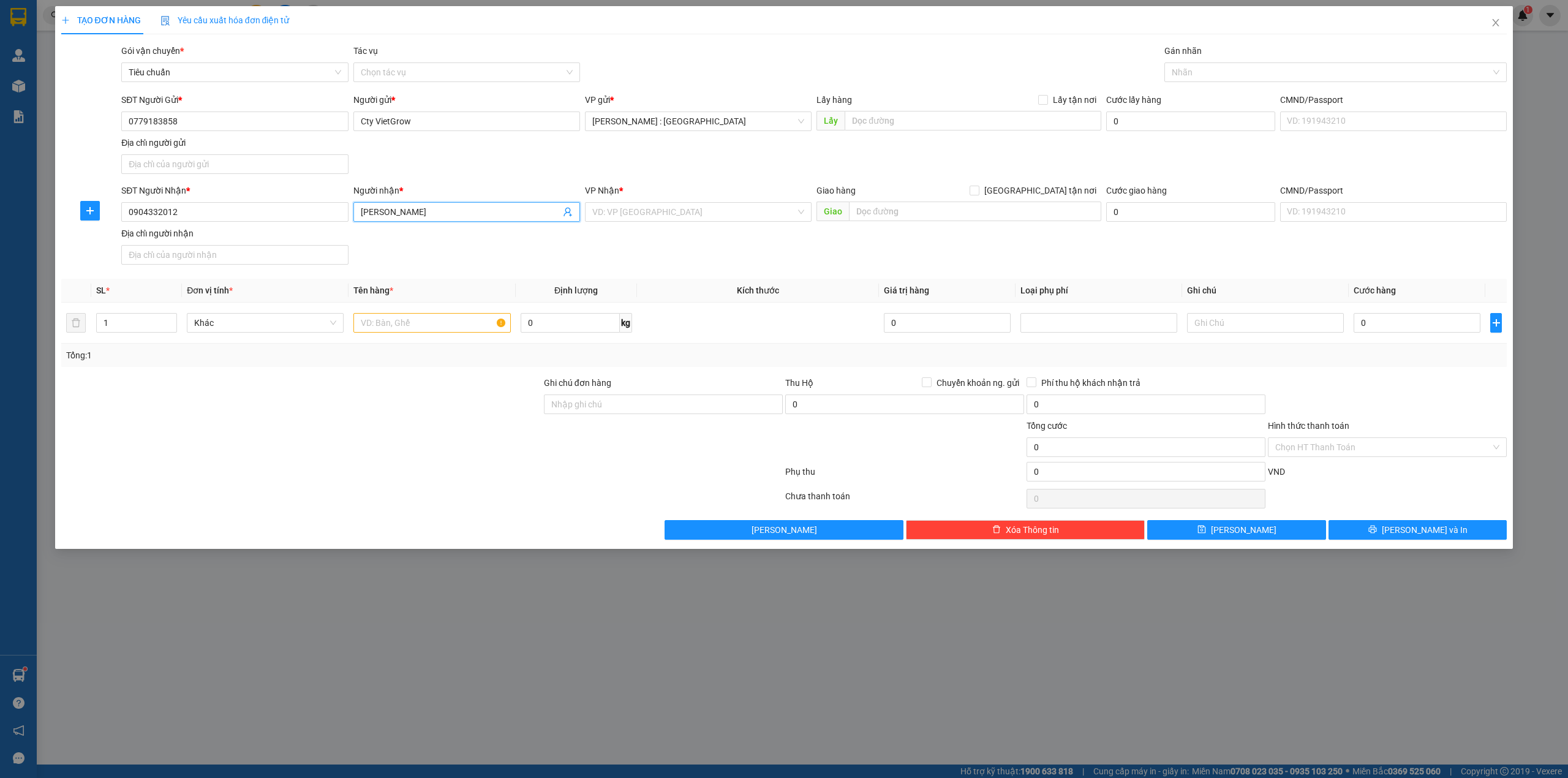
type input "[PERSON_NAME]"
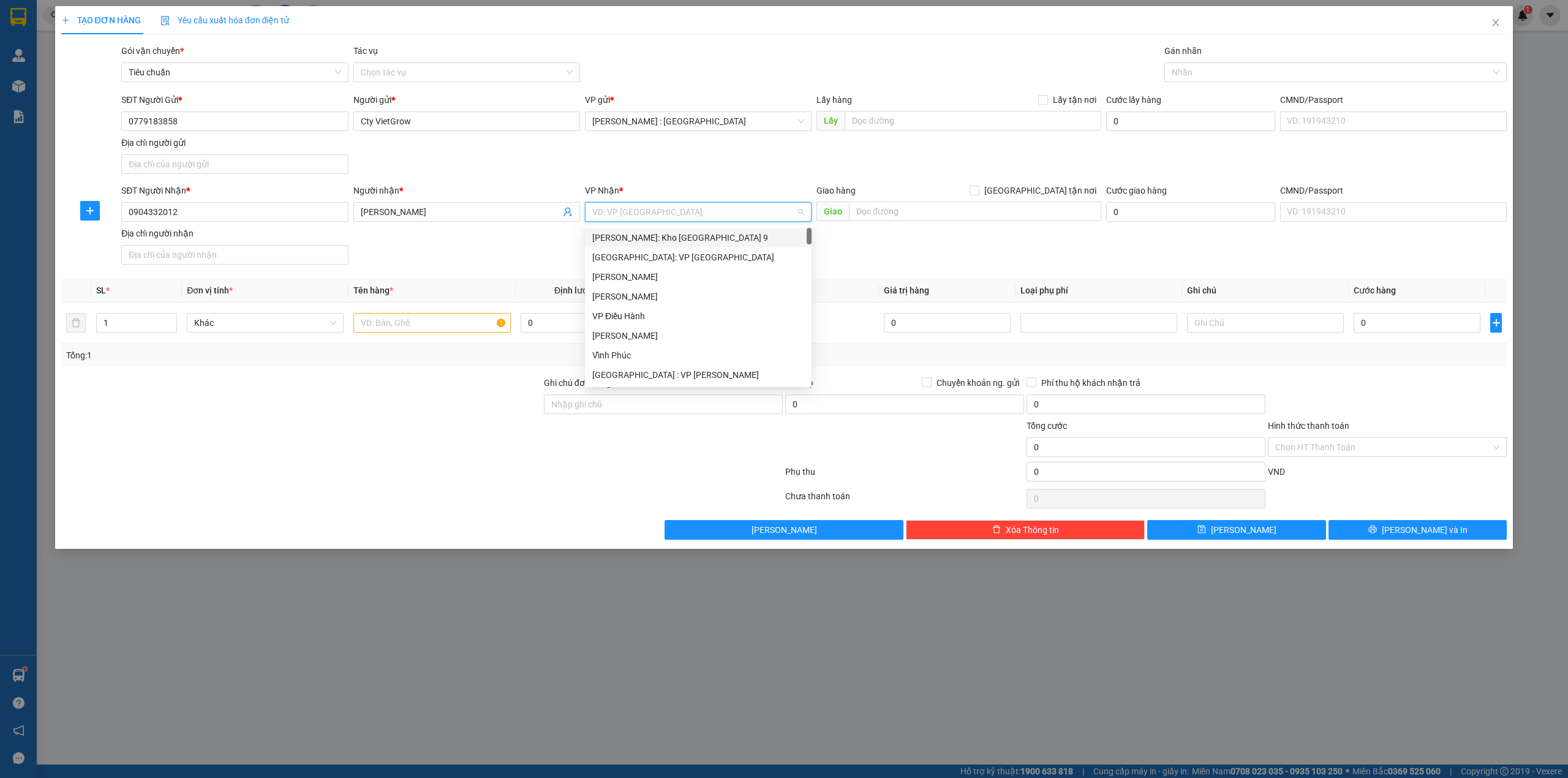
click at [737, 209] on input "search" at bounding box center [694, 212] width 204 height 18
type input "KHO"
click at [684, 313] on div "[GEOGRAPHIC_DATA]: Kho Văn Điển Thanh Trì" at bounding box center [698, 316] width 212 height 14
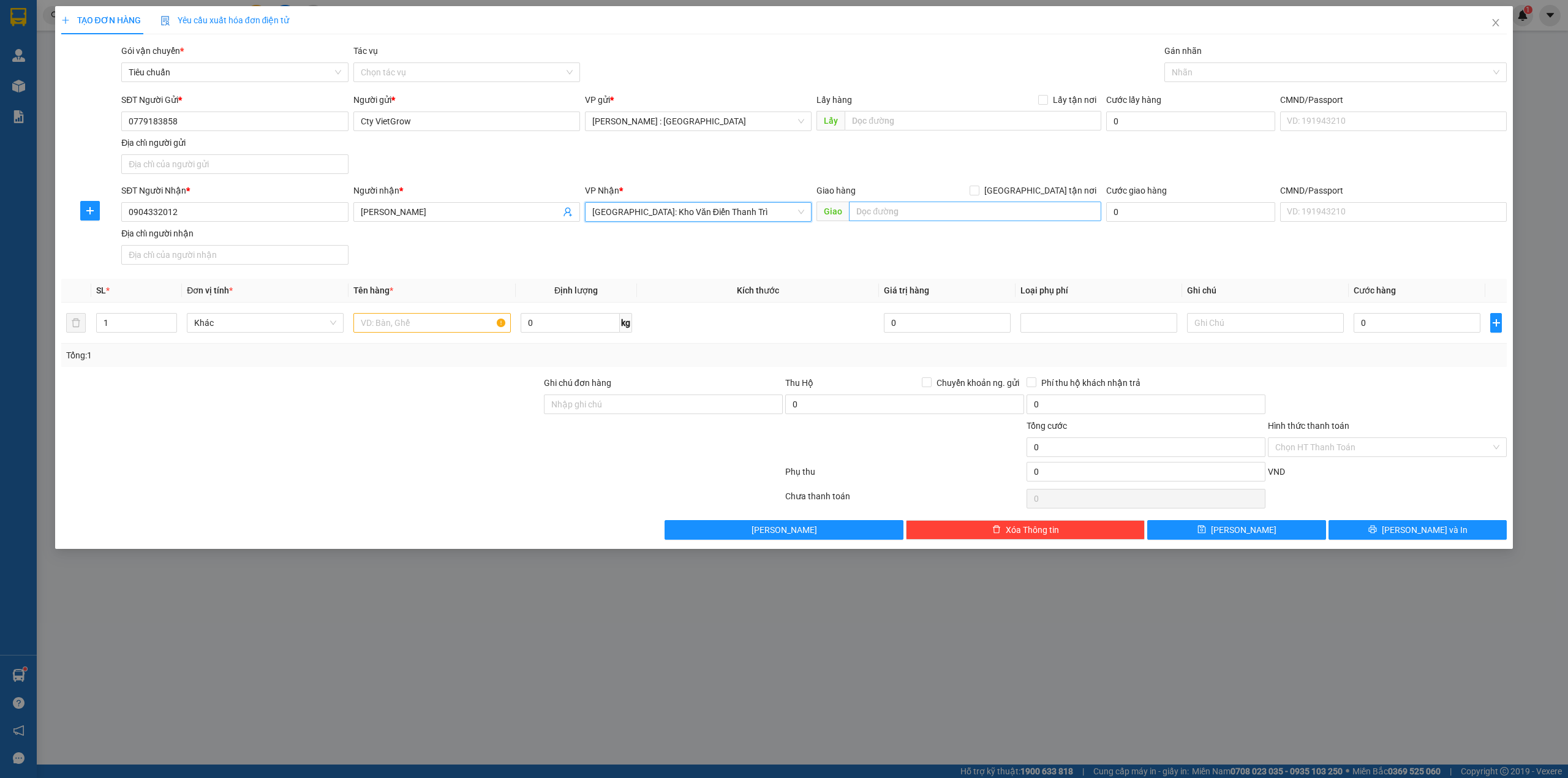
drag, startPoint x: 1079, startPoint y: 189, endPoint x: 1052, endPoint y: 202, distance: 30.0
click at [1077, 189] on span "[GEOGRAPHIC_DATA] tận nơi" at bounding box center [1041, 190] width 122 height 14
click at [978, 189] on input "[GEOGRAPHIC_DATA] tận nơi" at bounding box center [974, 190] width 9 height 9
checkbox input "true"
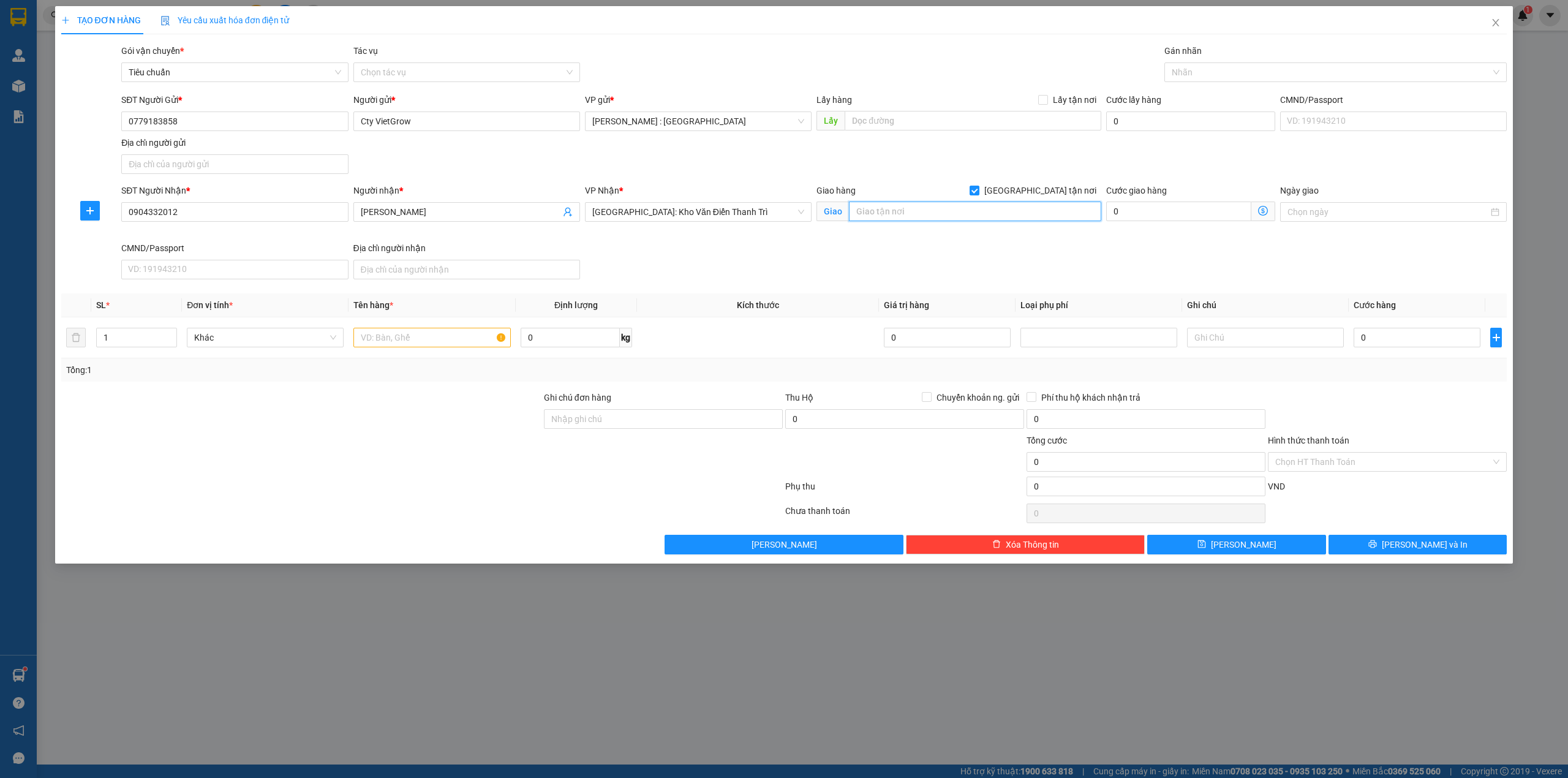
click at [1032, 214] on input "text" at bounding box center [975, 211] width 252 height 20
click at [1280, 70] on div at bounding box center [1330, 72] width 324 height 14
type input "CỔNG KHOA CHĂN NUÔI HỌC VIỆN NÔNG NGHIỆP, TT TRÂU QUỲ, [GEOGRAPHIC_DATA], HN"
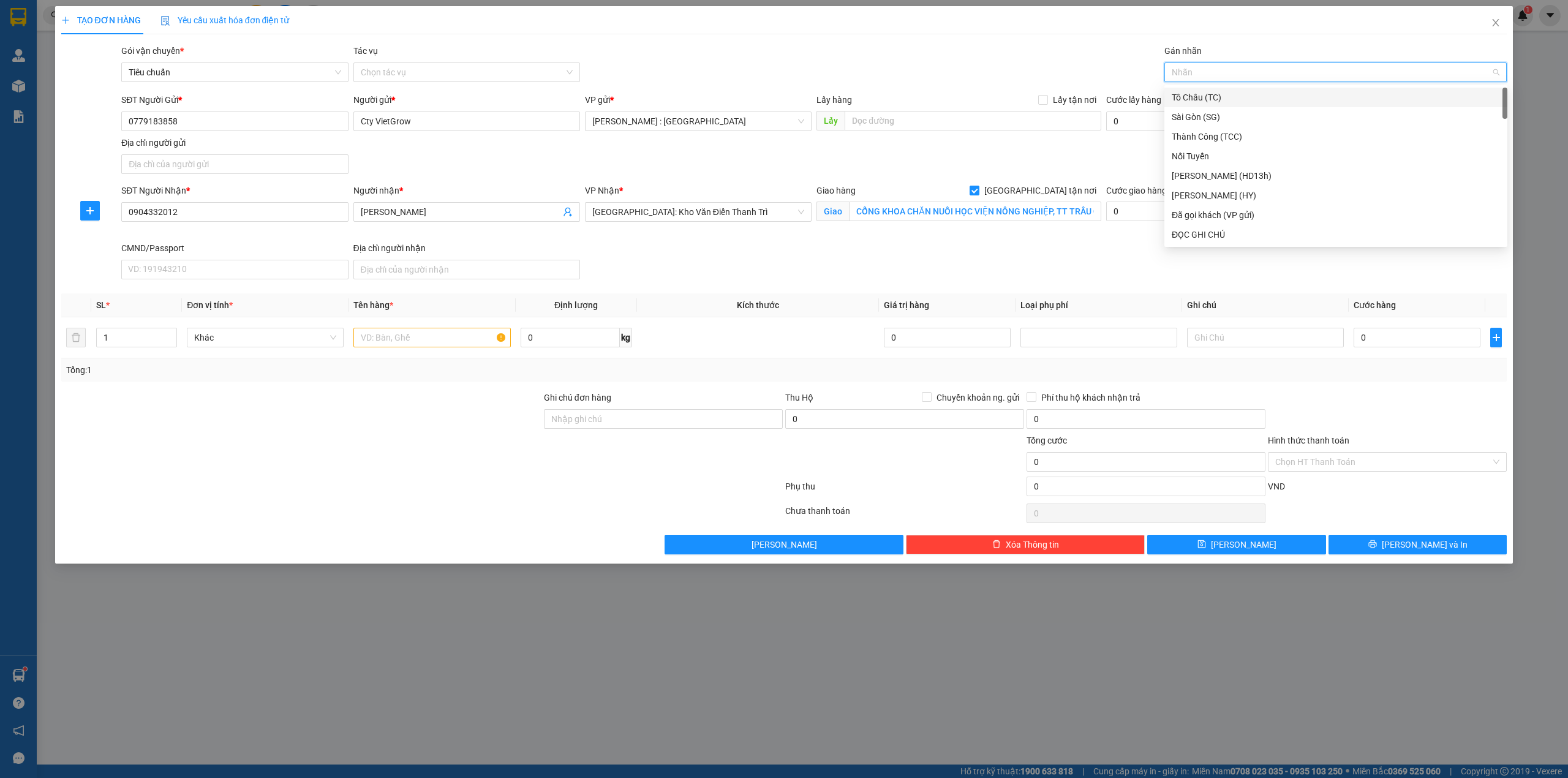
type input "G"
click at [1218, 236] on div "[GEOGRAPHIC_DATA] tận nơi" at bounding box center [1336, 234] width 328 height 14
click at [397, 335] on input "text" at bounding box center [431, 337] width 157 height 20
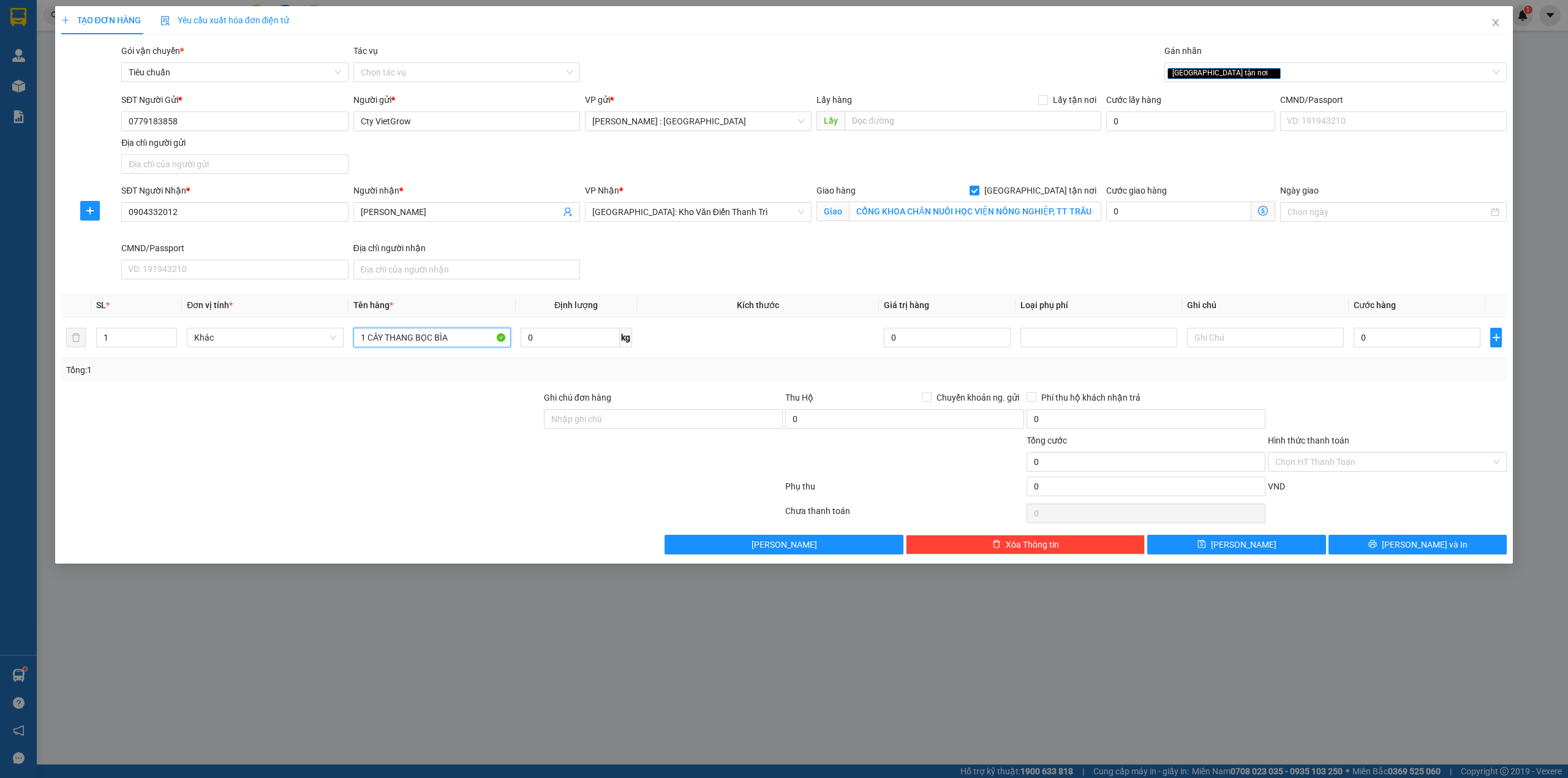
type input "1 CÂY THANG BỌC BÌA"
click at [1398, 343] on input "0" at bounding box center [1417, 337] width 127 height 20
type input "1"
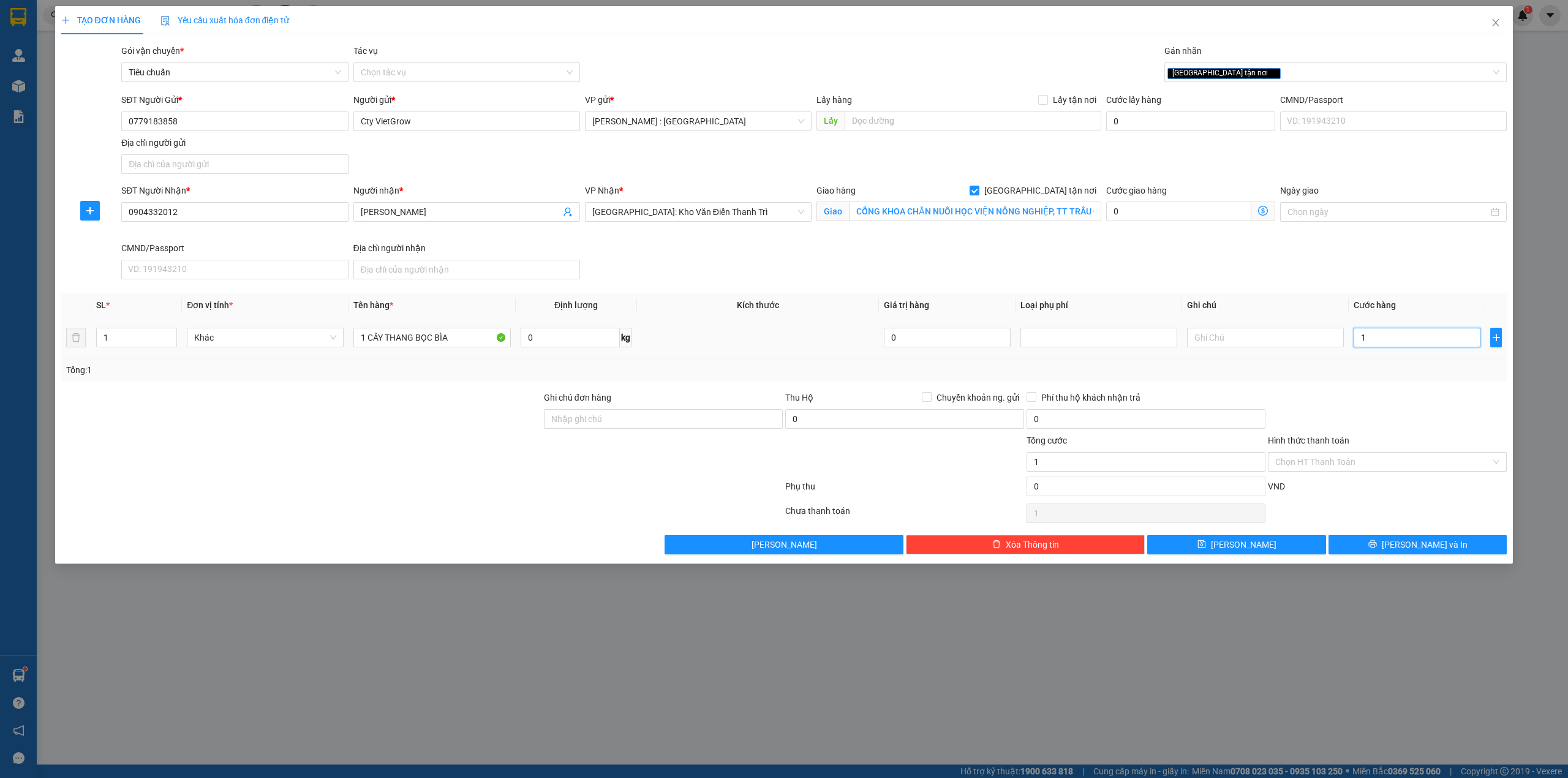
type input "16"
type input "160"
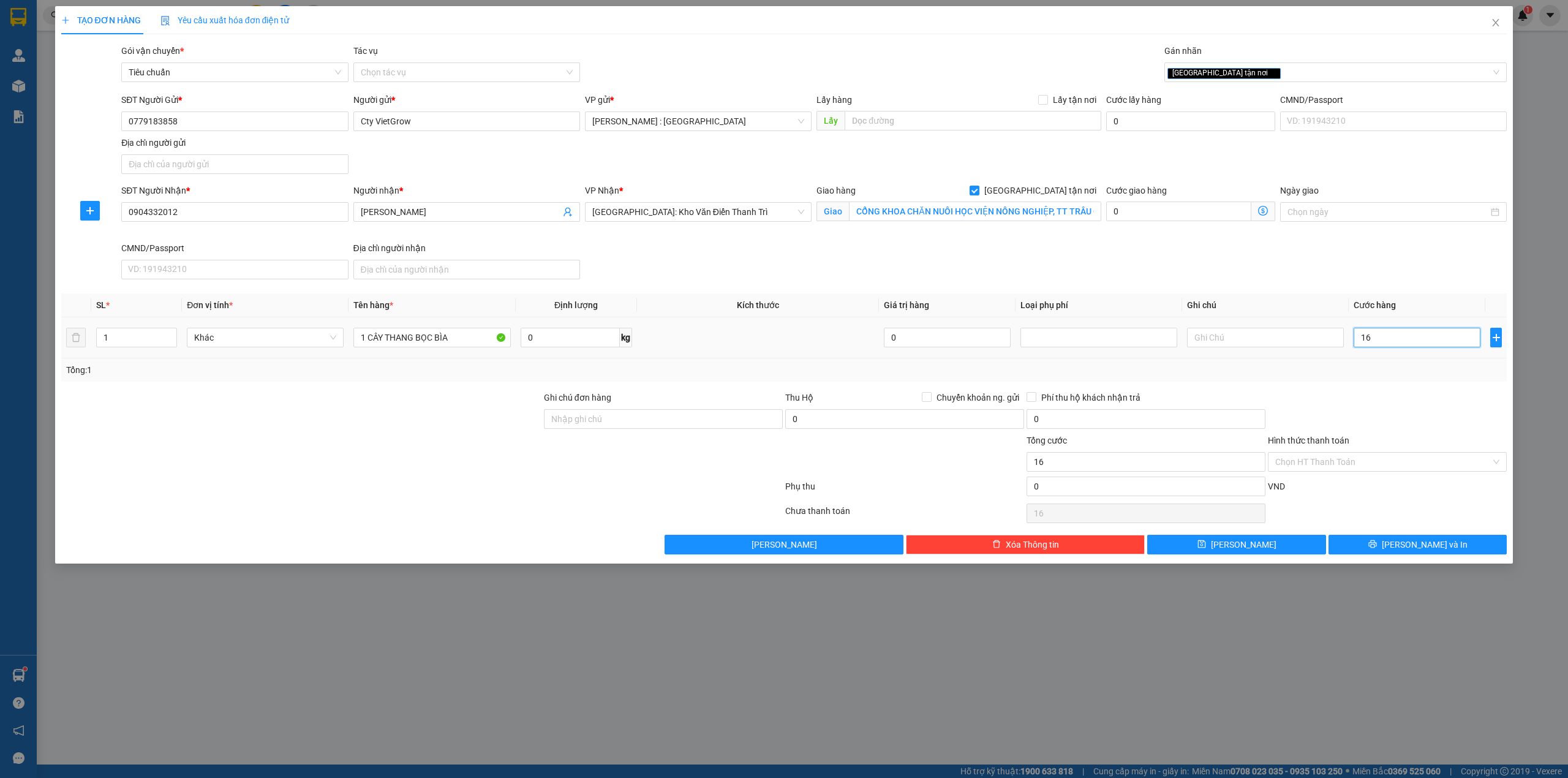
type input "160"
type input "1.600"
type input "16.000"
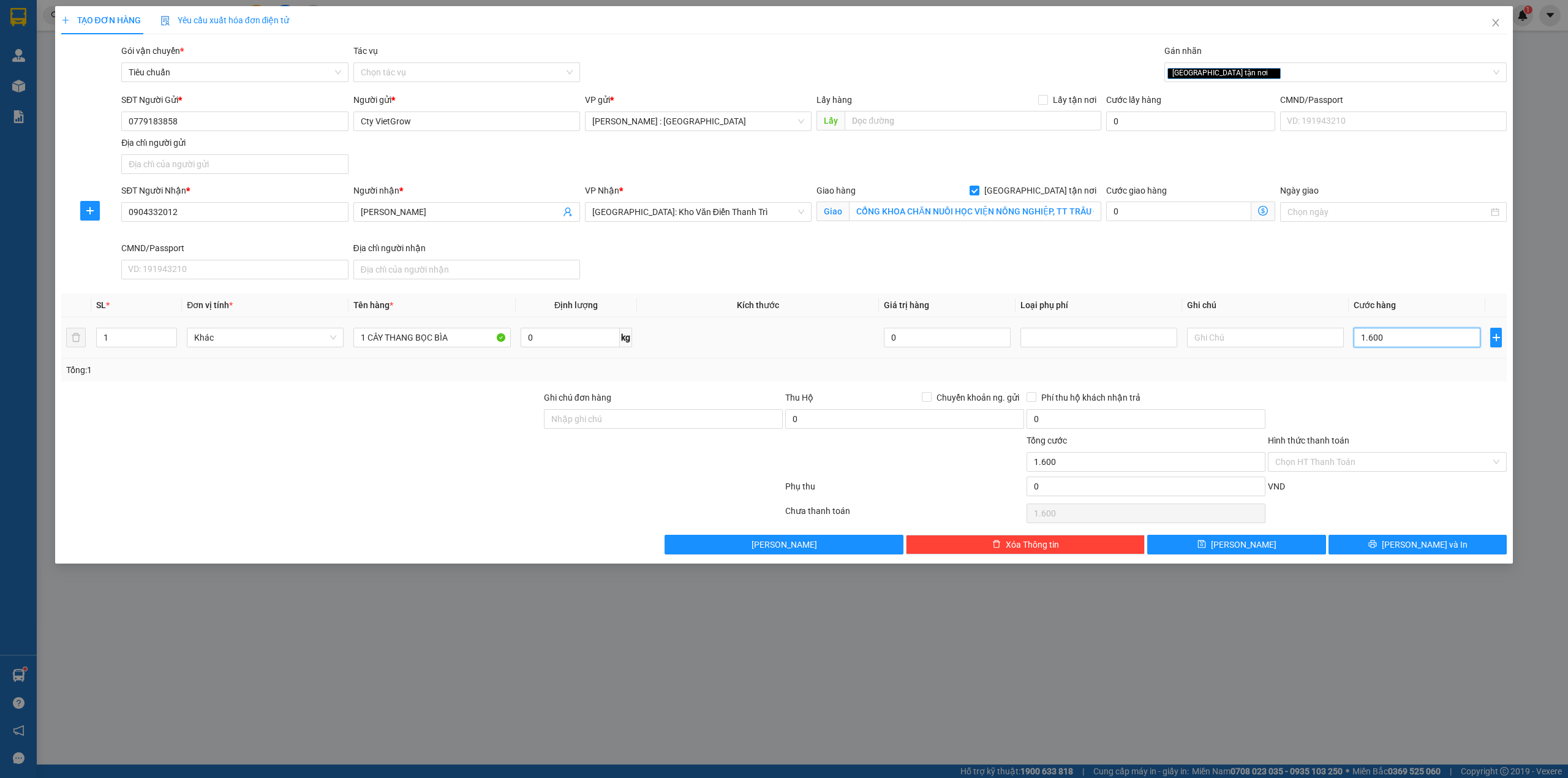
type input "16.000"
type input "160.000"
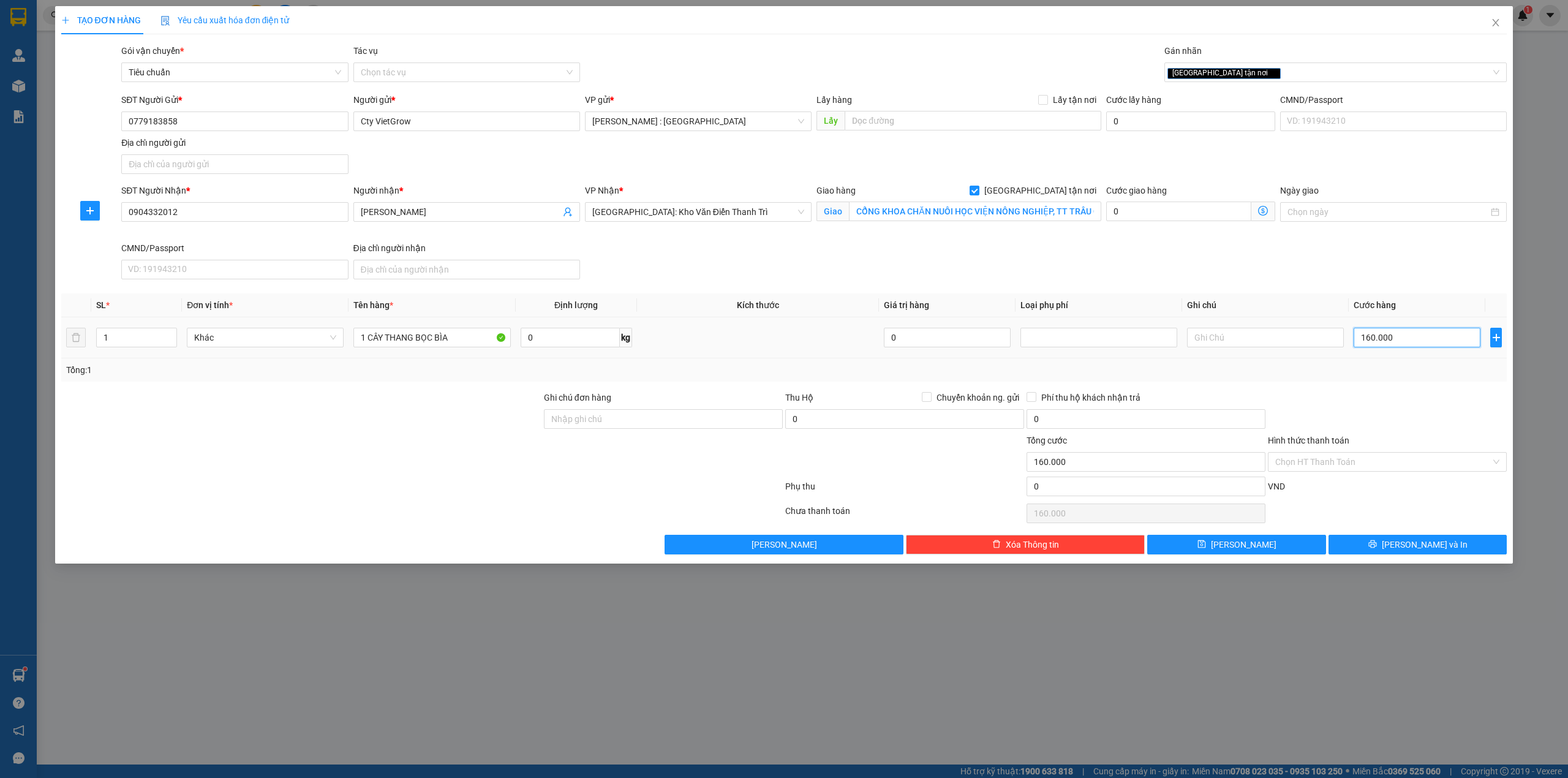
type input "1.600.000"
click at [1377, 548] on icon "printer" at bounding box center [1372, 544] width 9 height 9
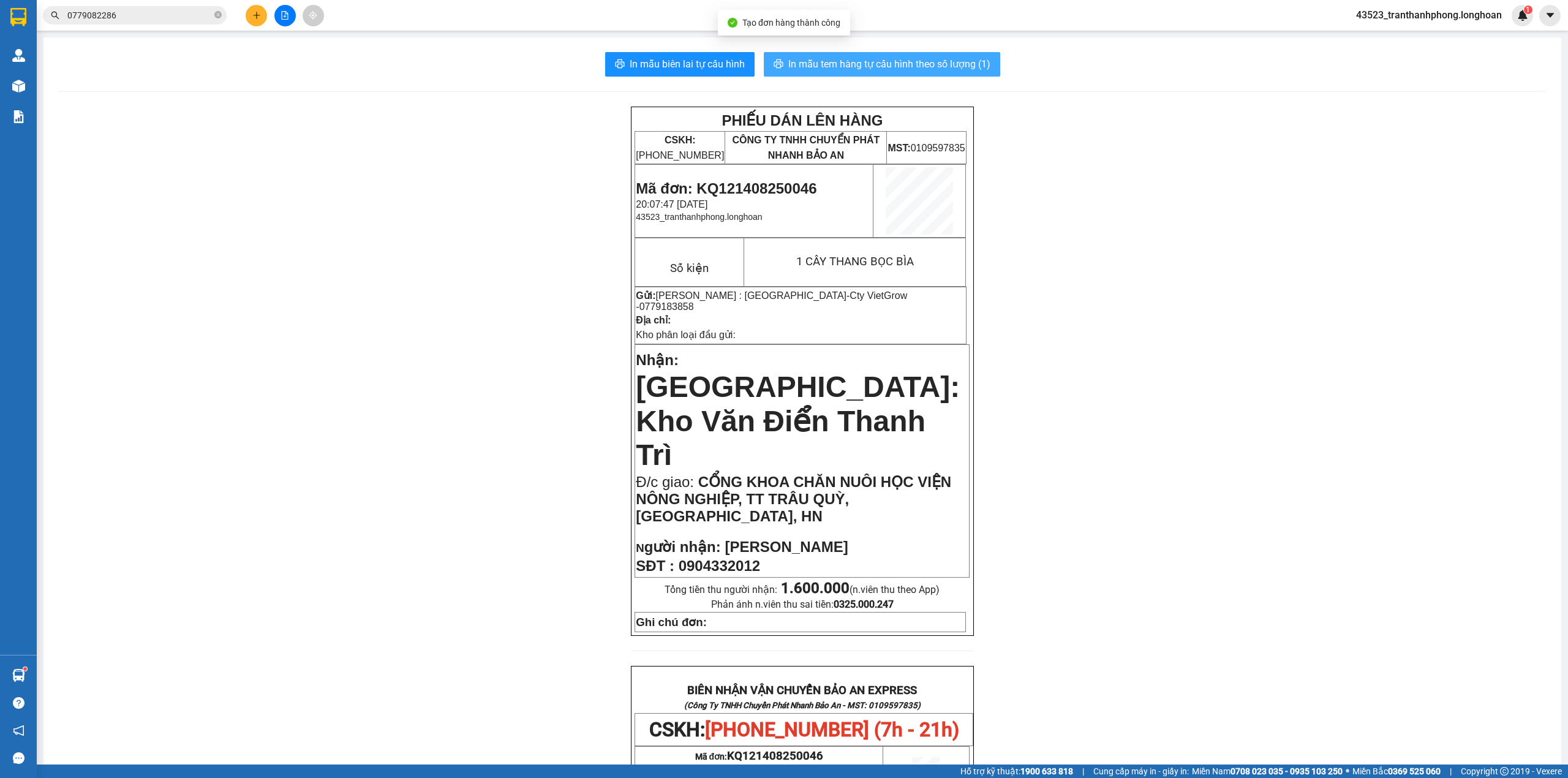
click at [936, 68] on span "In mẫu tem hàng tự cấu hình theo số lượng (1)" at bounding box center [890, 64] width 202 height 15
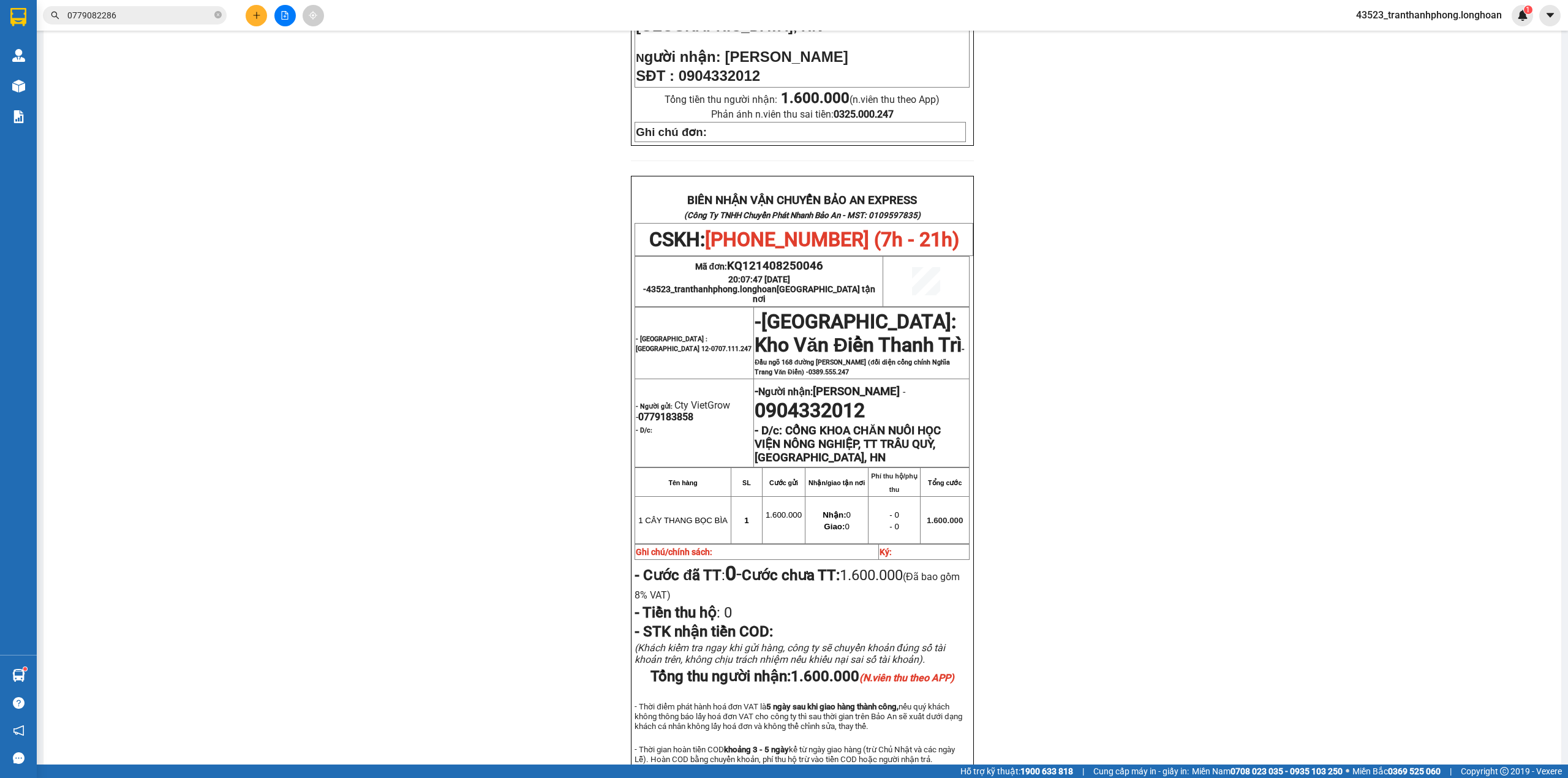
scroll to position [530, 0]
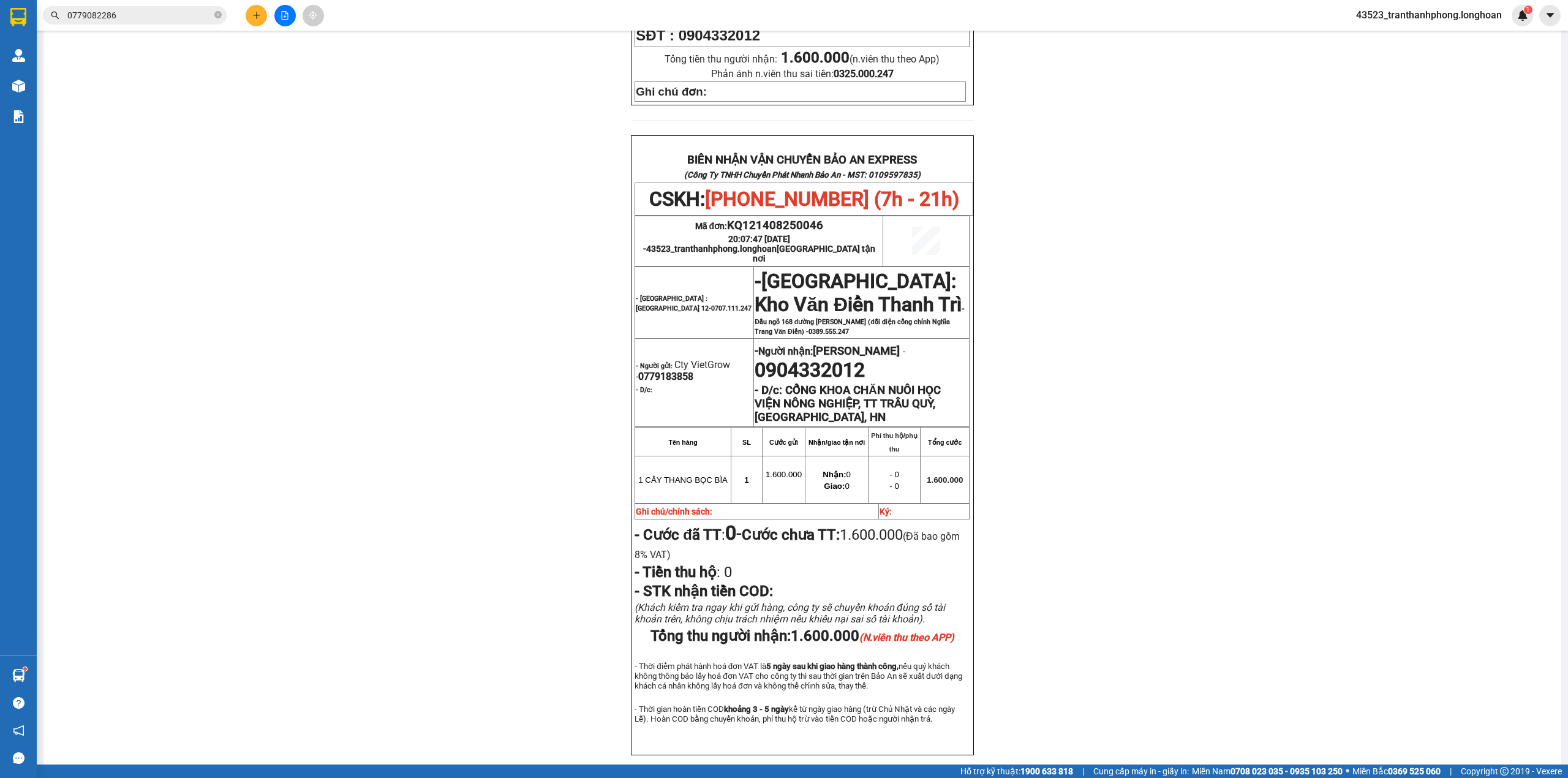
click at [652, 370] on span "0779183858" at bounding box center [666, 376] width 55 height 12
copy span "0779183858"
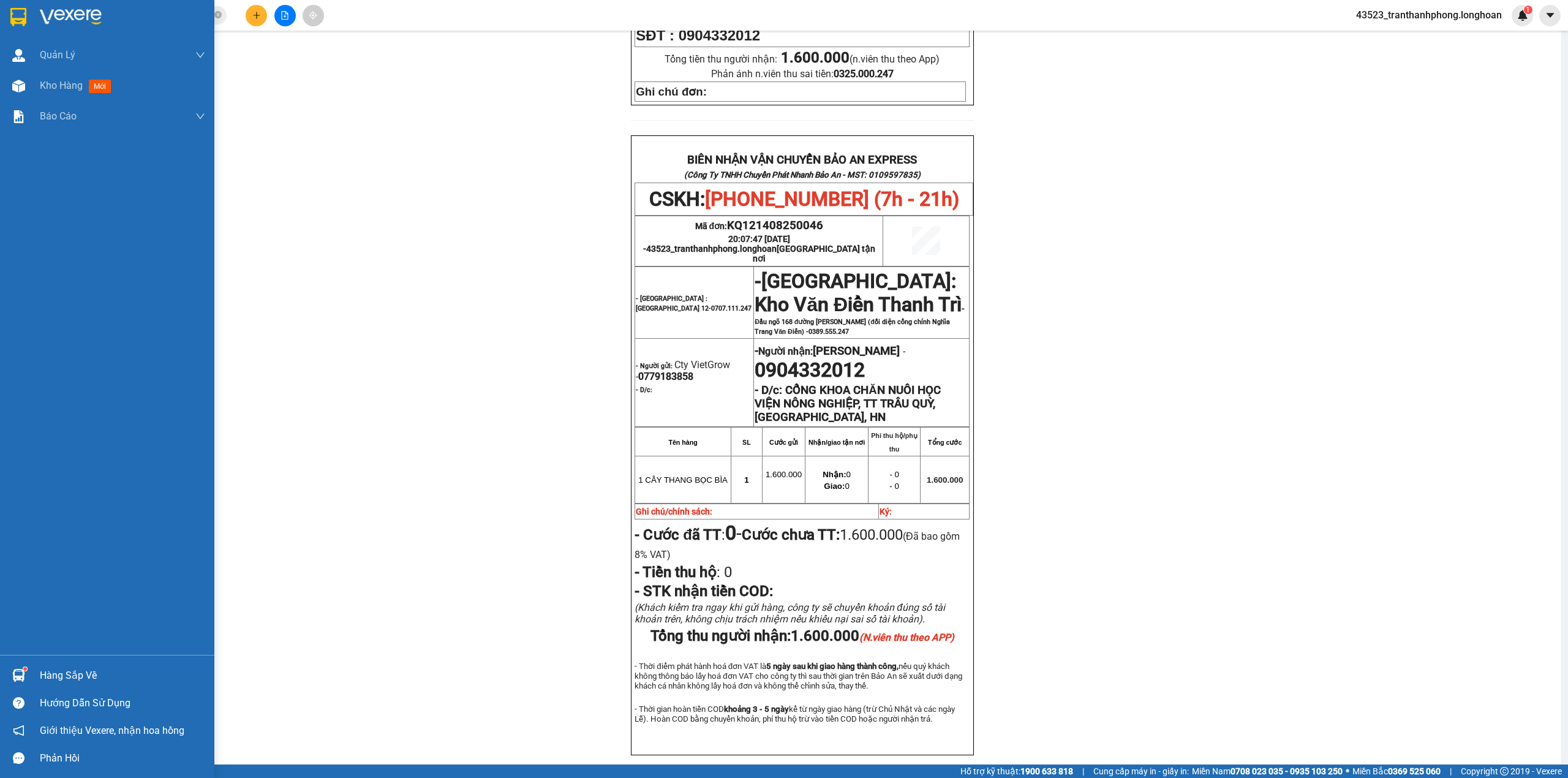
click at [34, 31] on div at bounding box center [107, 20] width 215 height 40
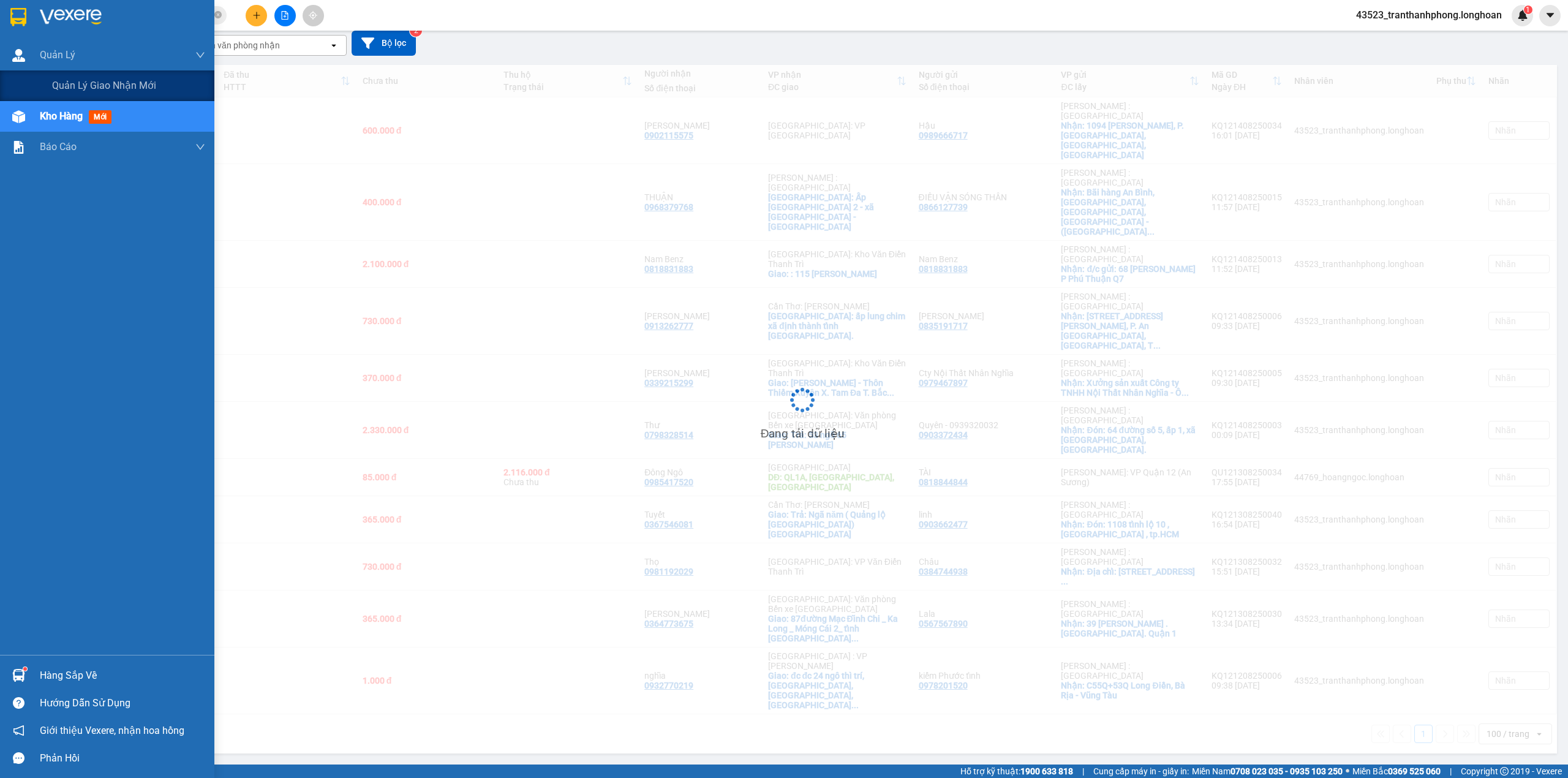
scroll to position [56, 0]
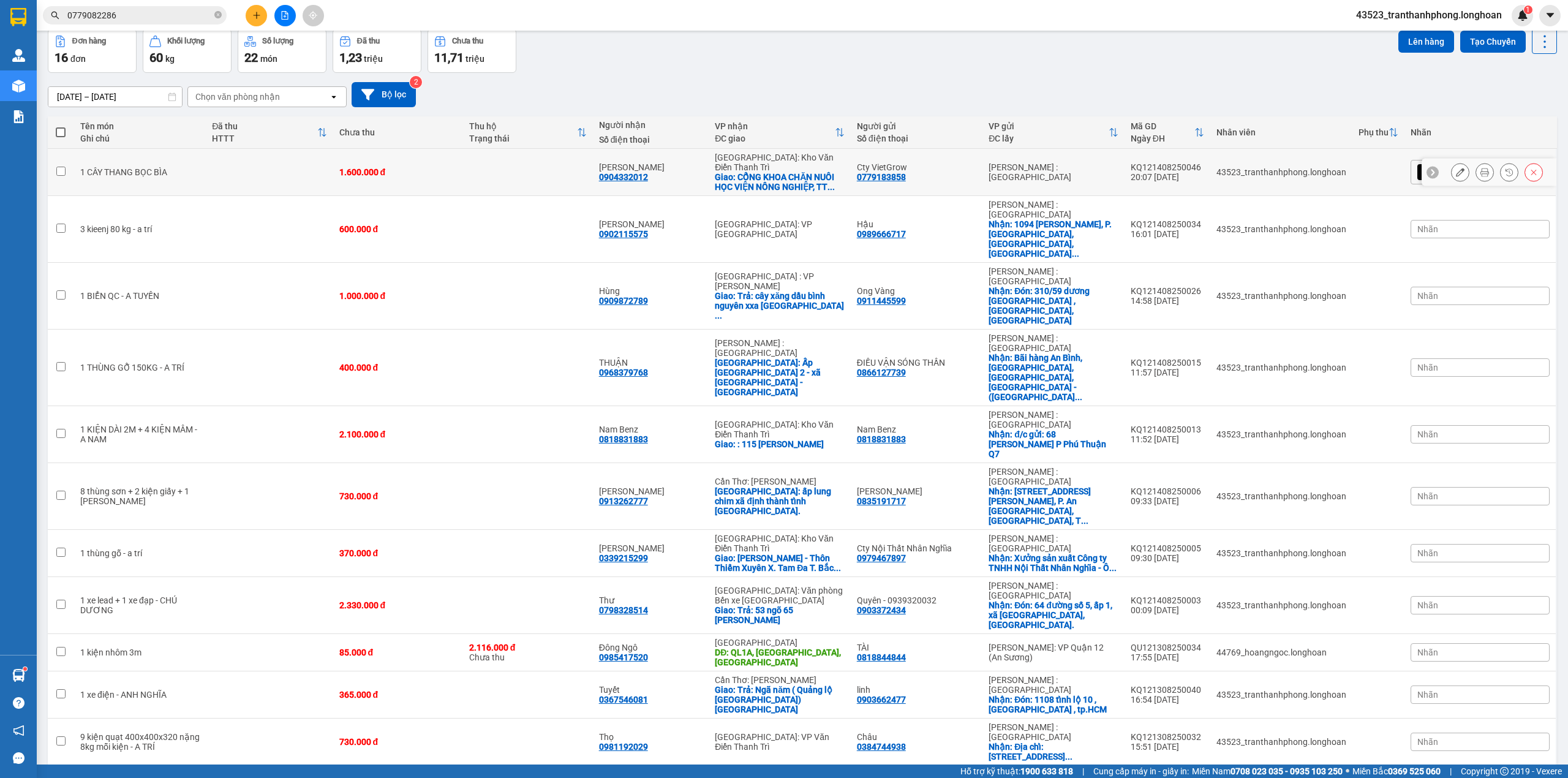
click at [906, 172] on div "0779183858" at bounding box center [881, 177] width 49 height 10
copy div "0779183858"
click at [261, 9] on button at bounding box center [256, 15] width 22 height 22
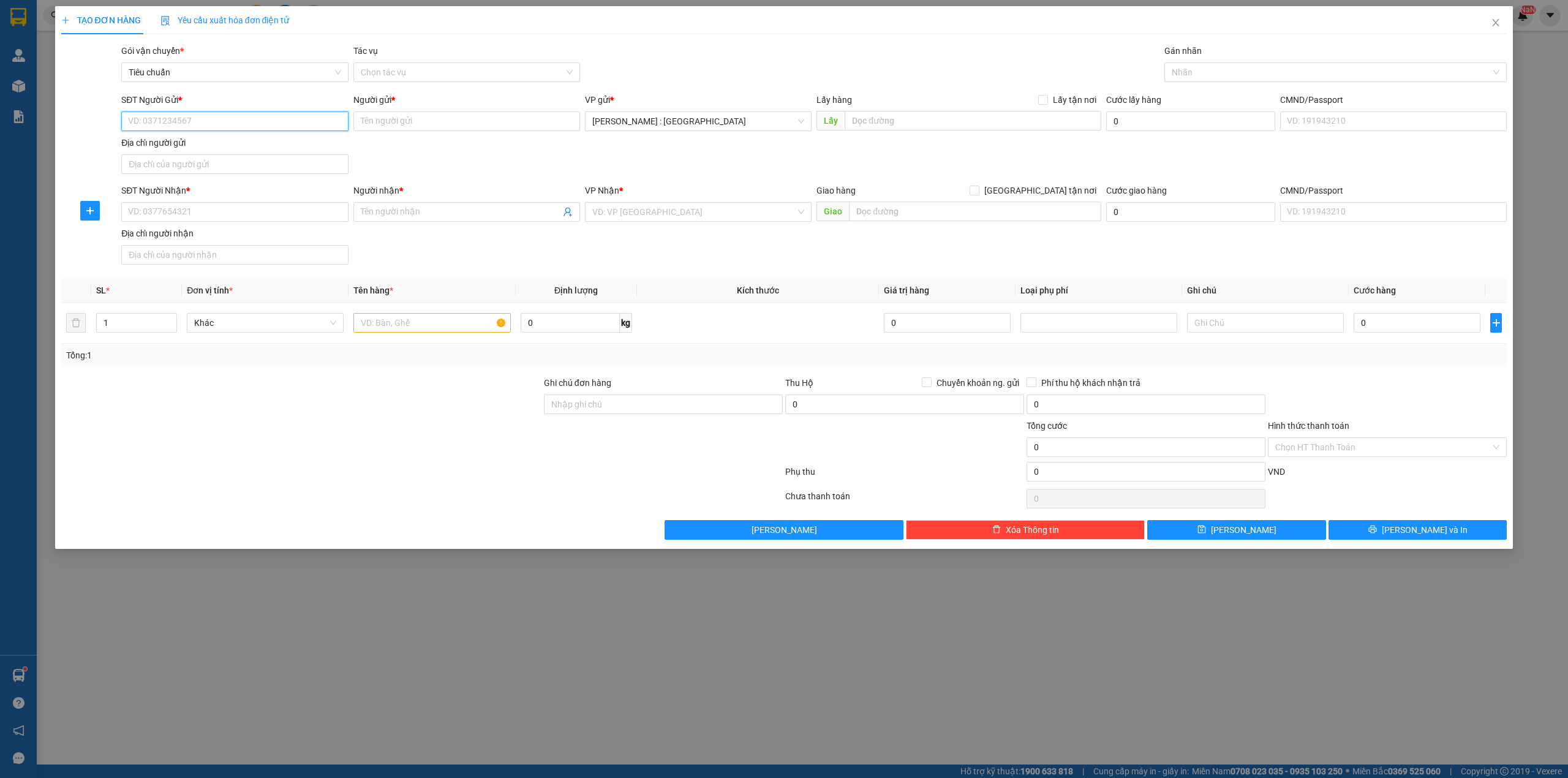
paste input "0779183858"
type input "0779183858"
click at [200, 142] on div "0779183858 - Cty VietGrow" at bounding box center [234, 146] width 212 height 14
type input "Cty VietGrow"
type input "0779183858"
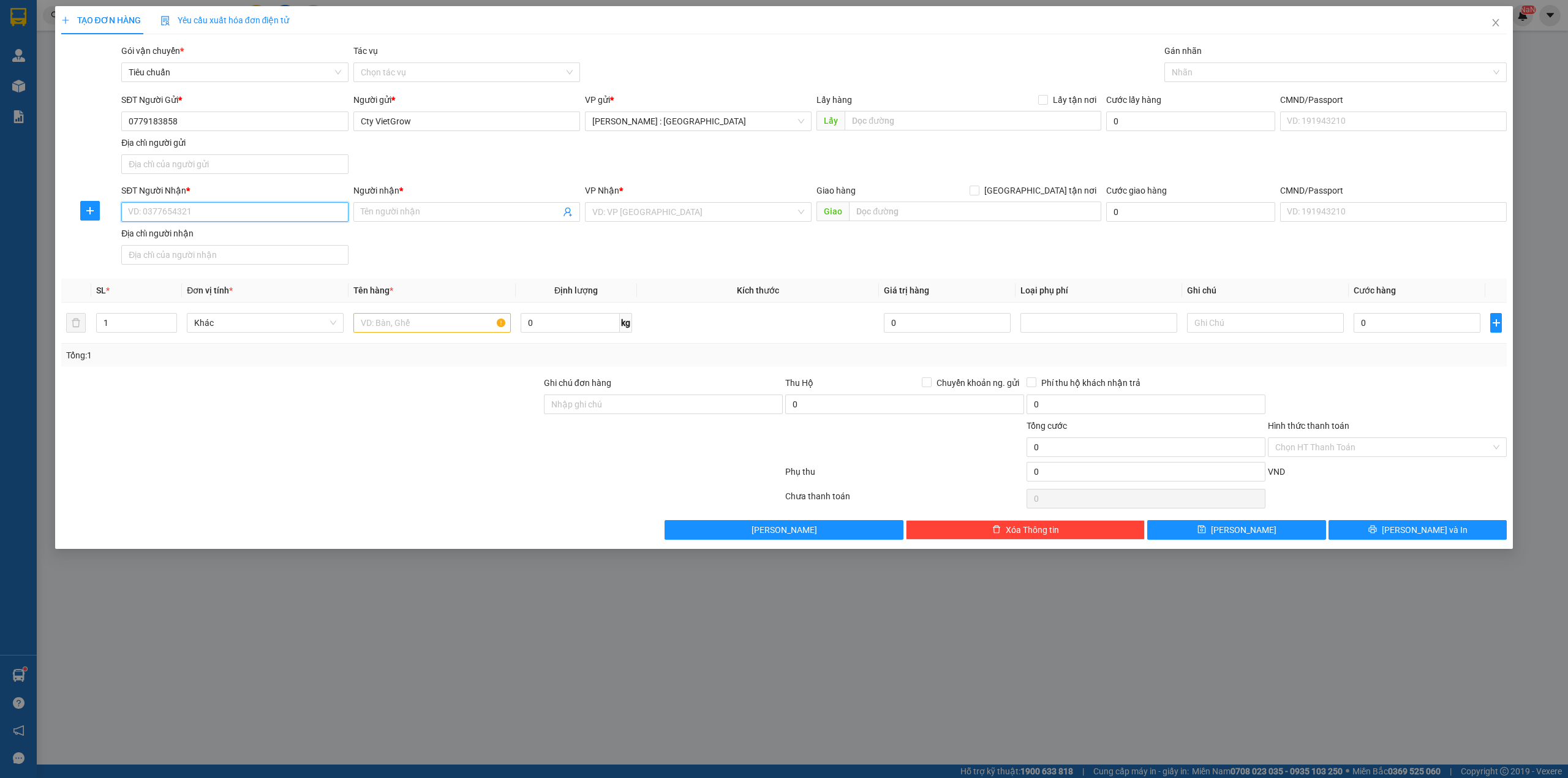
click at [196, 213] on input "SĐT Người Nhận *" at bounding box center [234, 212] width 227 height 20
type input "0985312357"
click at [461, 205] on span at bounding box center [466, 212] width 227 height 20
type input "CHÚ DŨNG"
click at [630, 215] on input "search" at bounding box center [694, 212] width 204 height 18
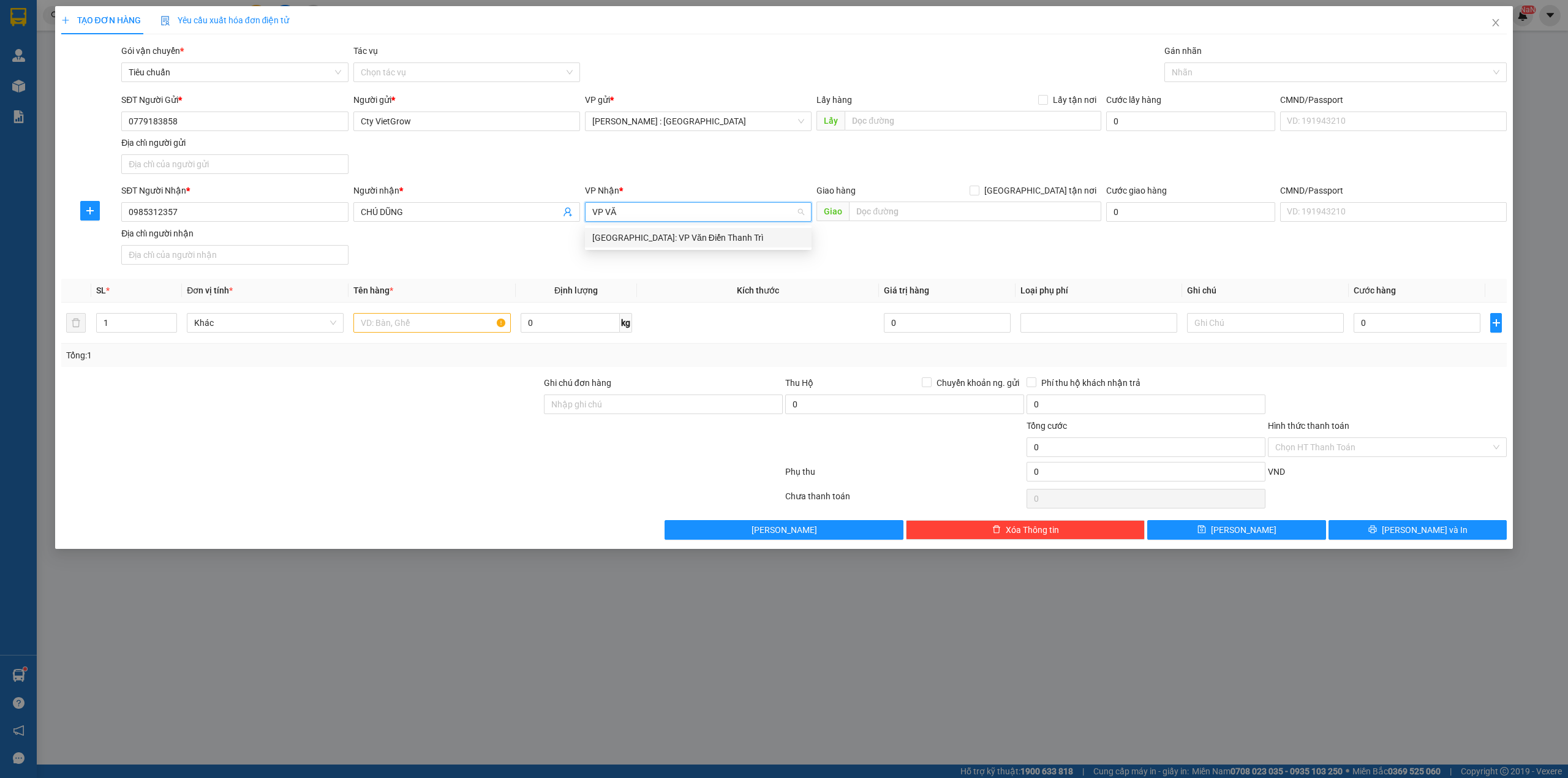
type input "VP VĂN"
click at [745, 244] on div "[GEOGRAPHIC_DATA]: VP Văn Điển Thanh Trì" at bounding box center [698, 238] width 212 height 14
click at [376, 331] on input "text" at bounding box center [431, 323] width 157 height 20
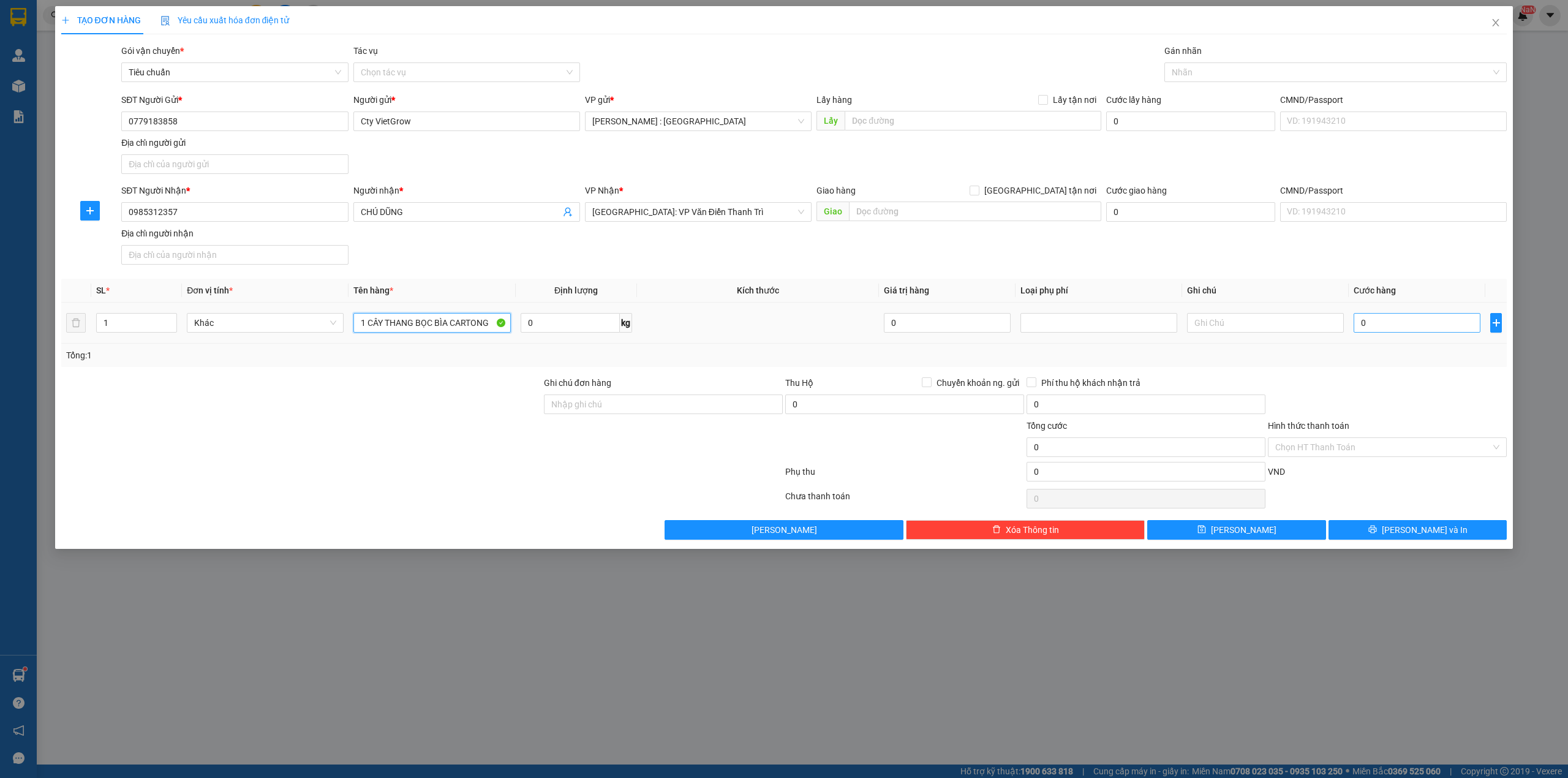
type input "1 CÂY THANG BỌC BÌA CARTONG"
click at [1373, 324] on input "0" at bounding box center [1417, 323] width 127 height 20
type input "1"
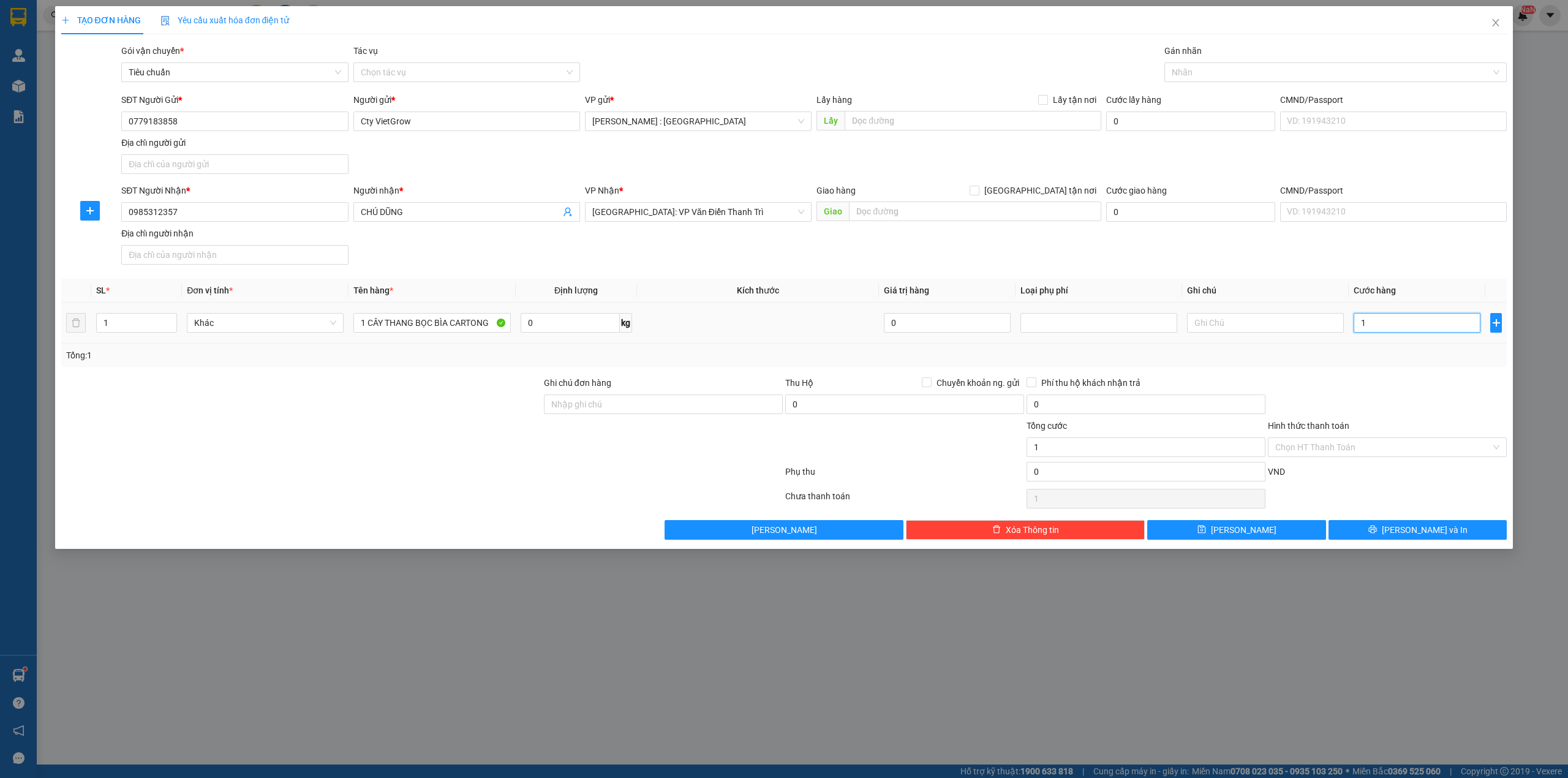
type input "16"
type input "160"
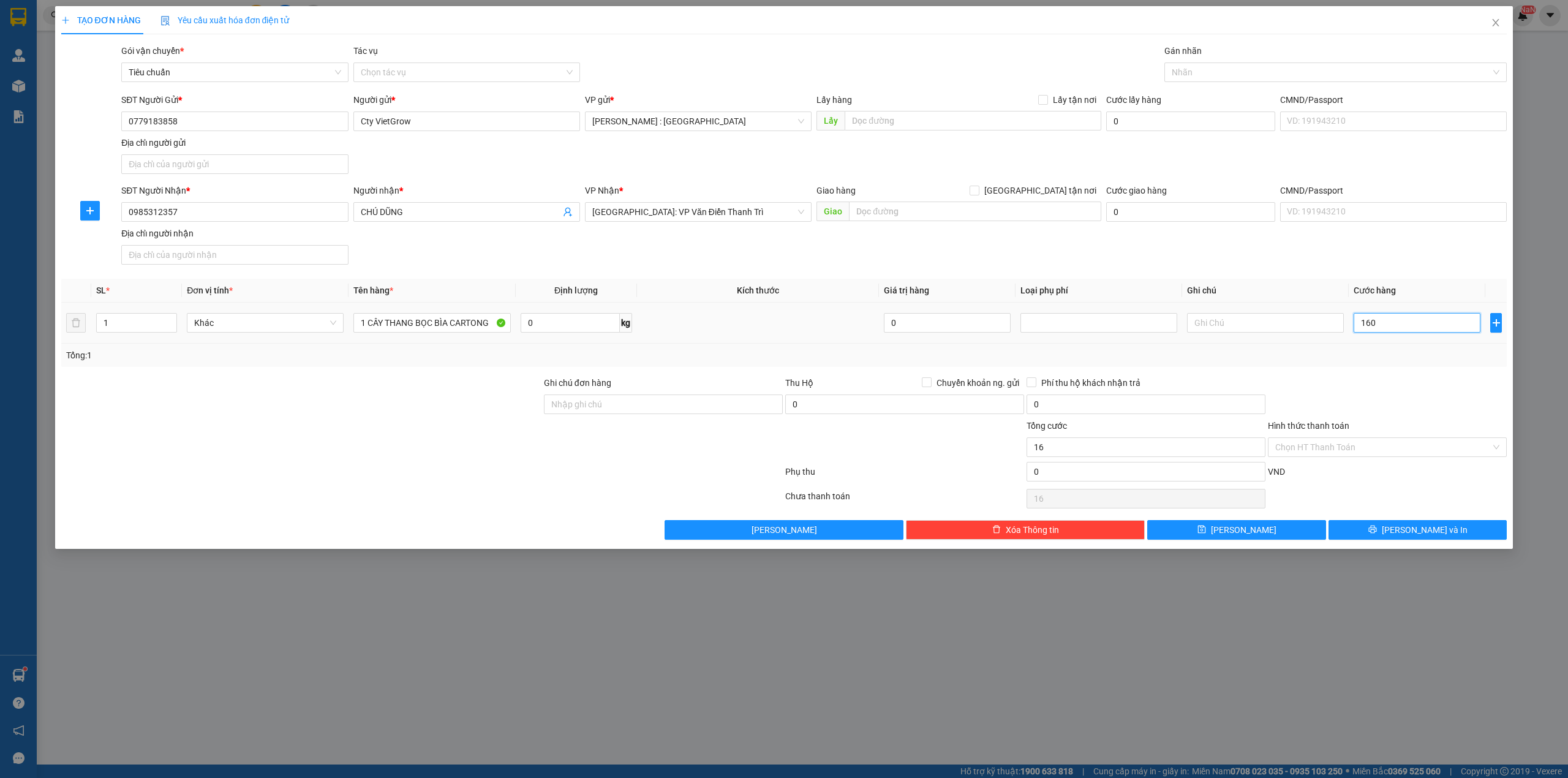
type input "160"
type input "1.600"
type input "16.000"
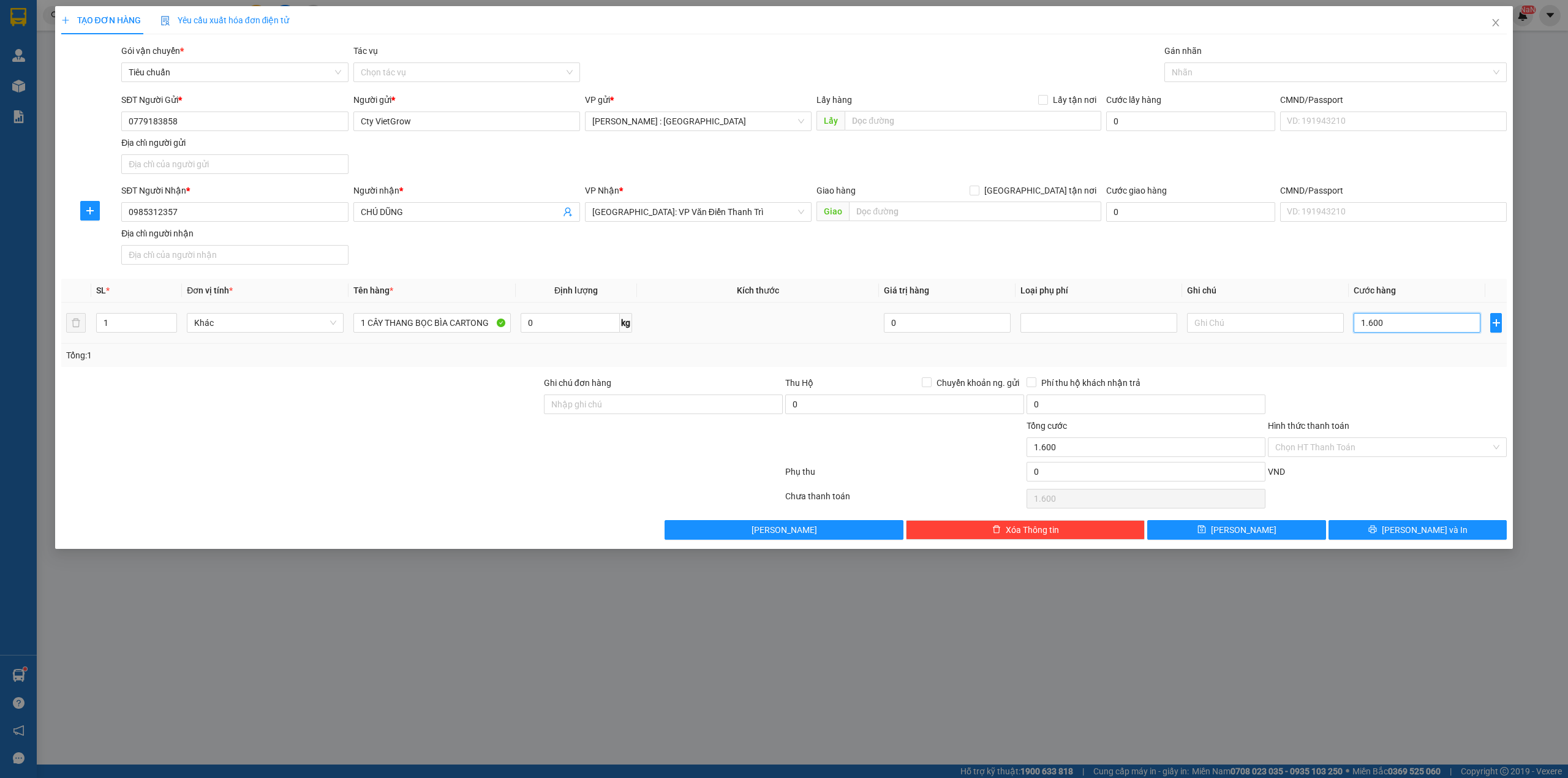
type input "16.000"
type input "160.000"
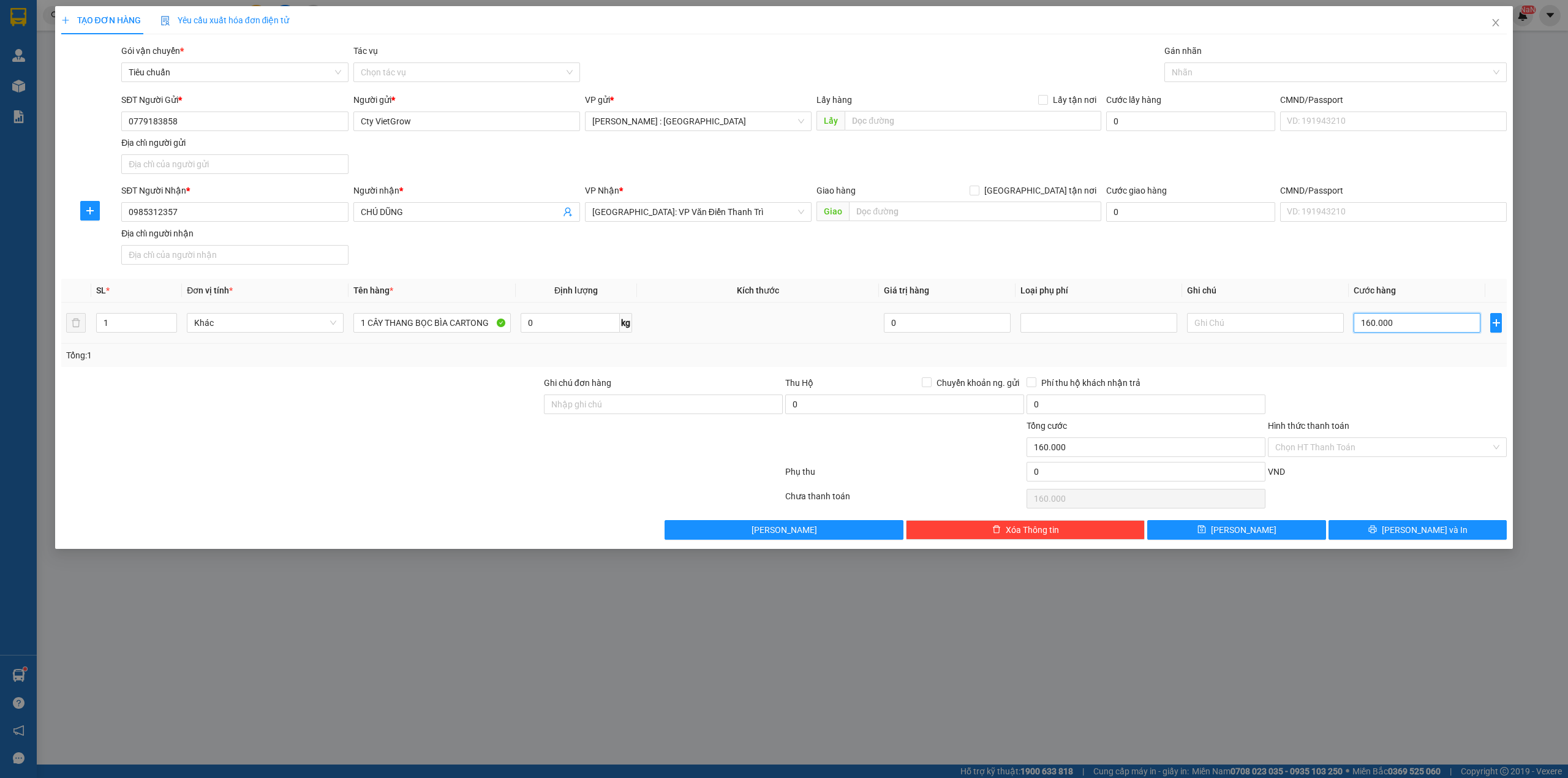
type input "1.600.000"
click at [1377, 533] on icon "printer" at bounding box center [1372, 529] width 9 height 9
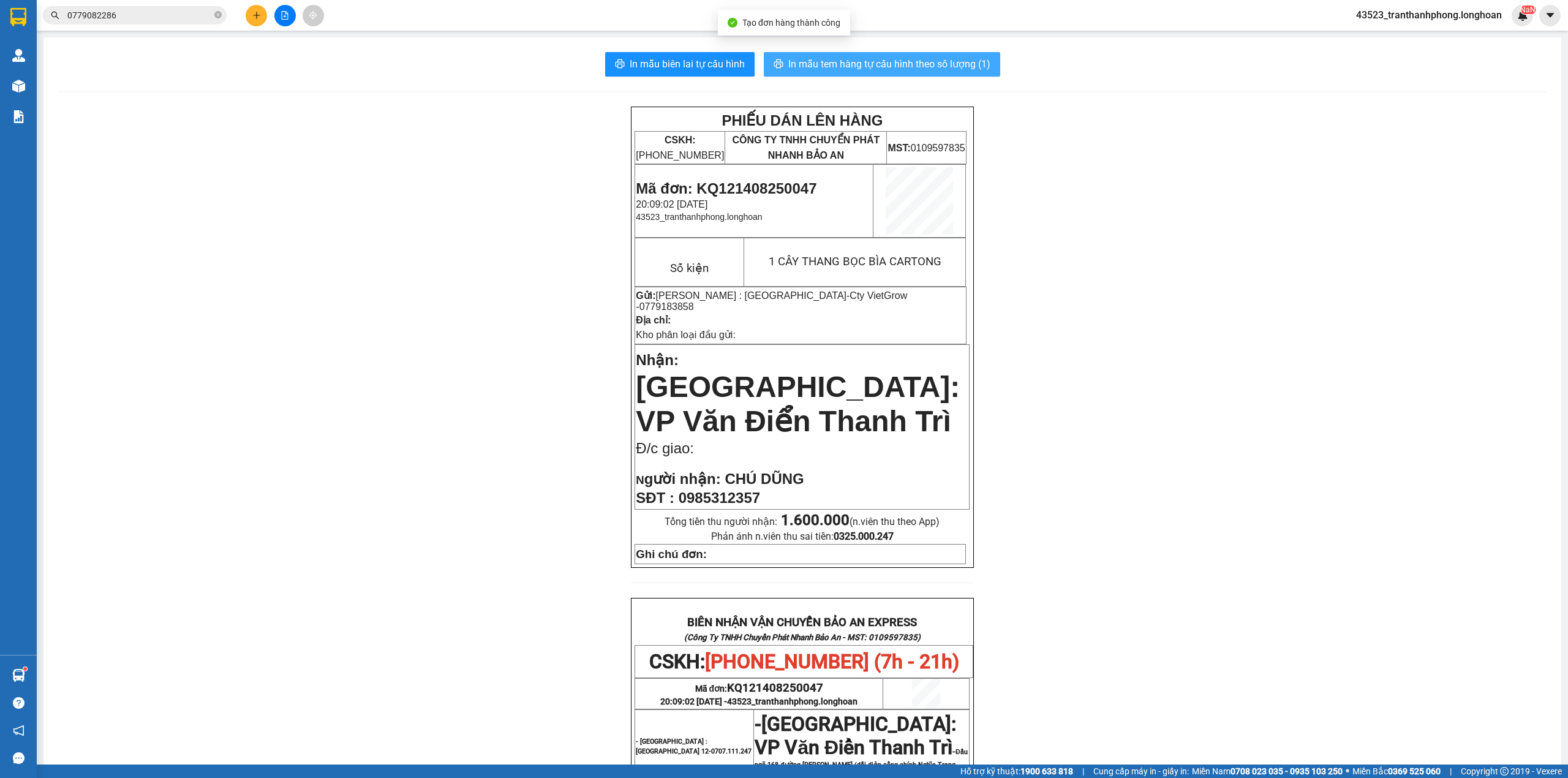
click at [959, 60] on span "In mẫu tem hàng tự cấu hình theo số lượng (1)" at bounding box center [890, 64] width 202 height 15
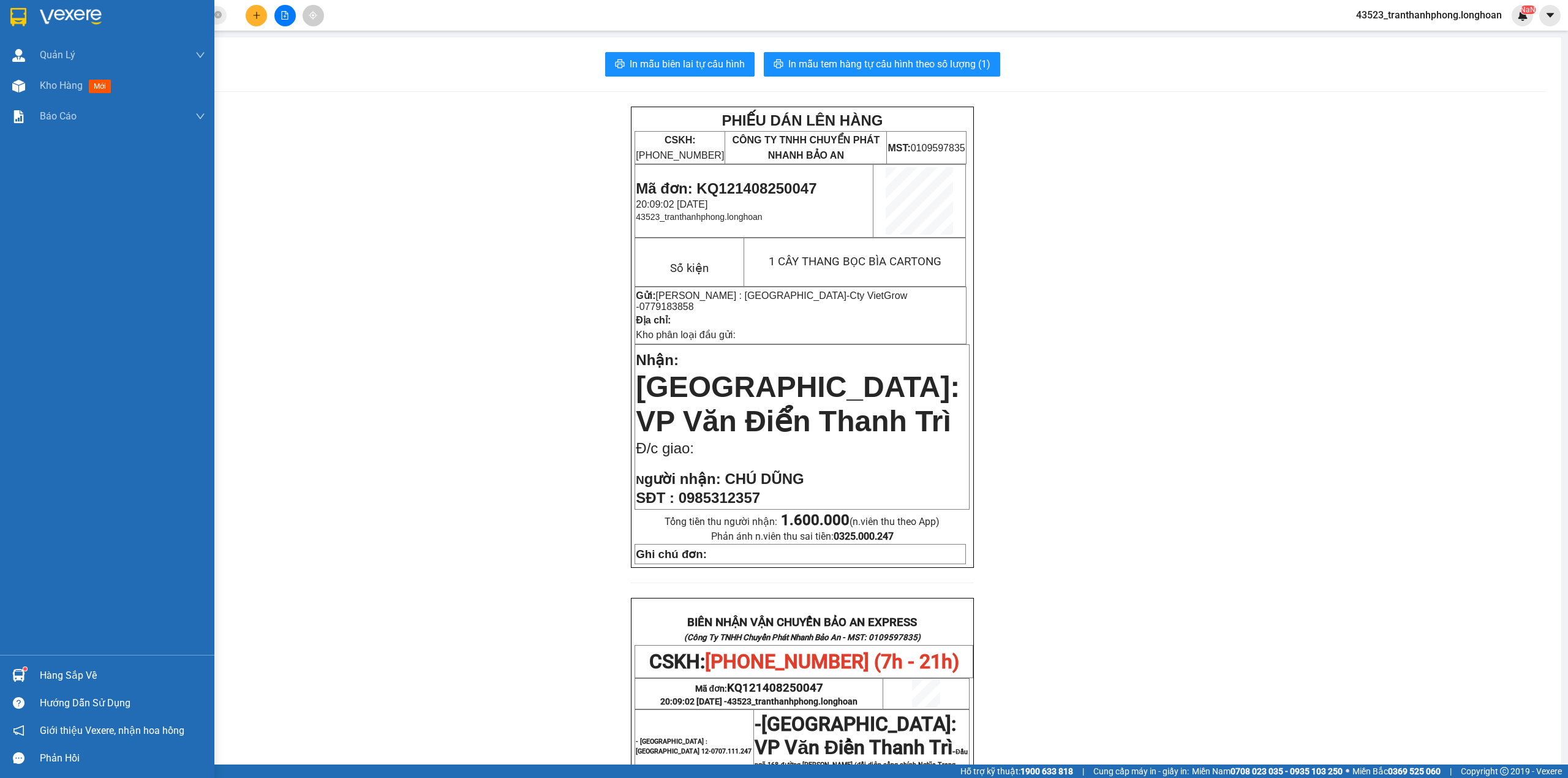
drag, startPoint x: 38, startPoint y: 20, endPoint x: 50, endPoint y: 3, distance: 20.8
click at [39, 18] on div at bounding box center [107, 20] width 215 height 40
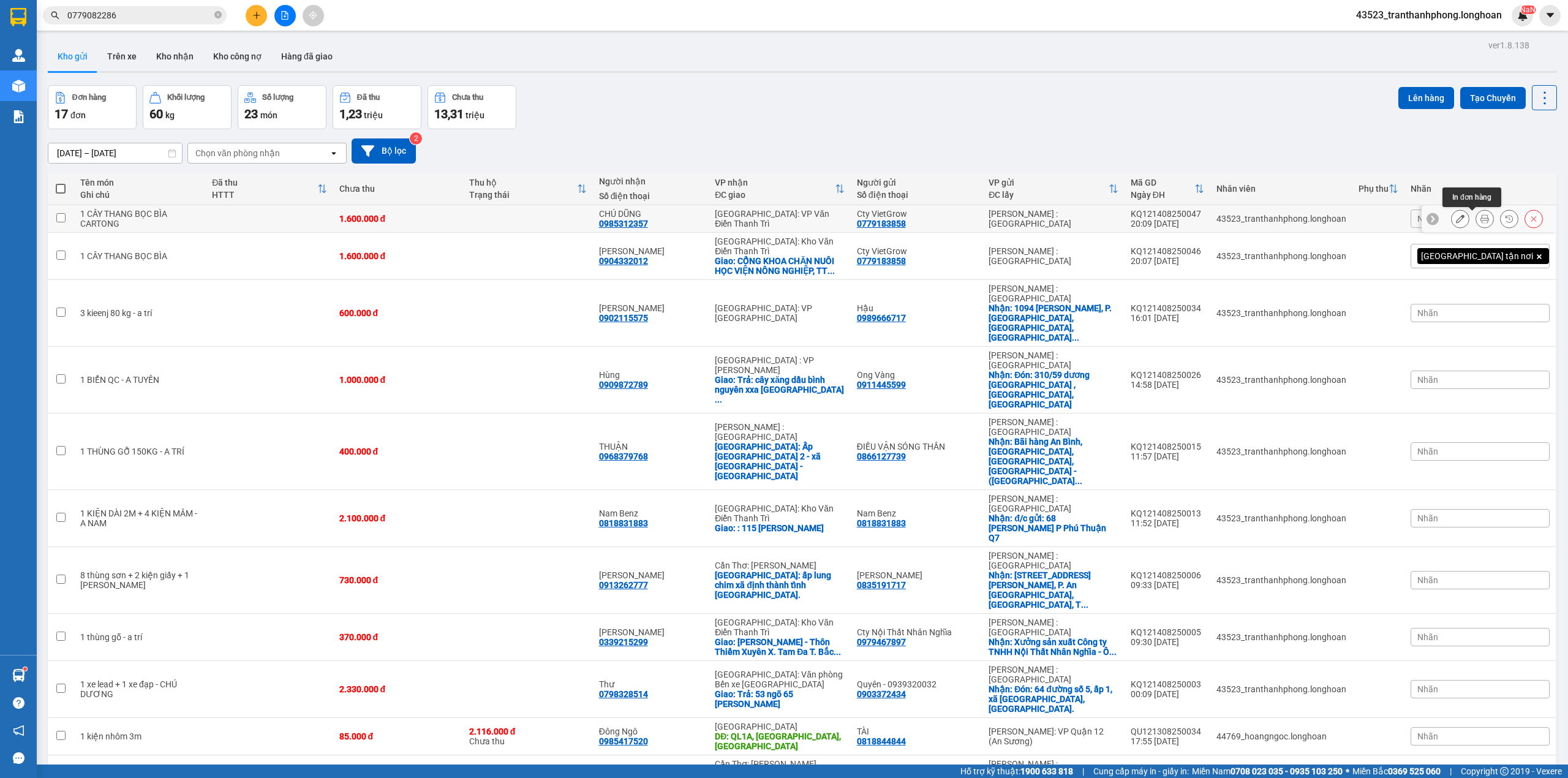
click at [1476, 219] on button at bounding box center [1485, 219] width 17 height 22
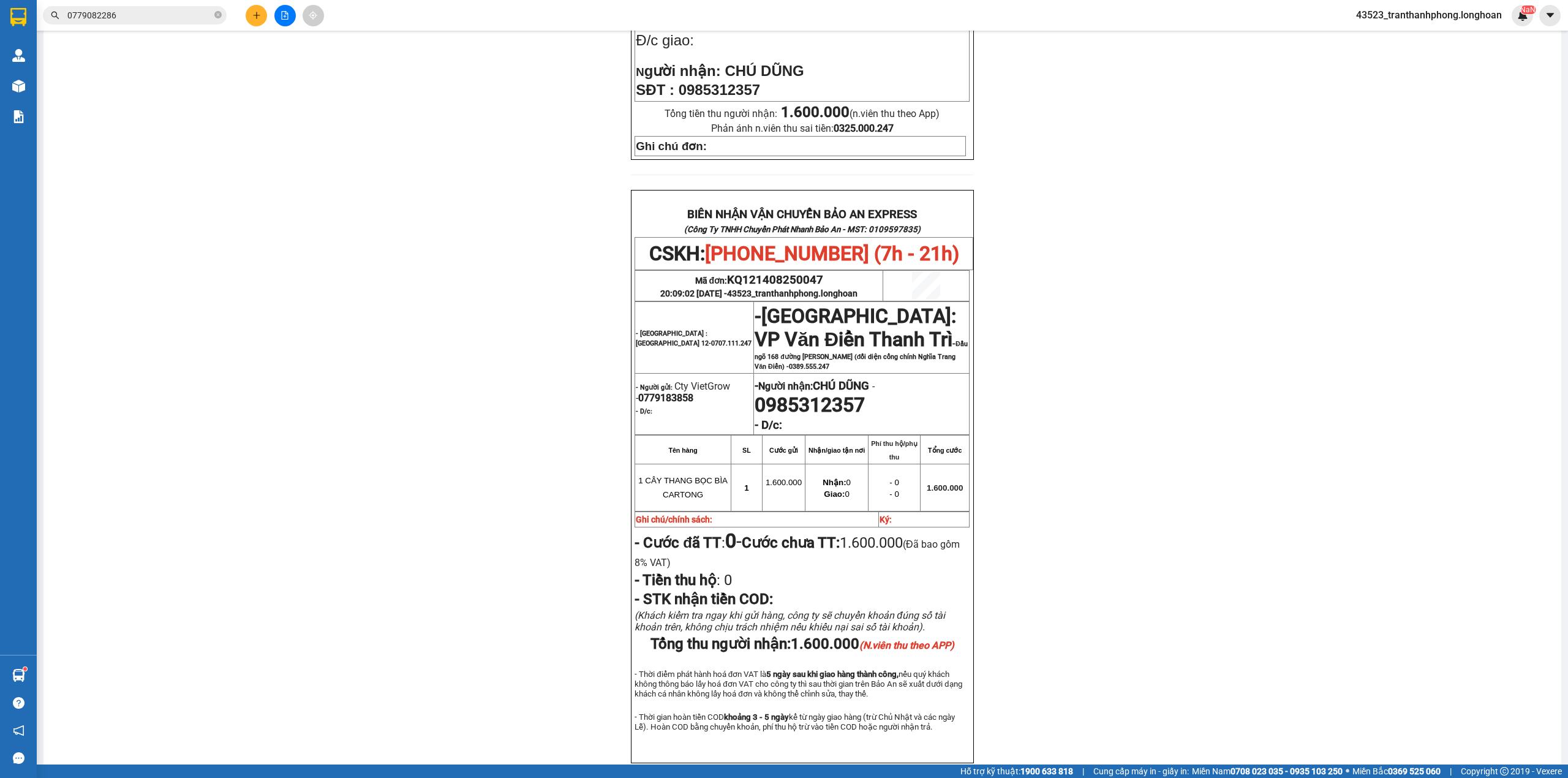
scroll to position [471, 0]
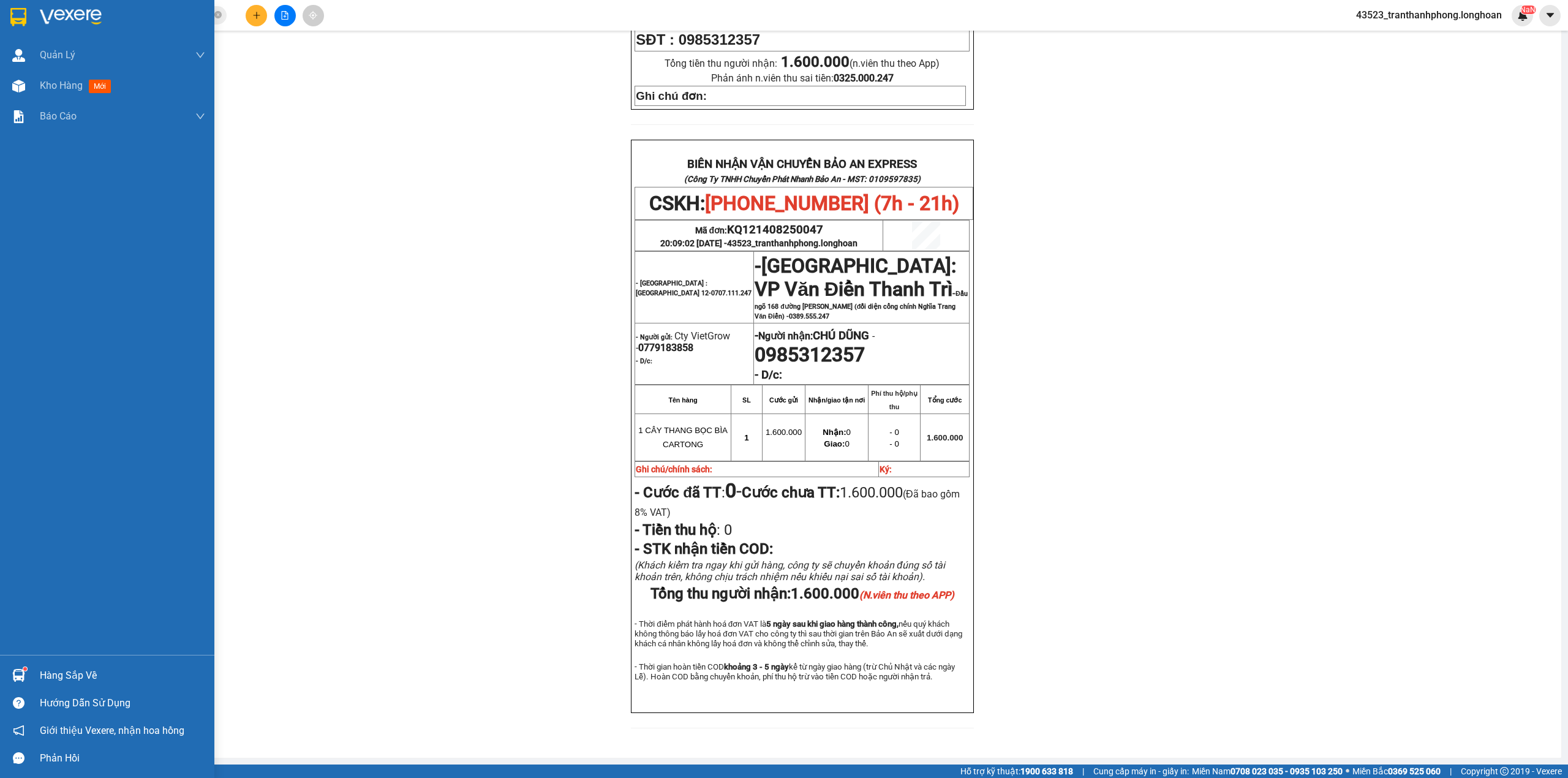
click at [13, 30] on div at bounding box center [107, 20] width 215 height 40
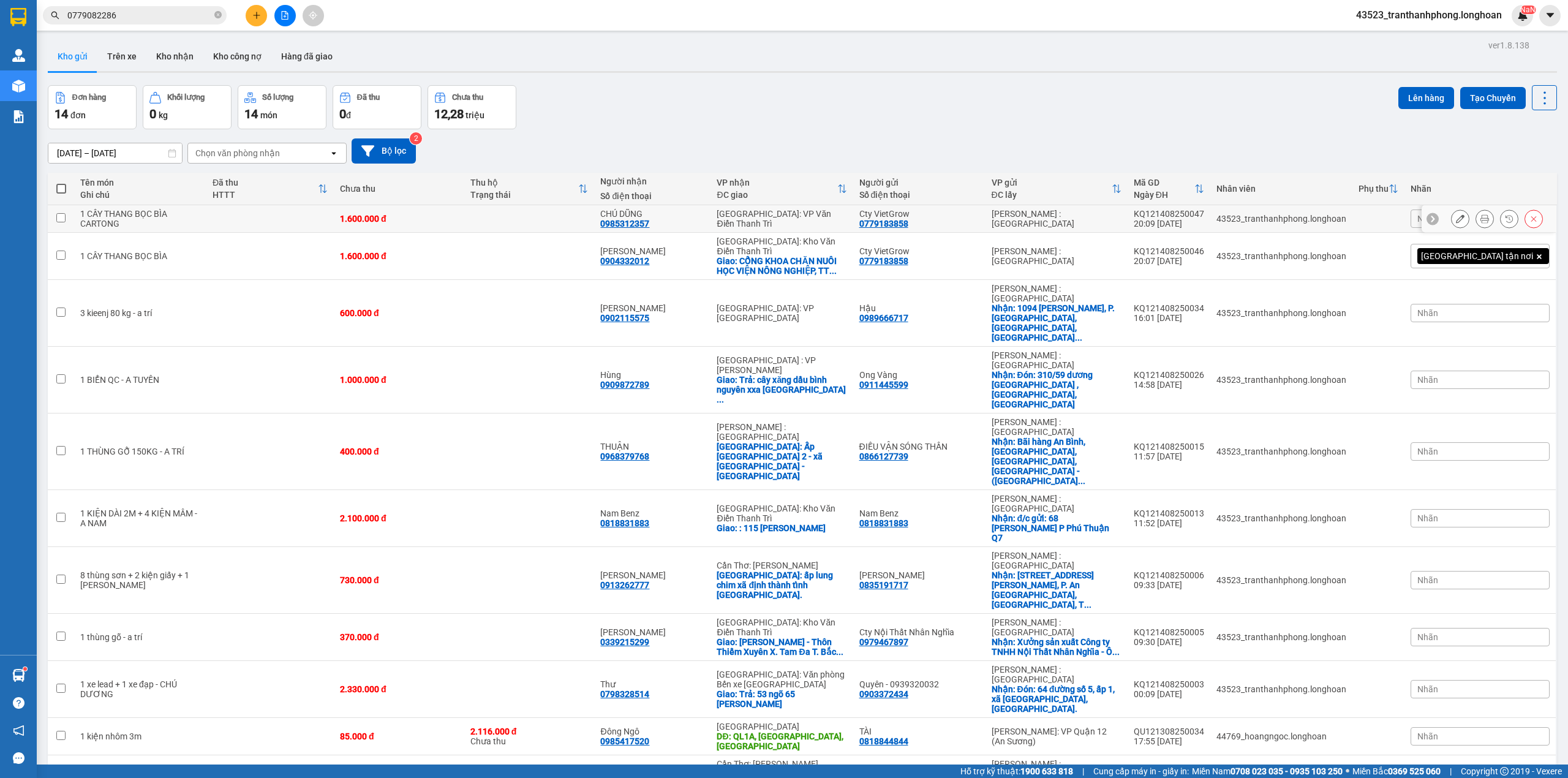
click at [980, 225] on div "Cty VietGrow 0779183858" at bounding box center [919, 219] width 120 height 20
checkbox input "true"
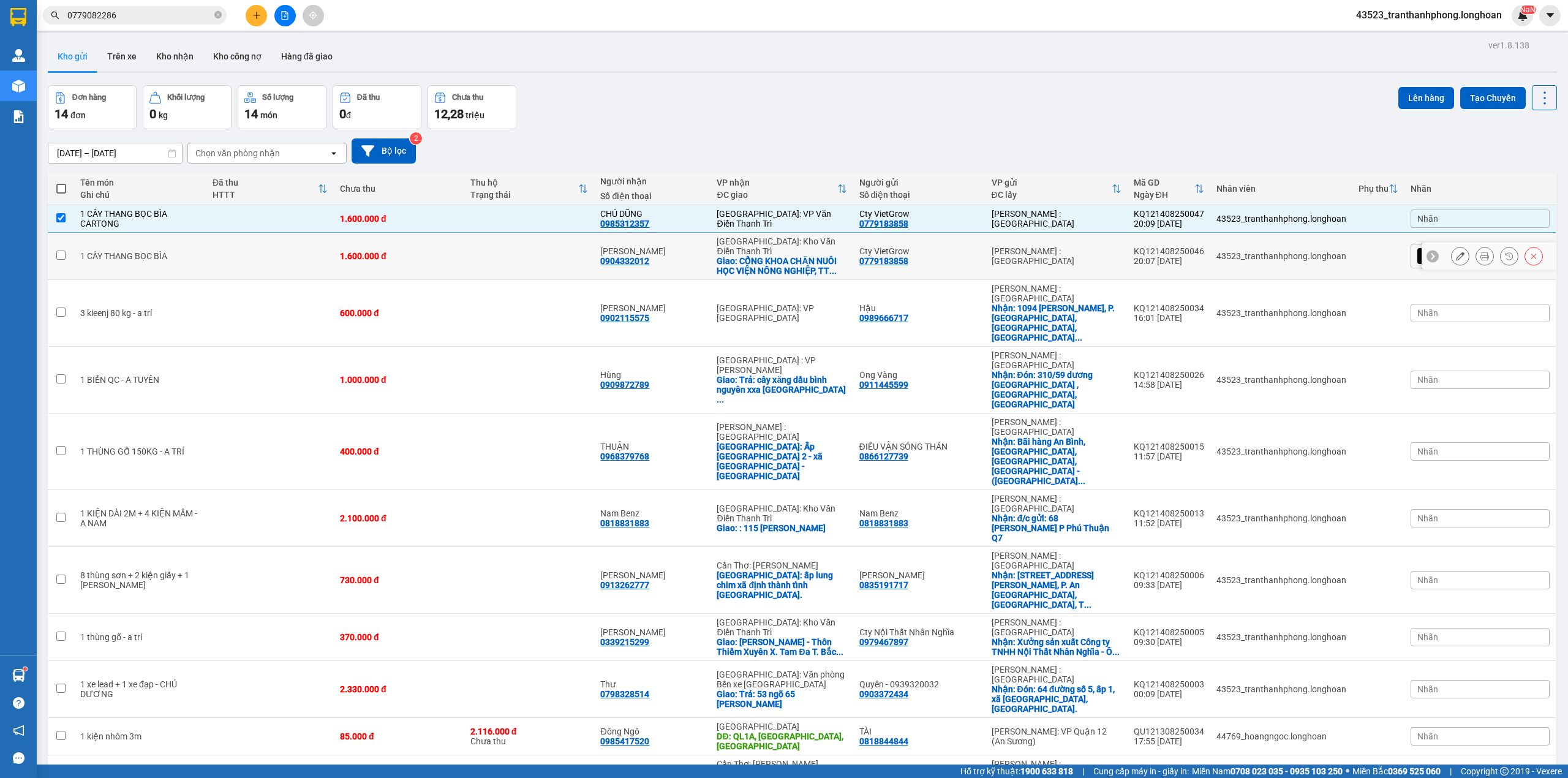
click at [980, 251] on div "Cty VietGrow" at bounding box center [919, 251] width 120 height 10
checkbox input "true"
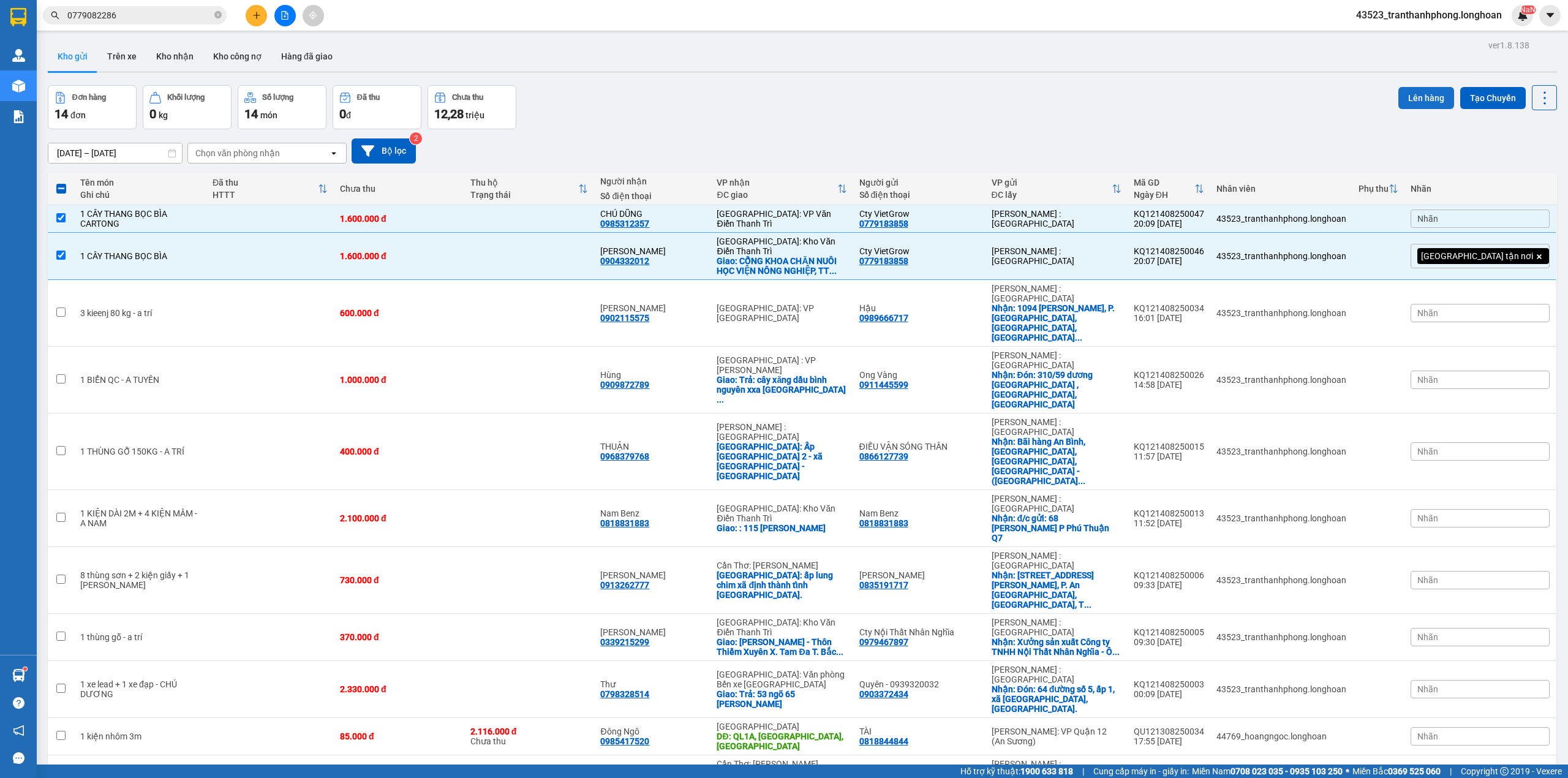
click at [1399, 97] on button "Lên hàng" at bounding box center [1426, 98] width 56 height 22
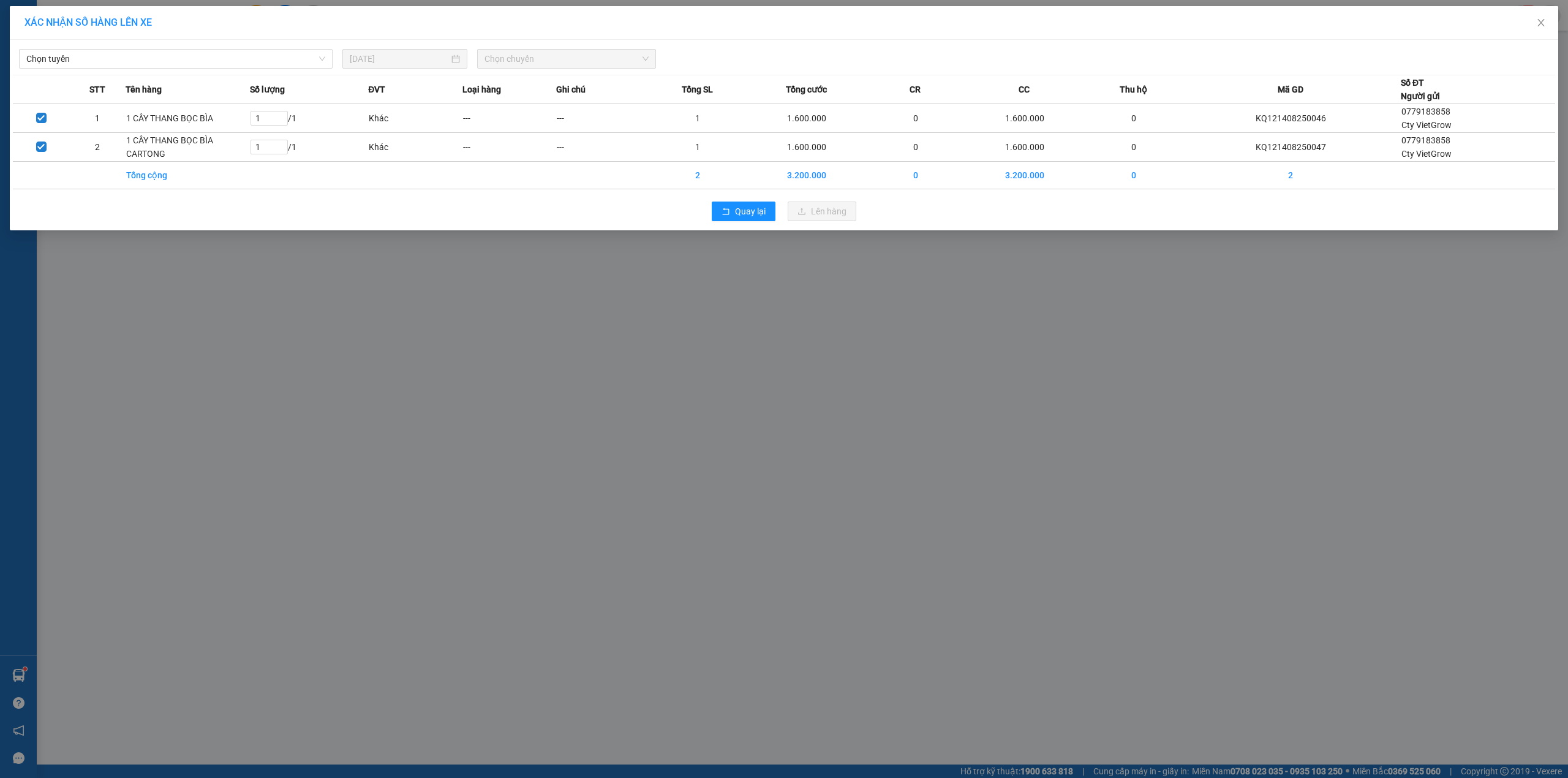
click at [246, 48] on div "Chọn tuyến 14/08/2025 Chọn chuyến" at bounding box center [784, 55] width 1542 height 26
click at [304, 54] on span "Chọn tuyến" at bounding box center [175, 59] width 299 height 18
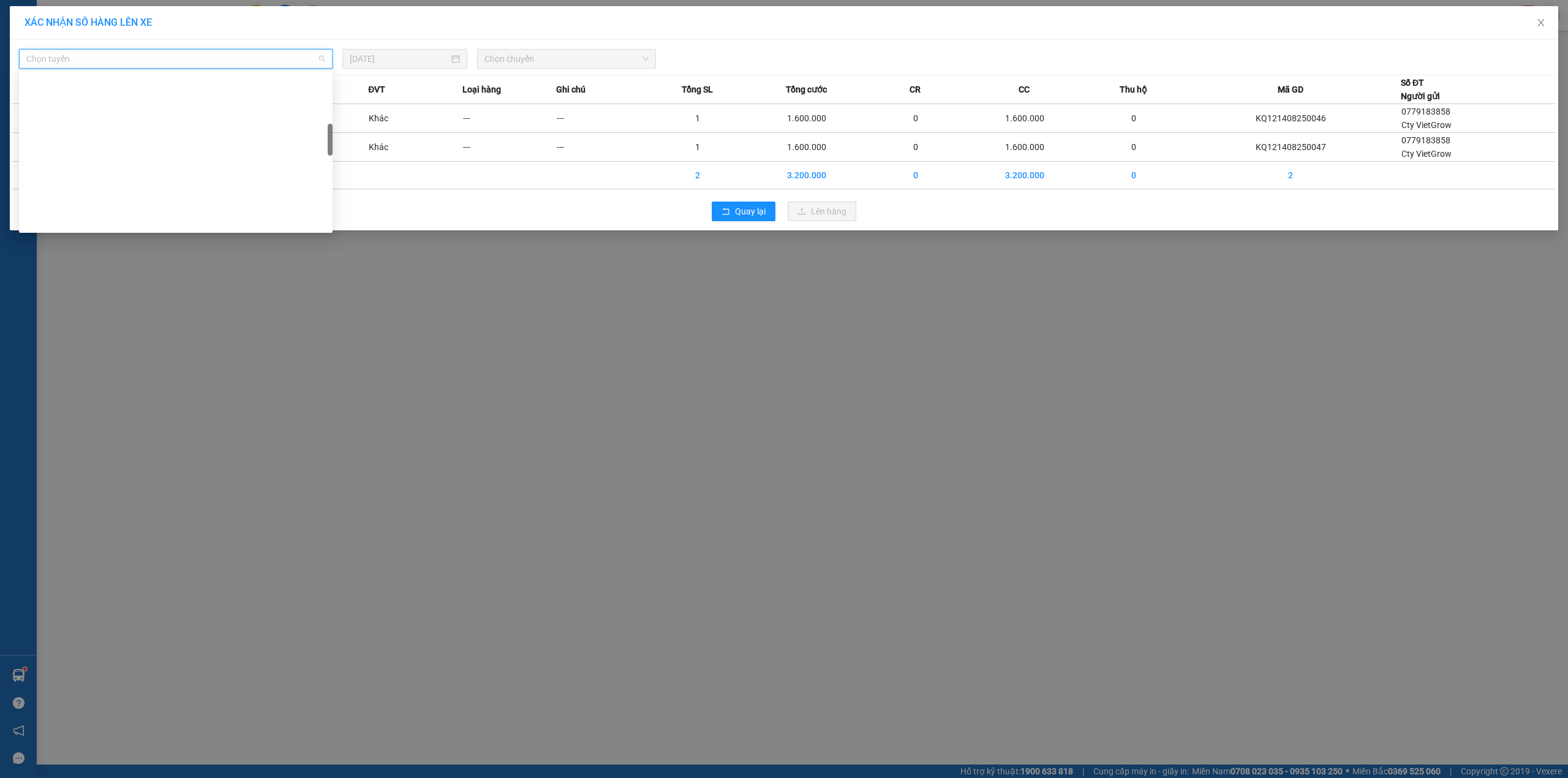
scroll to position [799, 0]
drag, startPoint x: 329, startPoint y: 81, endPoint x: 269, endPoint y: 479, distance: 402.5
click at [280, 518] on body "Kết quả tìm kiếm ( 1 ) Bộ lọc Mã ĐH Trạng thái Món hàng Thu hộ Tổng cước Chưa c…" at bounding box center [784, 389] width 1568 height 778
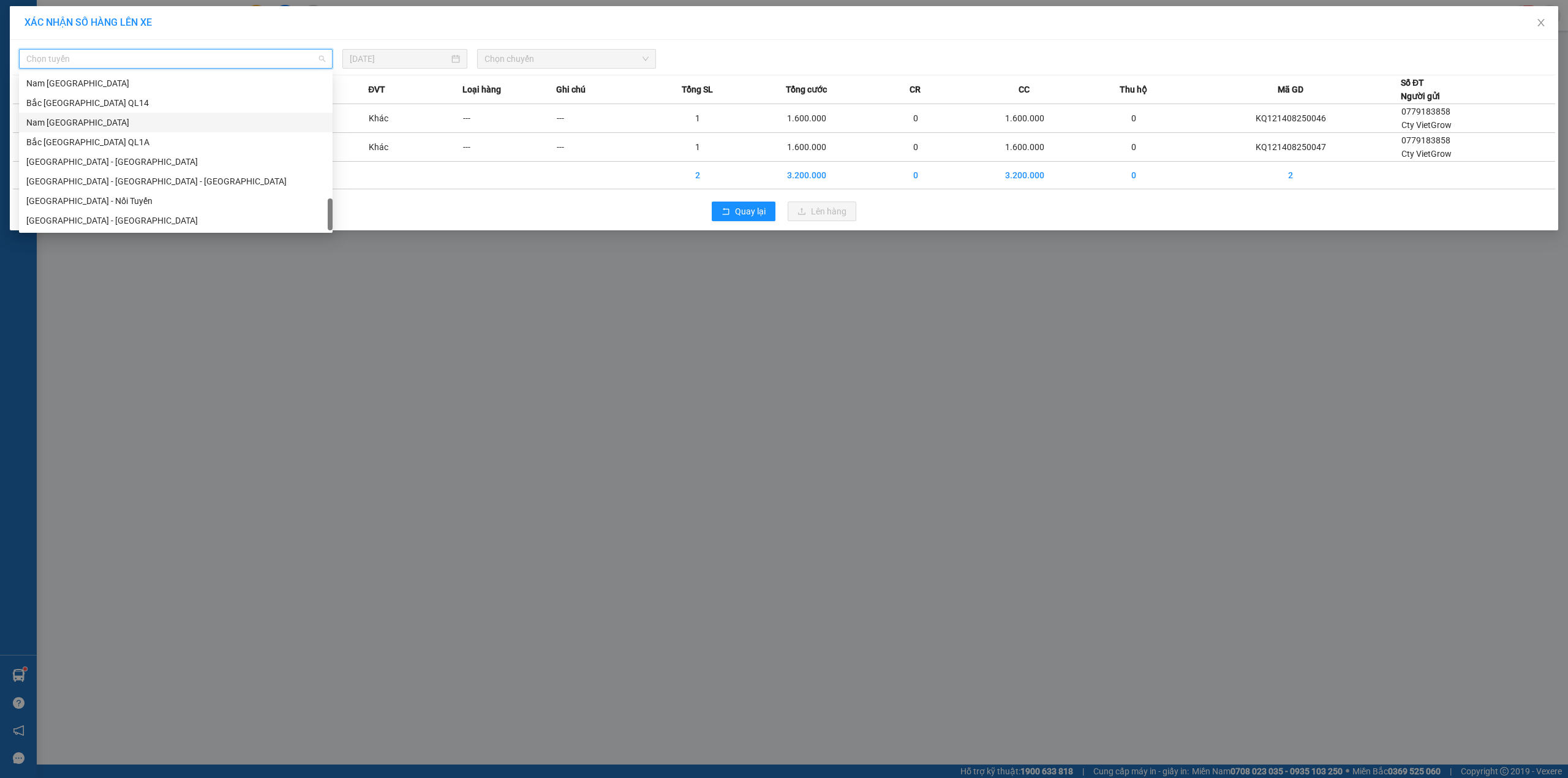
click at [91, 128] on div "Nam [GEOGRAPHIC_DATA]" at bounding box center [175, 122] width 299 height 14
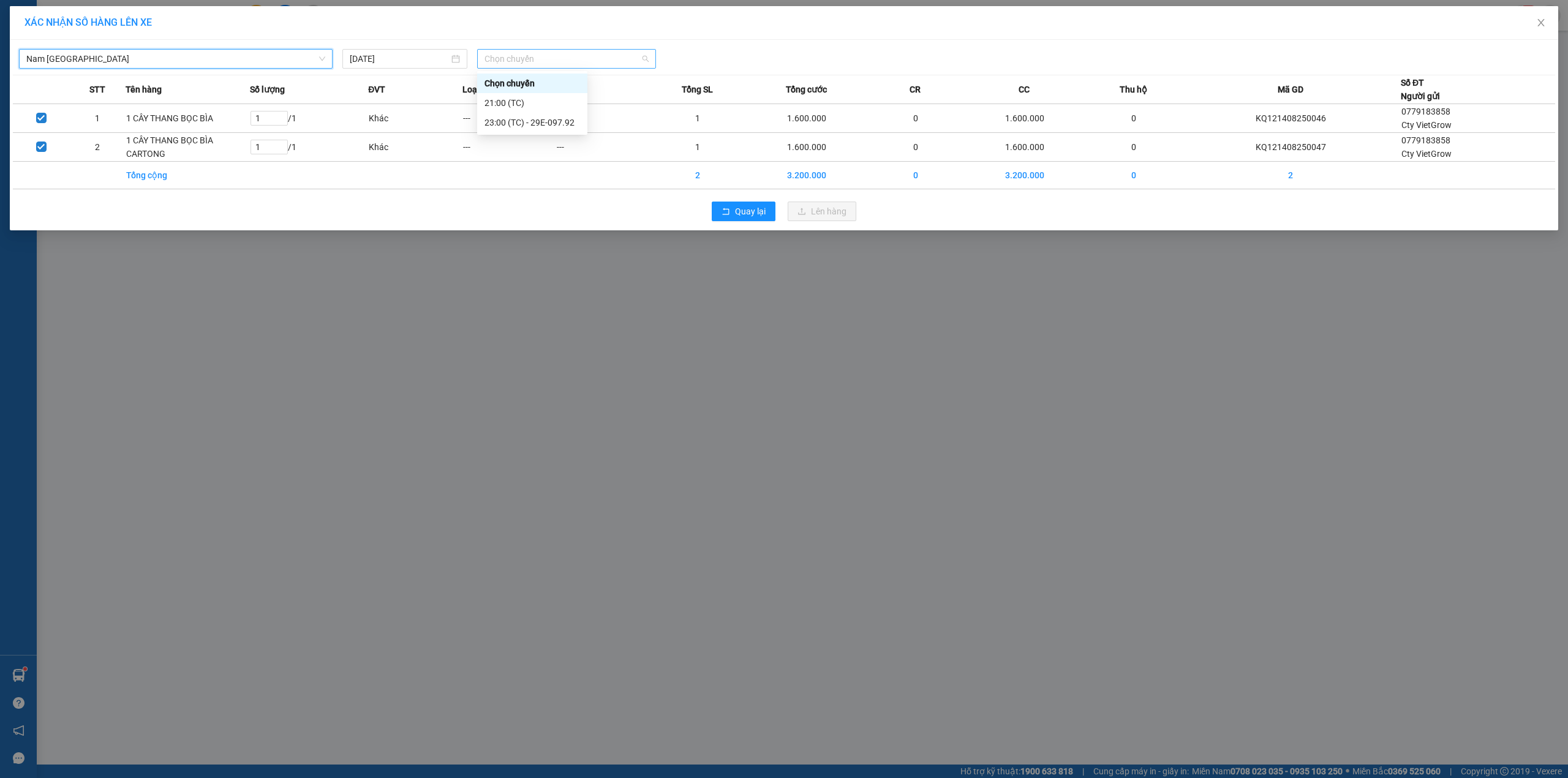
click at [500, 65] on span "Chọn chuyến" at bounding box center [567, 59] width 164 height 18
click at [483, 123] on div "23:00 (TC) - 29E-097.92" at bounding box center [533, 123] width 110 height 20
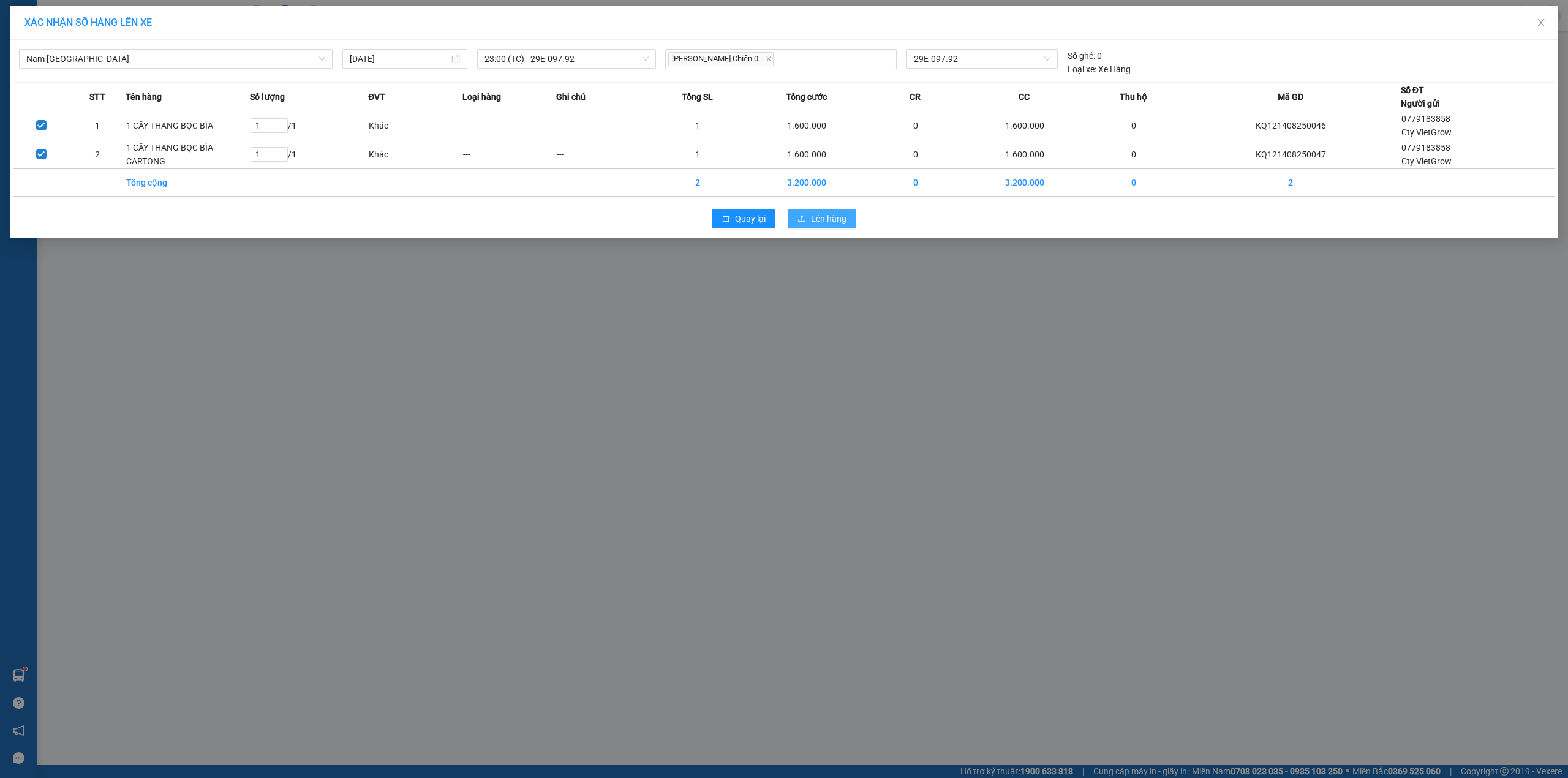
click at [829, 225] on span "Lên hàng" at bounding box center [829, 219] width 35 height 14
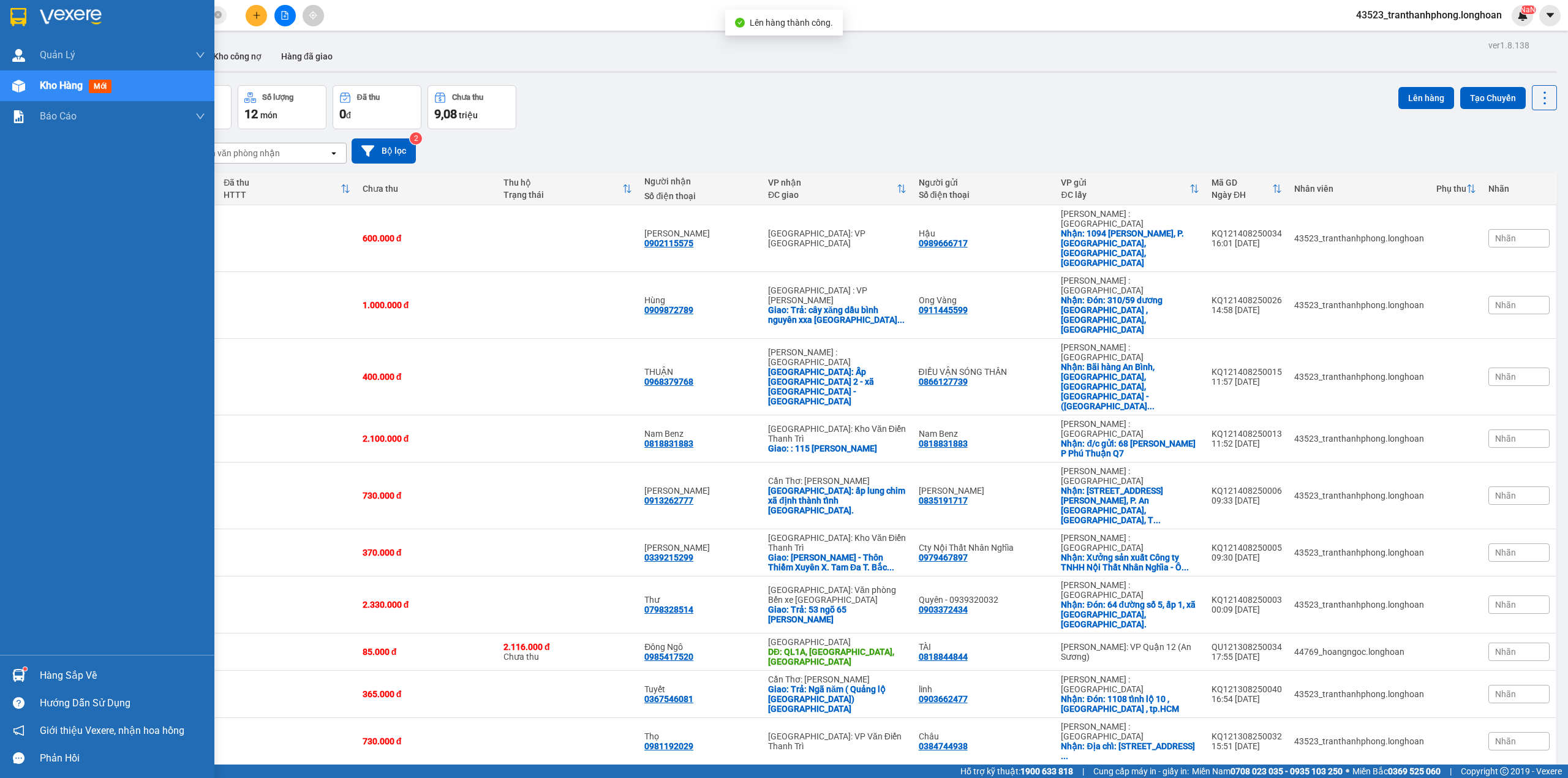
click at [5, 10] on div at bounding box center [107, 20] width 215 height 40
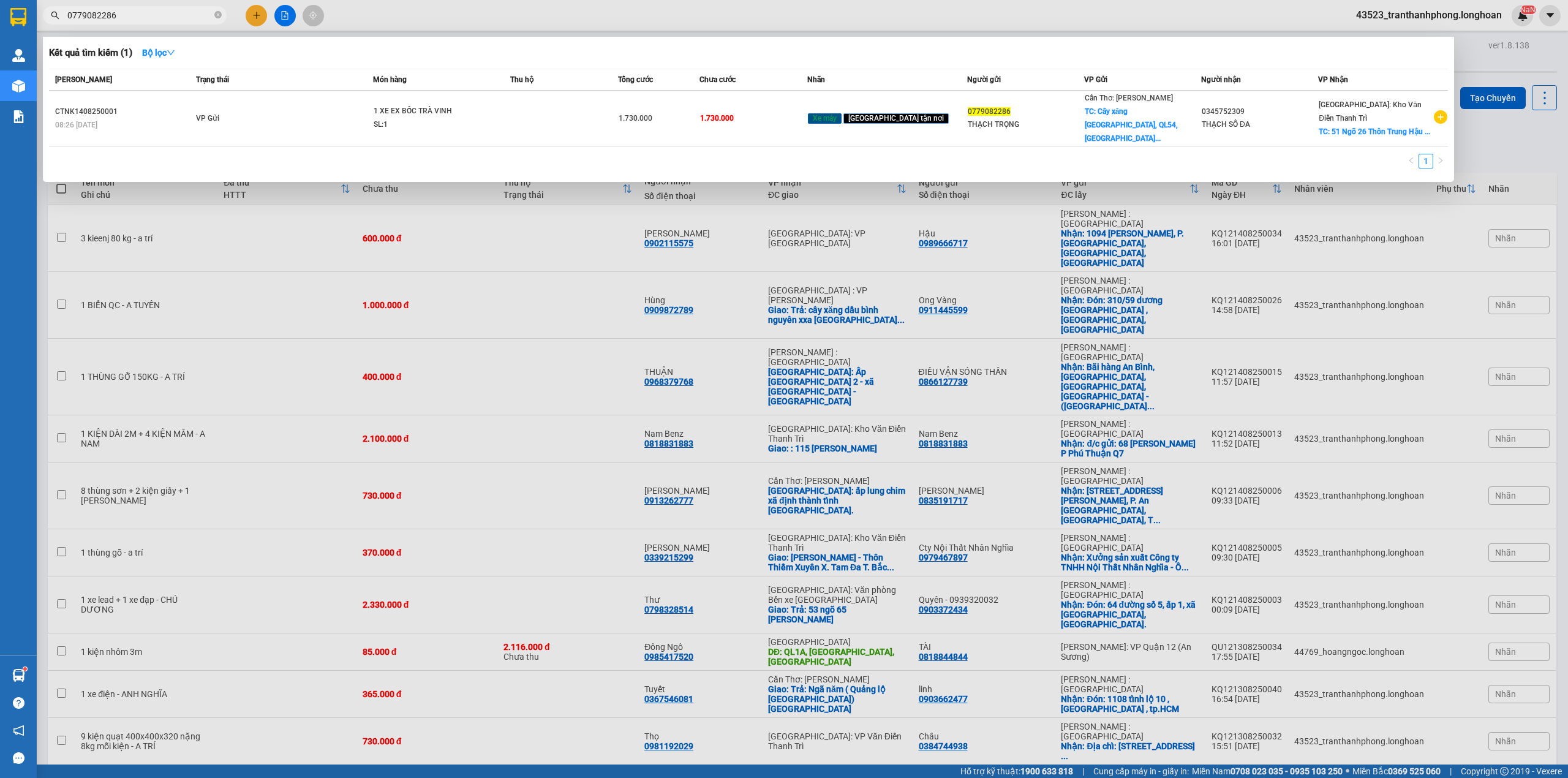
click at [162, 20] on input "0779082286" at bounding box center [140, 15] width 144 height 14
click at [221, 12] on icon "close-circle" at bounding box center [218, 14] width 7 height 7
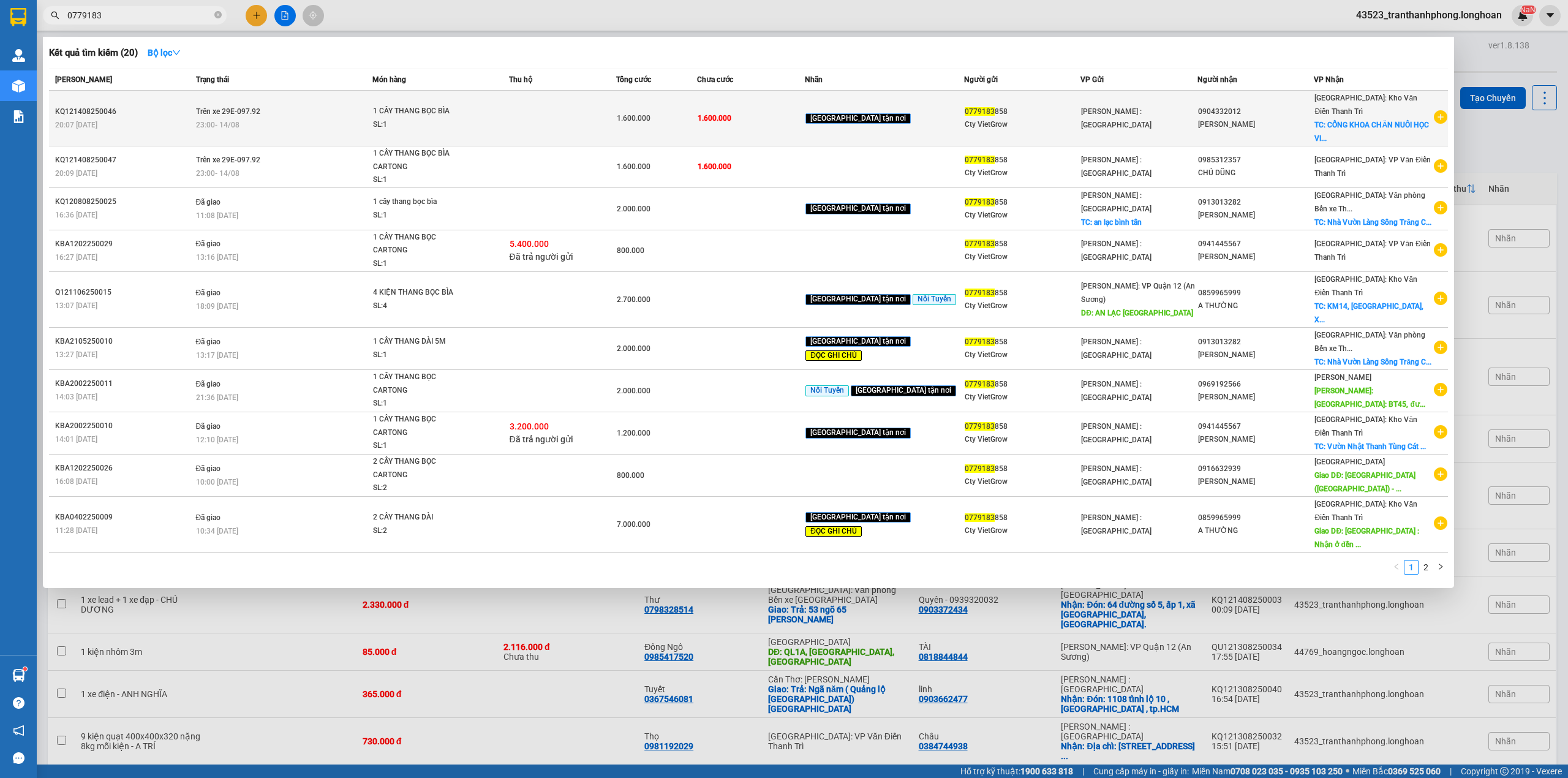
type input "0779183"
click at [465, 118] on div "SL: 1" at bounding box center [419, 125] width 92 height 14
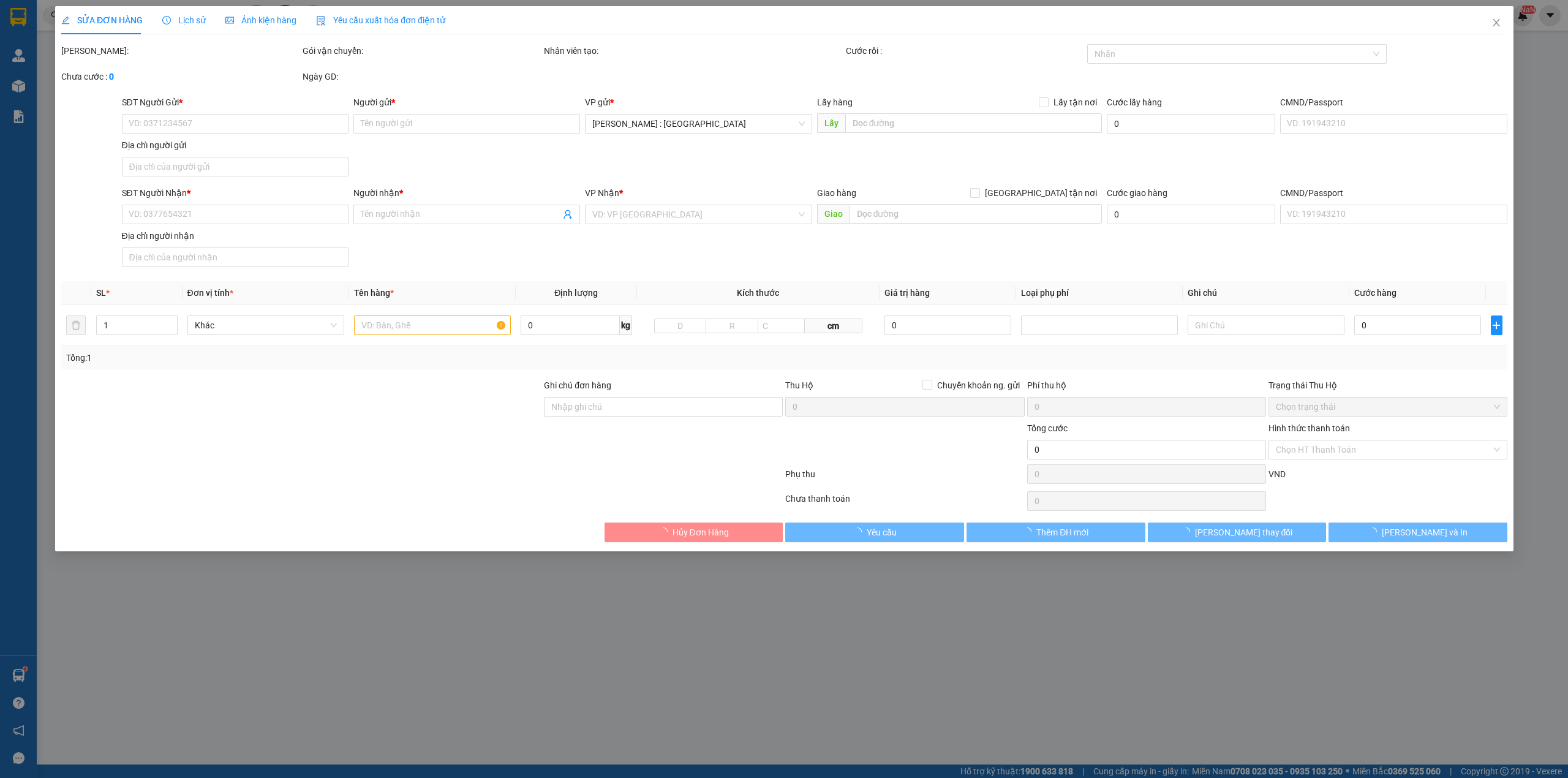
type input "0779183858"
type input "Cty VietGrow"
type input "0904332012"
type input "[PERSON_NAME]"
checkbox input "true"
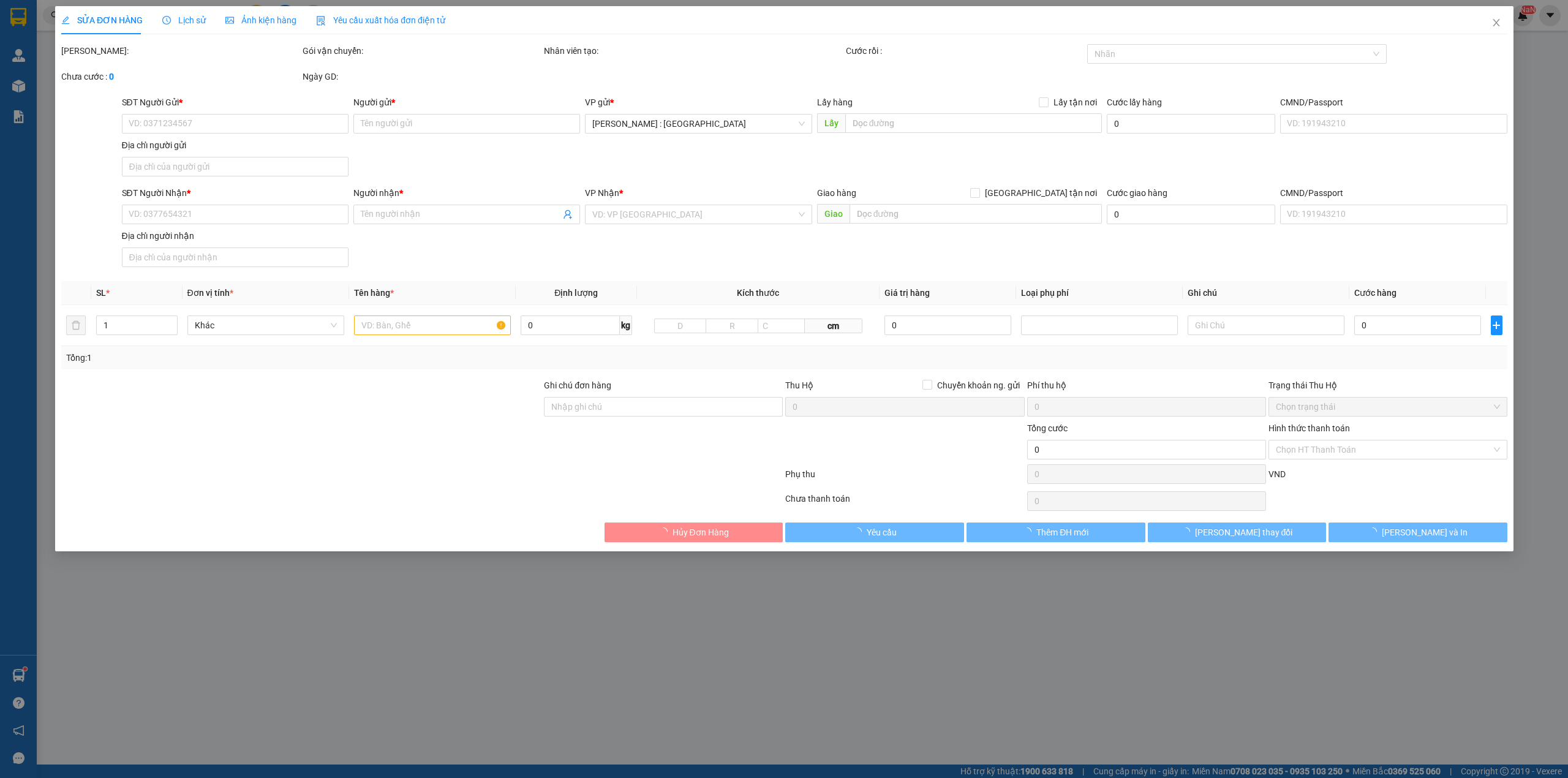
type input "CỔNG KHOA CHĂN NUÔI HỌC VIỆN NÔNG NGHIỆP, TT TRÂU QUỲ, [GEOGRAPHIC_DATA], HN"
type input "1.600.000"
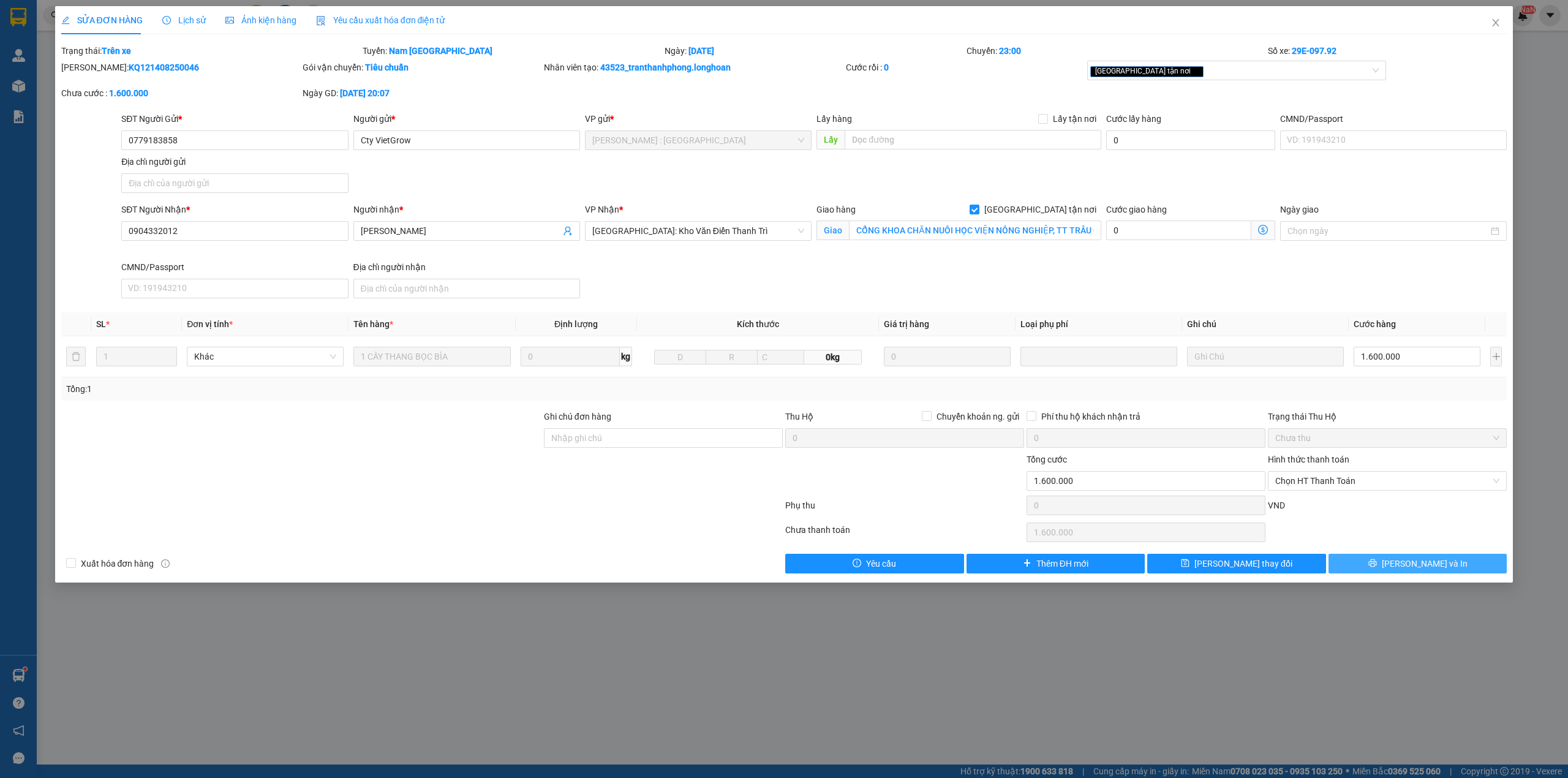
click at [1356, 563] on button "[PERSON_NAME] và In" at bounding box center [1418, 563] width 179 height 20
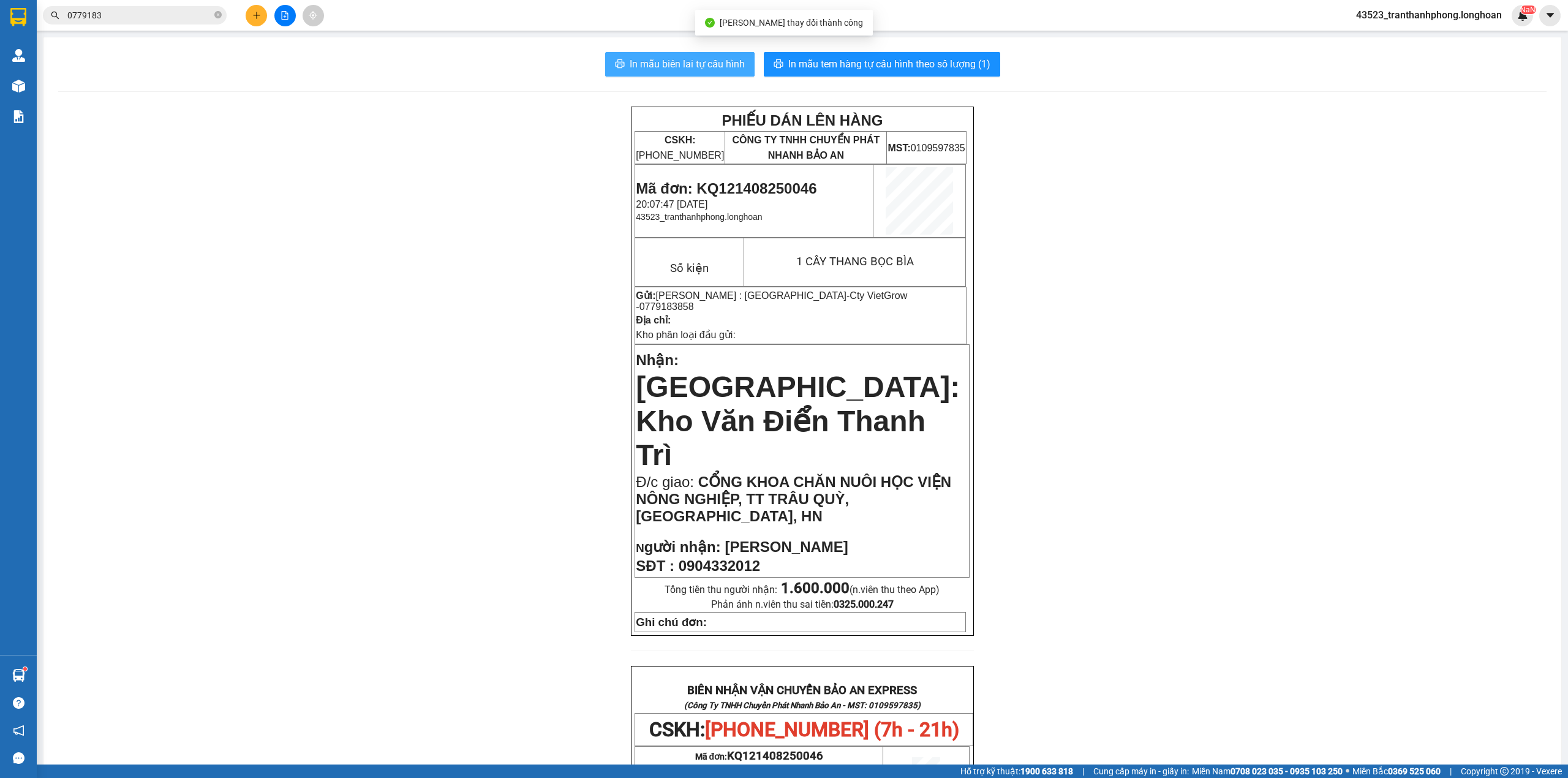
click at [672, 66] on span "In mẫu biên lai tự cấu hình" at bounding box center [687, 64] width 115 height 15
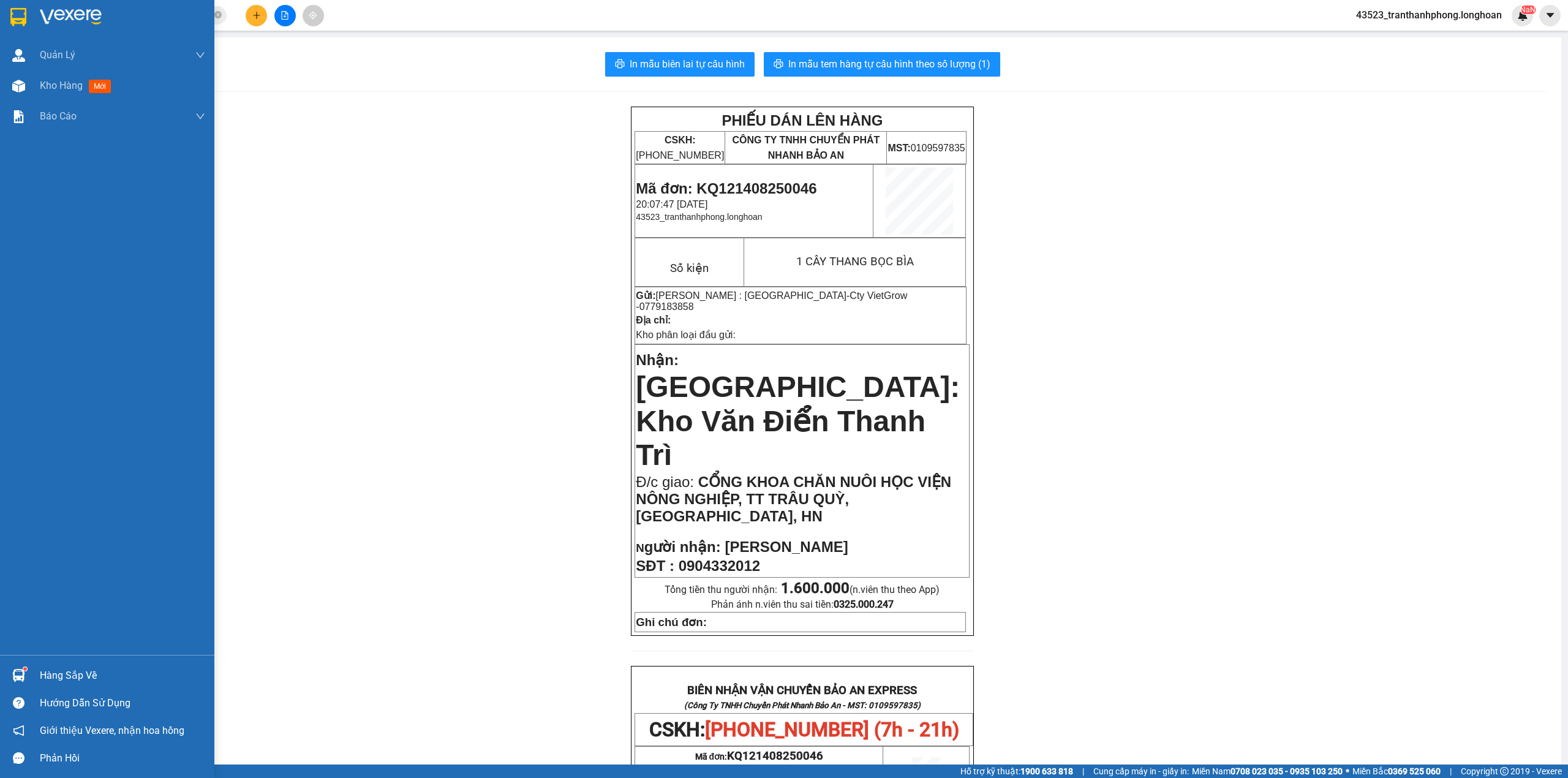
drag, startPoint x: 12, startPoint y: 13, endPoint x: 233, endPoint y: 30, distance: 221.7
click at [12, 13] on img at bounding box center [18, 17] width 16 height 18
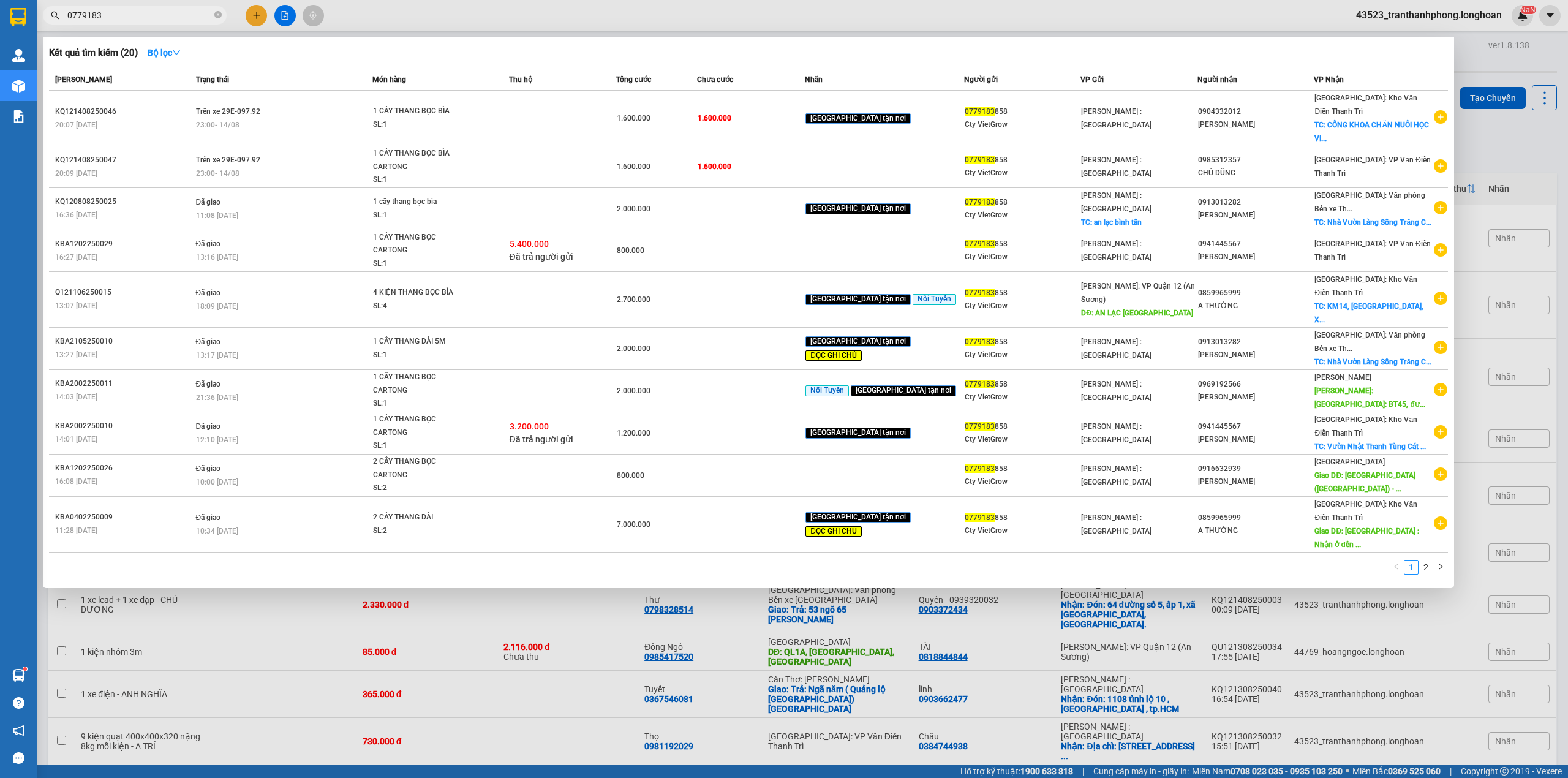
click at [177, 11] on input "0779183" at bounding box center [140, 15] width 144 height 14
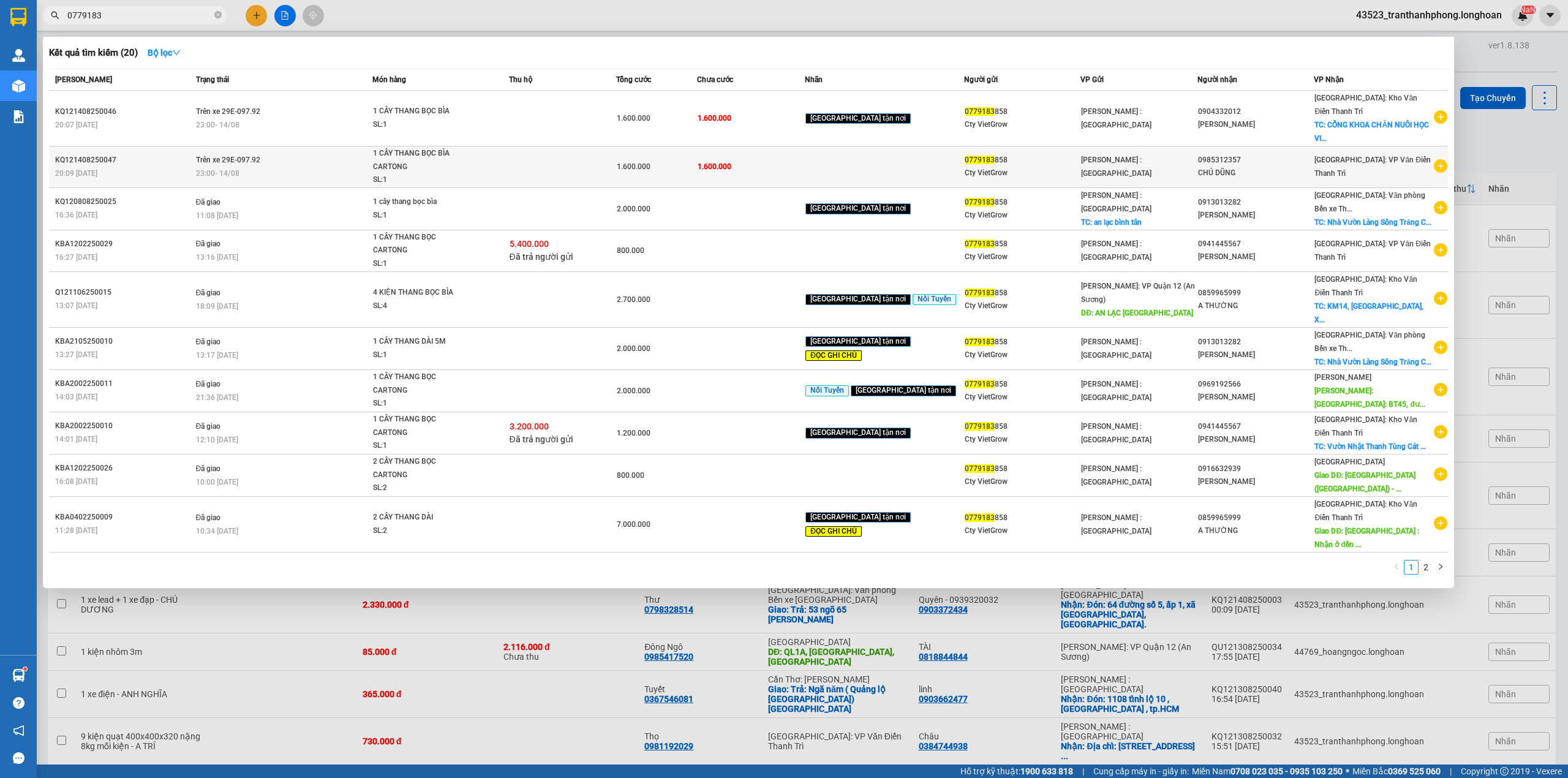
click at [326, 167] on div "23:00 - 14/08" at bounding box center [284, 173] width 176 height 14
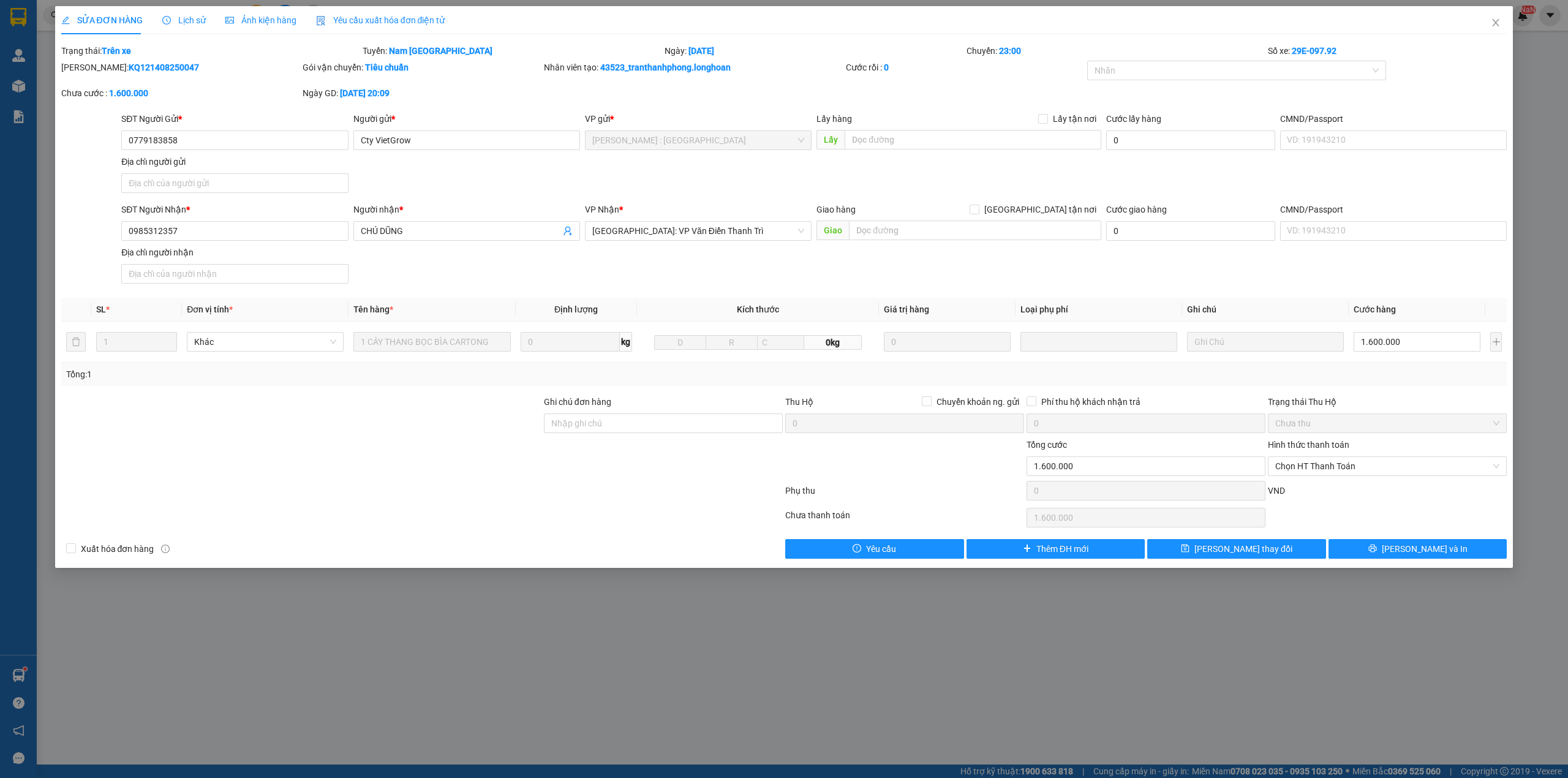
click at [1383, 561] on div "SỬA ĐƠN HÀNG Lịch sử Ảnh kiện hàng Yêu cầu xuất hóa đơn điện tử Total Paid Fee …" at bounding box center [784, 286] width 1458 height 561
click at [1383, 555] on button "[PERSON_NAME] và In" at bounding box center [1418, 549] width 179 height 20
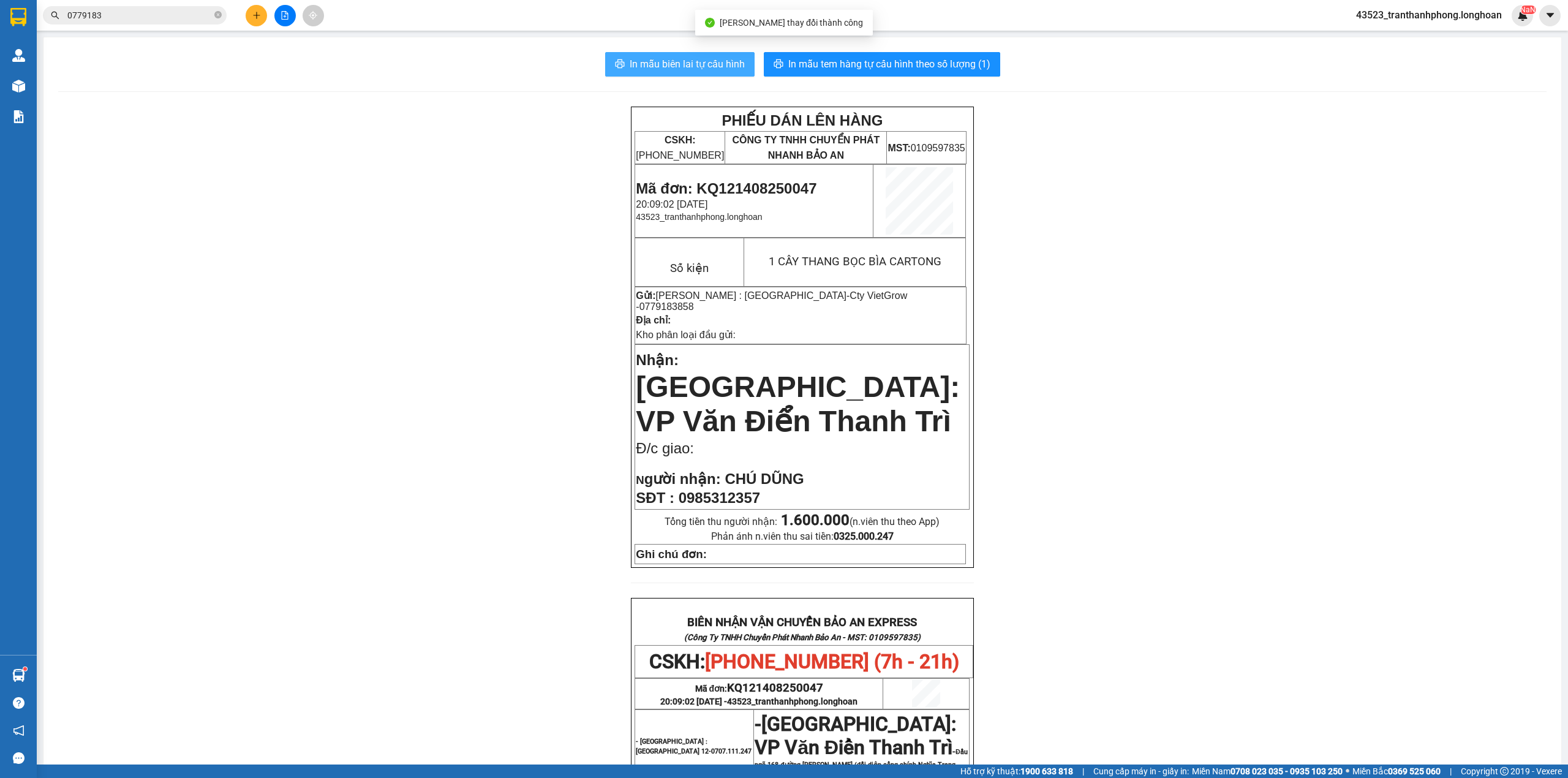
click at [686, 65] on span "In mẫu biên lai tự cấu hình" at bounding box center [687, 64] width 115 height 15
